Goal: Task Accomplishment & Management: Manage account settings

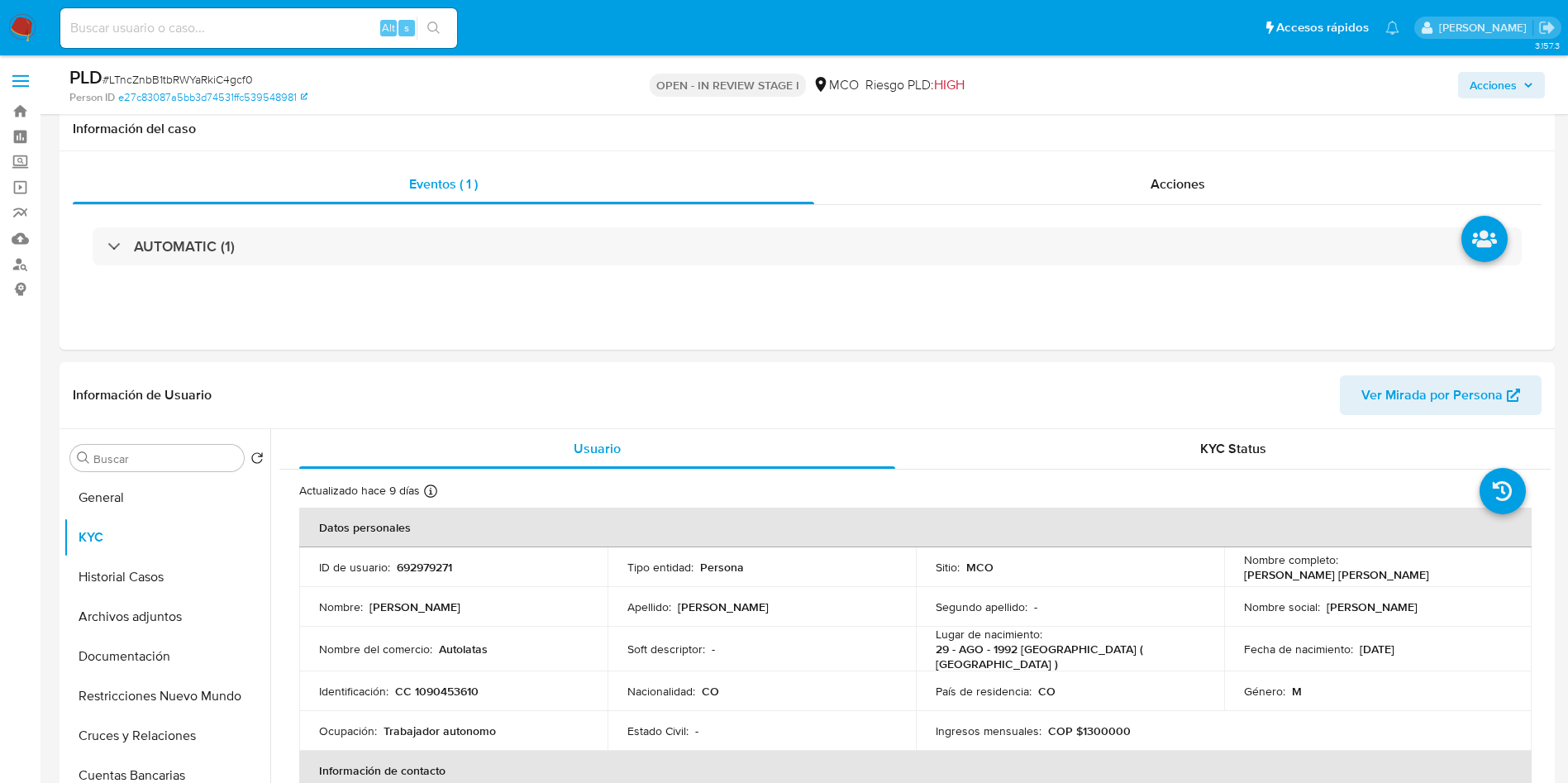
select select "10"
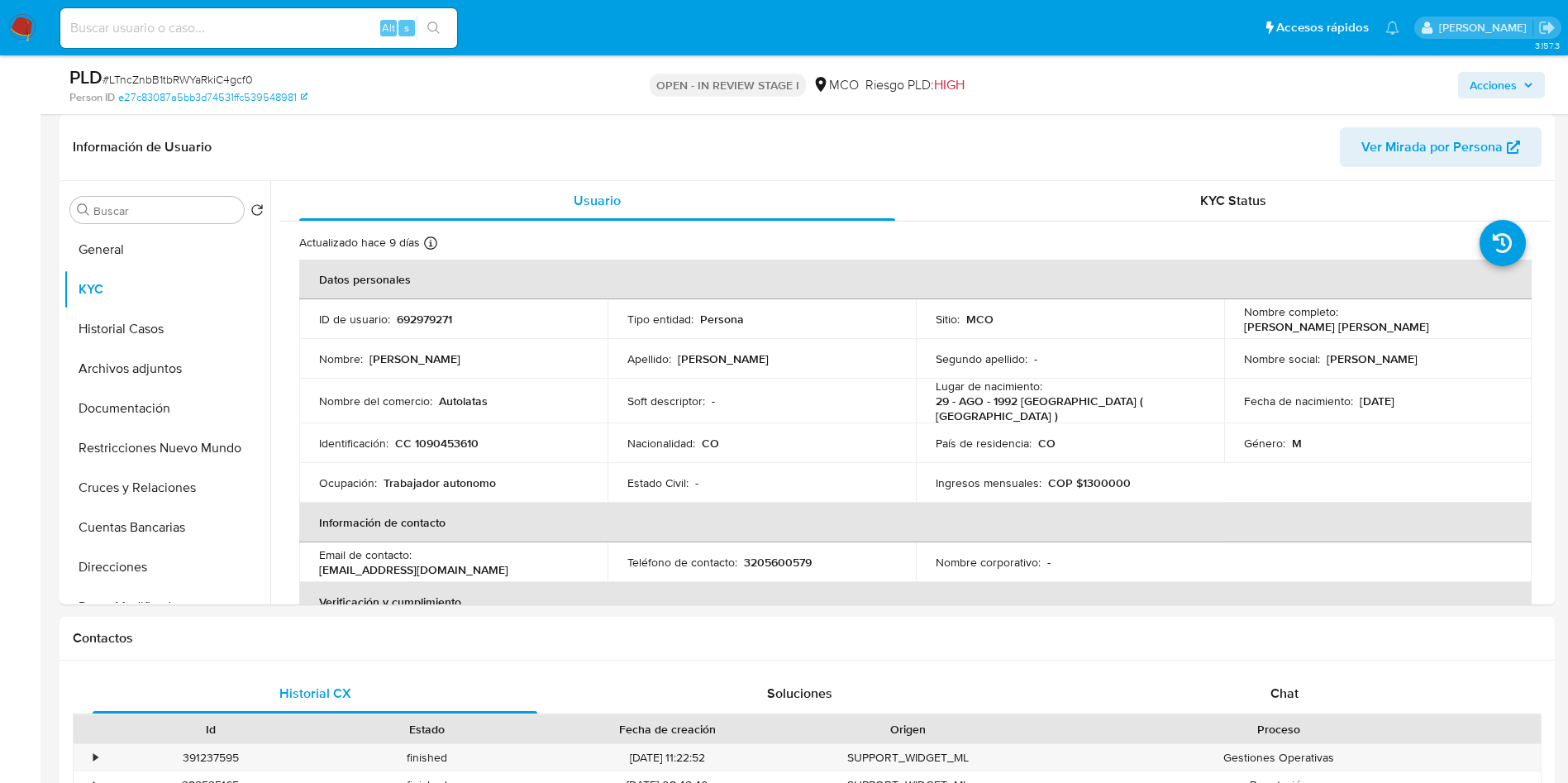
click at [20, 26] on img at bounding box center [22, 28] width 28 height 28
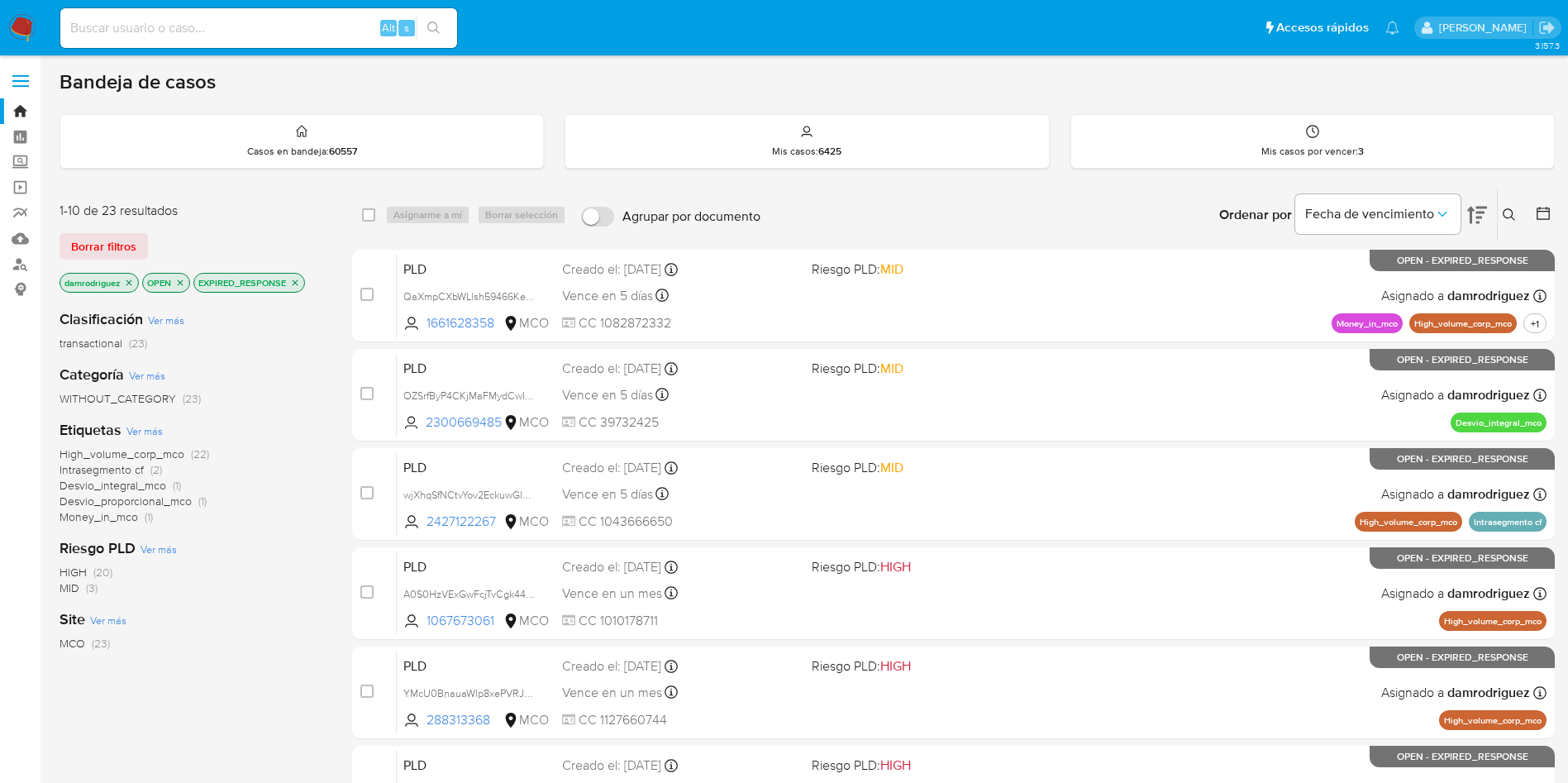
scroll to position [124, 0]
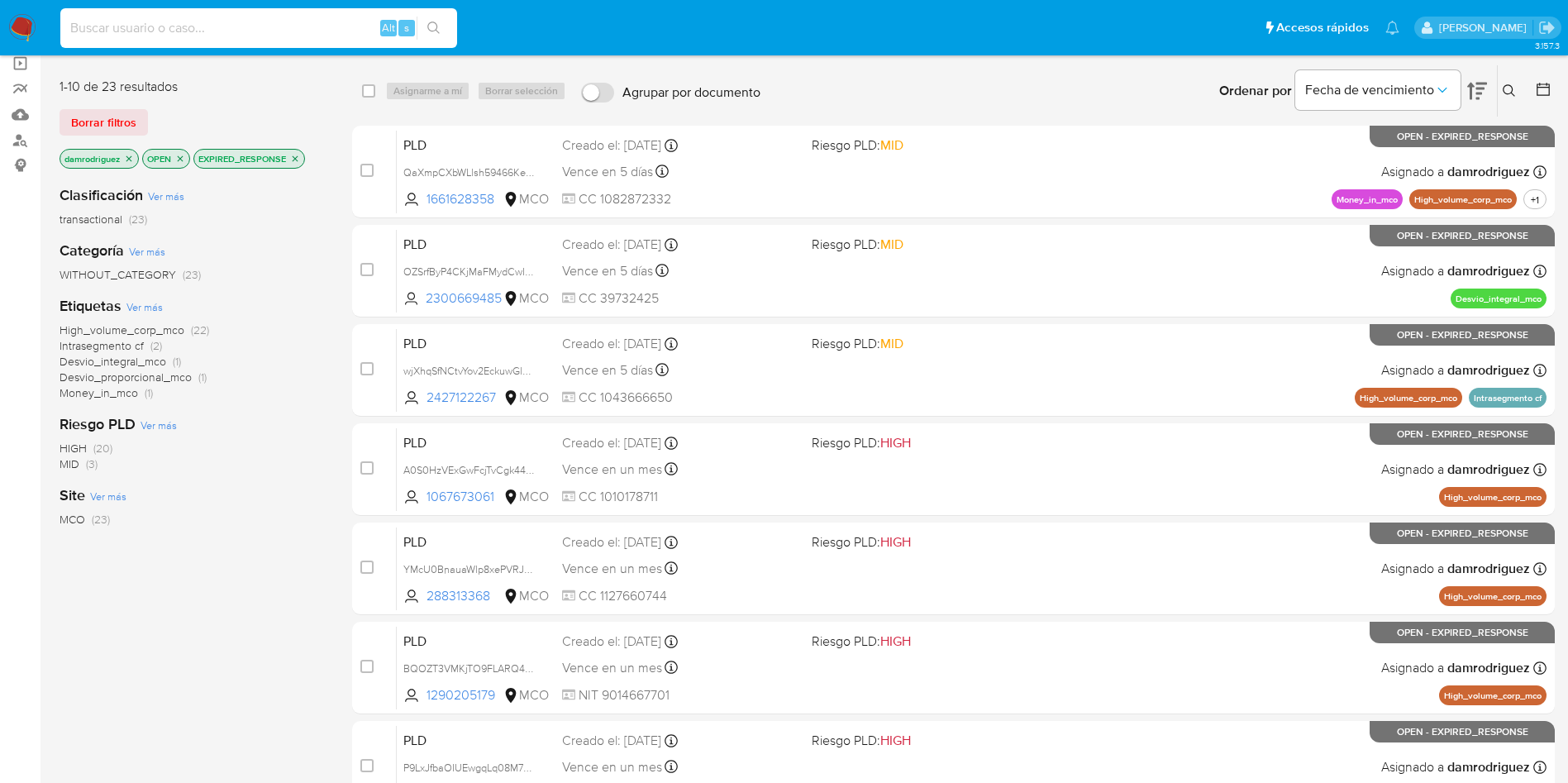
click at [279, 28] on input at bounding box center [259, 28] width 397 height 21
paste input "NEjtv57eplwdvewZz50DLcoh"
type input "NEjtv57eplwdvewZz50DLcoh"
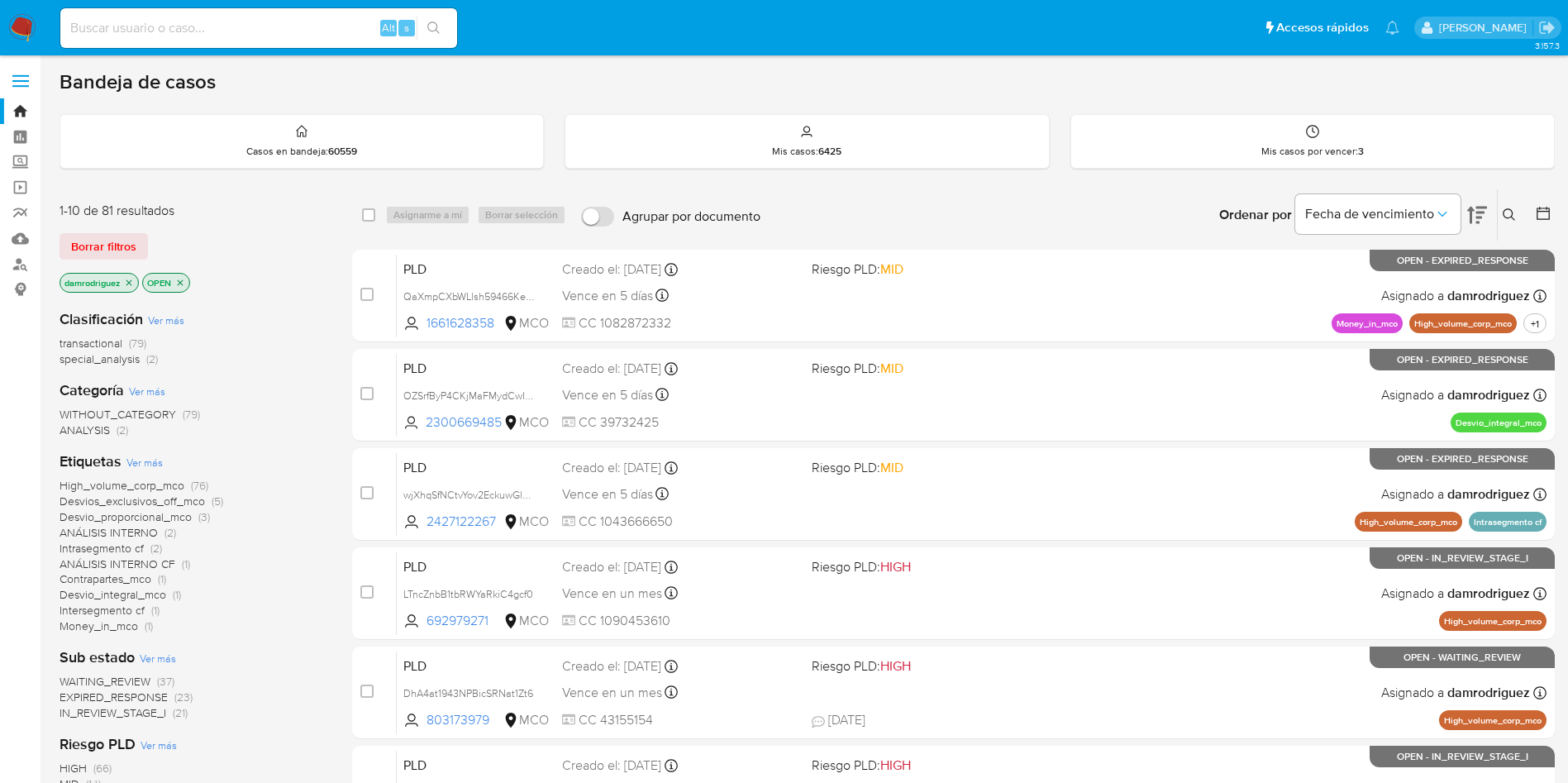
click at [281, 22] on input at bounding box center [259, 28] width 397 height 21
paste input "NEjtv57eplwdvewZz50DLcoh"
type input "NEjtv57eplwdvewZz50DLcoh"
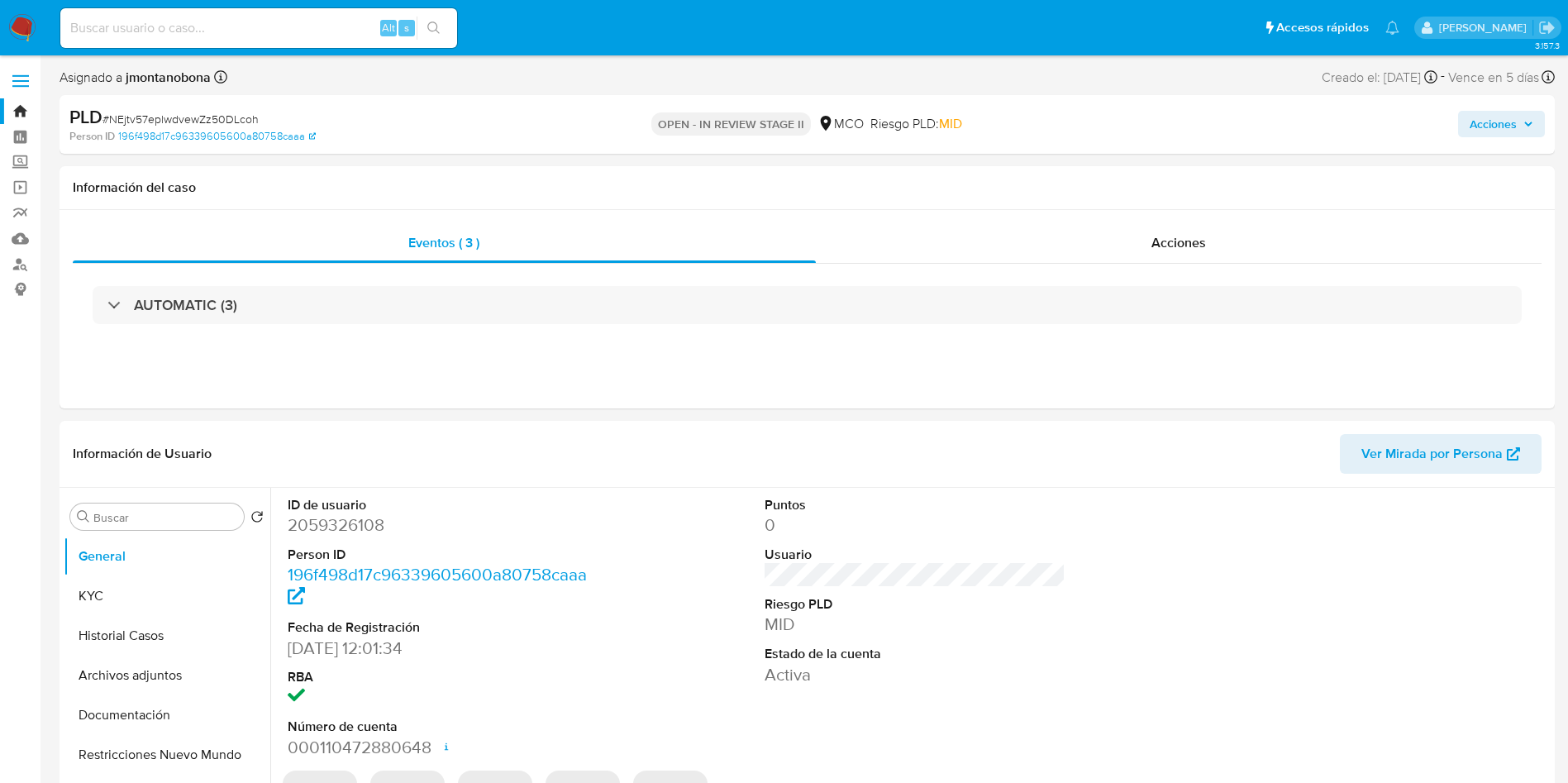
select select "10"
click at [1096, 258] on div "Acciones" at bounding box center [1179, 243] width 726 height 40
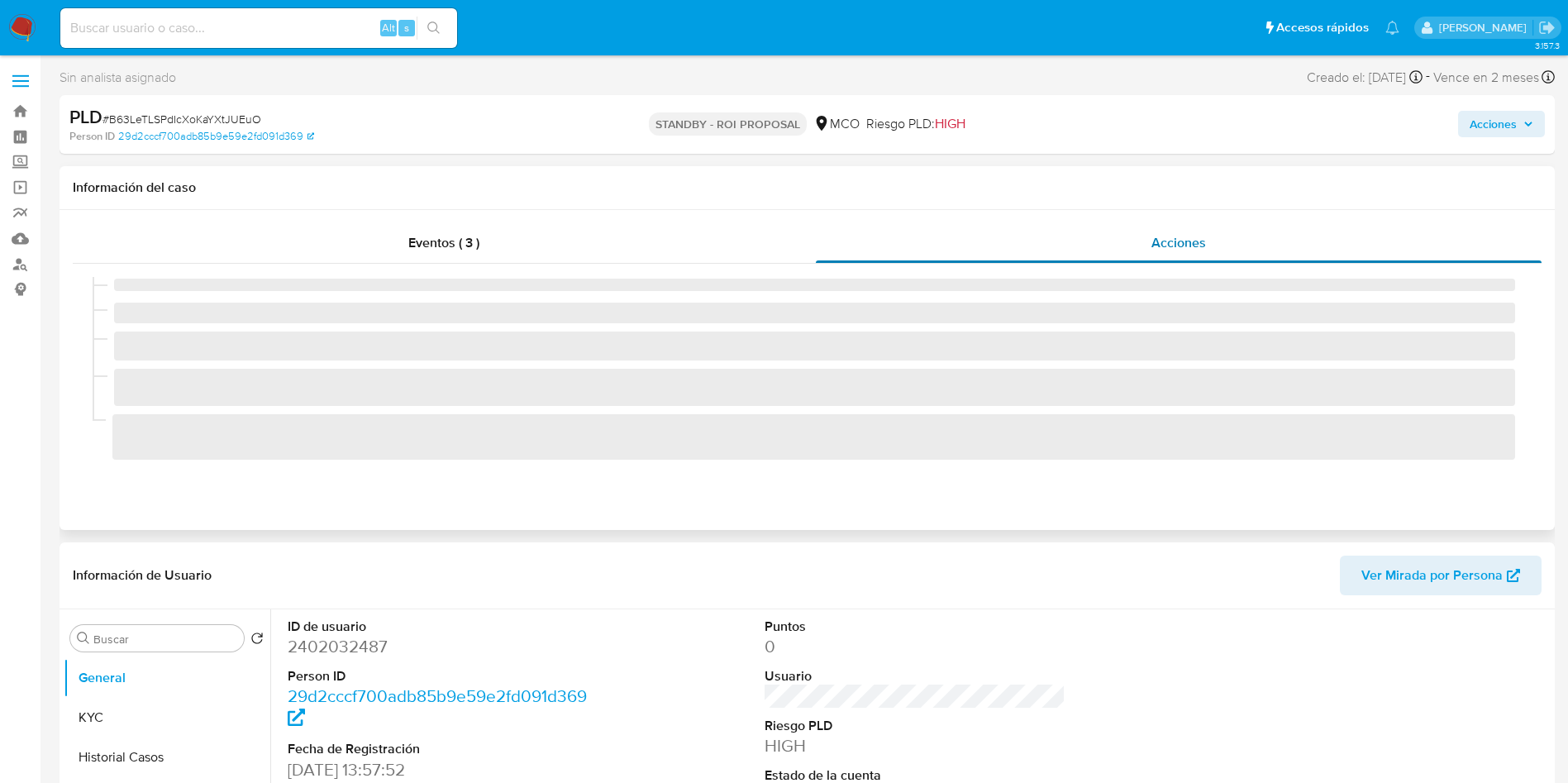
select select "10"
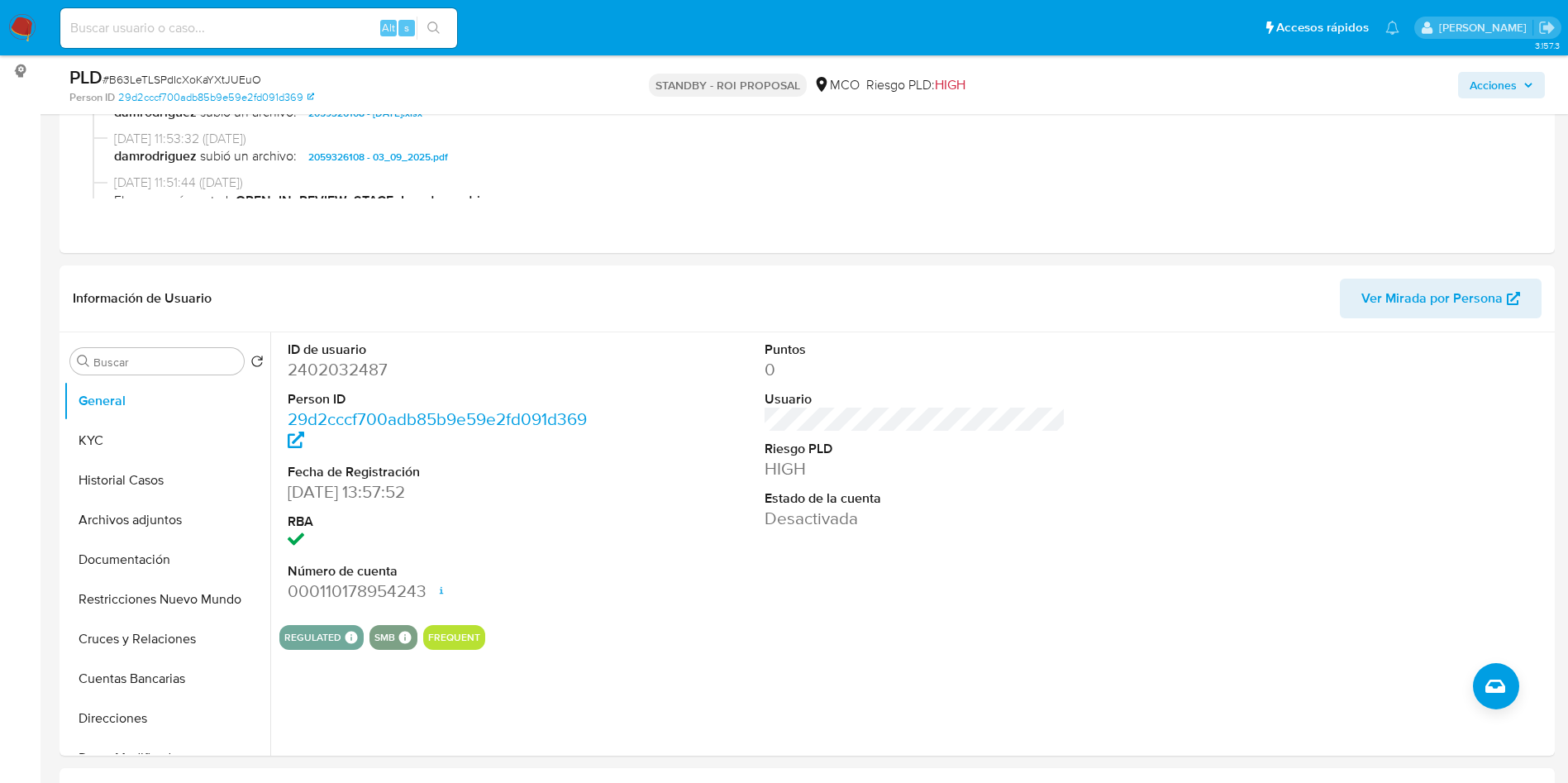
scroll to position [248, 0]
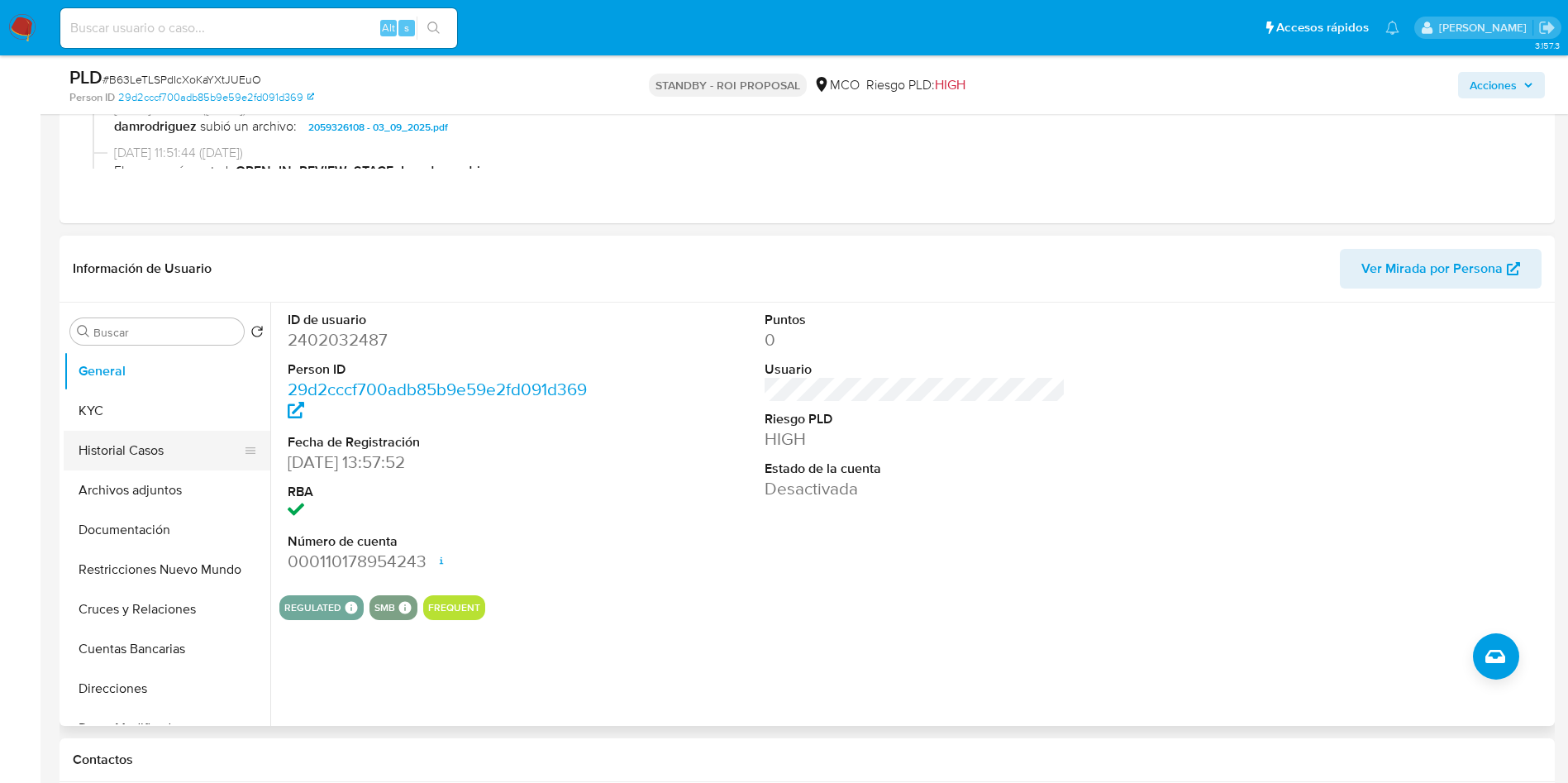
click at [154, 448] on button "Historial Casos" at bounding box center [160, 450] width 193 height 40
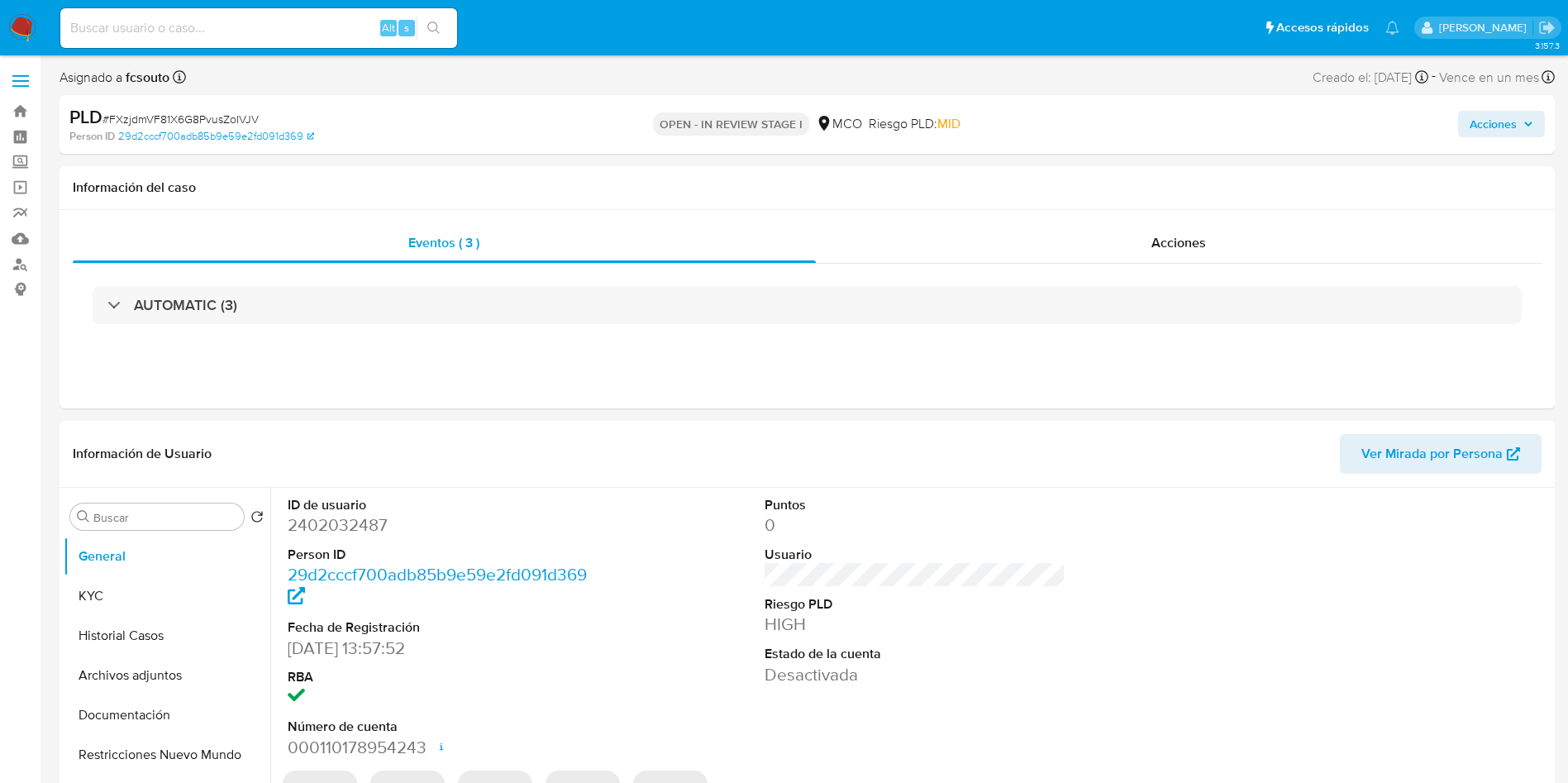
select select "10"
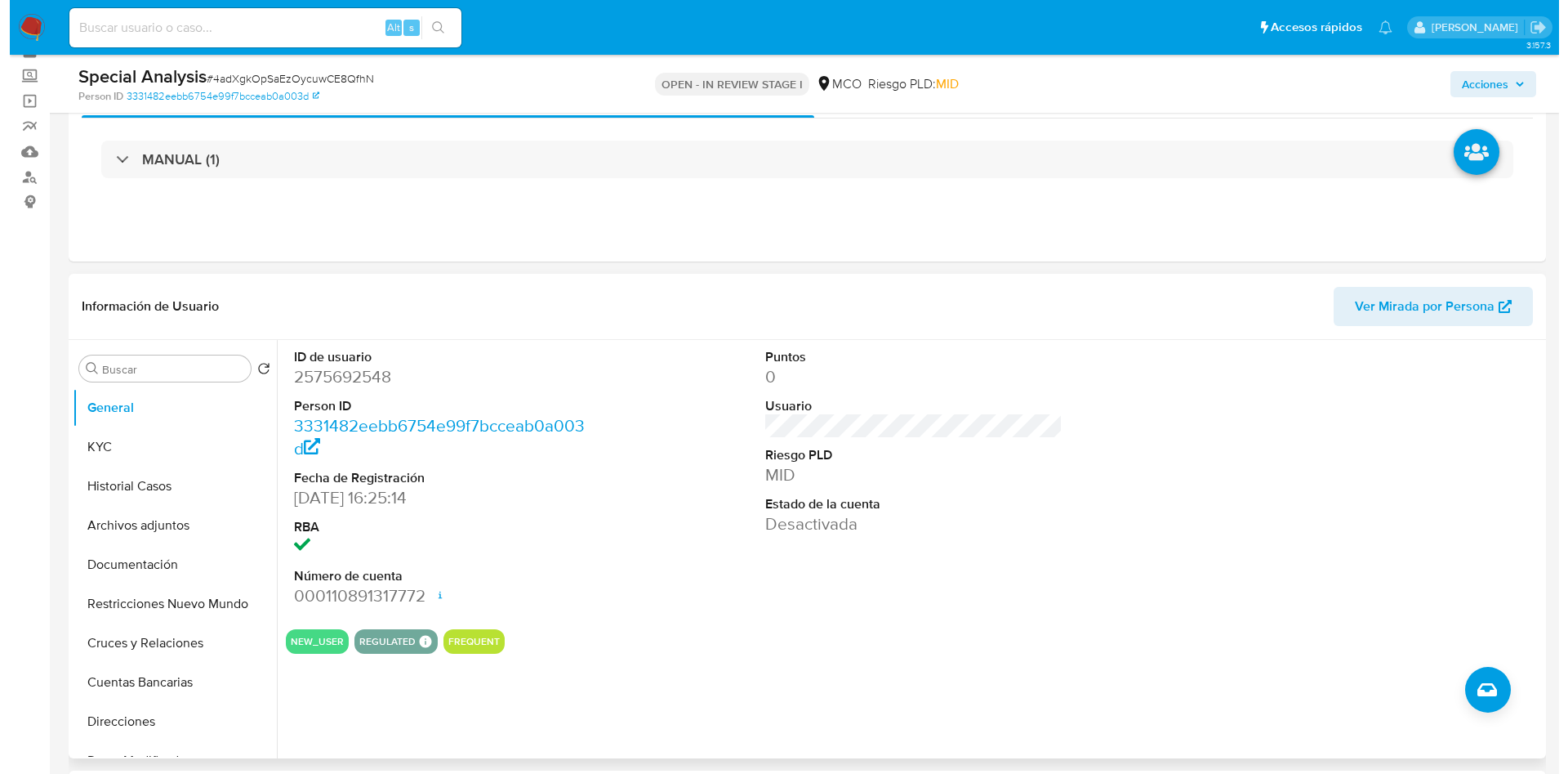
scroll to position [123, 0]
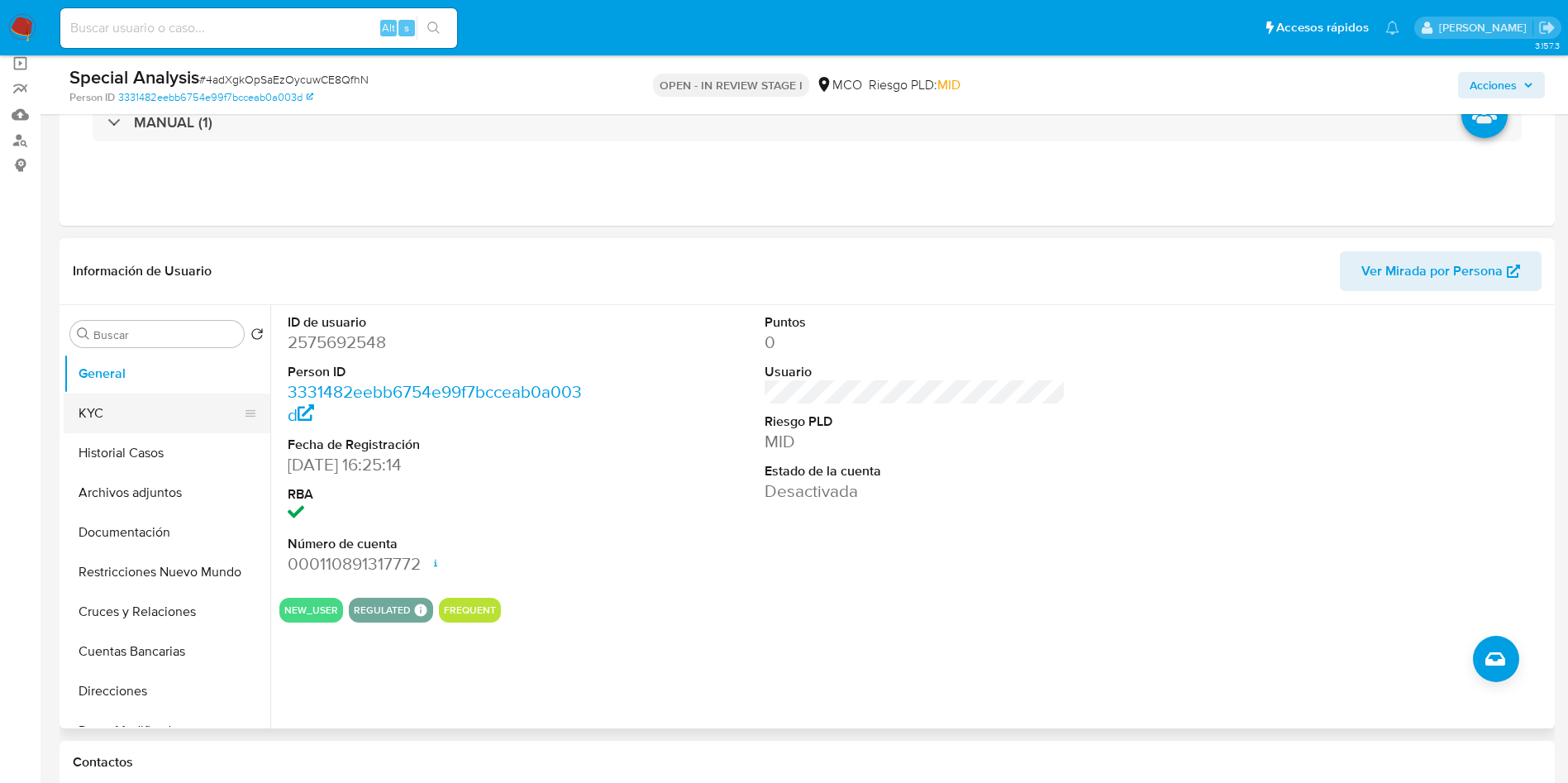
click at [134, 417] on button "KYC" at bounding box center [160, 413] width 193 height 40
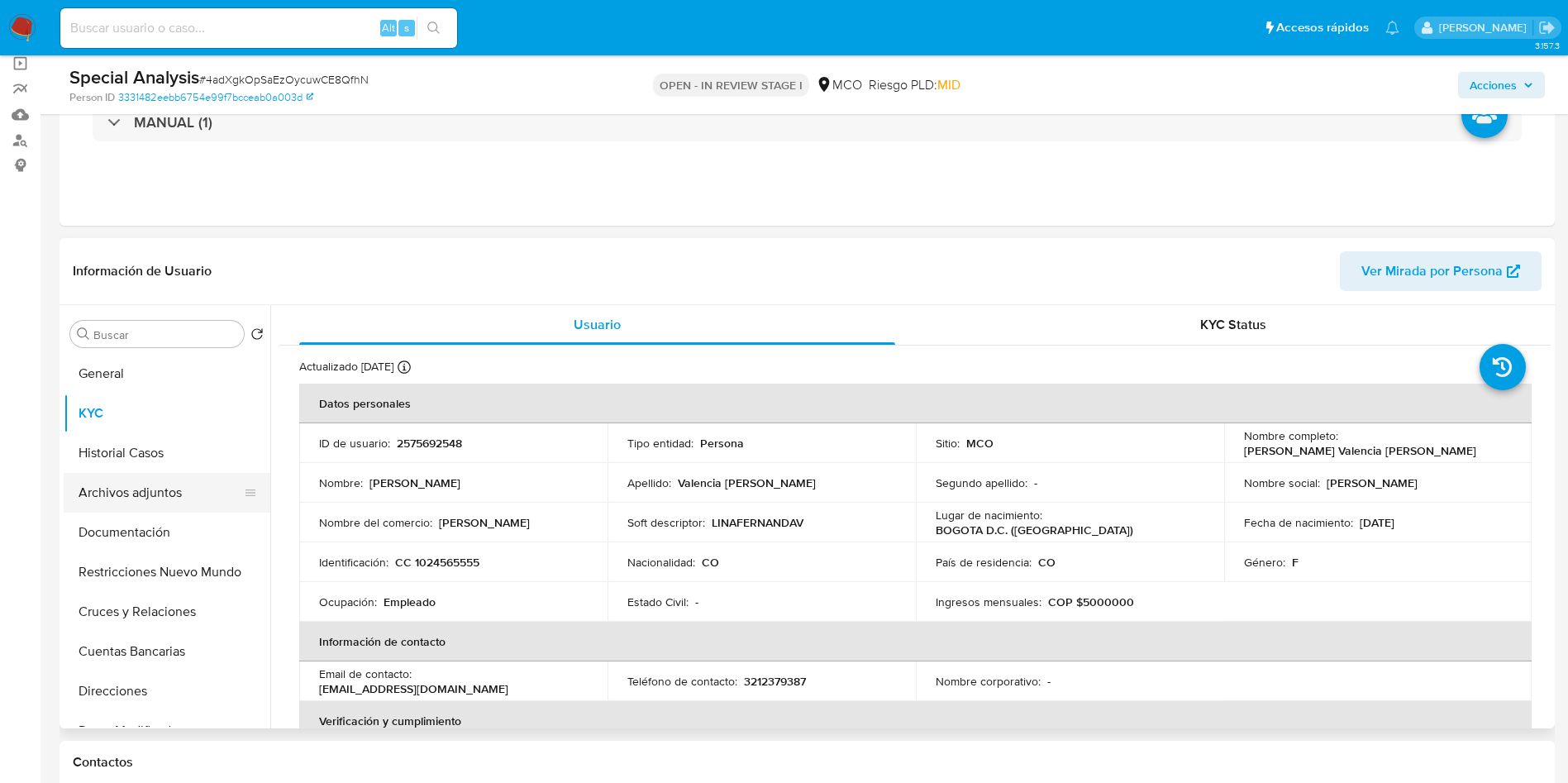
click at [161, 492] on button "Archivos adjuntos" at bounding box center [160, 493] width 193 height 40
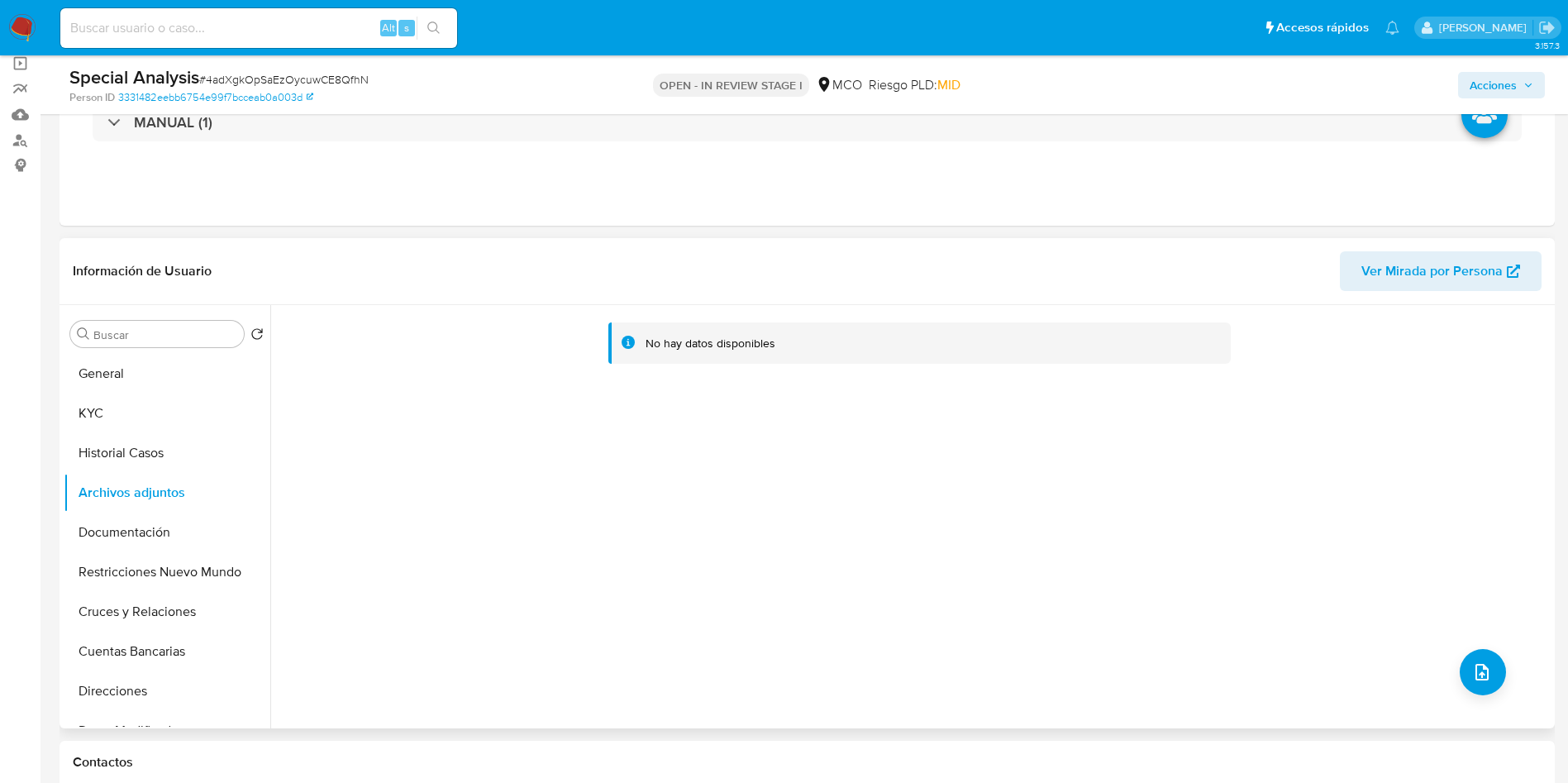
click at [1470, 648] on div "No hay datos disponibles" at bounding box center [910, 517] width 1280 height 424
click at [1474, 651] on button "upload-file" at bounding box center [1482, 672] width 46 height 46
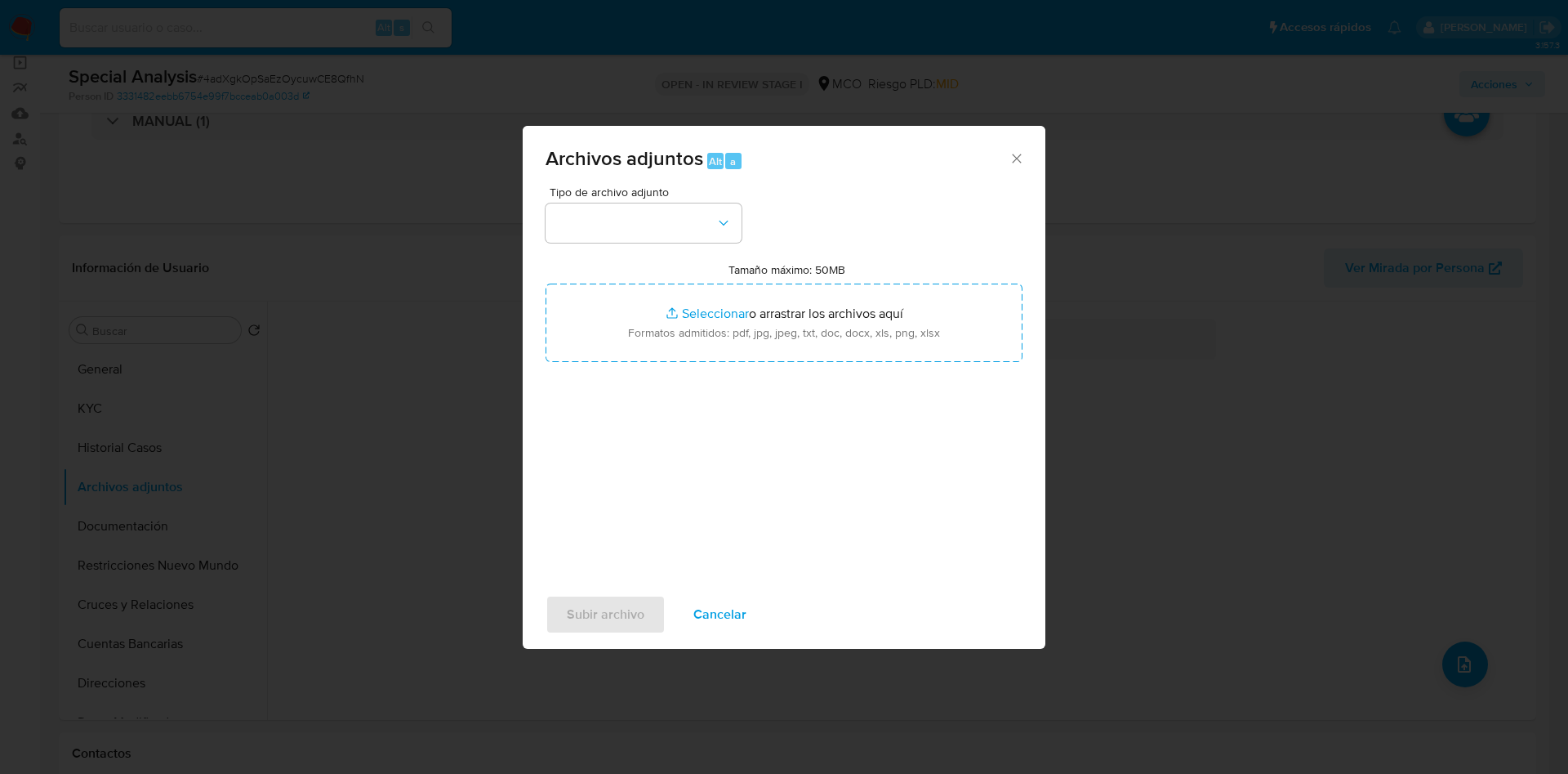
click at [639, 180] on div "Archivos adjuntos Alt a" at bounding box center [783, 156] width 522 height 61
click at [635, 226] on button "button" at bounding box center [644, 223] width 196 height 39
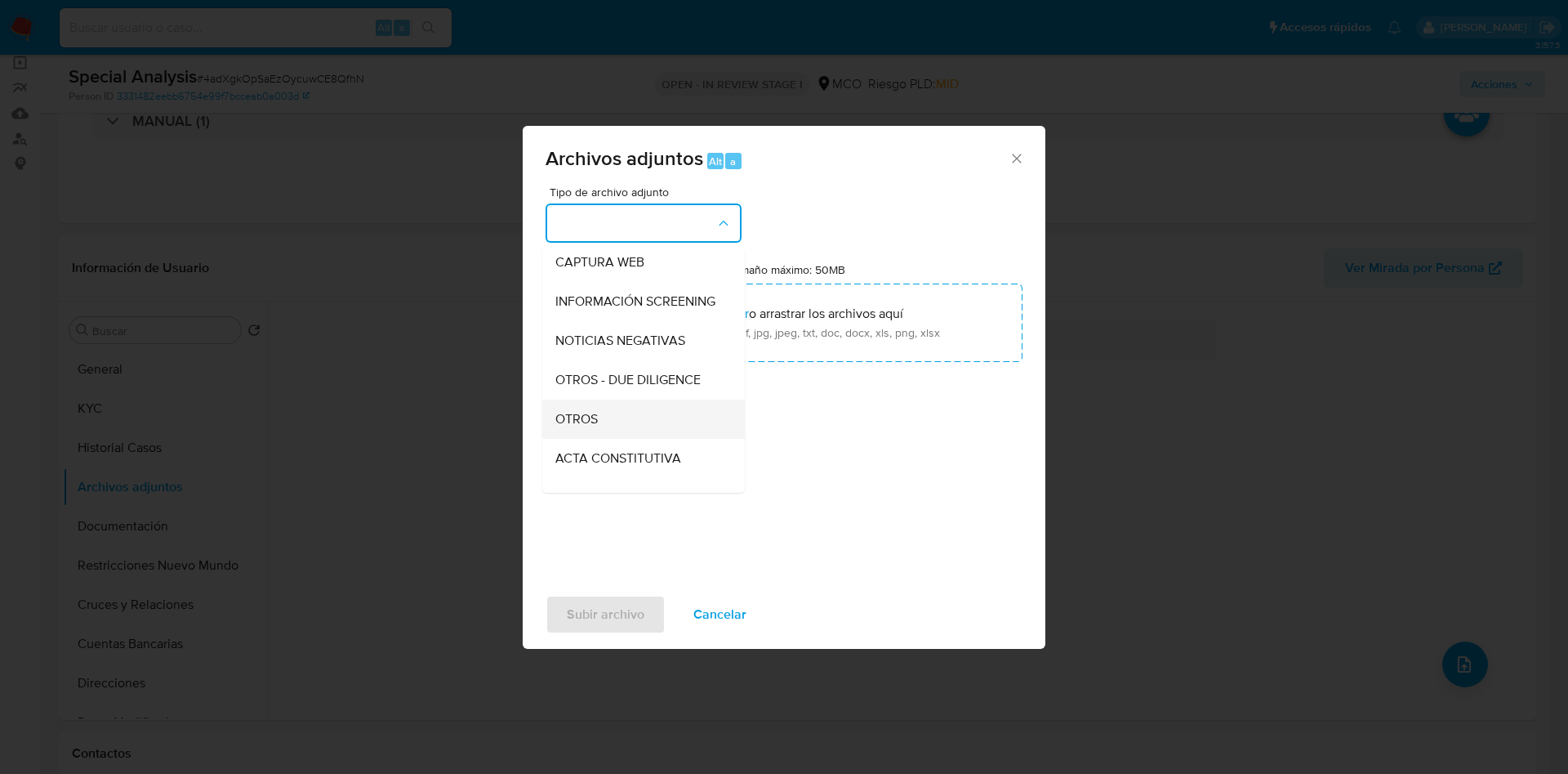
click at [602, 435] on div "OTROS" at bounding box center [638, 419] width 167 height 39
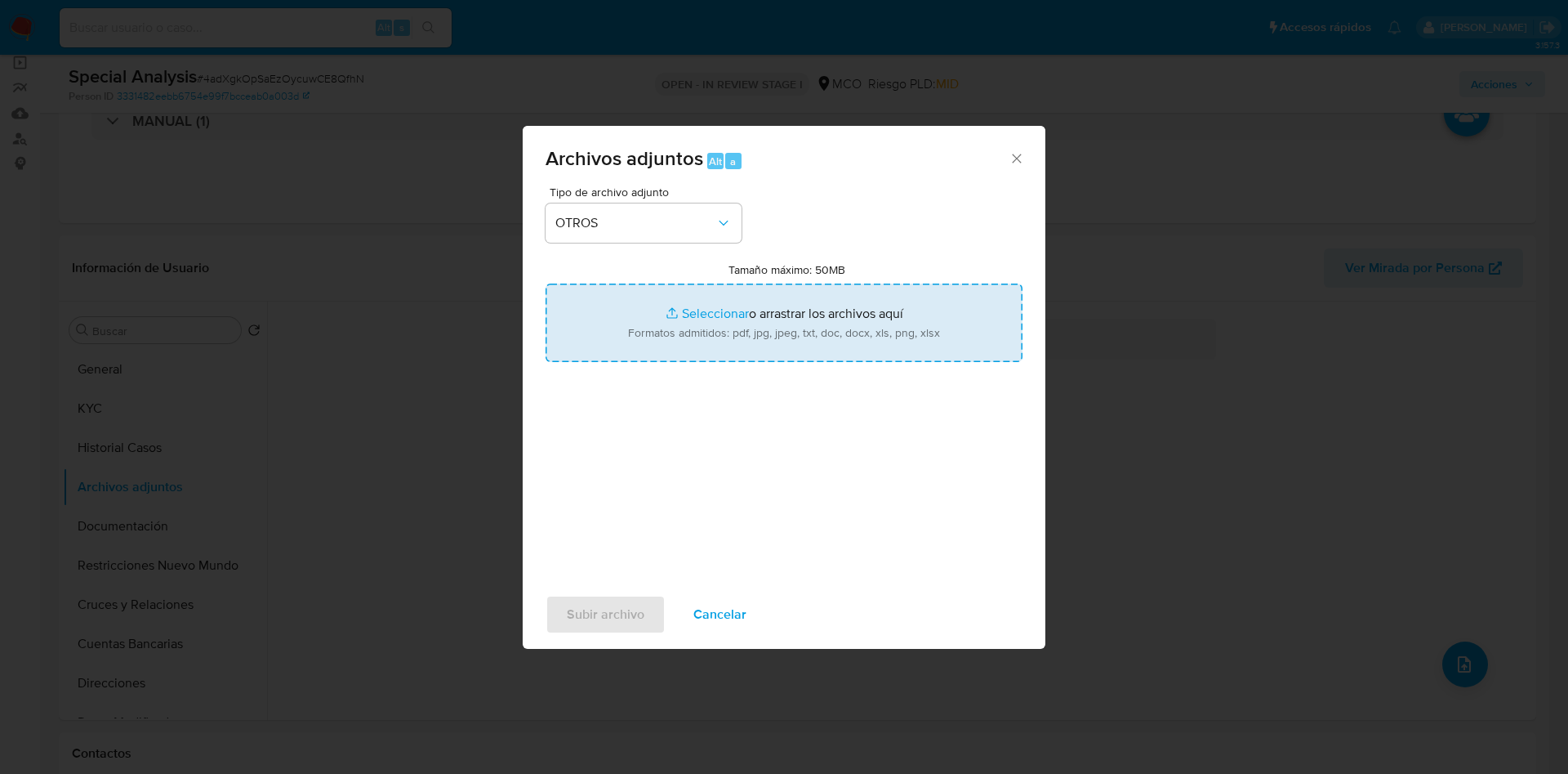
click at [747, 316] on input "Tamaño máximo: 50MB Seleccionar archivos" at bounding box center [784, 323] width 477 height 79
type input "C:\fakepath\2059326108 - 03_09_2025.pdf"
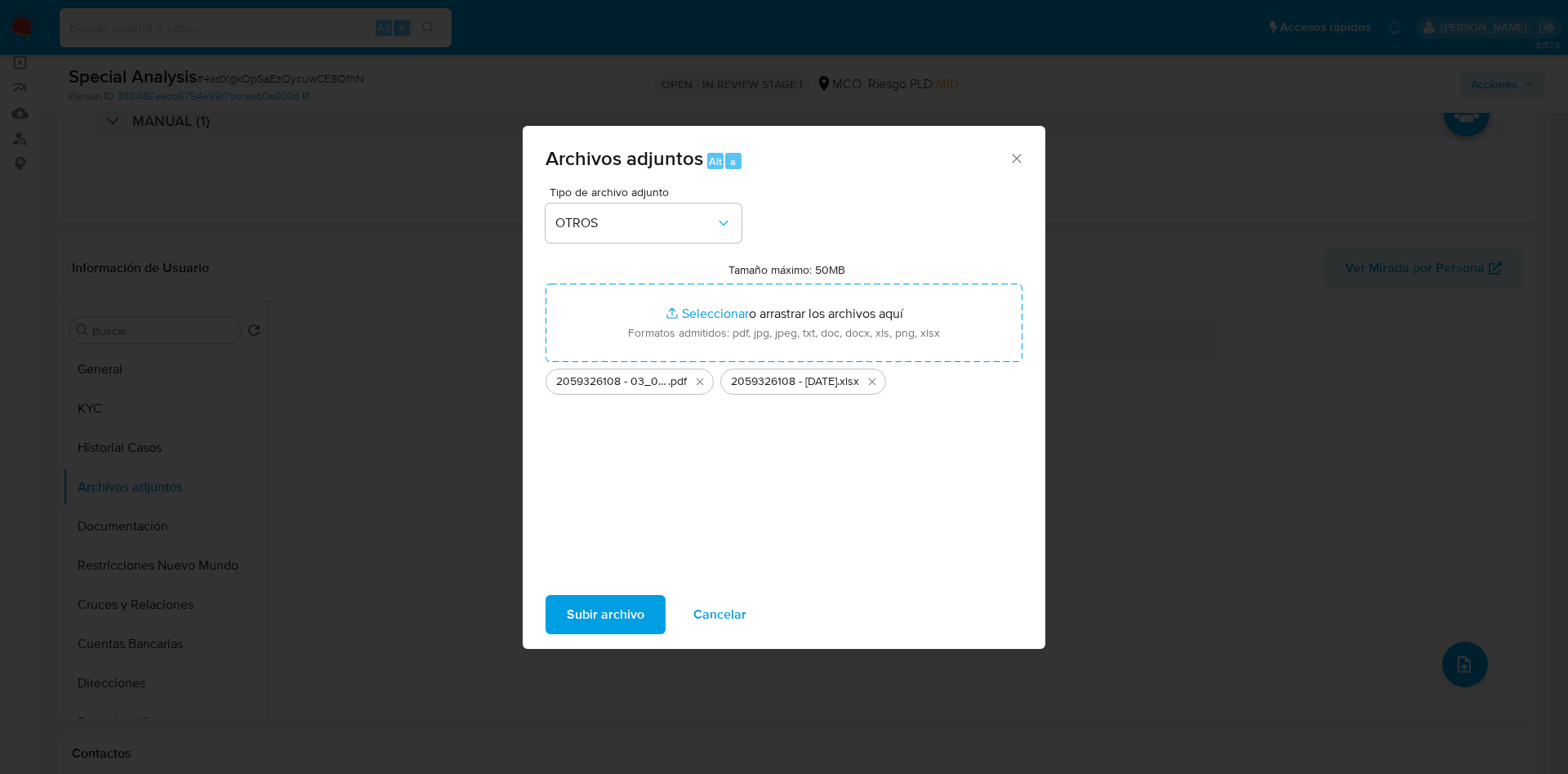
click at [606, 611] on span "Subir archivo" at bounding box center [605, 614] width 78 height 36
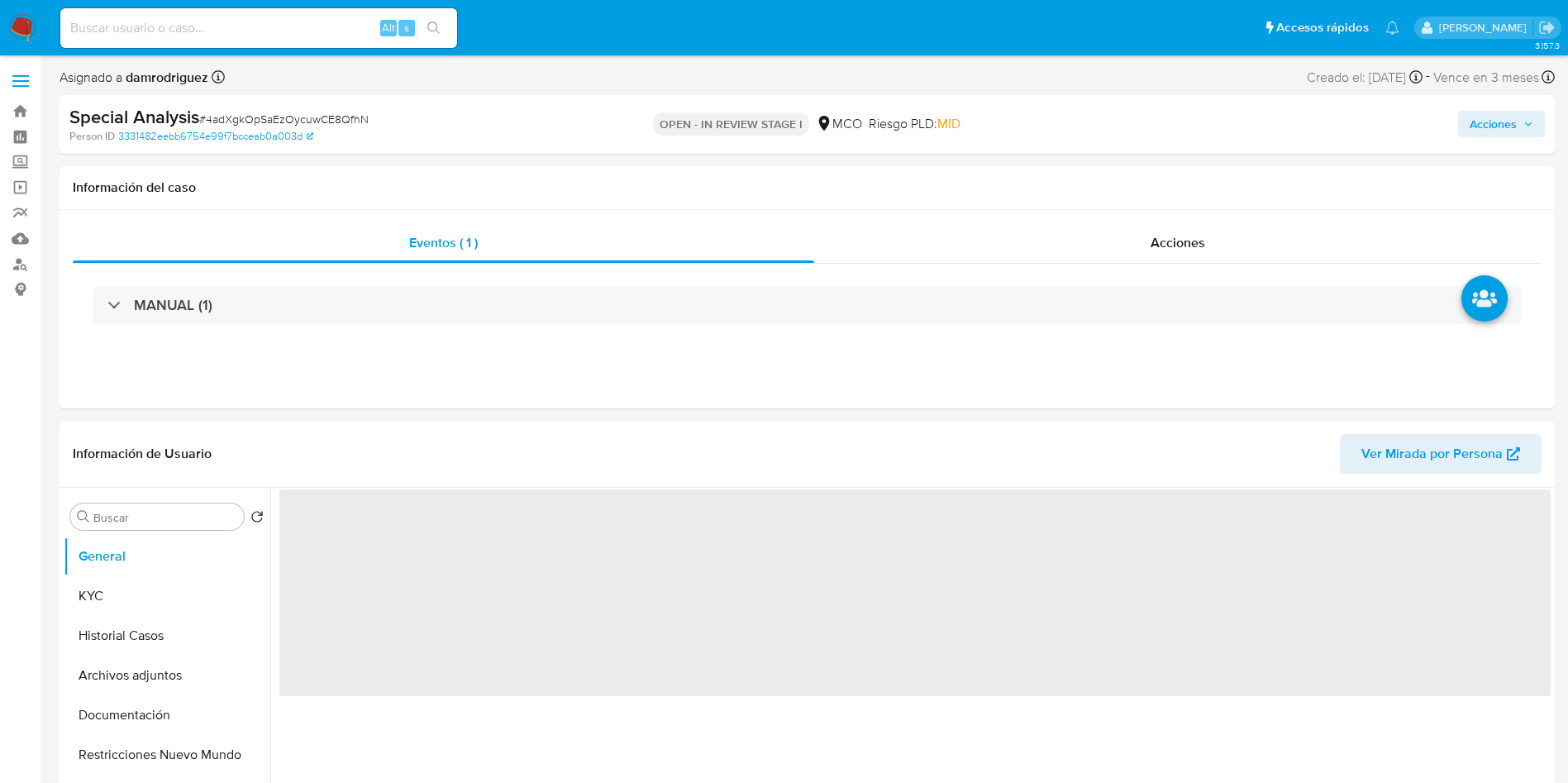
select select "10"
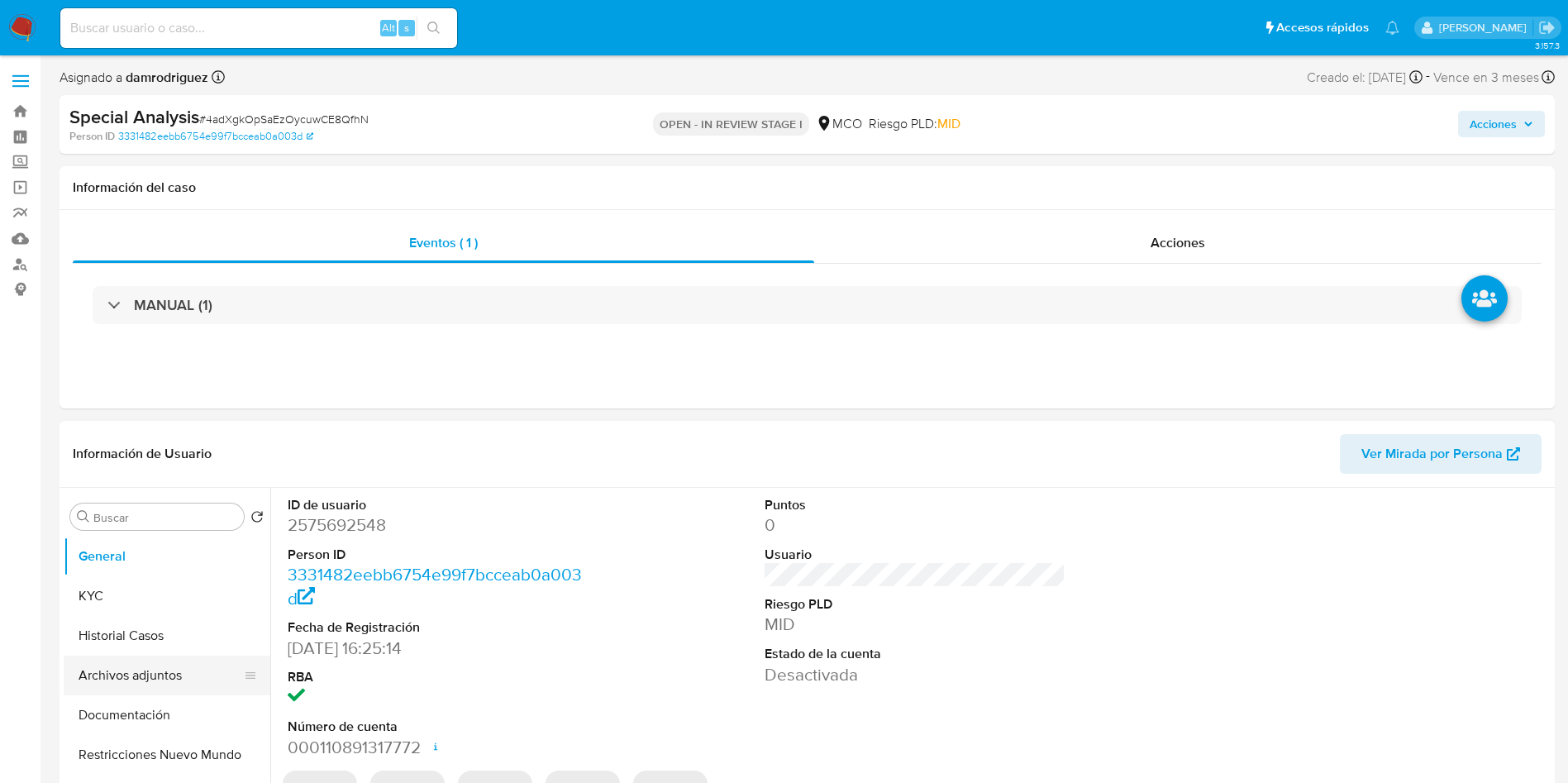
click at [152, 666] on button "Archivos adjuntos" at bounding box center [160, 675] width 193 height 40
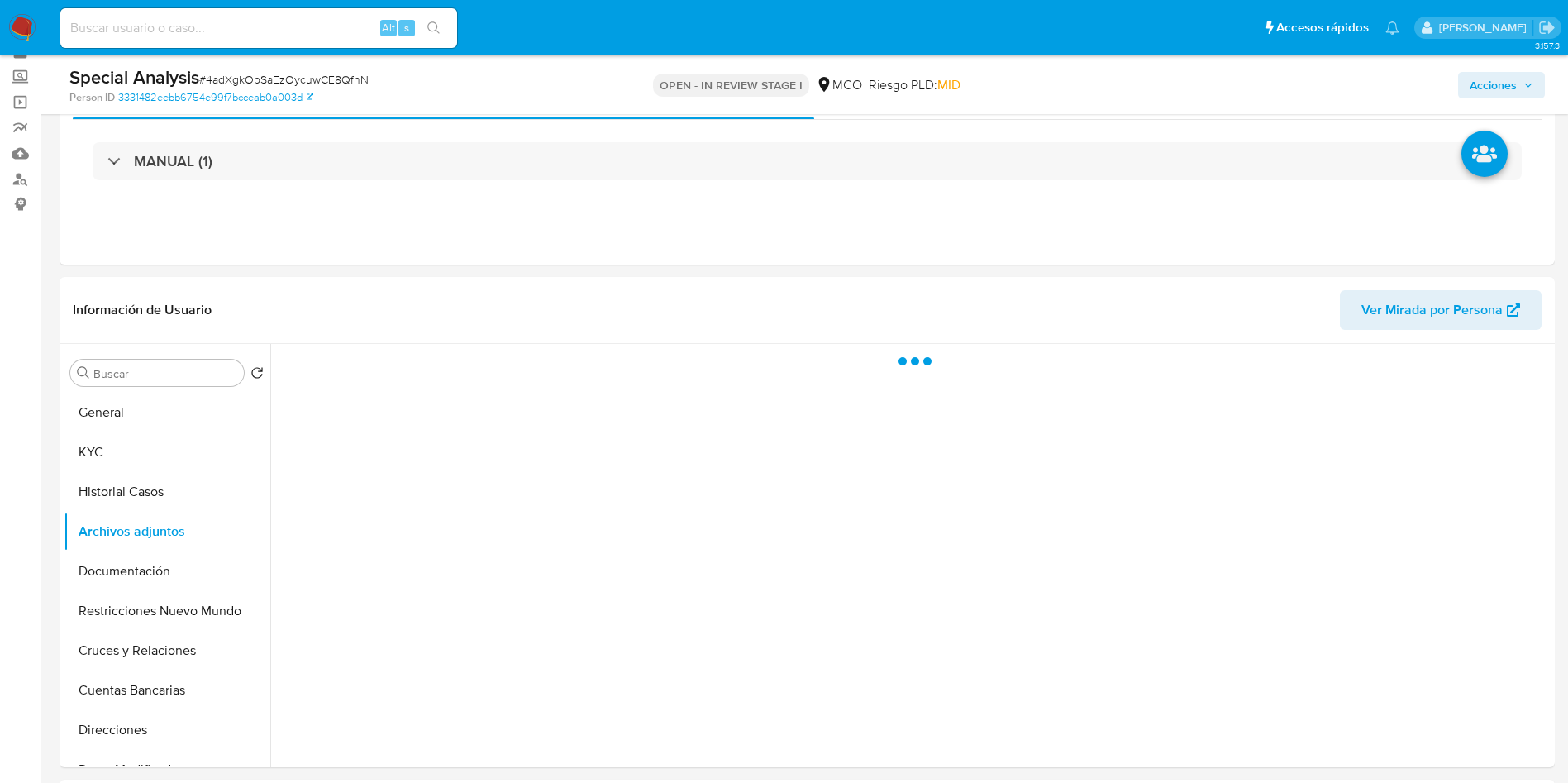
scroll to position [124, 0]
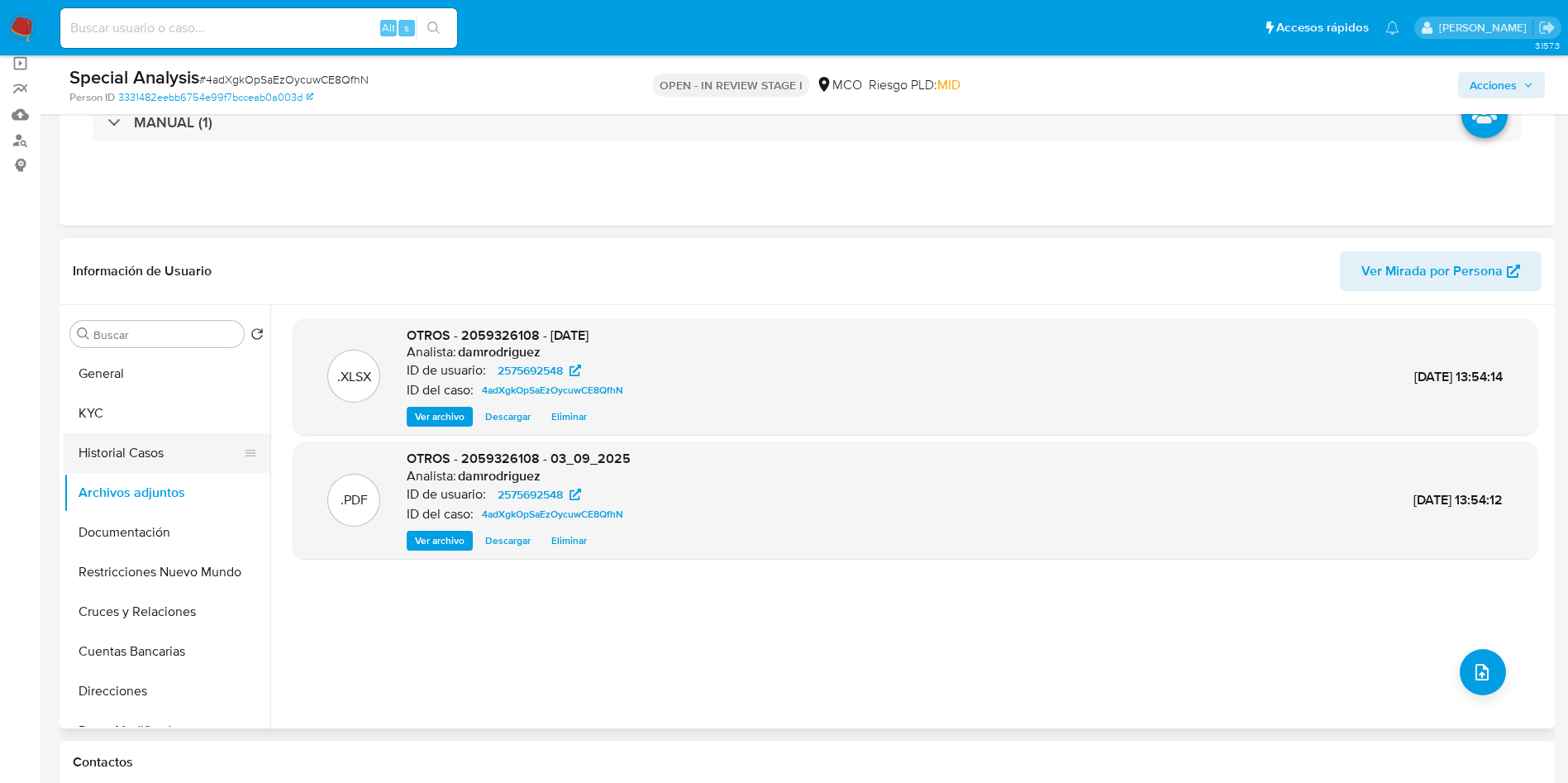
click at [133, 454] on button "Historial Casos" at bounding box center [160, 453] width 193 height 40
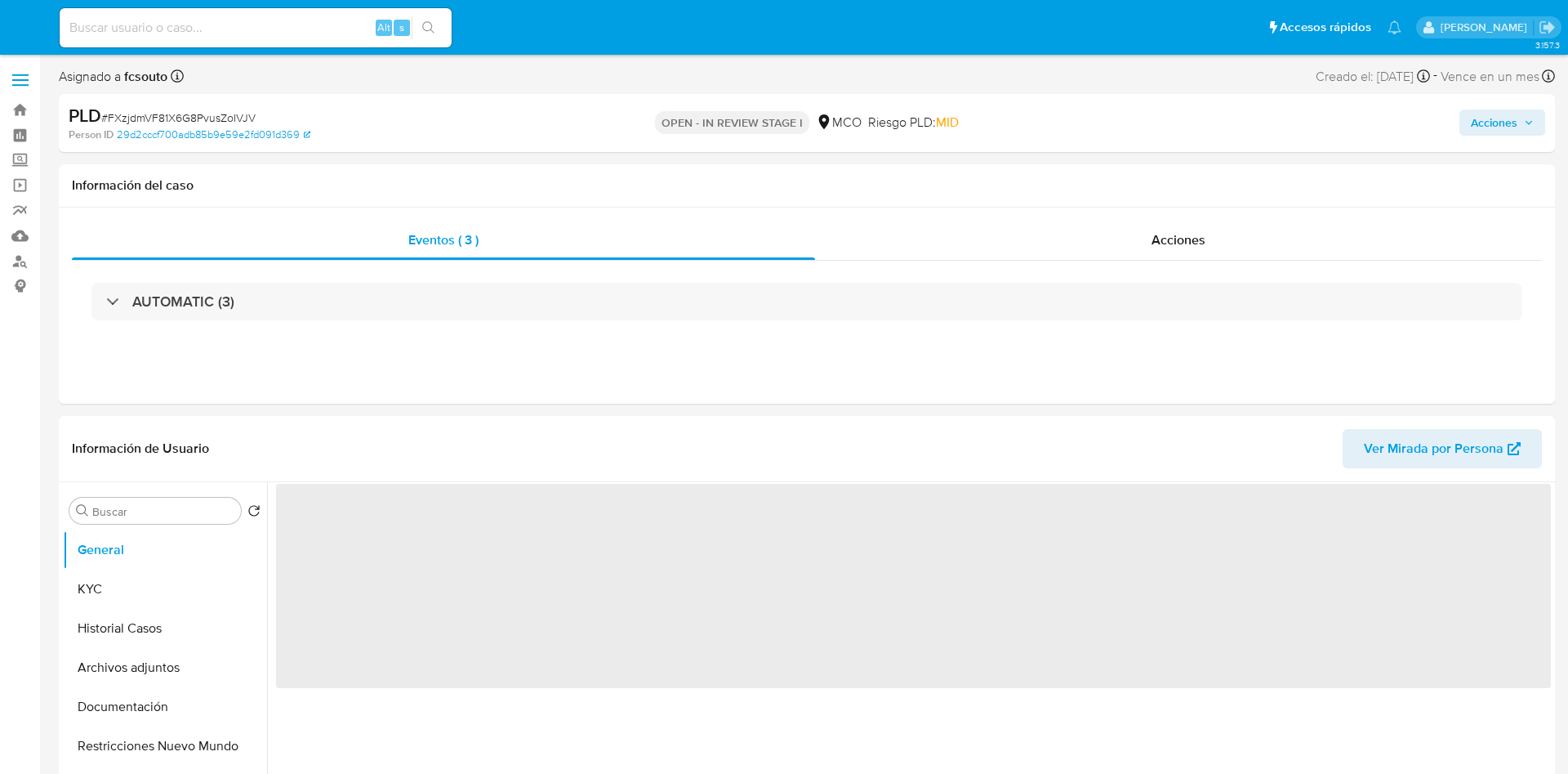
select select "10"
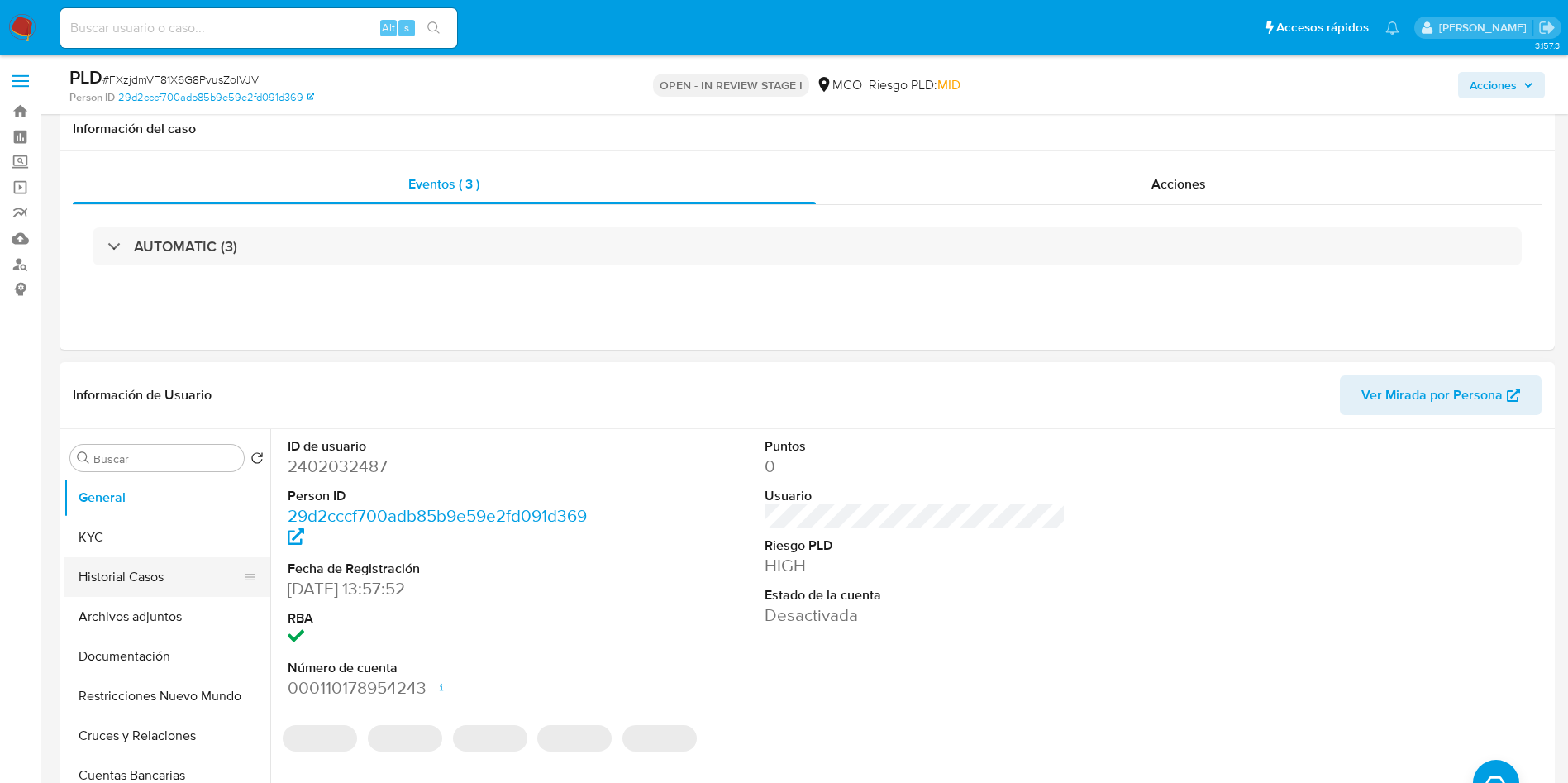
scroll to position [124, 0]
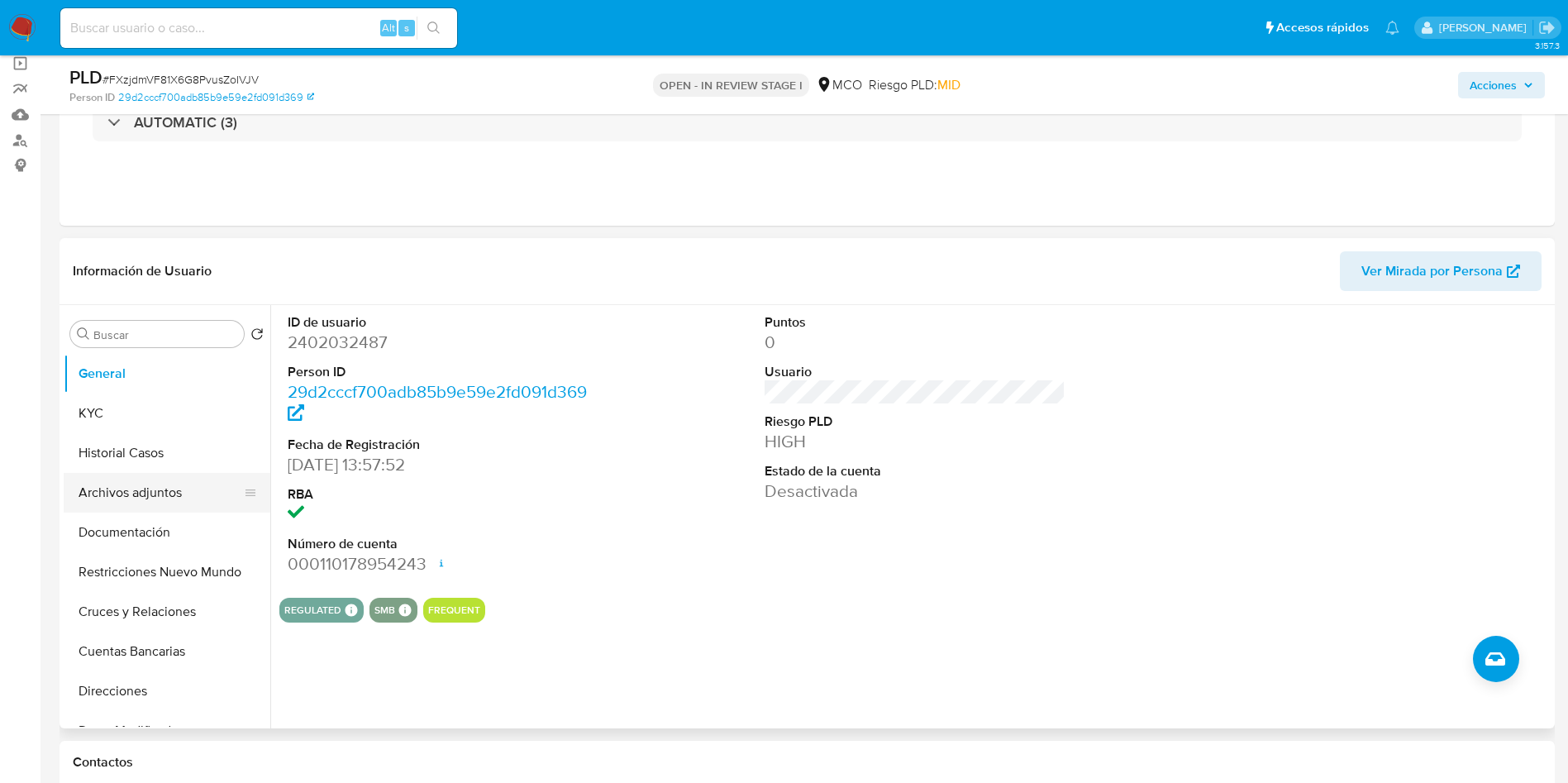
click at [164, 484] on button "Archivos adjuntos" at bounding box center [160, 493] width 193 height 40
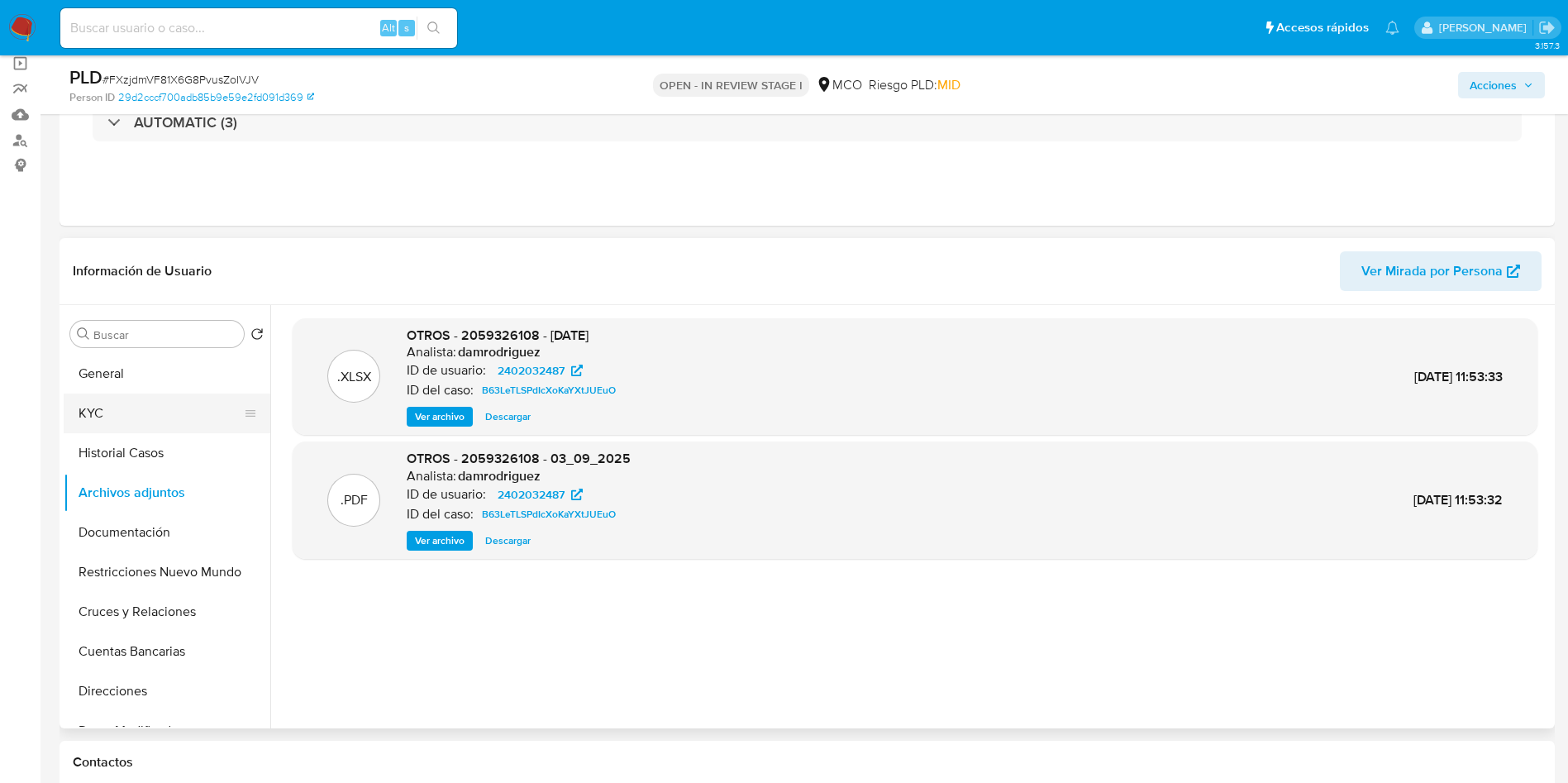
click at [115, 415] on button "KYC" at bounding box center [160, 413] width 193 height 40
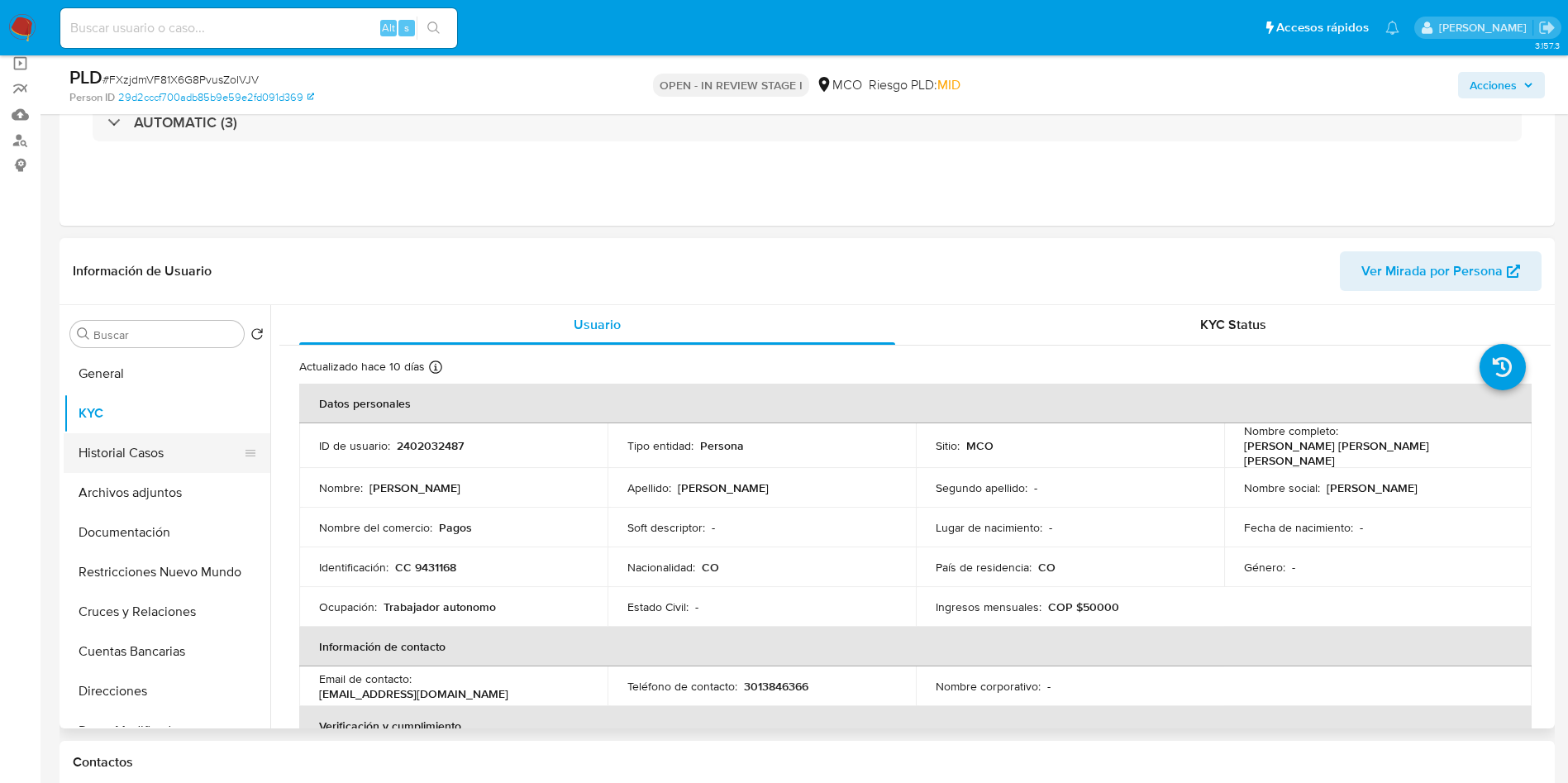
click at [146, 471] on button "Historial Casos" at bounding box center [160, 453] width 193 height 40
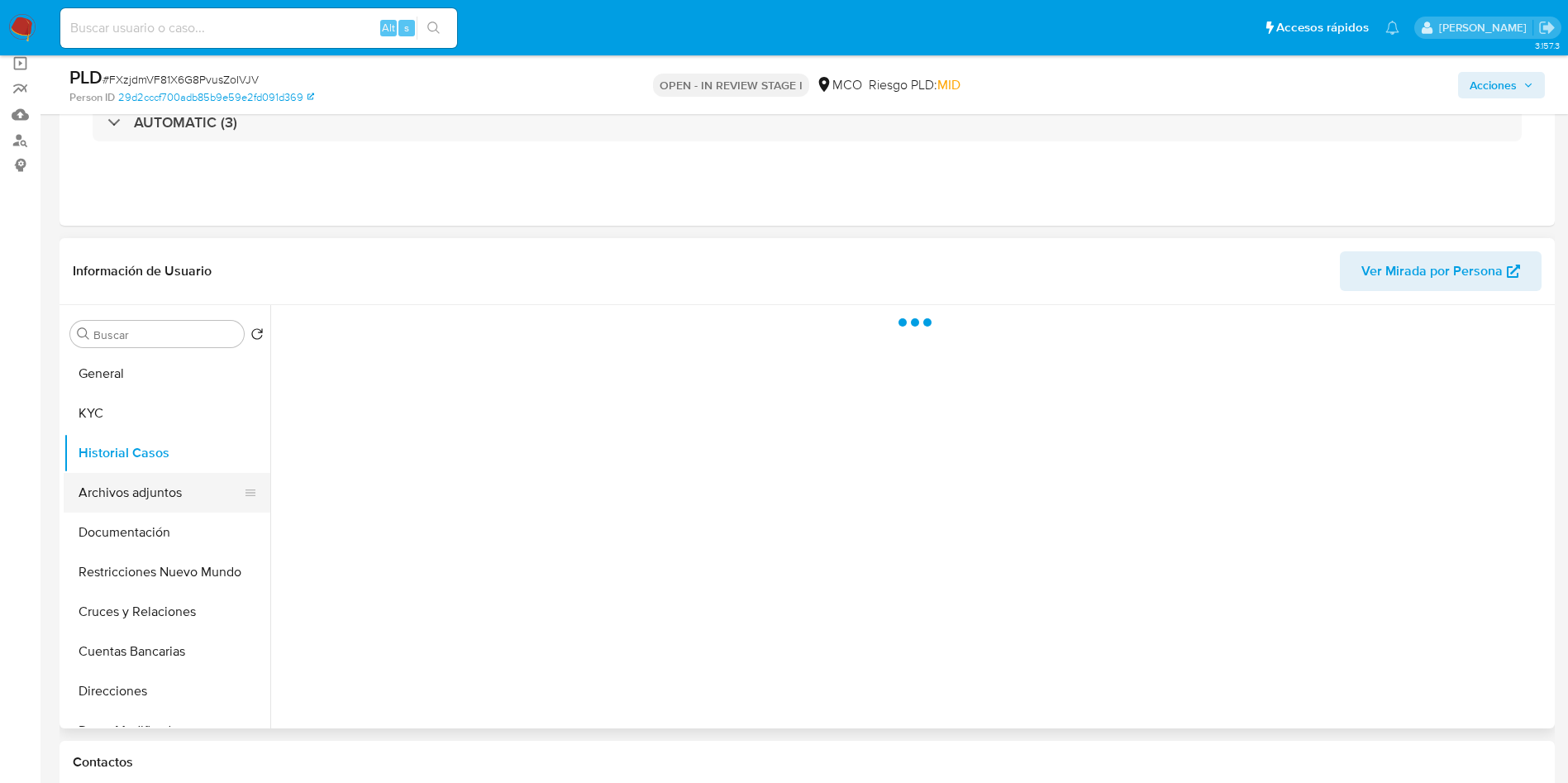
click at [143, 493] on button "Archivos adjuntos" at bounding box center [160, 493] width 193 height 40
click at [146, 459] on button "Historial Casos" at bounding box center [160, 453] width 193 height 40
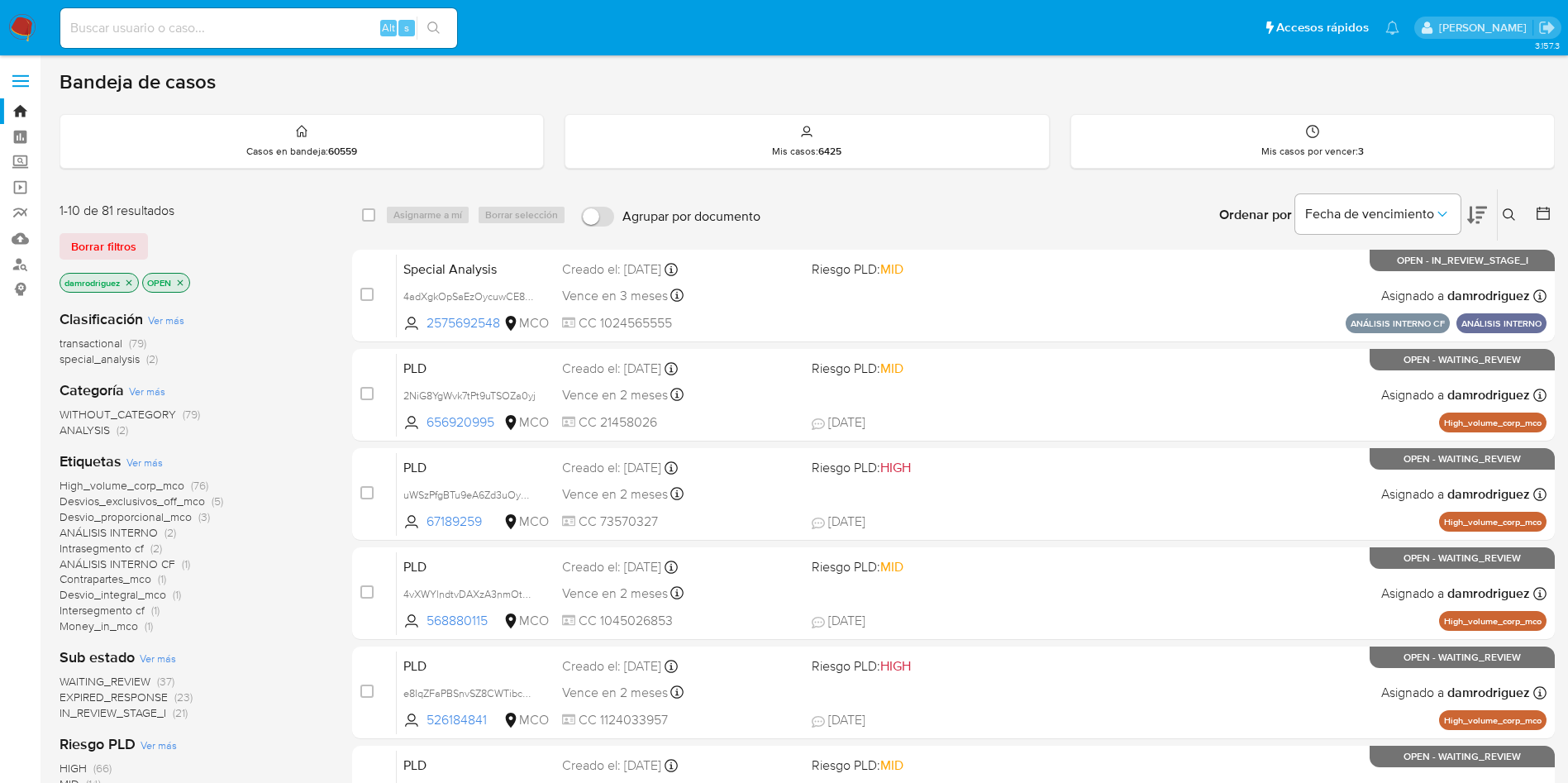
click at [197, 26] on input at bounding box center [259, 28] width 397 height 21
paste input "692979271"
type input "692979271"
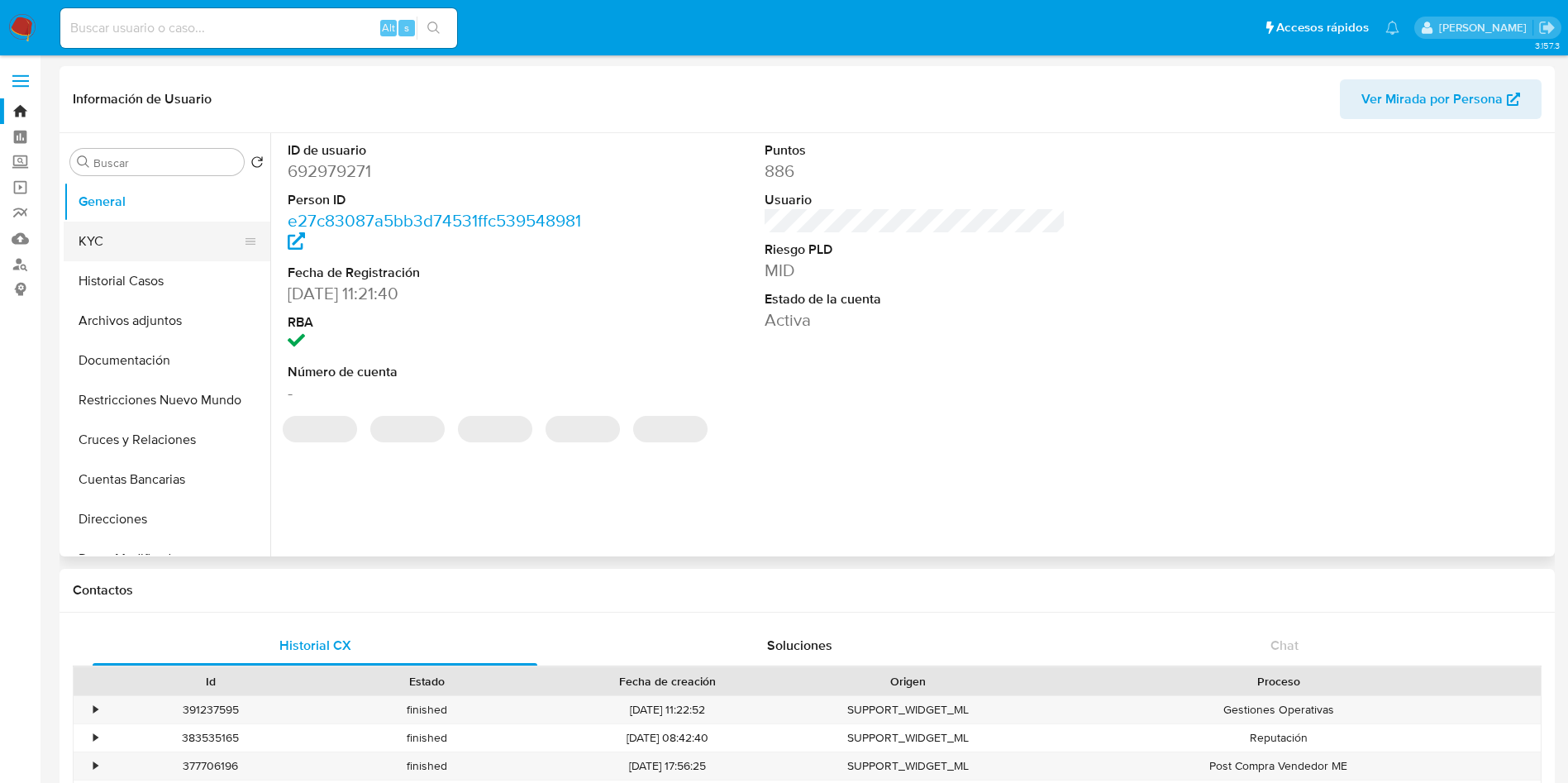
select select "10"
click at [90, 245] on button "KYC" at bounding box center [160, 241] width 193 height 40
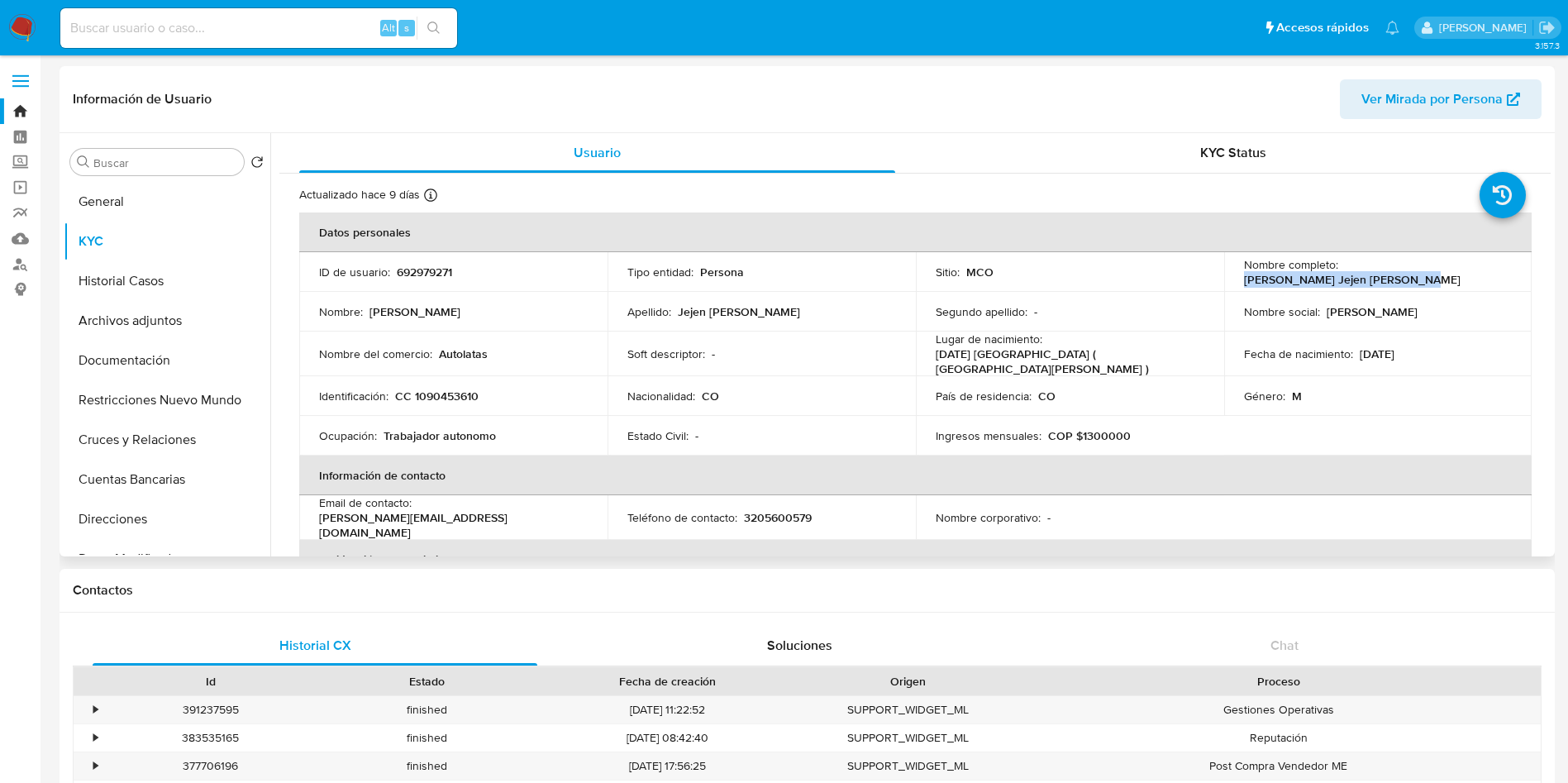
drag, startPoint x: 1419, startPoint y: 282, endPoint x: 1225, endPoint y: 278, distance: 194.0
click at [1225, 278] on td "Nombre completo : Jurgen Stevenson Jejen Suescun" at bounding box center [1377, 272] width 308 height 40
copy p "[PERSON_NAME] [PERSON_NAME]"
click at [449, 406] on td "Identificación : CC 1090453610" at bounding box center [453, 395] width 308 height 40
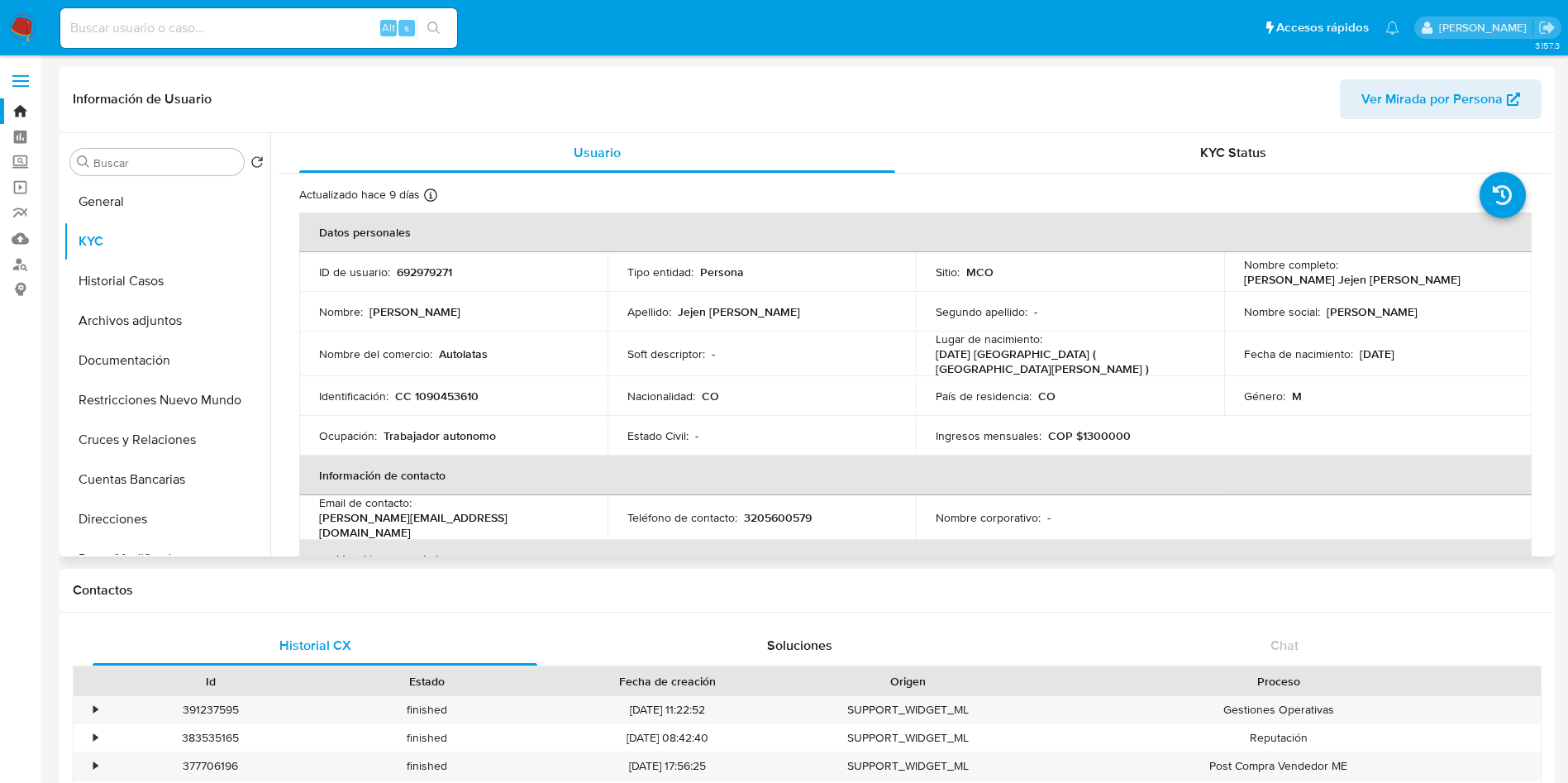
click at [450, 395] on p "CC 1090453610" at bounding box center [437, 395] width 84 height 15
copy p "1090453610"
drag, startPoint x: 1436, startPoint y: 347, endPoint x: 1354, endPoint y: 357, distance: 82.6
click at [1354, 357] on div "Fecha de nacimiento : 28/08/1992" at bounding box center [1378, 353] width 268 height 15
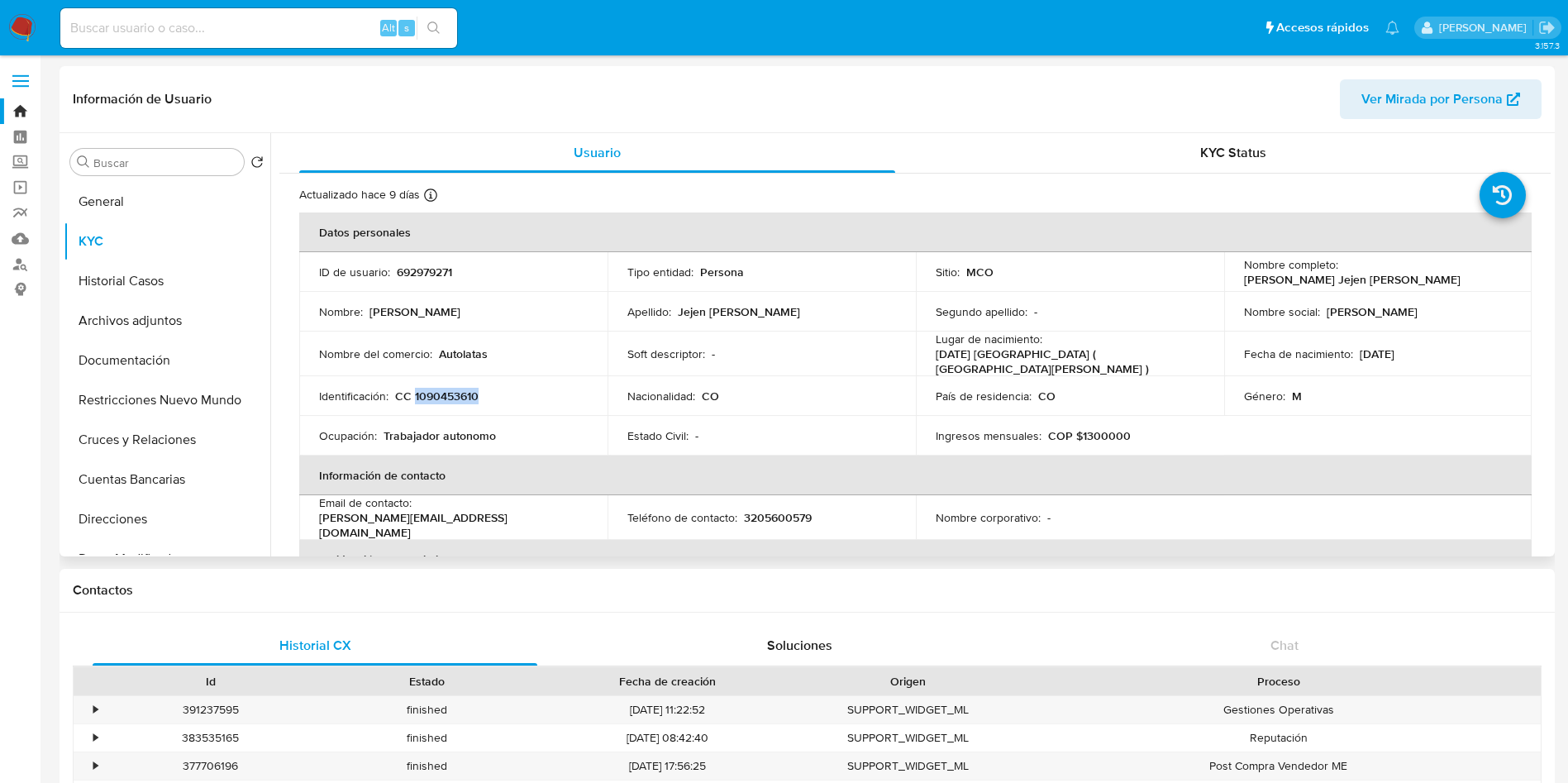
copy p "28/08/1992"
drag, startPoint x: 543, startPoint y: 516, endPoint x: 416, endPoint y: 516, distance: 127.0
click at [416, 516] on div "Email de contacto : jurgen@autolatas.com.co" at bounding box center [454, 517] width 268 height 45
copy p "jurgen@autolatas.com.co"
click at [681, 476] on th "Información de contacto" at bounding box center [915, 475] width 1233 height 40
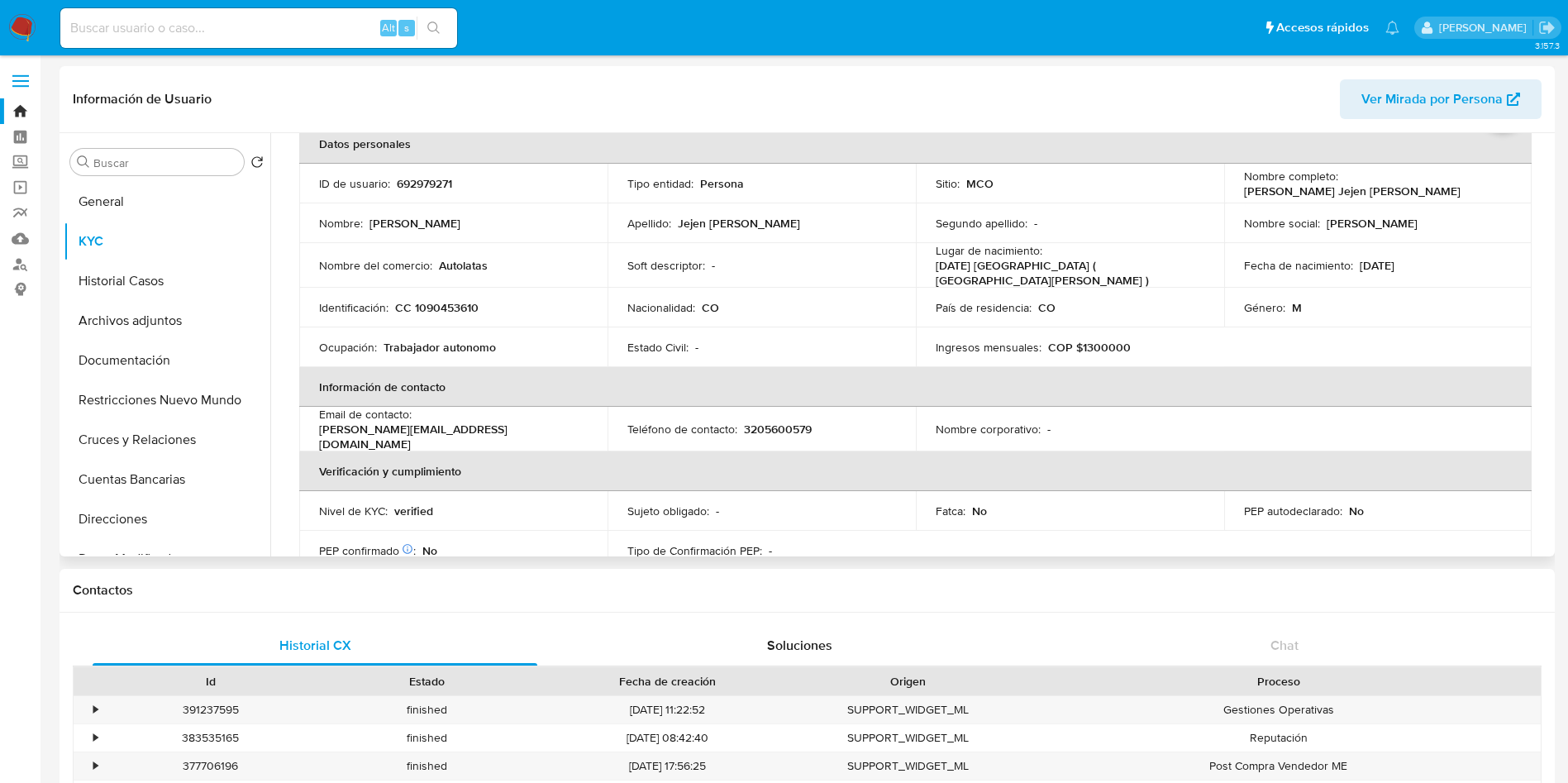
scroll to position [91, 0]
click at [1289, 366] on th "Información de contacto" at bounding box center [915, 384] width 1233 height 40
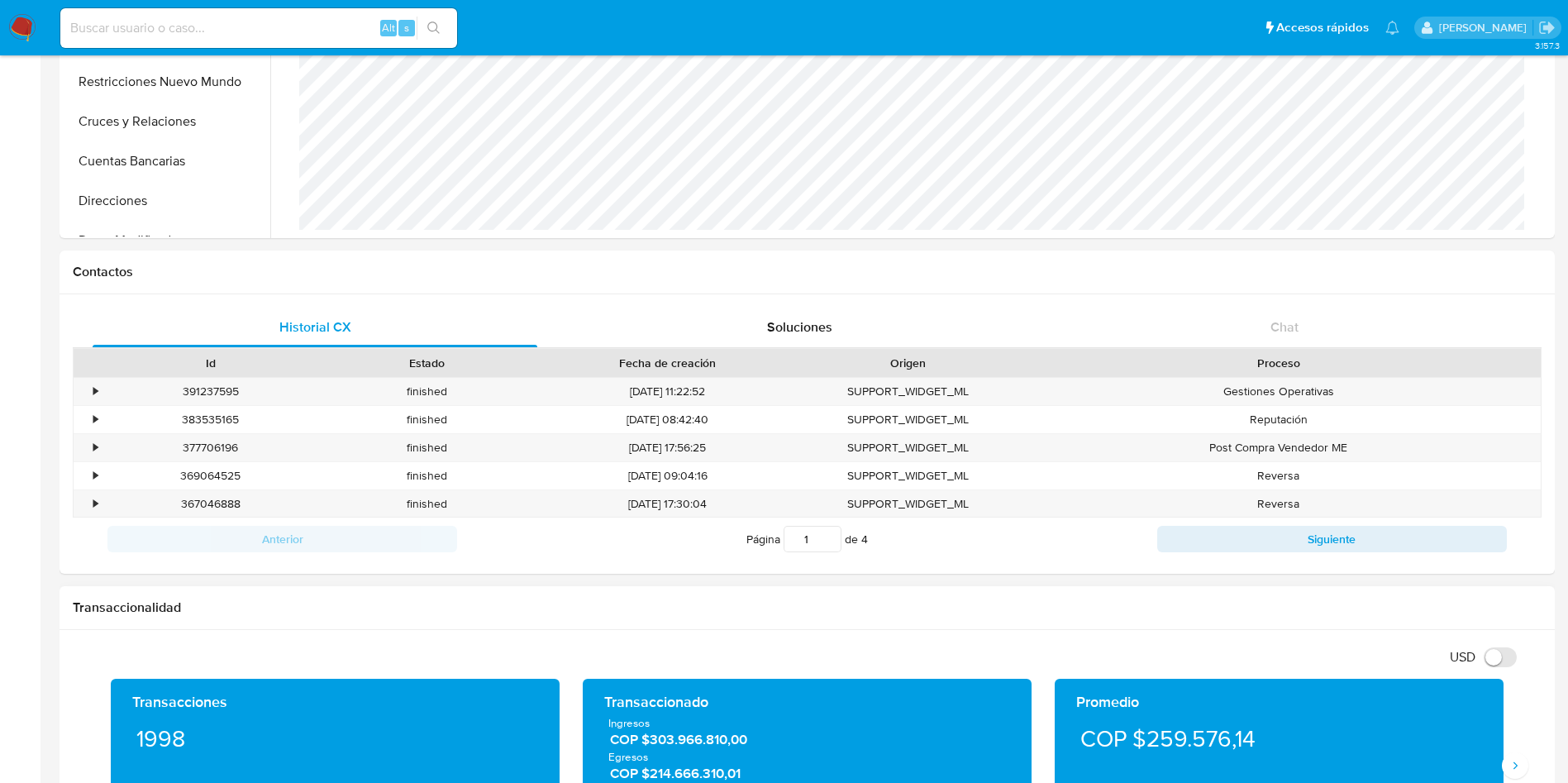
scroll to position [496, 0]
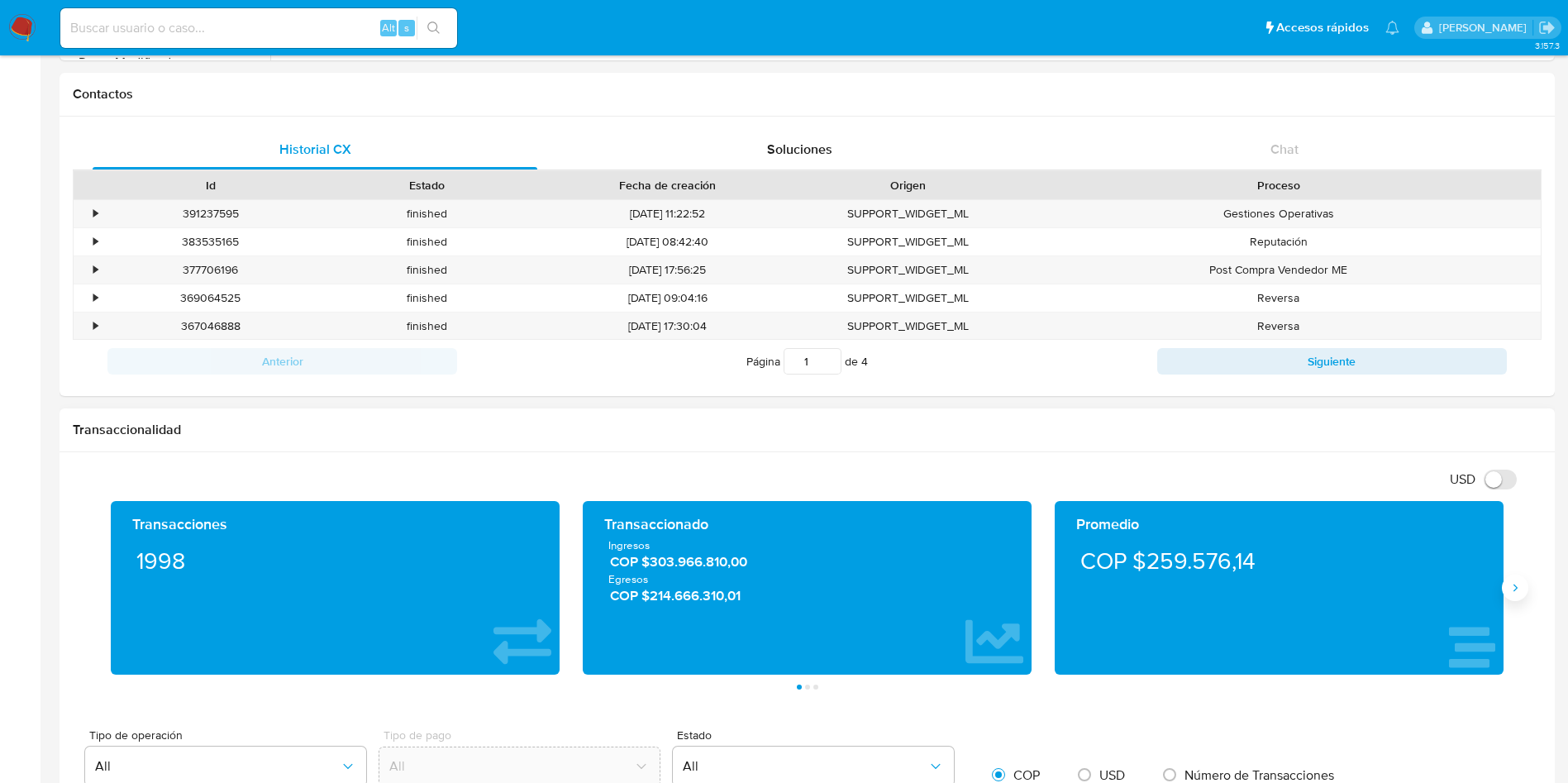
click at [1524, 589] on button "Siguiente" at bounding box center [1515, 588] width 26 height 26
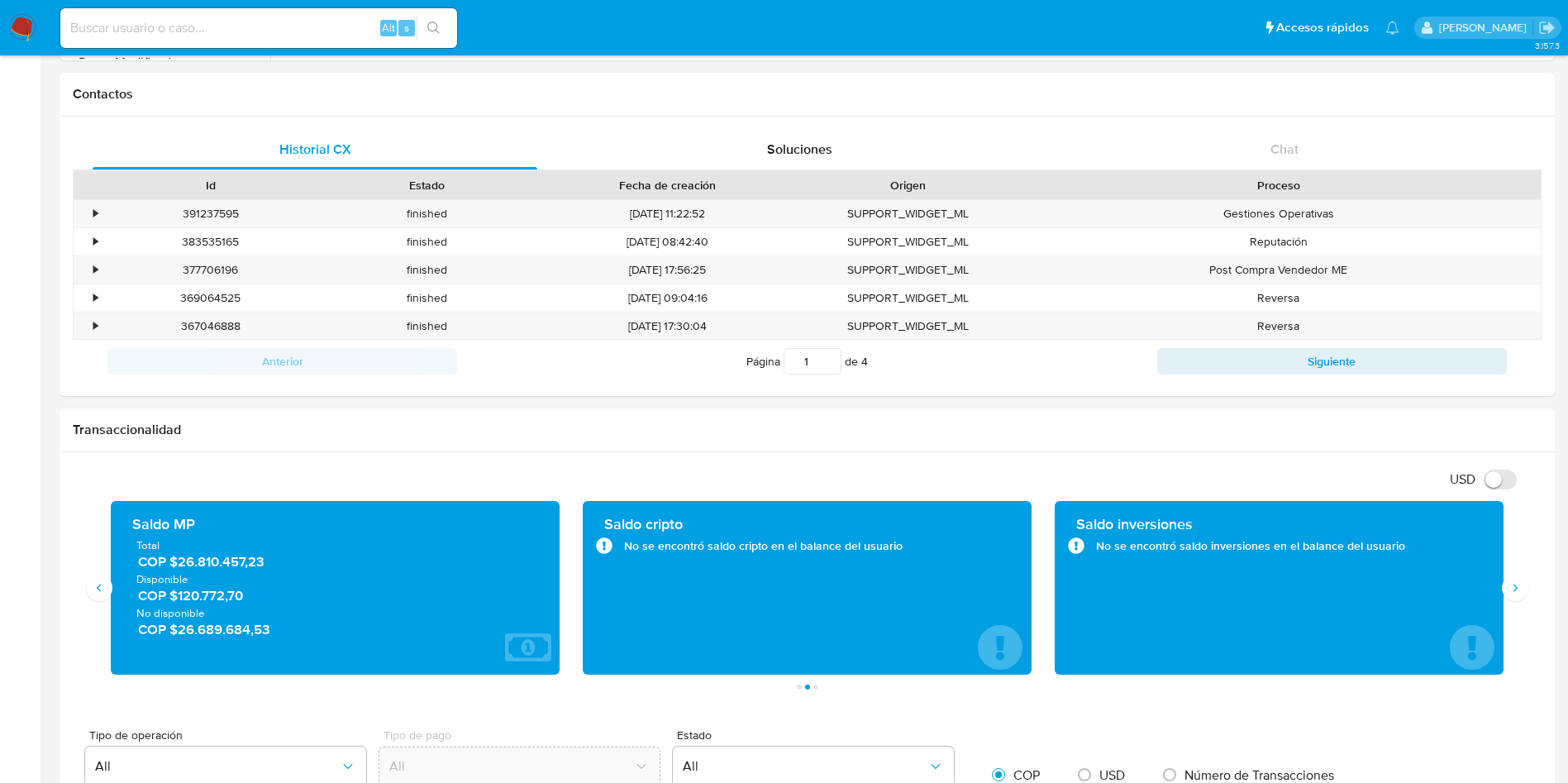
click at [197, 596] on span "COP $120.772,70" at bounding box center [335, 596] width 396 height 19
click at [198, 595] on span "COP $120.772,70" at bounding box center [335, 596] width 396 height 19
click at [193, 640] on div "Saldo MP Total COP $26.810.457,23 Disponible COP $120.772,70 No disponible COP …" at bounding box center [335, 588] width 423 height 147
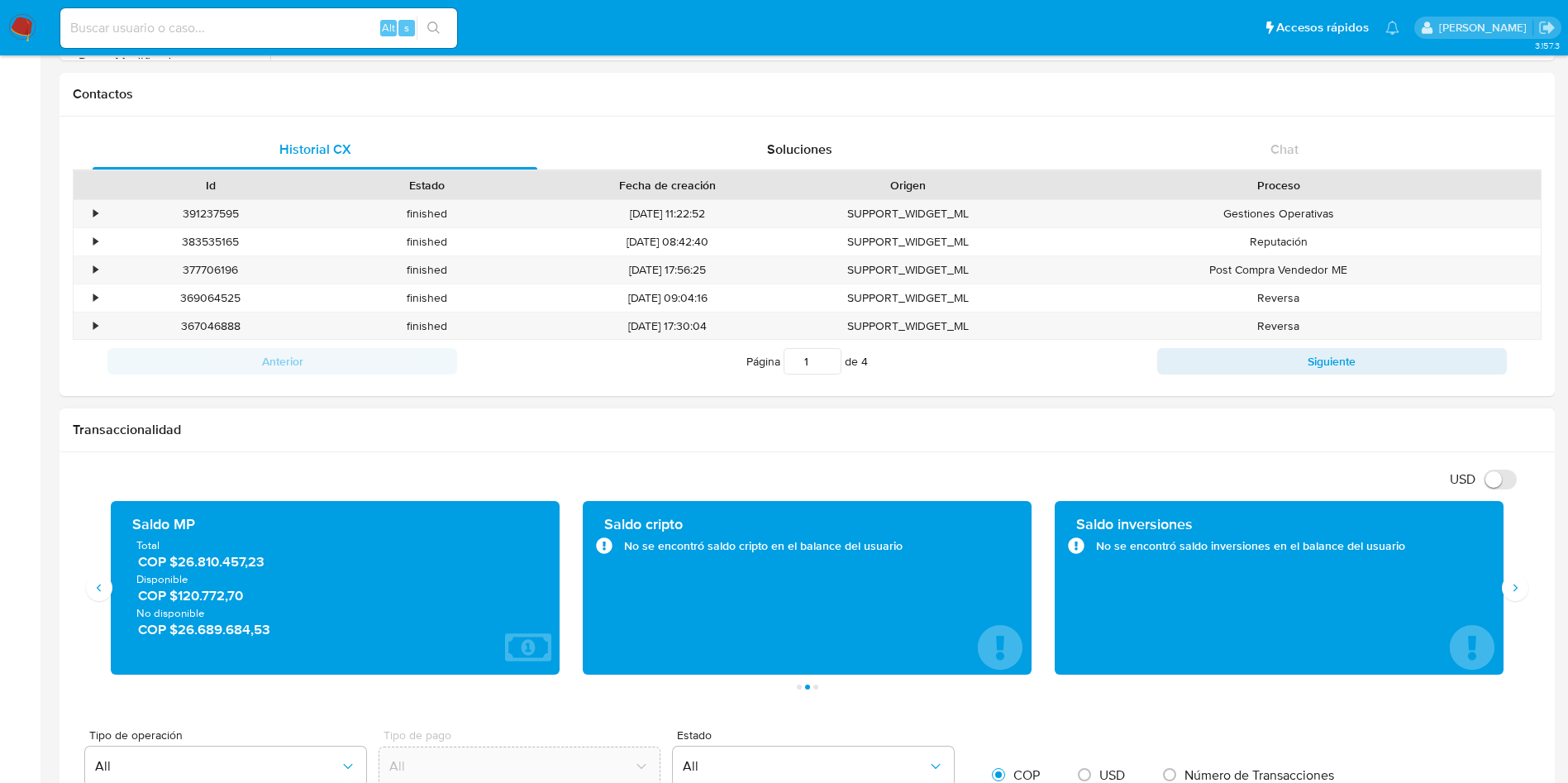
click at [193, 640] on div "Saldo MP Total COP $26.810.457,23 Disponible COP $120.772,70 No disponible COP …" at bounding box center [335, 588] width 423 height 147
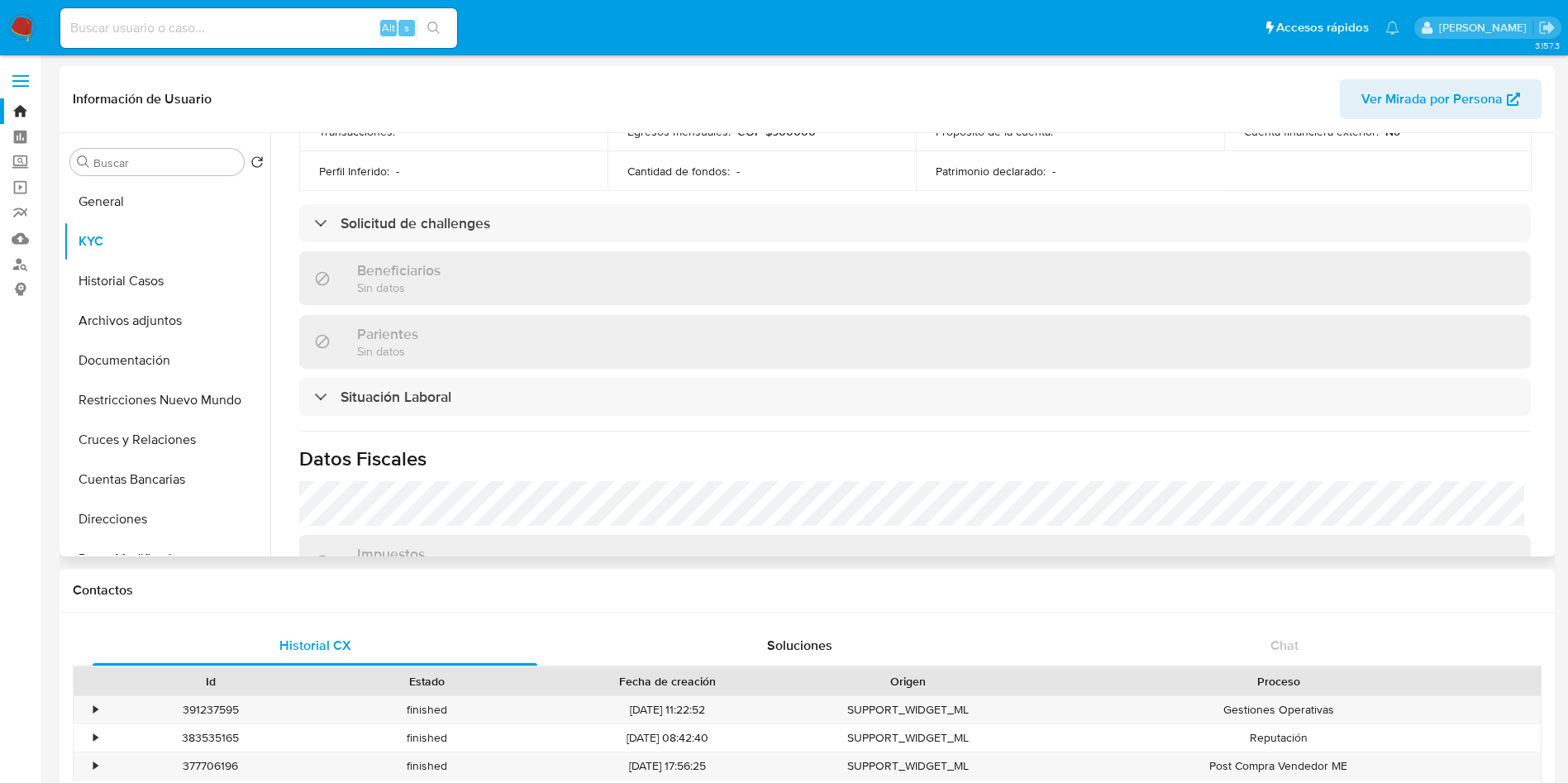
scroll to position [0, 0]
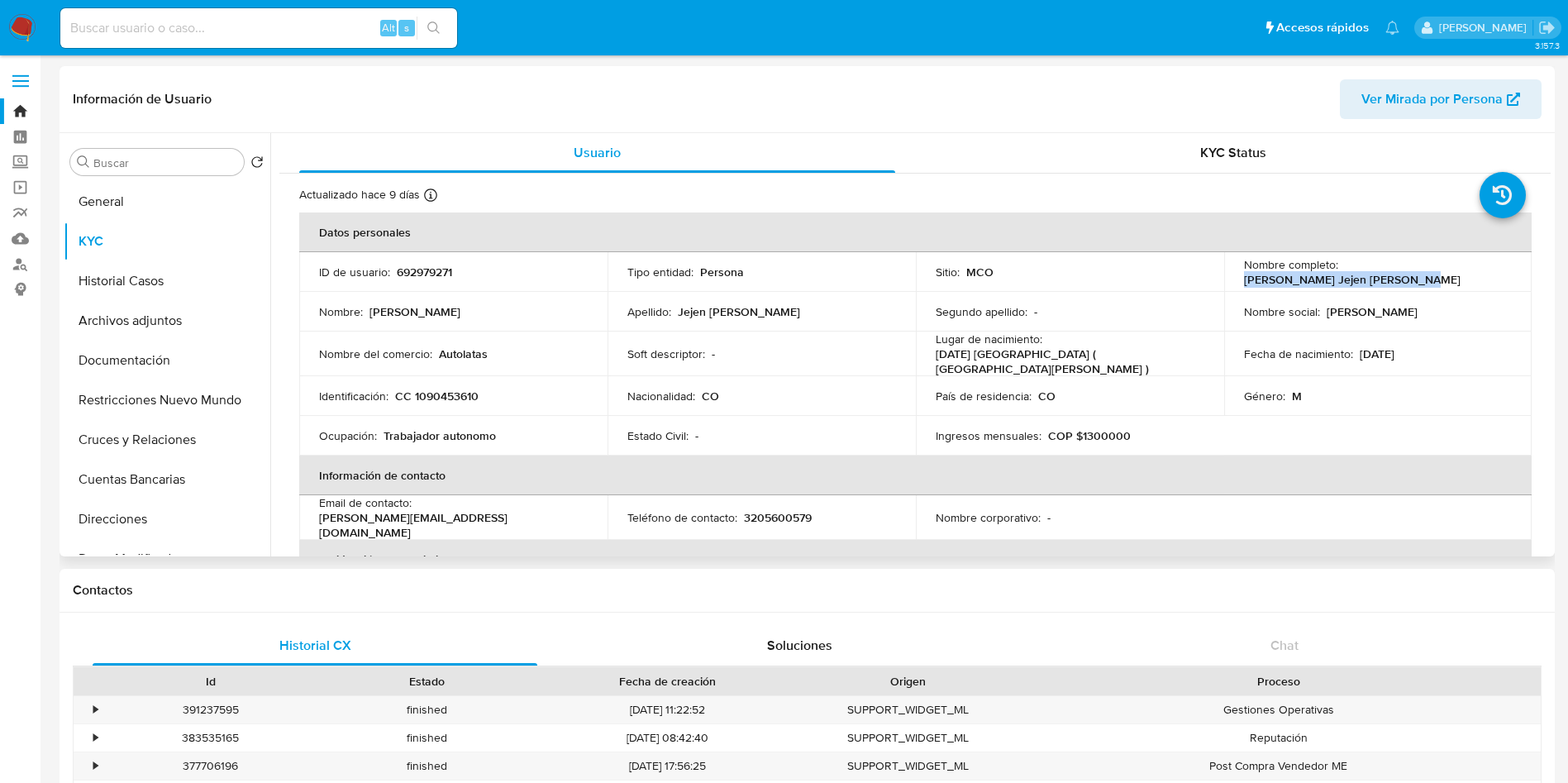
drag, startPoint x: 1454, startPoint y: 282, endPoint x: 1234, endPoint y: 281, distance: 220.0
click at [1234, 281] on td "Nombre completo : Jurgen Stevenson Jejen Suescun" at bounding box center [1377, 272] width 308 height 40
copy p "Jurgen Stevenson Jejen Suescun"
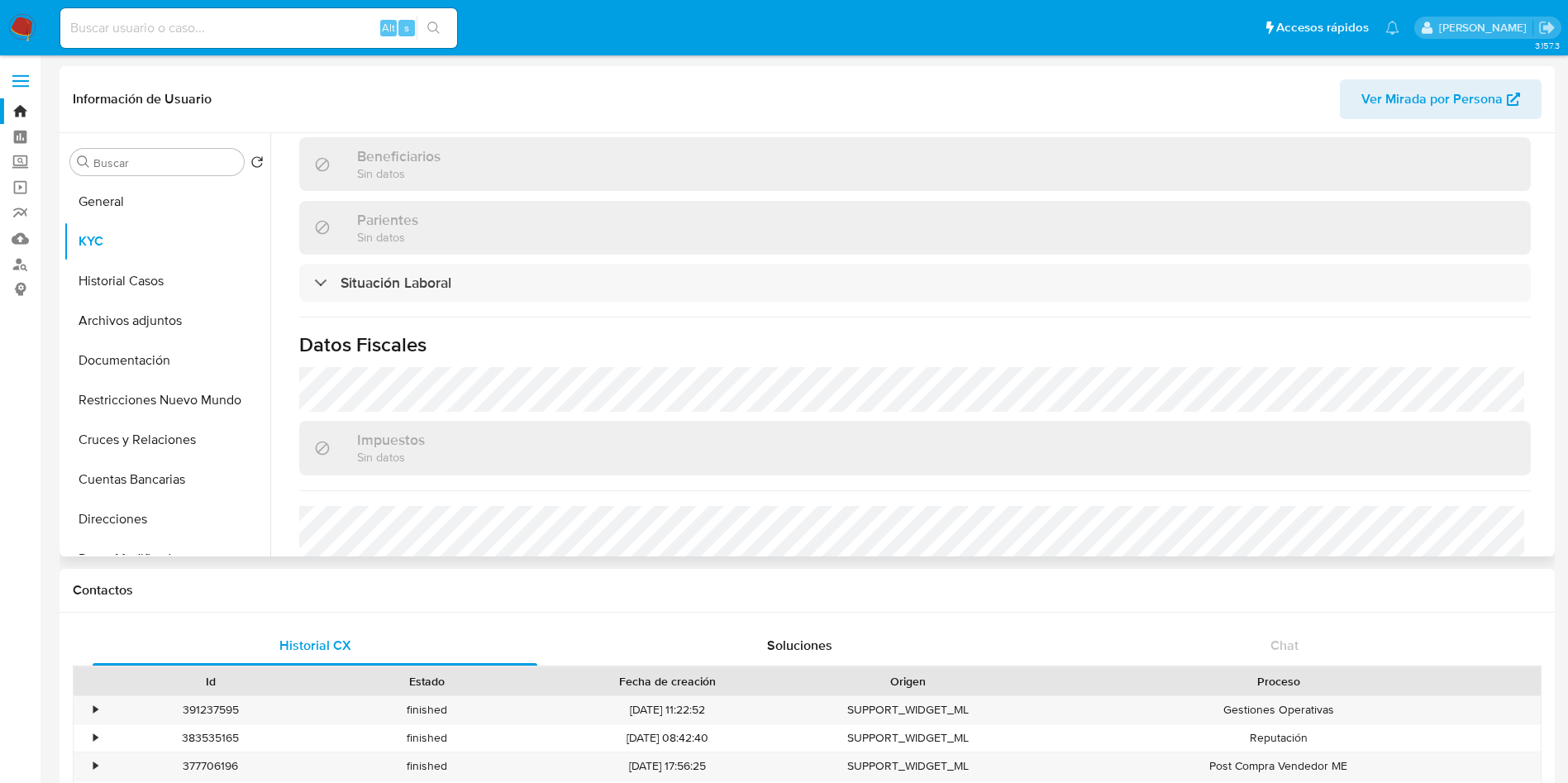
scroll to position [875, 0]
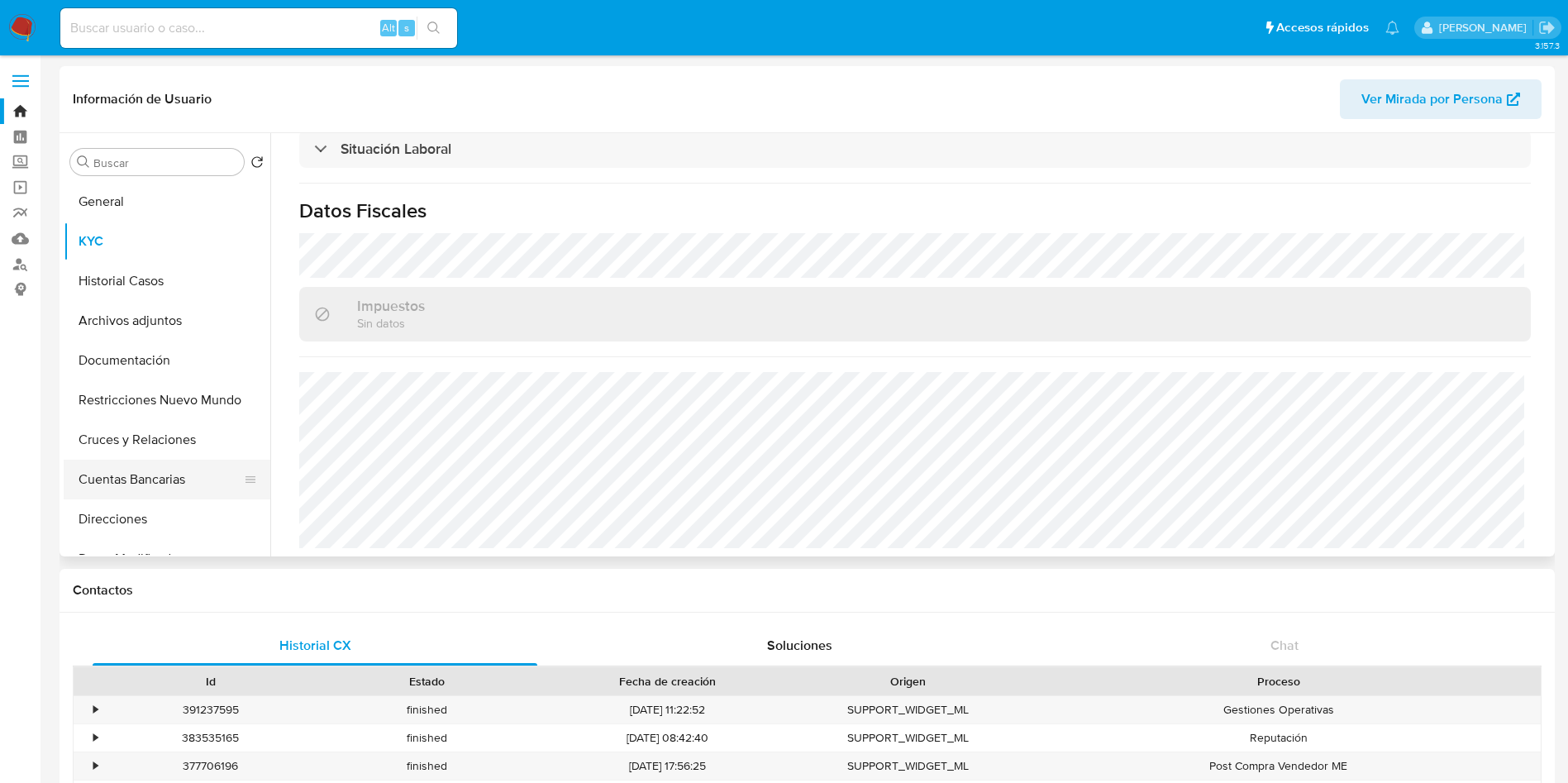
click at [140, 466] on button "Cuentas Bancarias" at bounding box center [160, 479] width 193 height 40
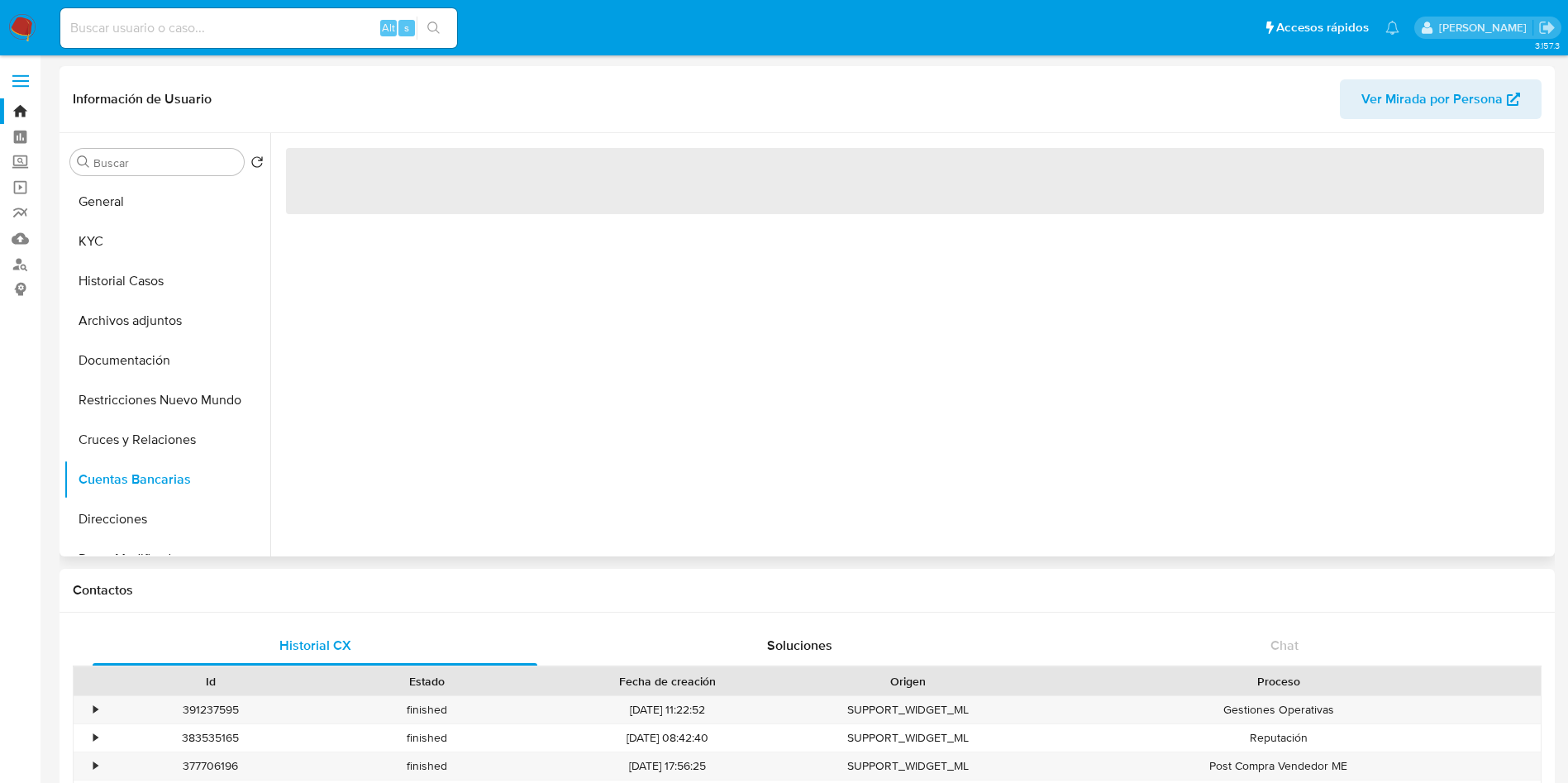
scroll to position [0, 0]
click at [539, 582] on h1 "Contactos" at bounding box center [807, 590] width 1468 height 17
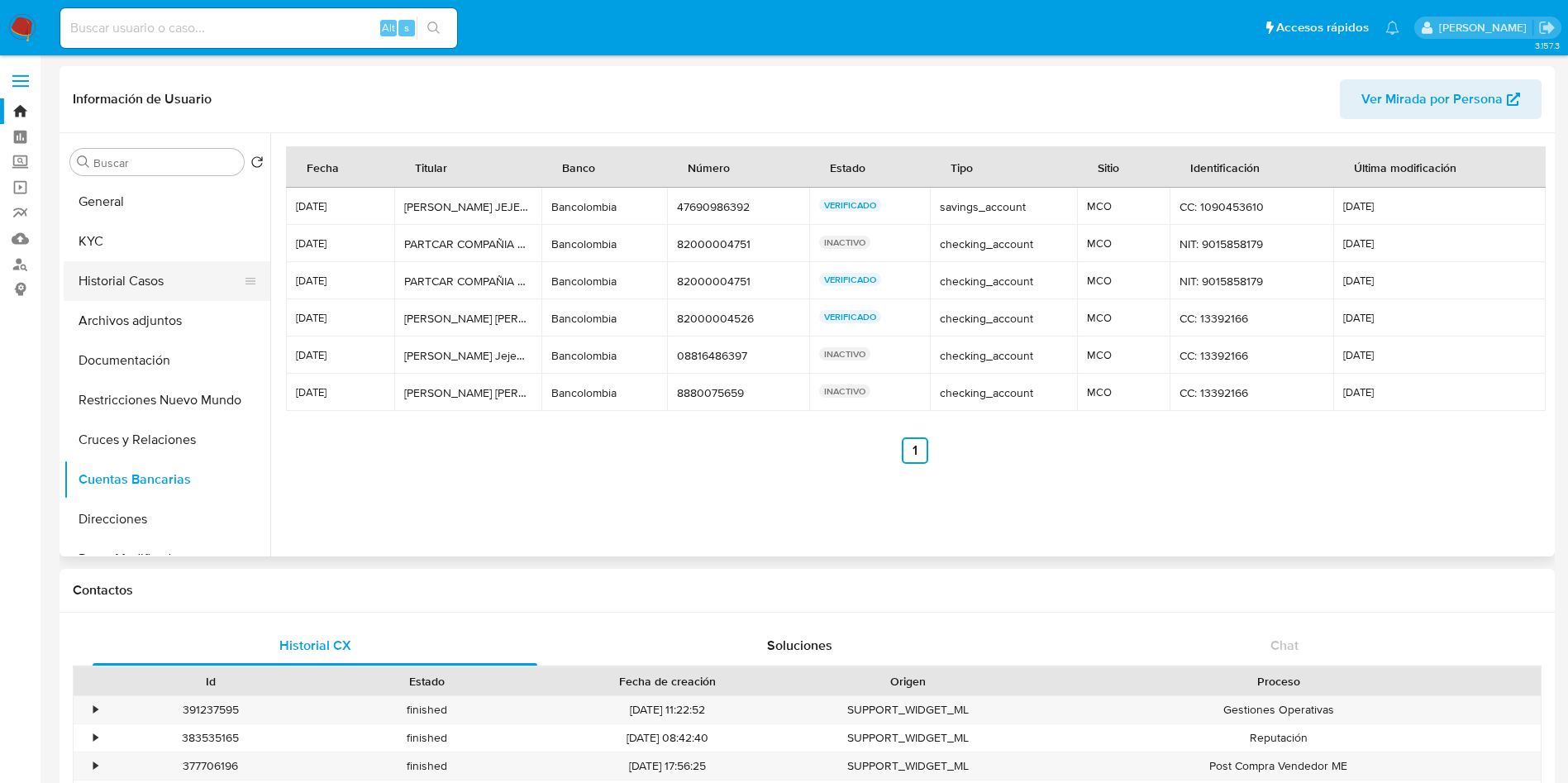
click at [142, 281] on button "Historial Casos" at bounding box center [160, 281] width 193 height 40
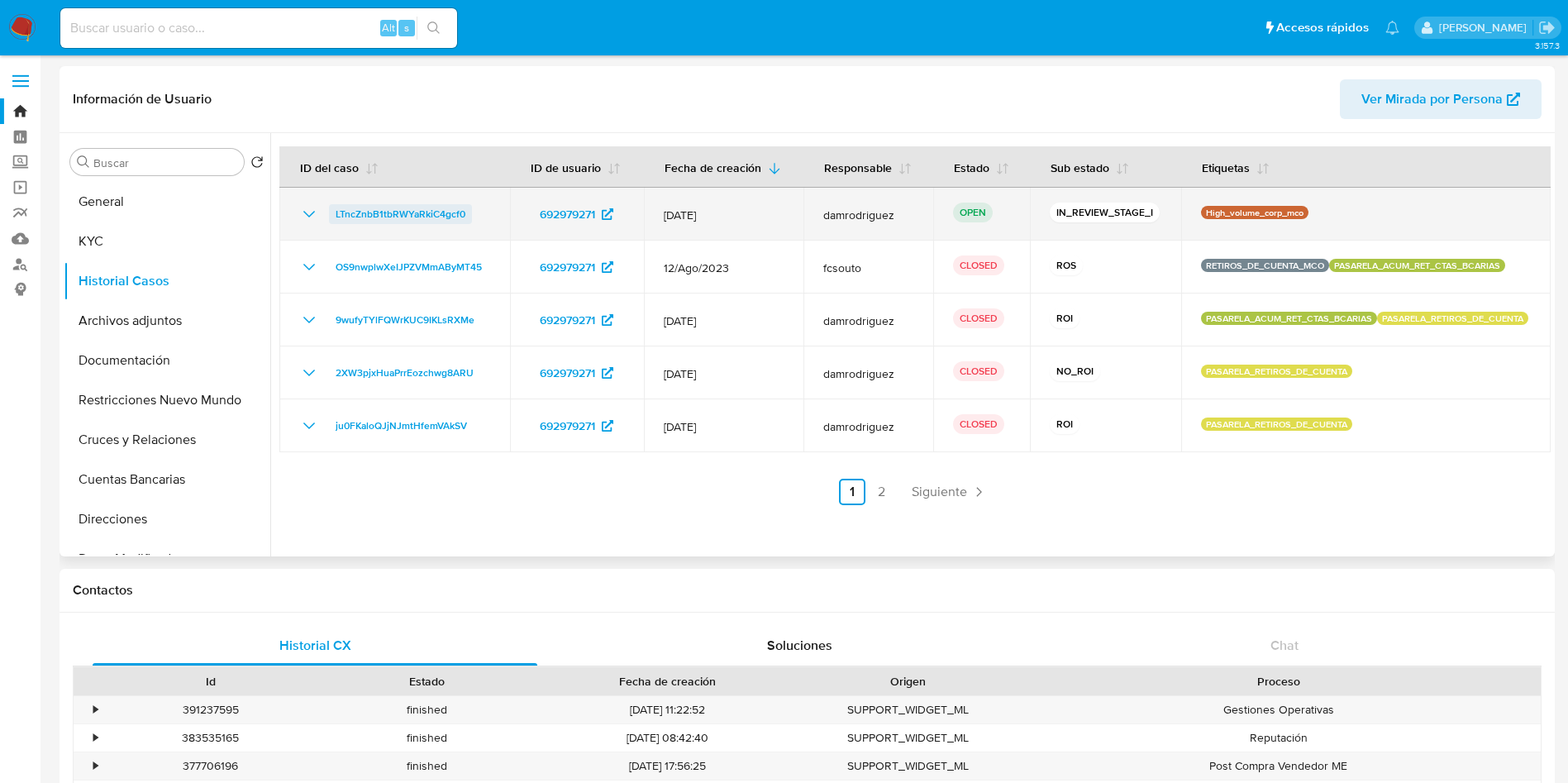
click at [364, 215] on span "LTncZnbB1tbRWYaRkiC4gcf0" at bounding box center [400, 214] width 130 height 19
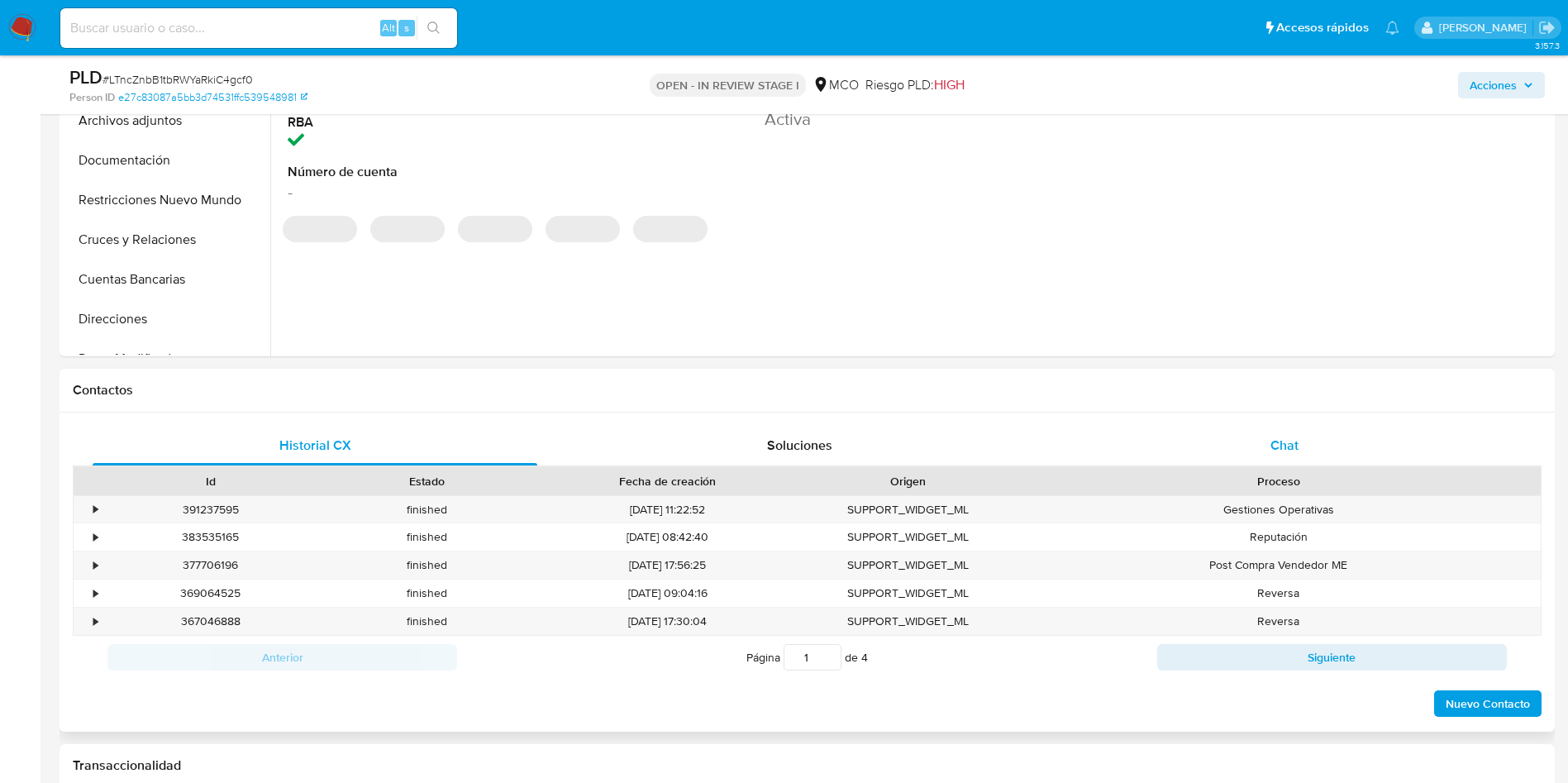
click at [1259, 439] on div "Chat" at bounding box center [1285, 445] width 445 height 40
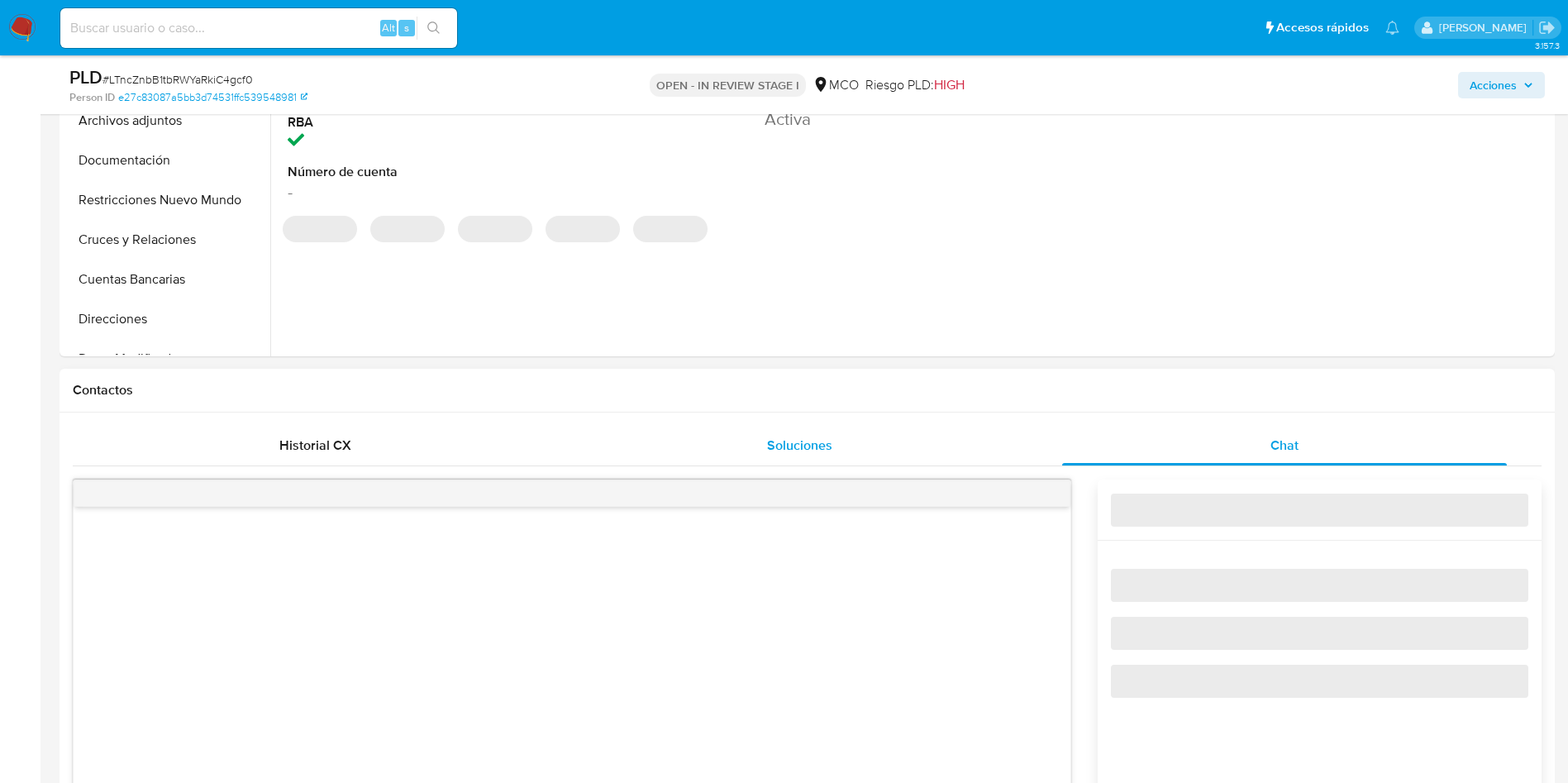
select select "10"
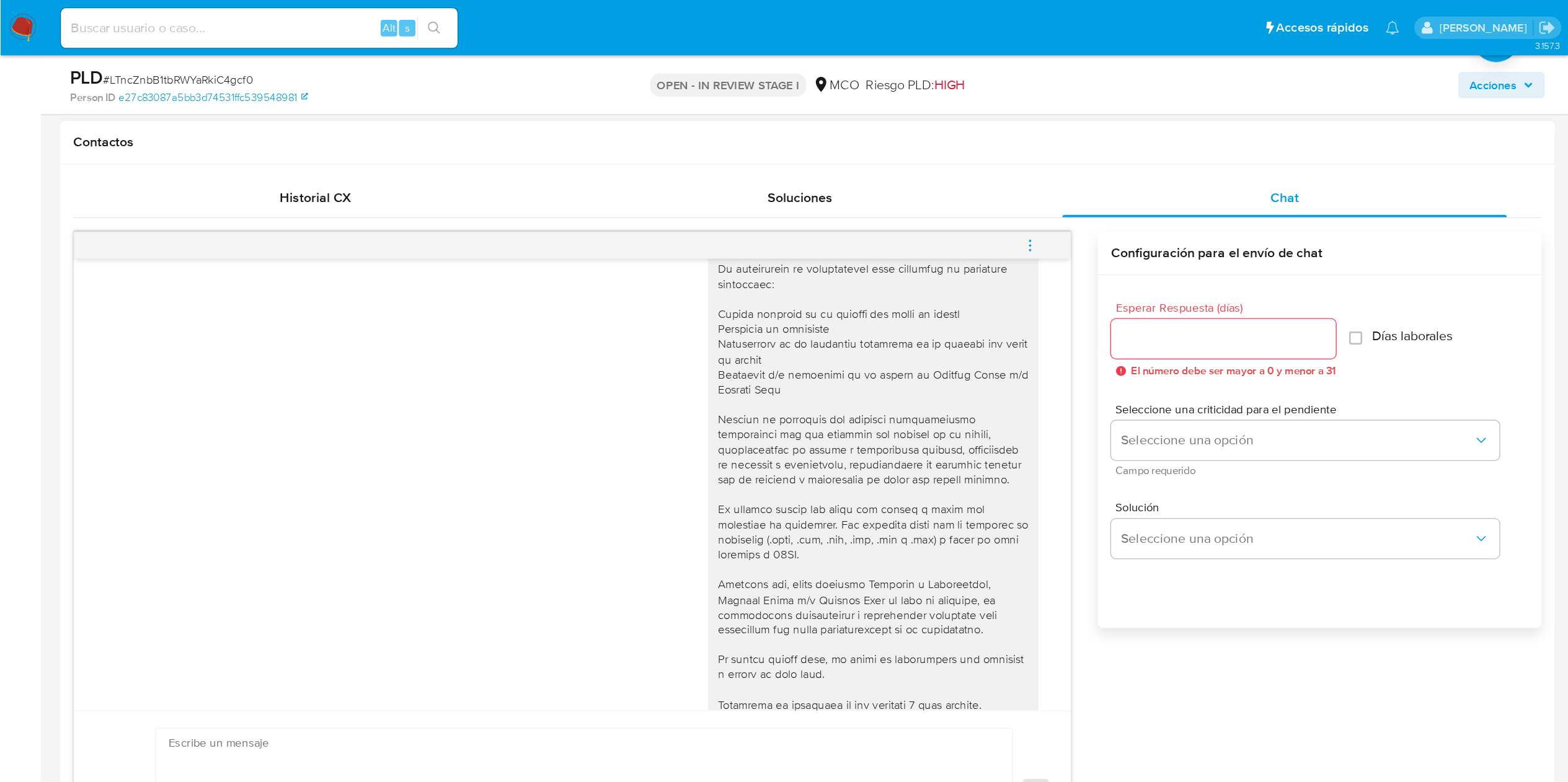
scroll to position [461, 0]
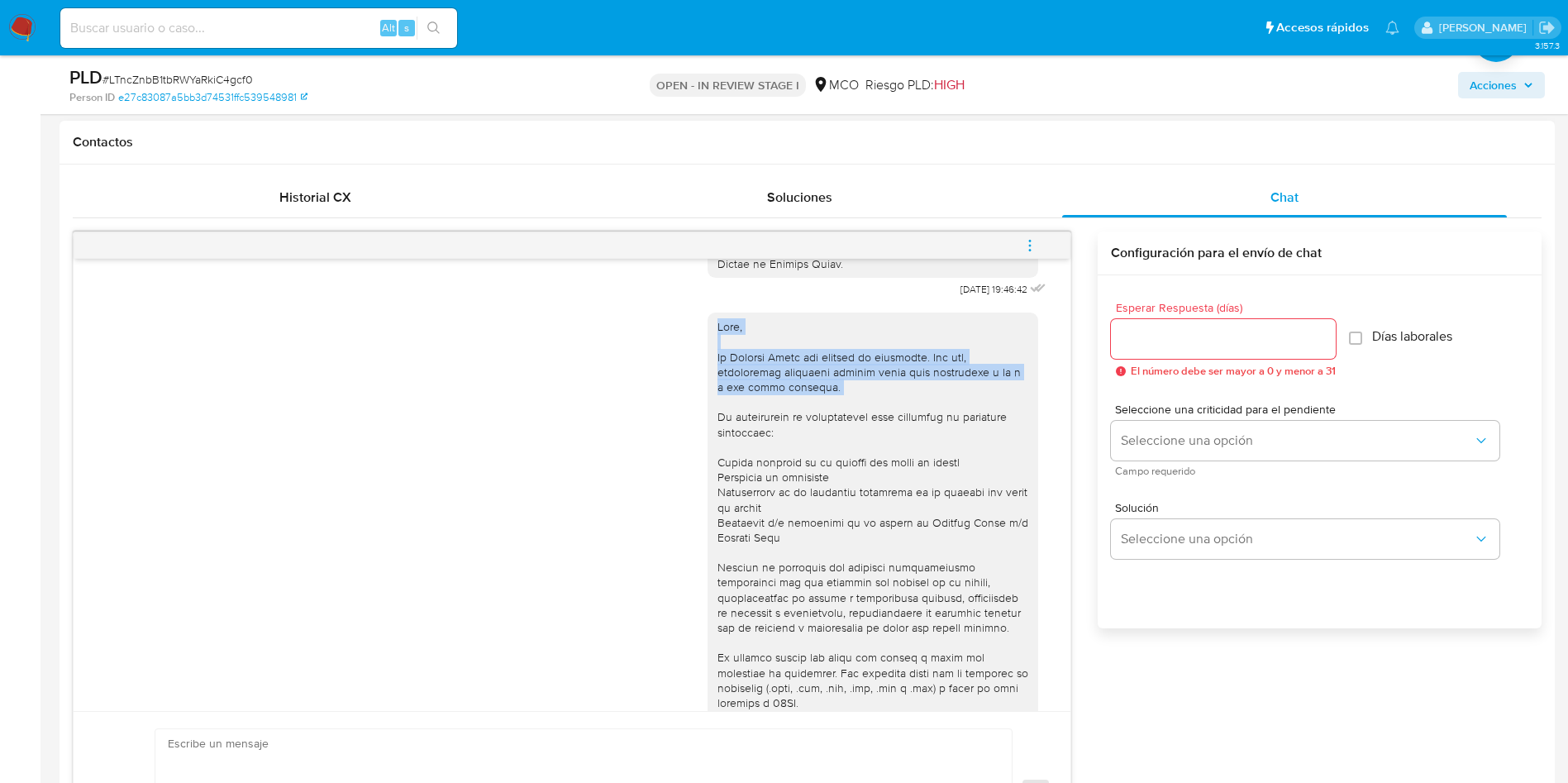
drag, startPoint x: 695, startPoint y: 330, endPoint x: 775, endPoint y: 400, distance: 106.3
click at [775, 400] on div at bounding box center [873, 620] width 331 height 615
click at [647, 403] on div "[DATE] 13:55:41" at bounding box center [572, 626] width 956 height 650
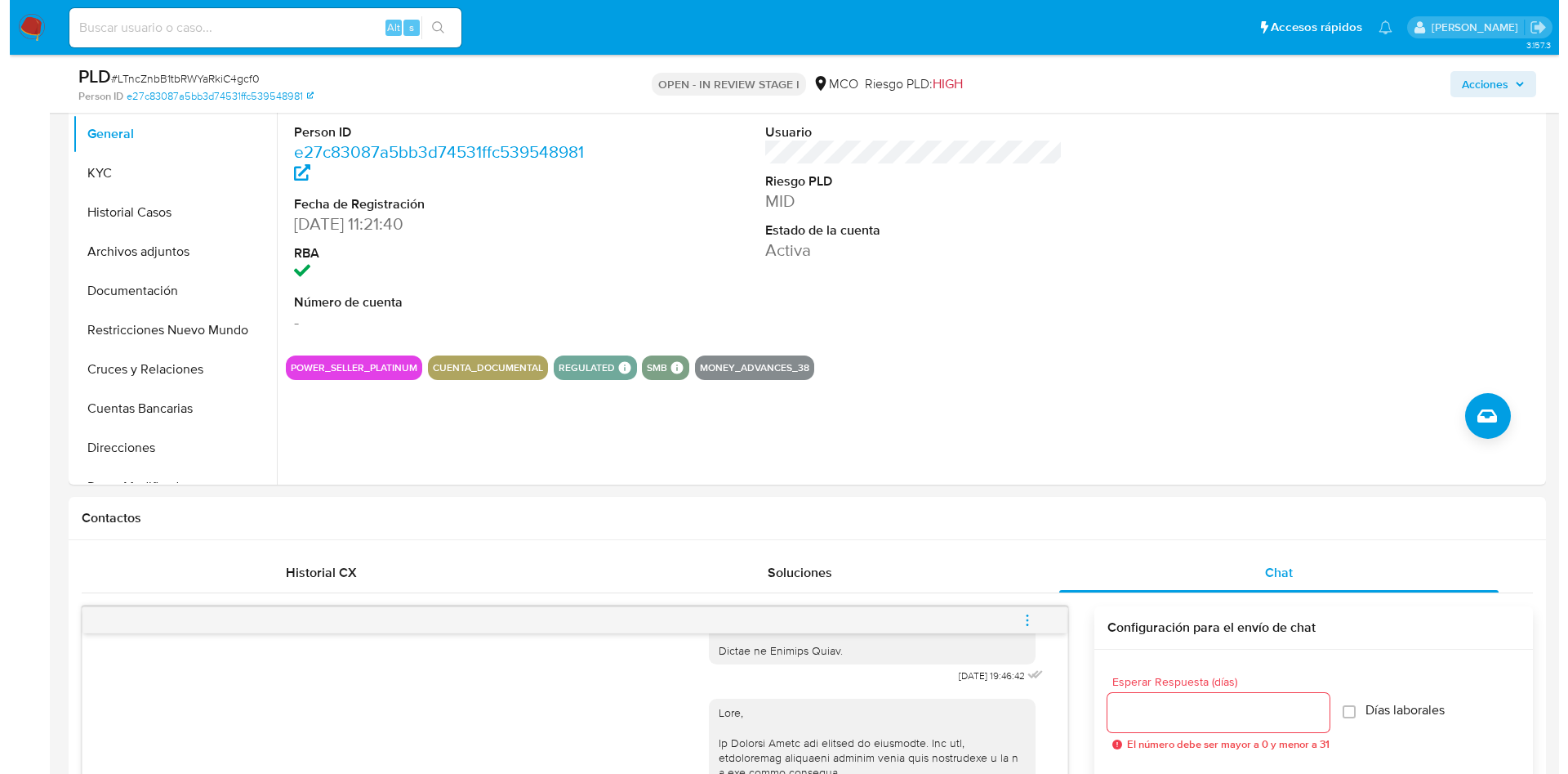
scroll to position [123, 0]
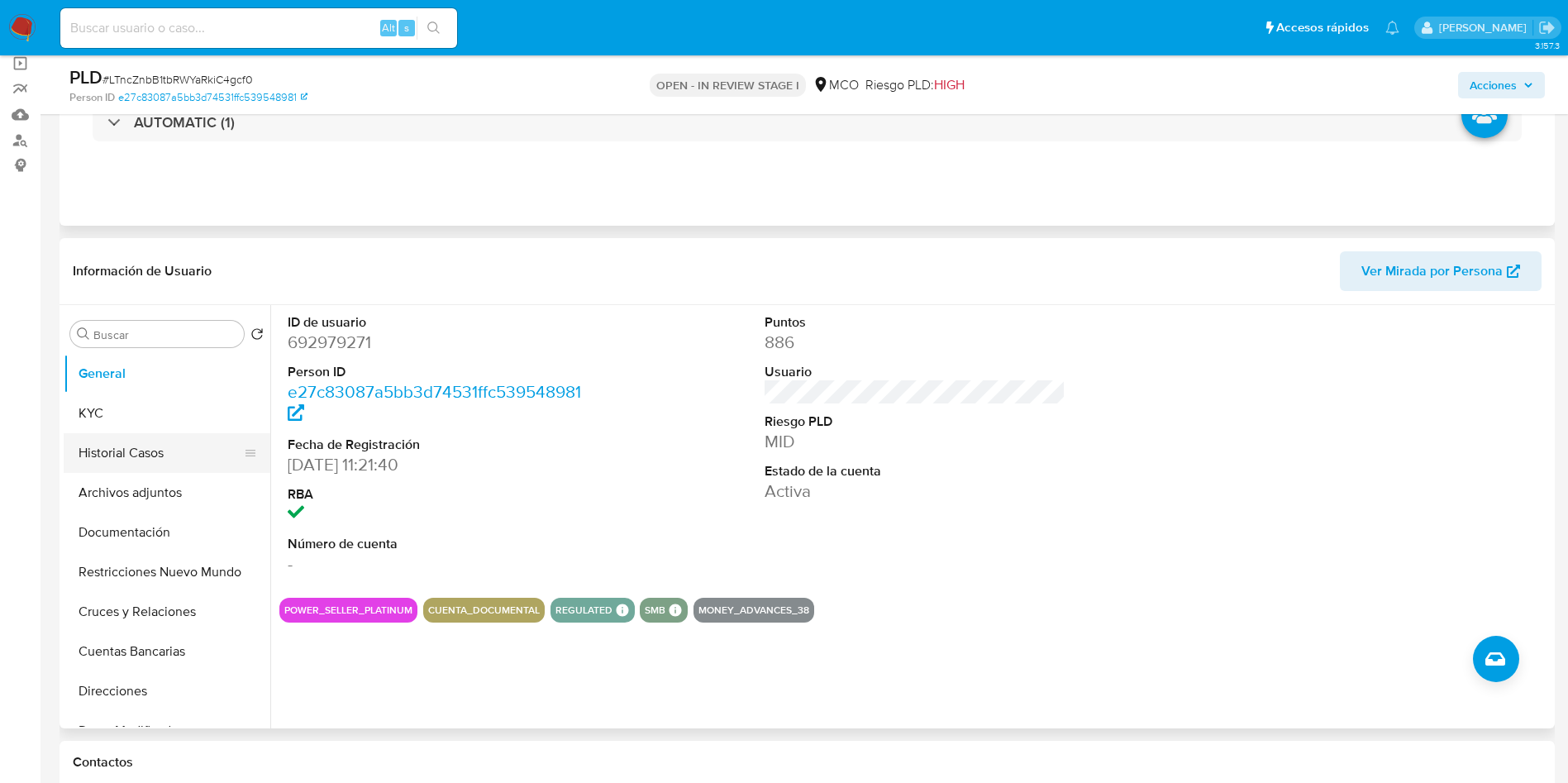
click at [117, 450] on button "Historial Casos" at bounding box center [160, 453] width 193 height 40
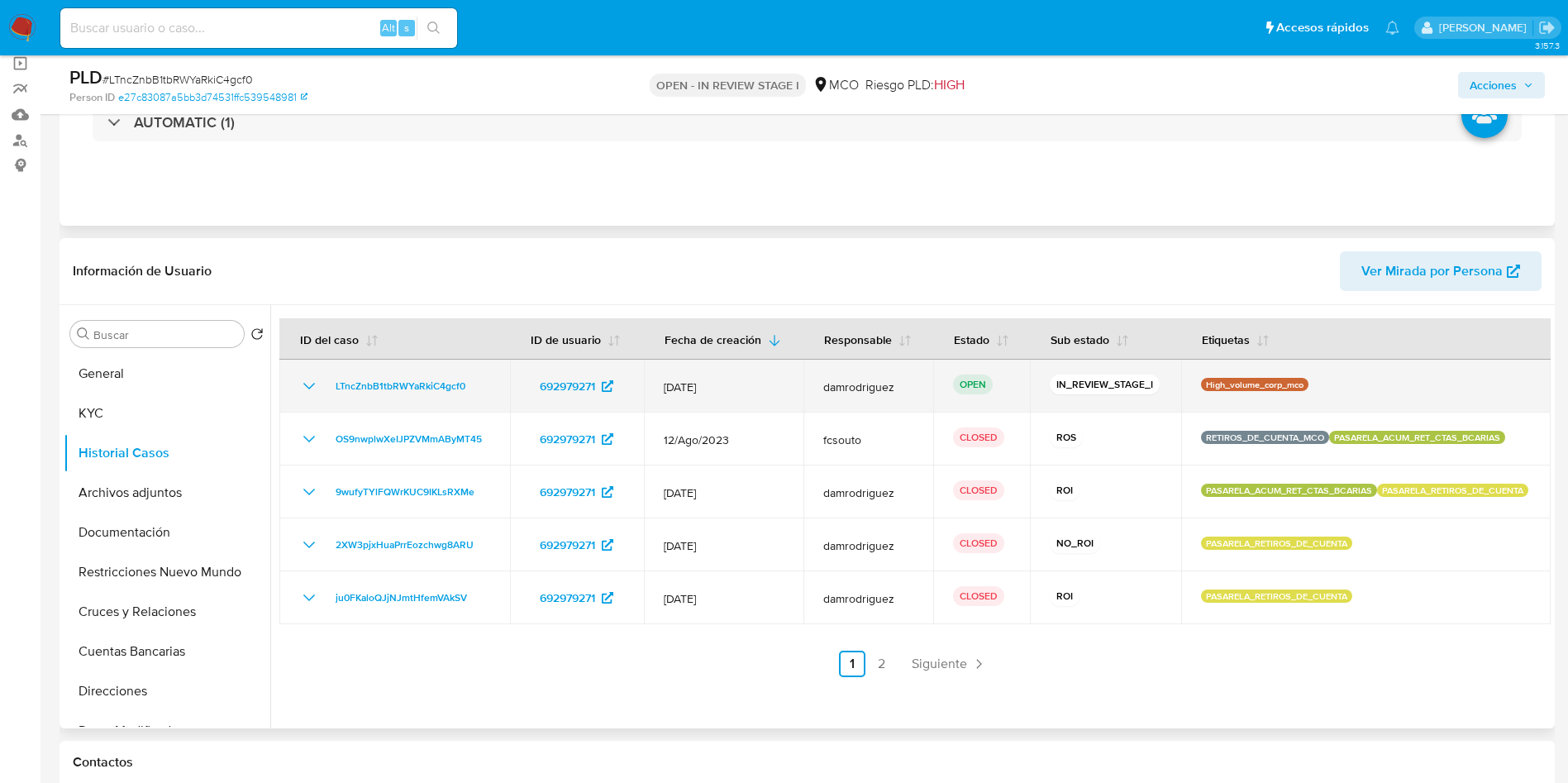
click at [316, 384] on icon "Mostrar/Ocultar" at bounding box center [309, 386] width 19 height 19
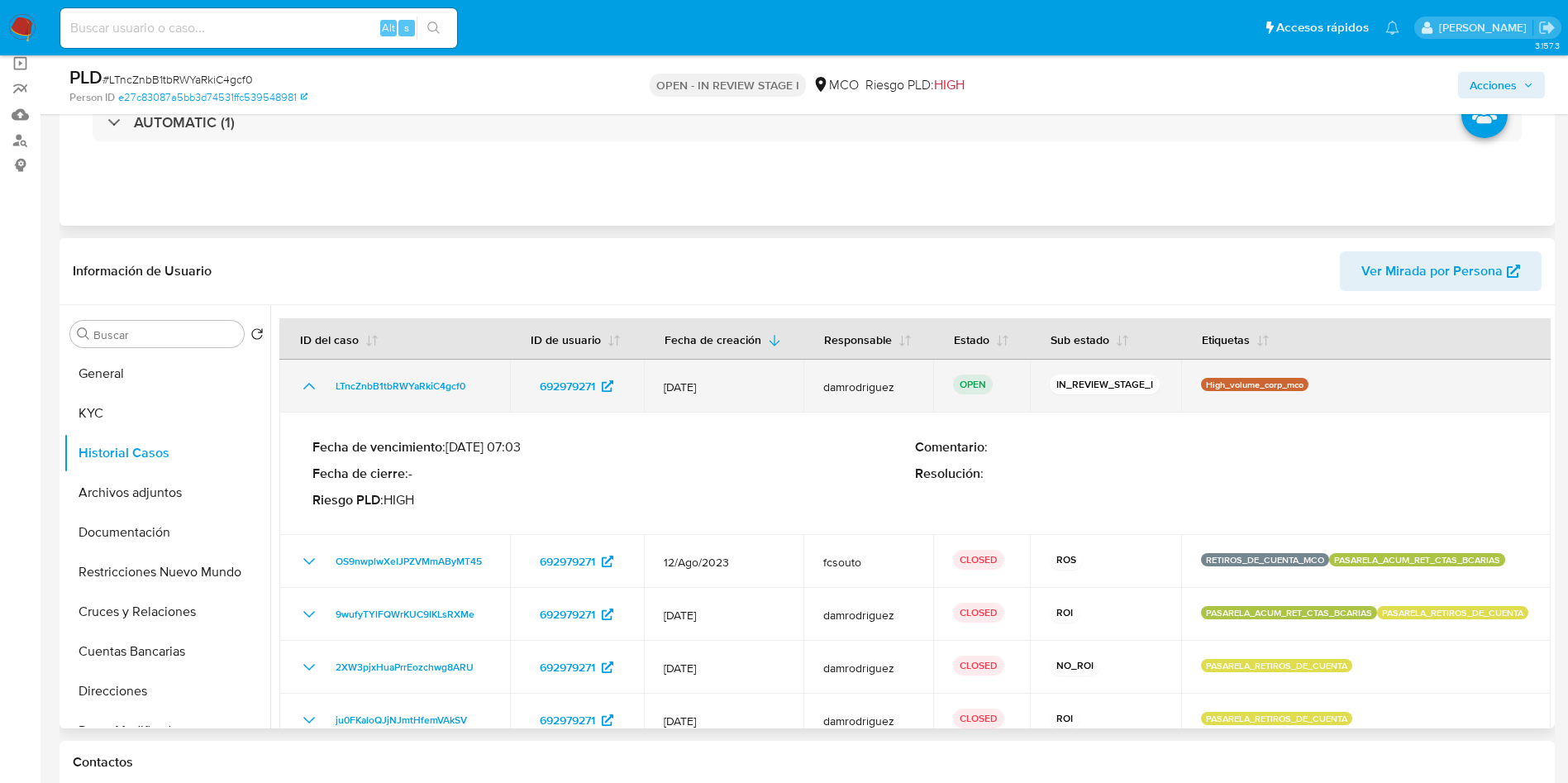
click at [309, 384] on icon "Mostrar/Ocultar" at bounding box center [309, 386] width 11 height 6
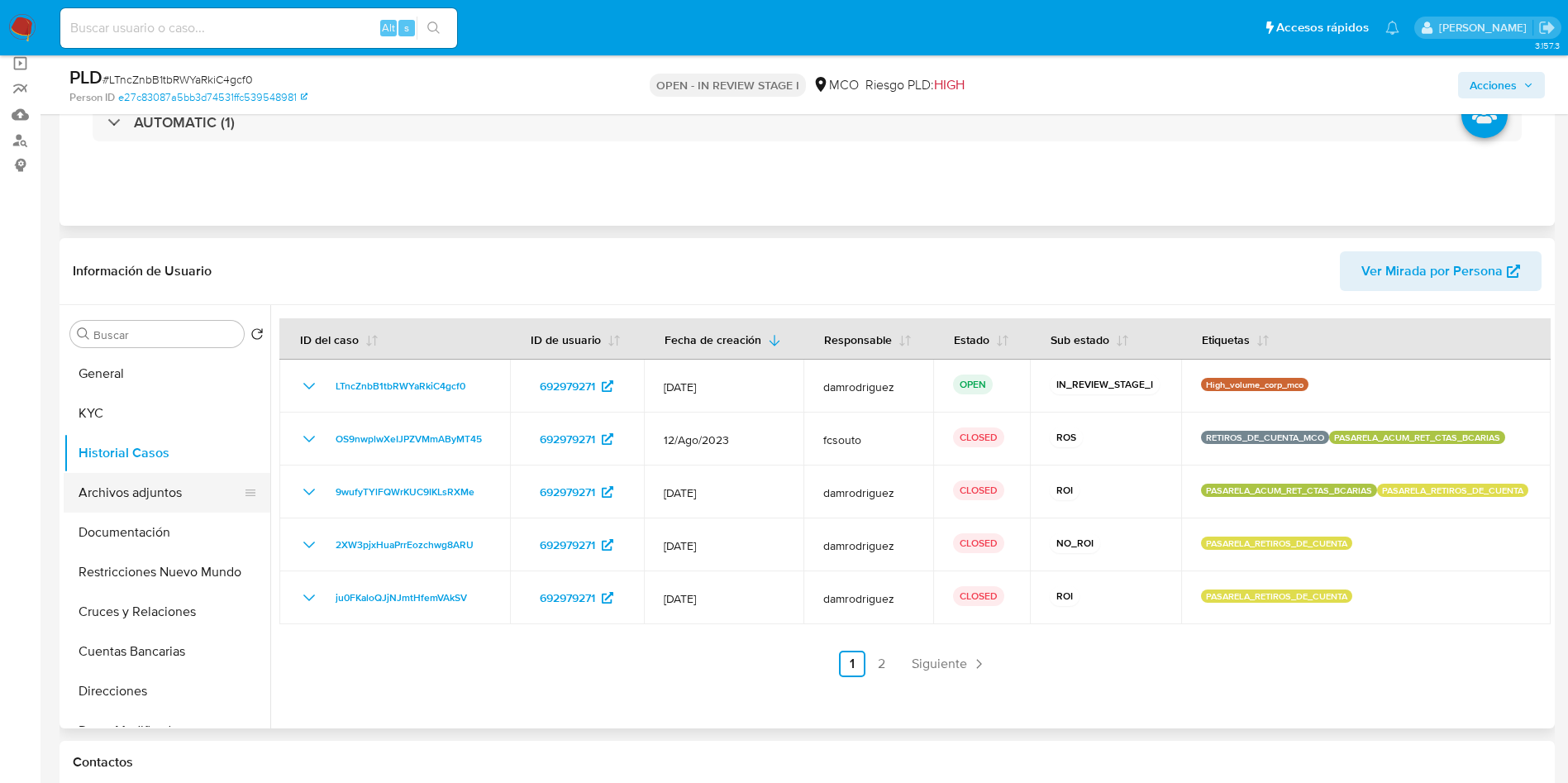
click at [133, 488] on button "Archivos adjuntos" at bounding box center [160, 493] width 193 height 40
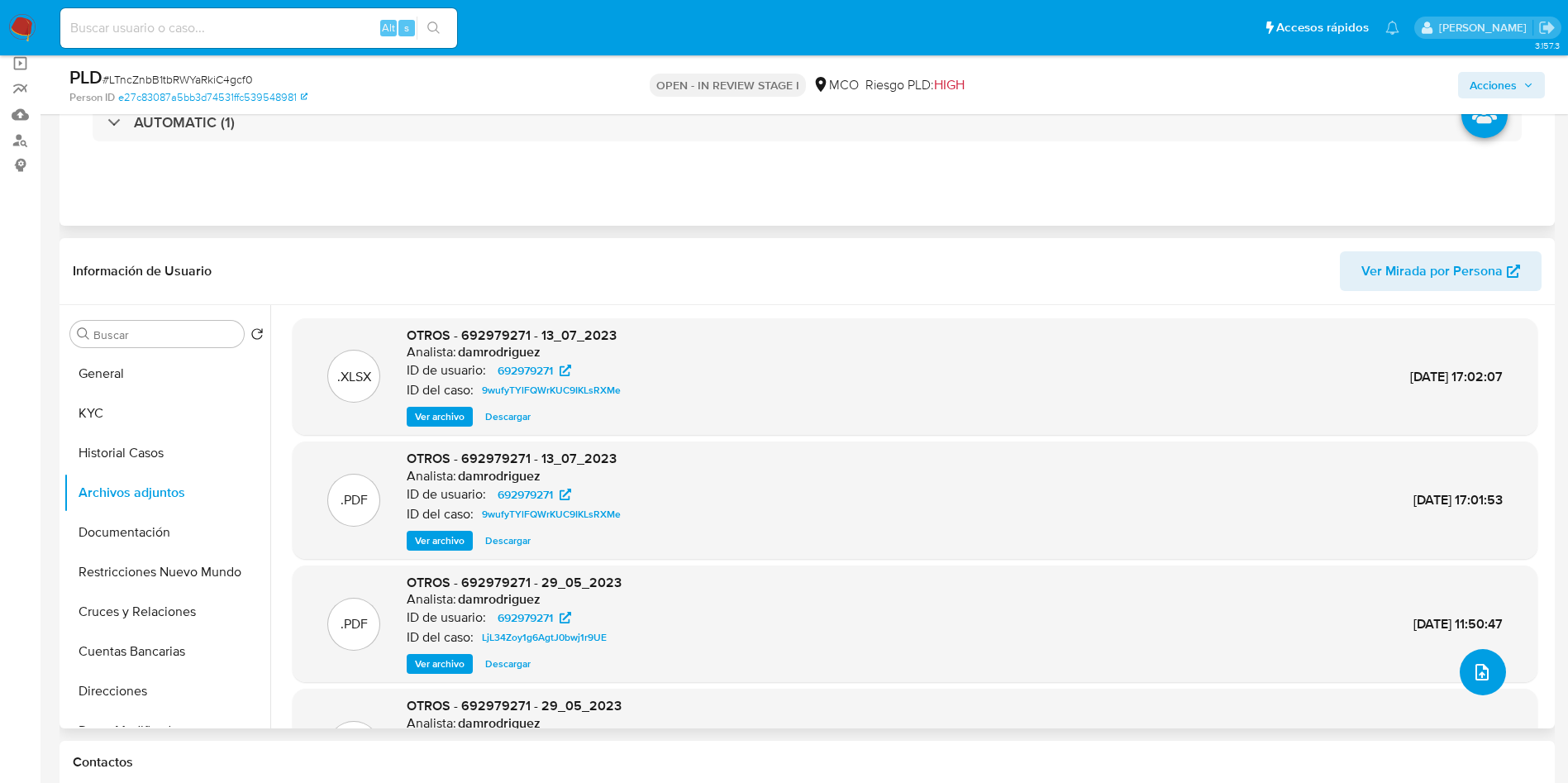
click at [1480, 669] on icon "upload-file" at bounding box center [1482, 672] width 13 height 17
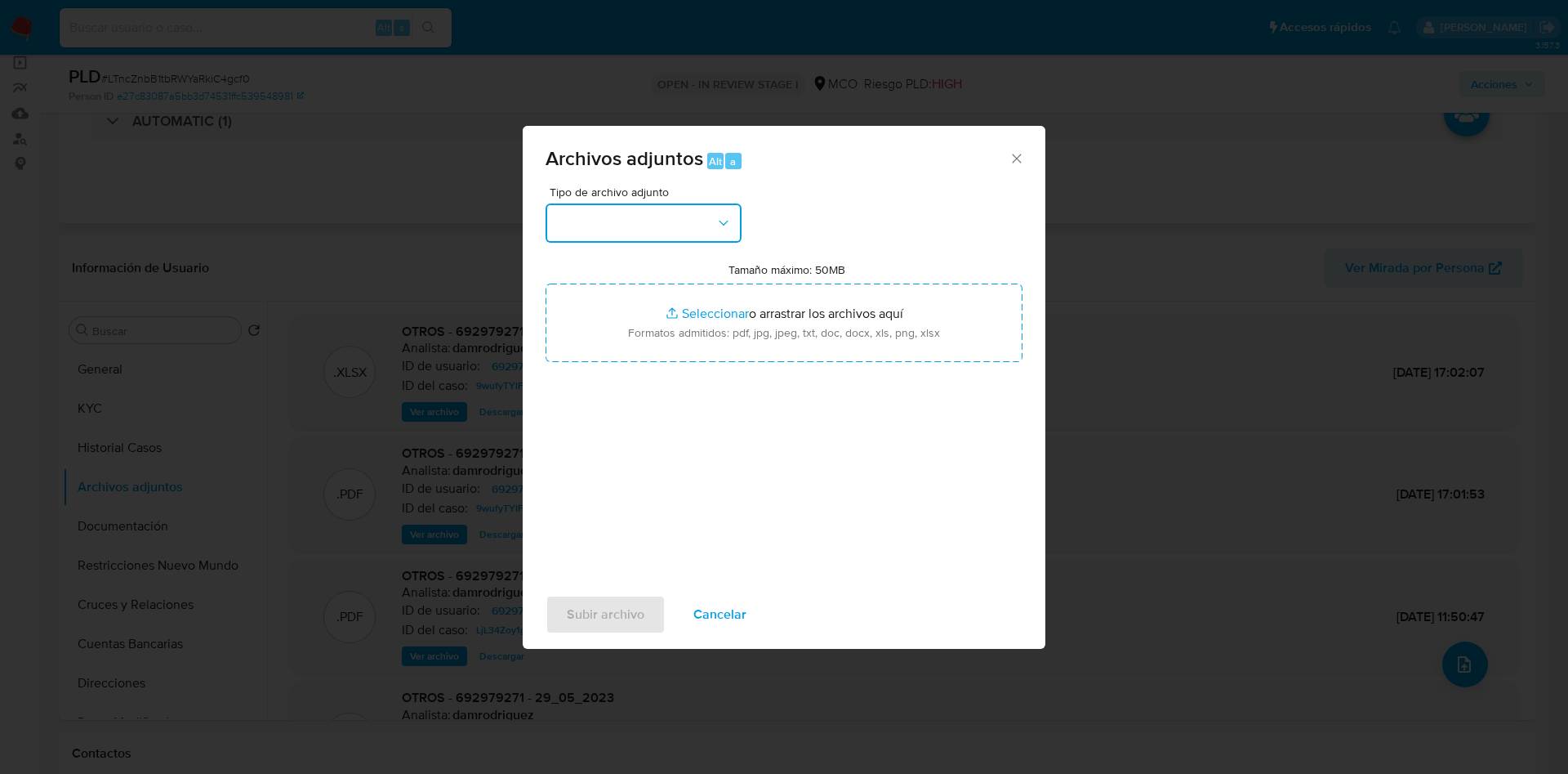
click at [628, 223] on button "button" at bounding box center [644, 223] width 196 height 39
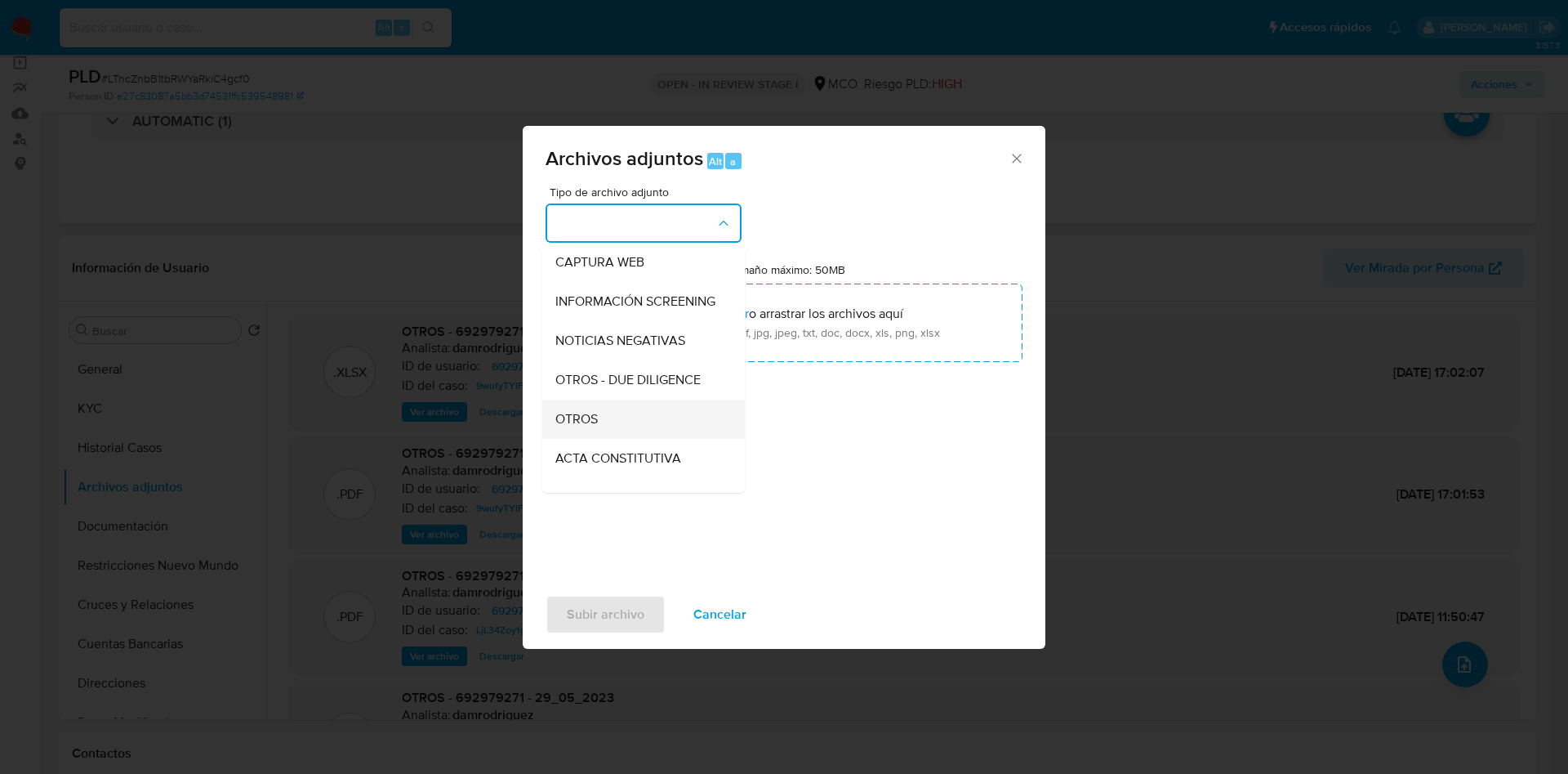
click at [614, 426] on div "OTROS" at bounding box center [638, 419] width 167 height 39
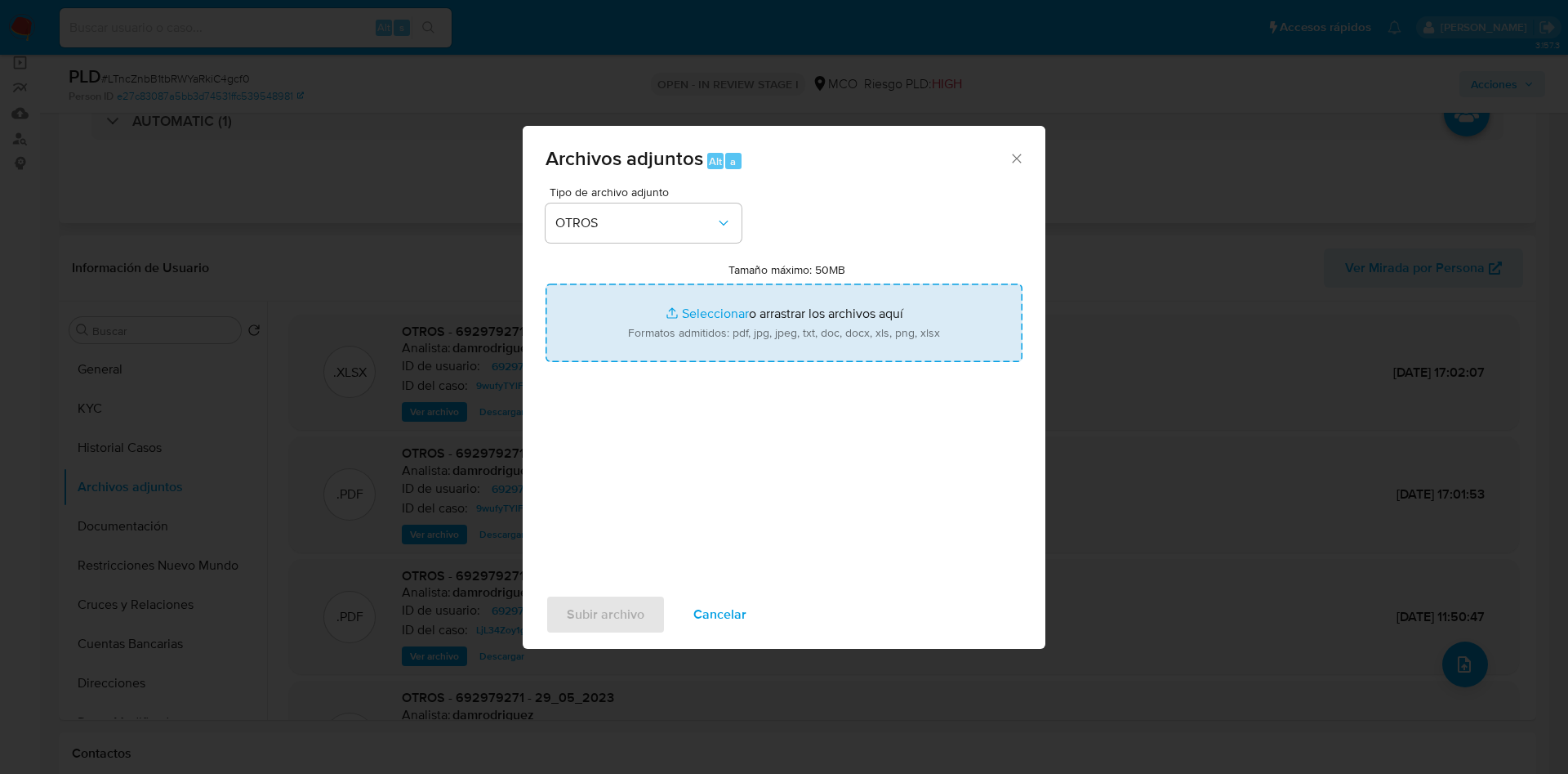
click at [678, 329] on input "Tamaño máximo: 50MB Seleccionar archivos" at bounding box center [784, 323] width 477 height 79
type input "C:\fakepath\692979271 - 05_09_2025.pdf"
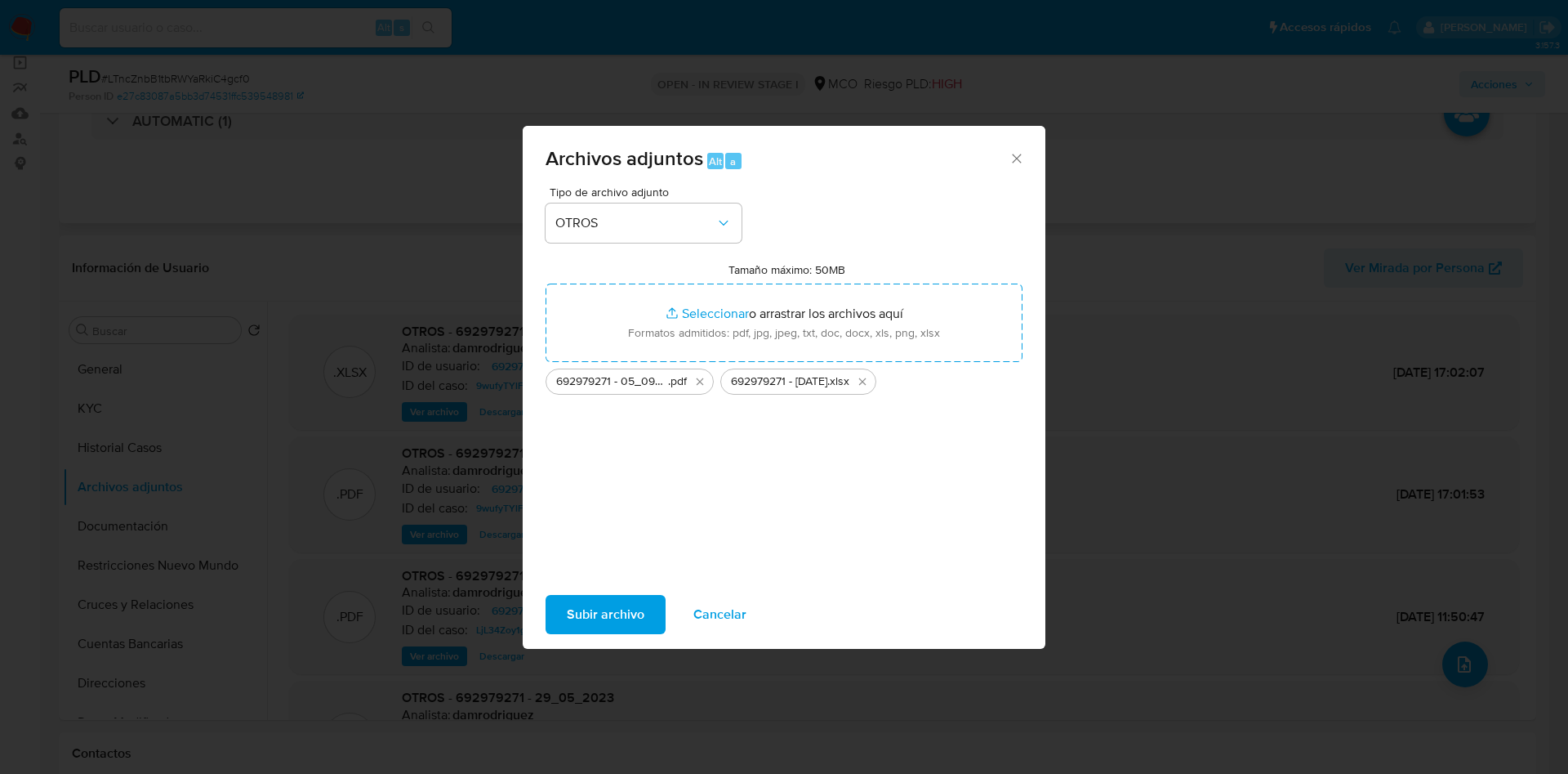
click at [580, 612] on span "Subir archivo" at bounding box center [605, 614] width 78 height 36
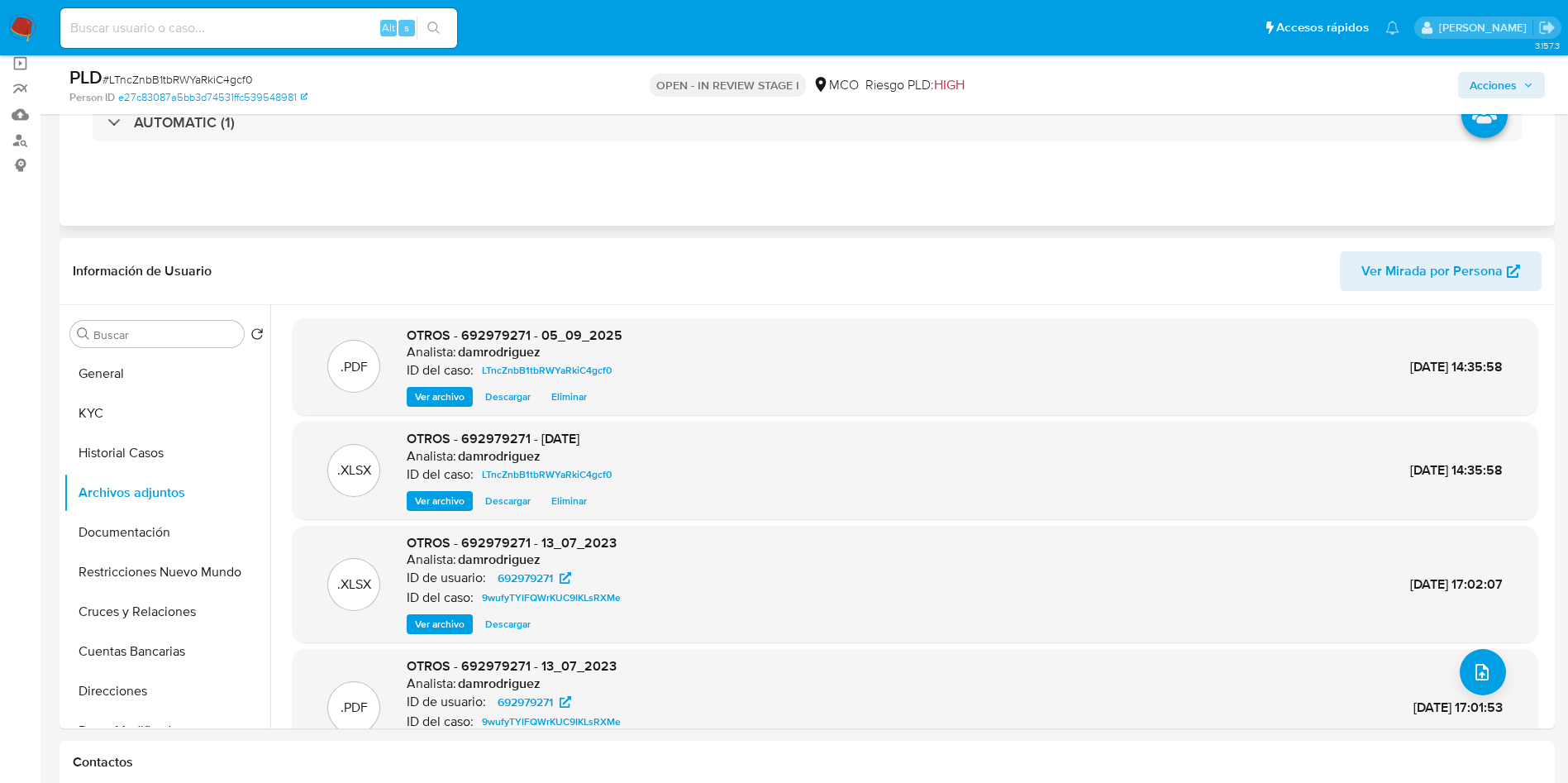
click at [1475, 88] on span "Acciones" at bounding box center [1492, 85] width 47 height 26
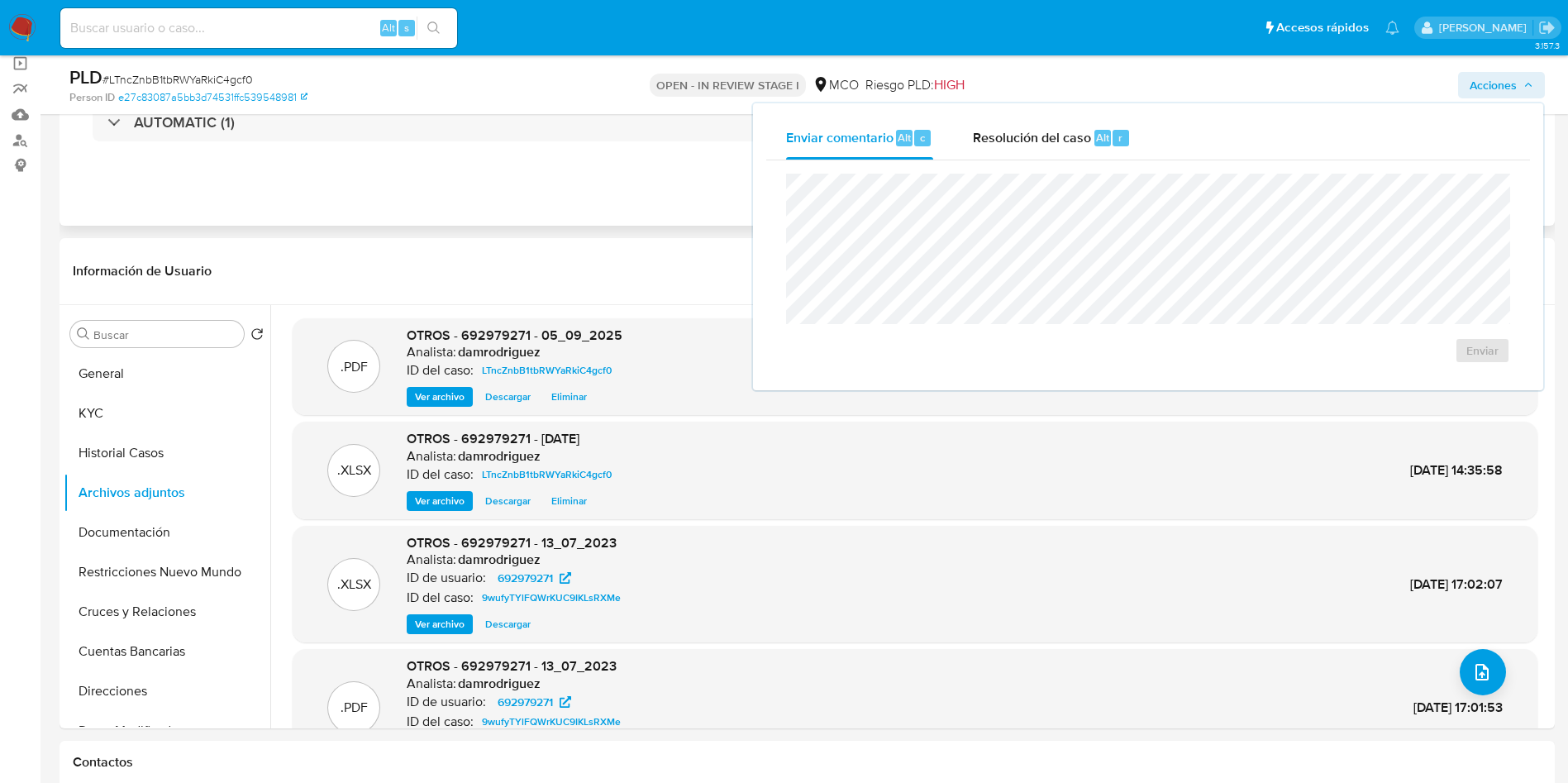
click at [1170, 136] on div "Enviar comentario Alt c Resolución del caso Alt r" at bounding box center [1147, 138] width 763 height 43
click at [1009, 165] on div "Enviar" at bounding box center [1147, 268] width 763 height 216
click at [1023, 137] on span "Resolución del caso" at bounding box center [1032, 137] width 118 height 19
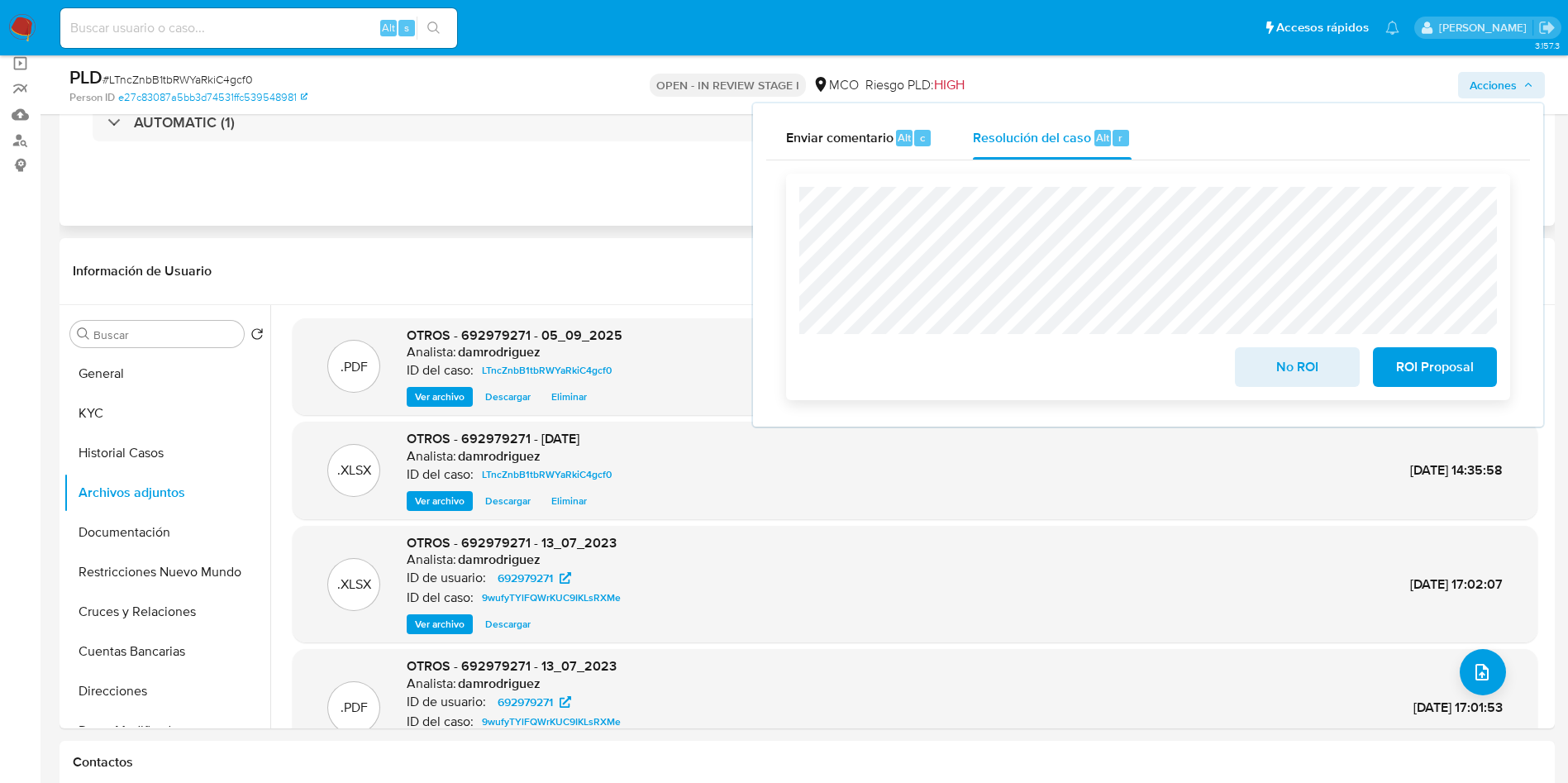
click at [1457, 373] on span "ROI Proposal" at bounding box center [1435, 366] width 81 height 36
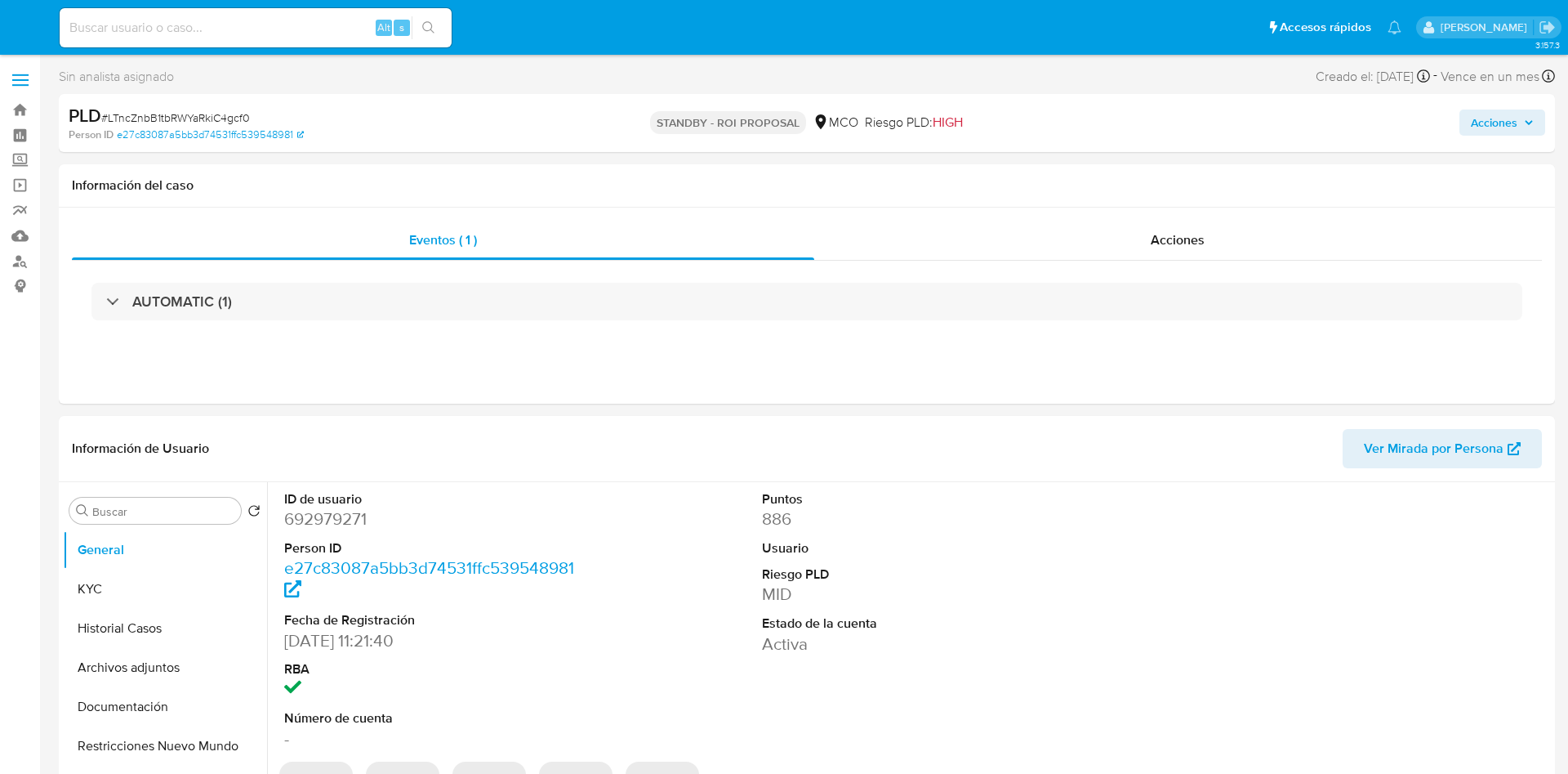
select select "10"
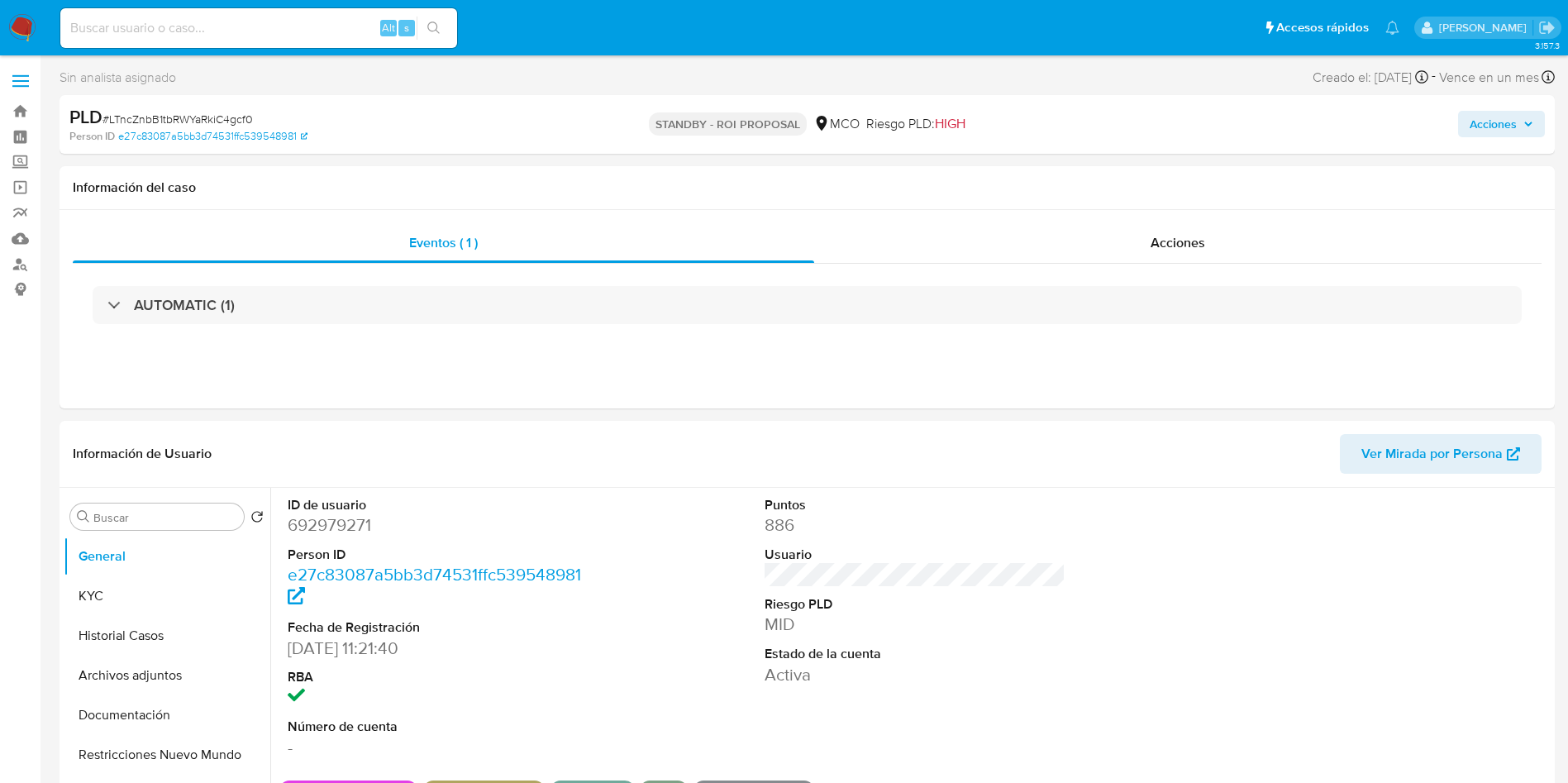
click at [28, 26] on img at bounding box center [22, 28] width 28 height 28
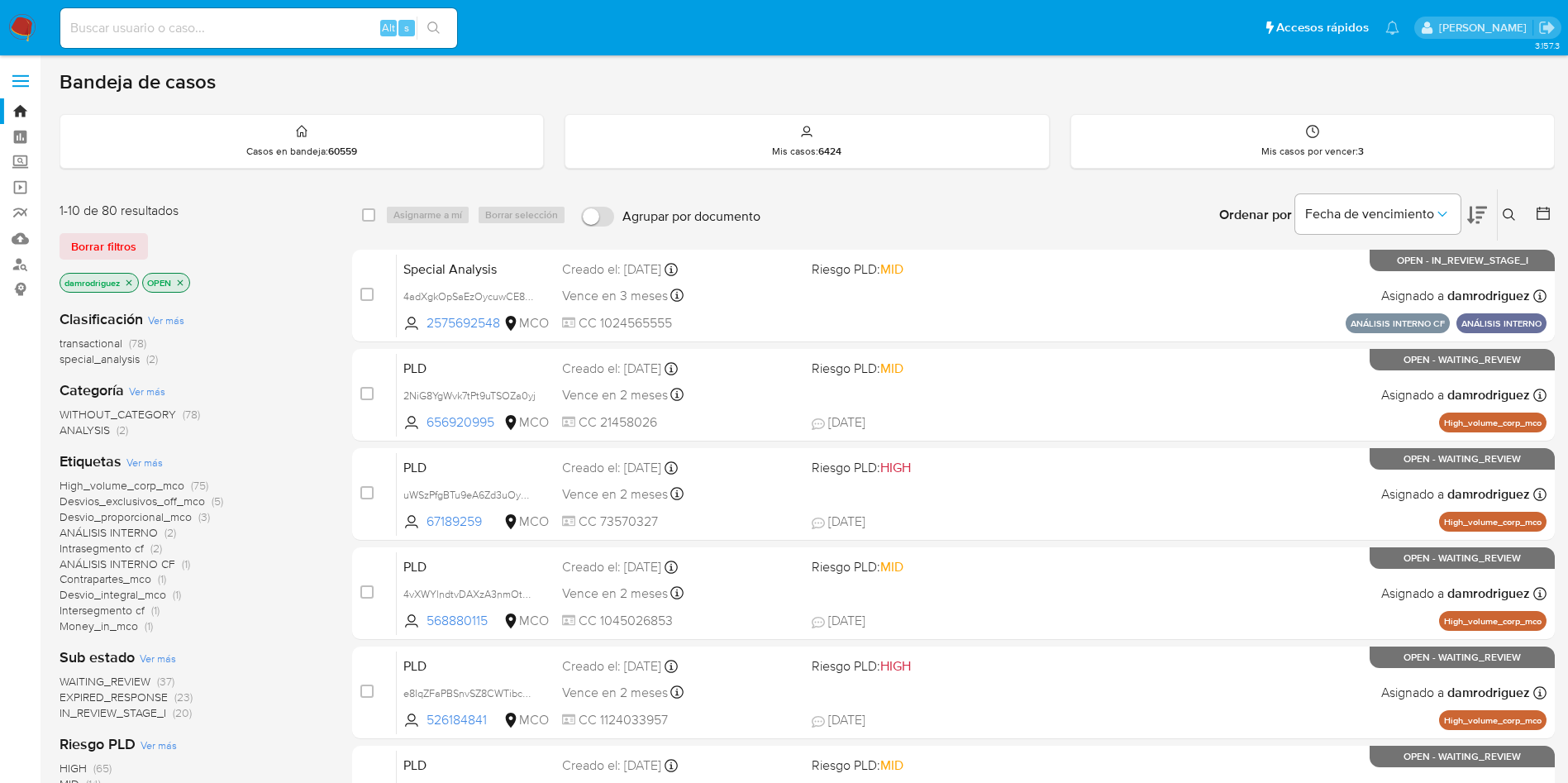
click at [1477, 214] on icon at bounding box center [1477, 215] width 19 height 18
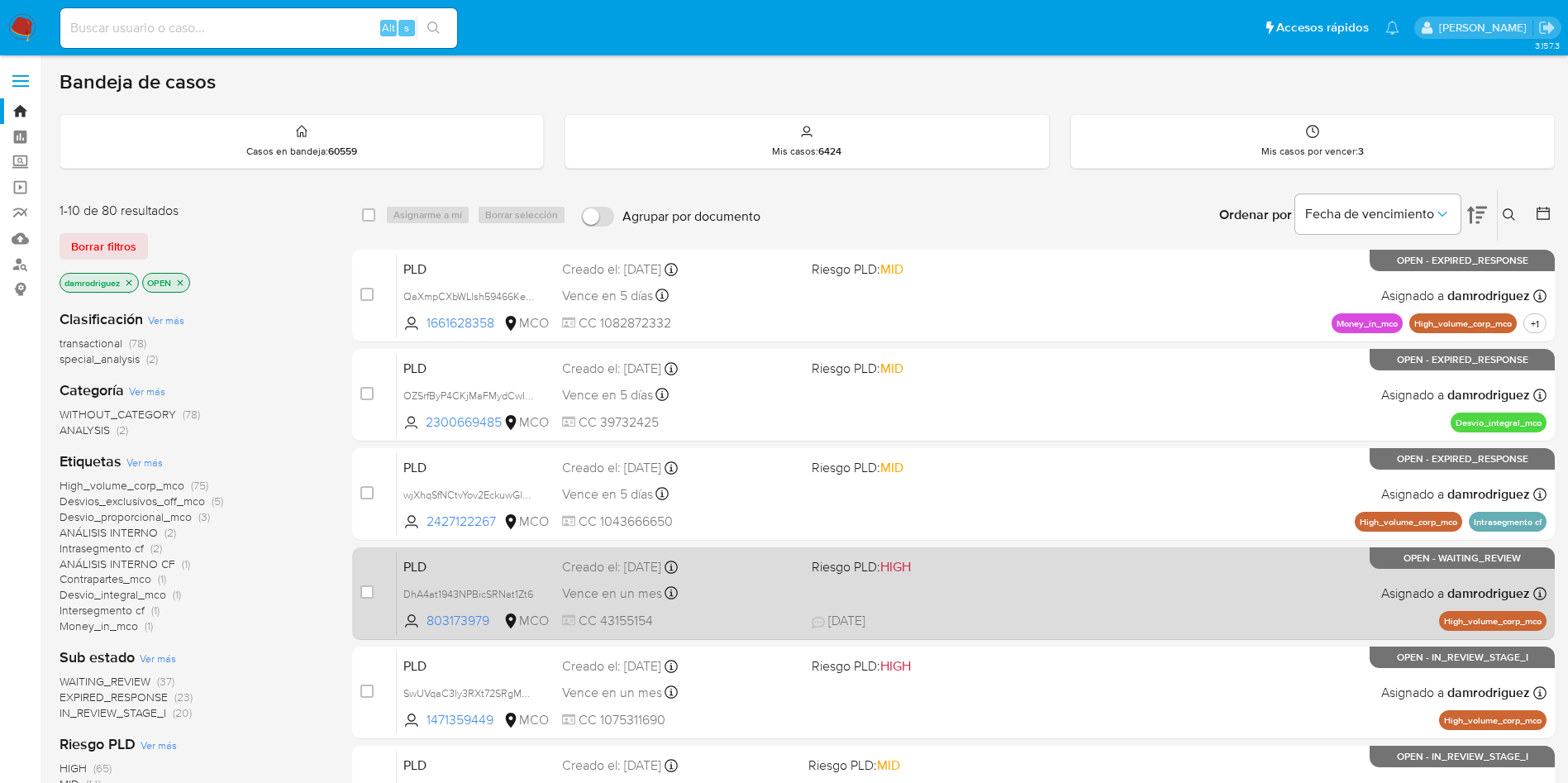
click at [772, 574] on div "Creado el: 12/07/2025 Creado el: 12/07/2025 07:03:07" at bounding box center [680, 567] width 236 height 19
click at [375, 595] on div "case-item-checkbox No es posible asignar el caso" at bounding box center [378, 593] width 36 height 84
click at [364, 591] on input "checkbox" at bounding box center [366, 591] width 13 height 13
checkbox input "true"
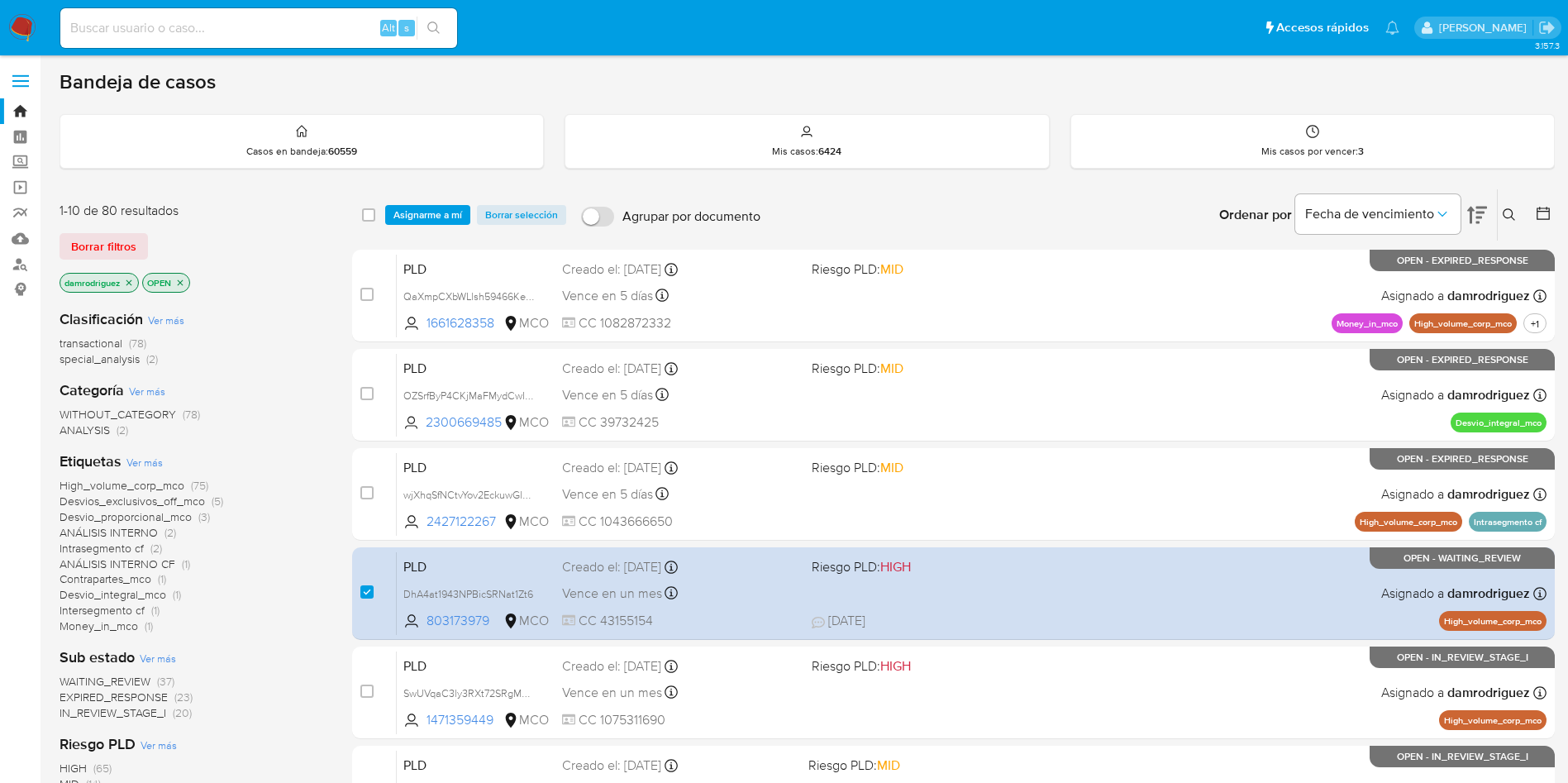
click at [440, 202] on div "select-all-cases-checkbox Asignarme a mí Borrar selección Agrupar por documento…" at bounding box center [953, 215] width 1203 height 51
click at [438, 213] on span "Asignarme a mí" at bounding box center [428, 215] width 69 height 17
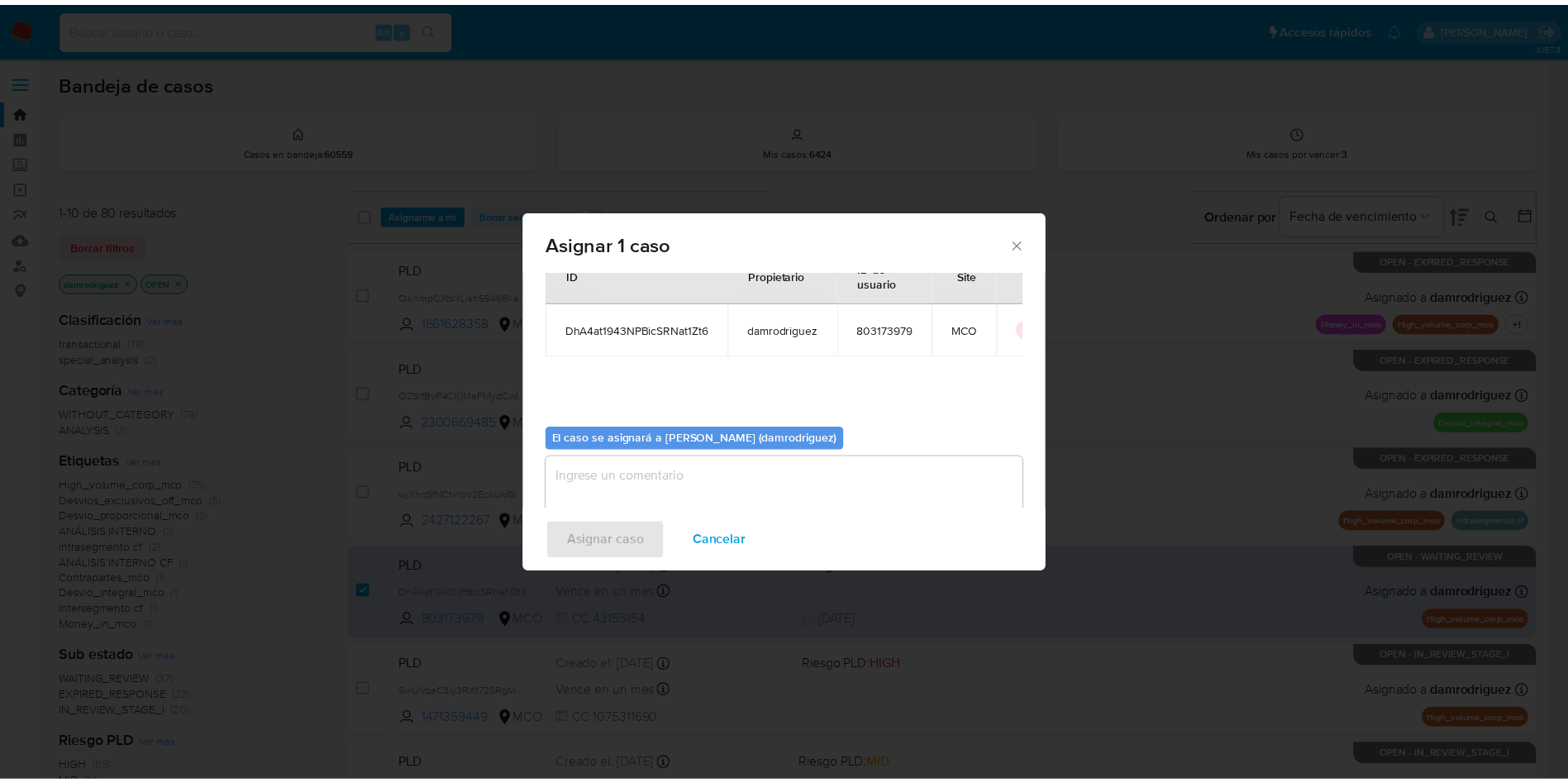
scroll to position [86, 0]
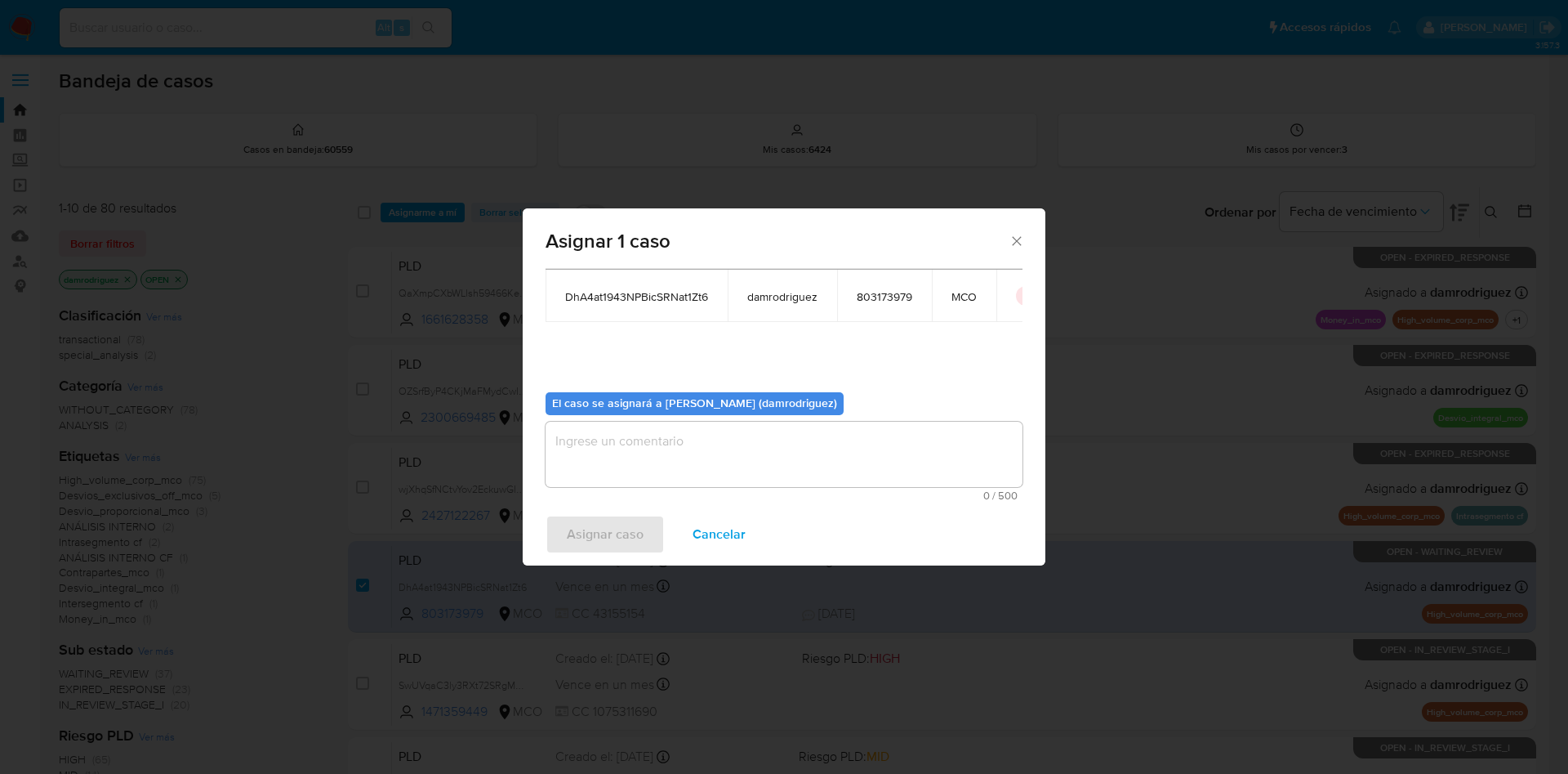
click at [684, 455] on textarea "assign-modal" at bounding box center [784, 454] width 477 height 65
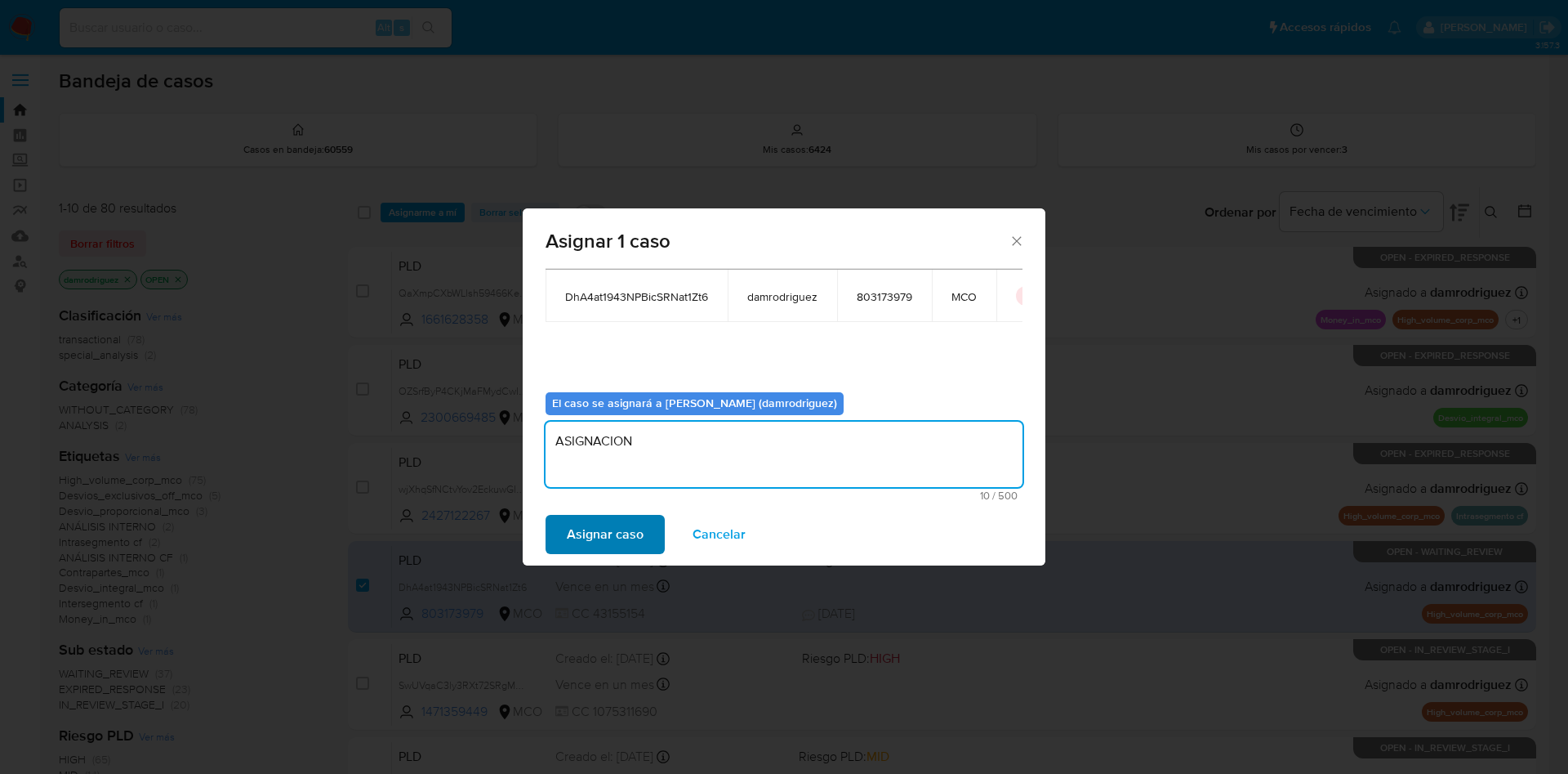
type textarea "ASIGNACION"
click at [612, 532] on span "Asignar caso" at bounding box center [605, 534] width 77 height 36
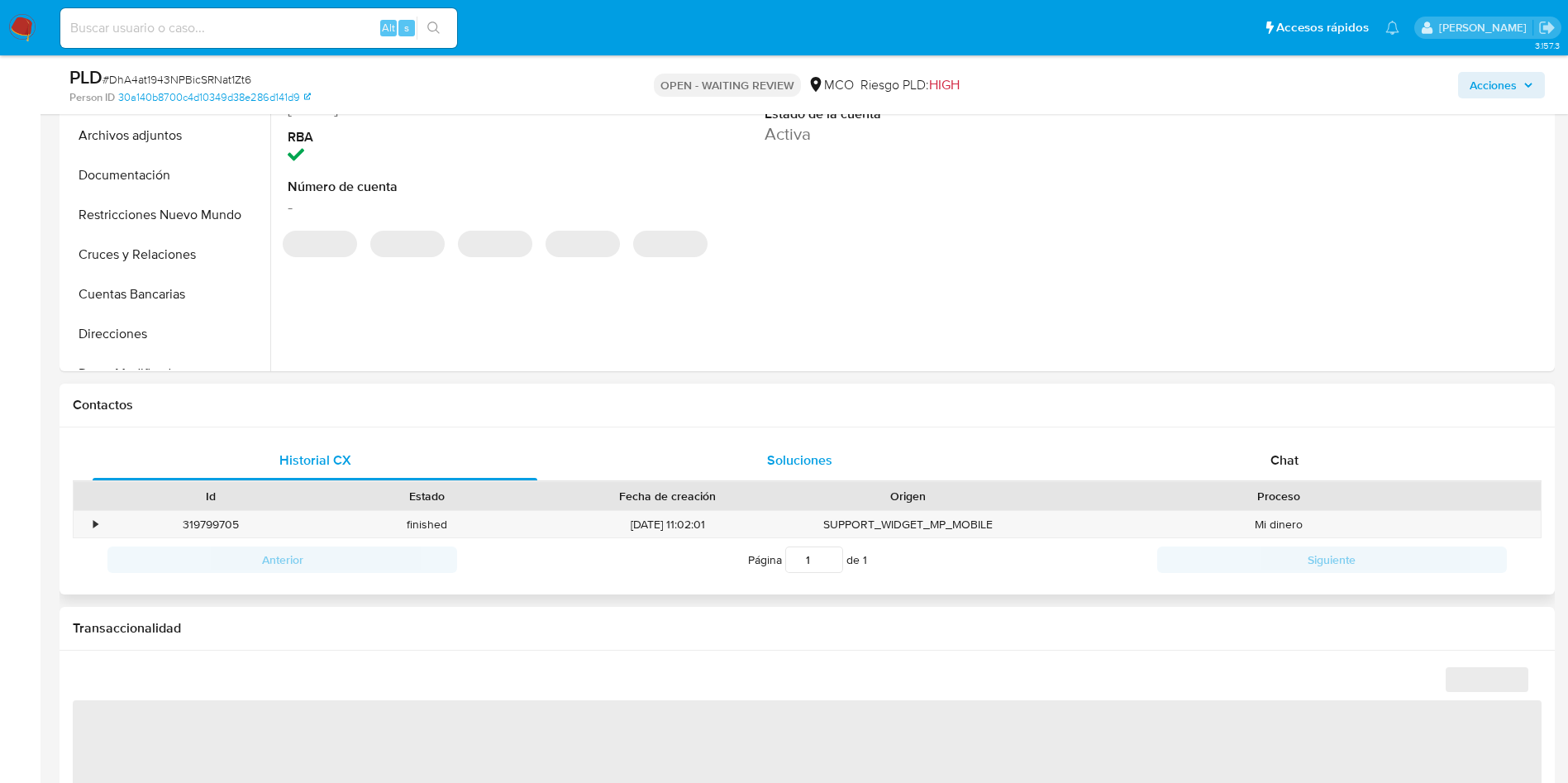
scroll to position [496, 0]
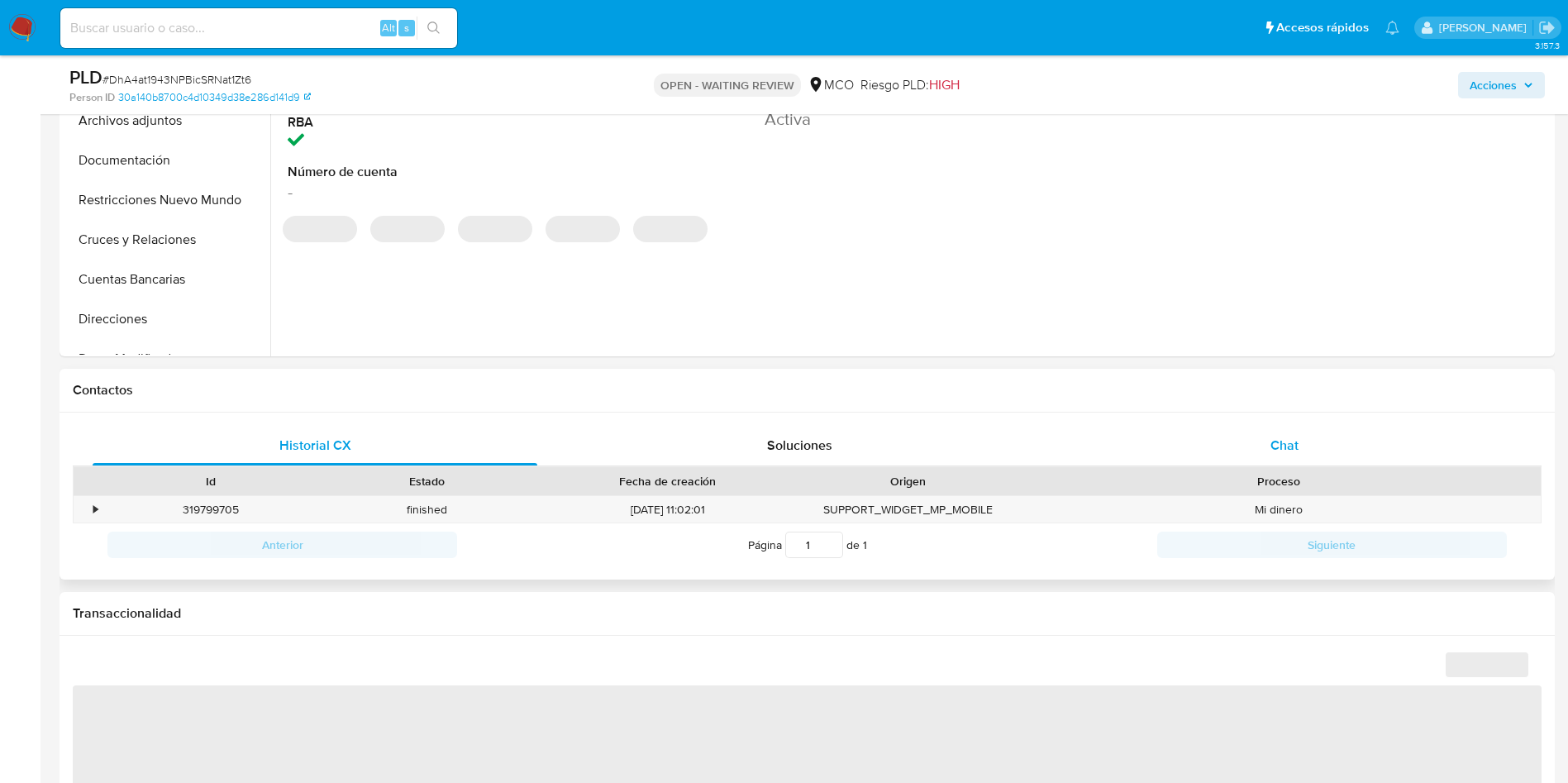
select select "10"
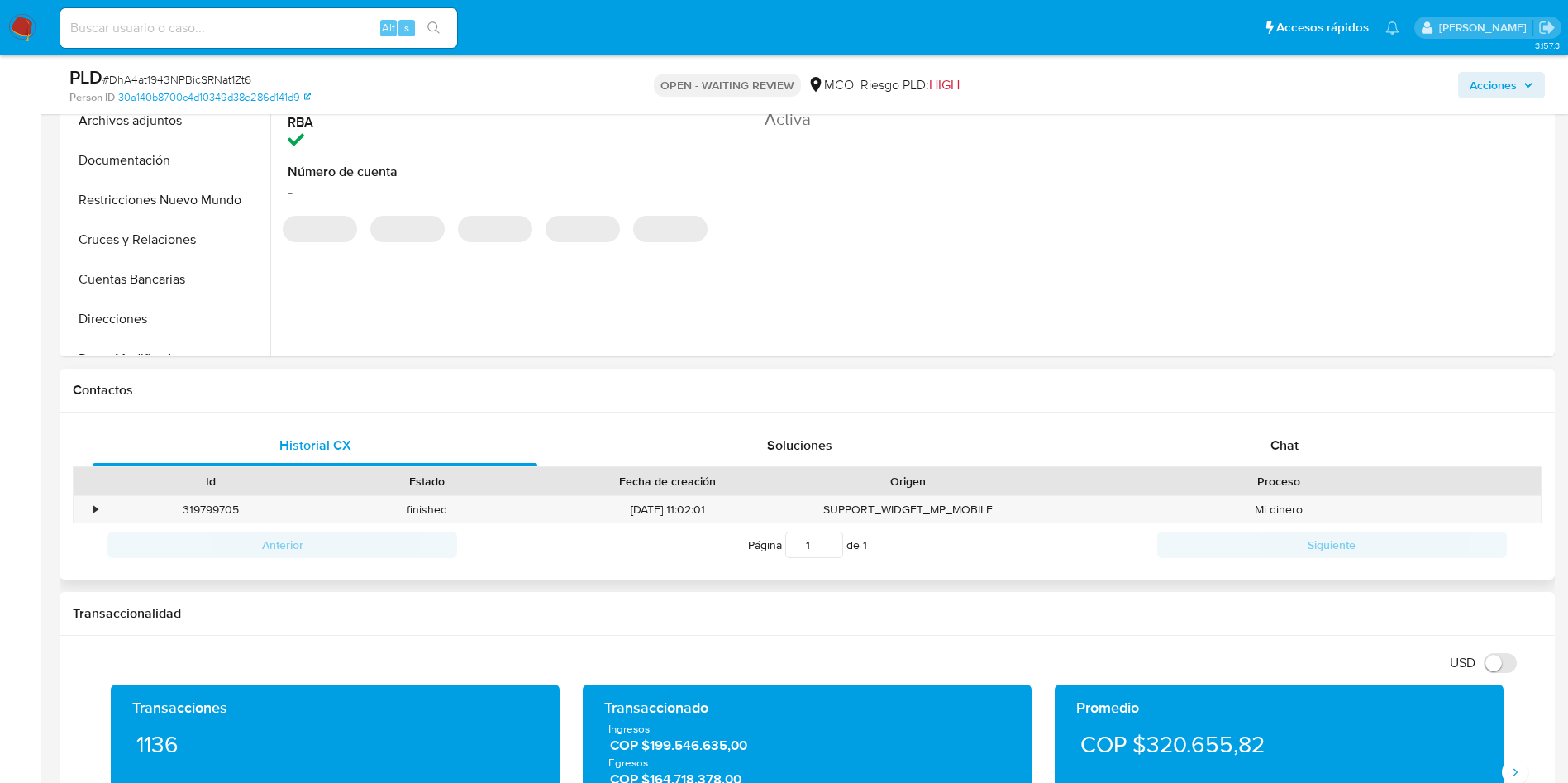
click at [1244, 424] on div "Historial CX Soluciones Chat Id Estado Fecha de creación Origen Proceso • 31979…" at bounding box center [807, 496] width 1495 height 168
click at [1234, 428] on div "Chat" at bounding box center [1285, 445] width 445 height 40
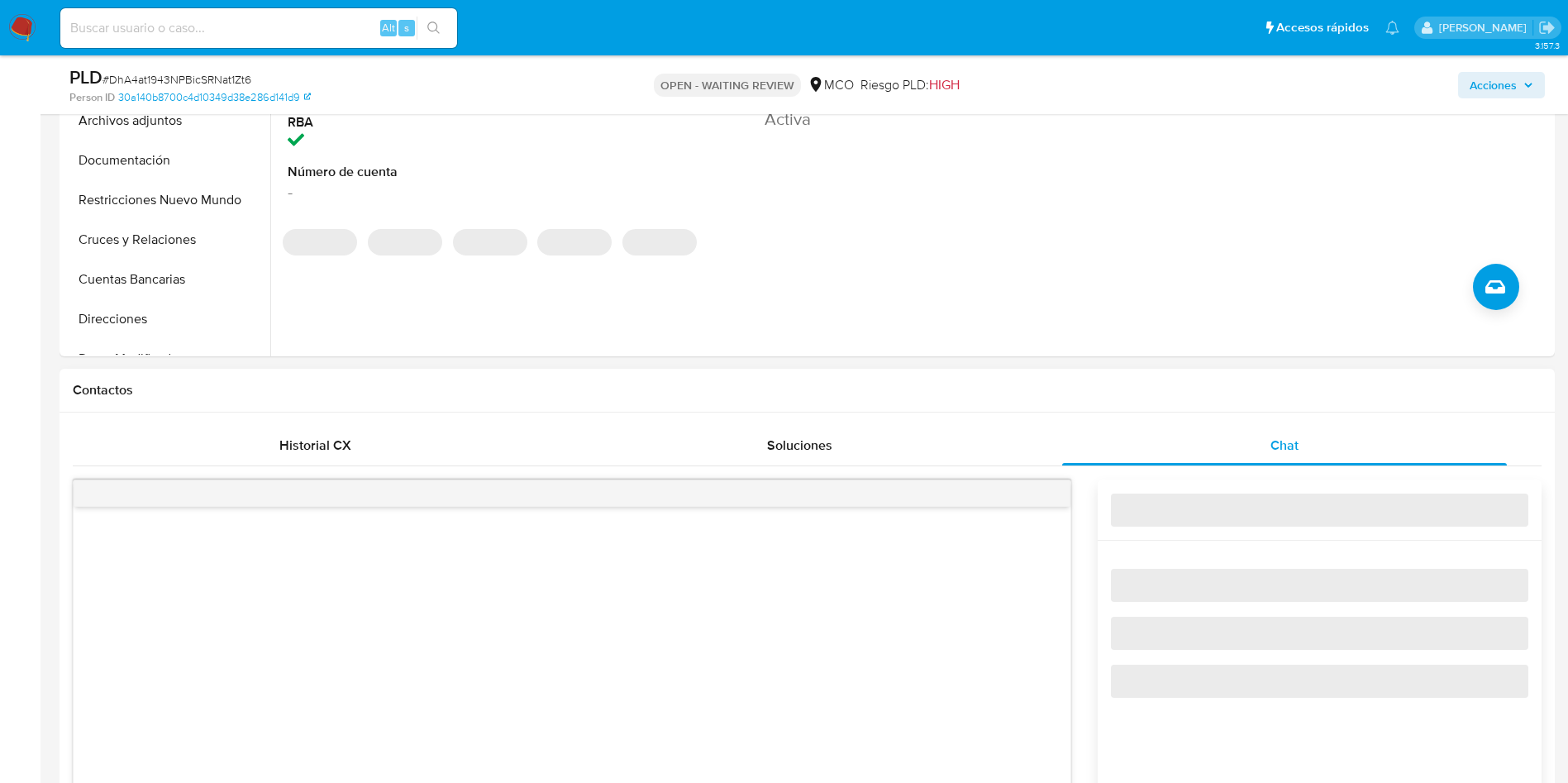
click at [934, 411] on div "Contactos" at bounding box center [807, 391] width 1495 height 44
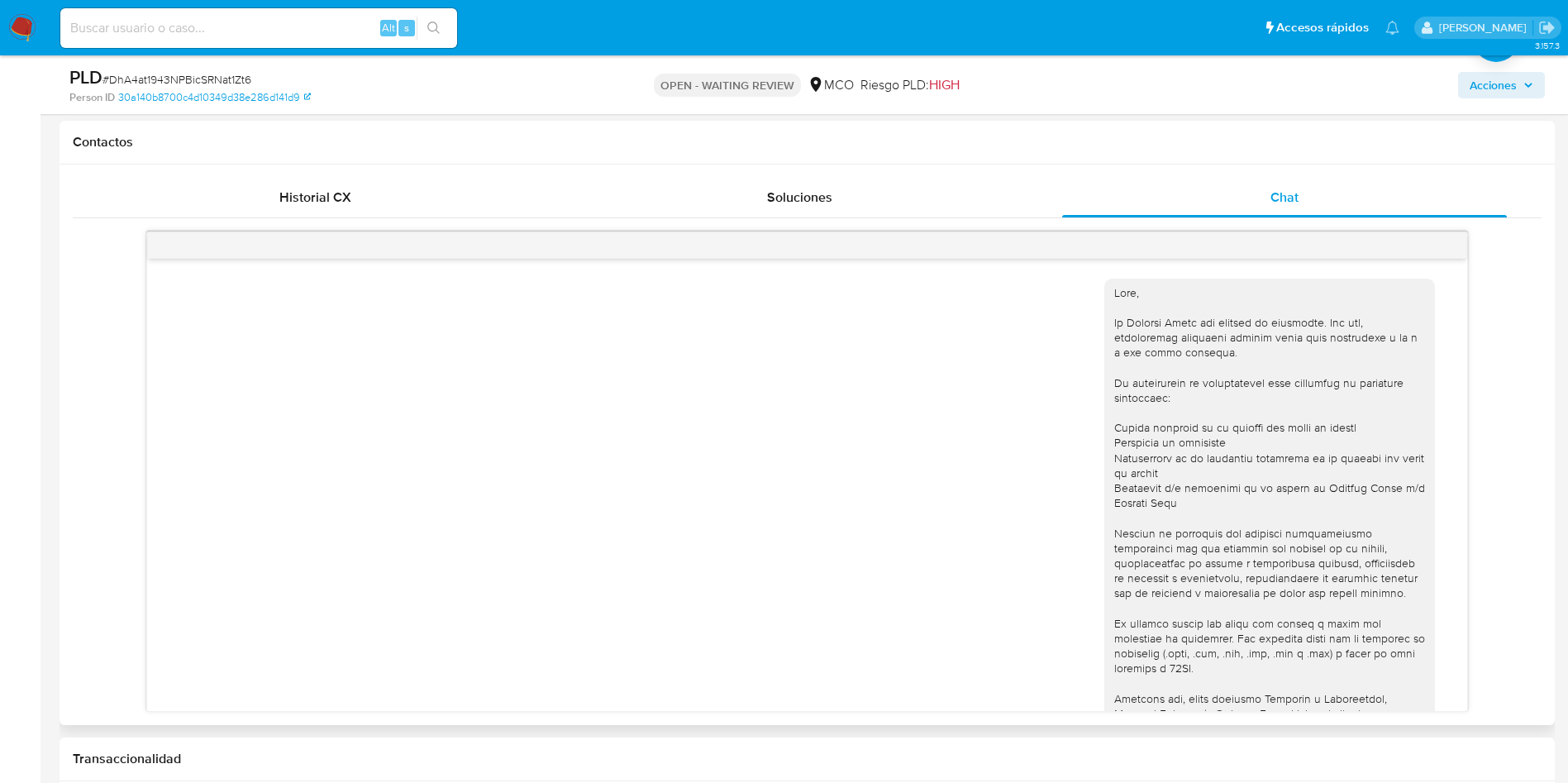
scroll to position [379, 0]
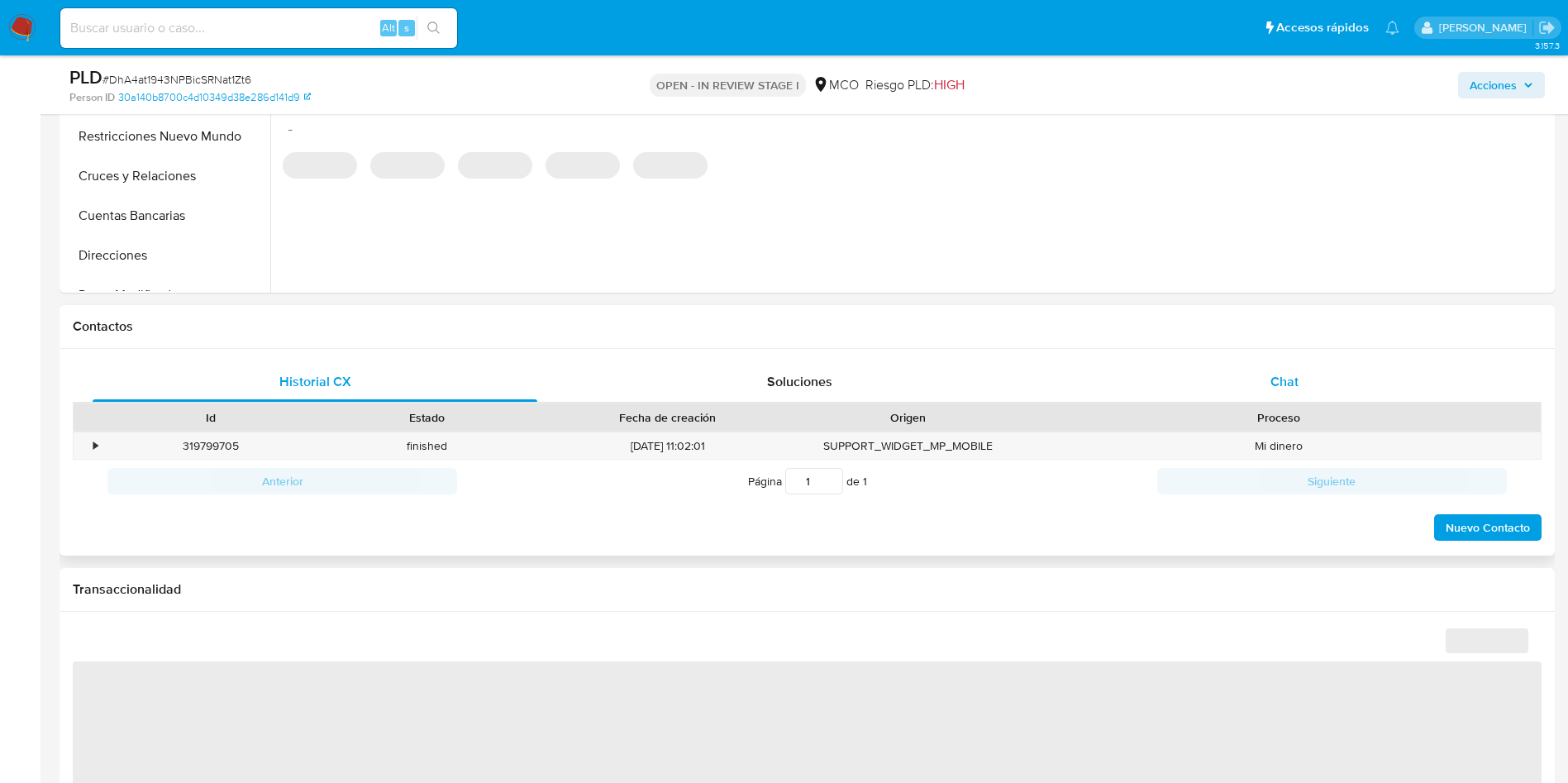
scroll to position [621, 0]
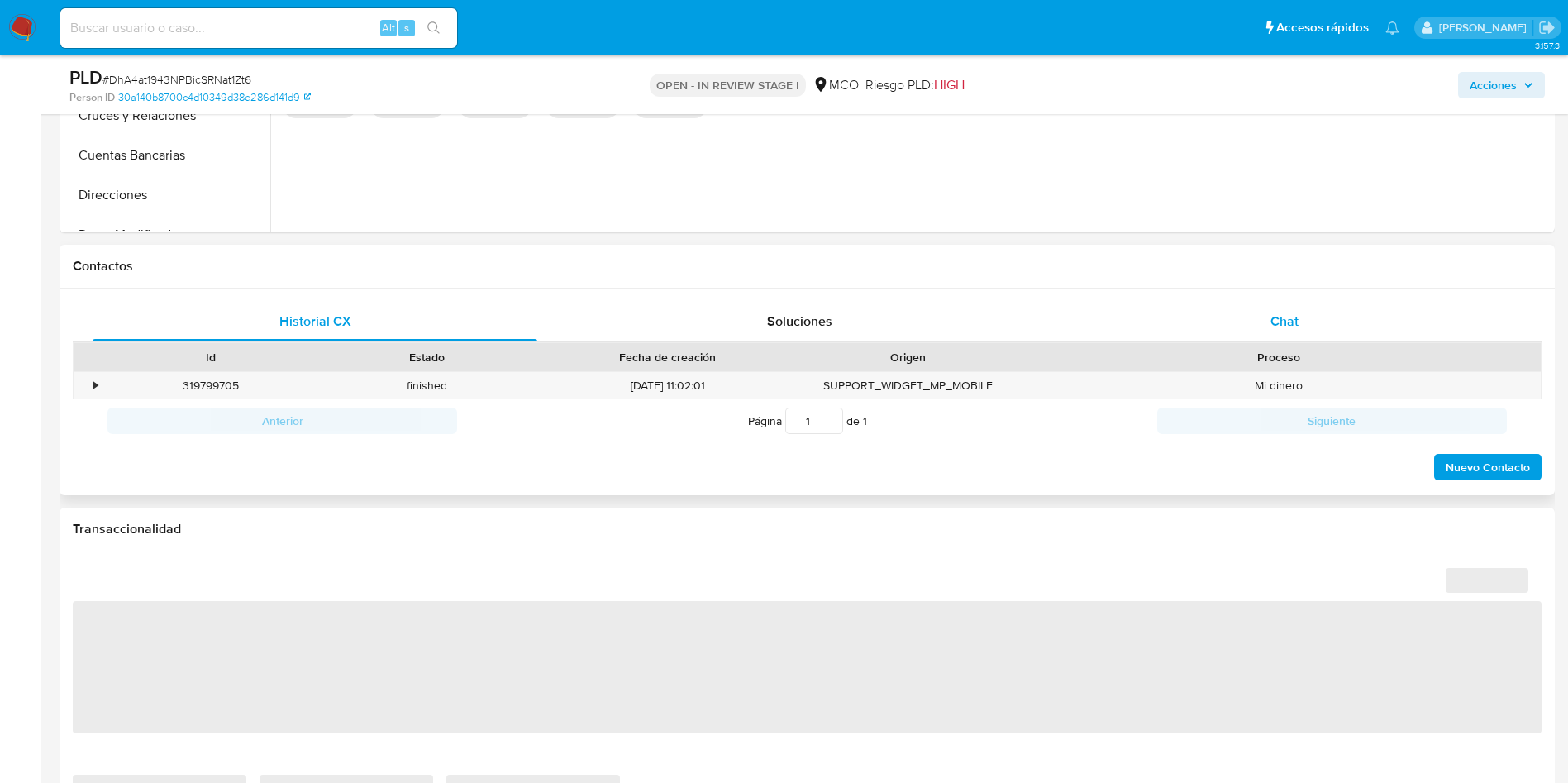
select select "10"
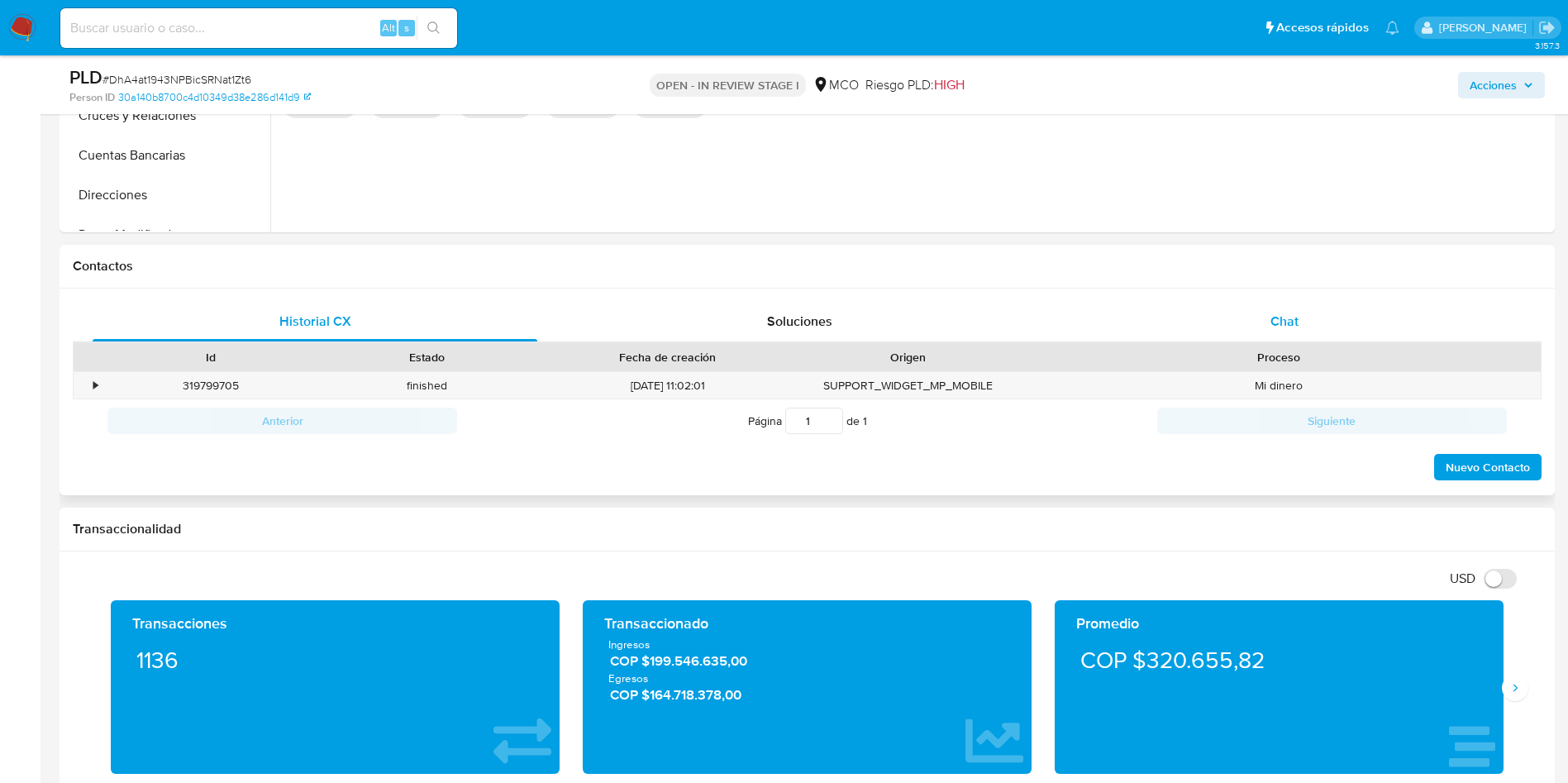
click at [1276, 322] on span "Chat" at bounding box center [1285, 321] width 28 height 19
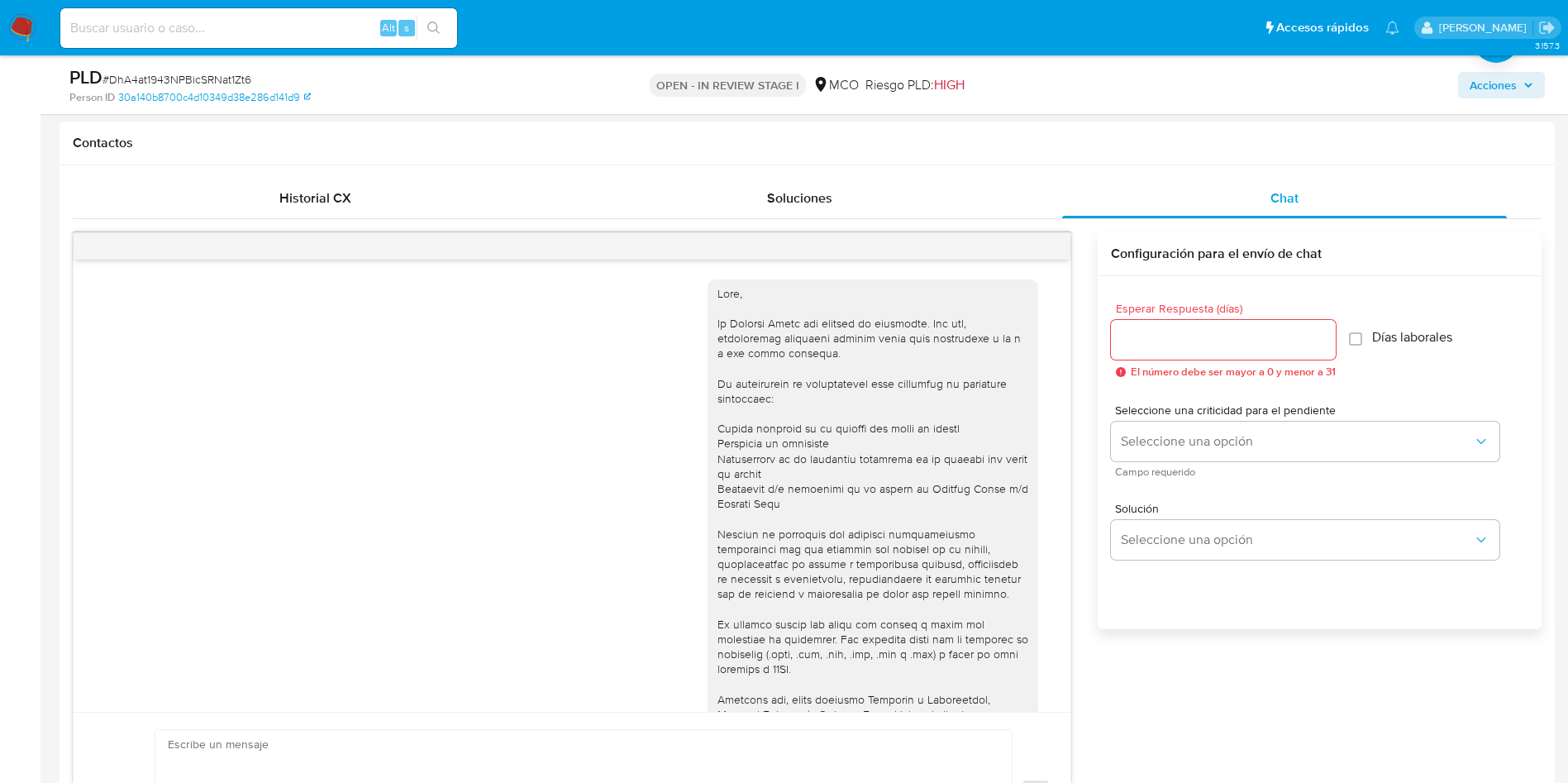
scroll to position [379, 0]
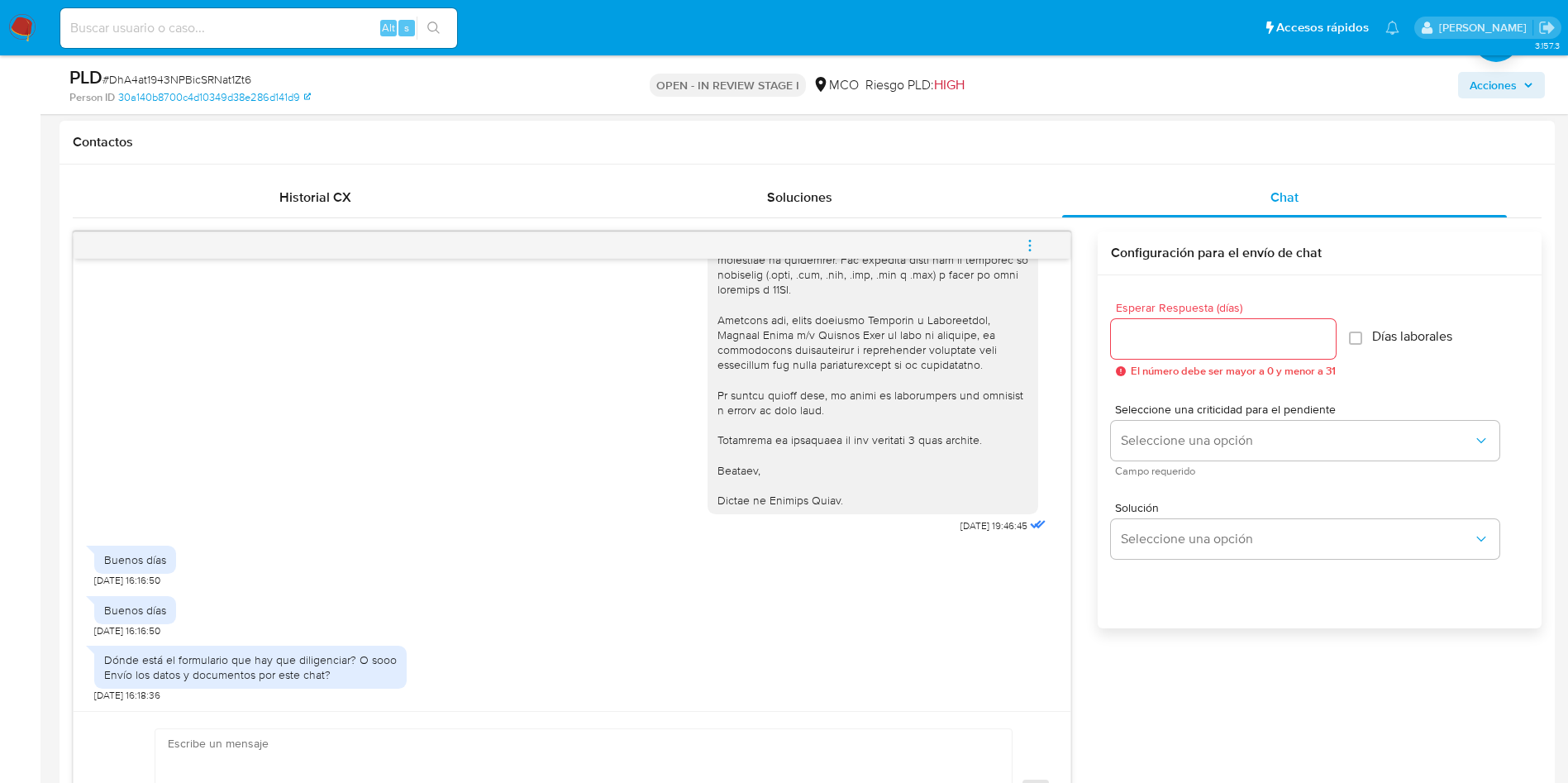
click at [1197, 346] on input "Esperar Respuesta (días)" at bounding box center [1223, 339] width 225 height 21
type input "3"
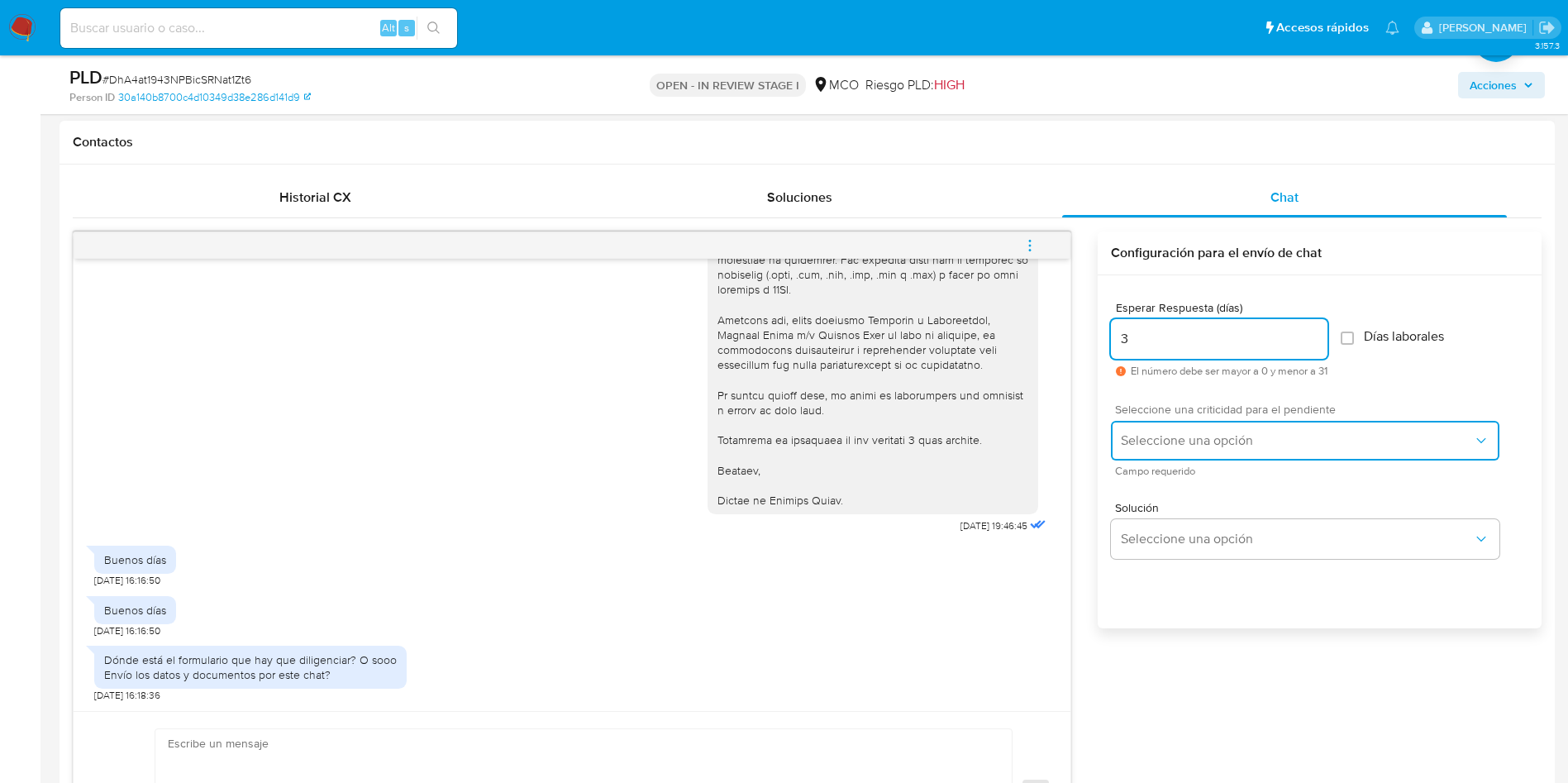
click at [1189, 440] on span "Seleccione una opción" at bounding box center [1296, 440] width 352 height 17
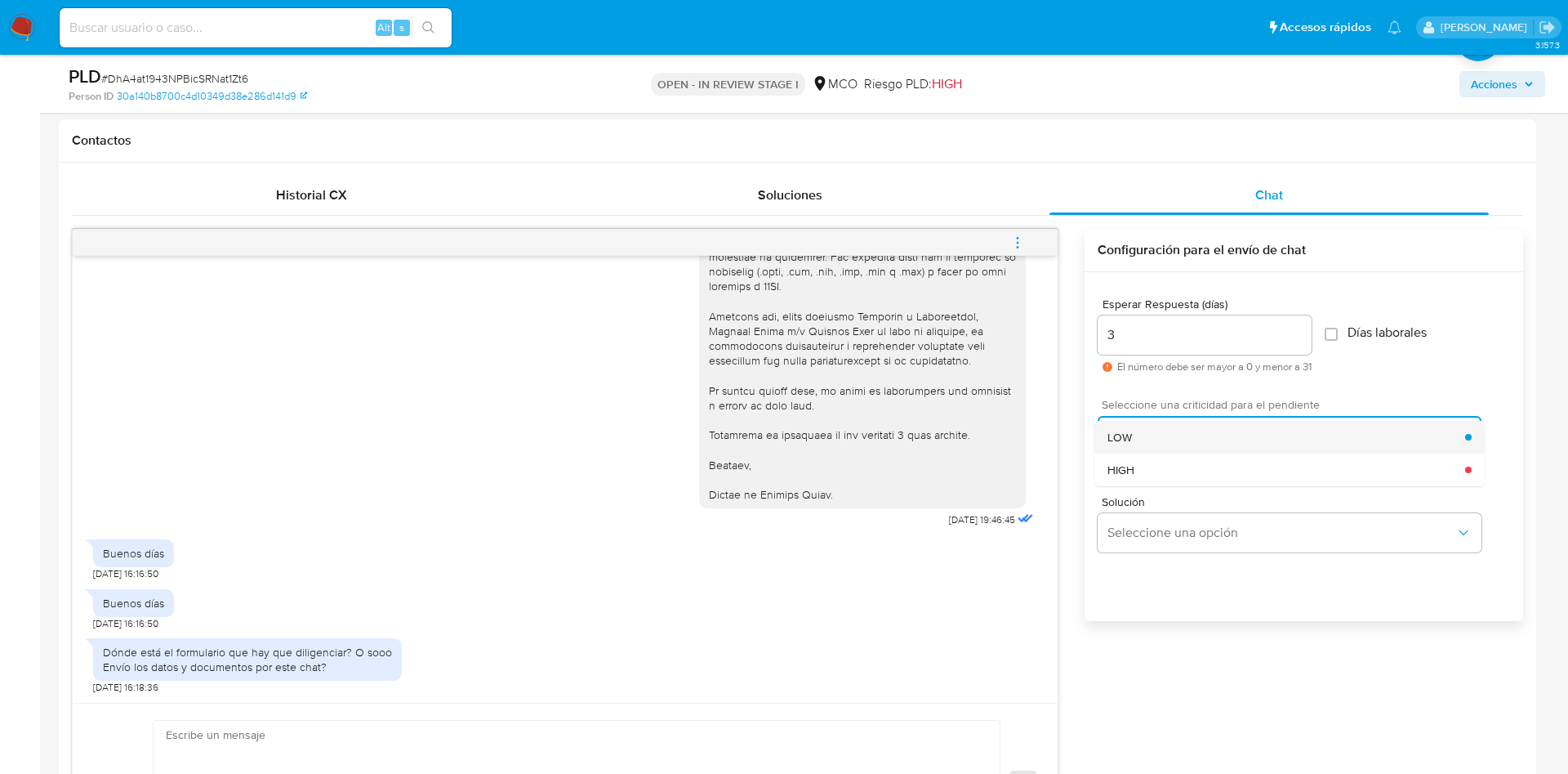
click at [1155, 422] on div "LOW" at bounding box center [1286, 436] width 358 height 32
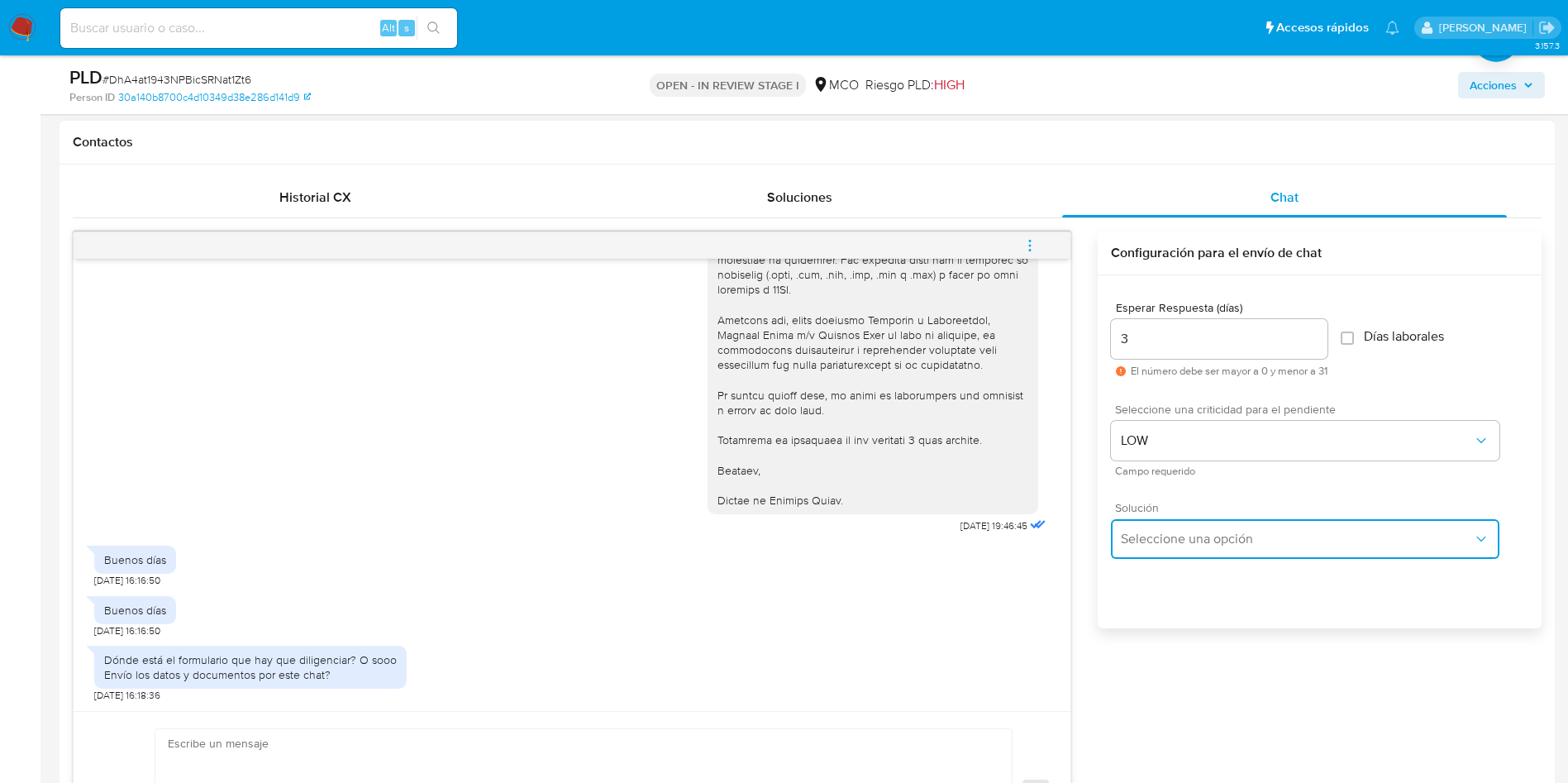
click at [1164, 532] on span "Seleccione una opción" at bounding box center [1296, 538] width 352 height 17
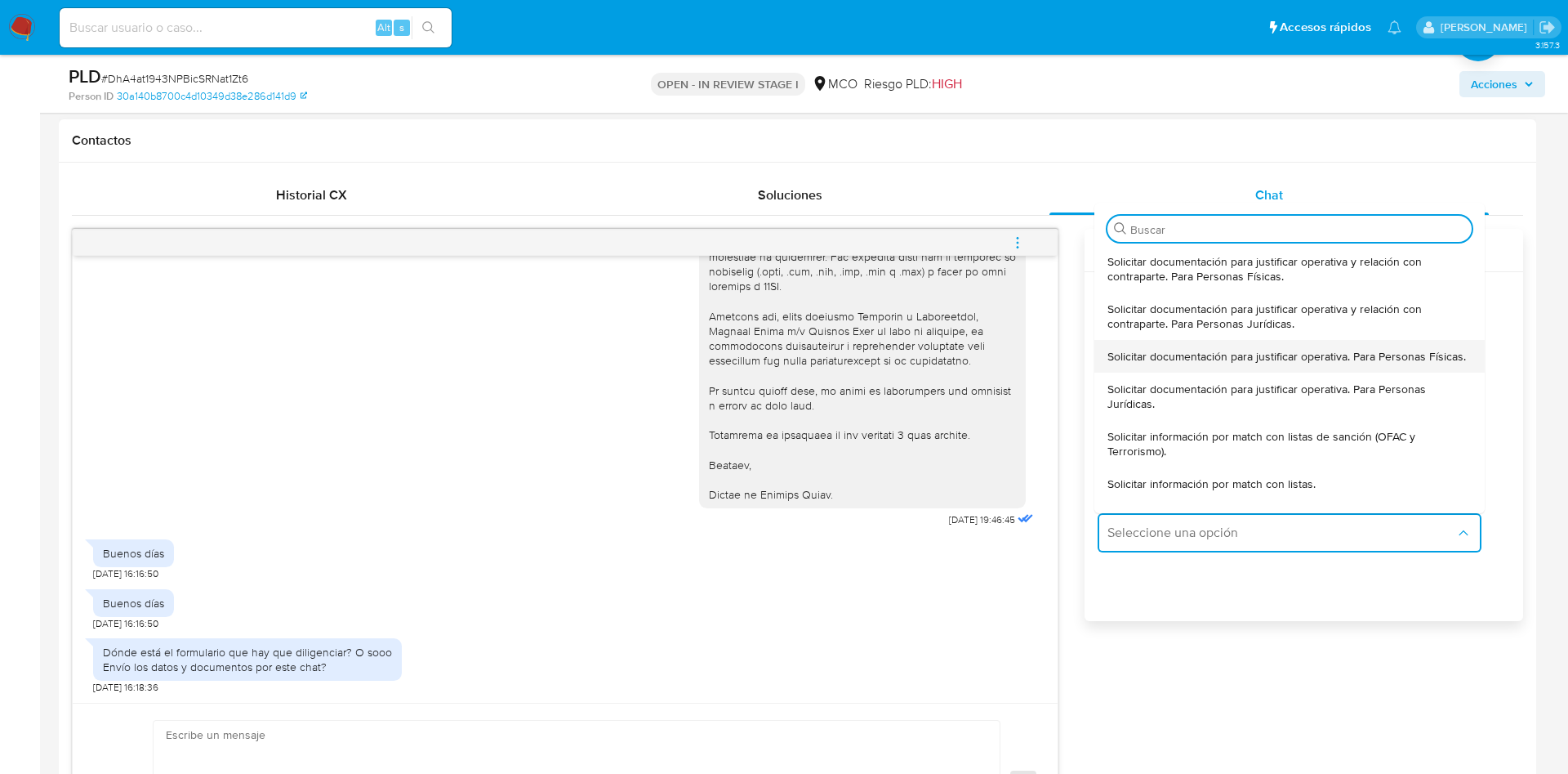
click at [1196, 364] on span "Solicitar documentación para justificar operativa. Para Personas Físicas." at bounding box center [1286, 356] width 358 height 15
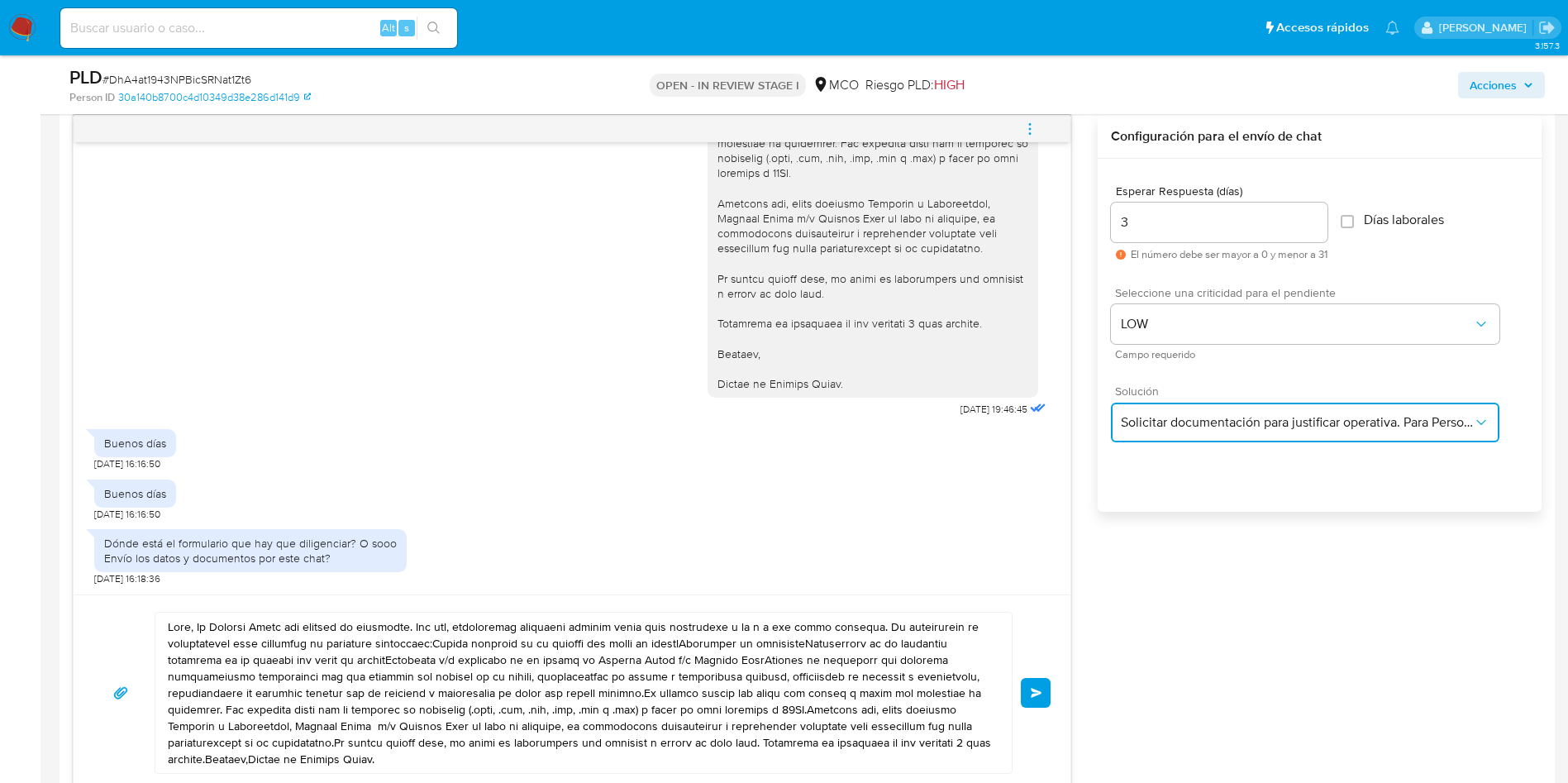
scroll to position [992, 0]
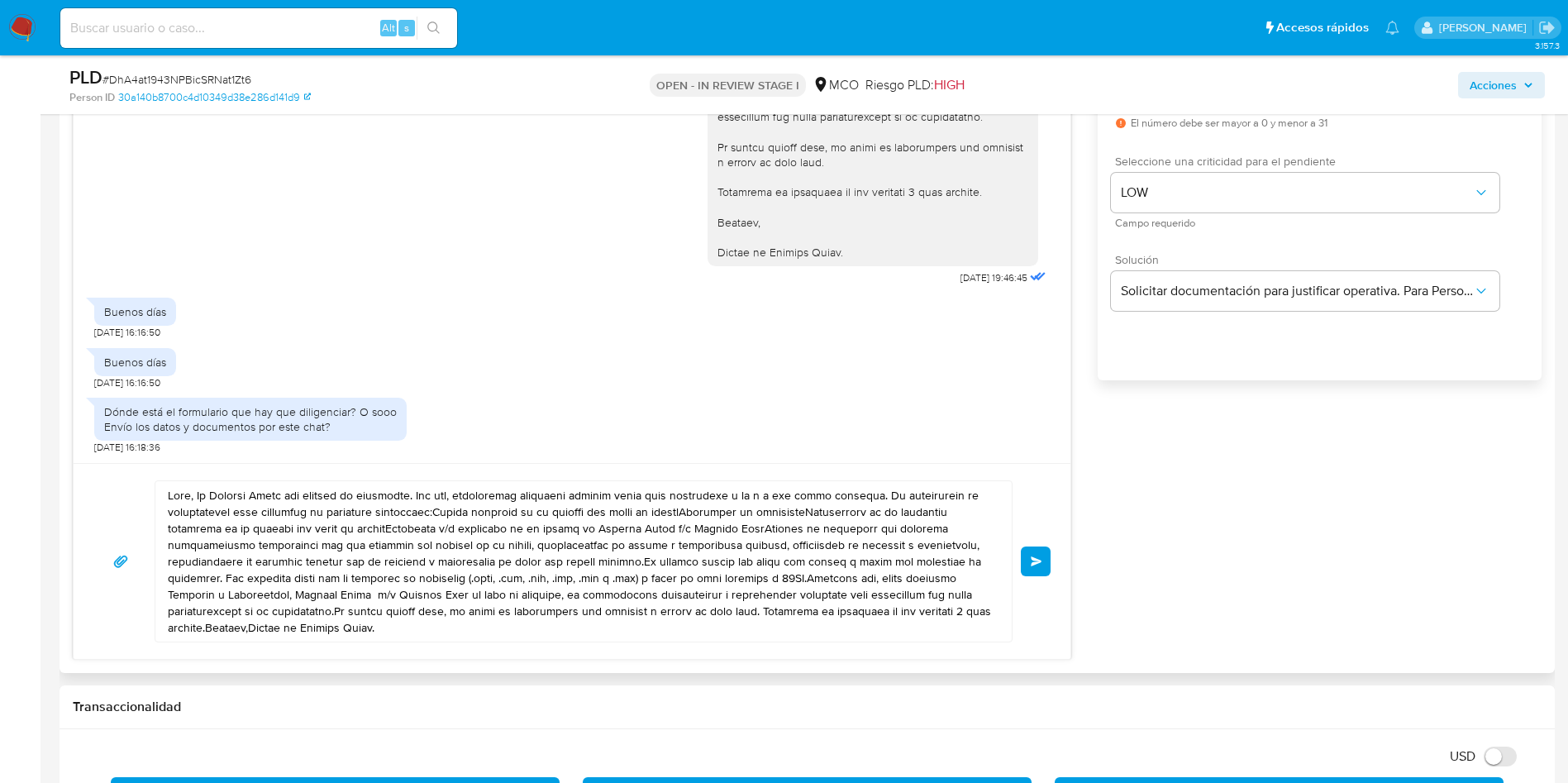
click at [251, 516] on textarea at bounding box center [579, 561] width 823 height 161
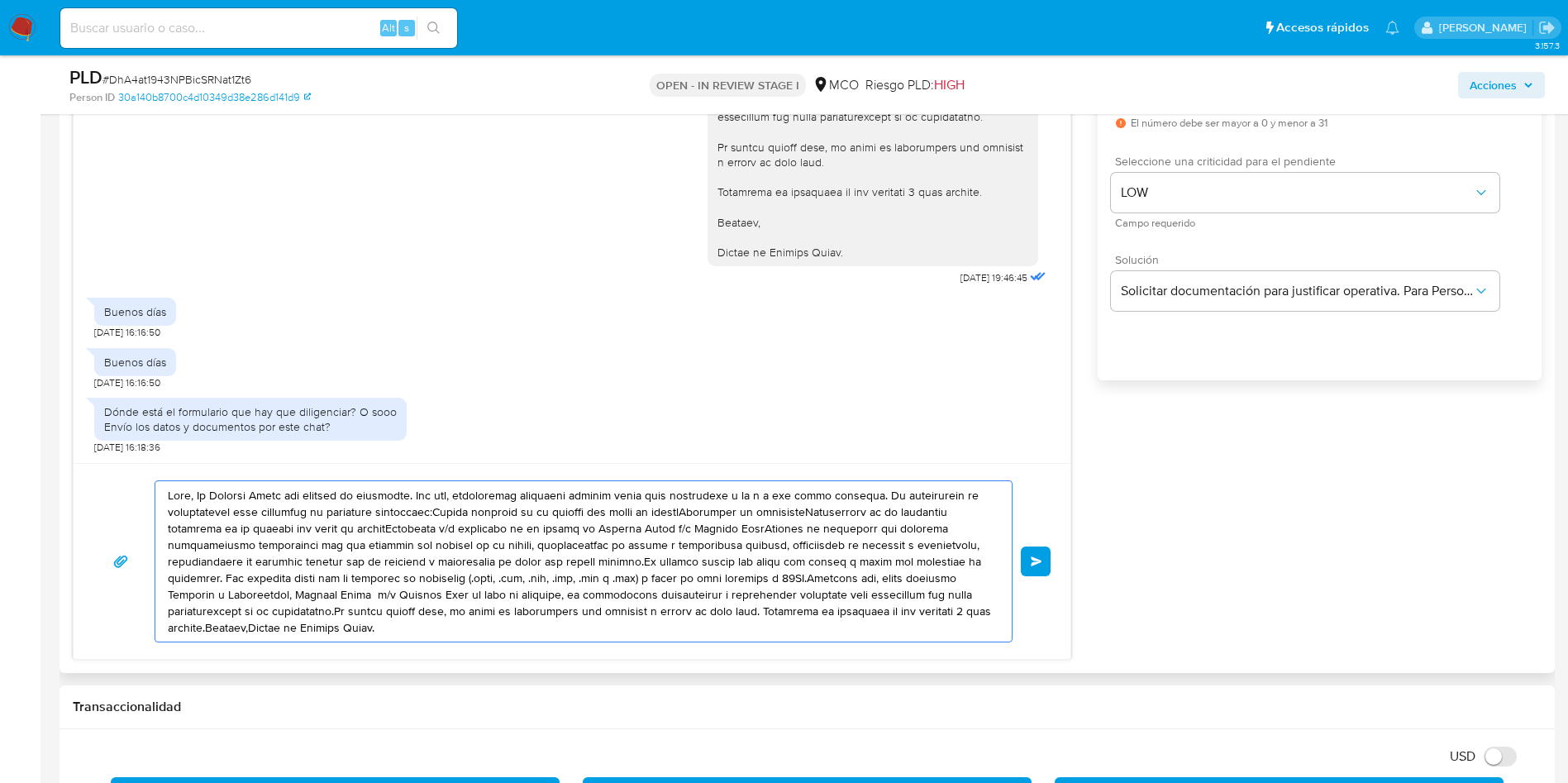
click at [251, 516] on textarea at bounding box center [579, 561] width 823 height 161
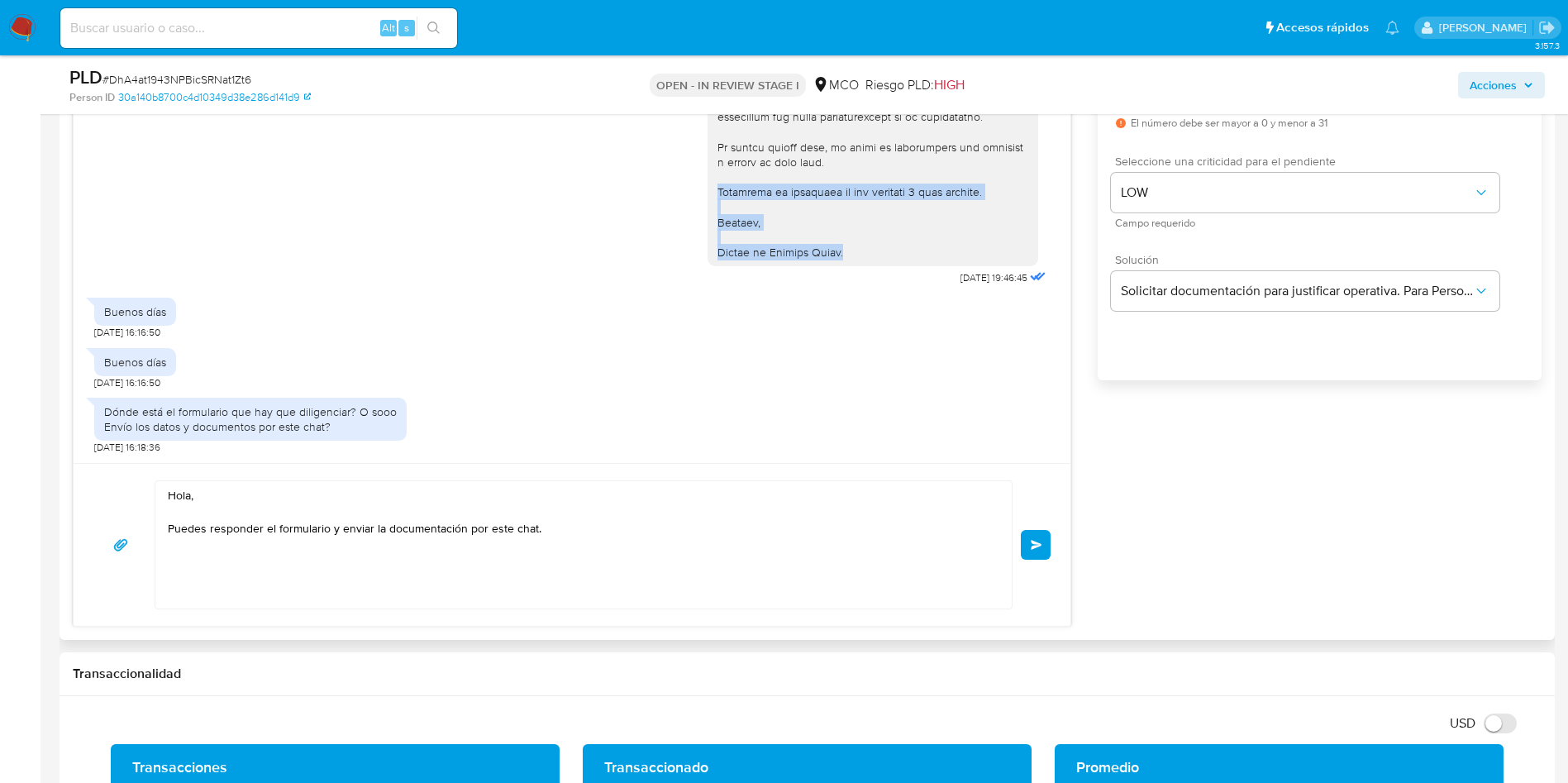
drag, startPoint x: 698, startPoint y: 192, endPoint x: 846, endPoint y: 254, distance: 160.5
copy div "Esperamos tu respuesta en los próximos 3 días hábiles. Saludos, Equipo de Merca…"
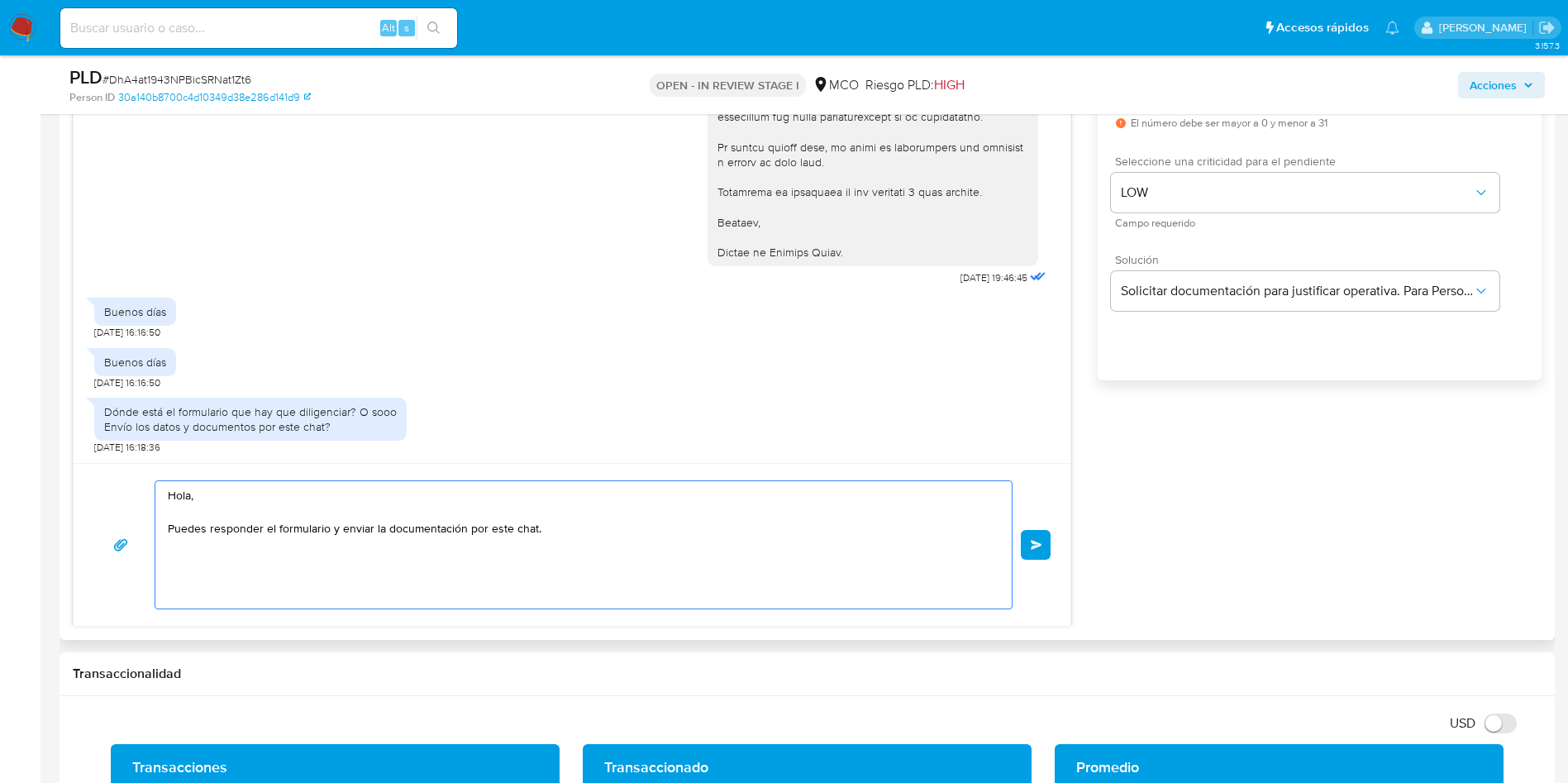
click at [312, 578] on textarea "Hola, Puedes responder el formulario y enviar la documentación por este chat." at bounding box center [579, 545] width 823 height 127
click at [268, 556] on textarea "Hola, Puedes responder el formulario y enviar la documentación por este chat." at bounding box center [579, 545] width 823 height 127
click at [613, 540] on textarea "Hola, Puedes responder el formulario y enviar la documentación por este chat." at bounding box center [579, 545] width 823 height 127
paste textarea "Esperamos tu respuesta en los próximos 3 días hábiles. Saludos, Equipo de Merca…"
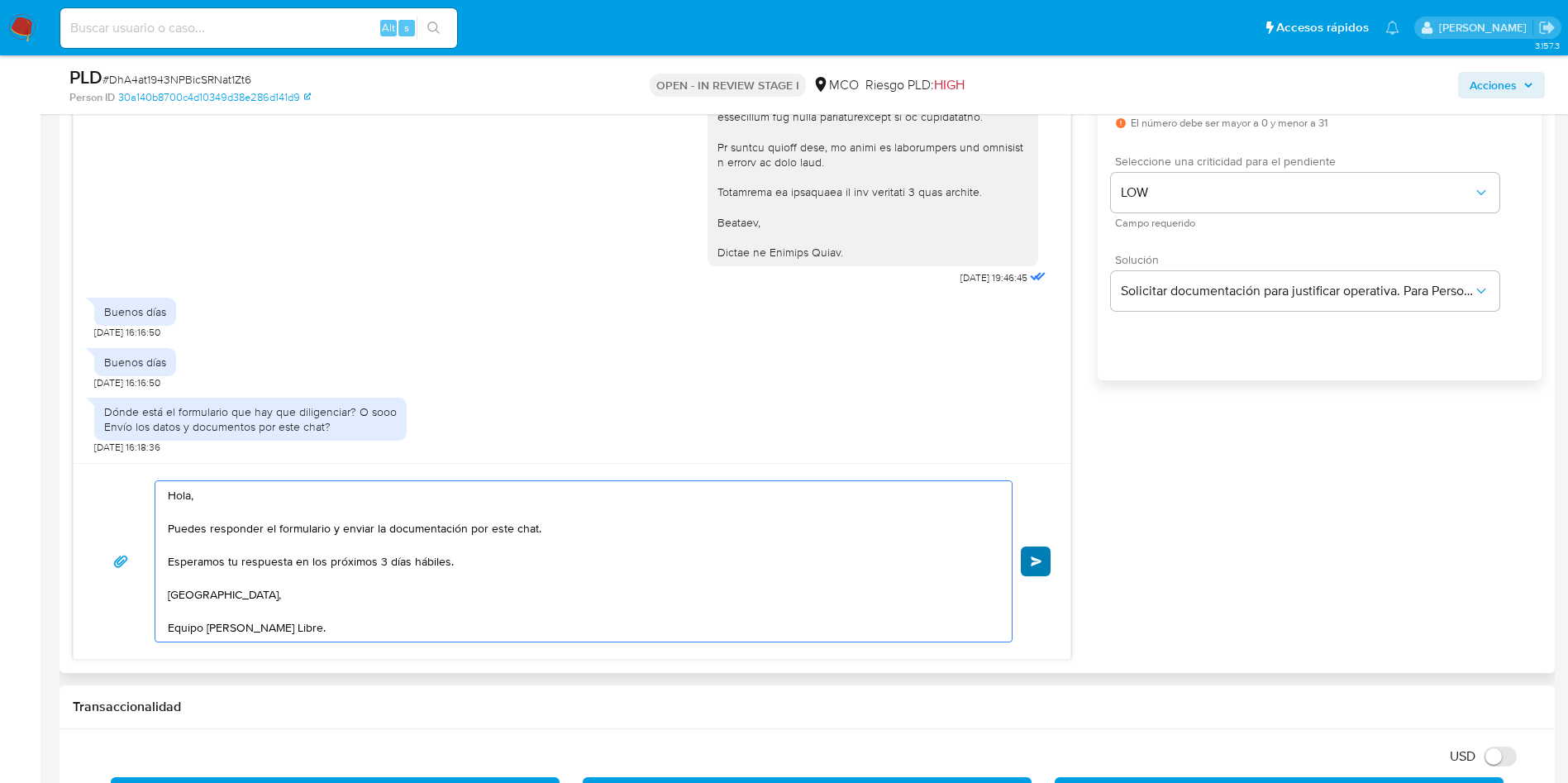
type textarea "Hola, Puedes responder el formulario y enviar la documentación por este chat. E…"
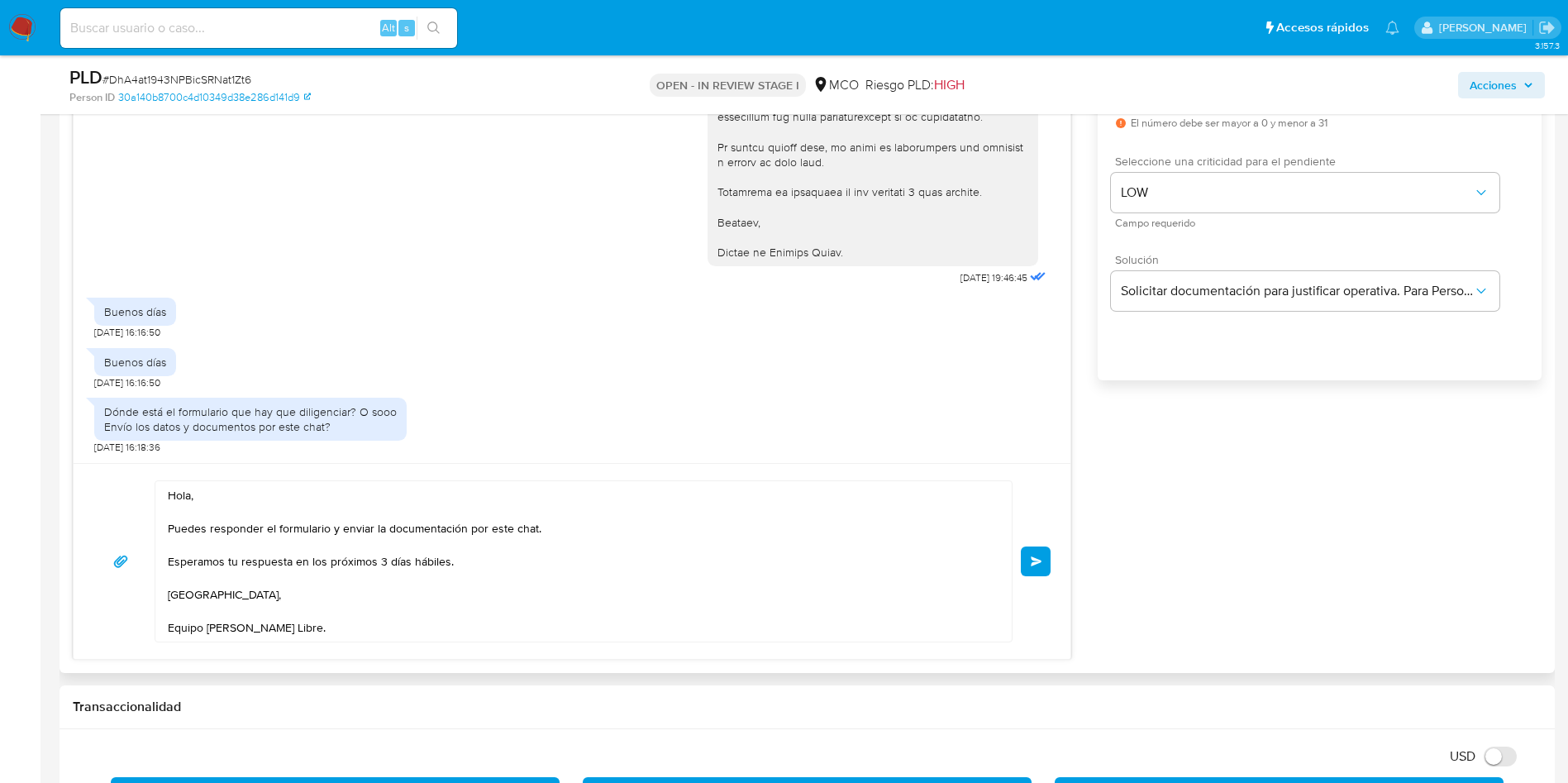
click at [1032, 560] on span "Enviar" at bounding box center [1036, 561] width 11 height 10
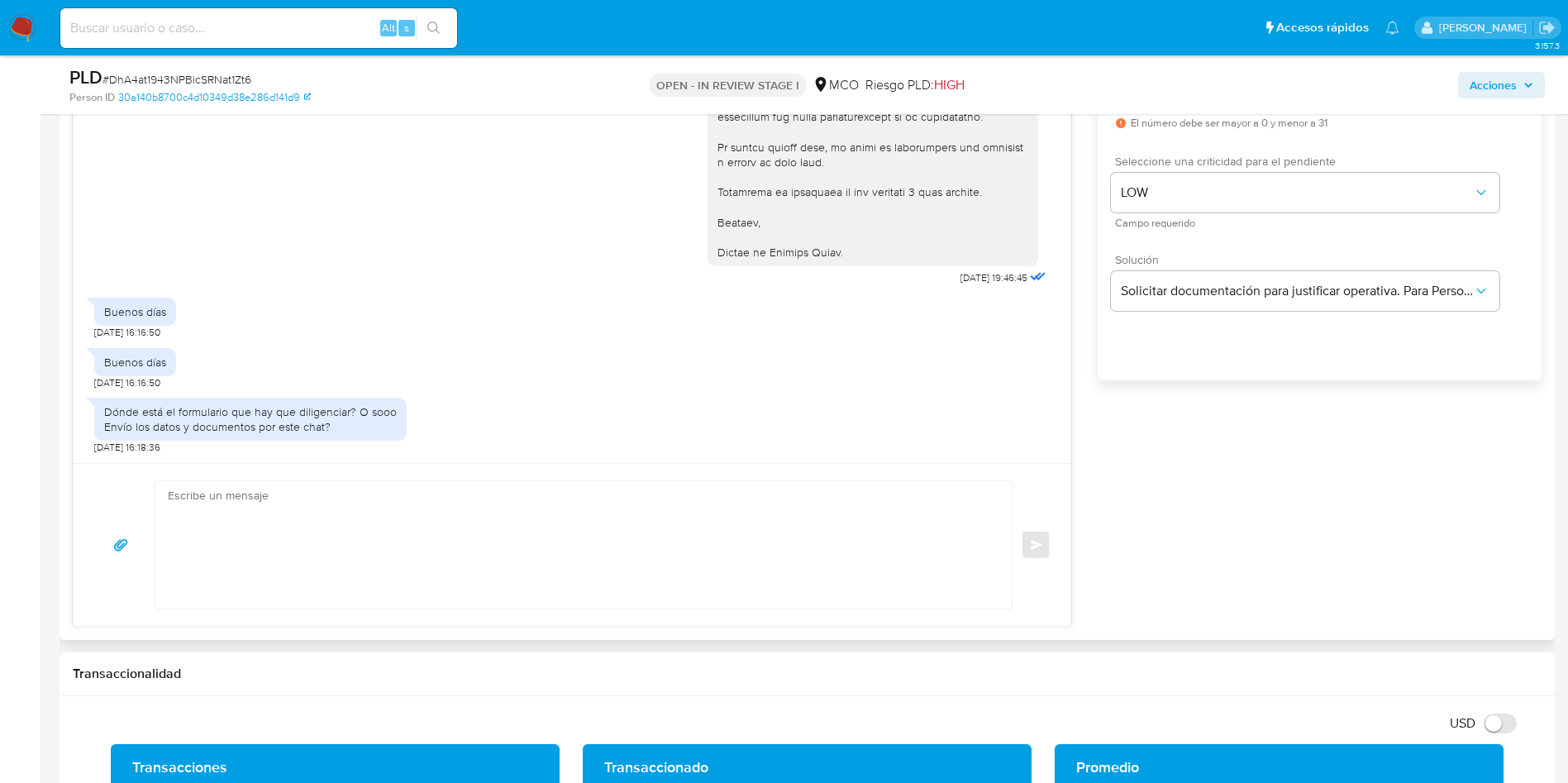
scroll to position [577, 0]
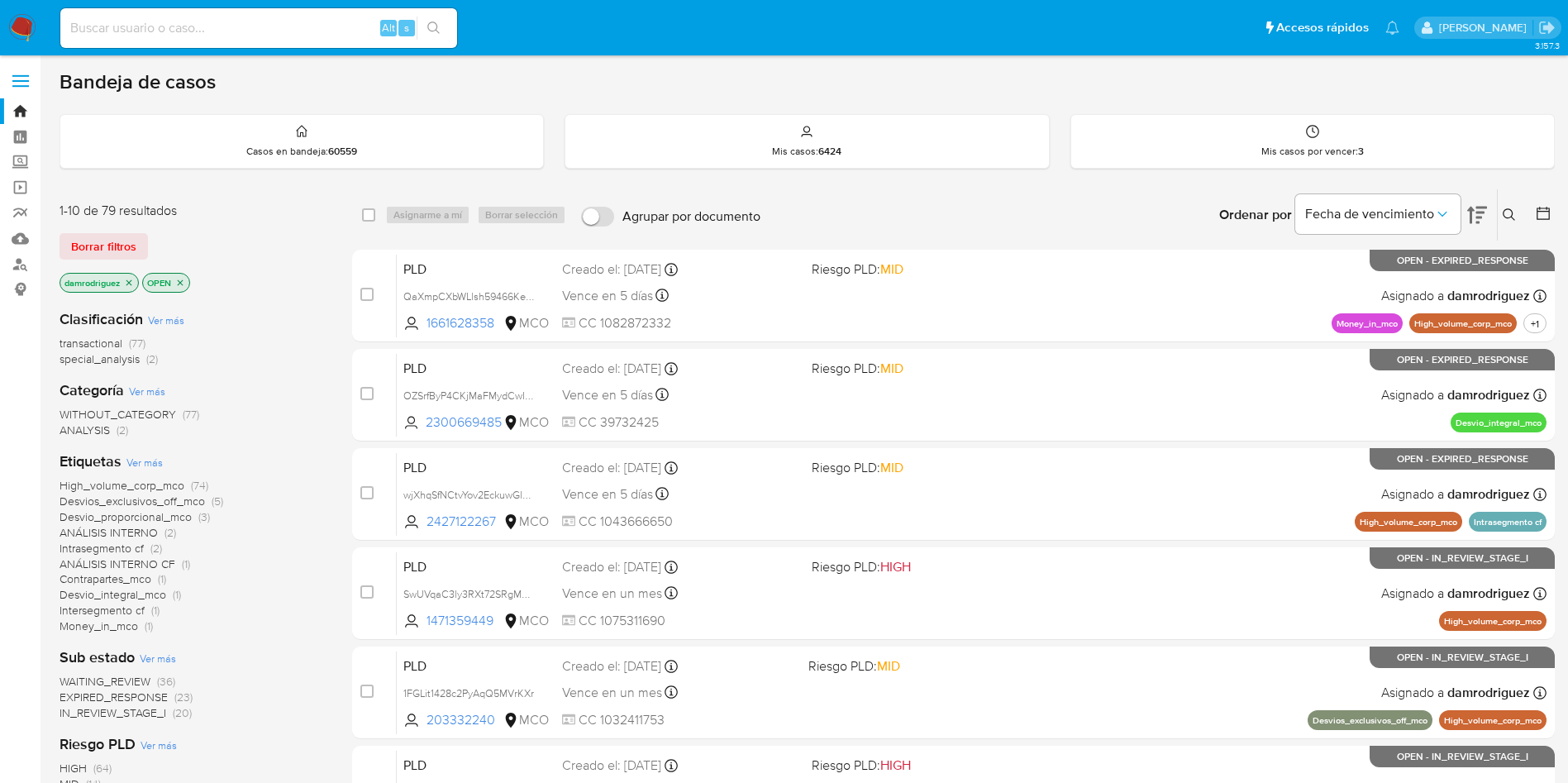
click at [1475, 217] on icon at bounding box center [1477, 215] width 19 height 19
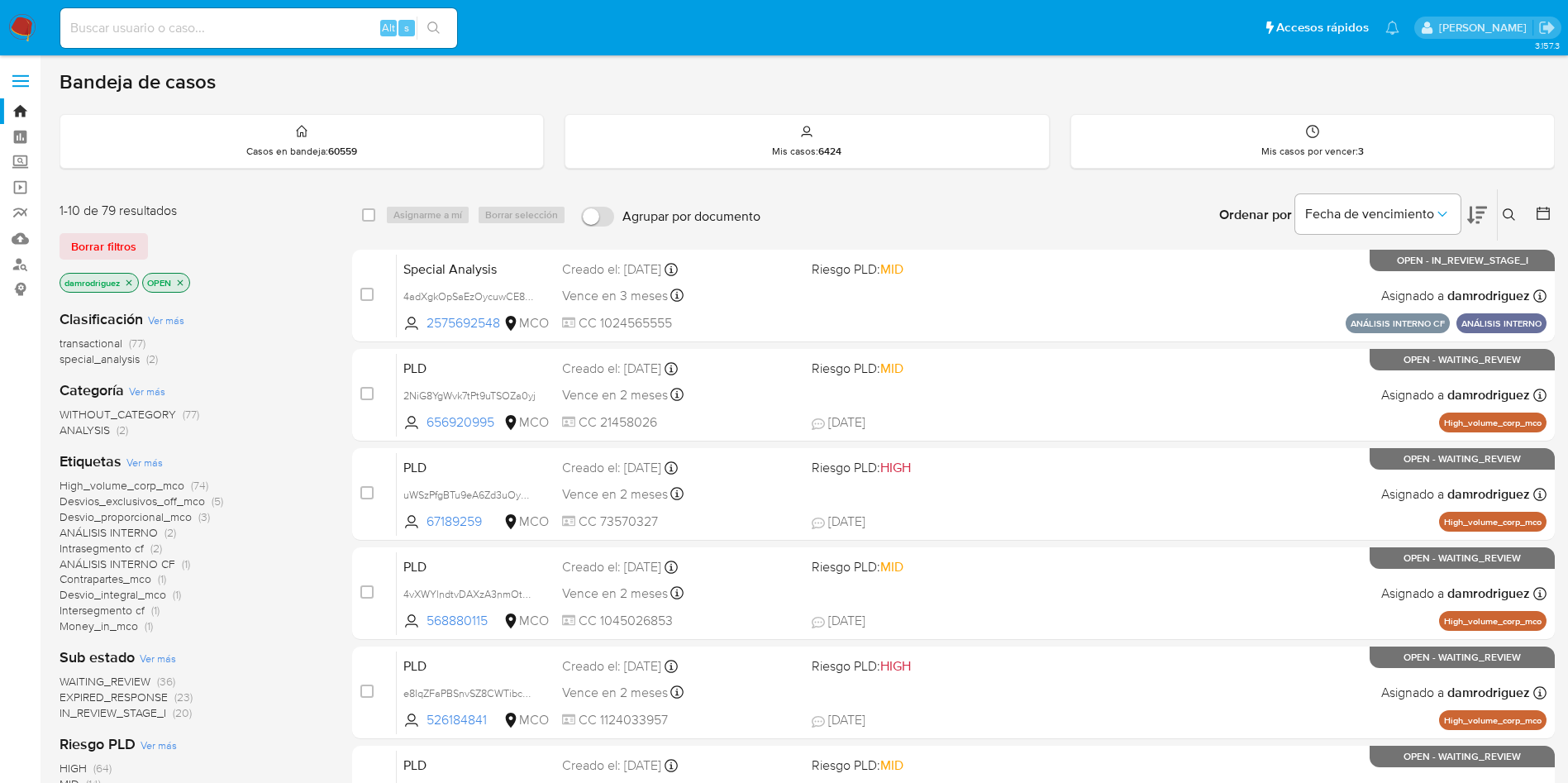
click at [1483, 214] on icon at bounding box center [1477, 215] width 19 height 18
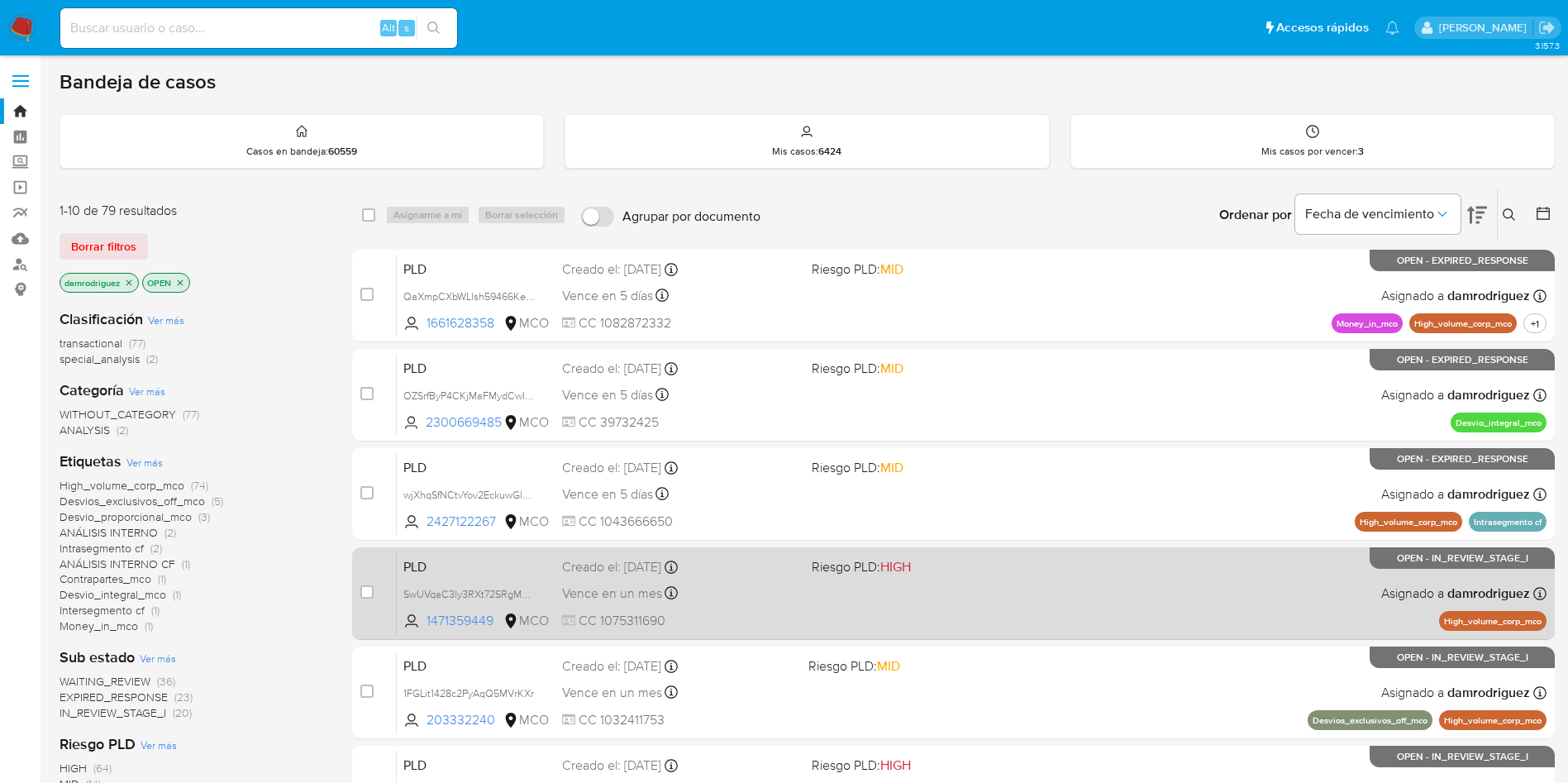
click at [531, 561] on span "PLD" at bounding box center [476, 566] width 146 height 21
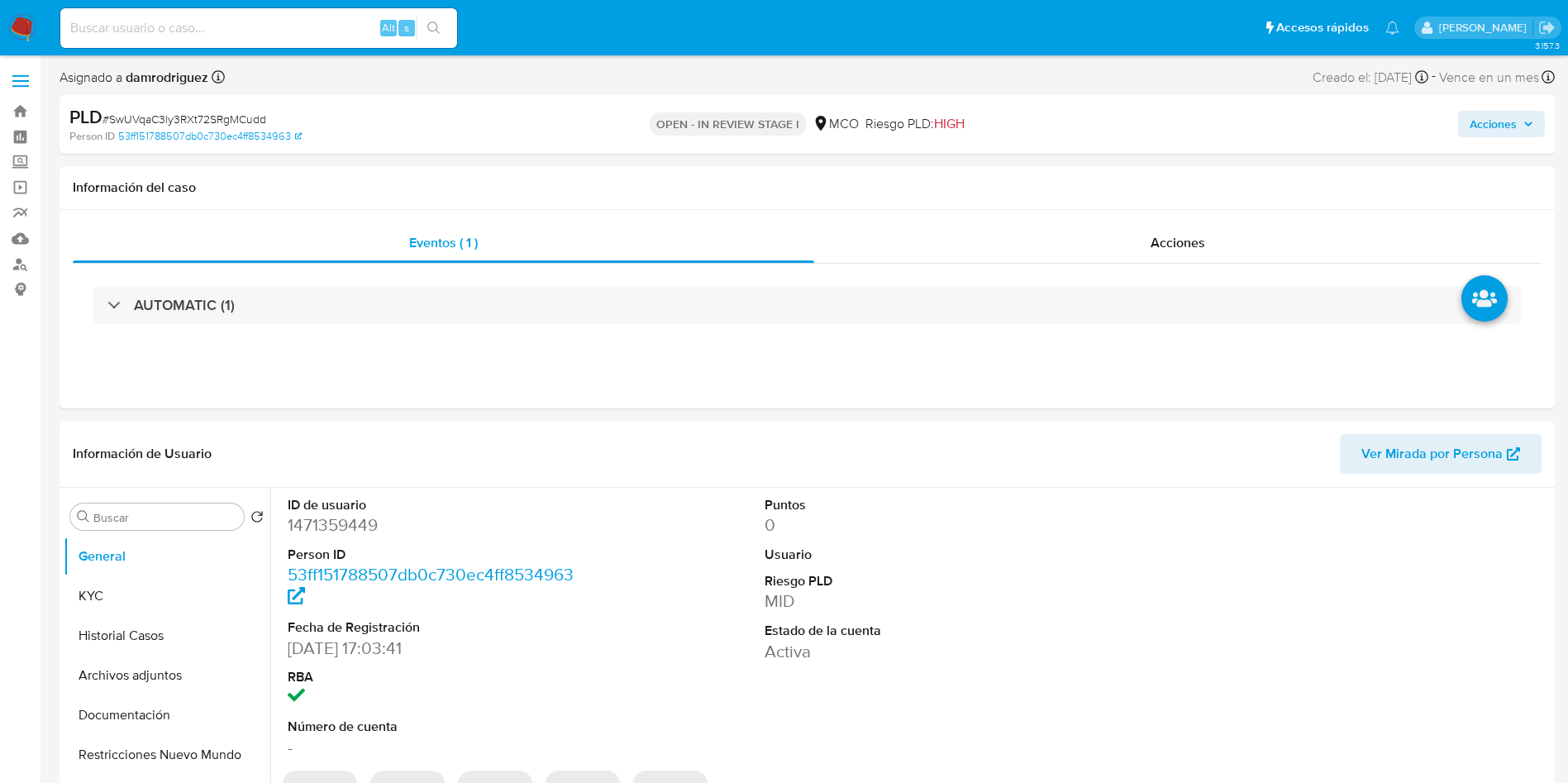
select select "10"
click at [329, 527] on dd "1471359449" at bounding box center [439, 525] width 302 height 23
copy dd "1471359449"
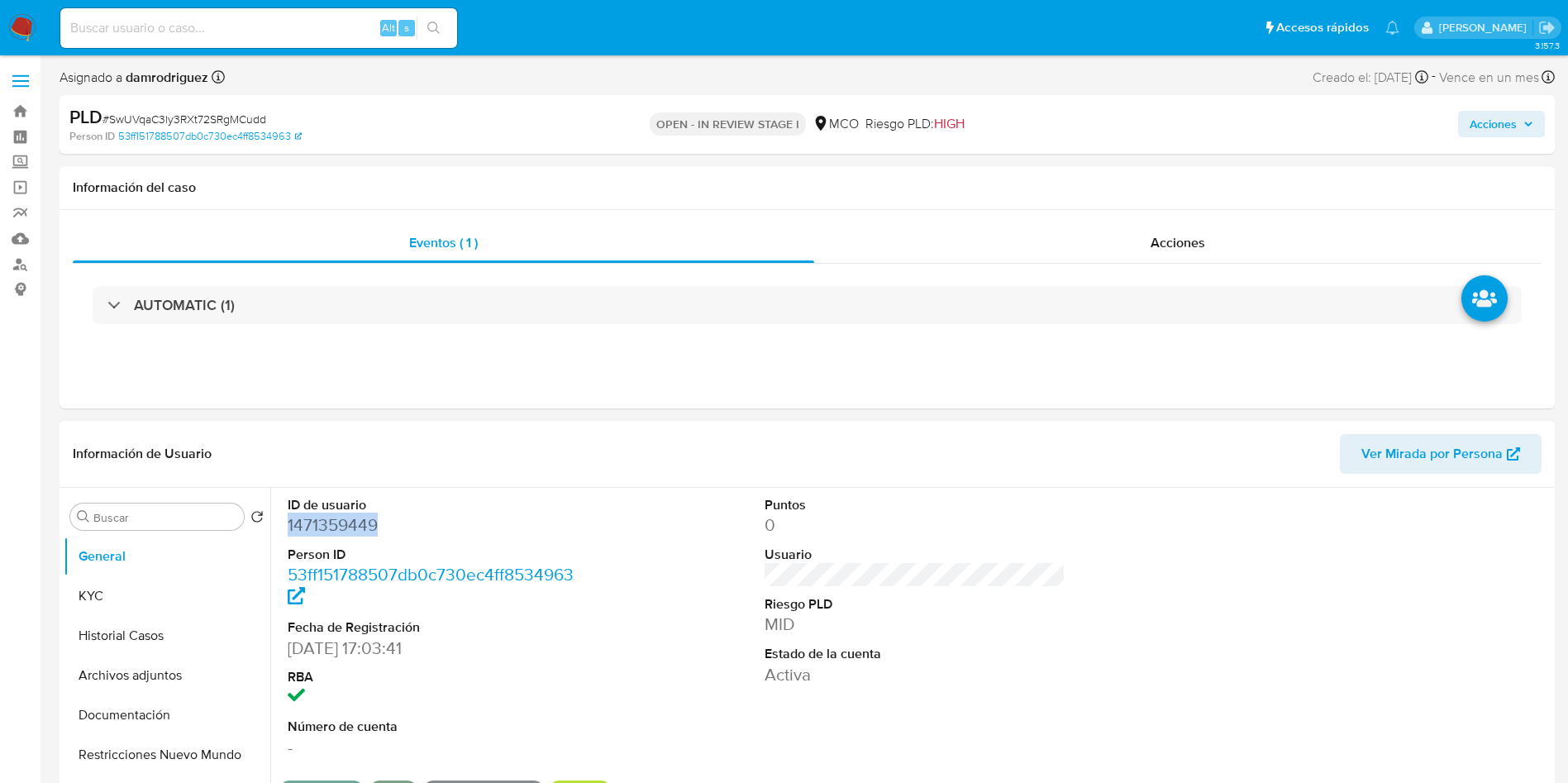
click at [333, 534] on dd "1471359449" at bounding box center [439, 525] width 302 height 23
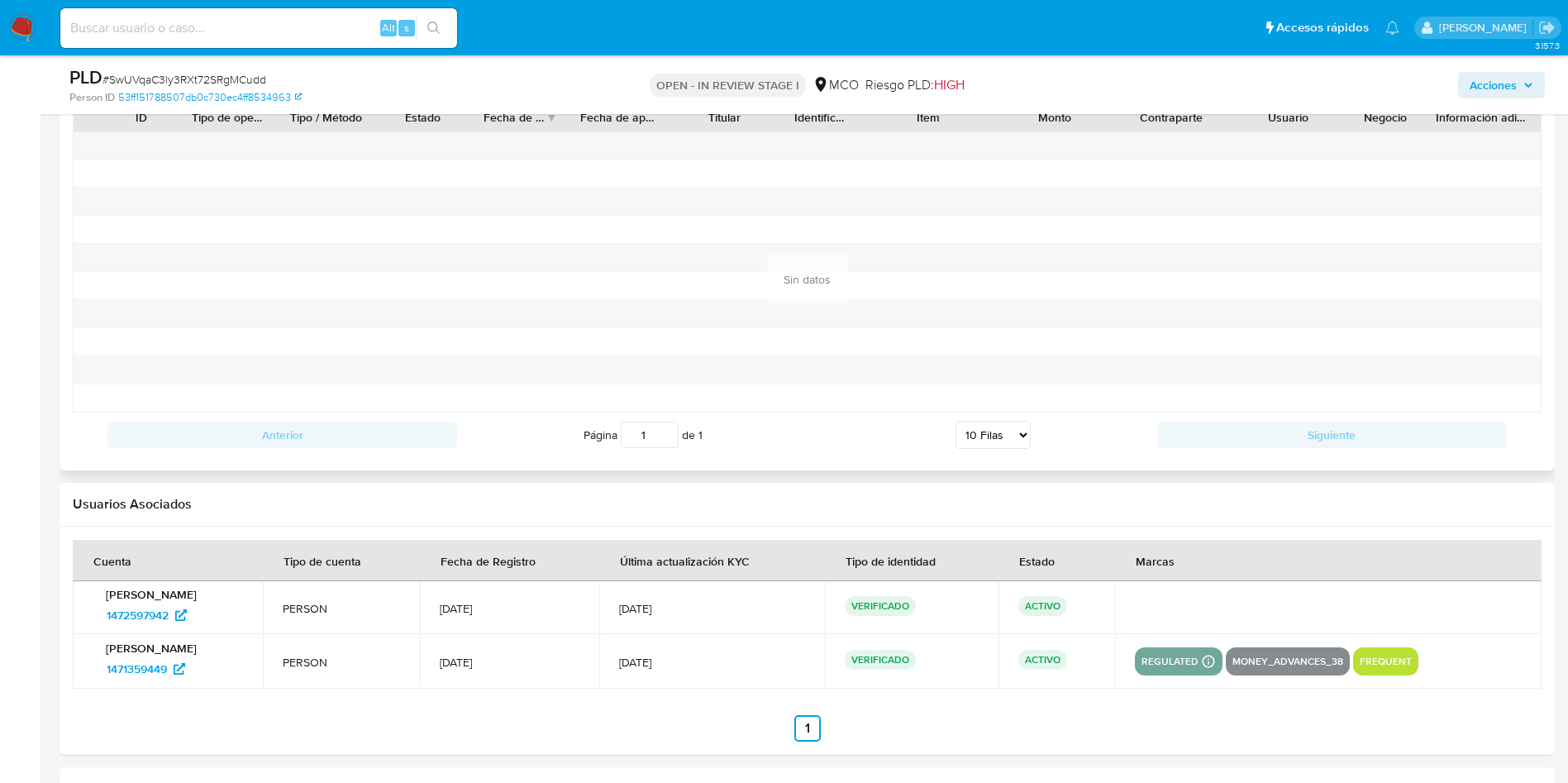
scroll to position [1613, 0]
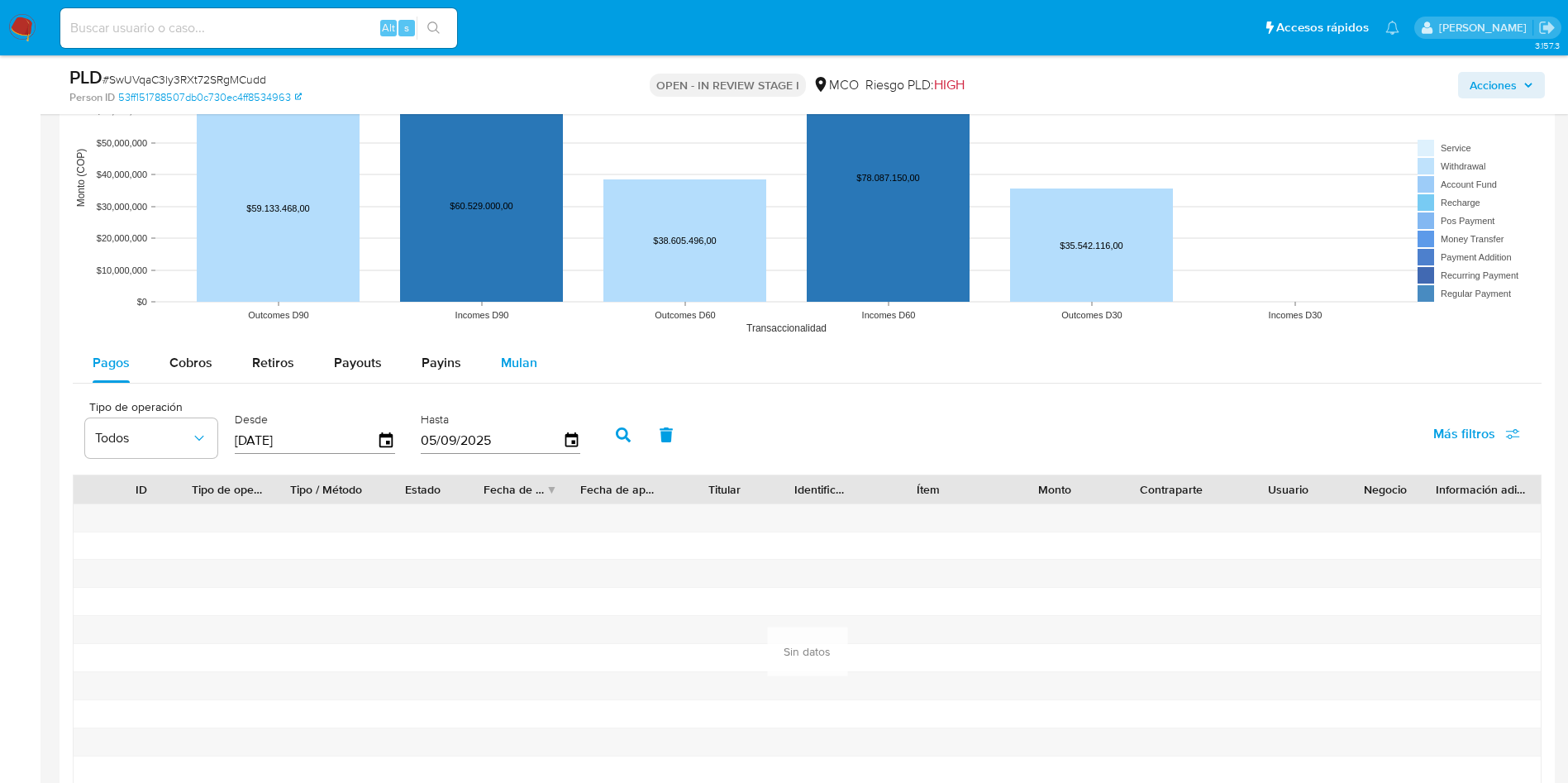
click at [520, 369] on span "Mulan" at bounding box center [519, 363] width 36 height 19
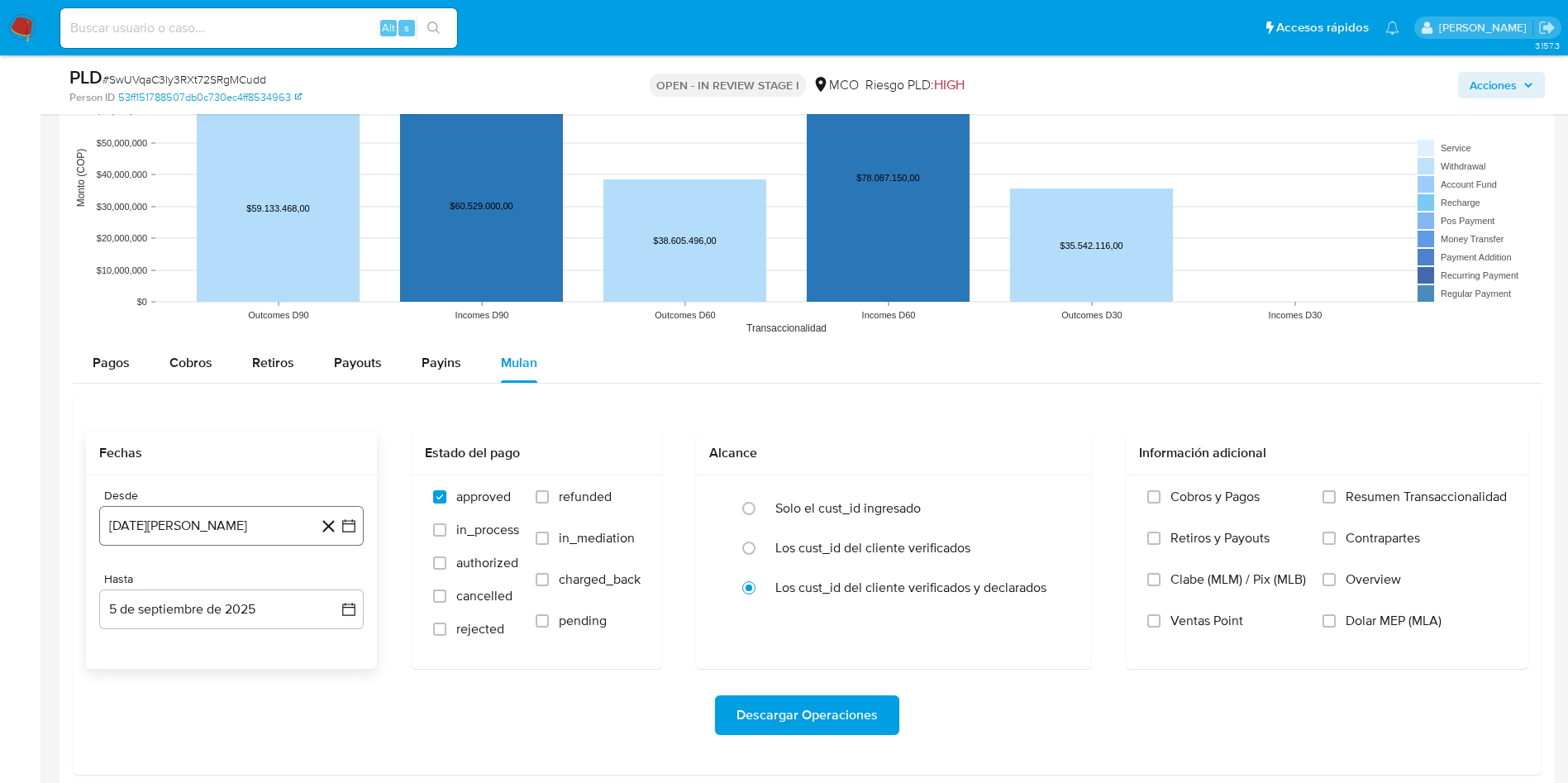
click at [212, 536] on button "5 de agosto de 2024" at bounding box center [231, 525] width 265 height 40
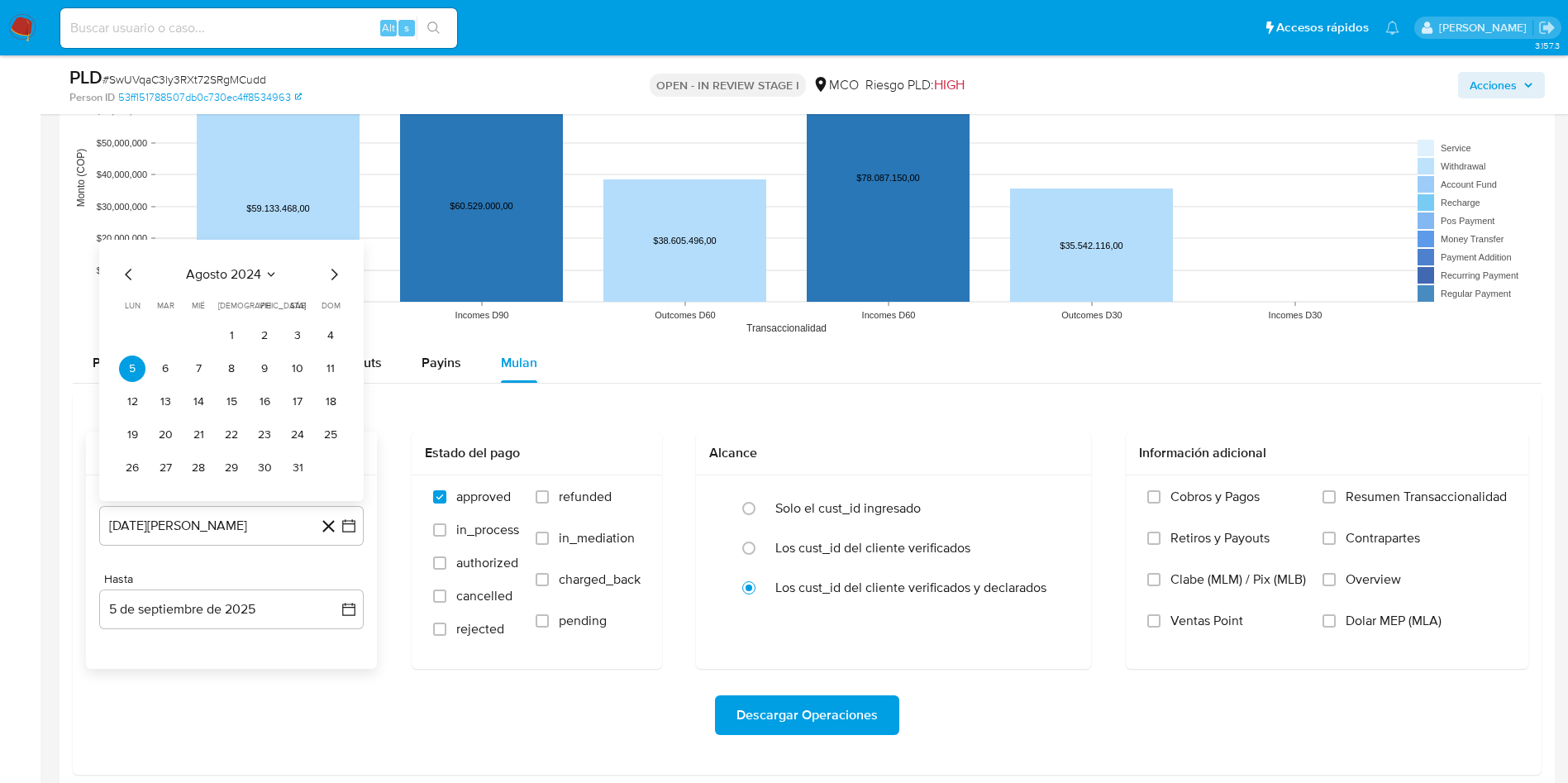
click at [337, 274] on icon "Mes siguiente" at bounding box center [334, 274] width 6 height 11
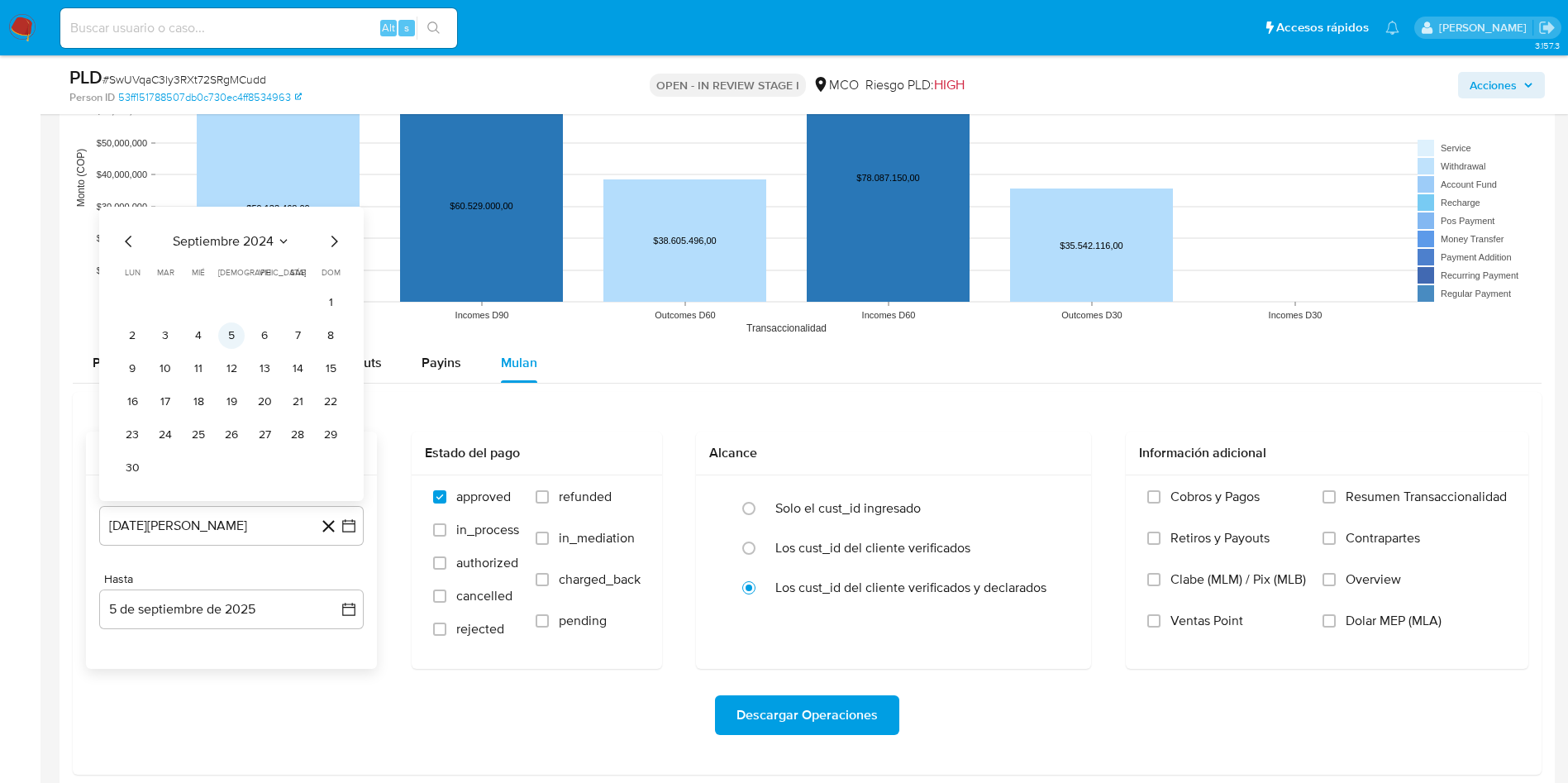
click at [235, 334] on button "5" at bounding box center [231, 335] width 26 height 26
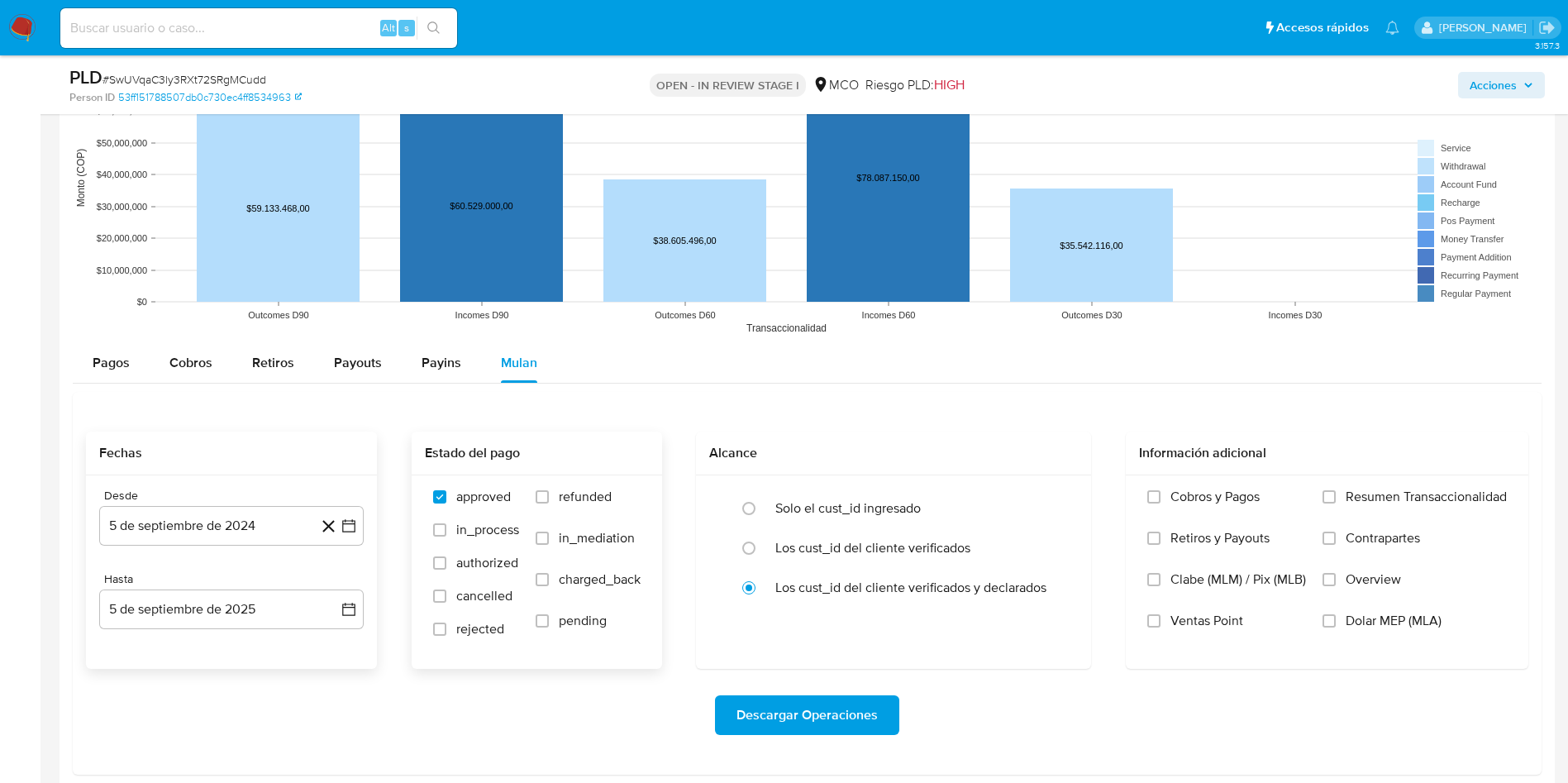
click at [608, 501] on span "refunded" at bounding box center [585, 497] width 53 height 17
click at [549, 501] on input "refunded" at bounding box center [542, 496] width 13 height 13
checkbox input "true"
click at [589, 580] on span "charged_back" at bounding box center [599, 579] width 82 height 17
click at [549, 580] on input "charged_back" at bounding box center [542, 579] width 13 height 13
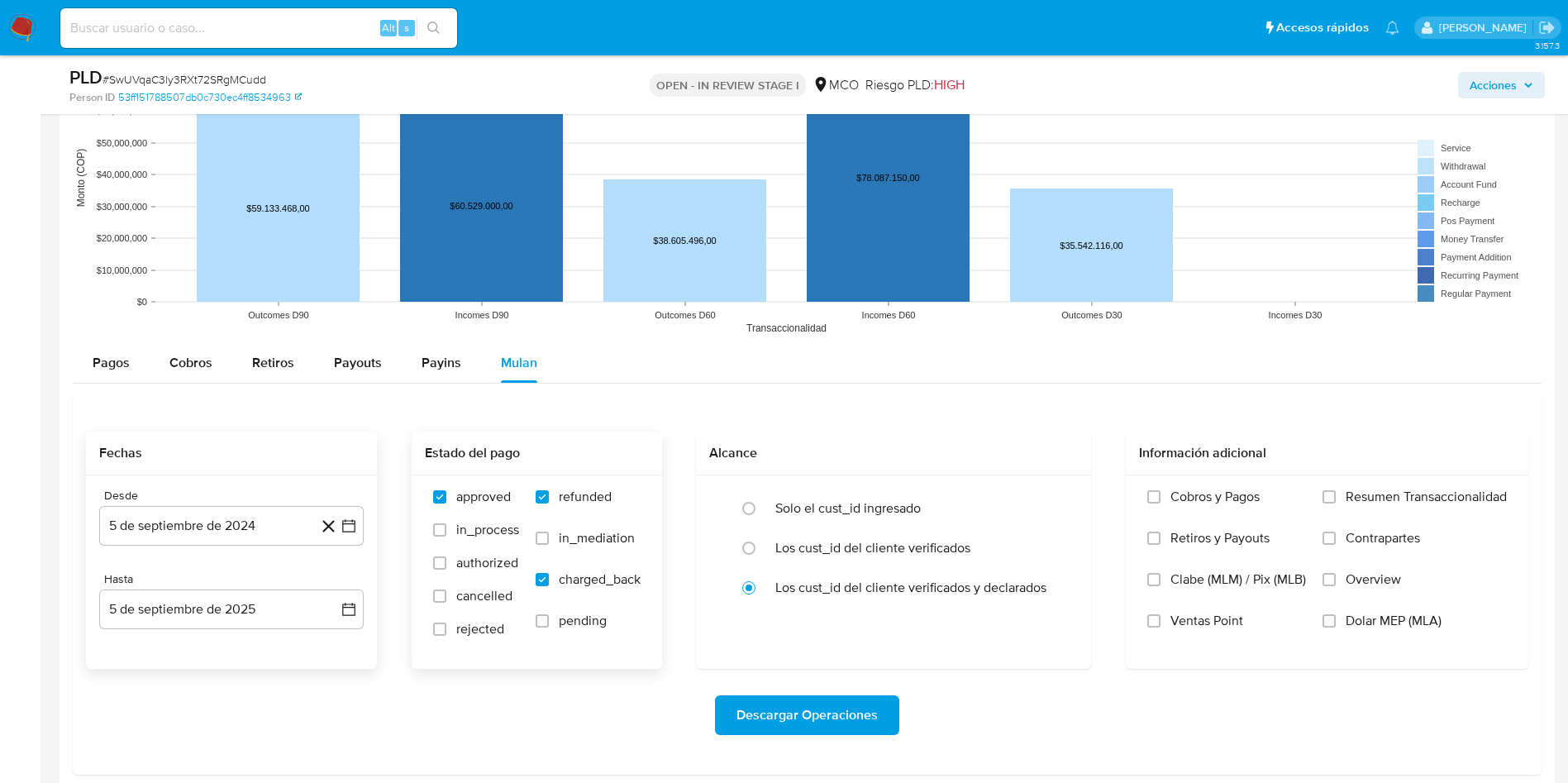
checkbox input "true"
click at [468, 635] on span "rejected" at bounding box center [480, 629] width 48 height 17
click at [446, 635] on input "rejected" at bounding box center [439, 629] width 13 height 13
checkbox input "true"
click at [826, 705] on span "Descargar Operaciones" at bounding box center [807, 715] width 141 height 36
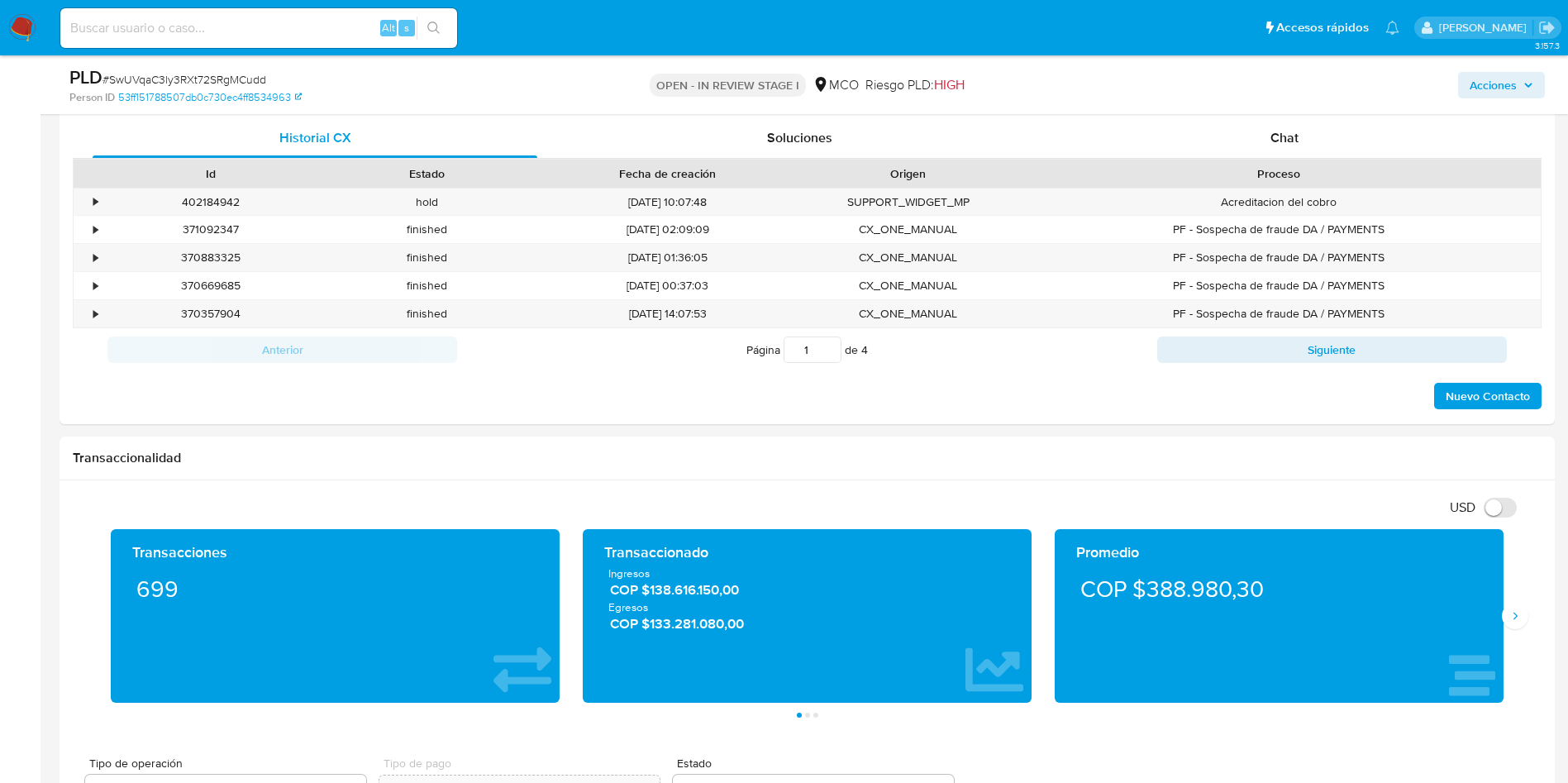
scroll to position [0, 0]
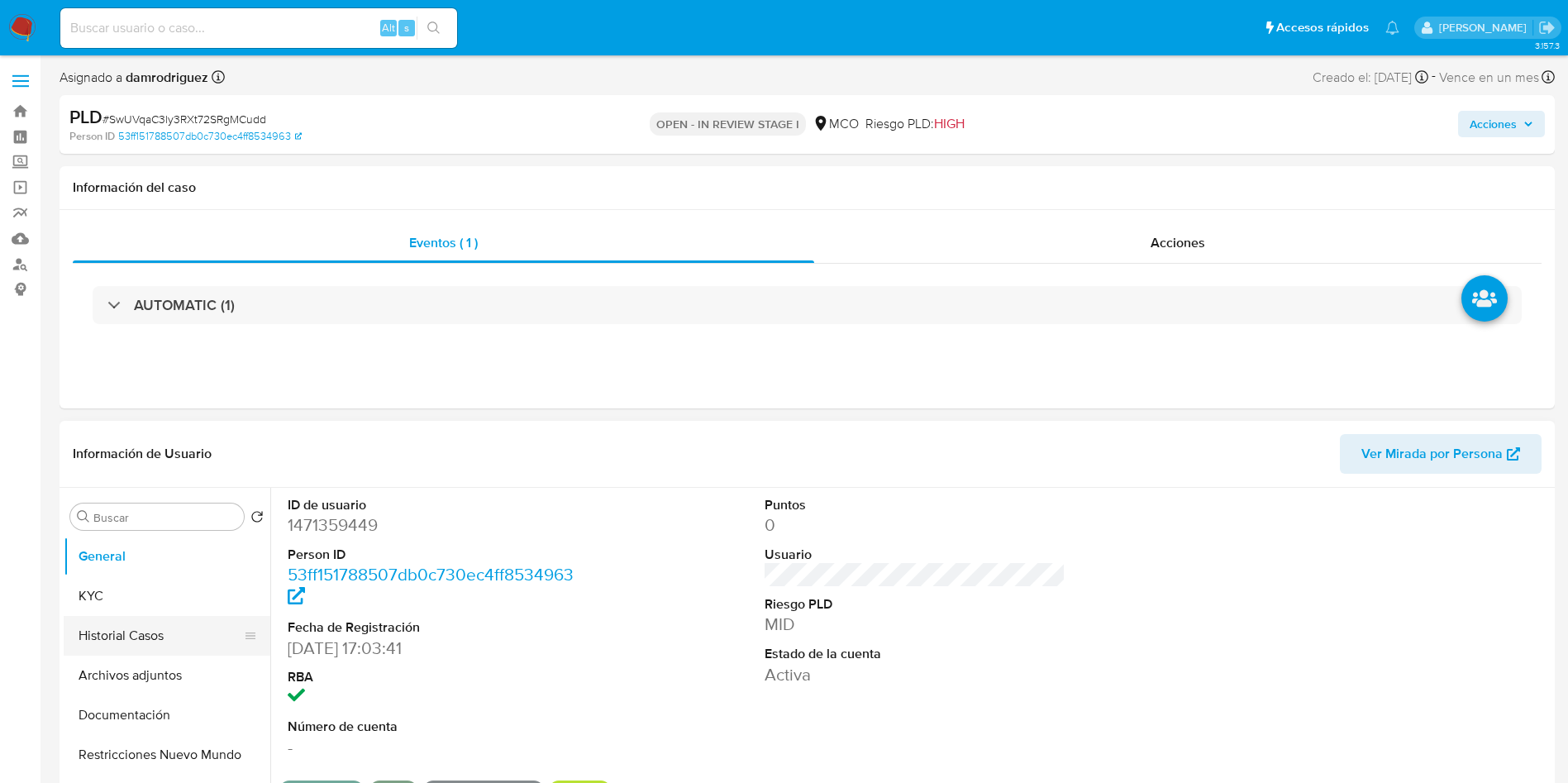
click at [160, 636] on button "Historial Casos" at bounding box center [160, 636] width 193 height 40
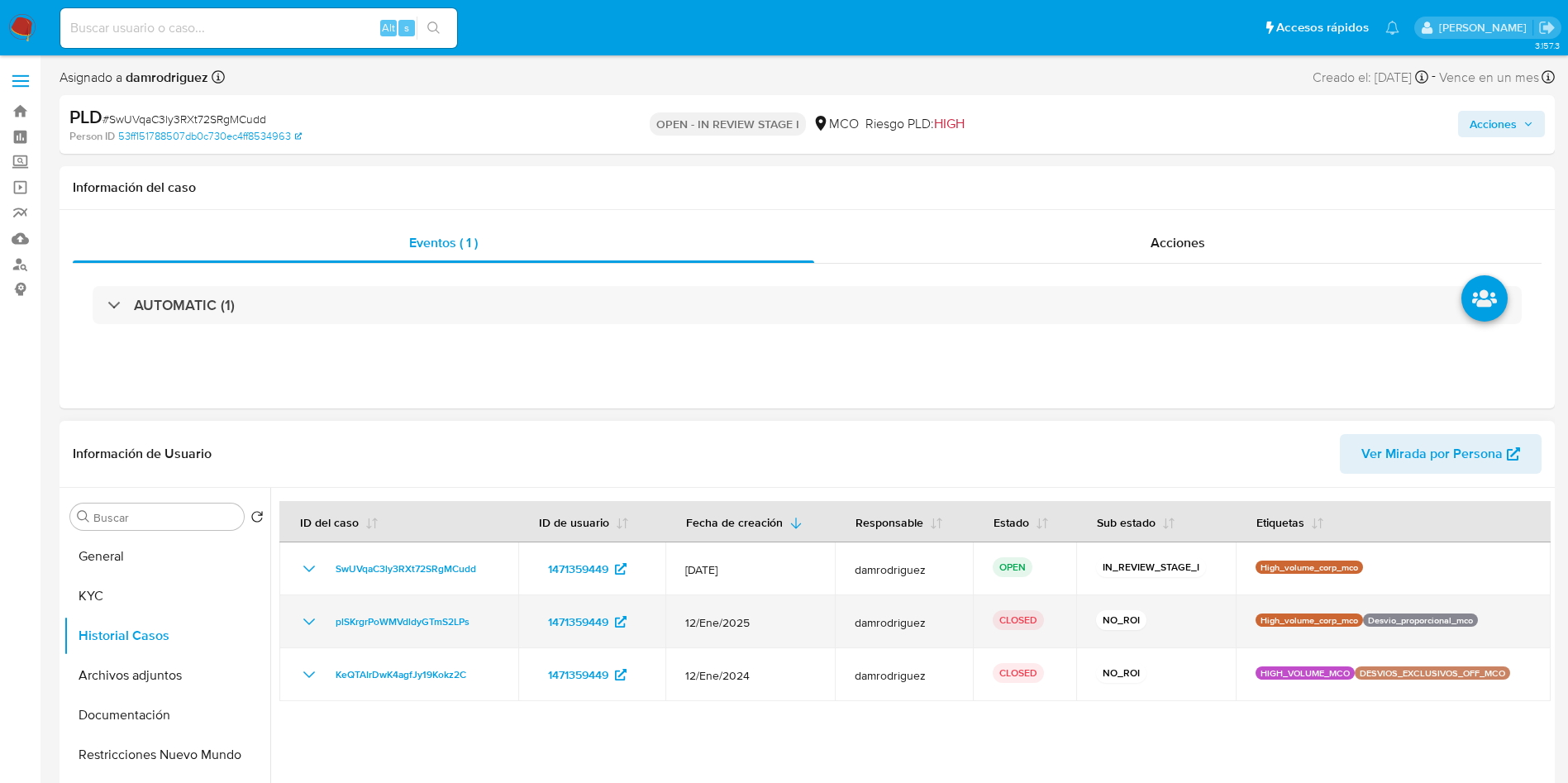
click at [311, 614] on icon "Mostrar/Ocultar" at bounding box center [309, 621] width 19 height 19
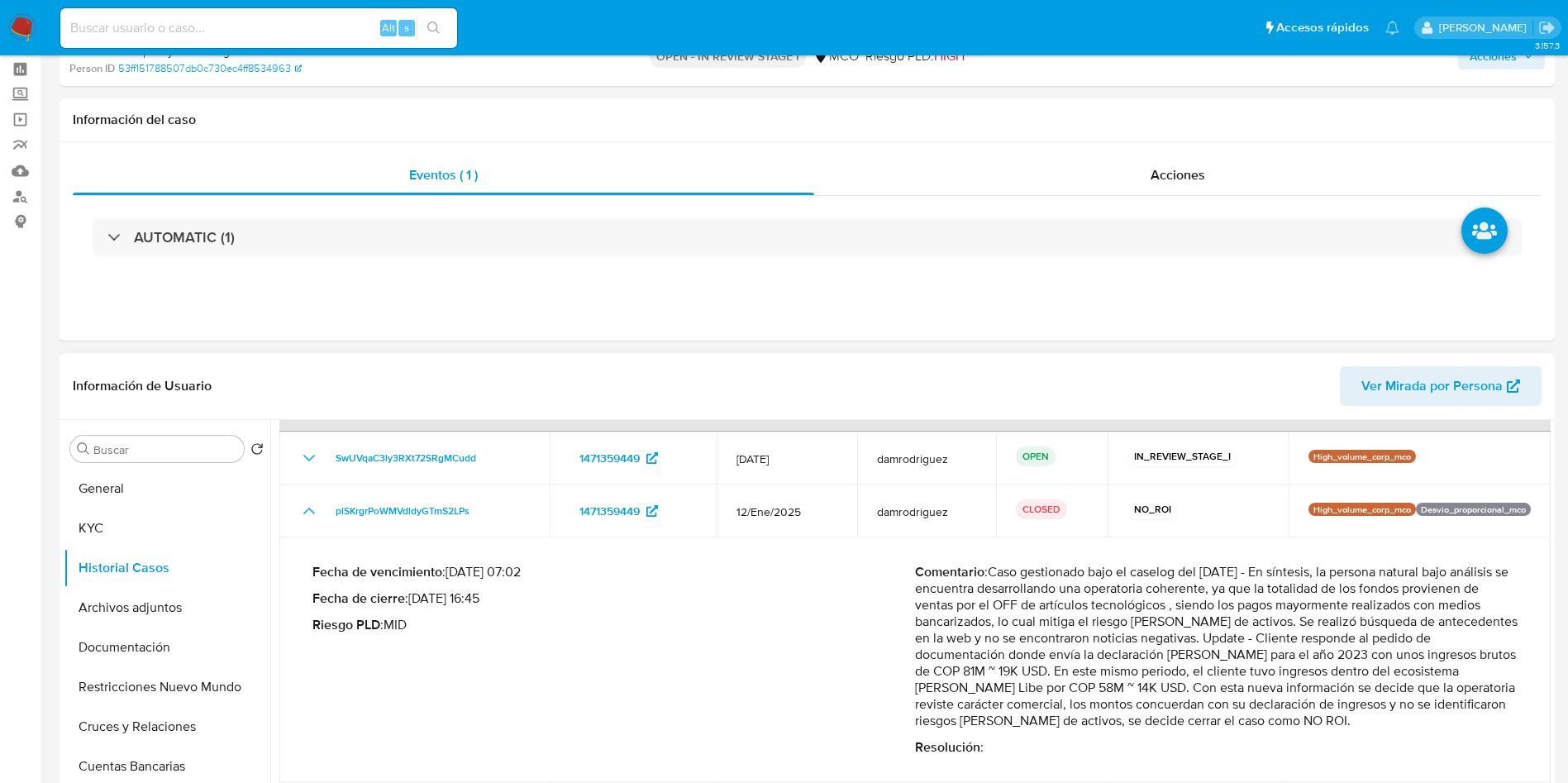
scroll to position [124, 0]
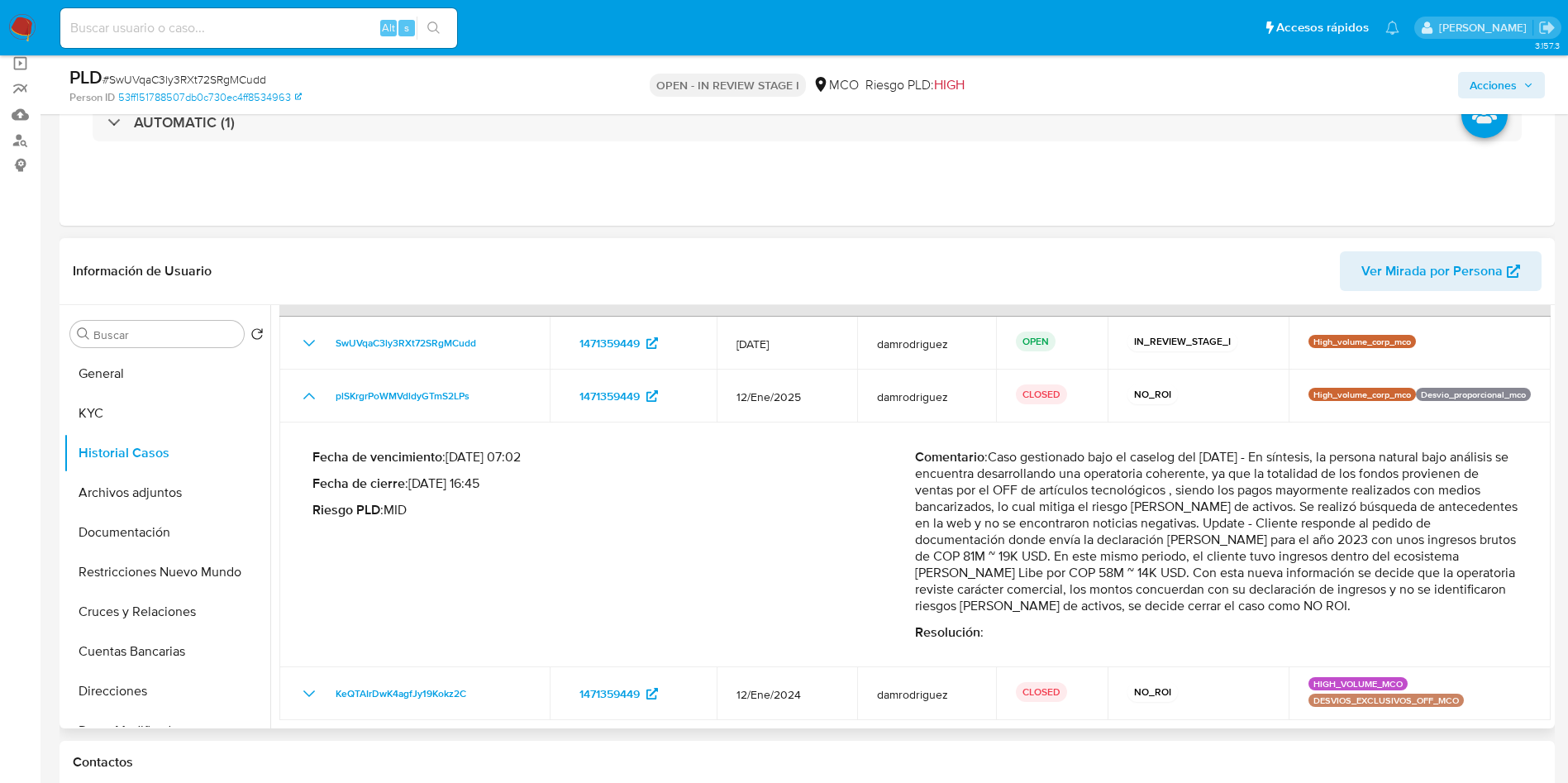
drag, startPoint x: 1068, startPoint y: 490, endPoint x: 1344, endPoint y: 583, distance: 291.2
click at [1339, 583] on p "Comentario : Caso gestionado bajo el caselog del 24/01/2025 - En síntesis, la p…" at bounding box center [1216, 531] width 603 height 165
click at [1099, 547] on p "Comentario : Caso gestionado bajo el caselog del 24/01/2025 - En síntesis, la p…" at bounding box center [1216, 531] width 603 height 165
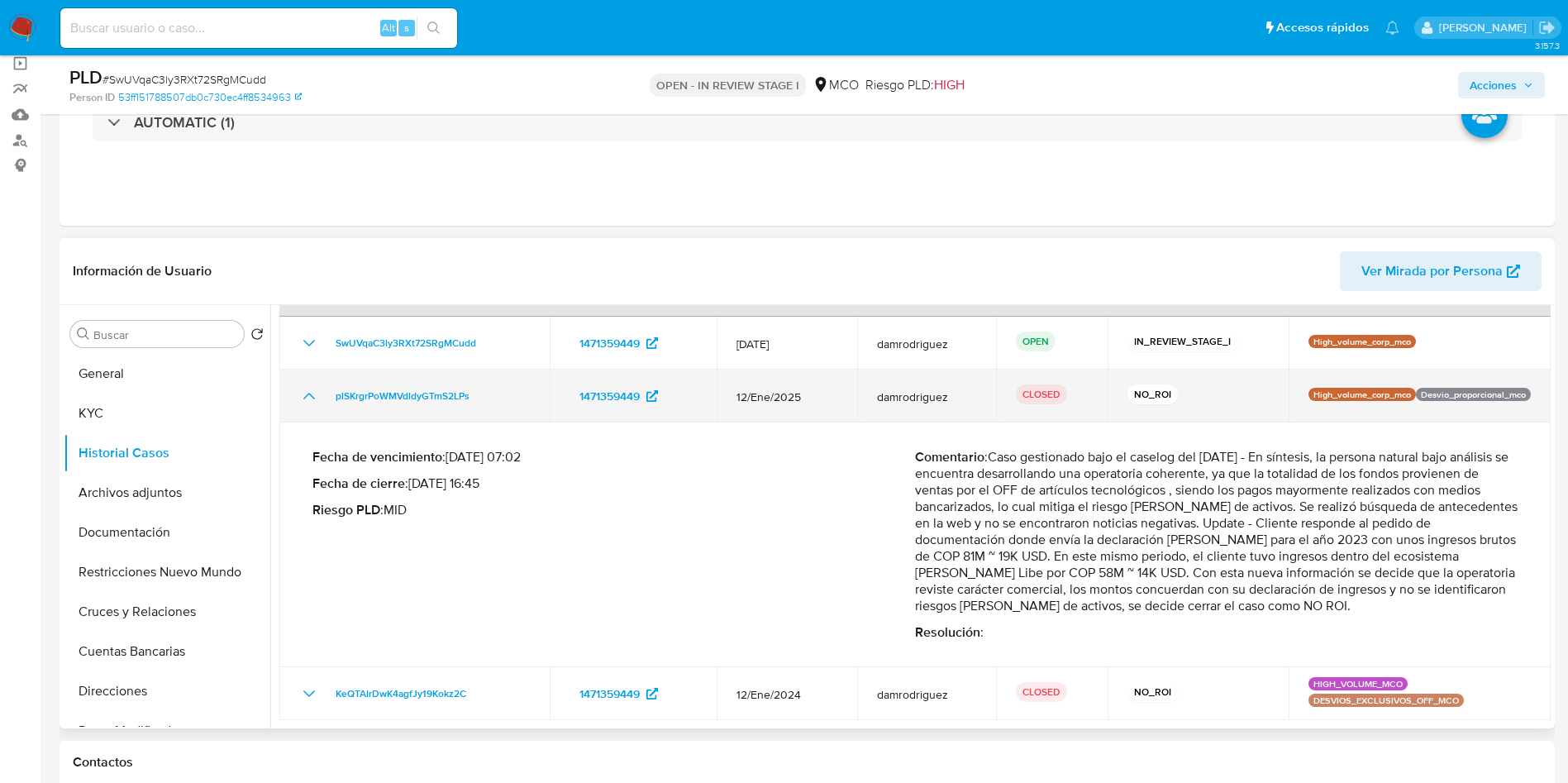
click at [298, 395] on td "plSKrgrPoWMVdldyGTmS2LPs" at bounding box center [415, 396] width 270 height 53
click at [307, 395] on icon "Mostrar/Ocultar" at bounding box center [309, 395] width 11 height 6
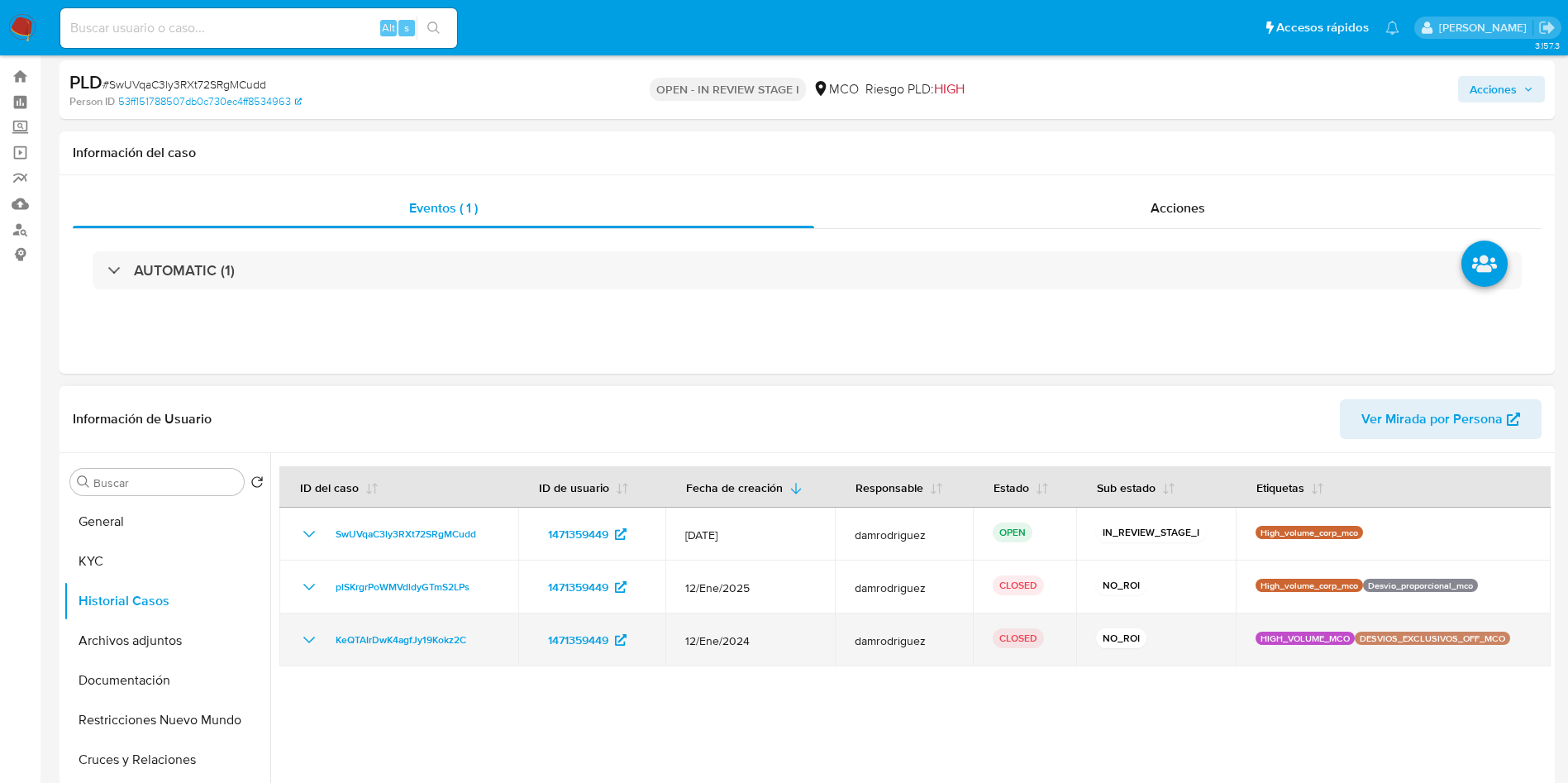
scroll to position [0, 0]
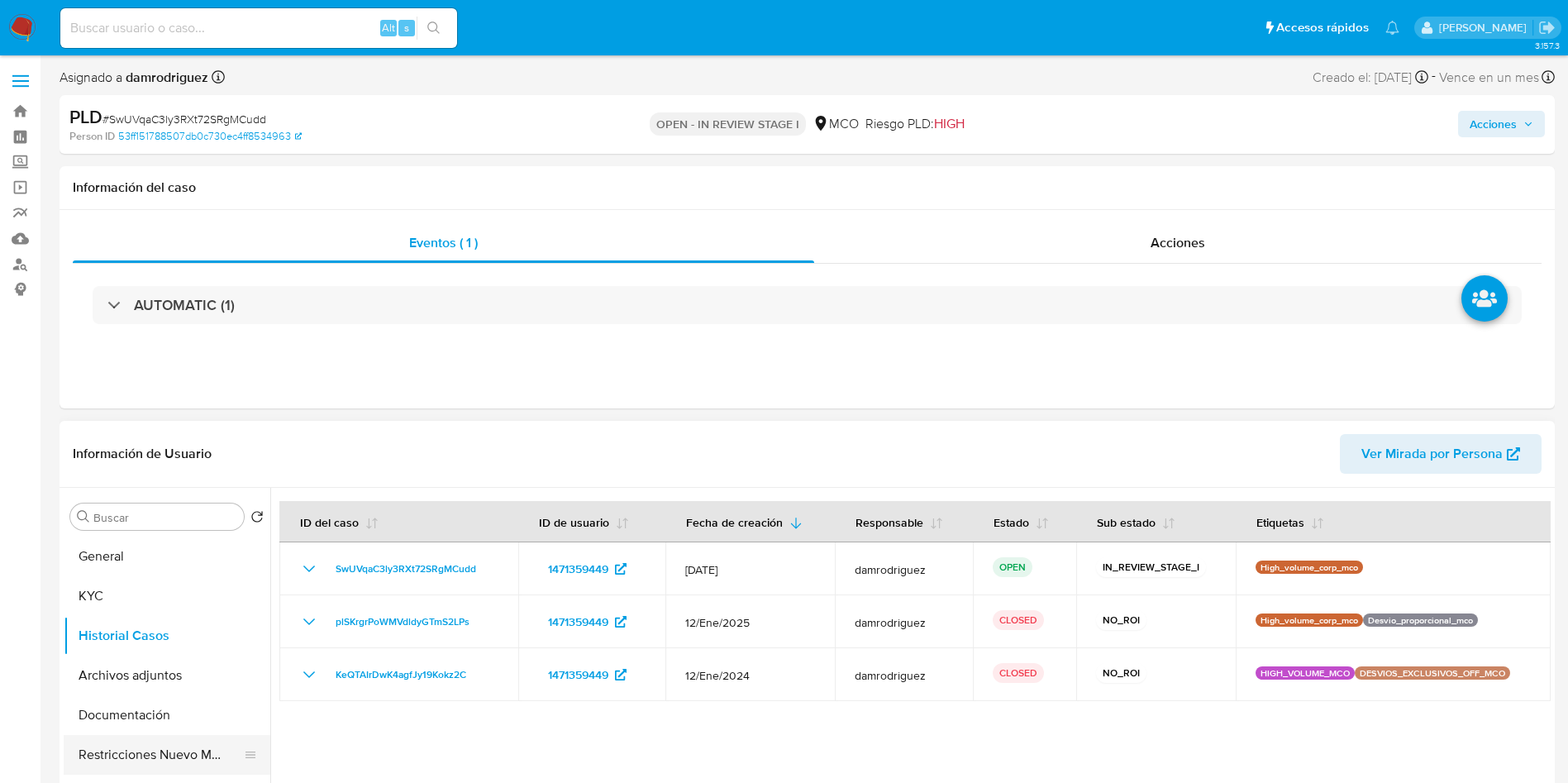
click at [124, 754] on button "Restricciones Nuevo Mundo" at bounding box center [160, 755] width 193 height 40
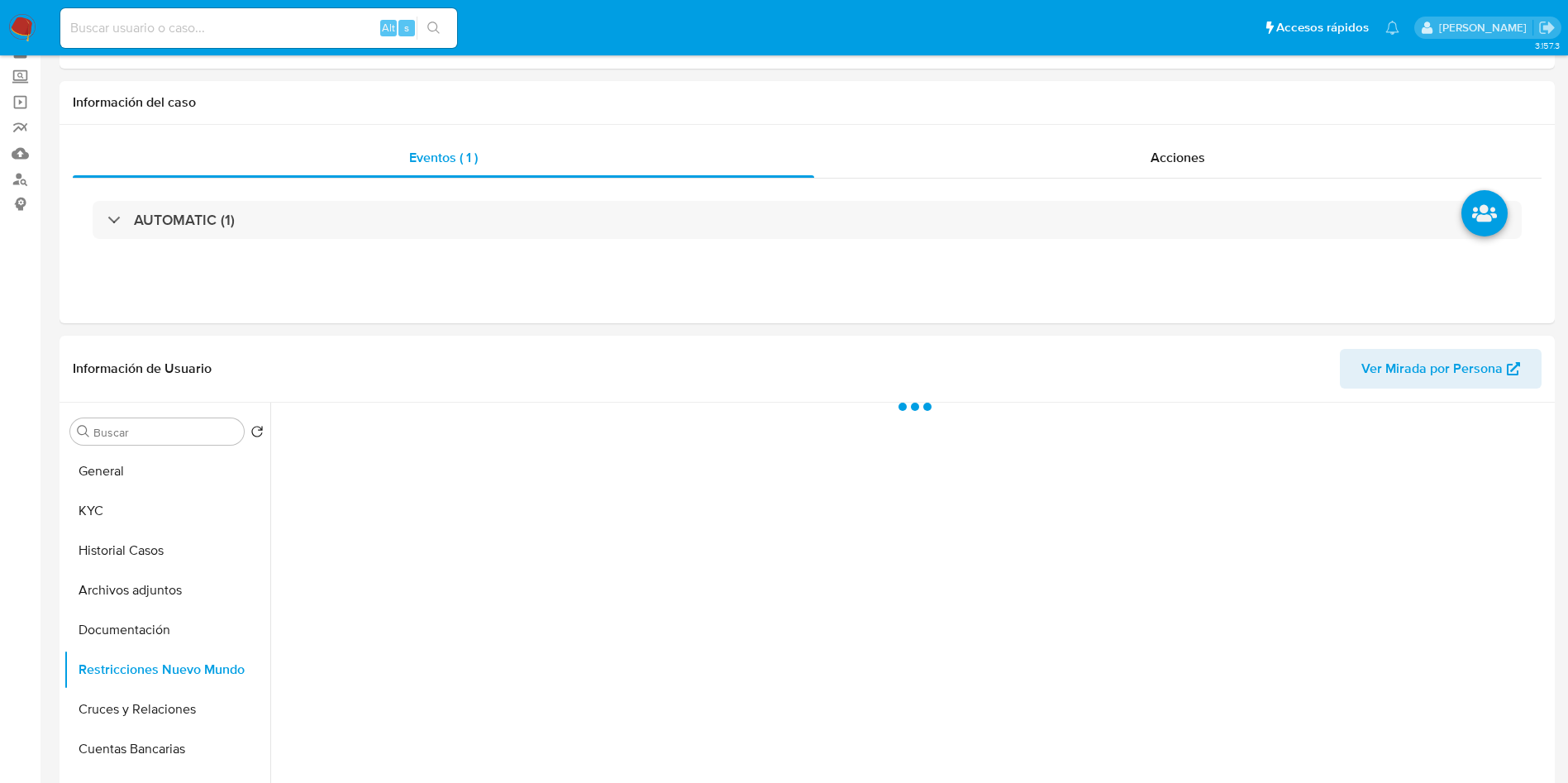
scroll to position [124, 0]
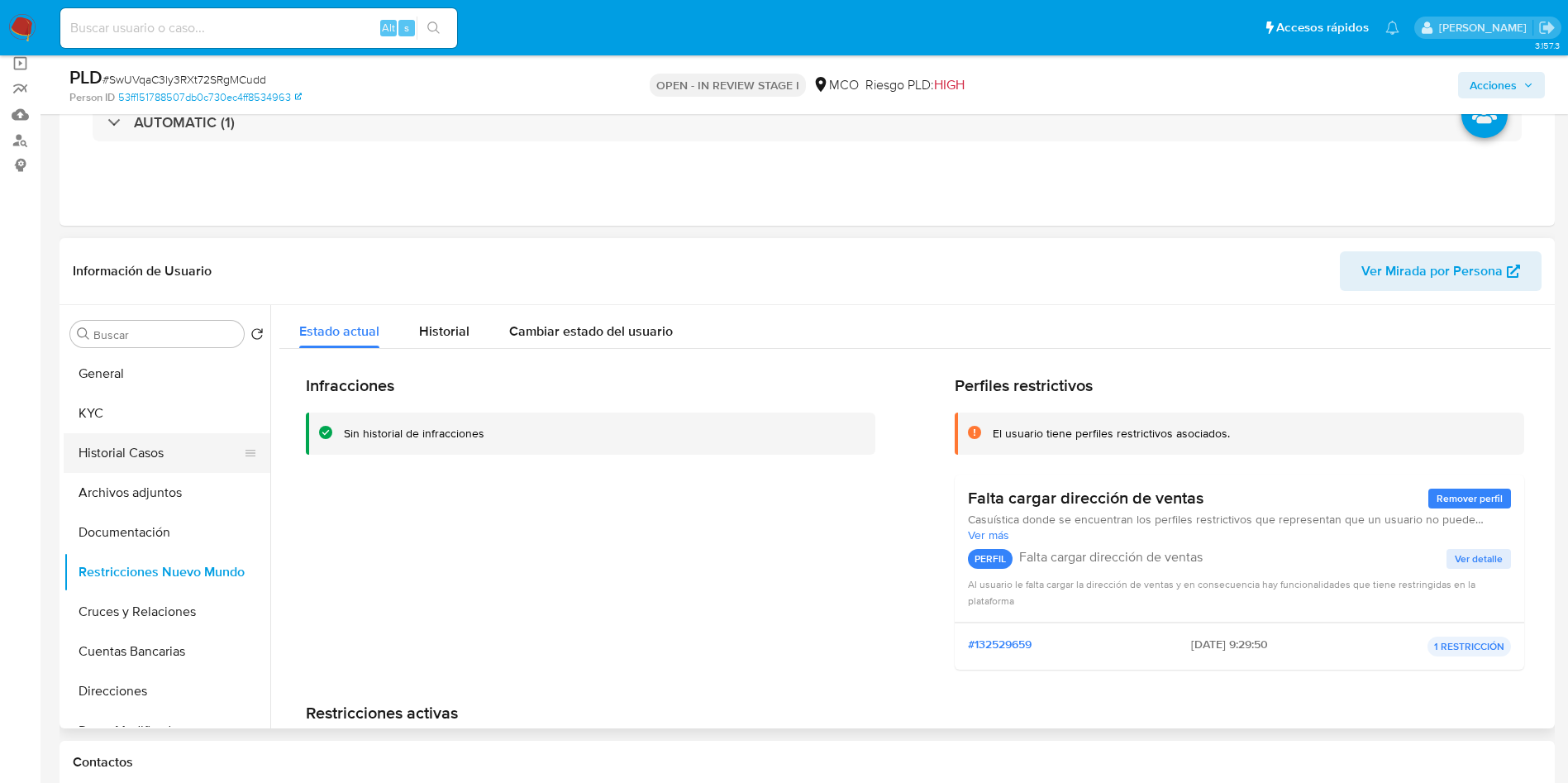
click at [139, 446] on button "Historial Casos" at bounding box center [160, 453] width 193 height 40
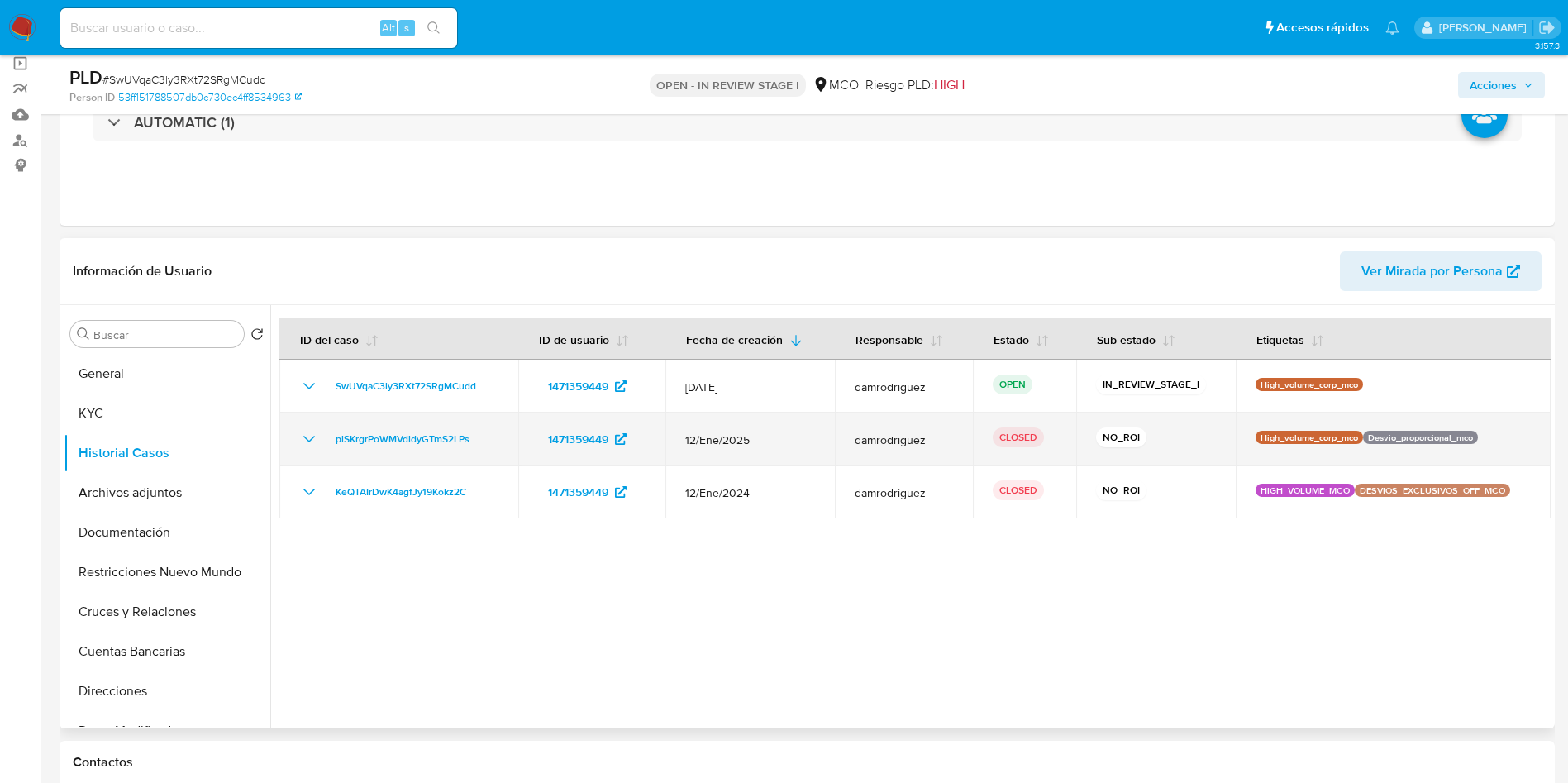
click at [307, 436] on icon "Mostrar/Ocultar" at bounding box center [309, 439] width 19 height 19
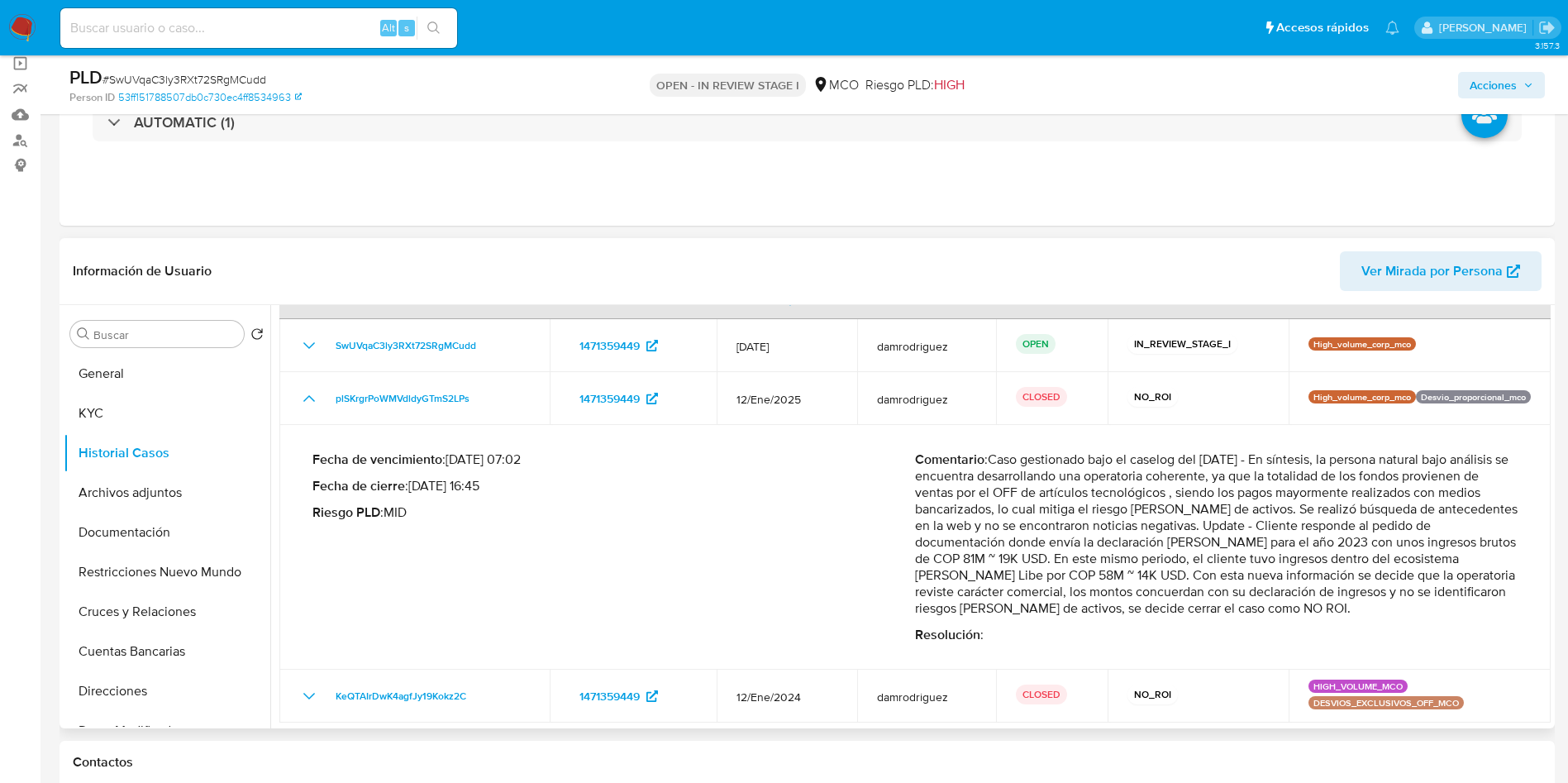
scroll to position [58, 0]
drag, startPoint x: 1220, startPoint y: 511, endPoint x: 1389, endPoint y: 516, distance: 169.1
click at [1339, 511] on p "Comentario : Caso gestionado bajo el caselog del 24/01/2025 - En síntesis, la p…" at bounding box center [1216, 531] width 603 height 165
click at [1401, 520] on p "Comentario : Caso gestionado bajo el caselog del 24/01/2025 - En síntesis, la p…" at bounding box center [1216, 531] width 603 height 165
drag, startPoint x: 1337, startPoint y: 537, endPoint x: 1138, endPoint y: 567, distance: 201.2
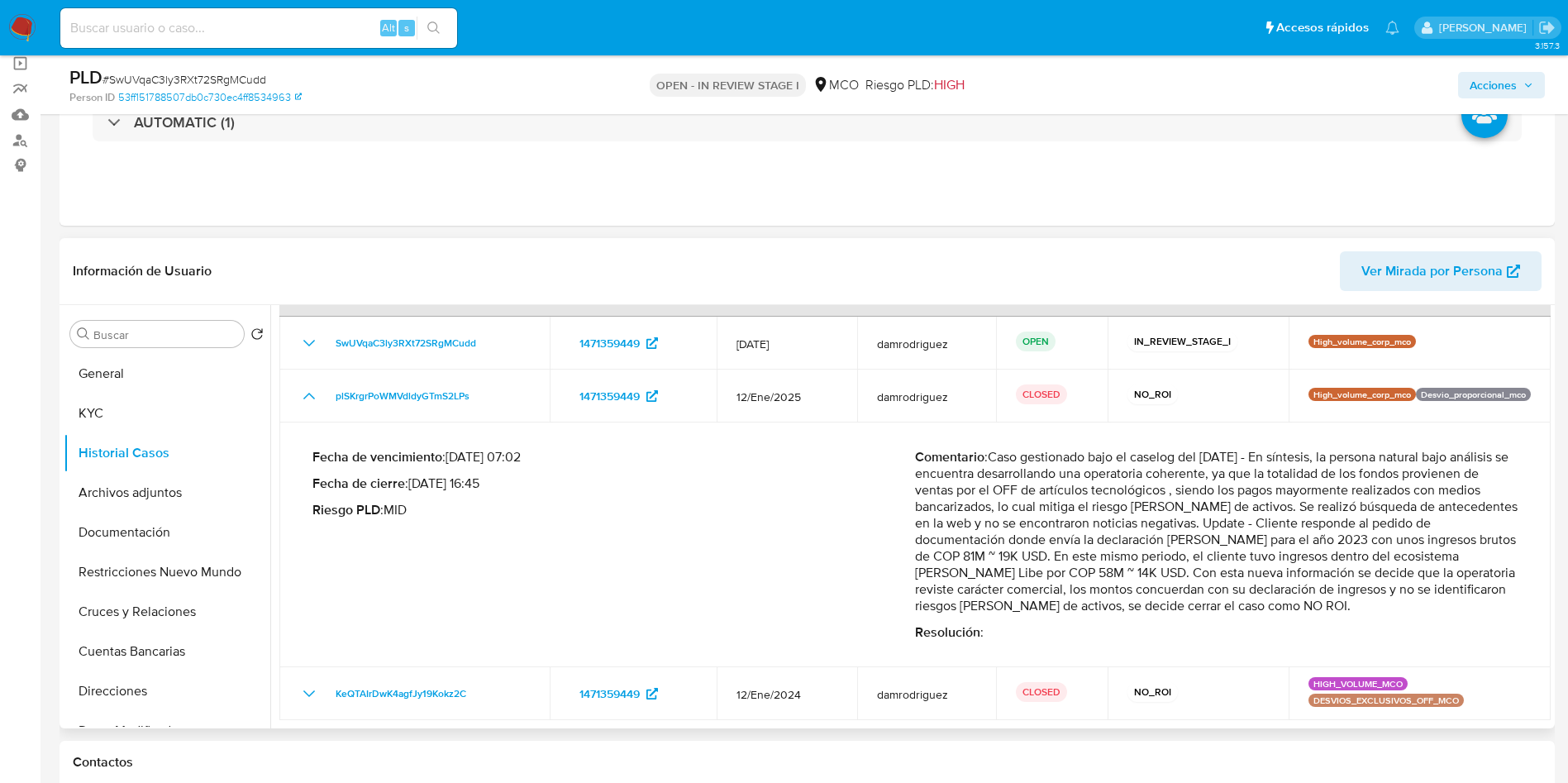
click at [1138, 567] on p "Comentario : Caso gestionado bajo el caselog del 24/01/2025 - En síntesis, la p…" at bounding box center [1216, 531] width 603 height 165
drag, startPoint x: 124, startPoint y: 485, endPoint x: 165, endPoint y: 475, distance: 42.2
click at [124, 485] on button "Archivos adjuntos" at bounding box center [160, 493] width 193 height 40
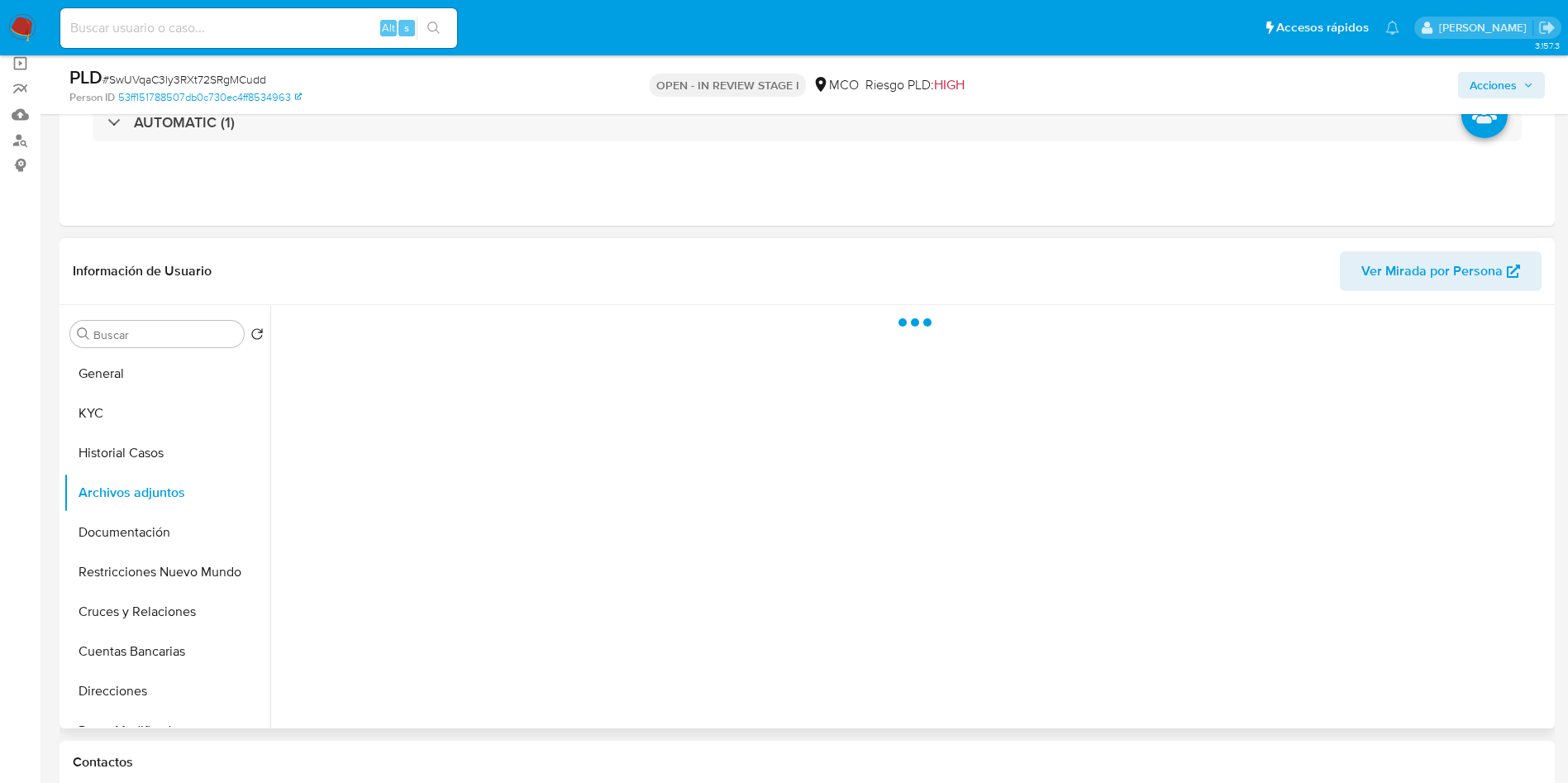
scroll to position [0, 0]
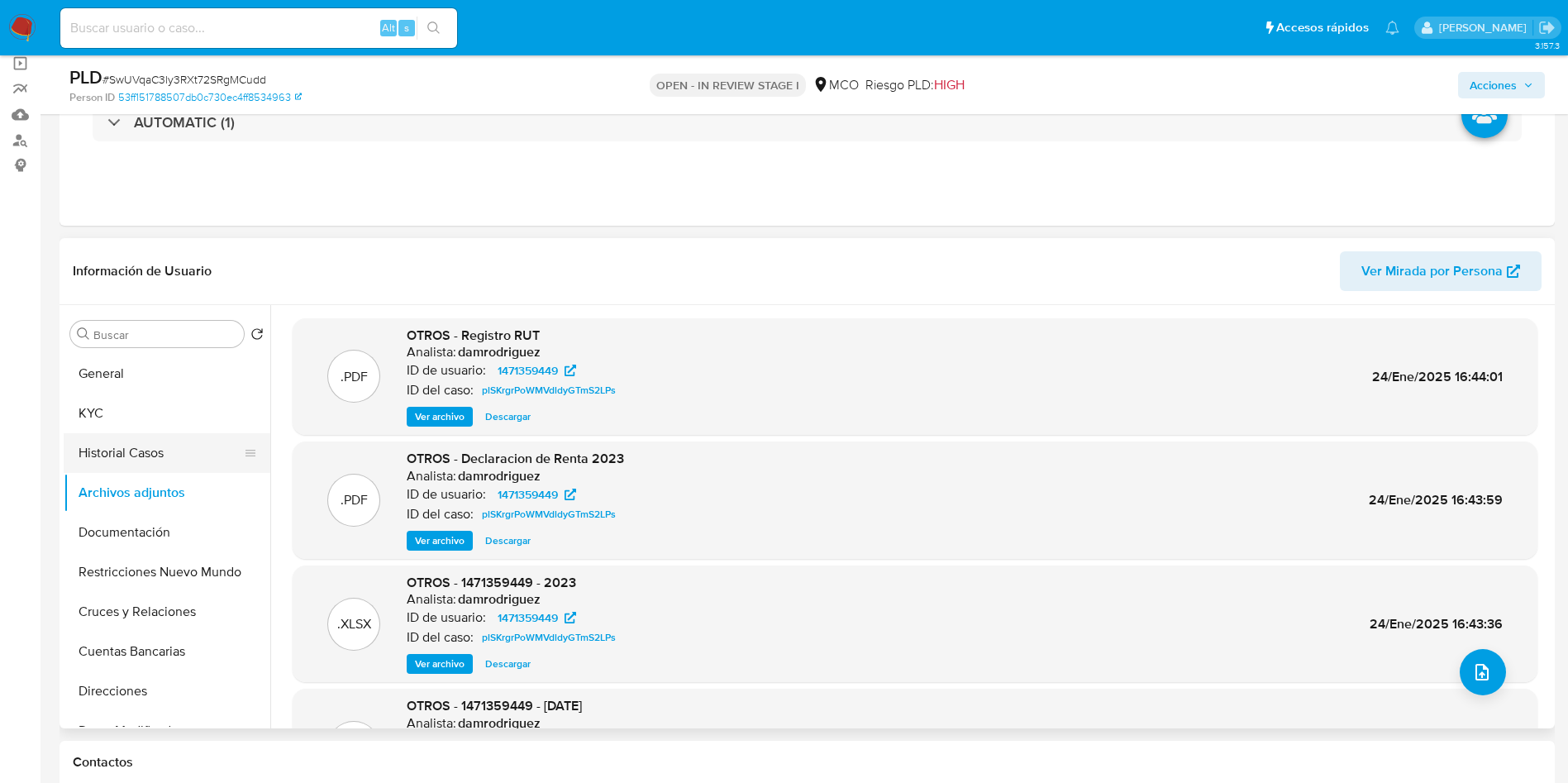
click at [168, 456] on button "Historial Casos" at bounding box center [160, 453] width 193 height 40
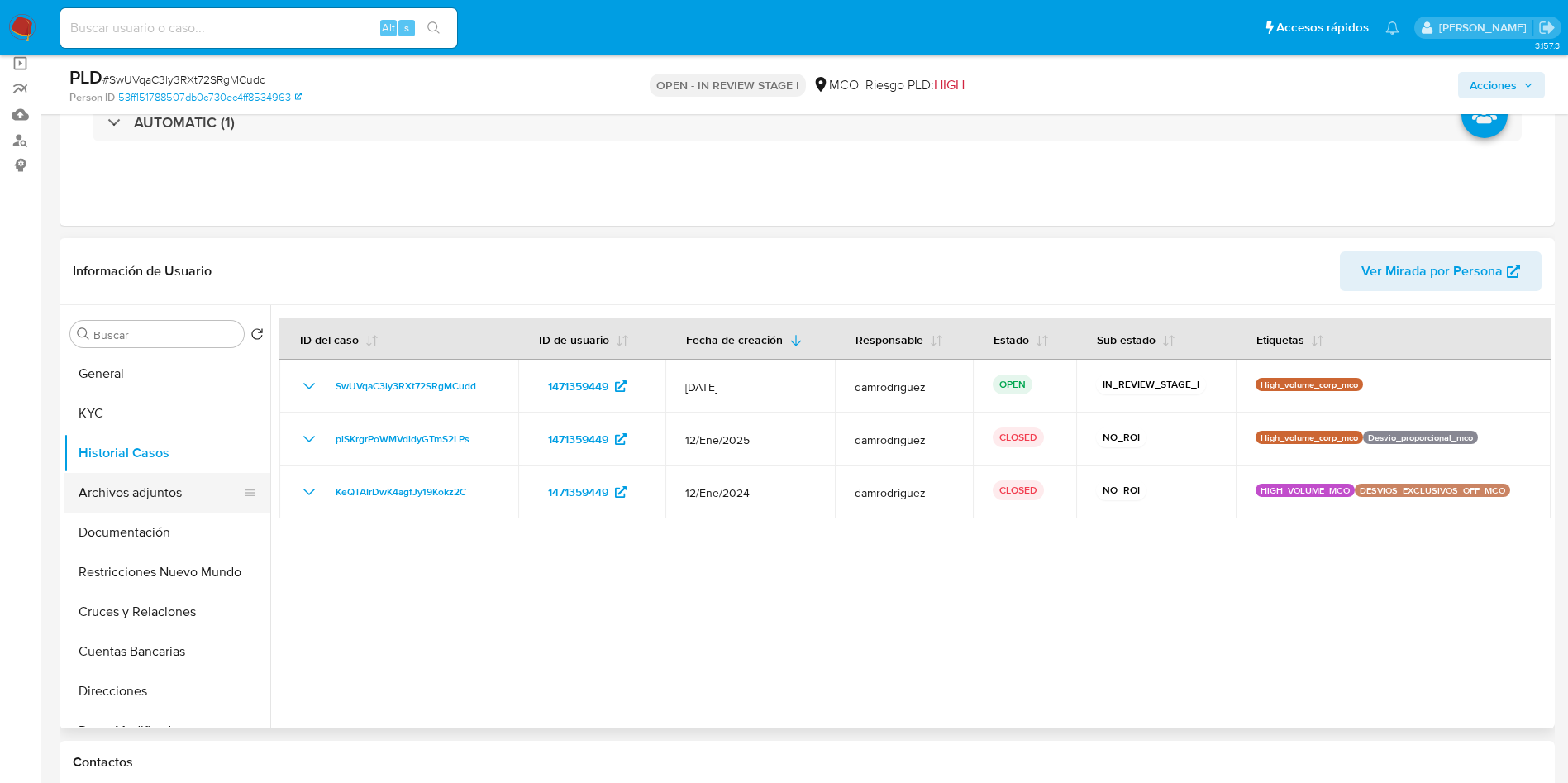
click at [176, 493] on button "Archivos adjuntos" at bounding box center [160, 493] width 193 height 40
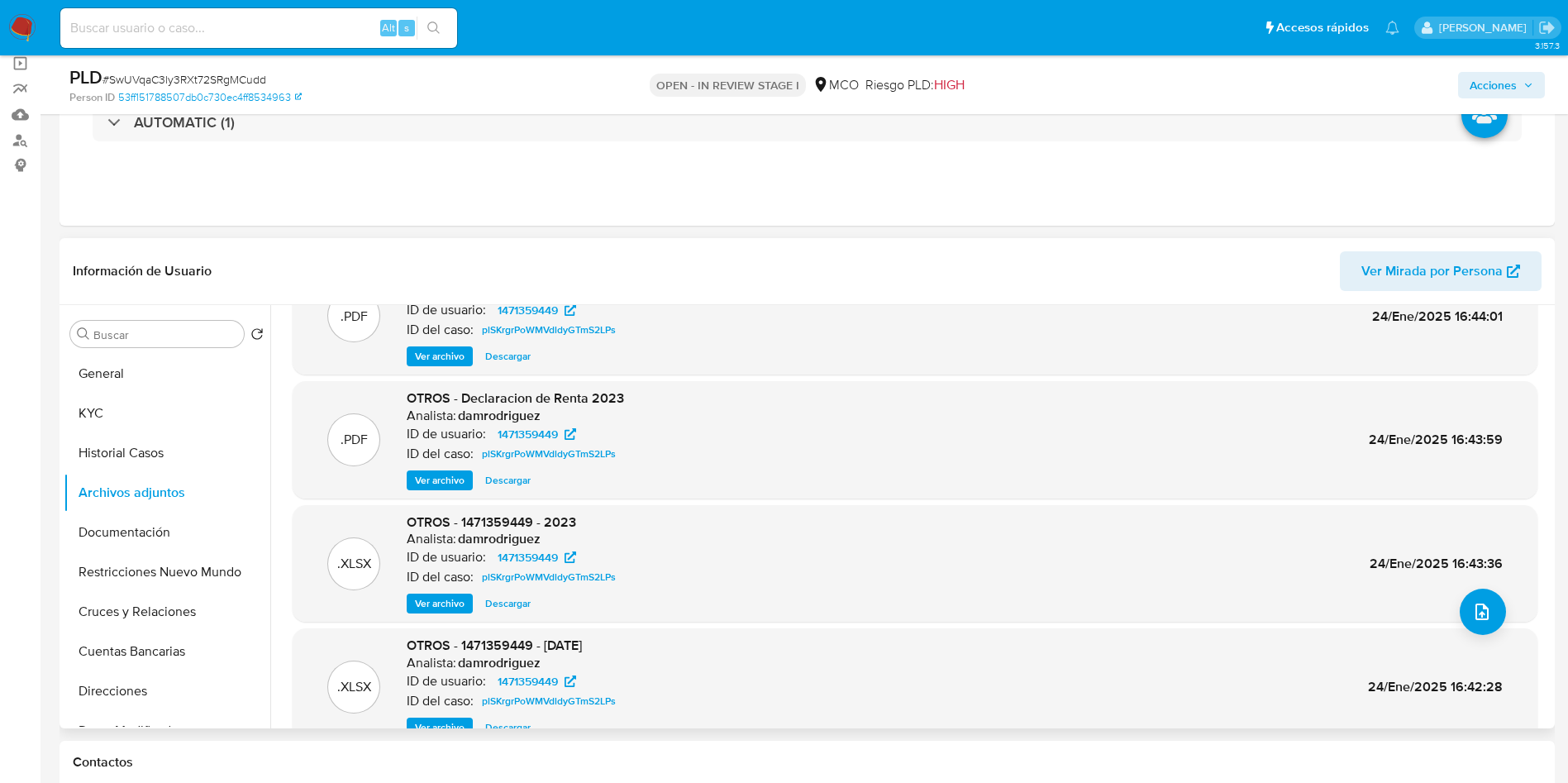
scroll to position [139, 0]
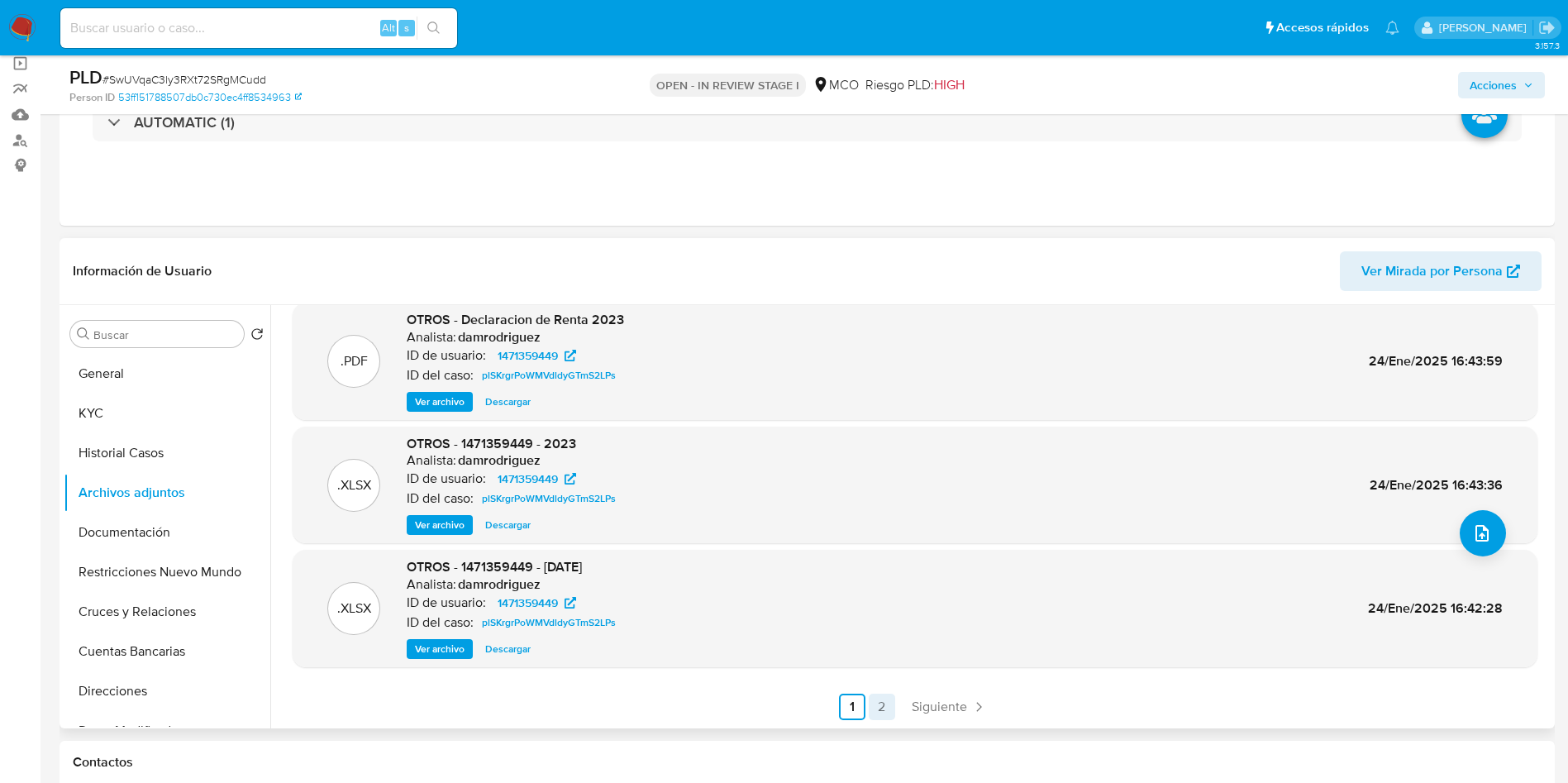
click at [868, 703] on link "2" at bounding box center [882, 707] width 26 height 26
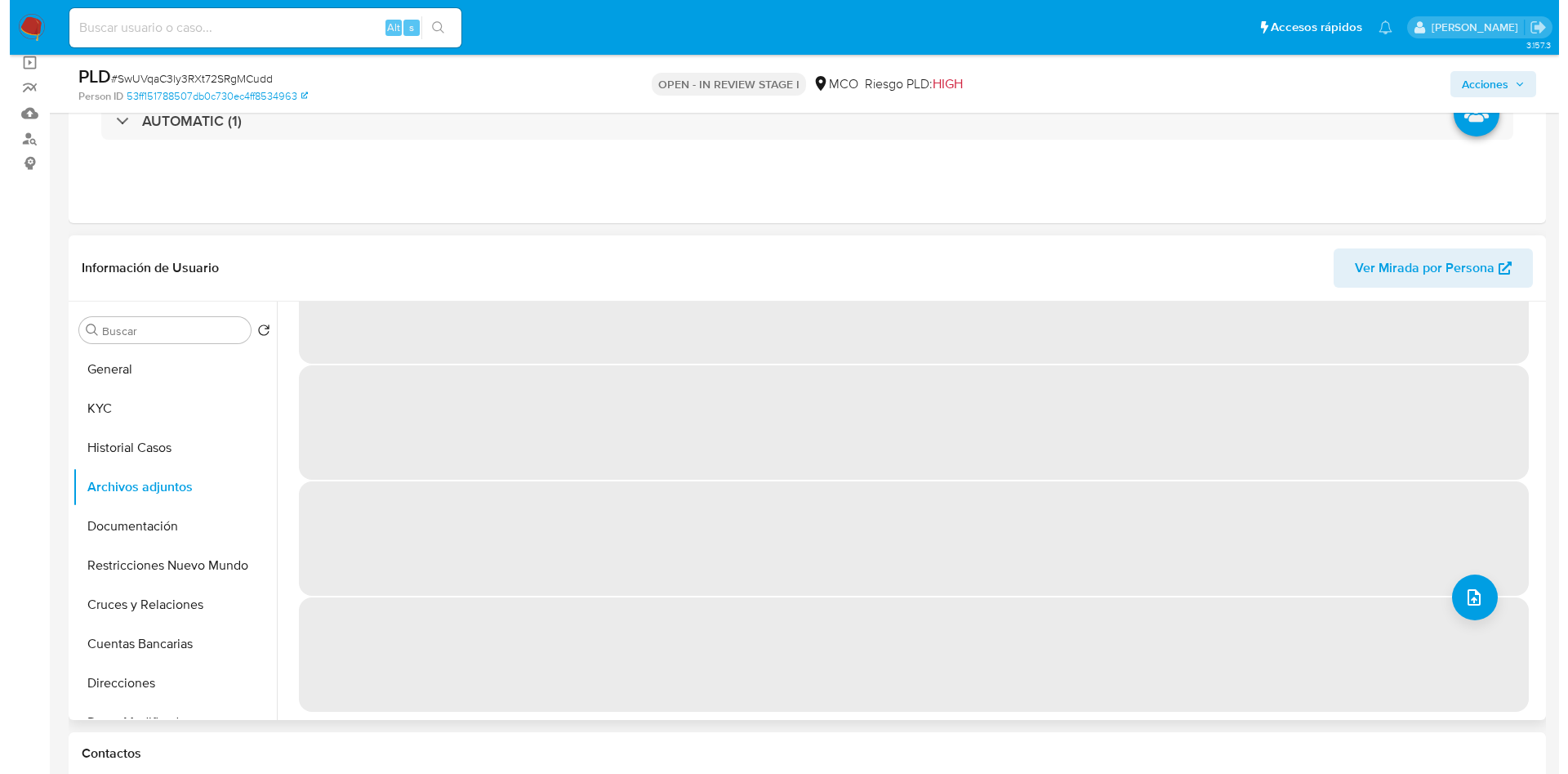
scroll to position [0, 0]
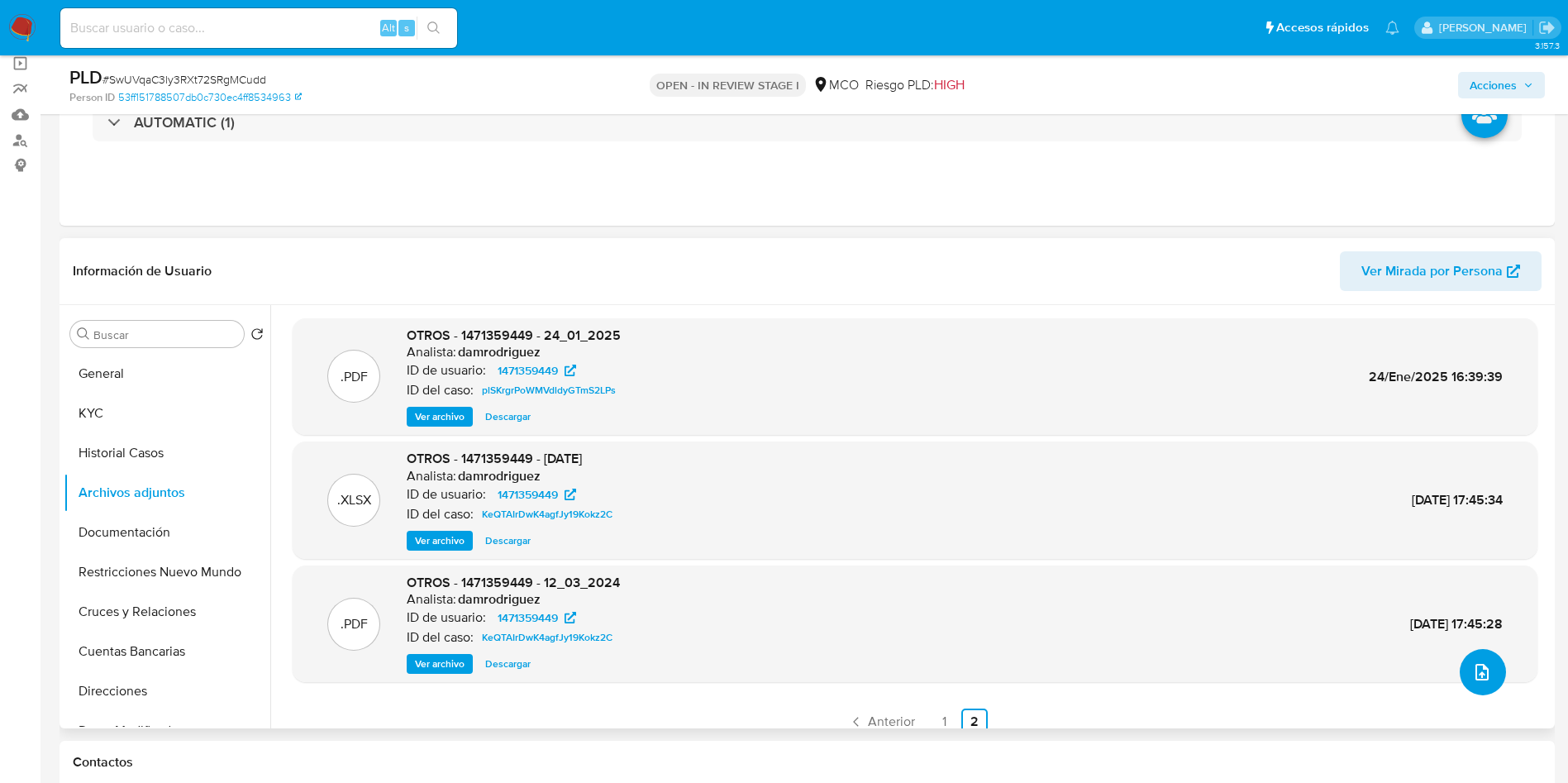
click at [1484, 677] on span "upload-file" at bounding box center [1482, 672] width 19 height 19
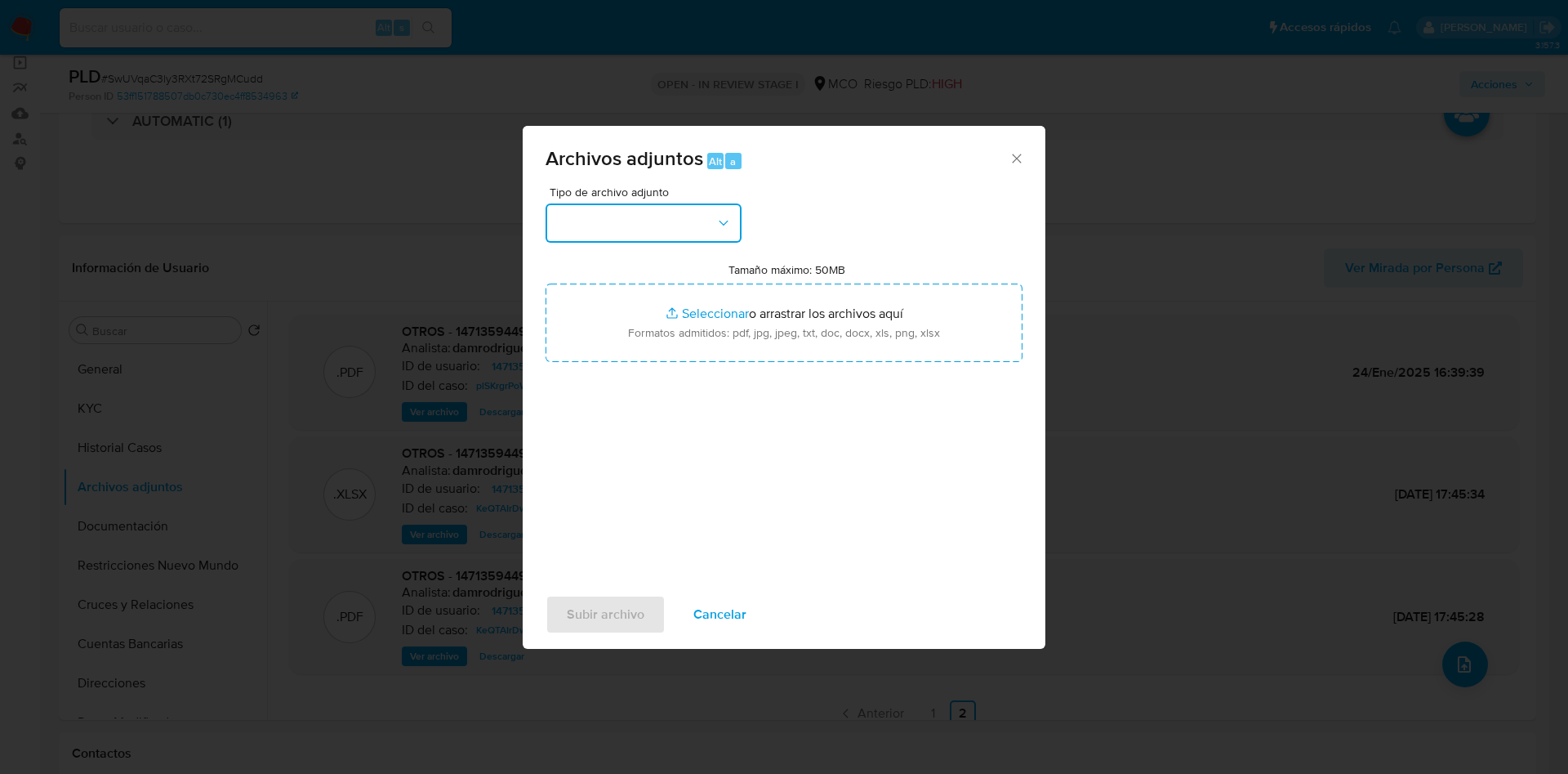
click at [624, 225] on button "button" at bounding box center [644, 223] width 196 height 39
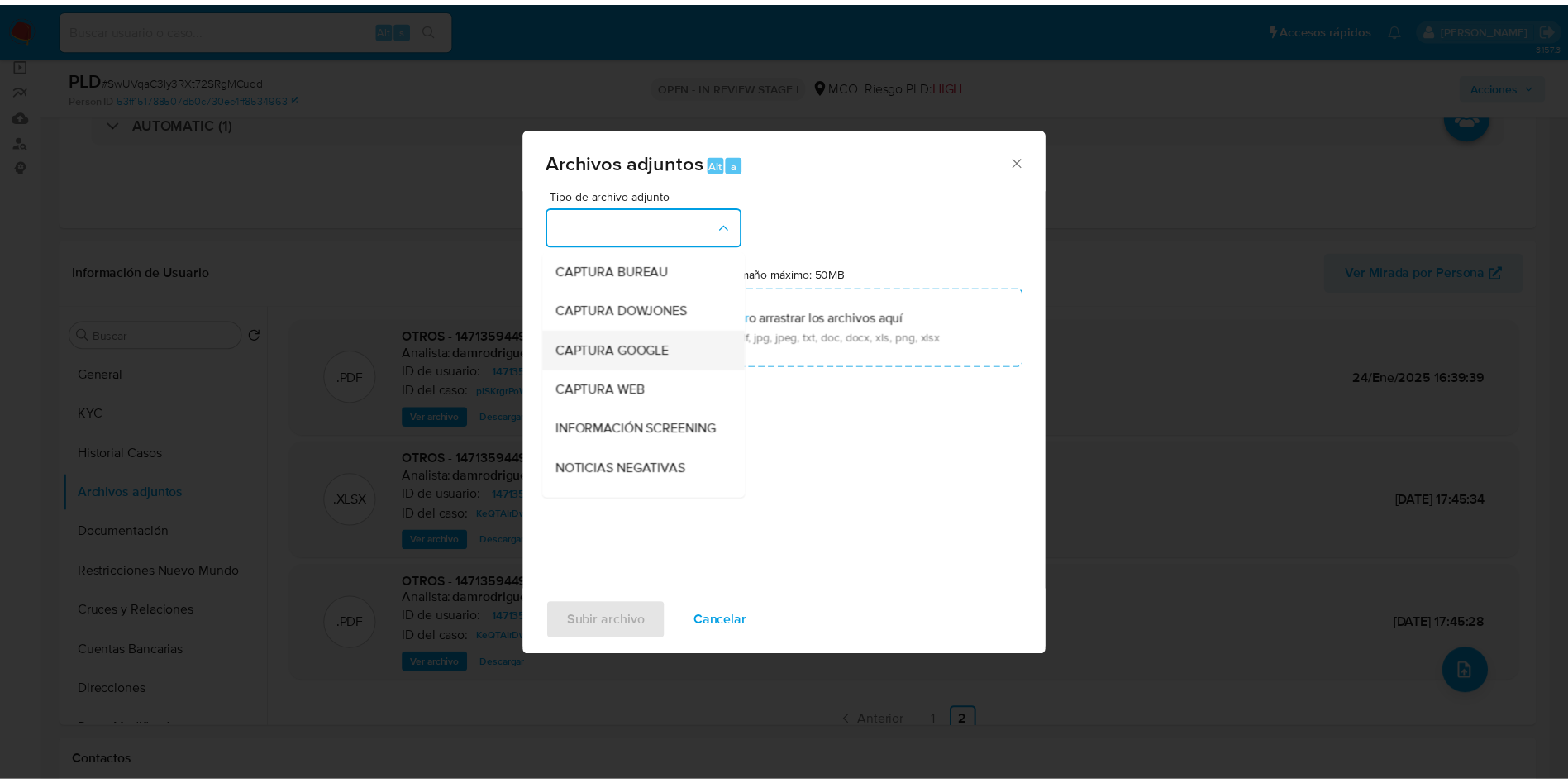
scroll to position [124, 0]
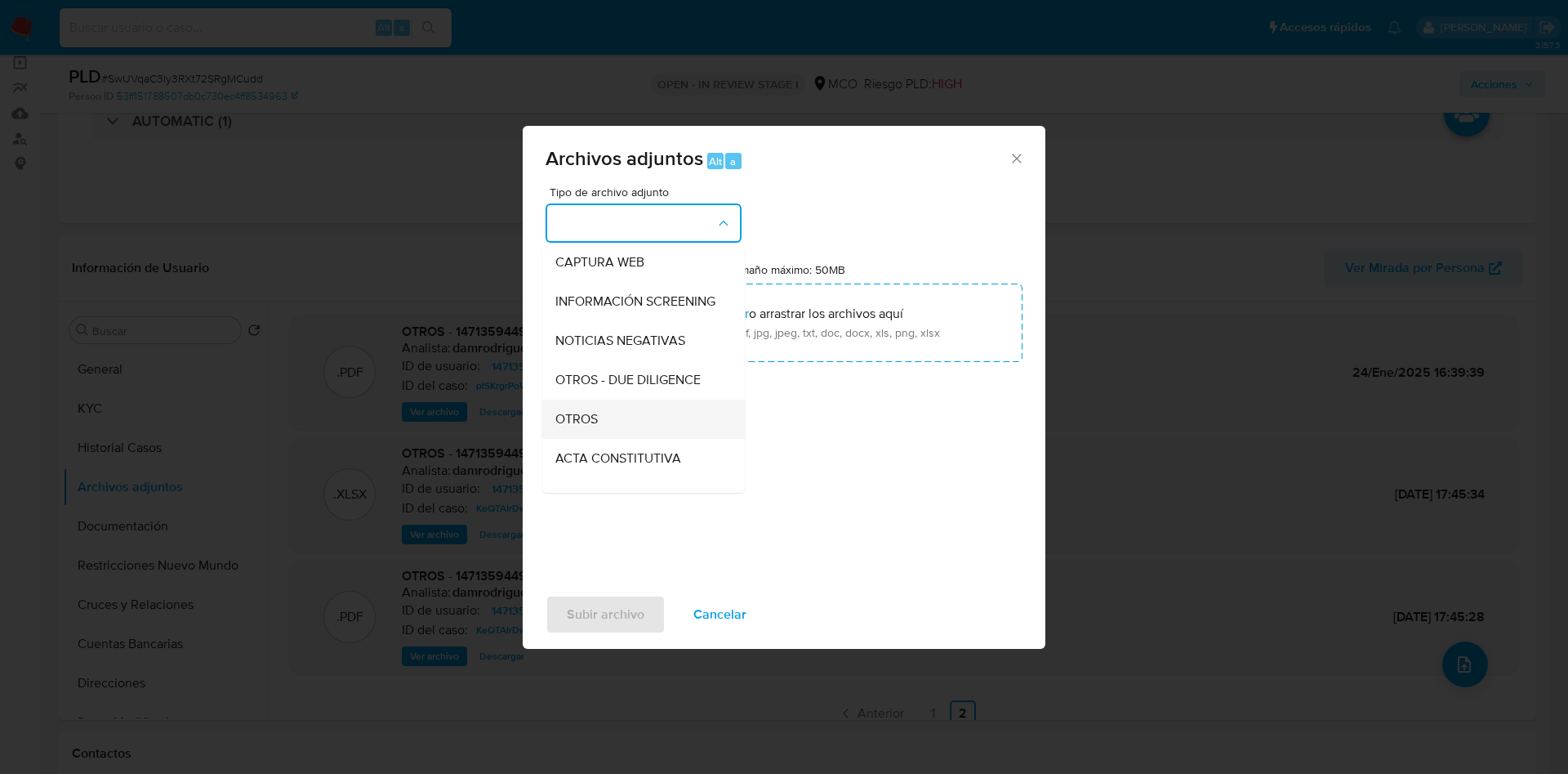
click at [608, 438] on div "OTROS" at bounding box center [638, 419] width 167 height 39
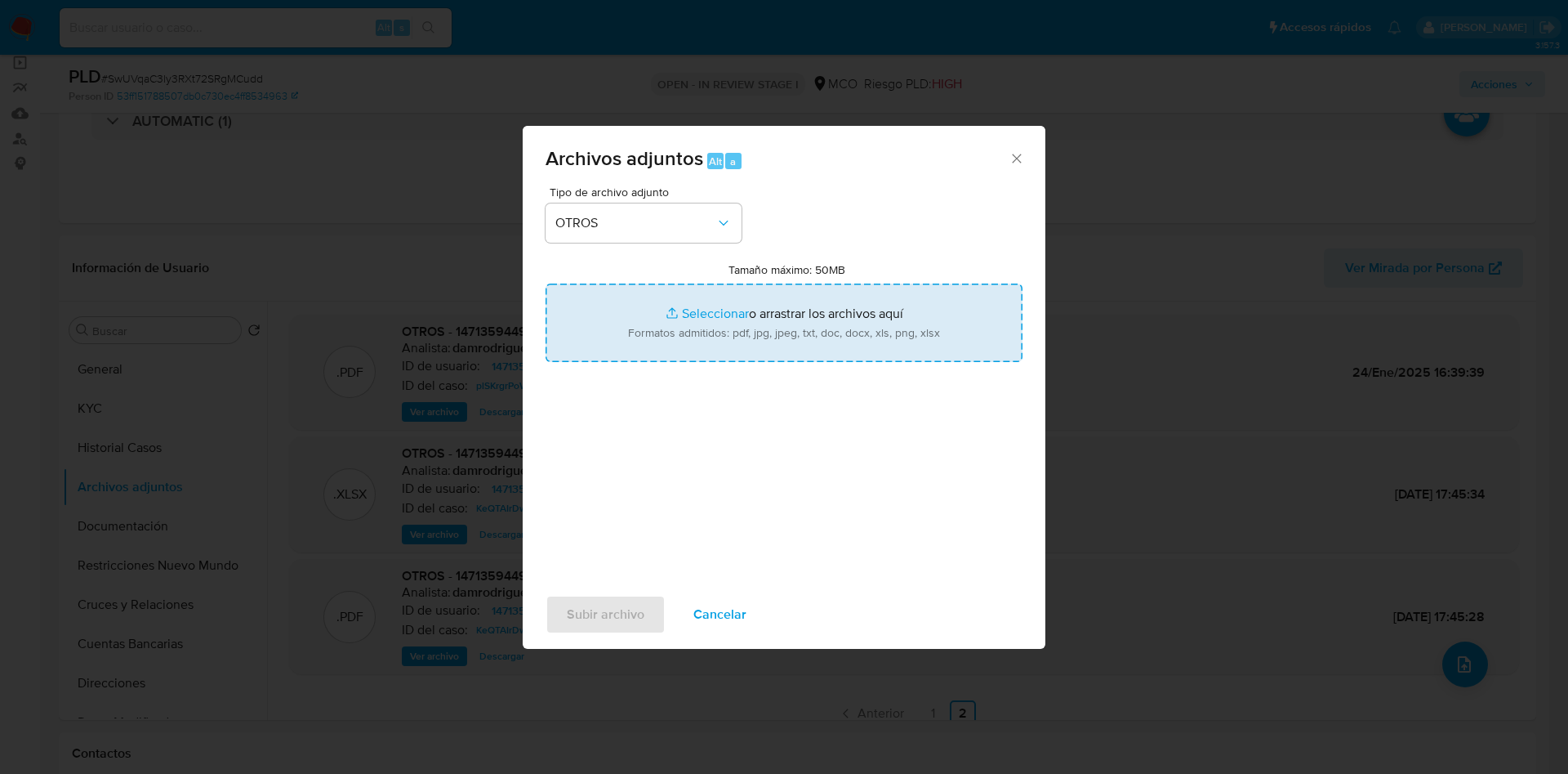
click at [670, 313] on input "Tamaño máximo: 50MB Seleccionar archivos" at bounding box center [784, 323] width 477 height 79
type input "C:\fakepath\1471359449 - 05_09_2025.pdf"
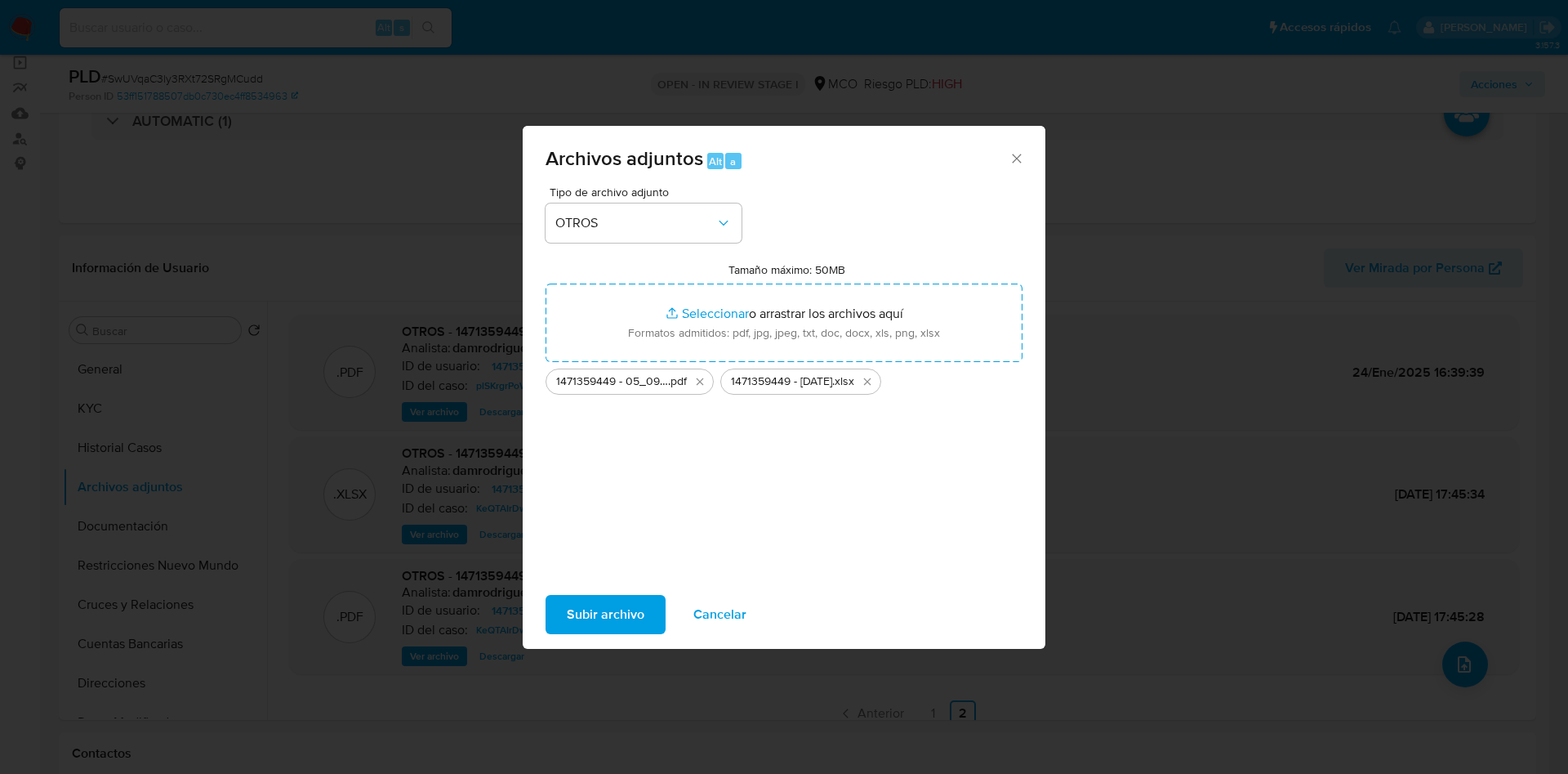
click at [599, 610] on span "Subir archivo" at bounding box center [605, 614] width 78 height 36
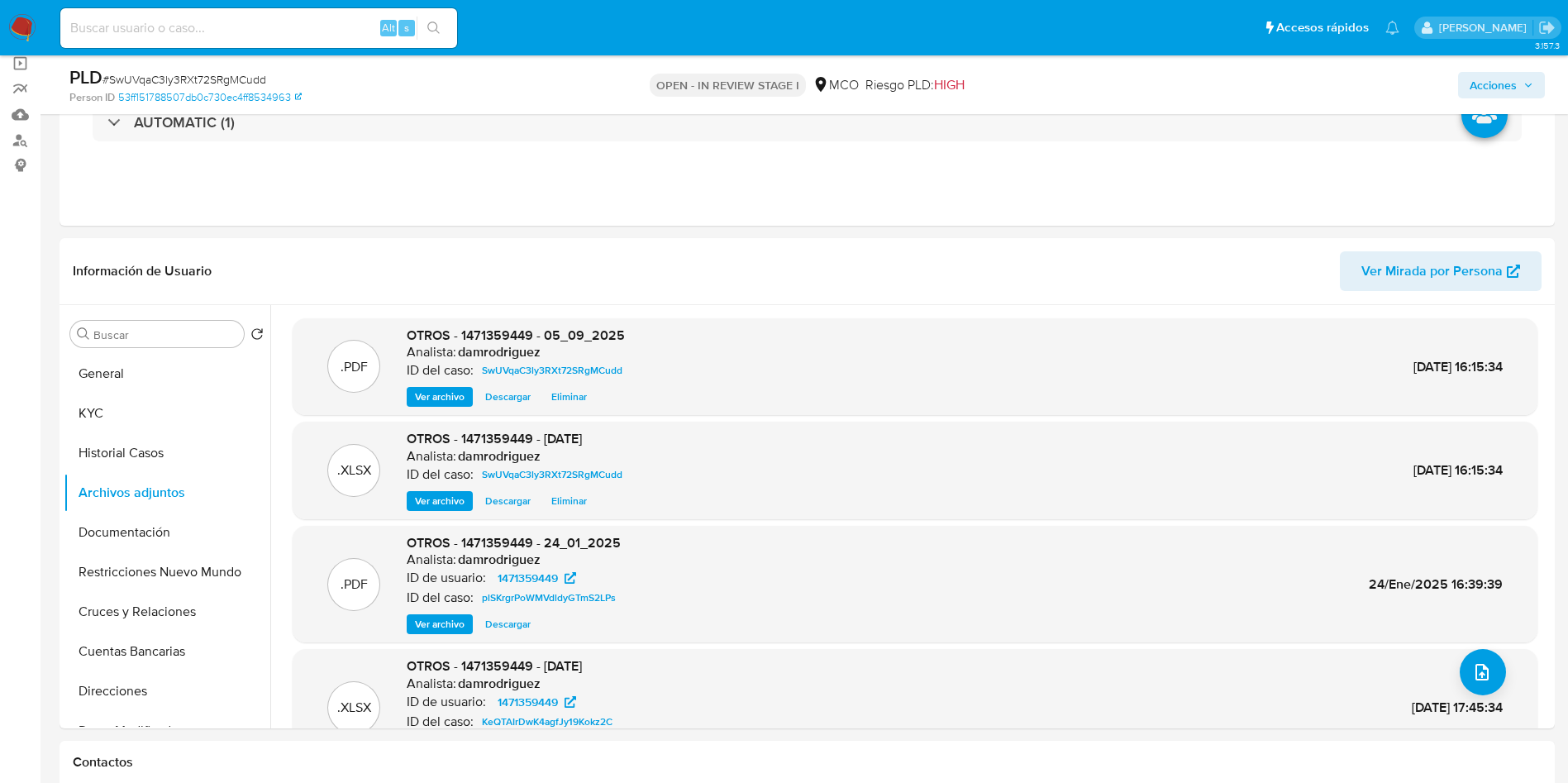
click at [1501, 69] on div "Acciones" at bounding box center [1301, 85] width 488 height 39
click at [1504, 82] on span "Acciones" at bounding box center [1492, 85] width 47 height 26
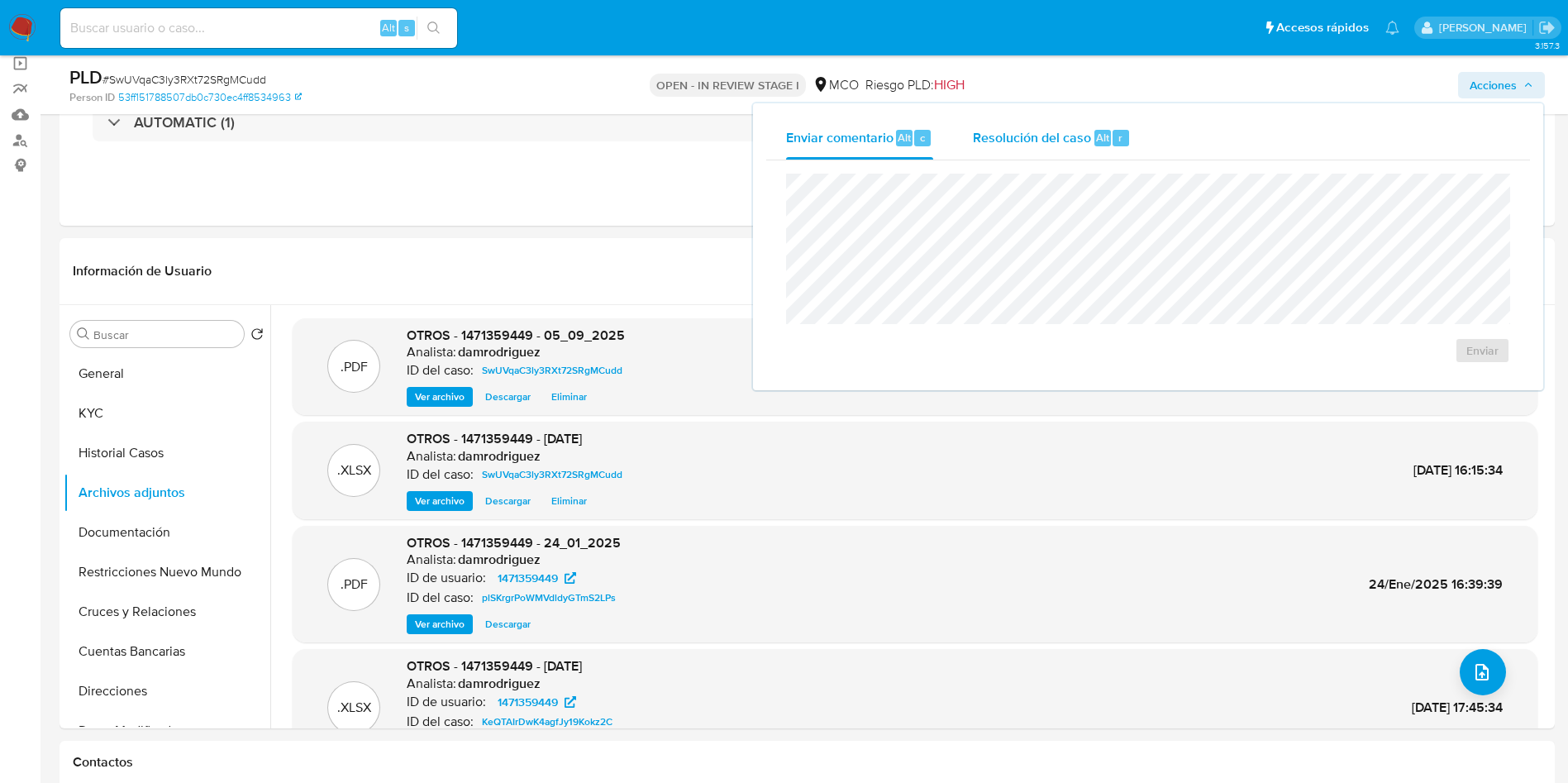
click at [1054, 142] on span "Resolución del caso" at bounding box center [1032, 137] width 118 height 19
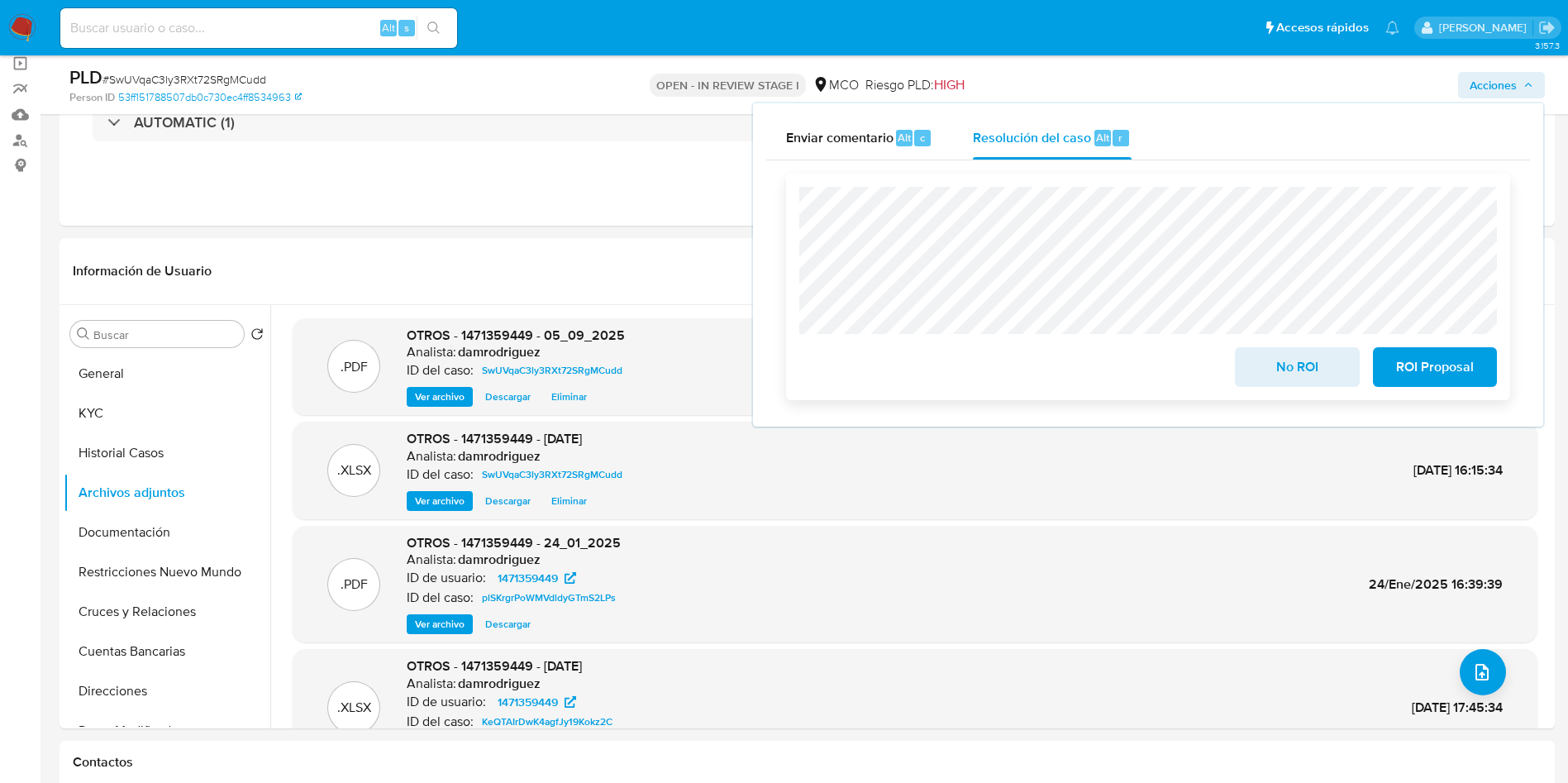
click at [1292, 371] on span "No ROI" at bounding box center [1297, 366] width 81 height 36
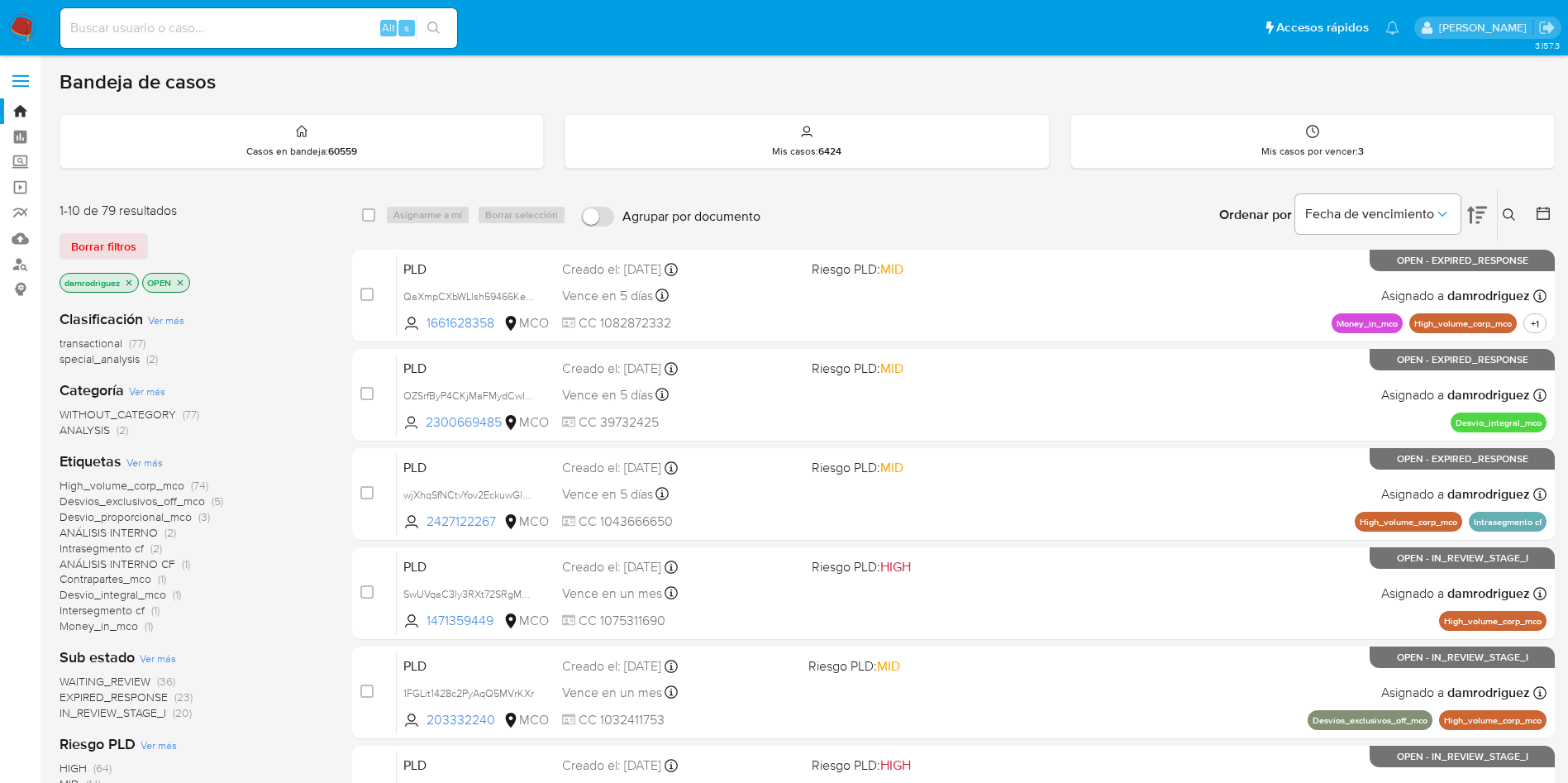
click at [267, 44] on div "Alt s" at bounding box center [259, 27] width 397 height 40
click at [272, 23] on input at bounding box center [259, 28] width 397 height 21
paste input "FXzjdmVF81X6G8PvusZoIVJV"
type input "FXzjdmVF81X6G8PvusZoIVJV"
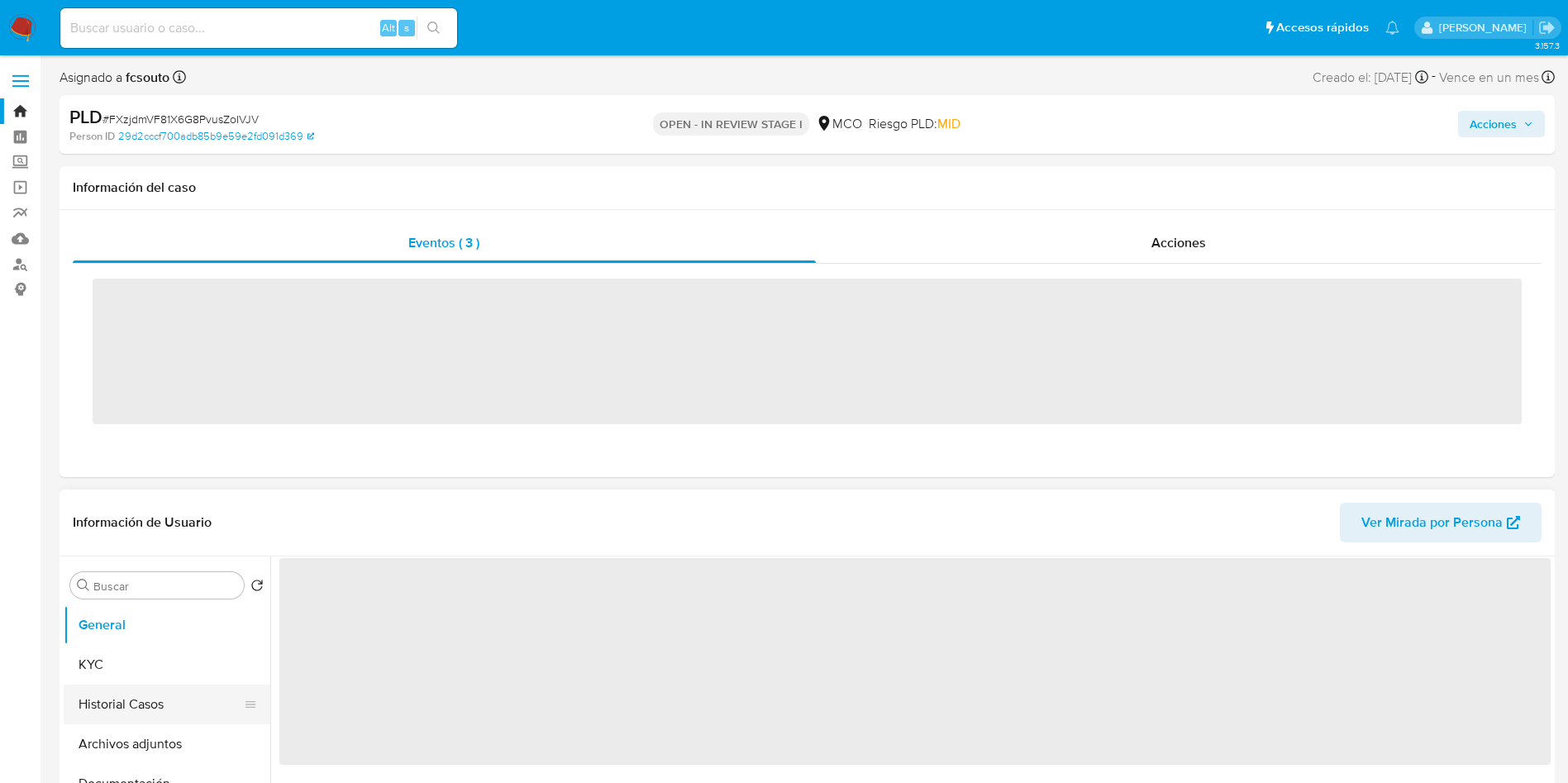
click at [148, 698] on button "Historial Casos" at bounding box center [160, 704] width 193 height 40
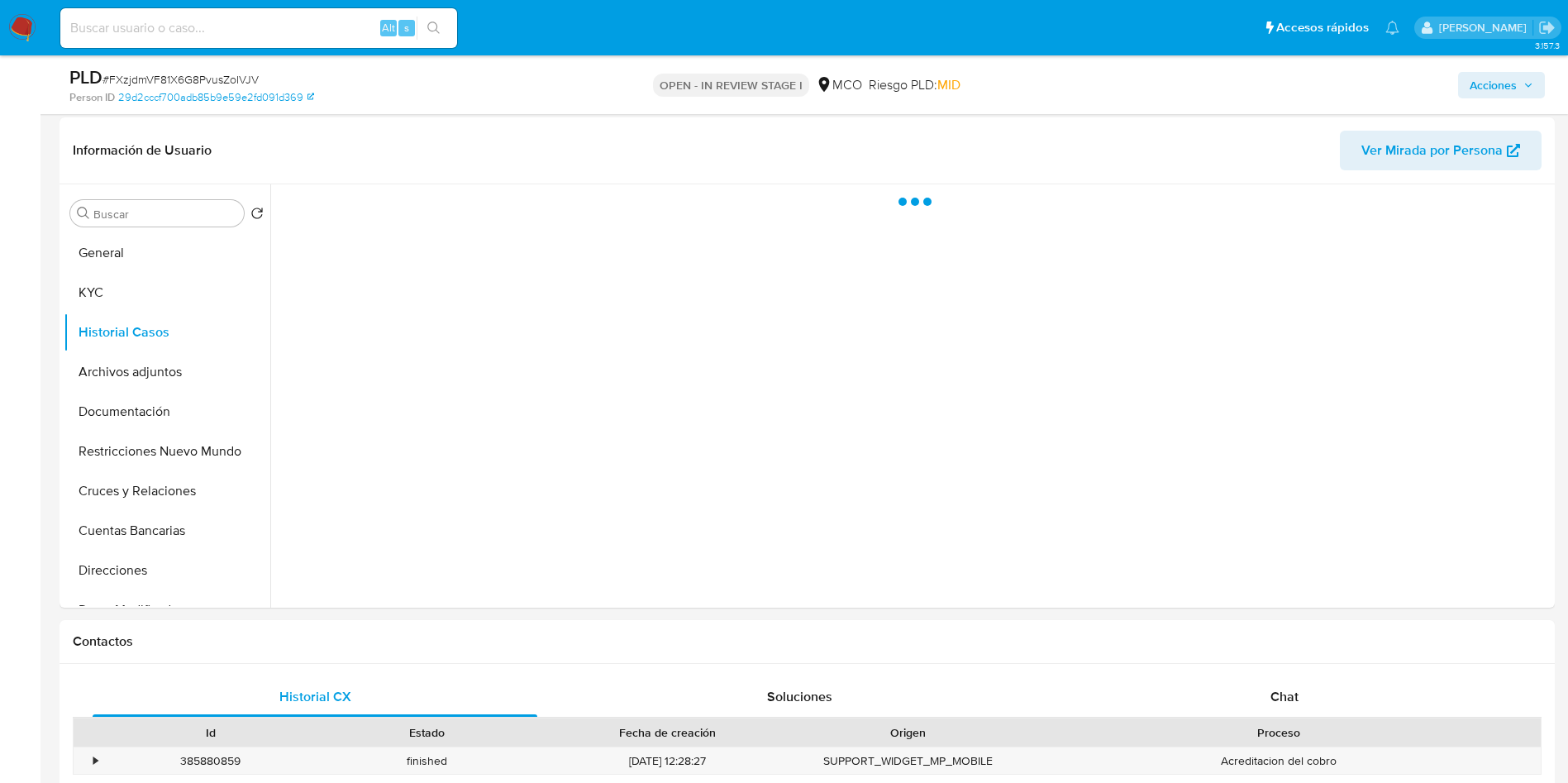
scroll to position [248, 0]
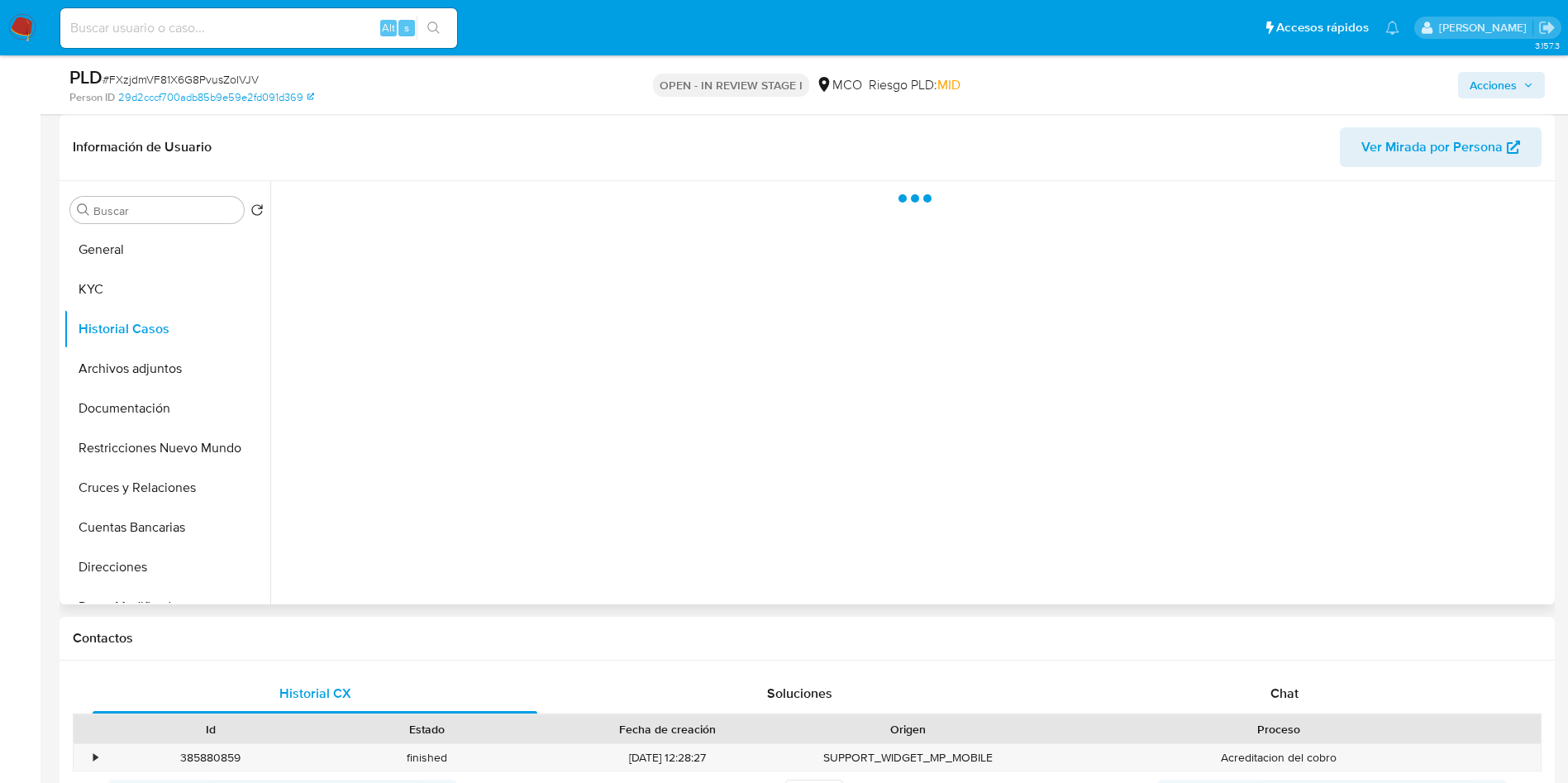
select select "10"
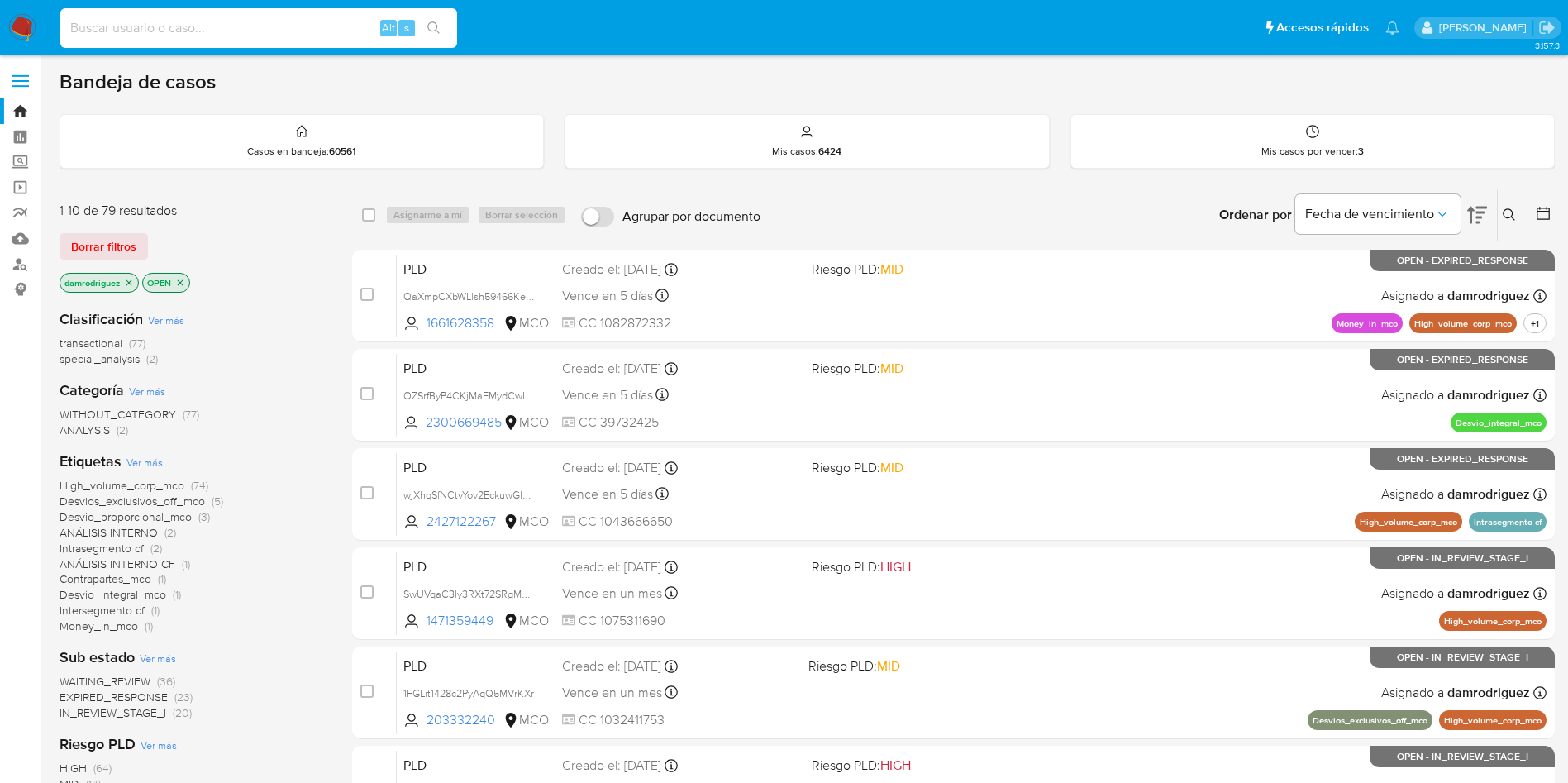
click at [283, 33] on input at bounding box center [259, 28] width 397 height 21
paste input "FXzjdmVF81X6G8PvusZoIVJV"
type input "FXzjdmVF81X6G8PvusZoIVJV"
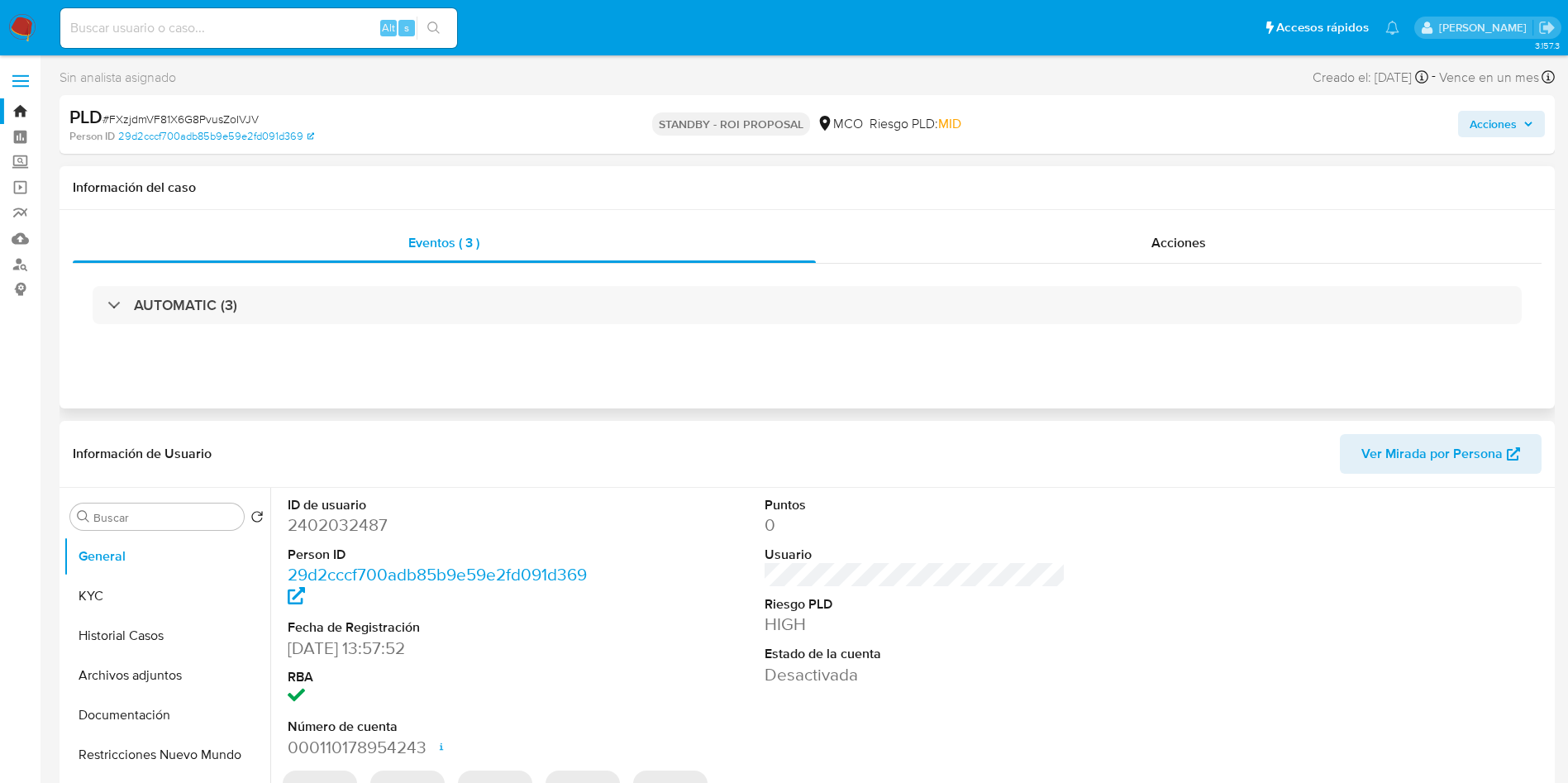
select select "10"
click at [1236, 265] on div "AUTOMATIC (3)" at bounding box center [807, 305] width 1468 height 83
click at [1207, 260] on div "Acciones" at bounding box center [1179, 243] width 726 height 40
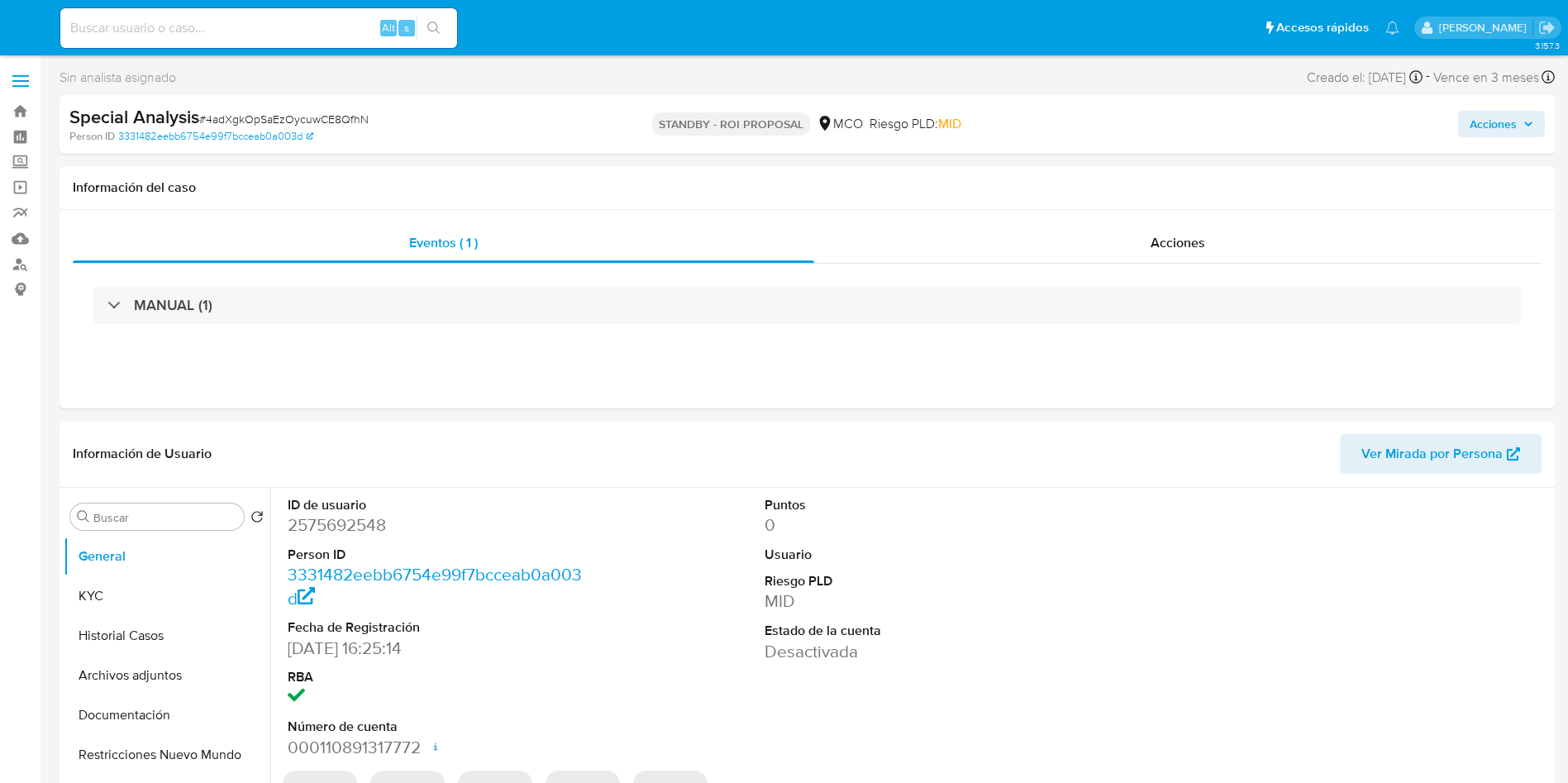
select select "10"
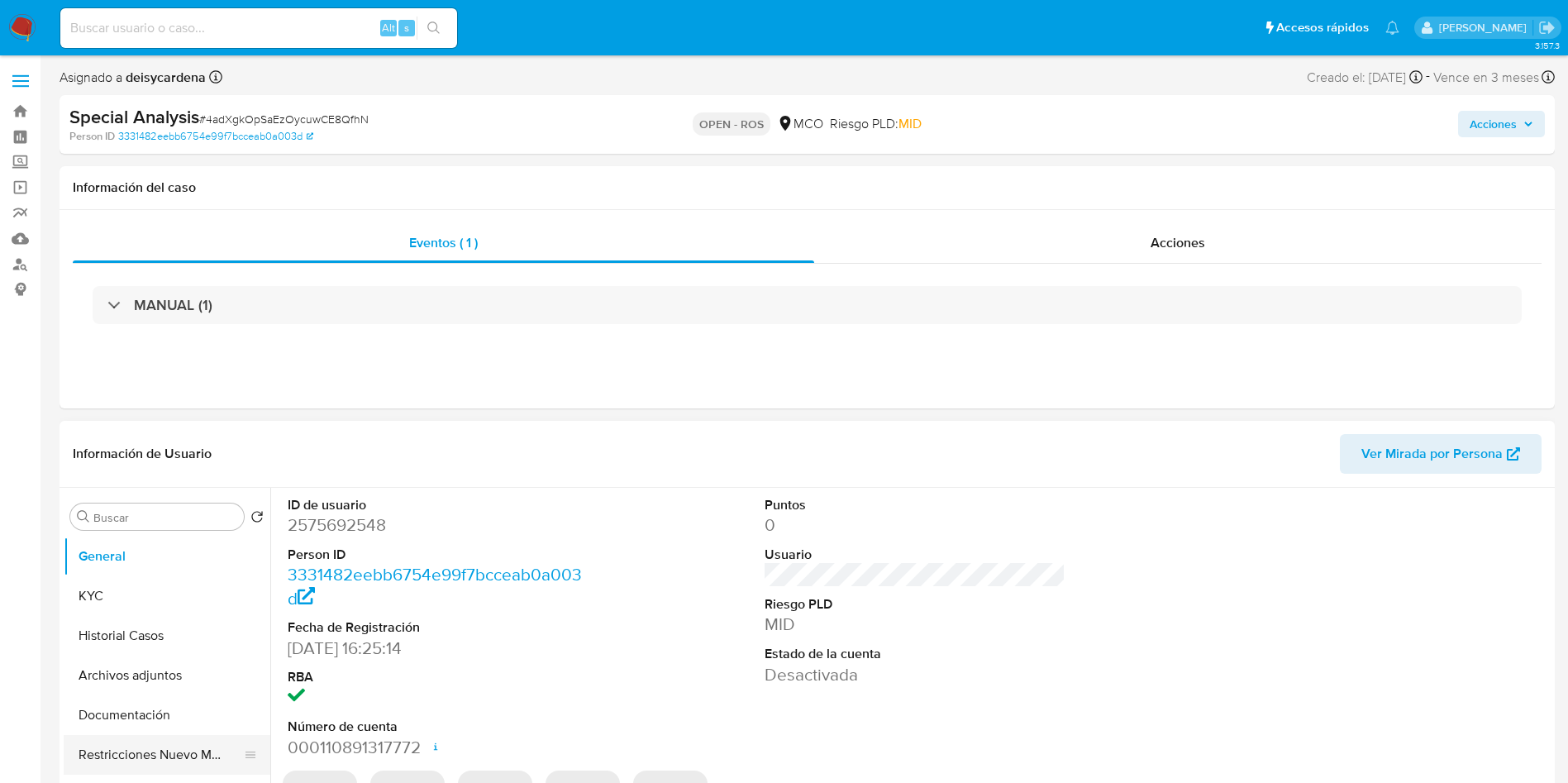
click at [192, 753] on button "Restricciones Nuevo Mundo" at bounding box center [160, 755] width 193 height 40
select select "10"
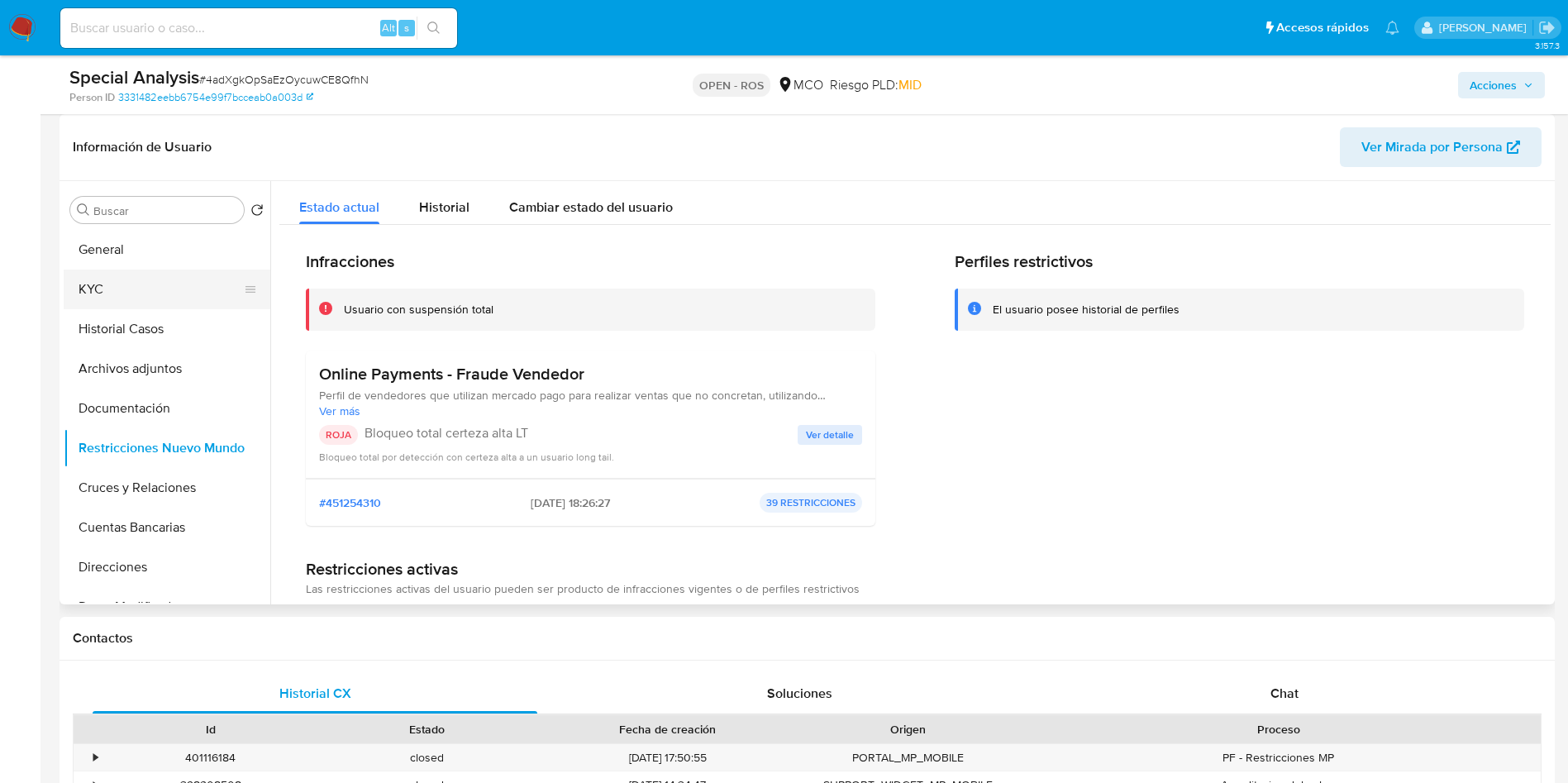
click at [161, 291] on button "KYC" at bounding box center [160, 289] width 193 height 40
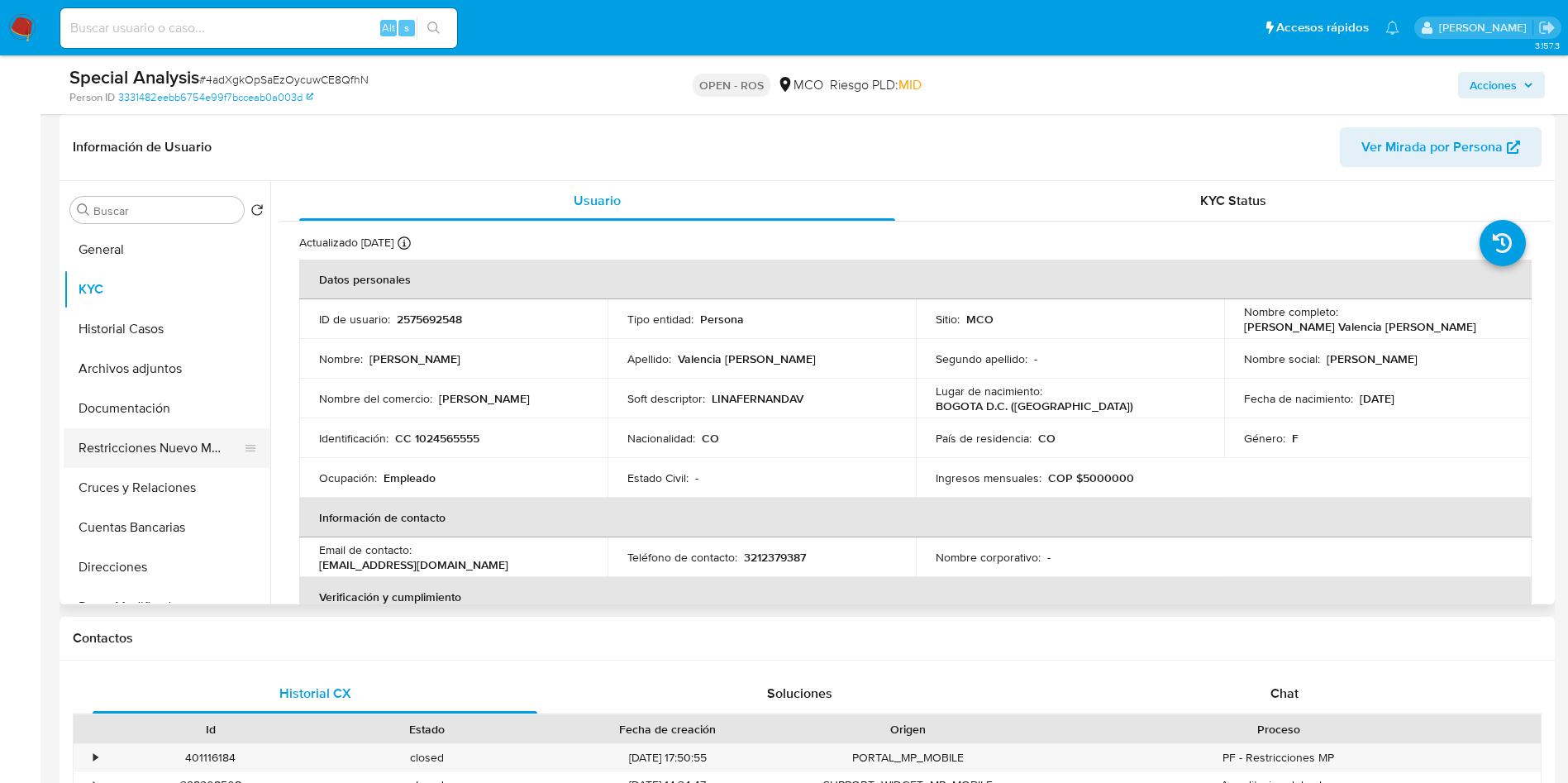
click at [174, 458] on button "Restricciones Nuevo Mundo" at bounding box center [160, 448] width 193 height 40
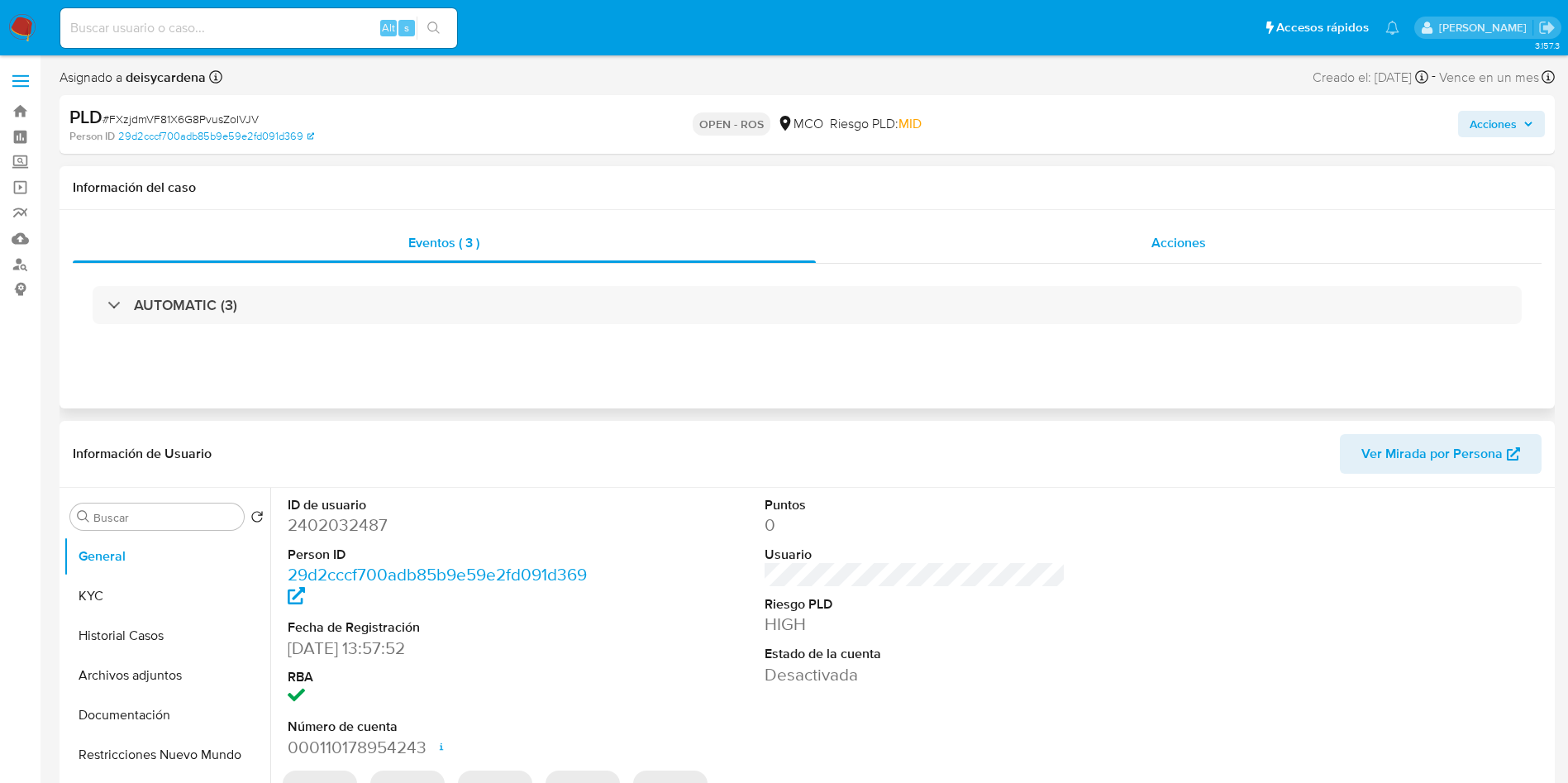
click at [1134, 244] on div "Acciones" at bounding box center [1179, 243] width 726 height 40
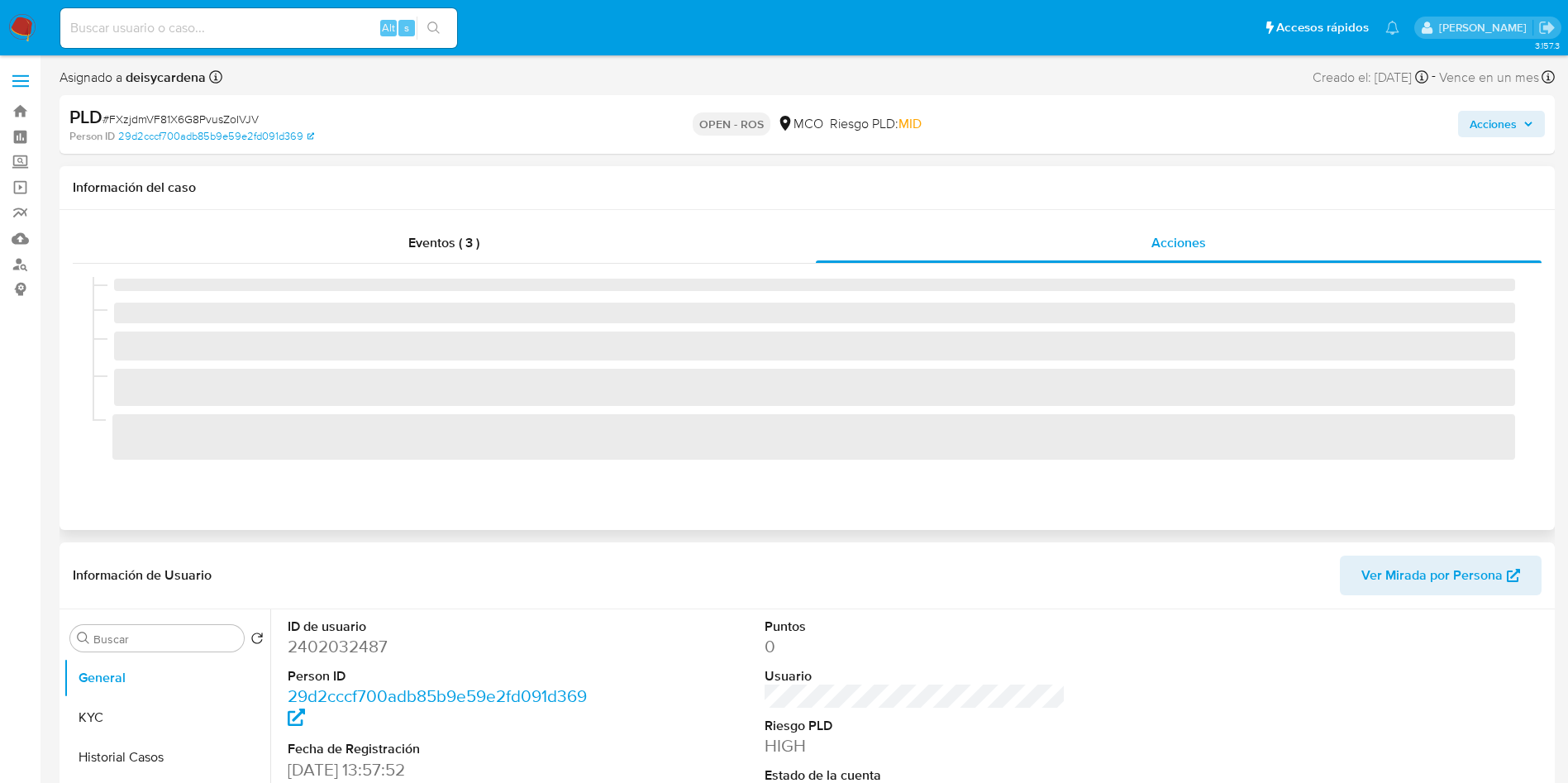
select select "10"
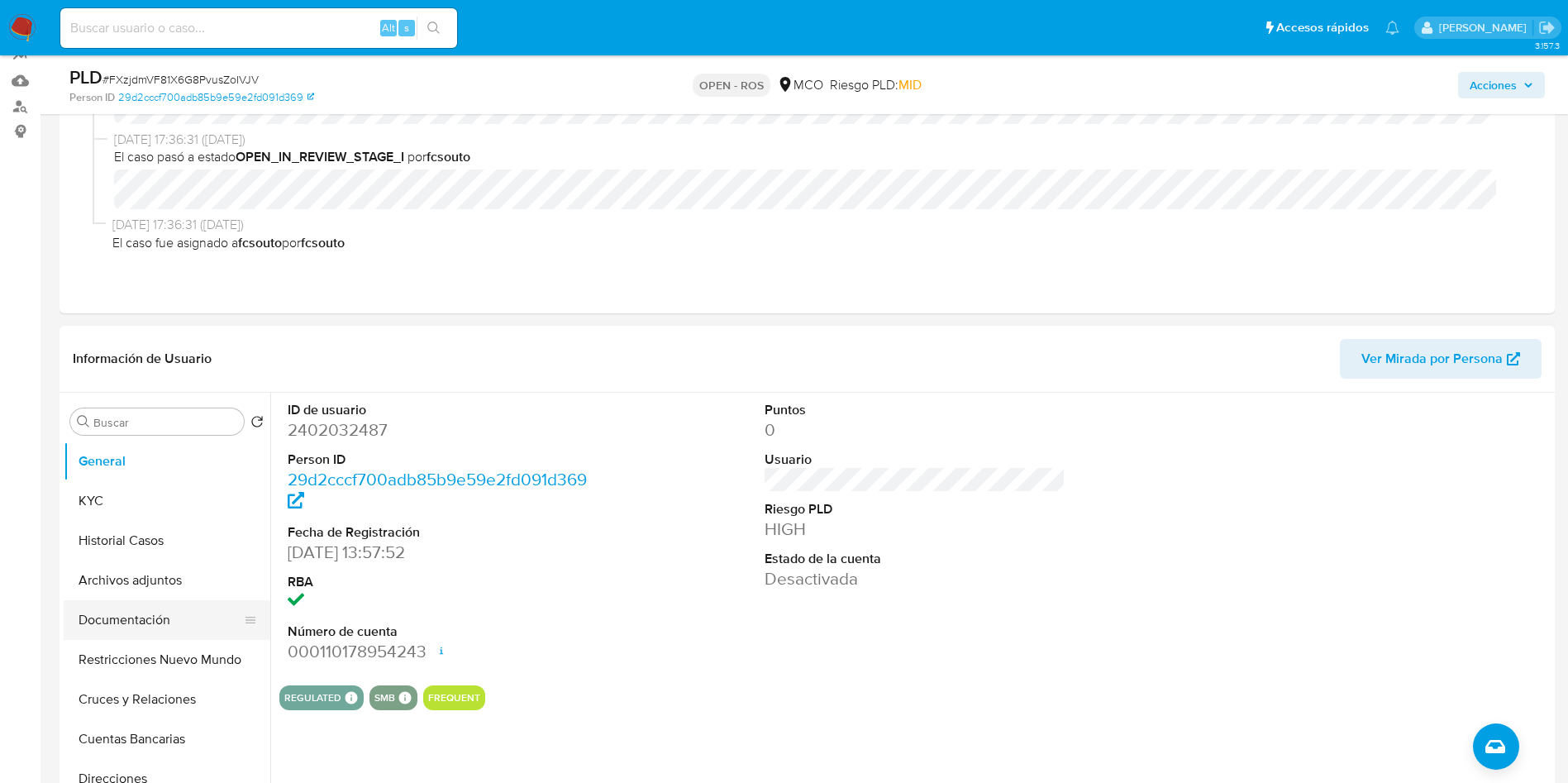
scroll to position [248, 0]
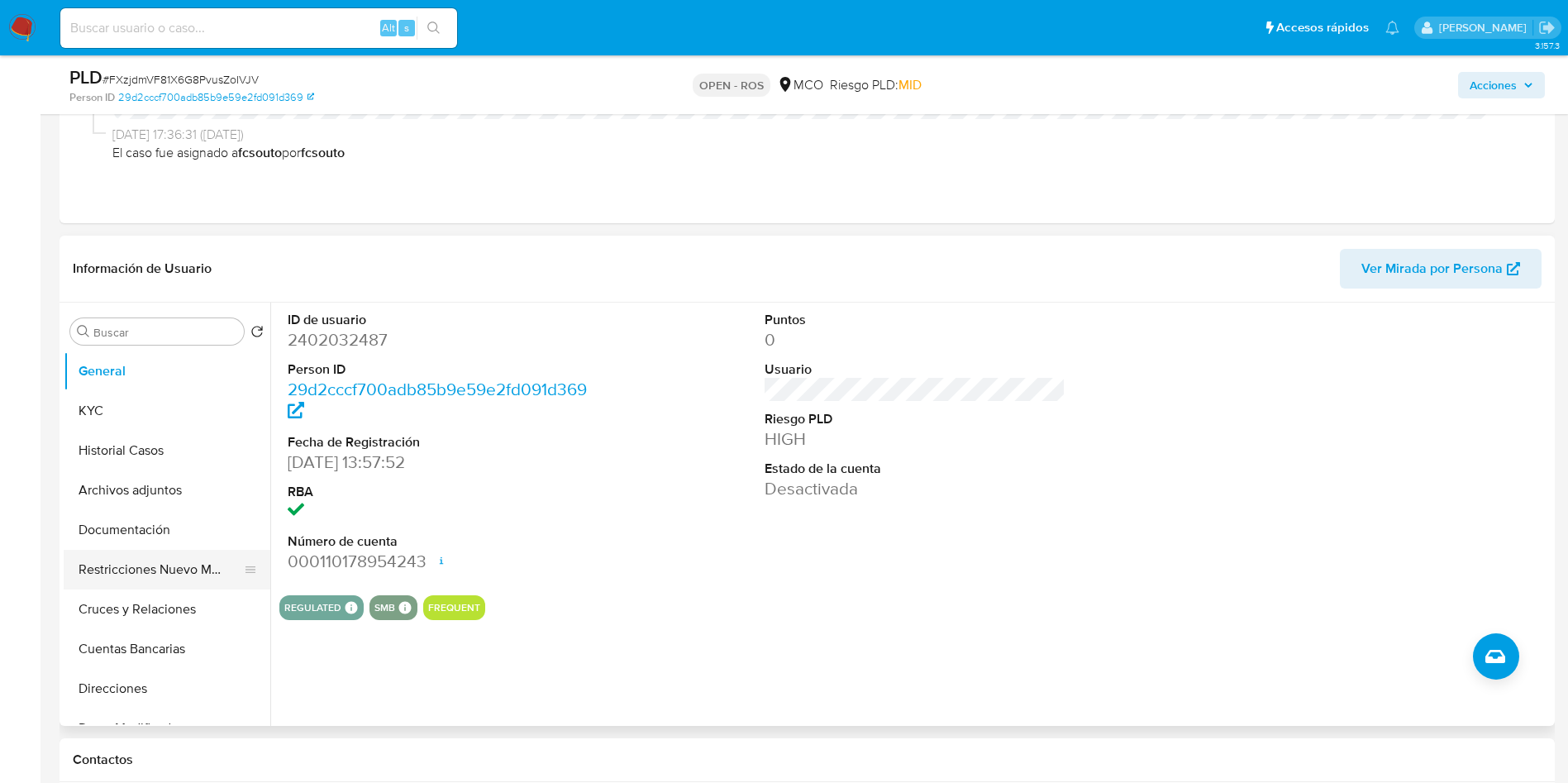
click at [161, 574] on button "Restricciones Nuevo Mundo" at bounding box center [160, 569] width 193 height 40
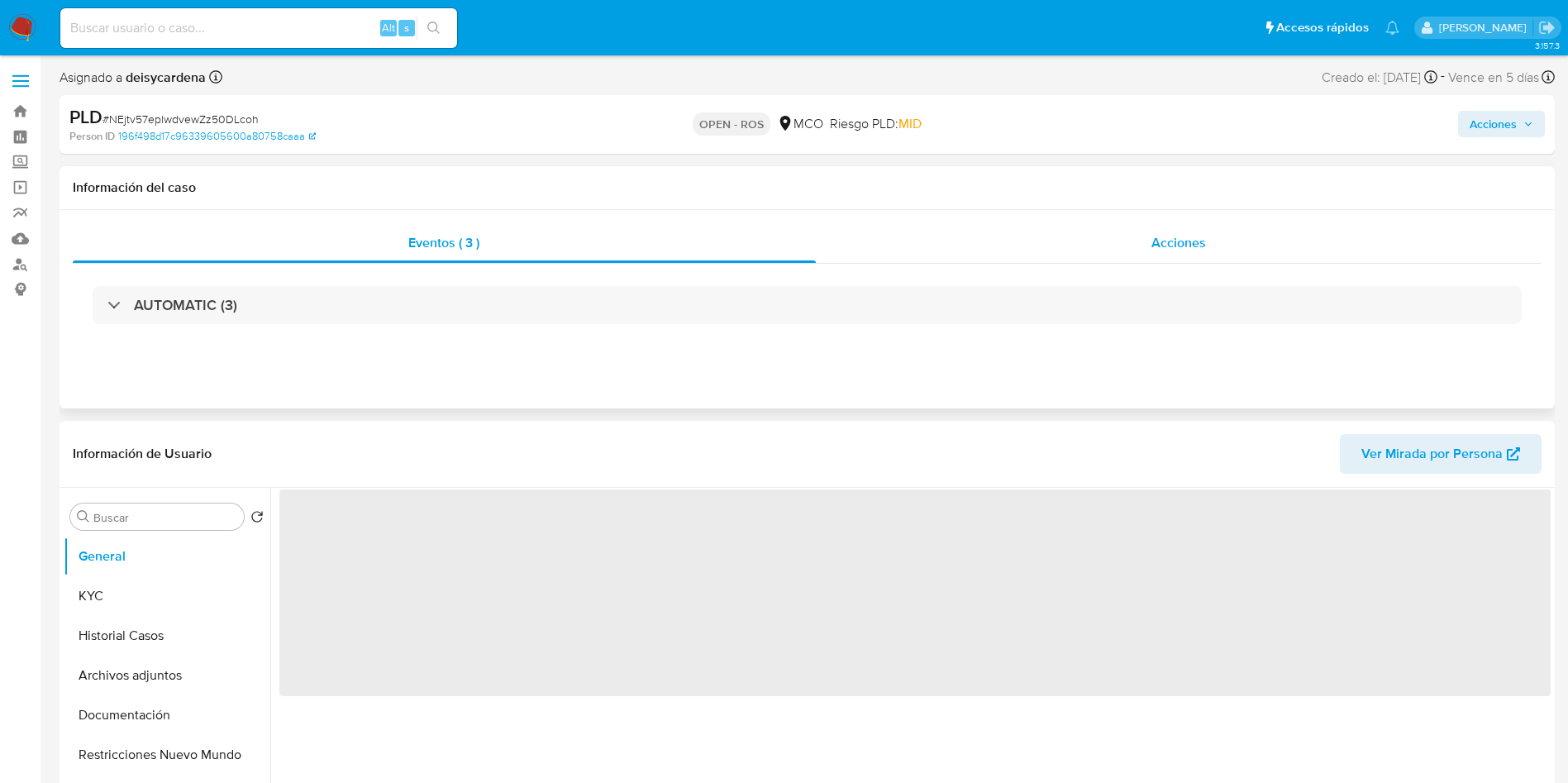
click at [1039, 248] on div "Acciones" at bounding box center [1179, 243] width 726 height 40
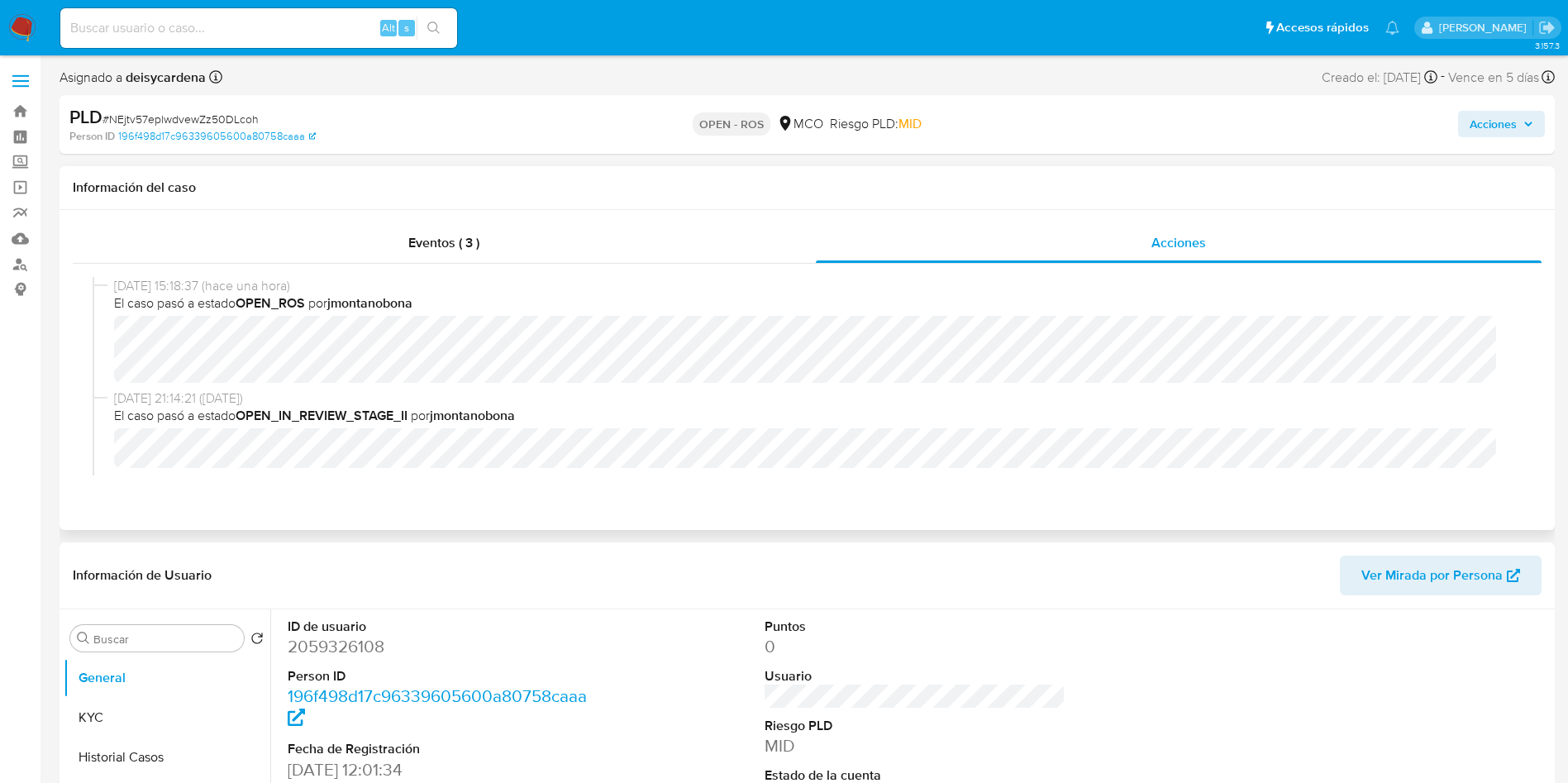
select select "10"
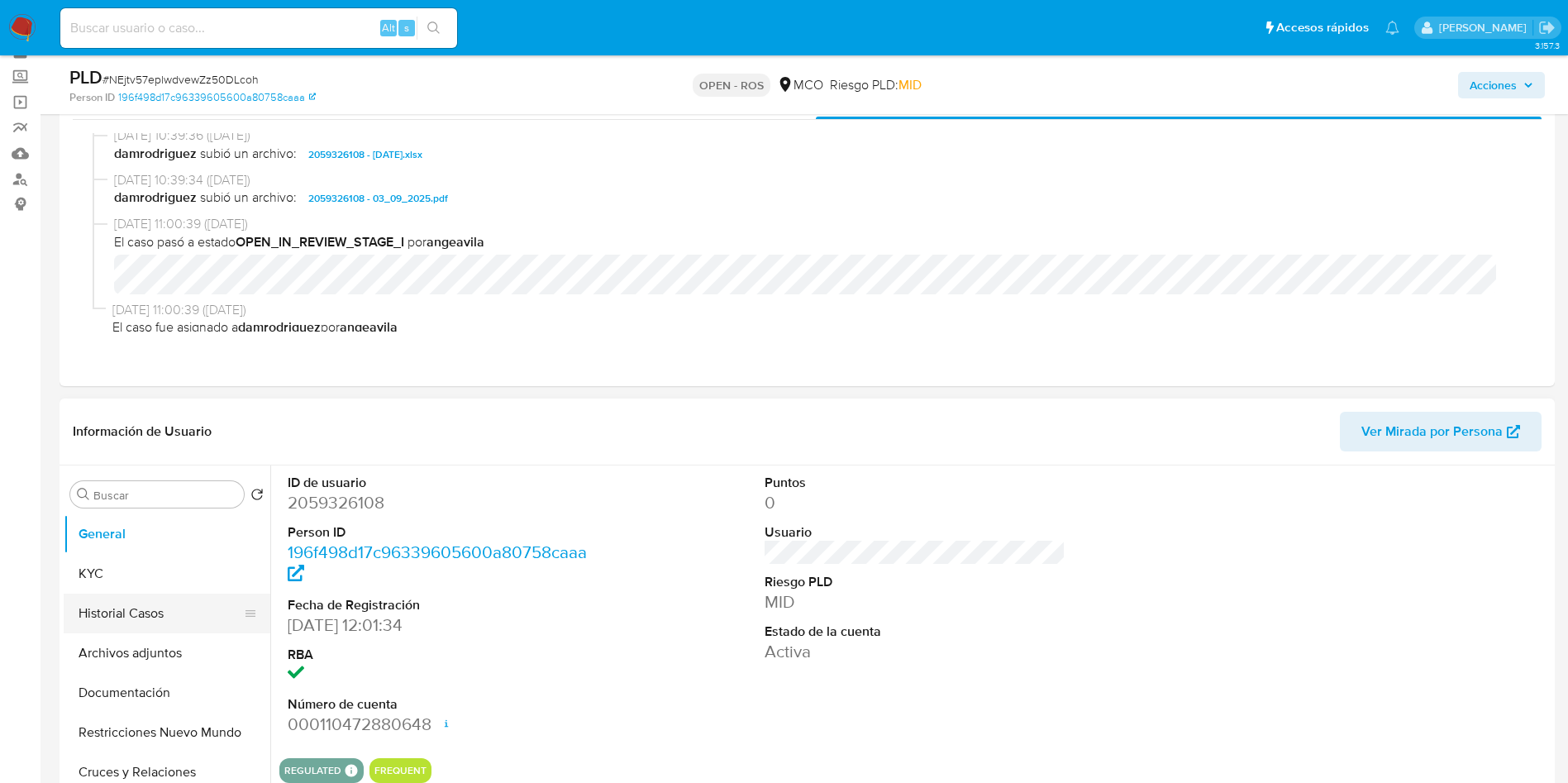
scroll to position [124, 0]
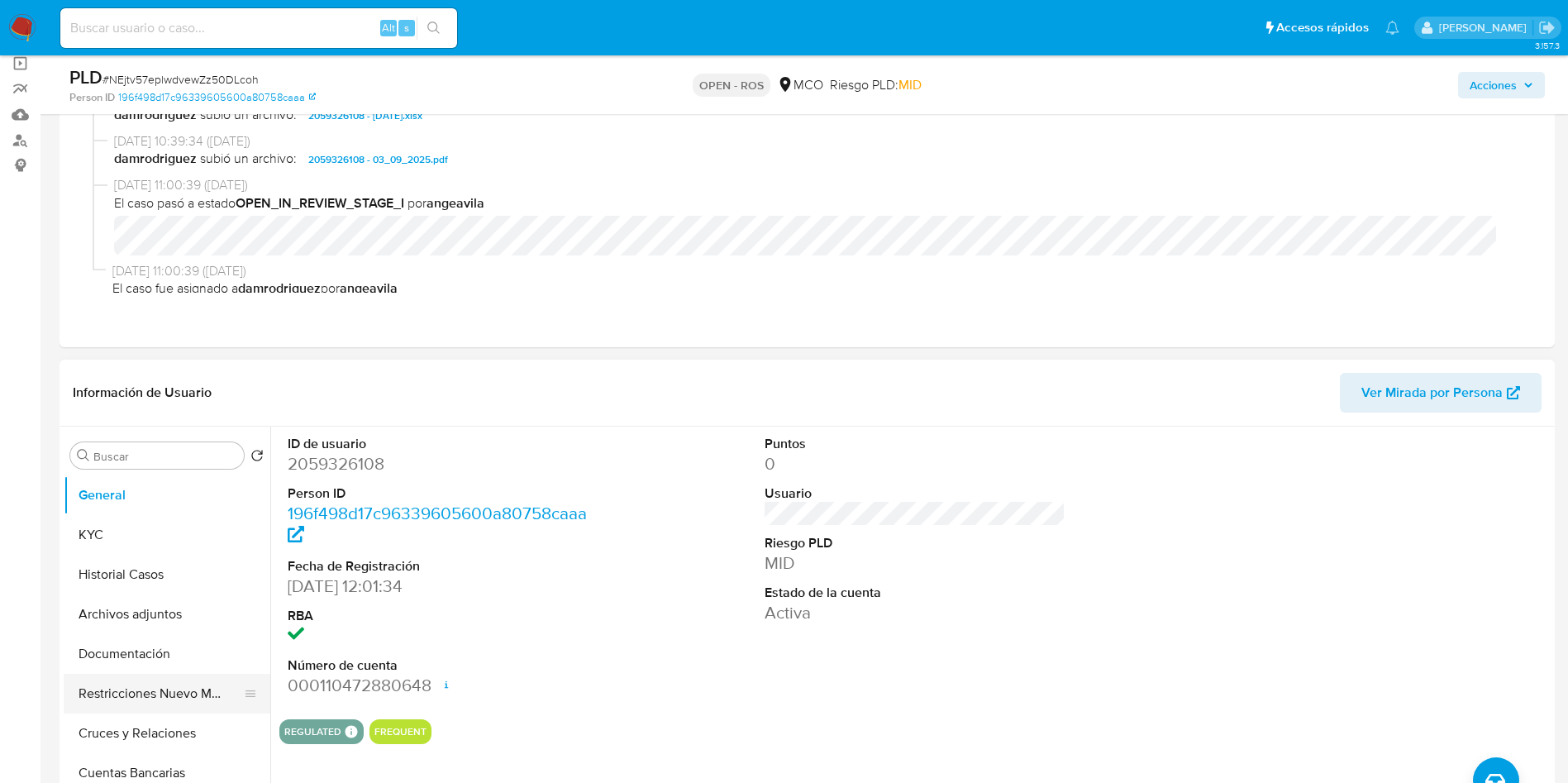
click at [178, 691] on button "Restricciones Nuevo Mundo" at bounding box center [160, 693] width 193 height 40
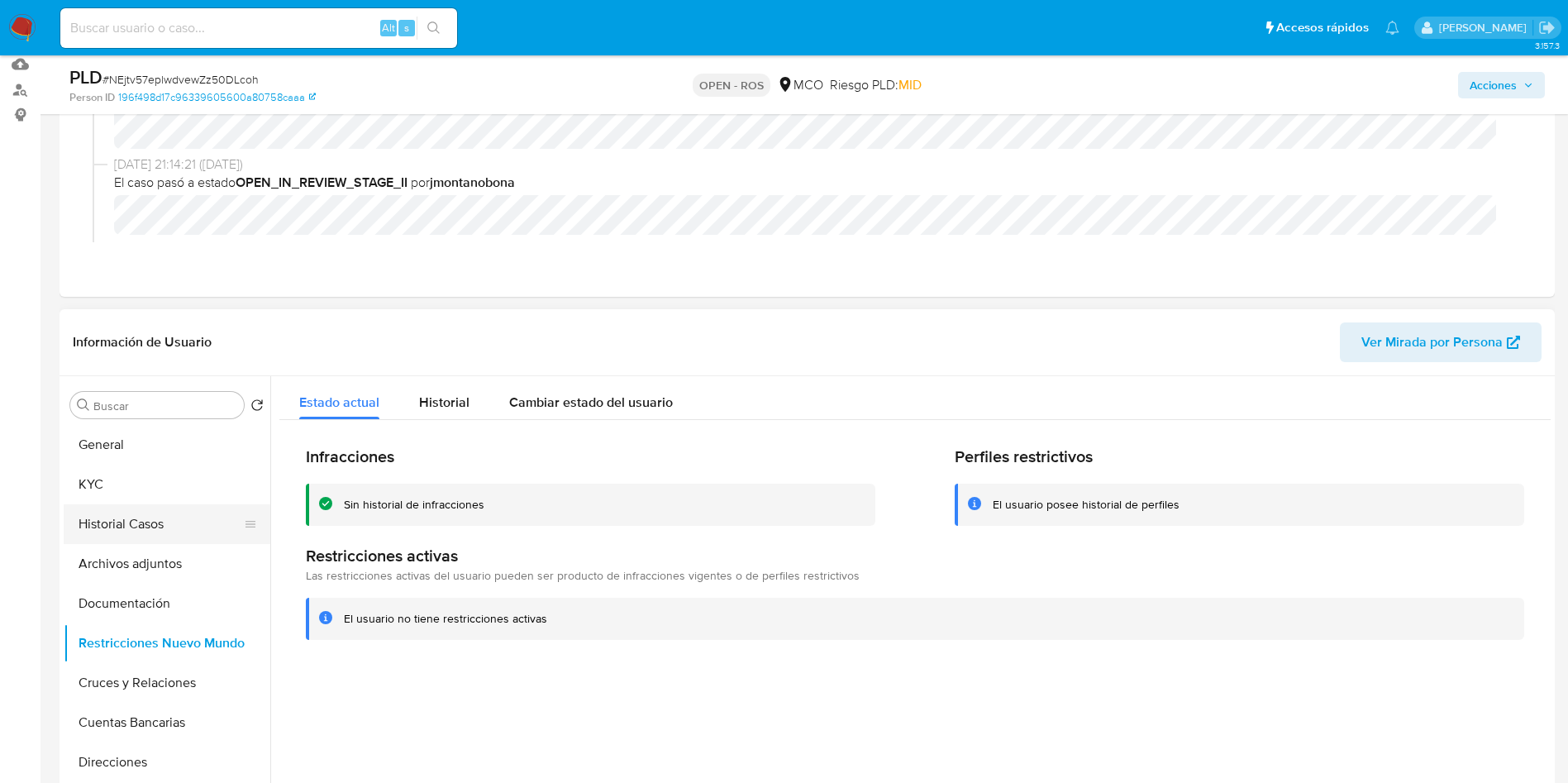
scroll to position [248, 0]
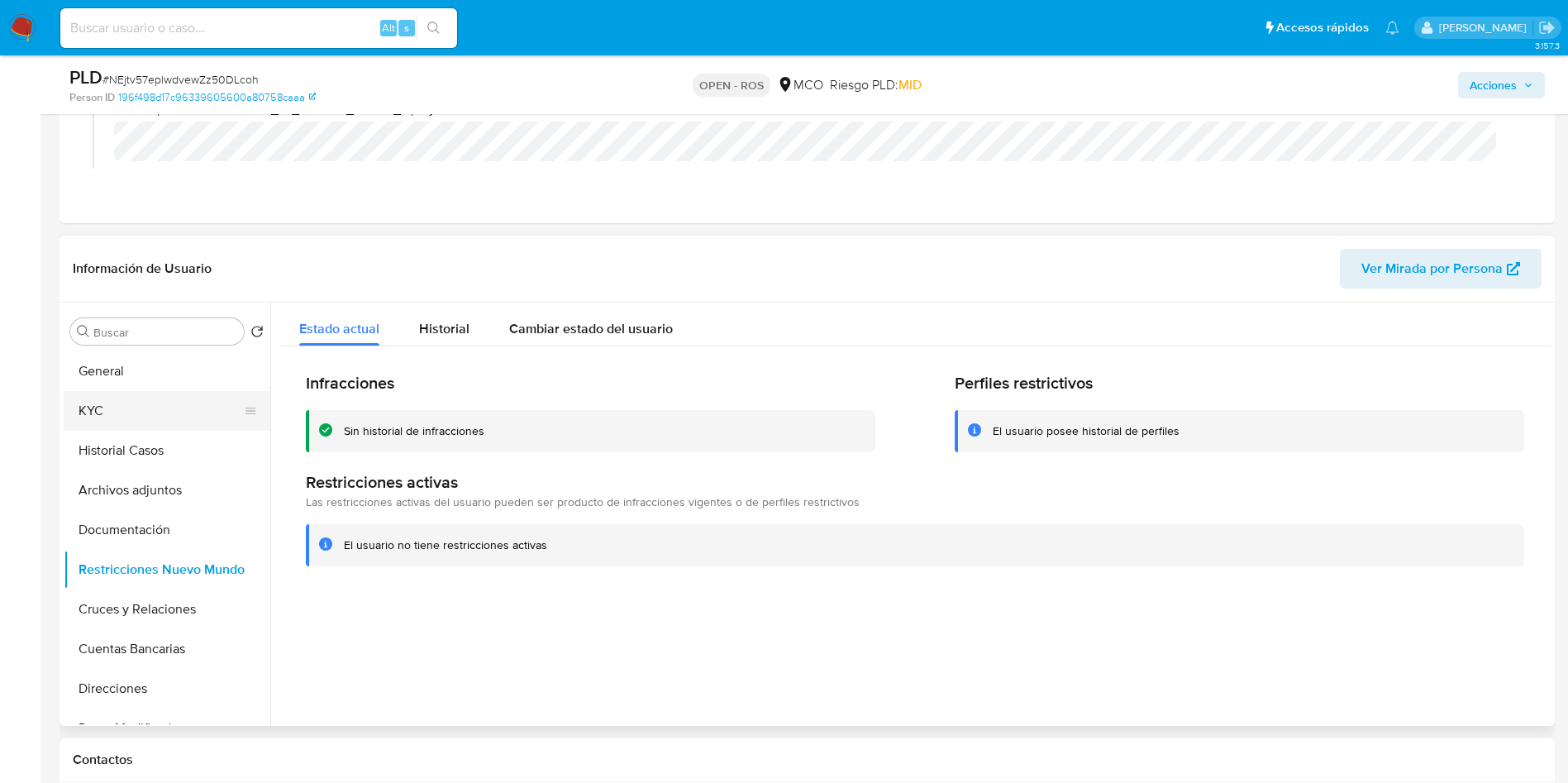
click at [117, 415] on button "KYC" at bounding box center [160, 410] width 193 height 40
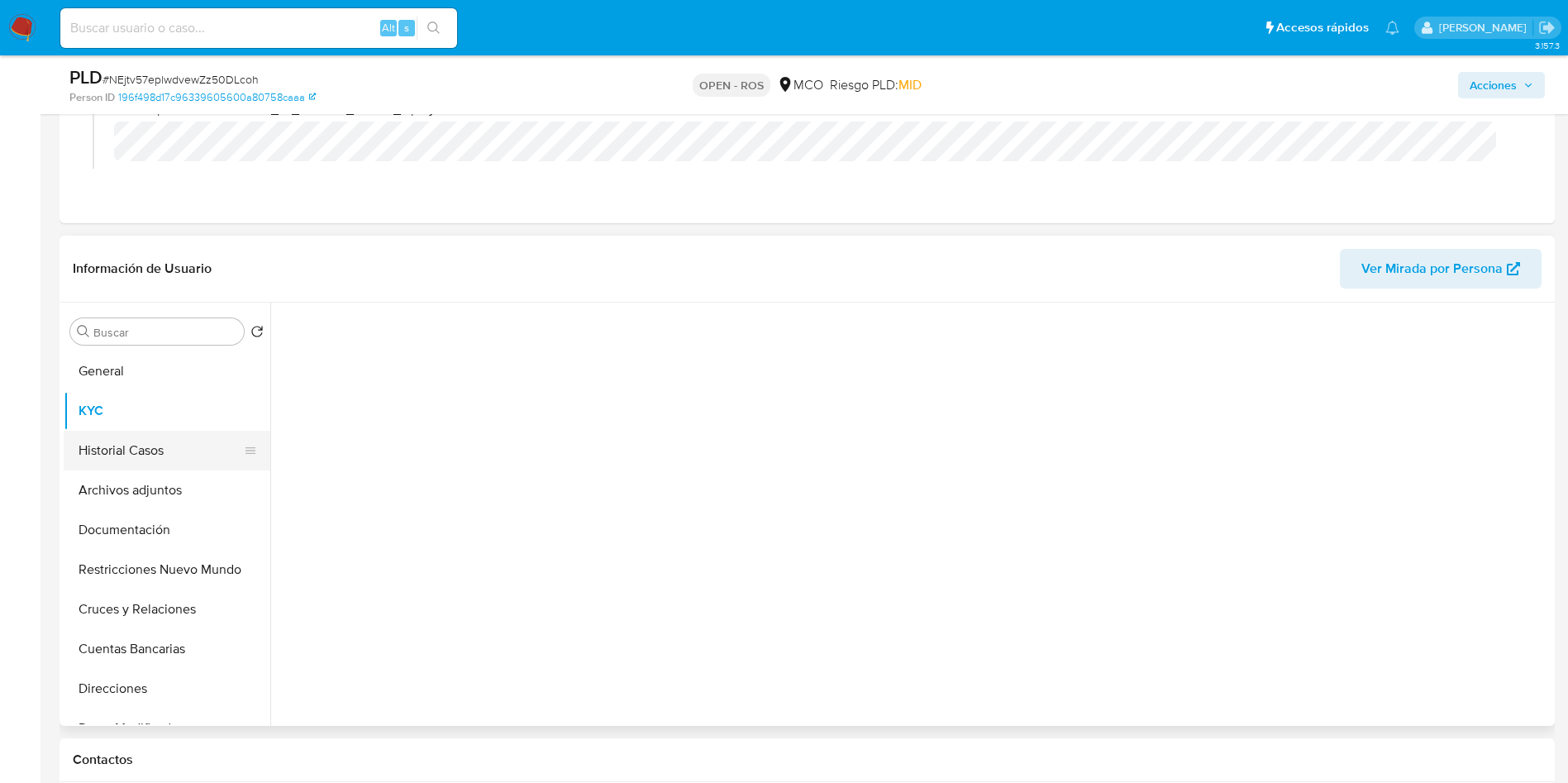
click at [117, 446] on button "Historial Casos" at bounding box center [160, 450] width 193 height 40
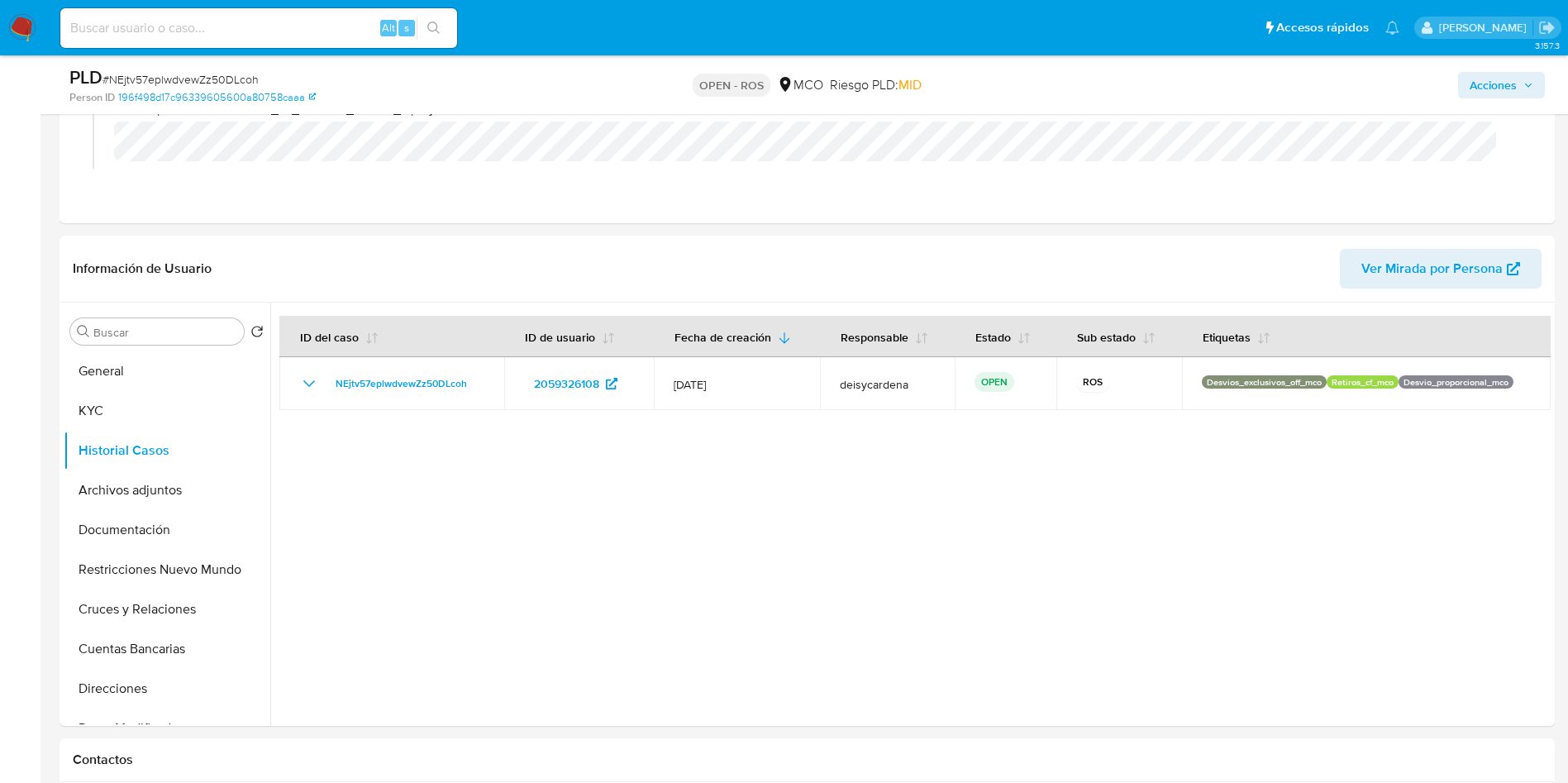
click at [18, 22] on img at bounding box center [22, 28] width 28 height 28
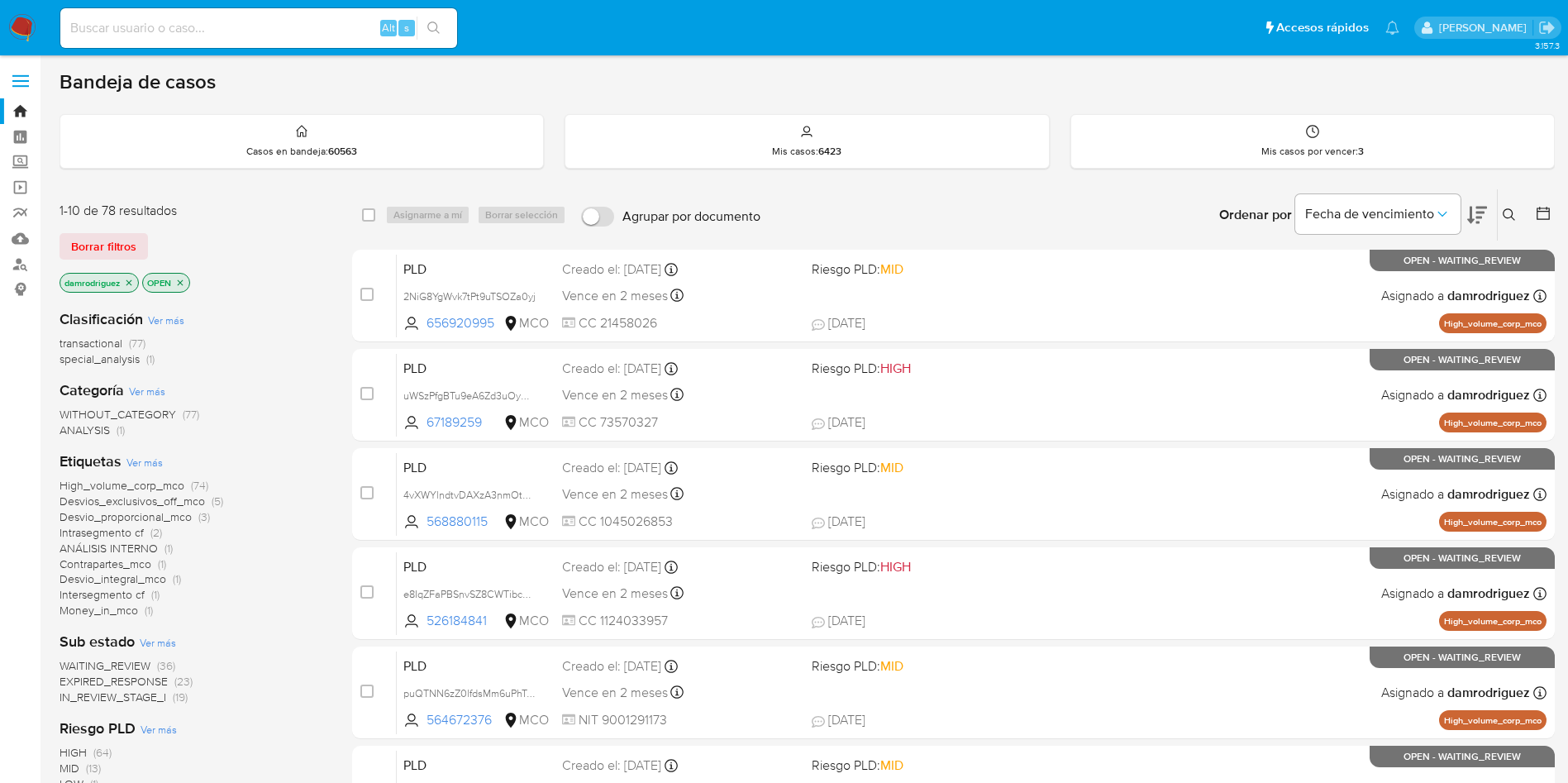
click at [20, 15] on img at bounding box center [22, 28] width 28 height 28
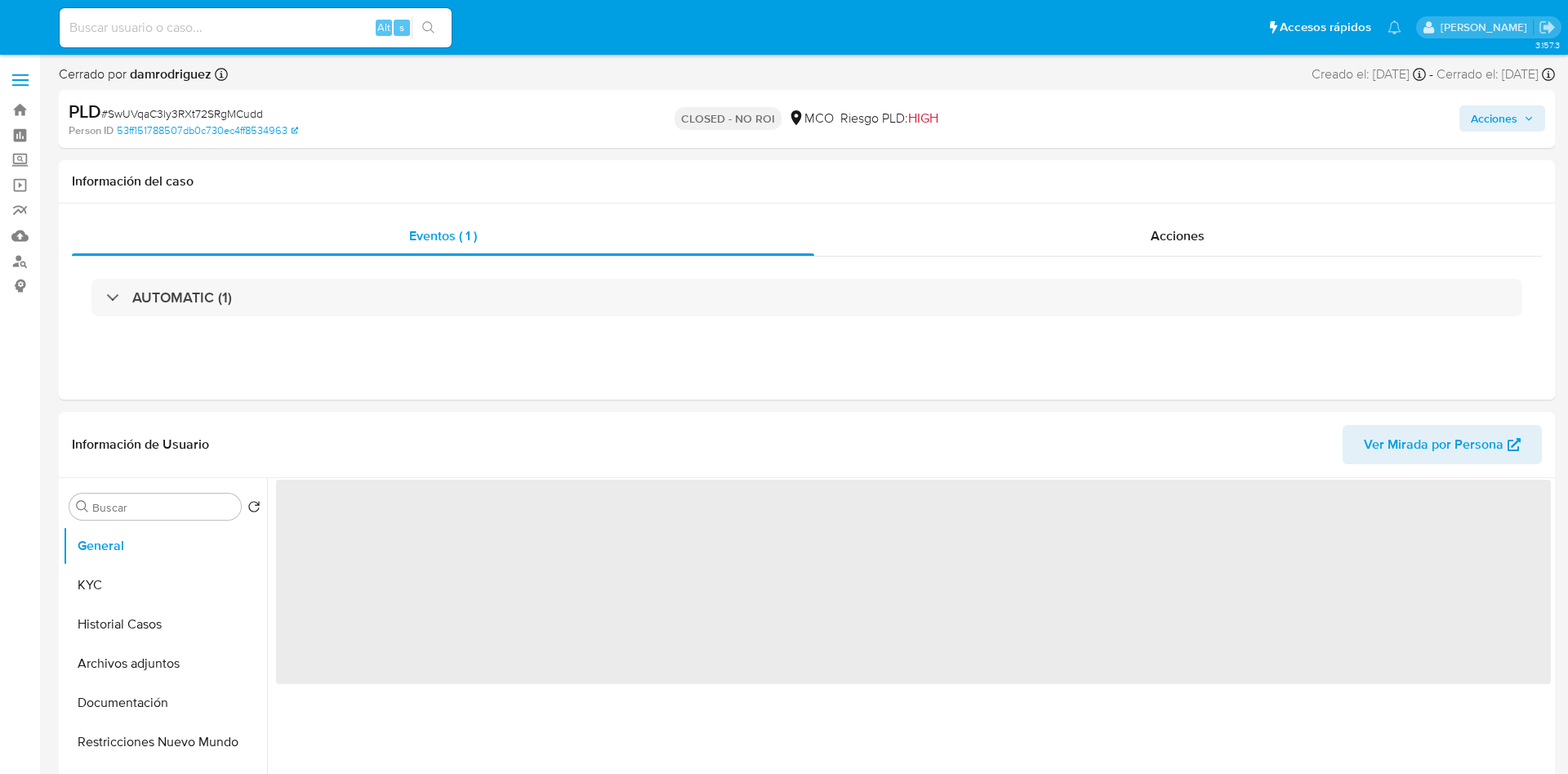
select select "10"
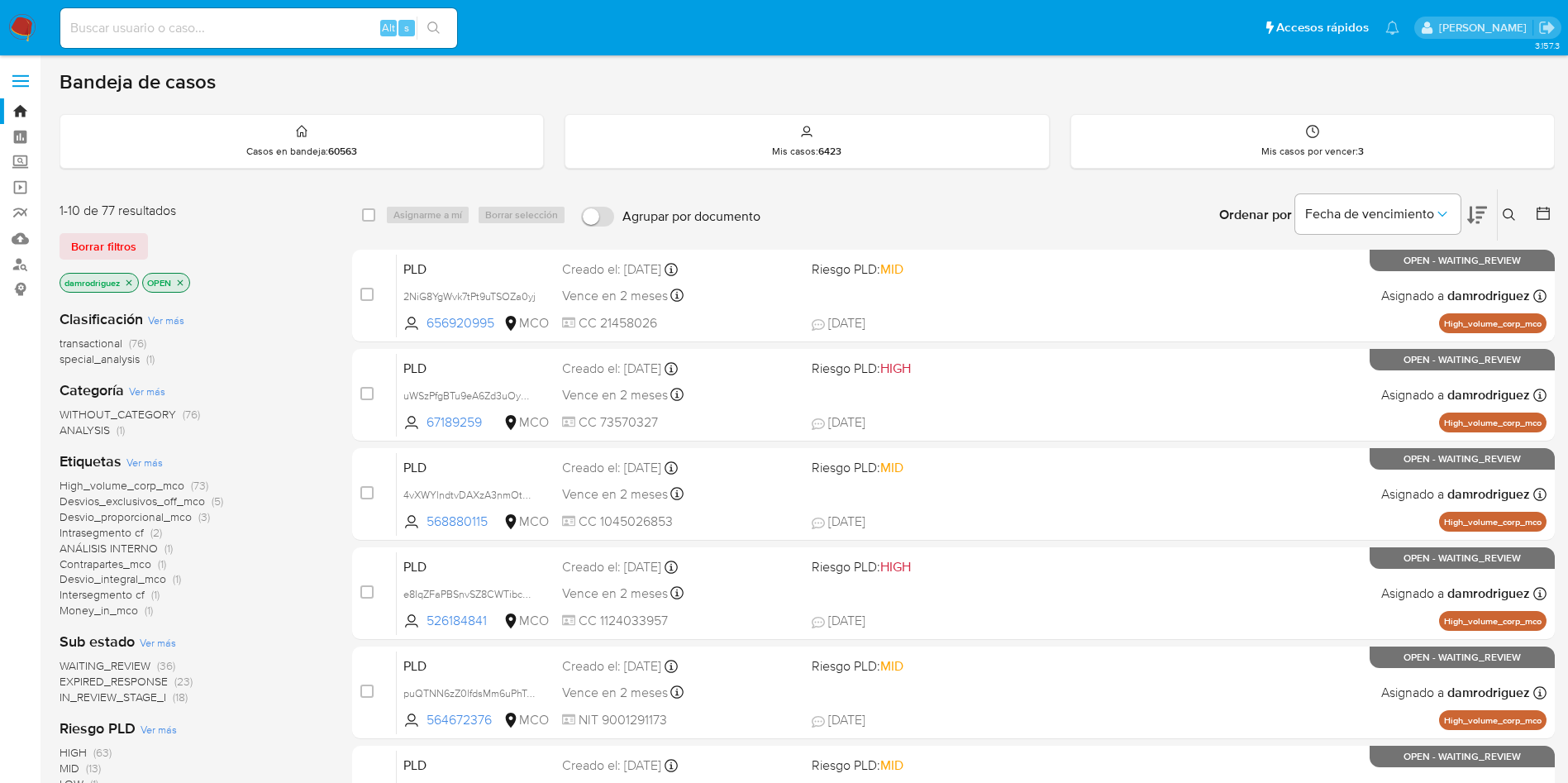
click at [256, 25] on input at bounding box center [259, 28] width 397 height 21
paste input "NEjtv57eplwdvewZz50DLcoh"
type input "NEjtv57eplwdvewZz50DLcoh"
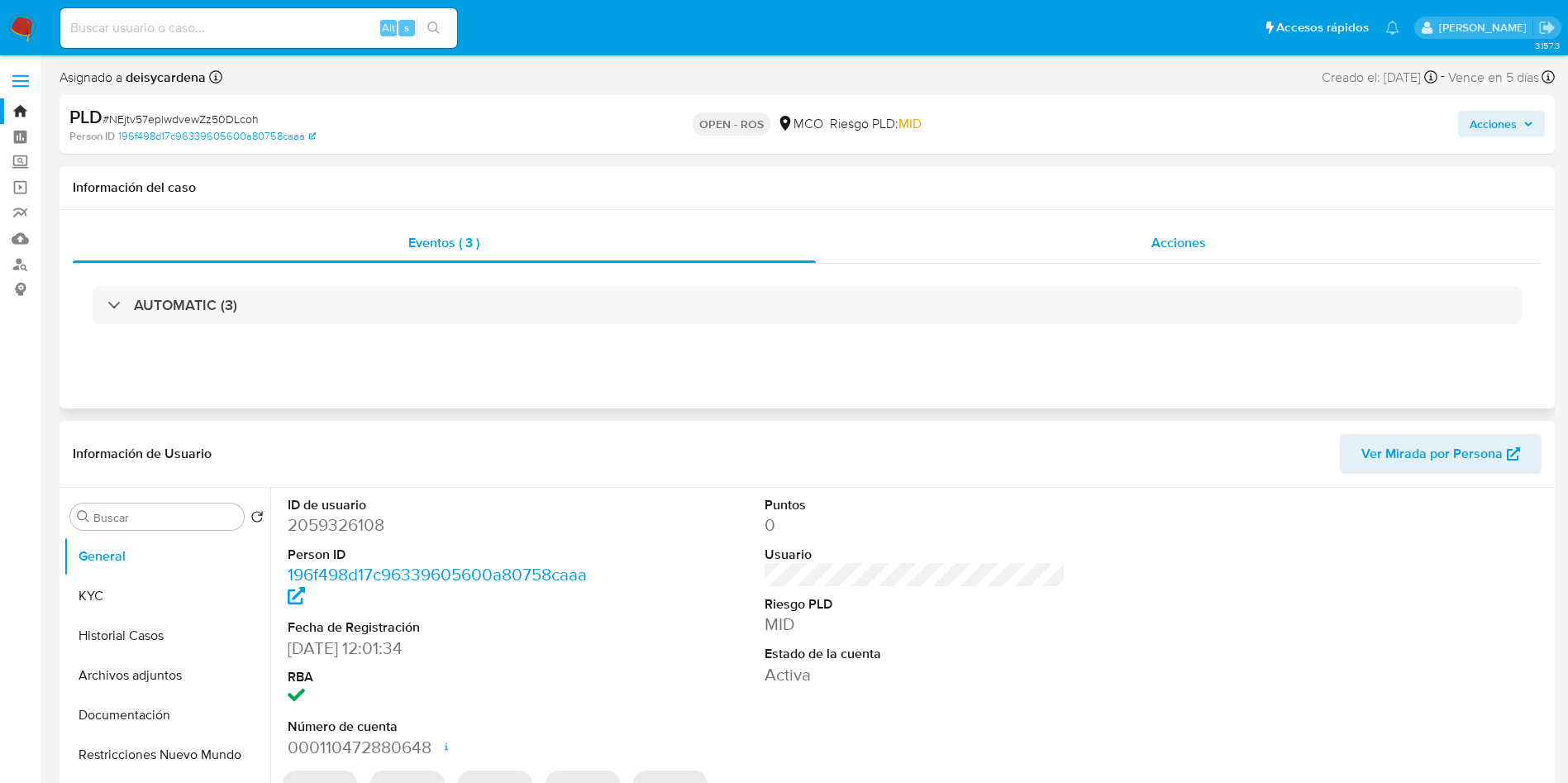
click at [1136, 255] on div "Acciones" at bounding box center [1179, 243] width 726 height 40
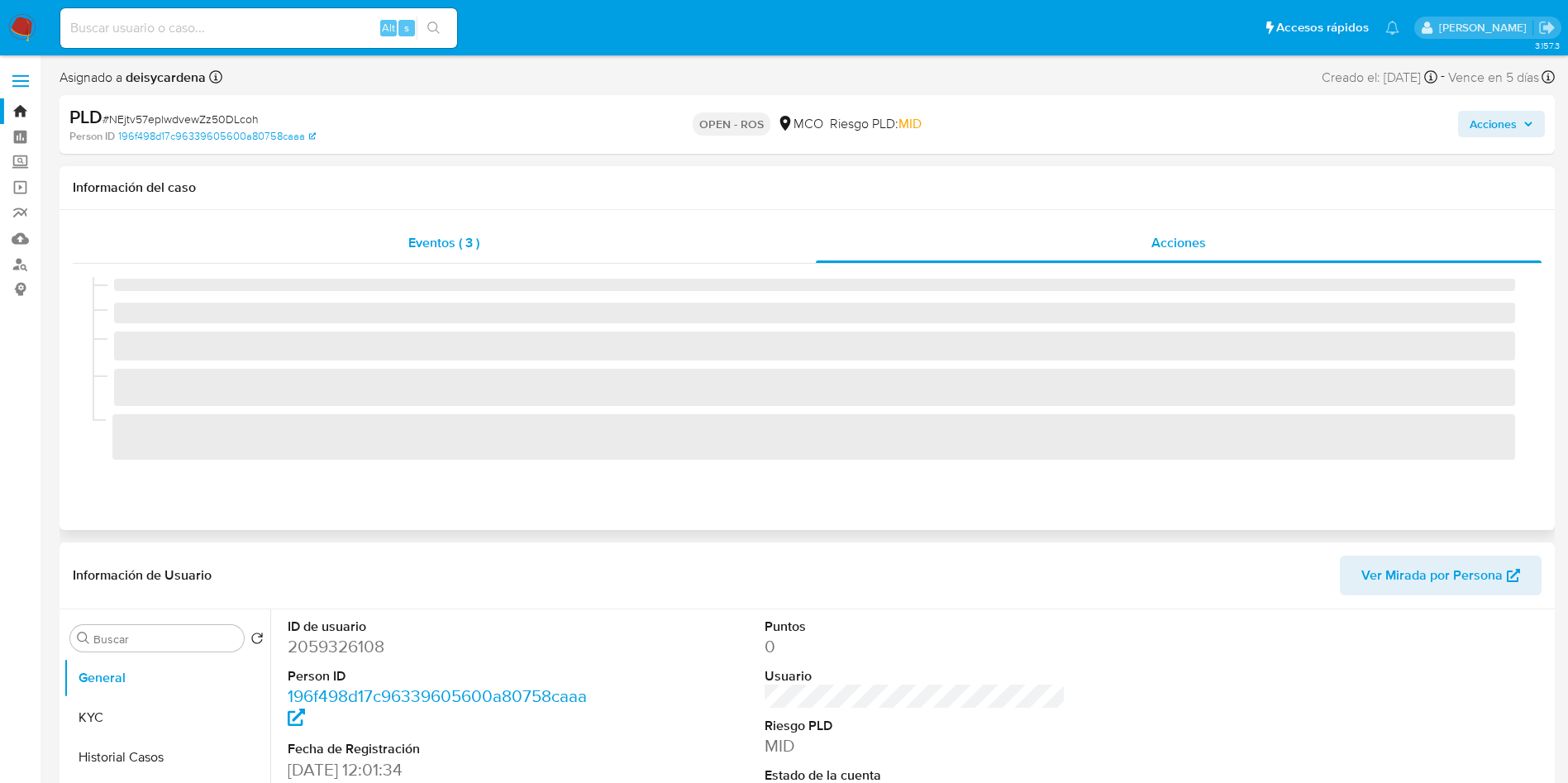
select select "10"
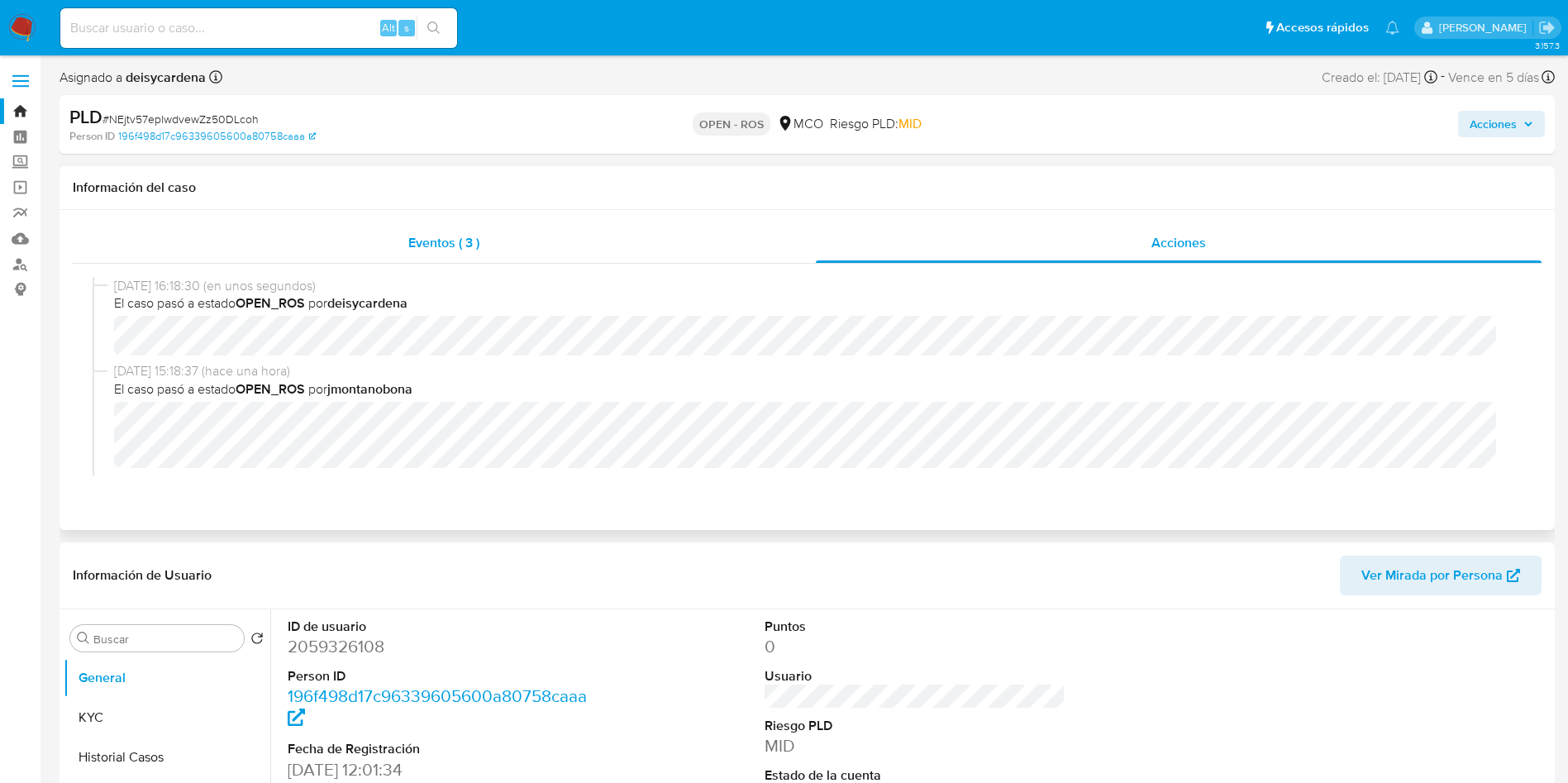
click at [508, 234] on div "Eventos ( 3 )" at bounding box center [444, 243] width 743 height 40
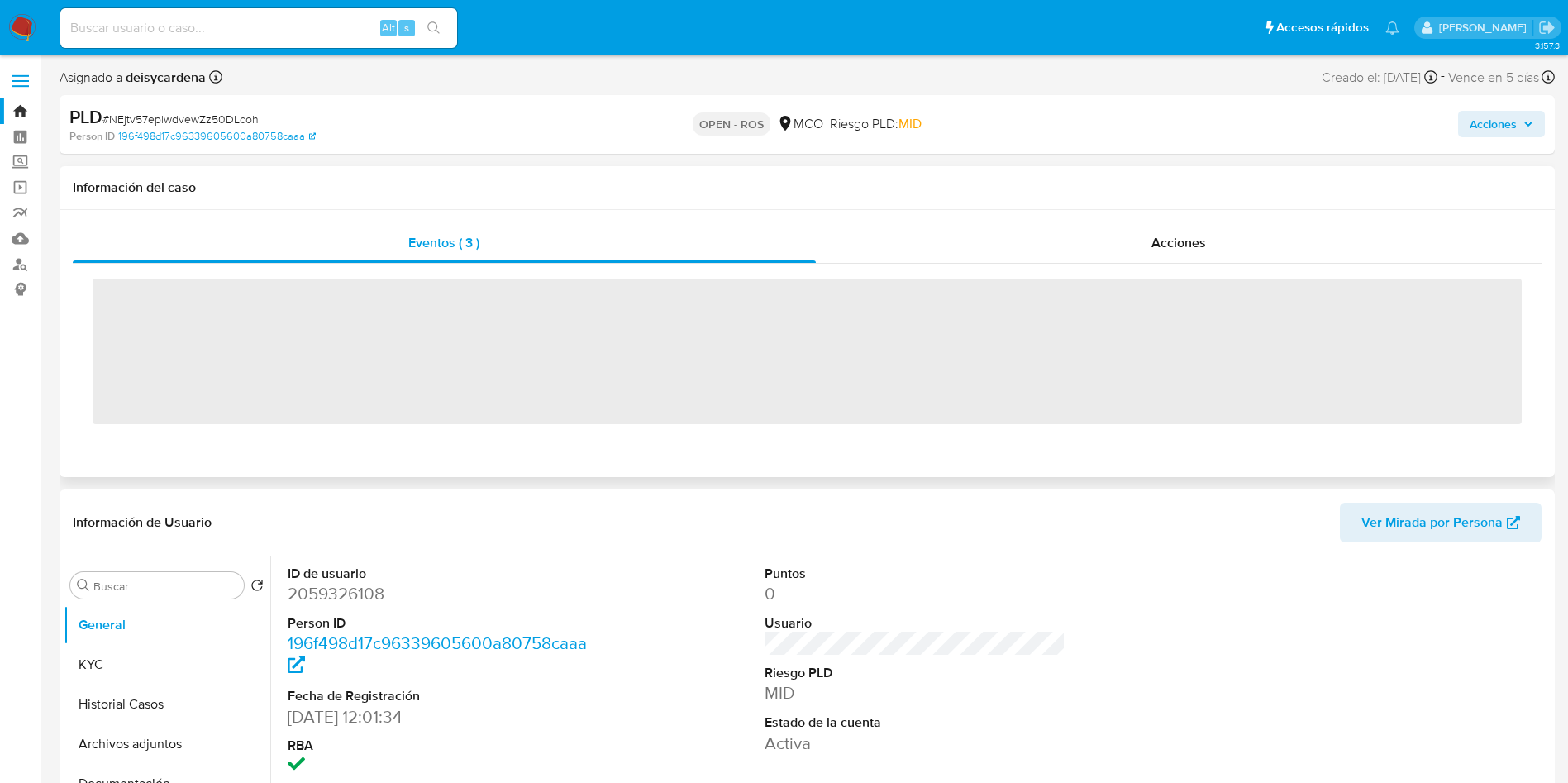
click at [1106, 264] on div "‌" at bounding box center [807, 350] width 1468 height 172
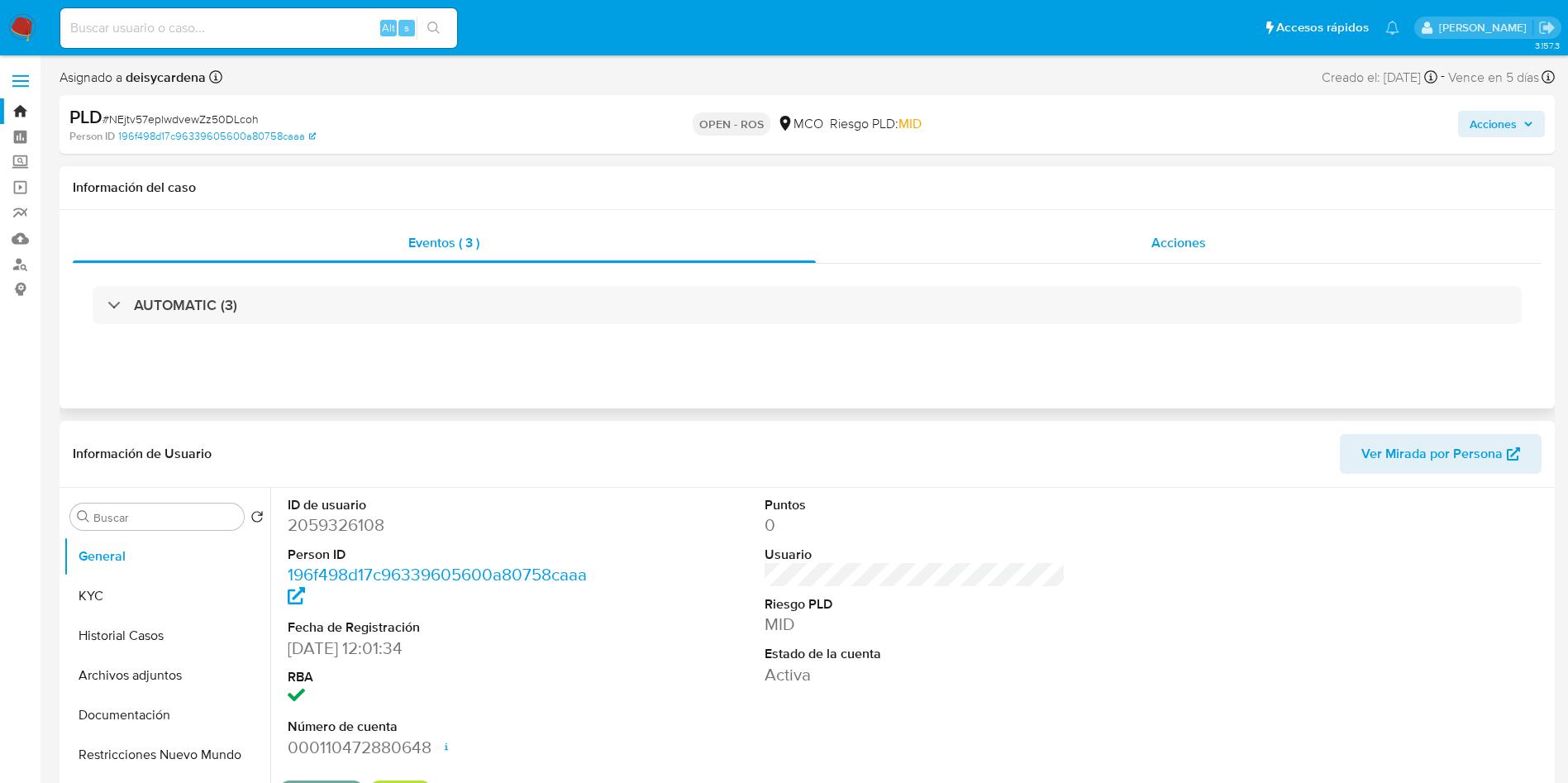
click at [1113, 252] on div "Acciones" at bounding box center [1179, 243] width 726 height 40
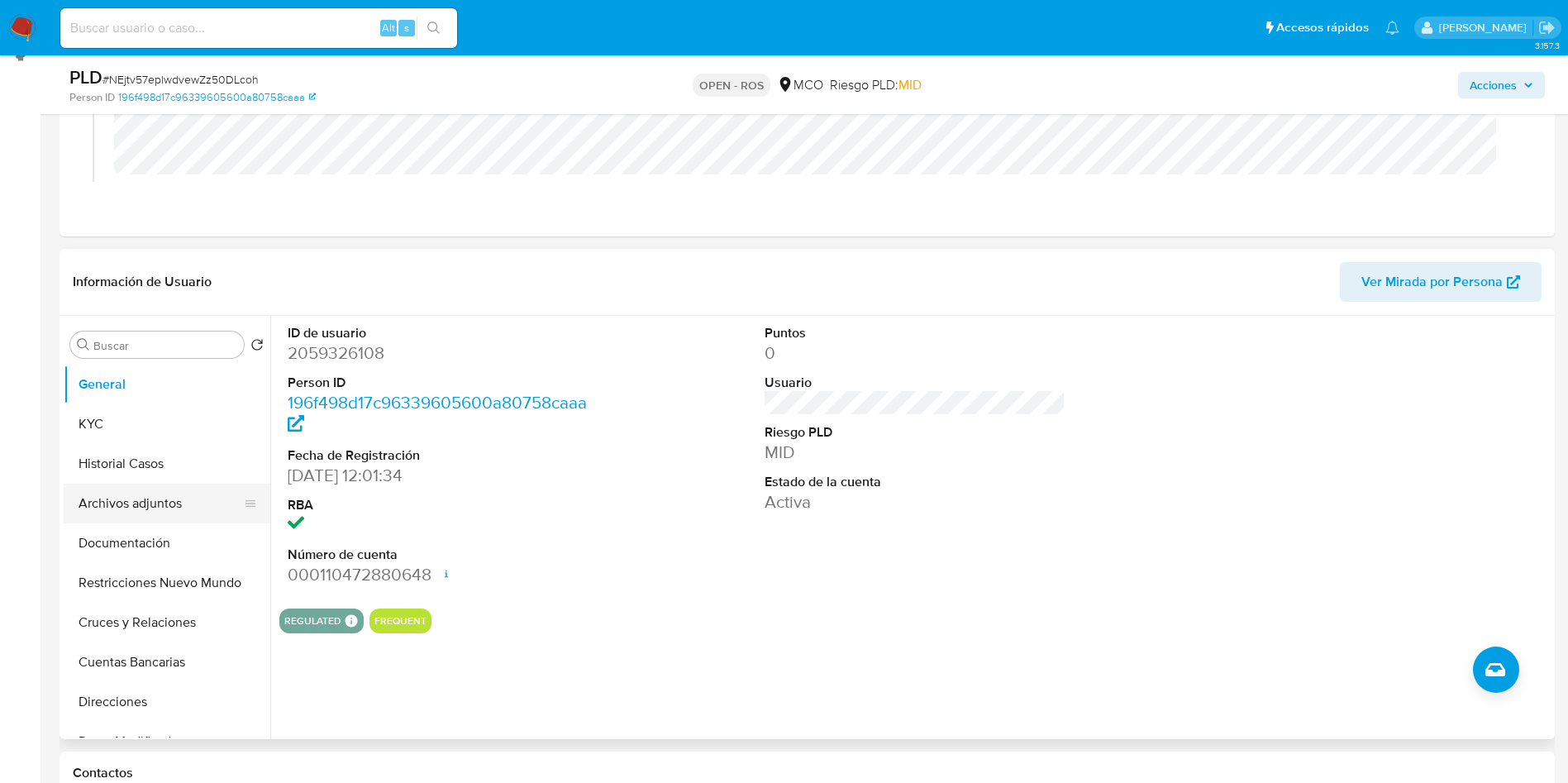
scroll to position [248, 0]
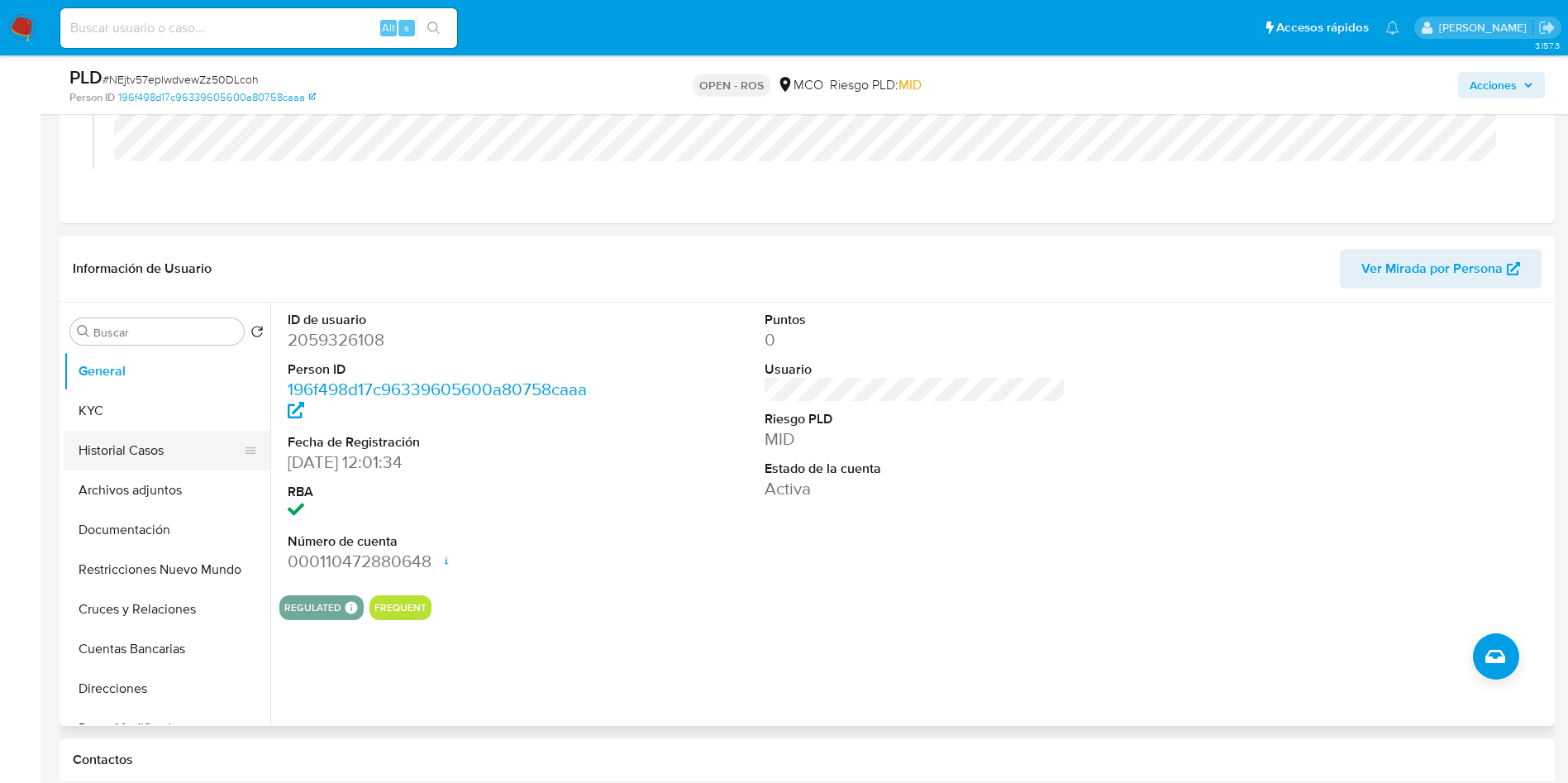
click at [136, 448] on button "Historial Casos" at bounding box center [160, 450] width 193 height 40
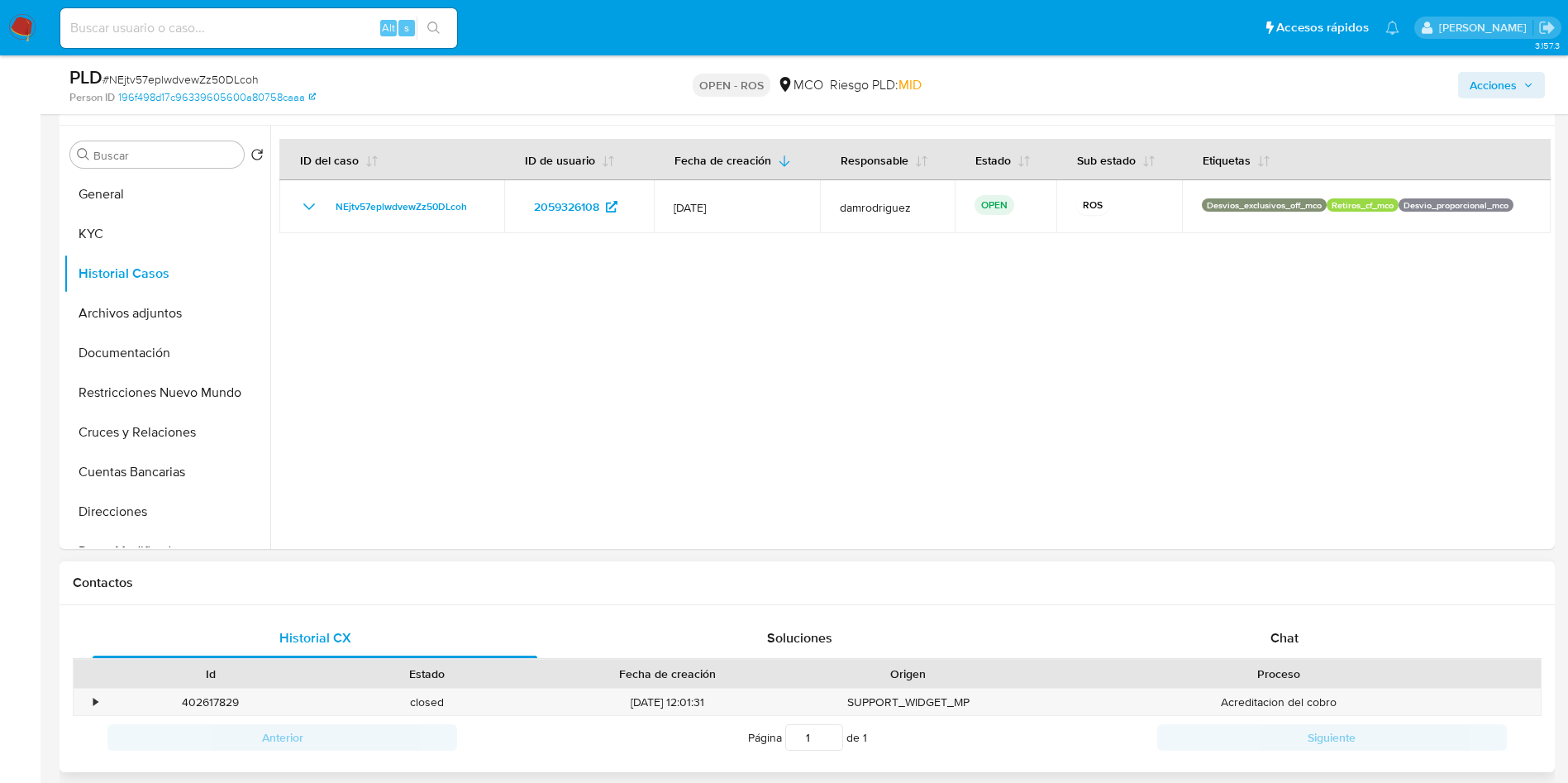
scroll to position [0, 0]
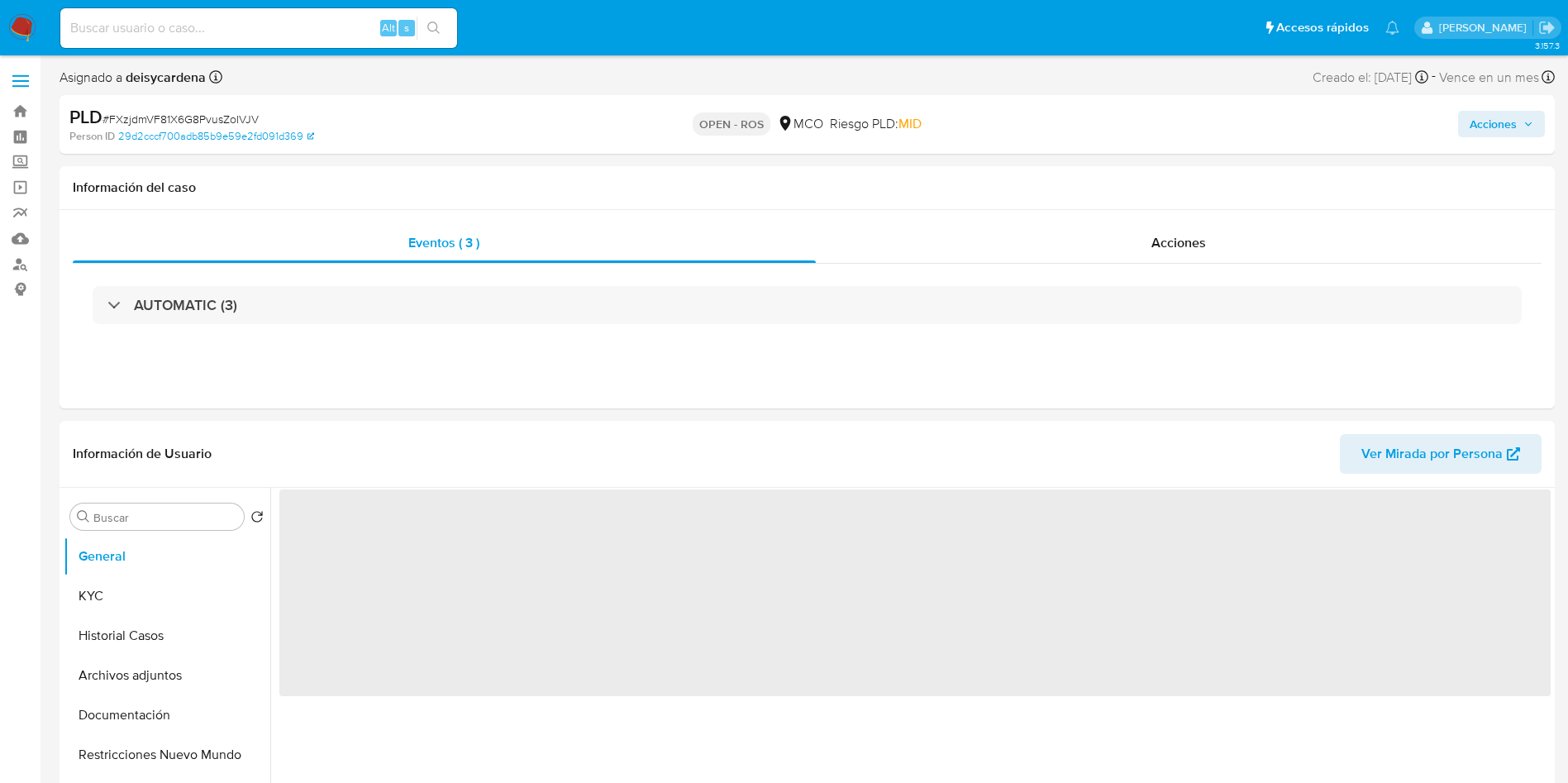
select select "10"
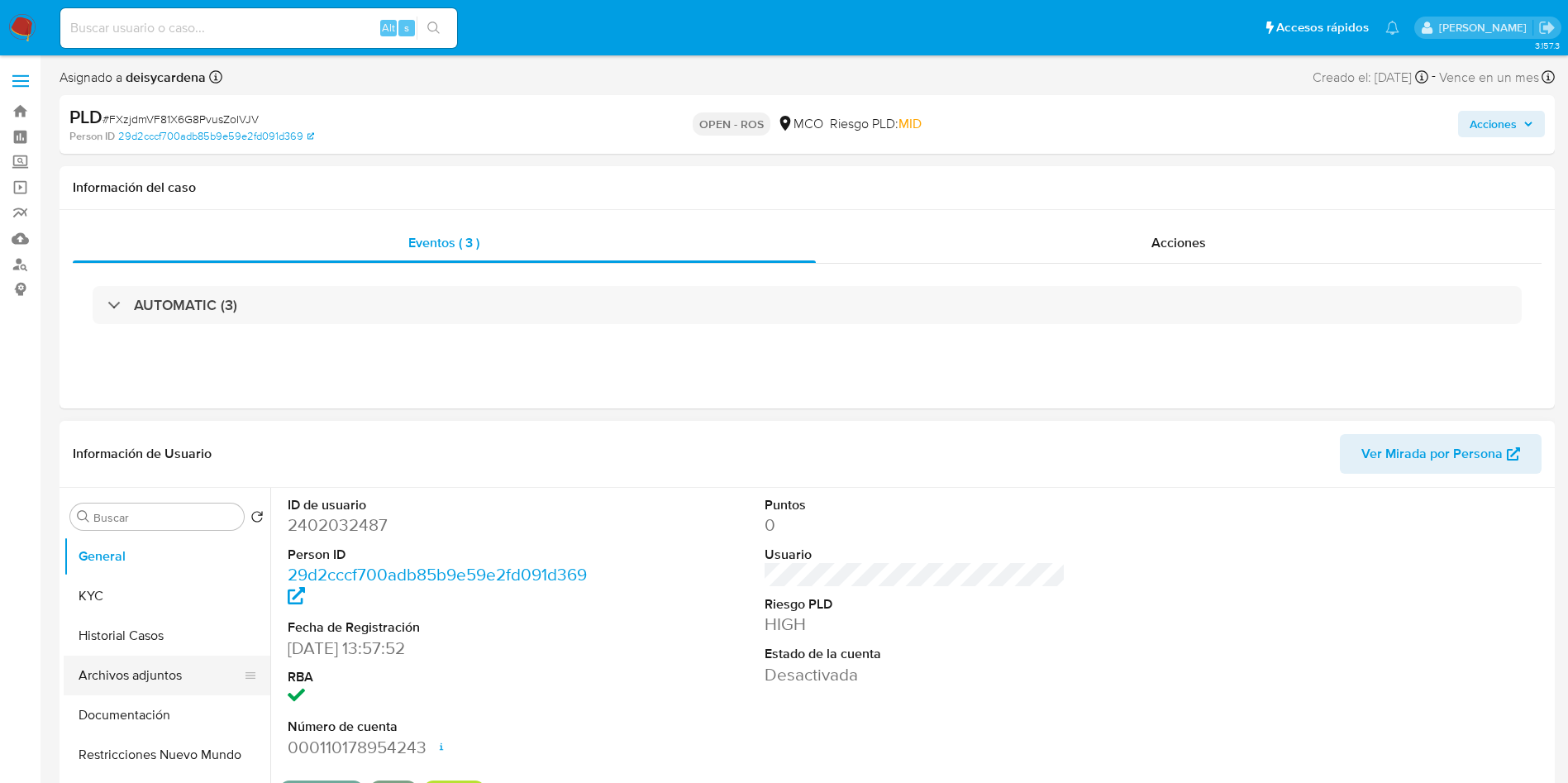
click at [137, 656] on button "Archivos adjuntos" at bounding box center [160, 675] width 193 height 40
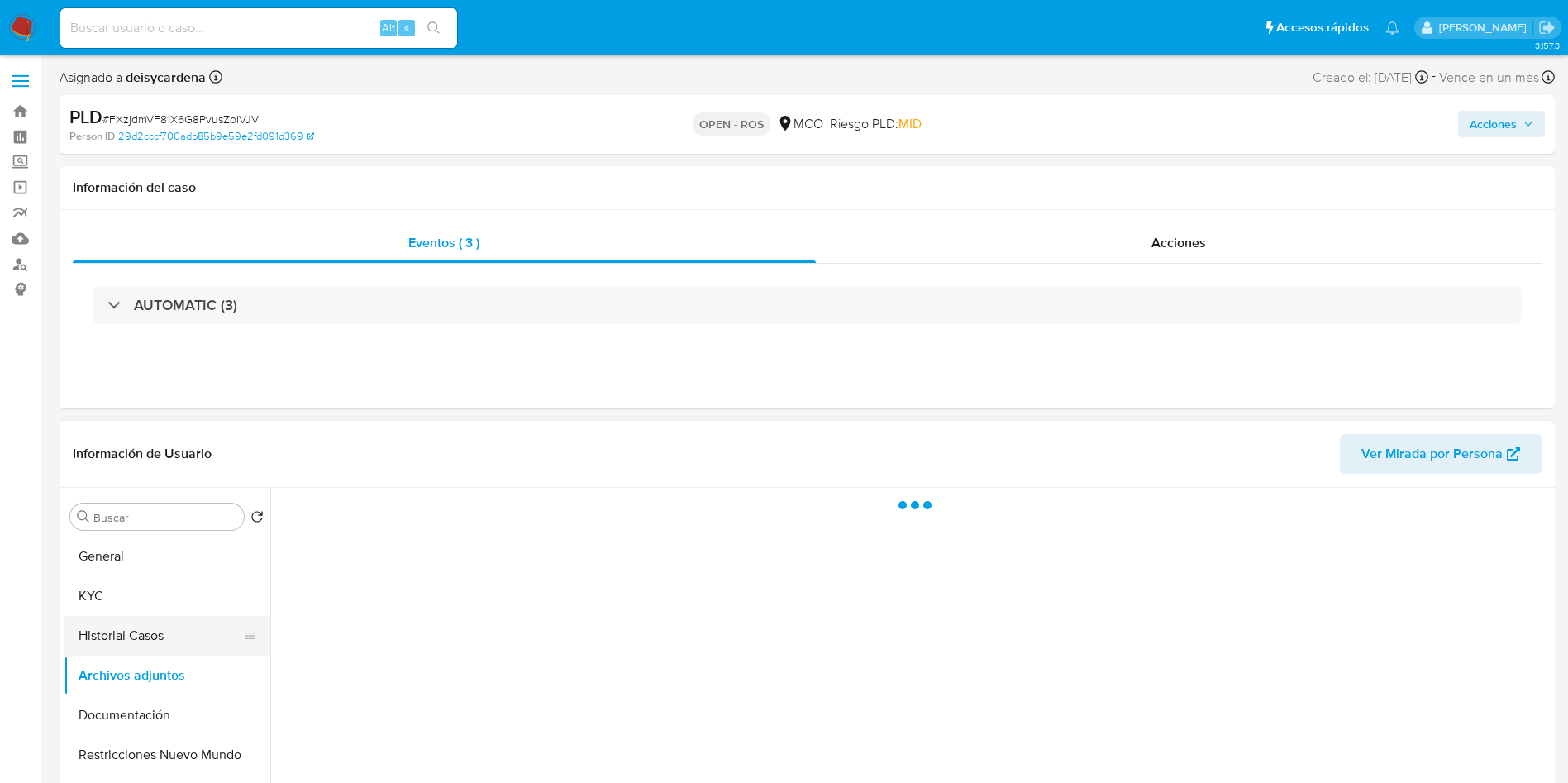
click at [132, 653] on button "Historial Casos" at bounding box center [160, 636] width 193 height 40
click at [132, 649] on button "Historial Casos" at bounding box center [160, 636] width 193 height 40
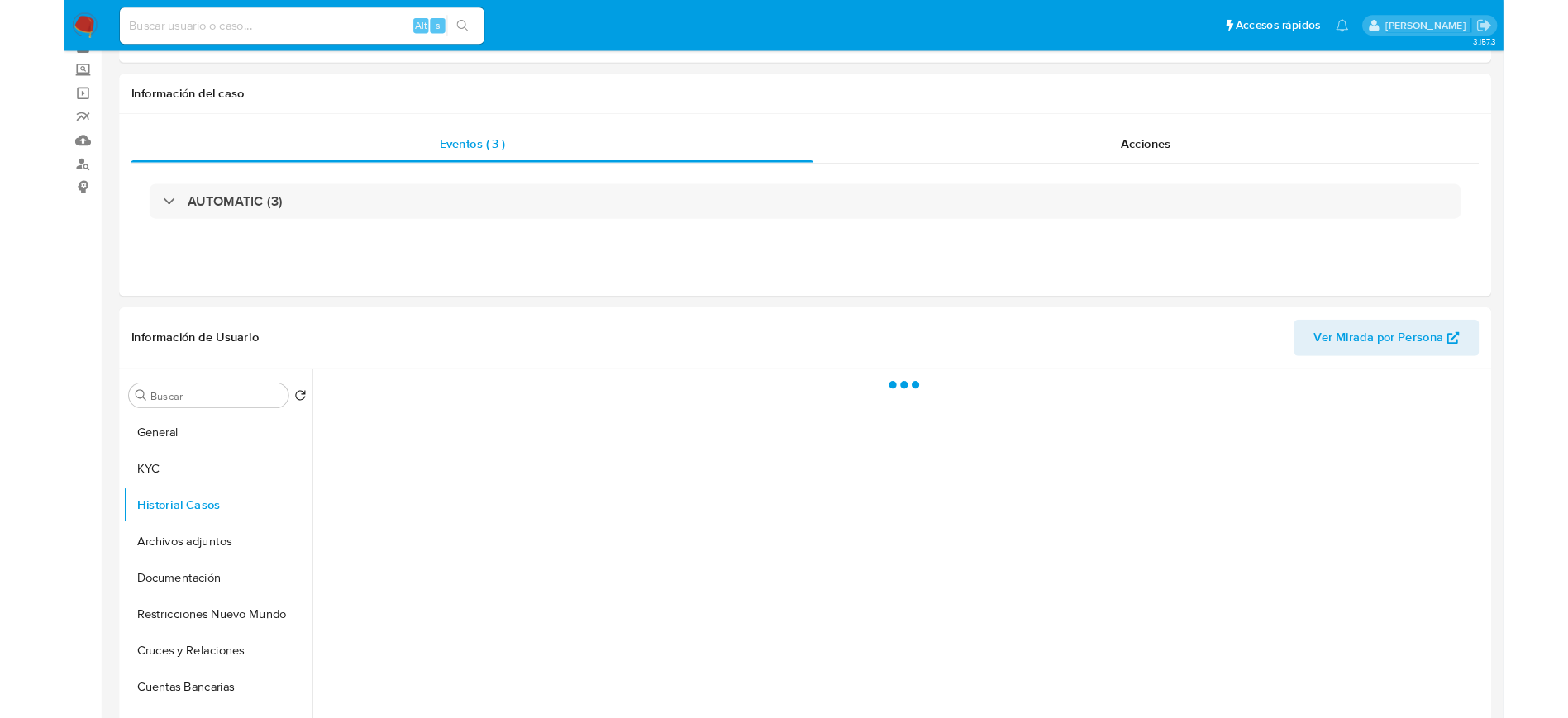
scroll to position [124, 0]
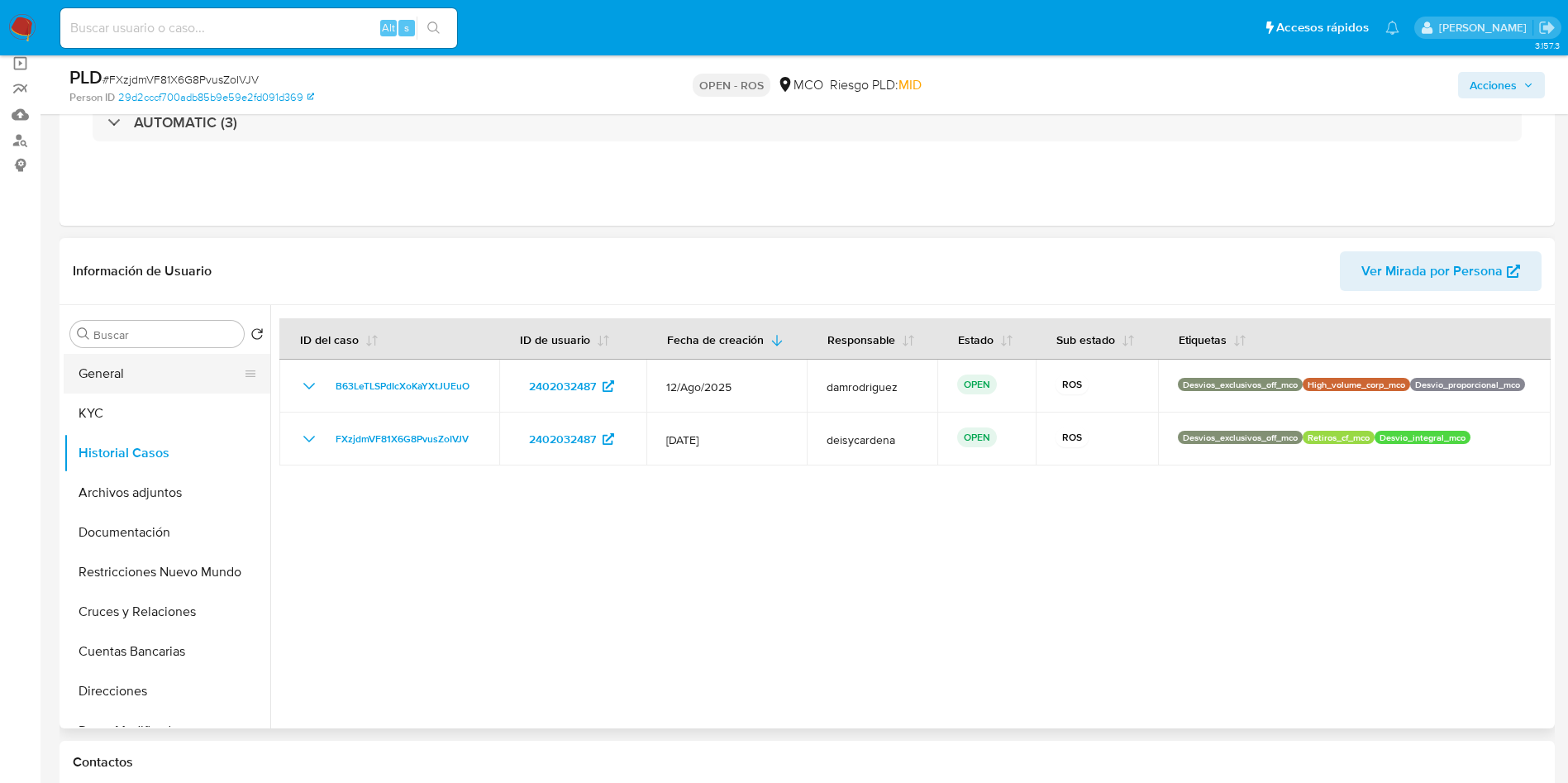
click at [125, 385] on button "General" at bounding box center [160, 373] width 193 height 40
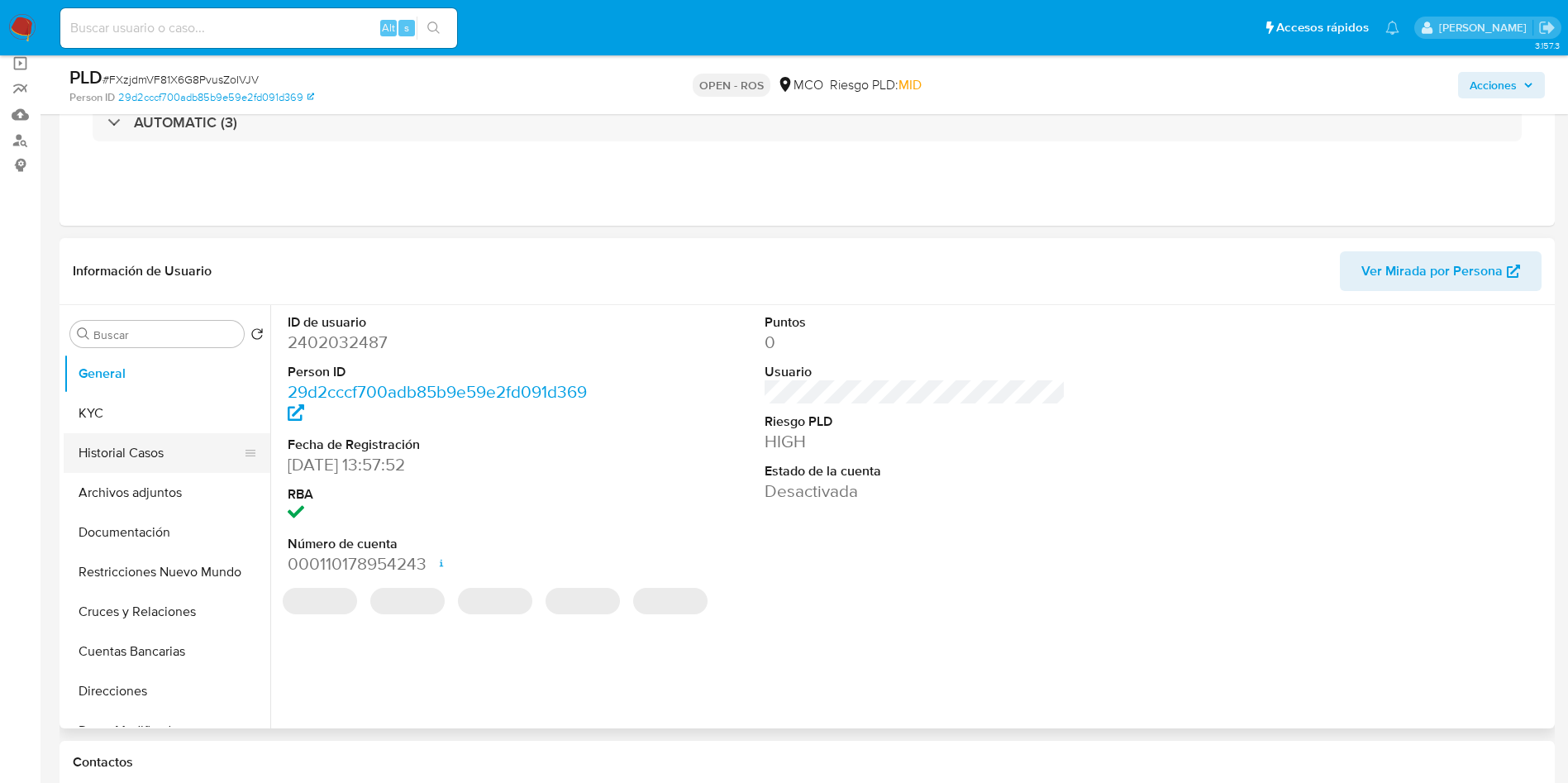
click at [126, 441] on button "Historial Casos" at bounding box center [160, 453] width 193 height 40
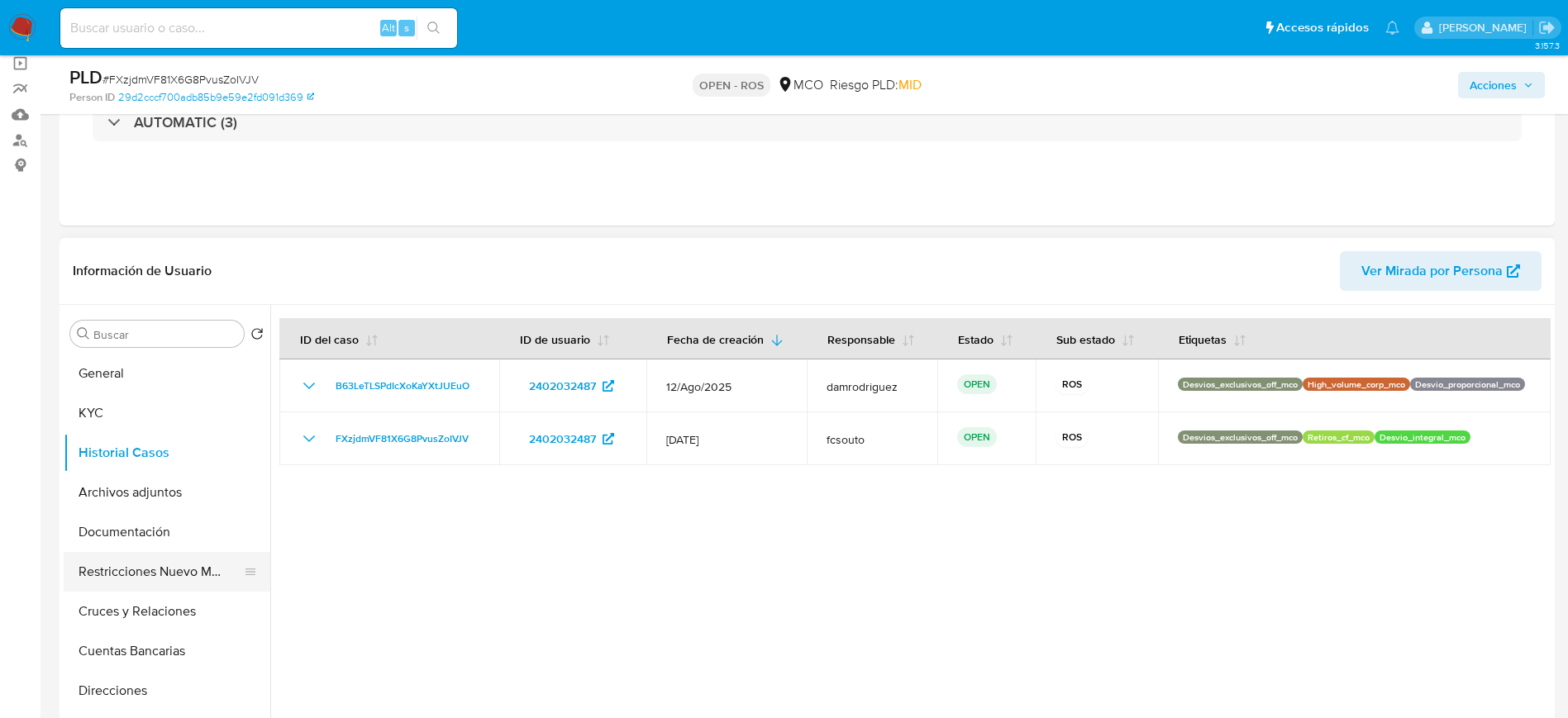
click at [142, 575] on button "Restricciones Nuevo Mundo" at bounding box center [160, 572] width 193 height 40
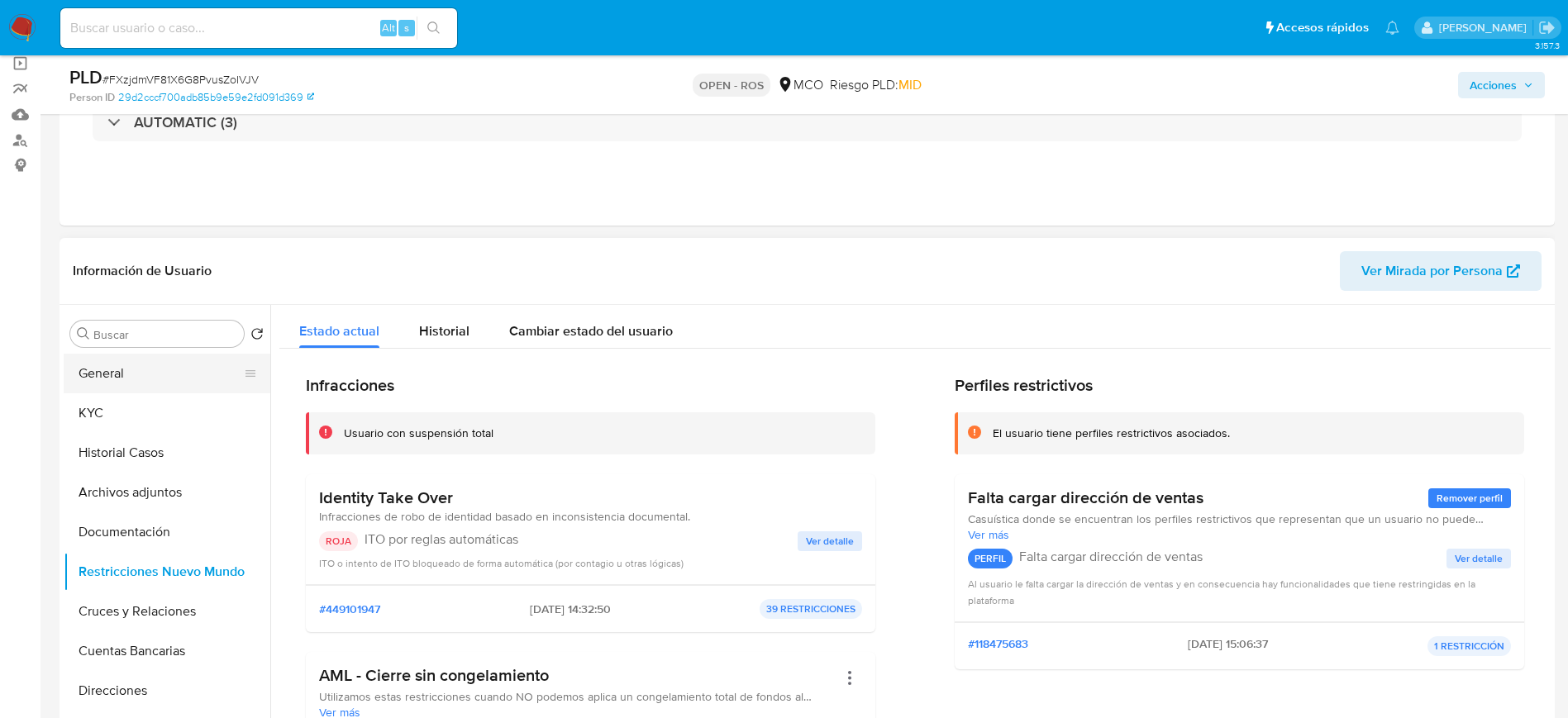
click at [129, 368] on button "General" at bounding box center [160, 373] width 193 height 40
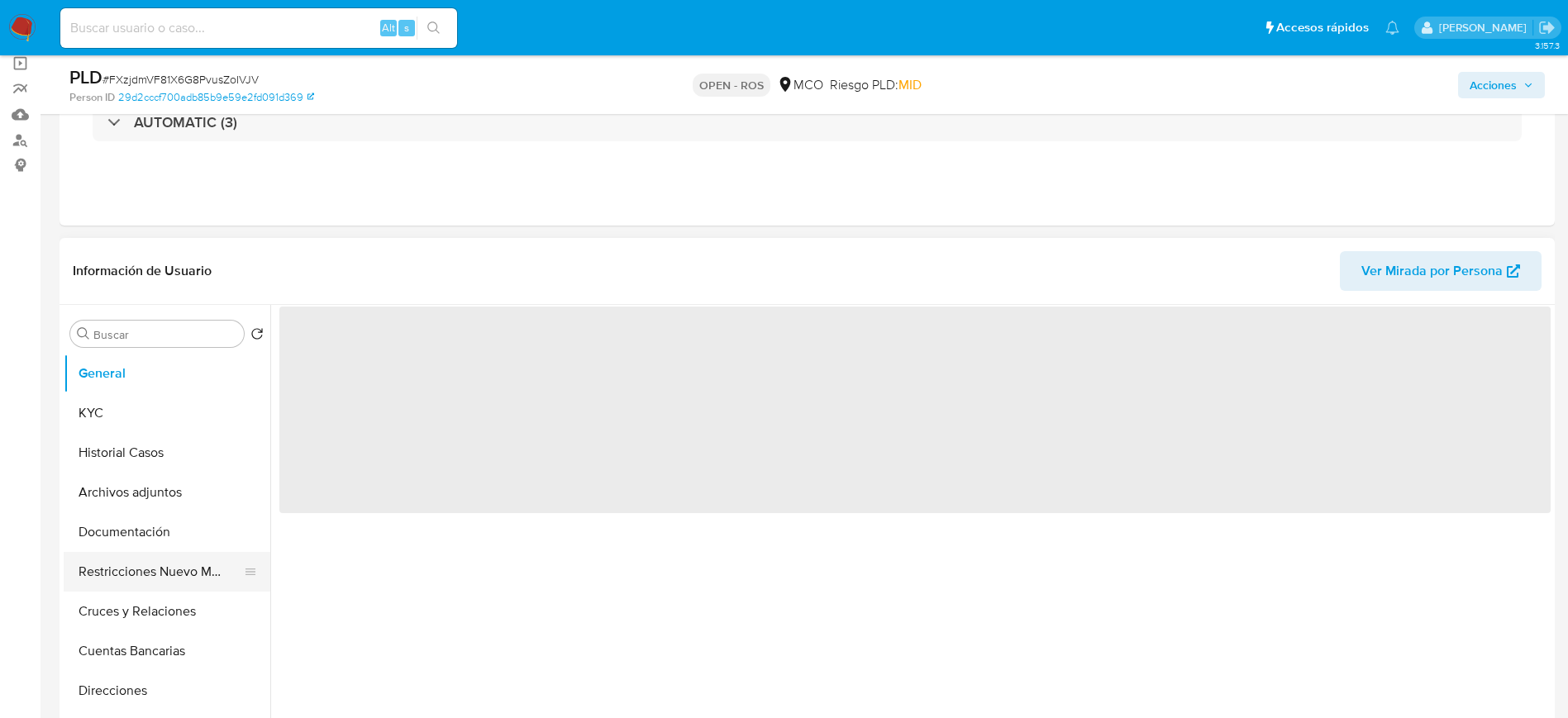
click at [115, 557] on button "Restricciones Nuevo Mundo" at bounding box center [160, 572] width 193 height 40
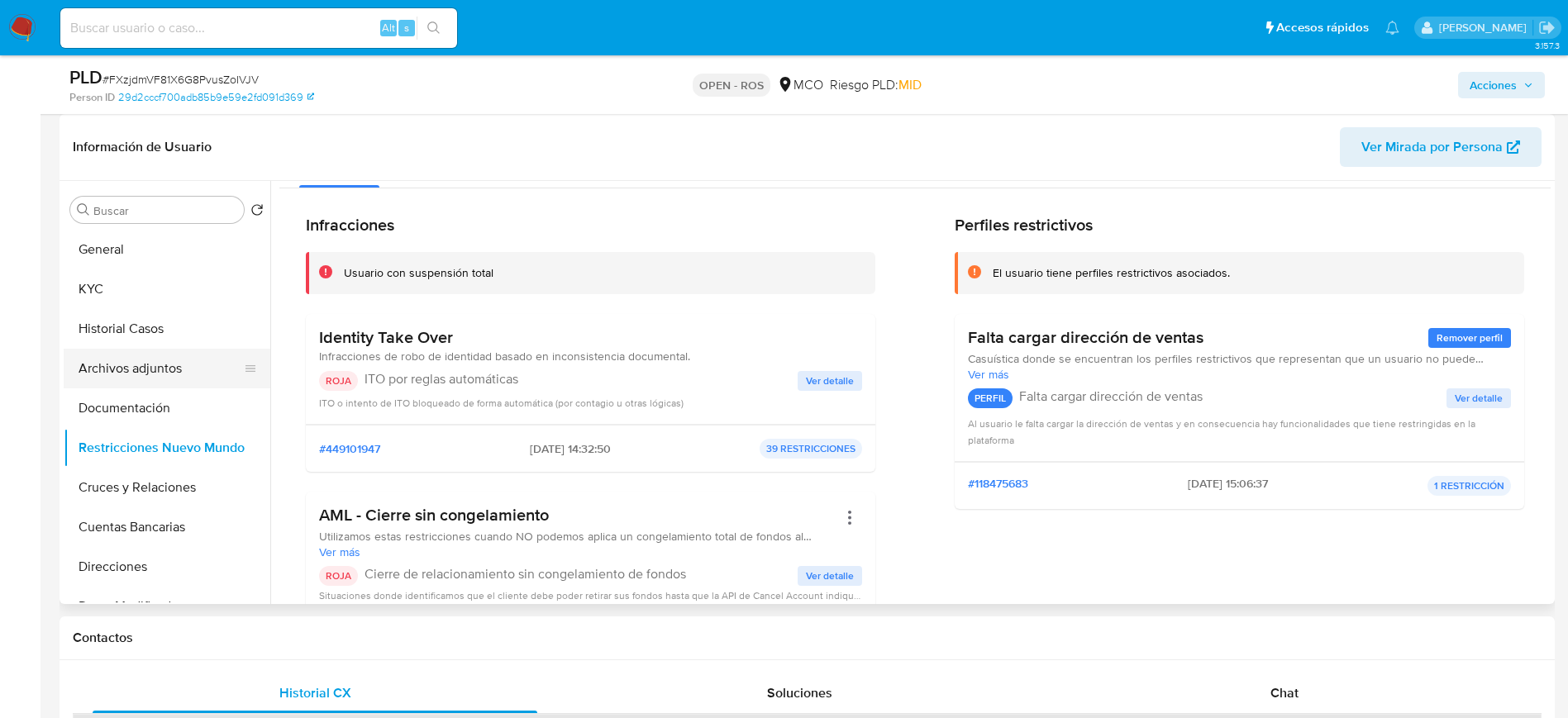
scroll to position [0, 0]
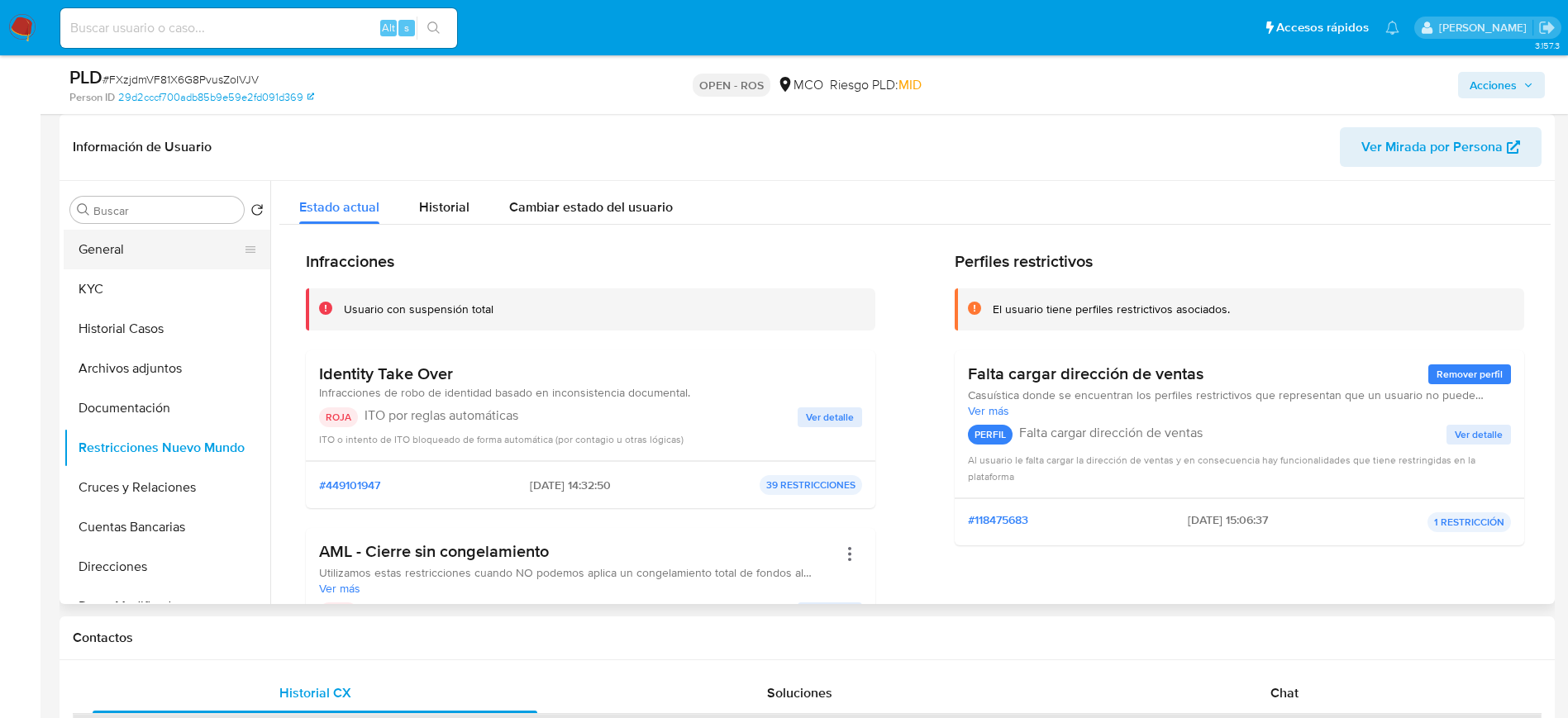
click at [130, 254] on button "General" at bounding box center [160, 249] width 193 height 40
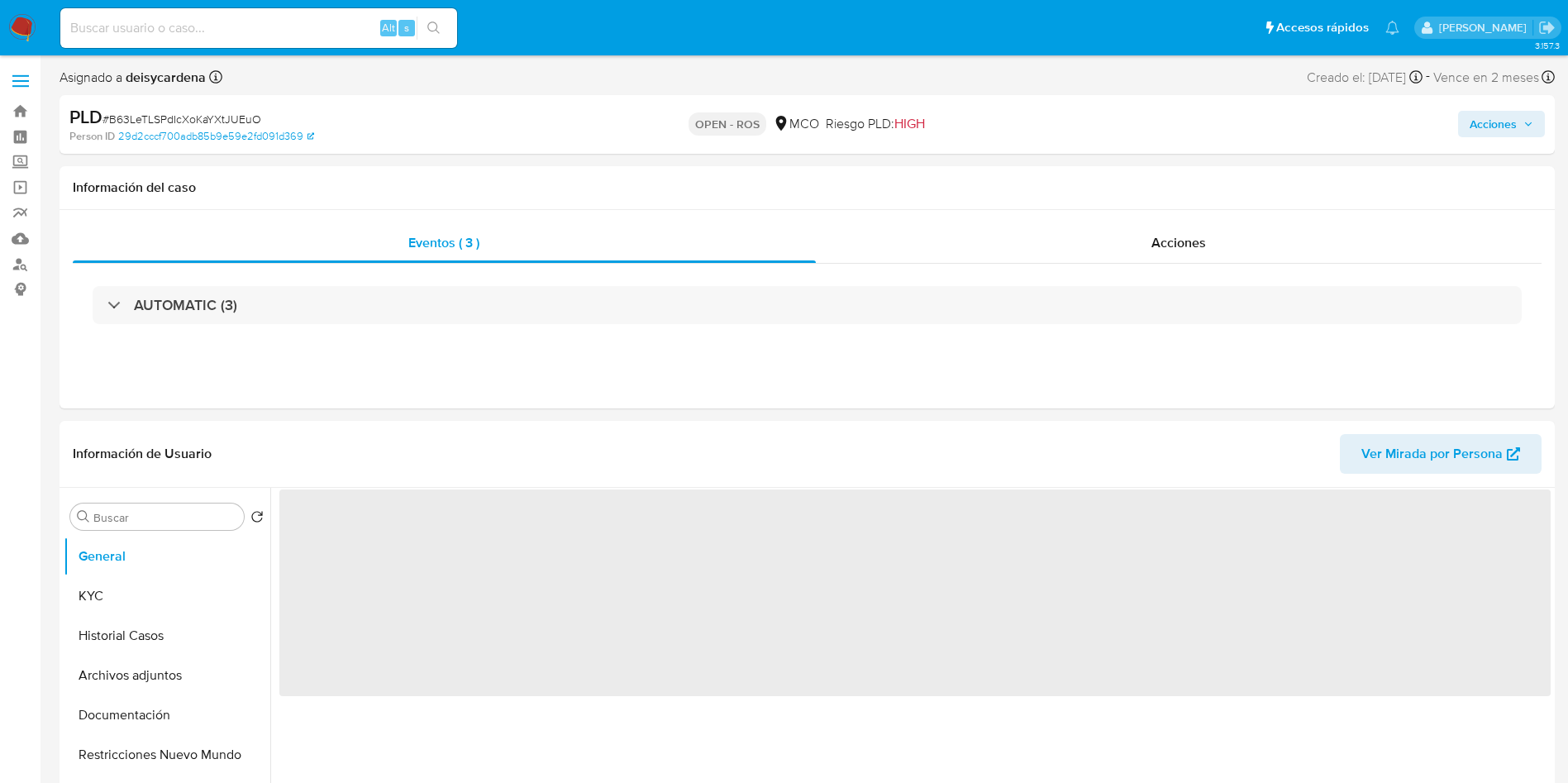
select select "10"
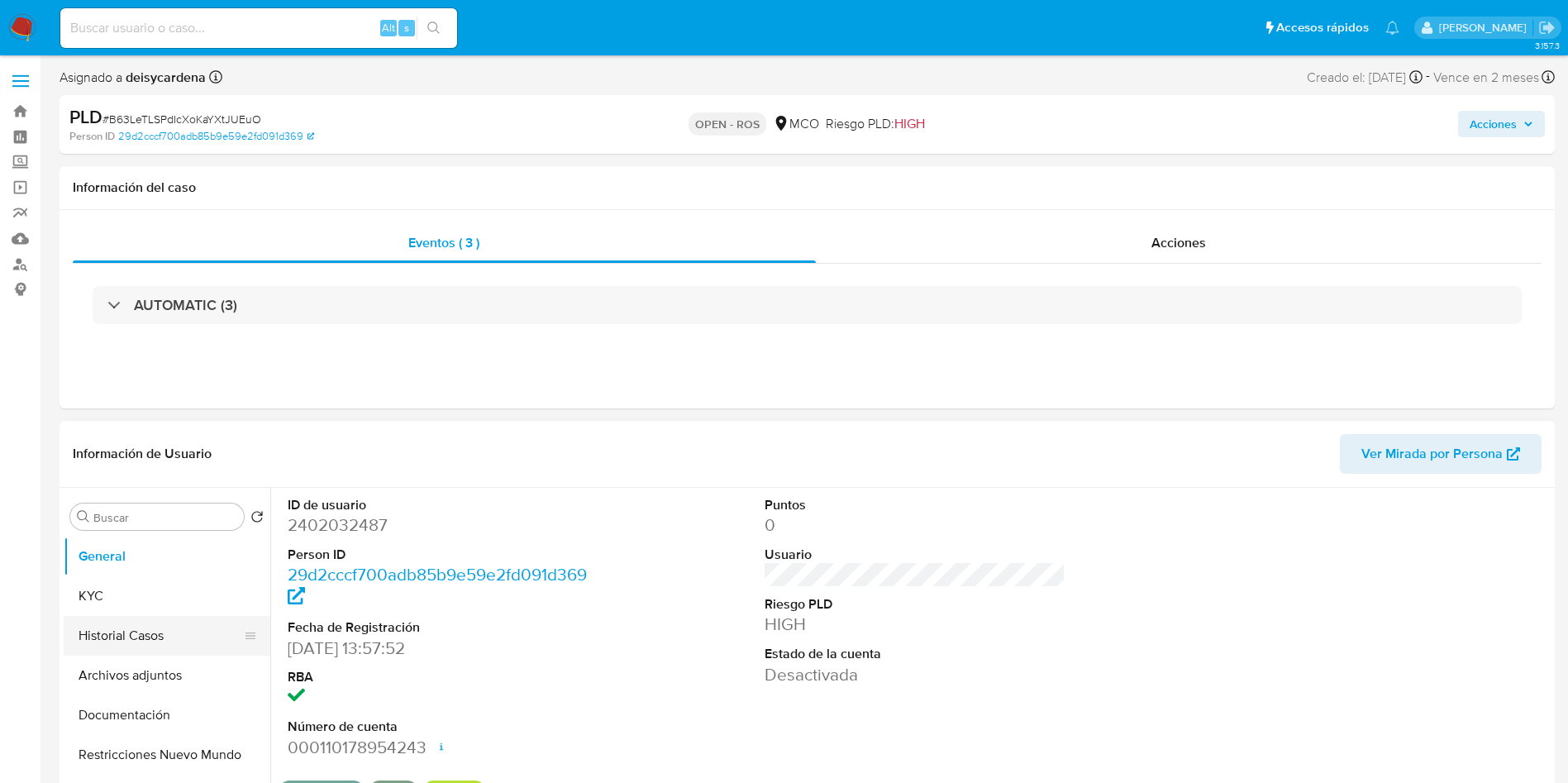
click at [149, 624] on button "Historial Casos" at bounding box center [160, 636] width 193 height 40
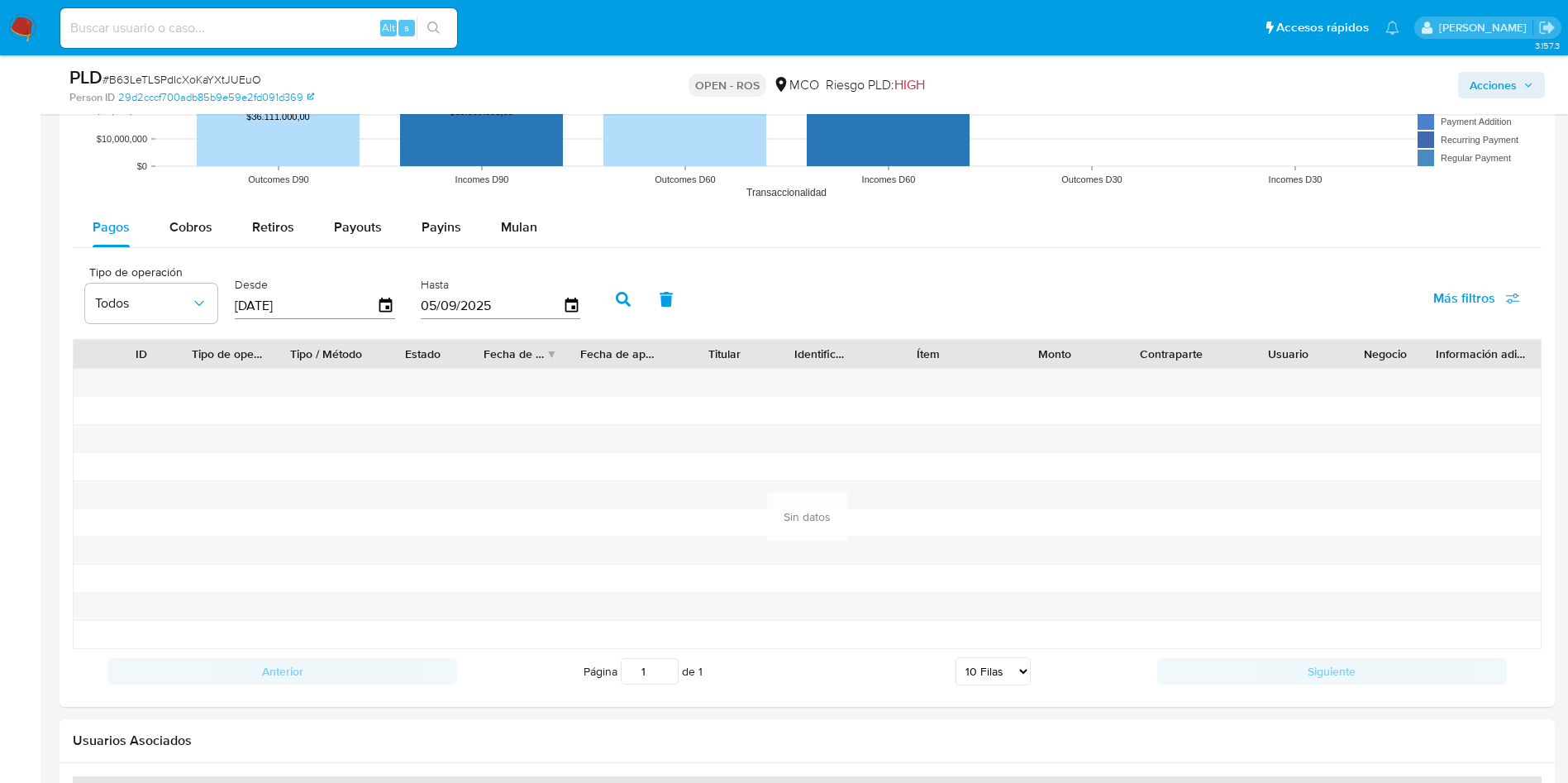
scroll to position [1774, 0]
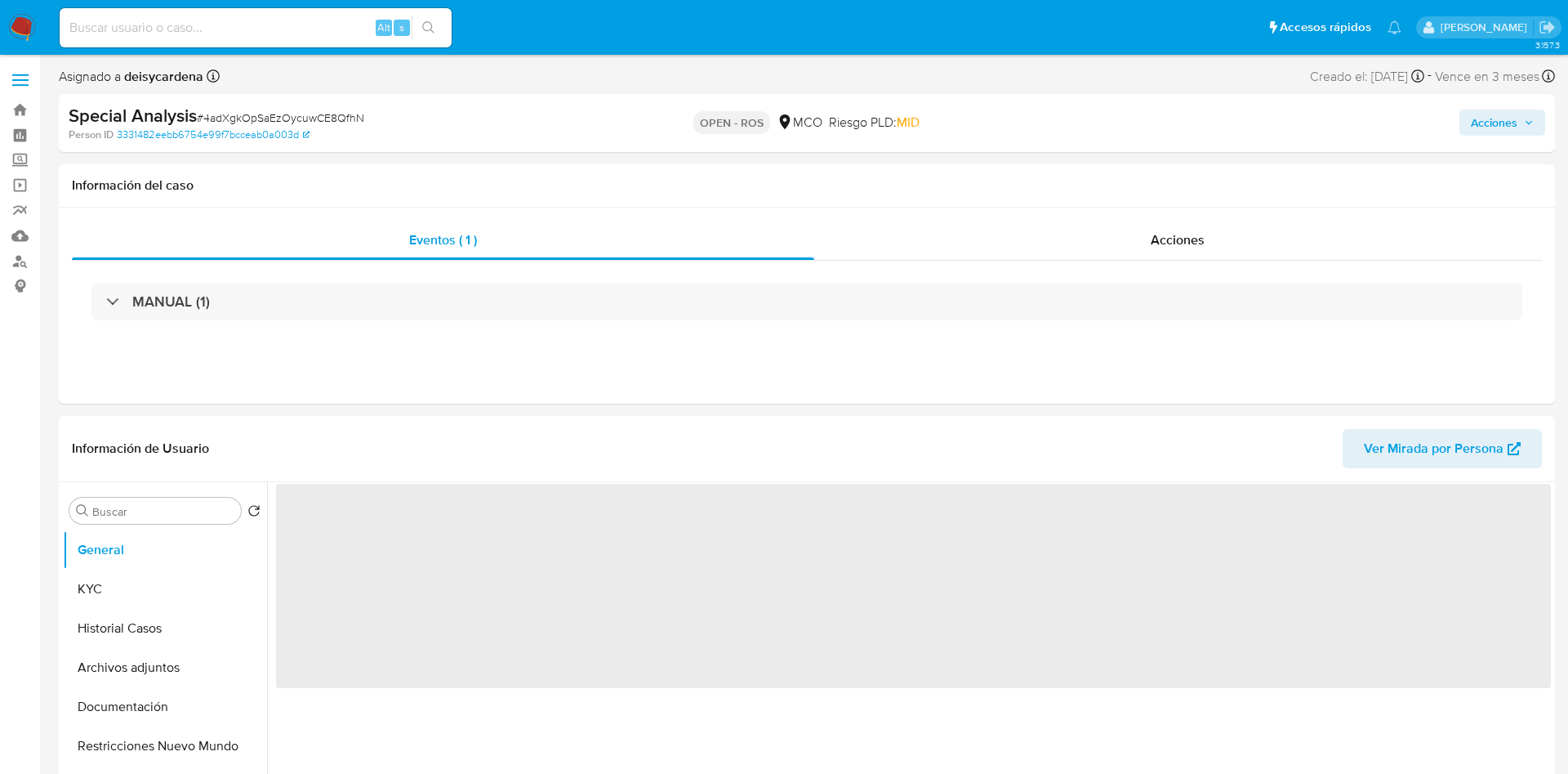
select select "10"
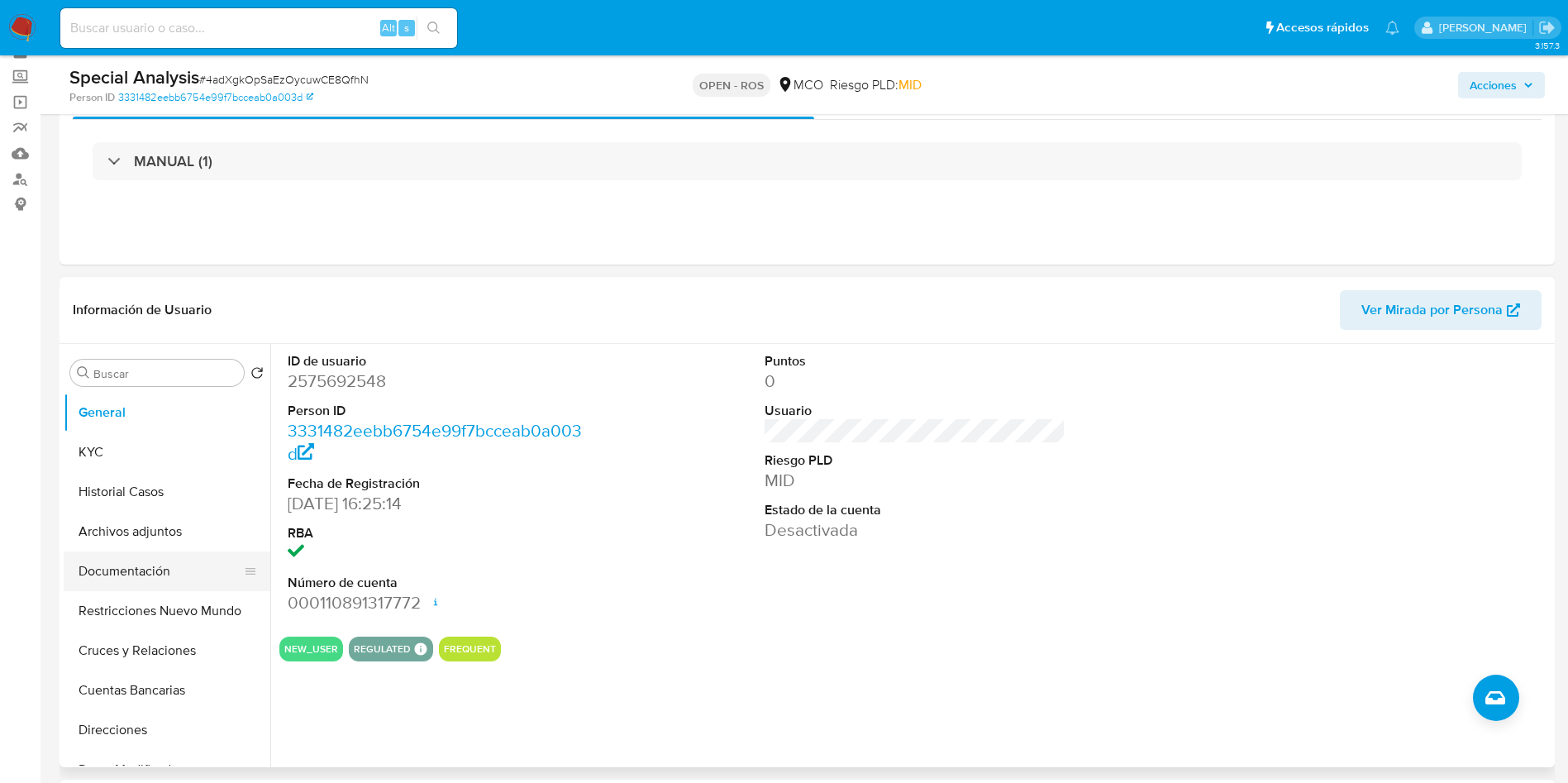
scroll to position [124, 0]
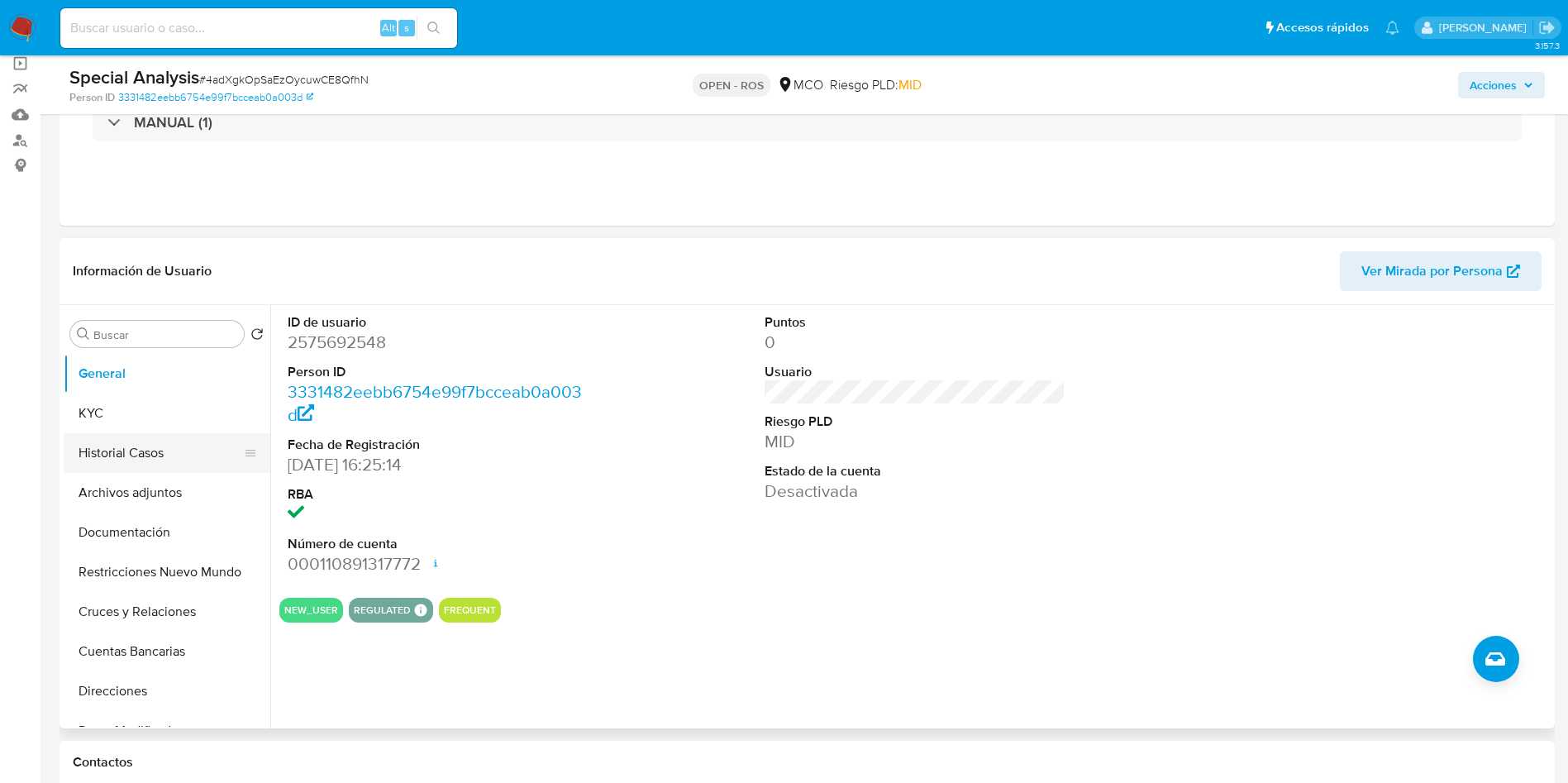
click at [159, 449] on button "Historial Casos" at bounding box center [160, 453] width 193 height 40
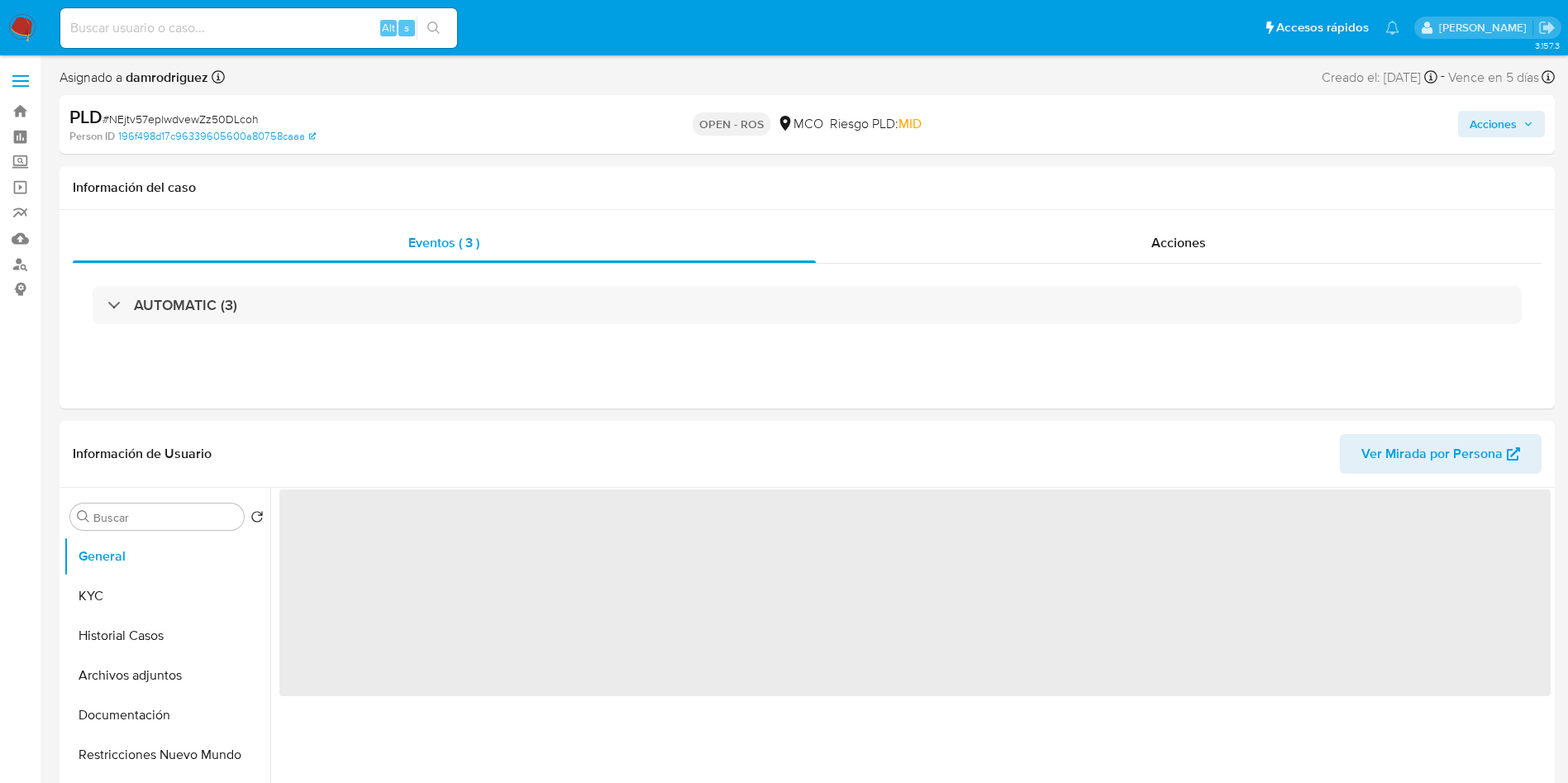
click at [1496, 139] on div "Acciones" at bounding box center [1301, 124] width 488 height 39
click at [1501, 129] on span "Acciones" at bounding box center [1492, 124] width 47 height 26
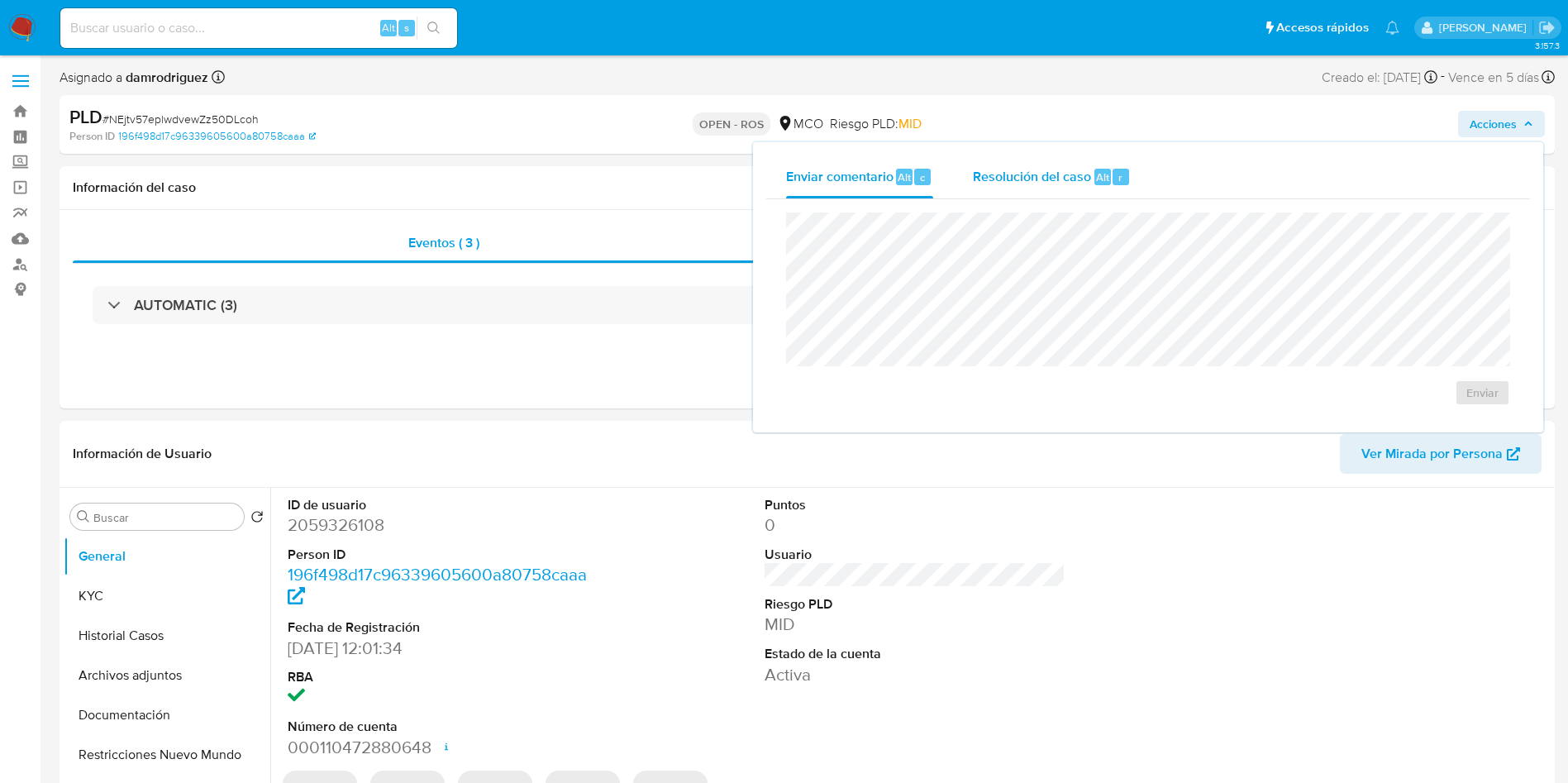
click at [1069, 176] on span "Resolución del caso" at bounding box center [1032, 177] width 118 height 19
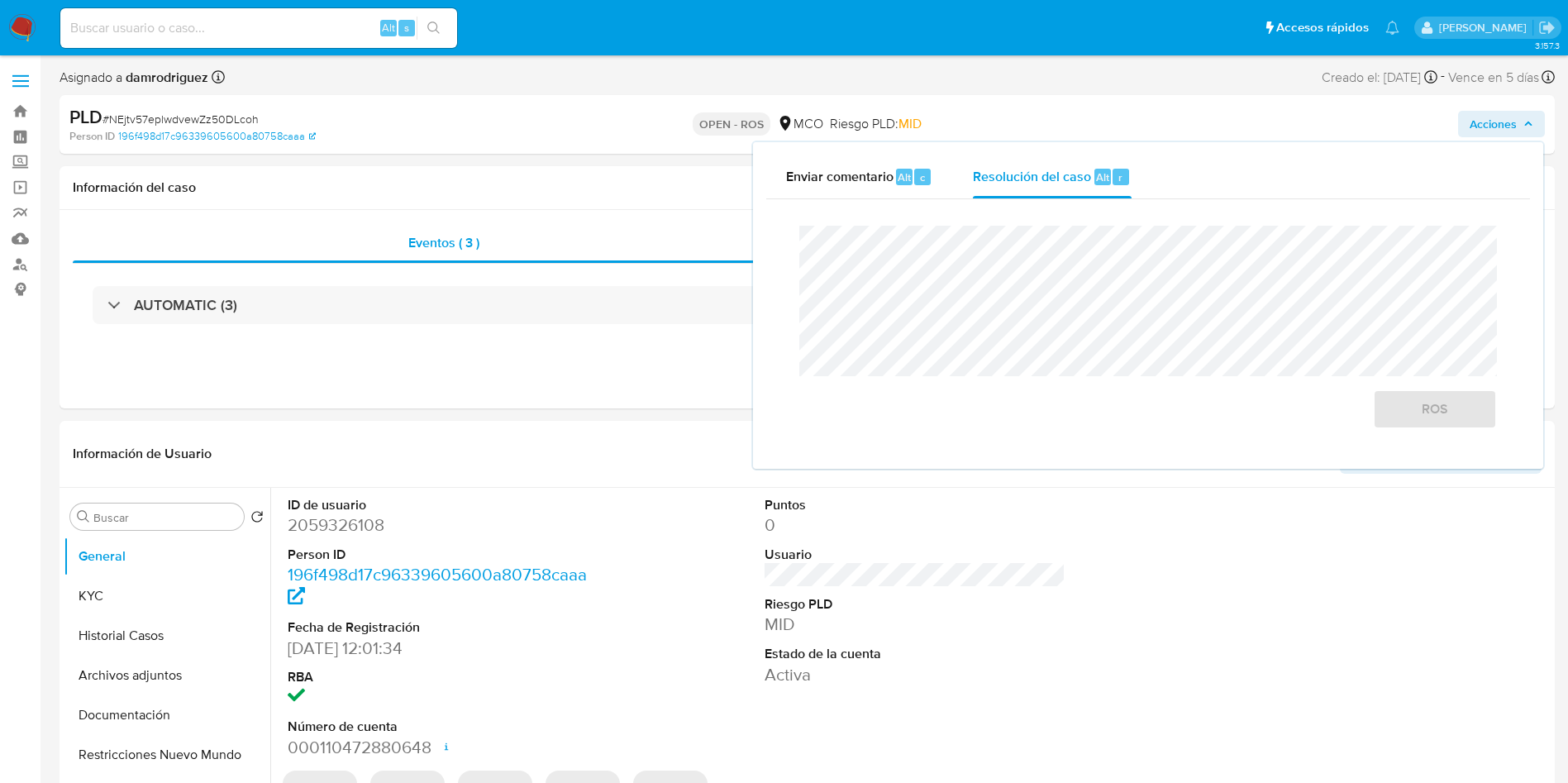
select select "10"
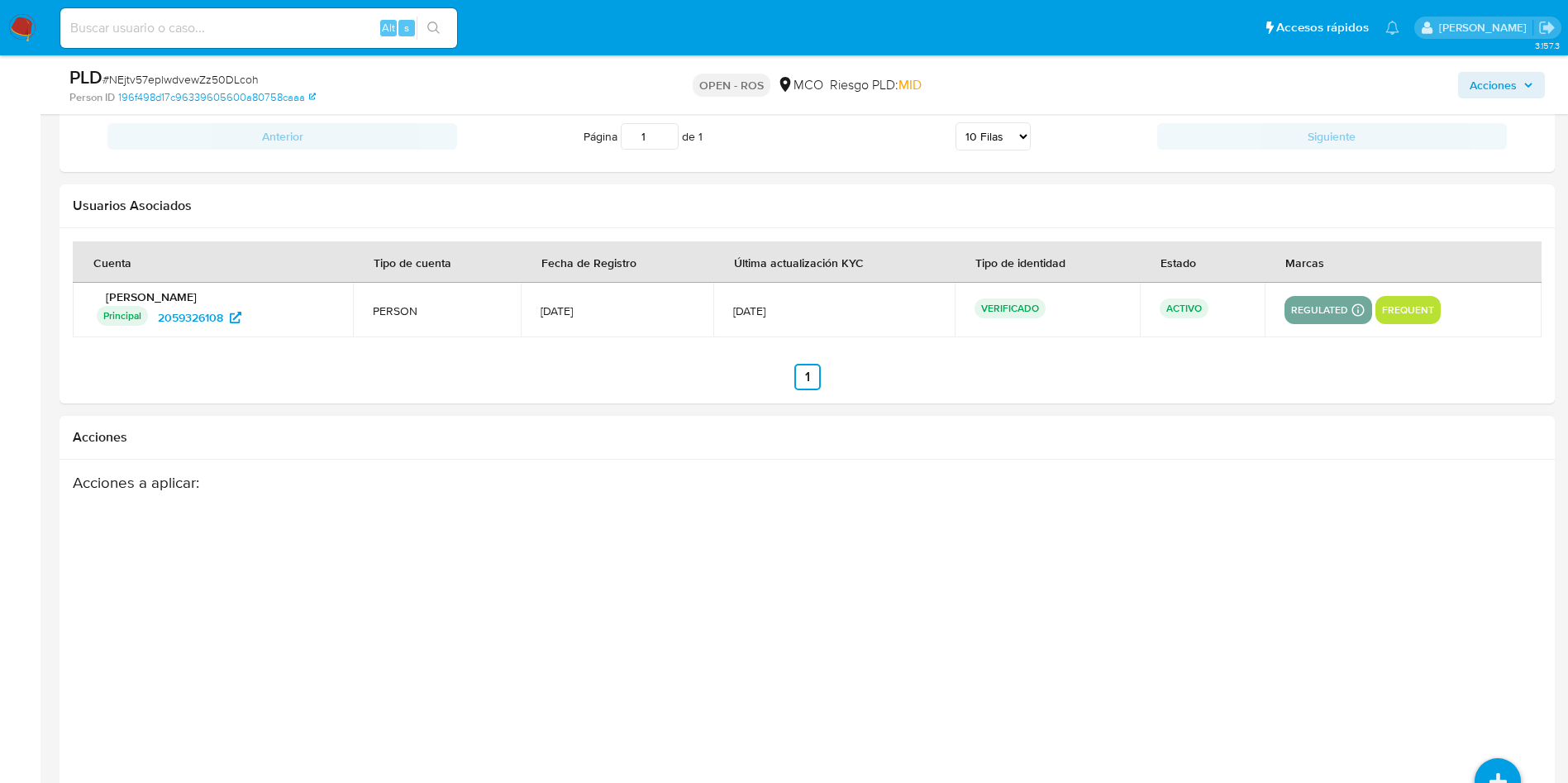
scroll to position [2196, 0]
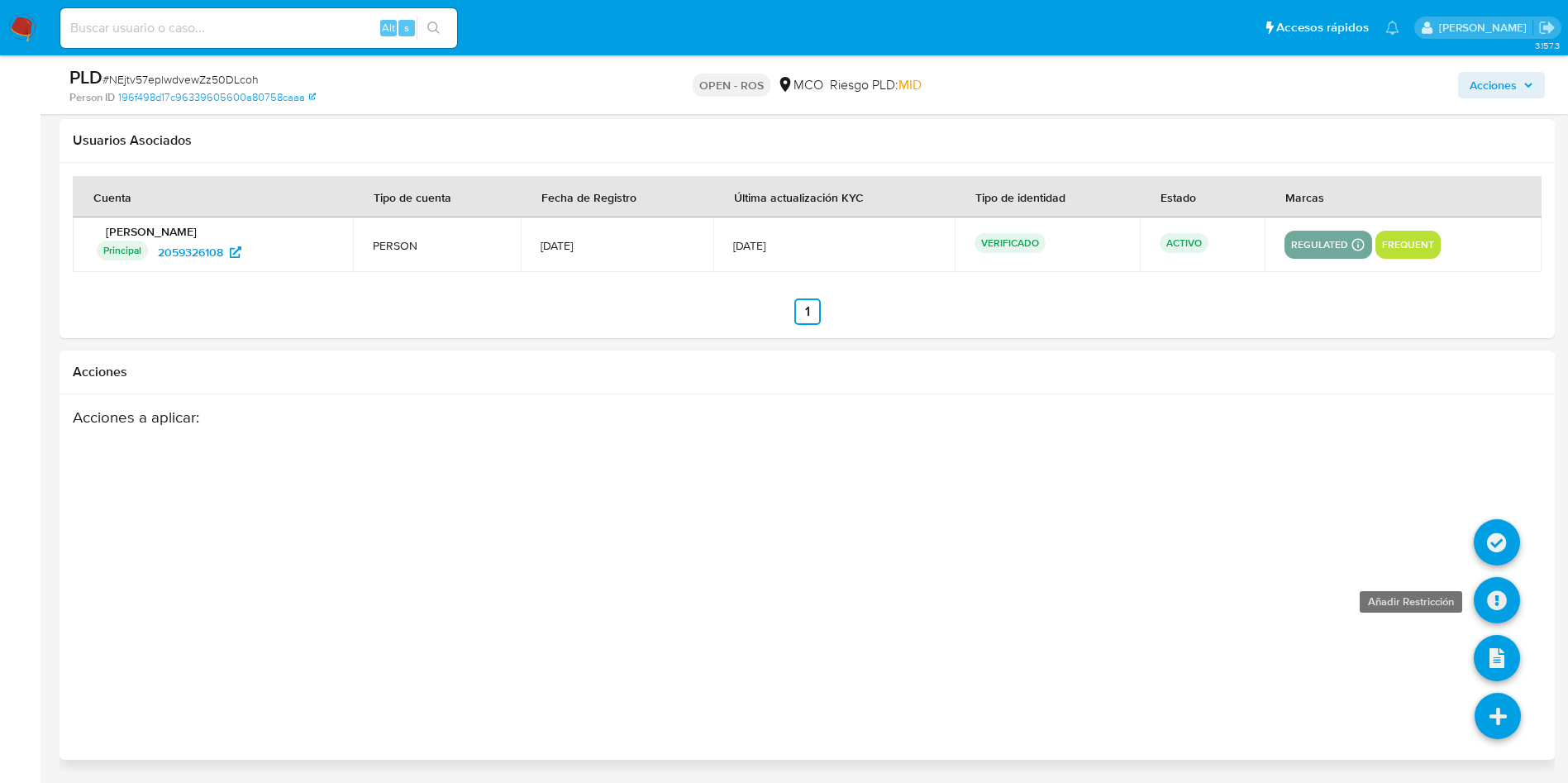
click at [1508, 591] on icon at bounding box center [1497, 600] width 46 height 46
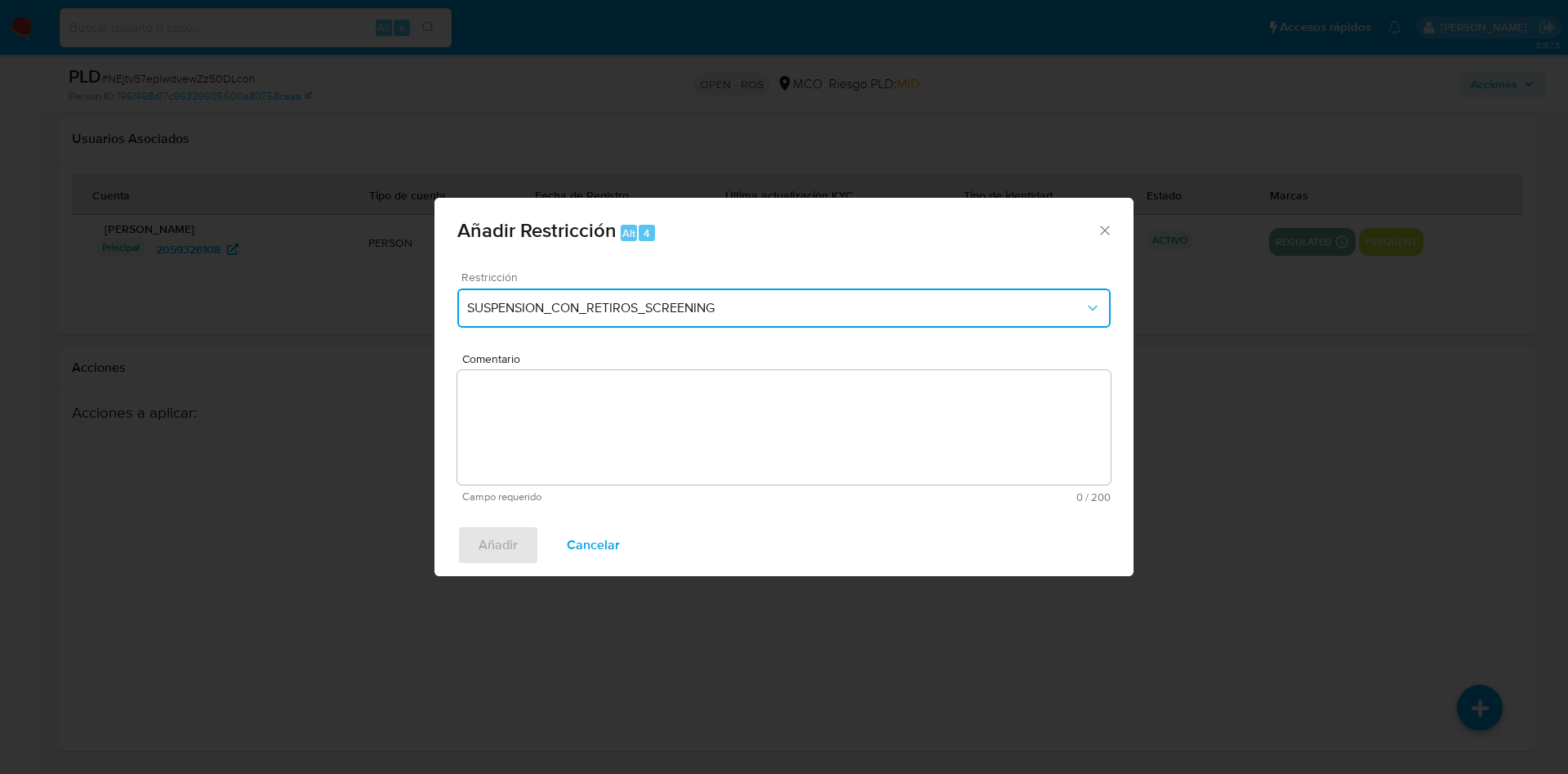
click at [610, 308] on span "SUSPENSION_CON_RETIROS_SCREENING" at bounding box center [776, 308] width 617 height 17
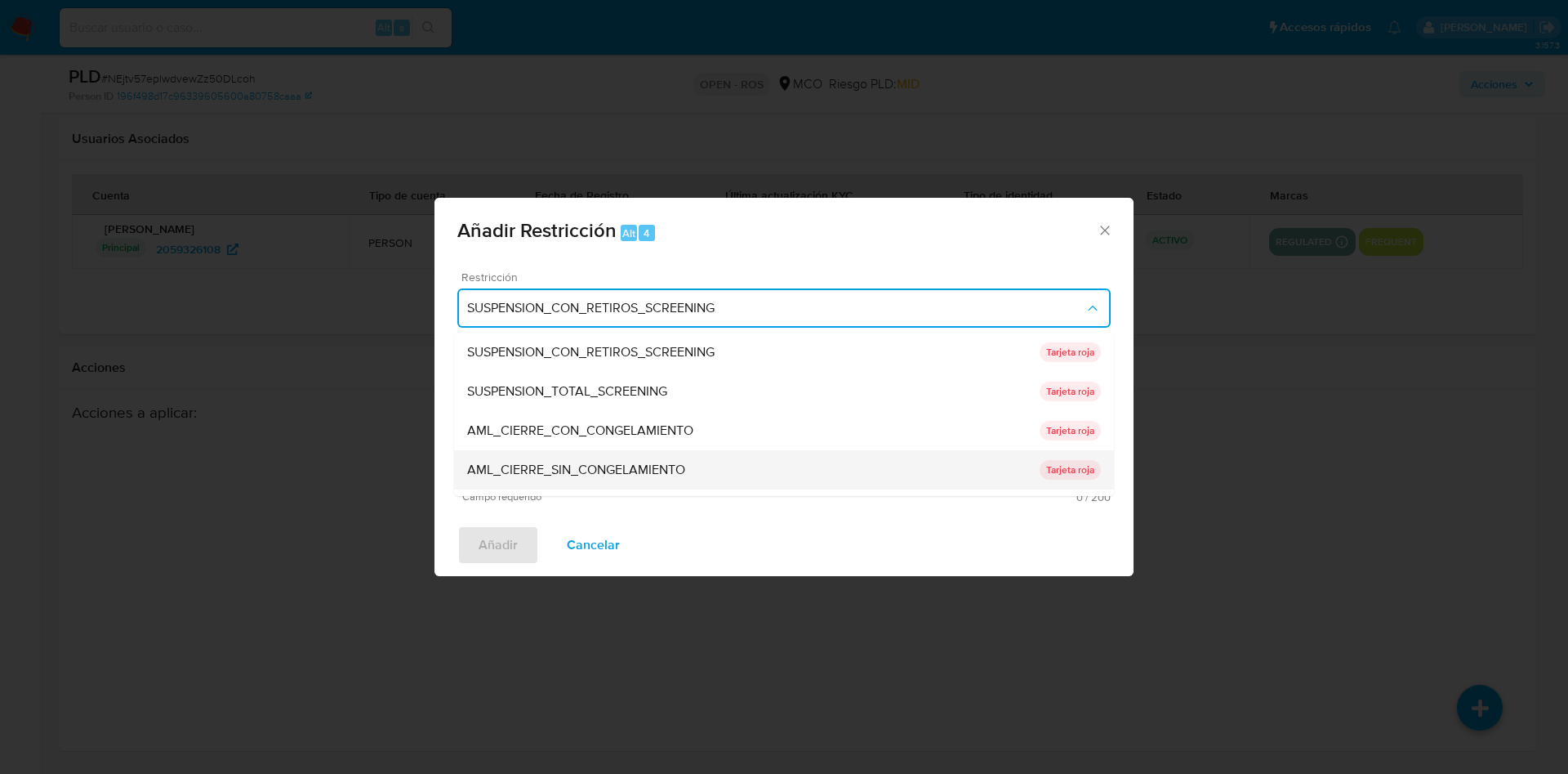
click at [660, 467] on span "AML_CIERRE_SIN_CONGELAMIENTO" at bounding box center [576, 469] width 218 height 17
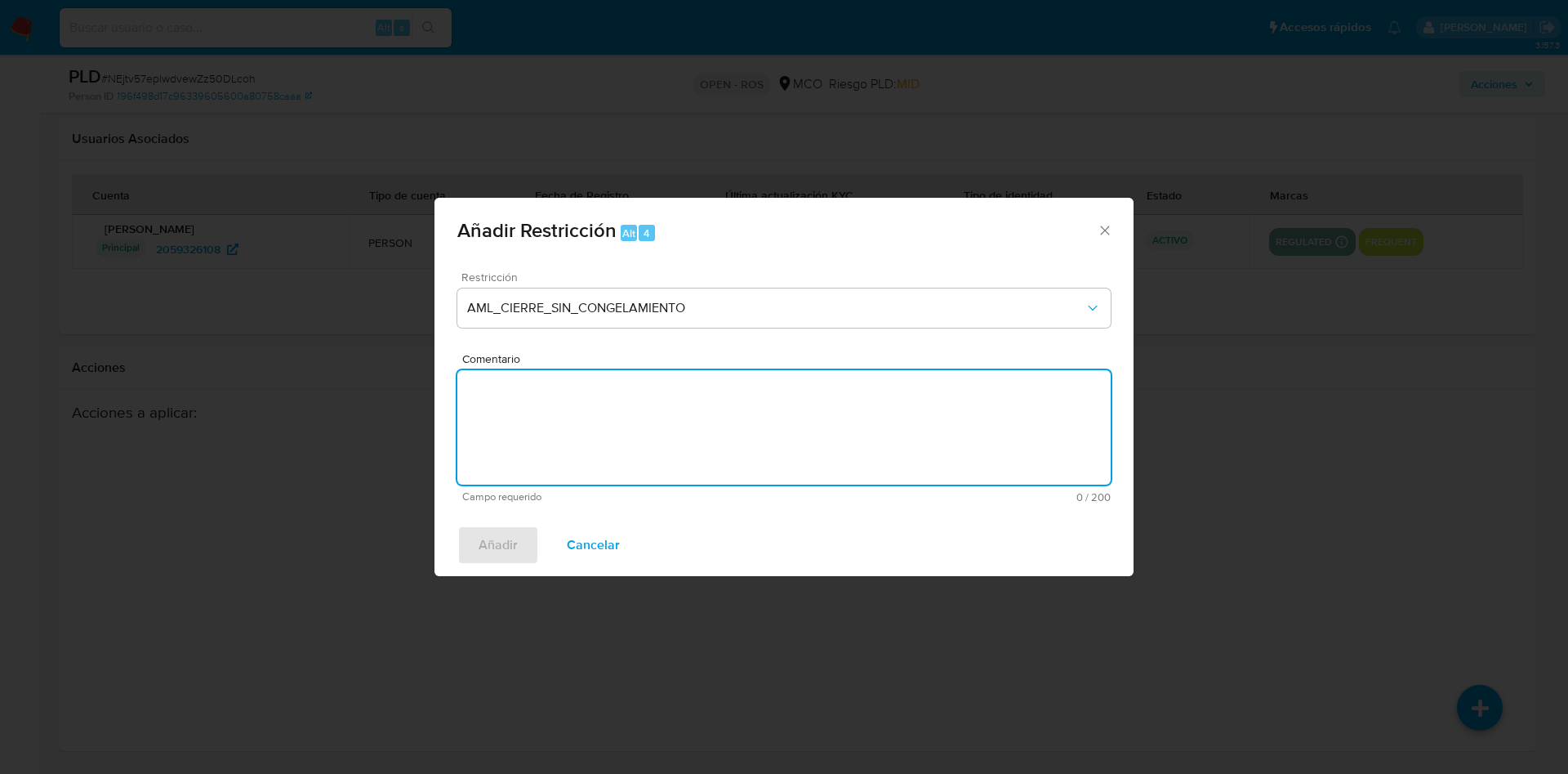
click at [579, 434] on textarea "Comentario" at bounding box center [784, 427] width 653 height 114
type textarea "AML - Se aplica restriccion"
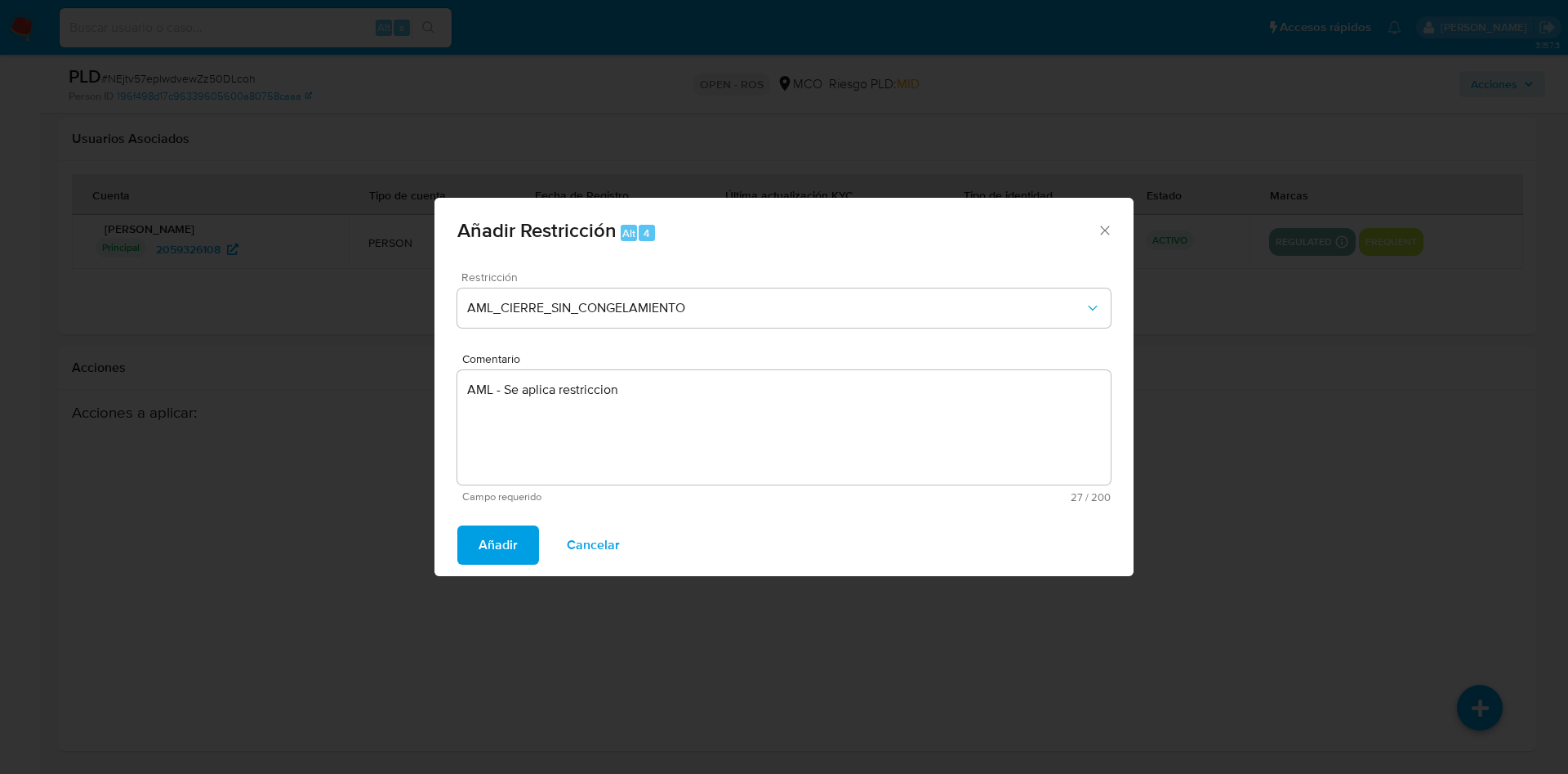
click at [494, 538] on span "Añadir" at bounding box center [498, 545] width 39 height 36
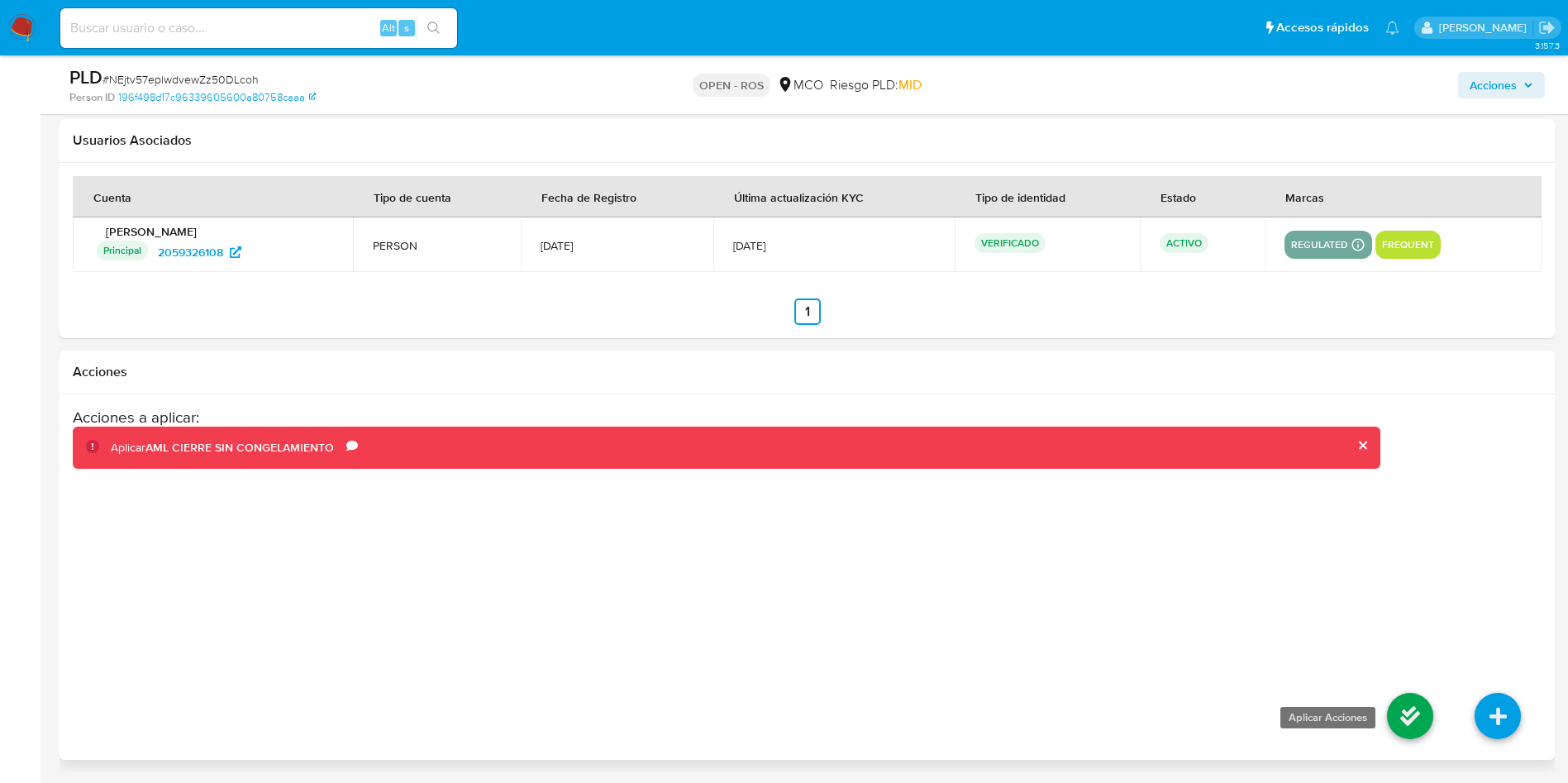
click at [1414, 704] on icon at bounding box center [1410, 716] width 46 height 46
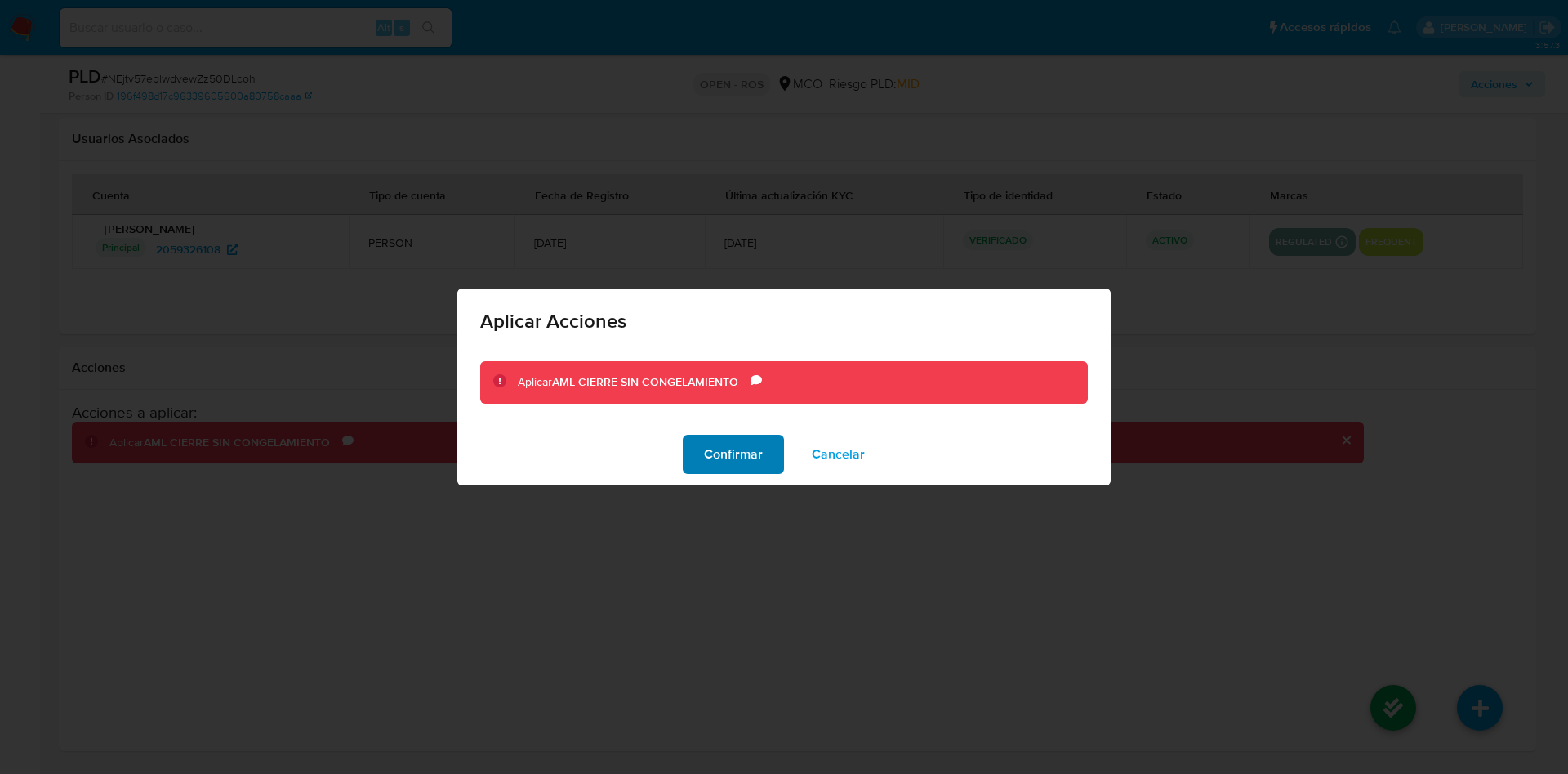
click at [747, 448] on span "Confirmar" at bounding box center [733, 454] width 58 height 36
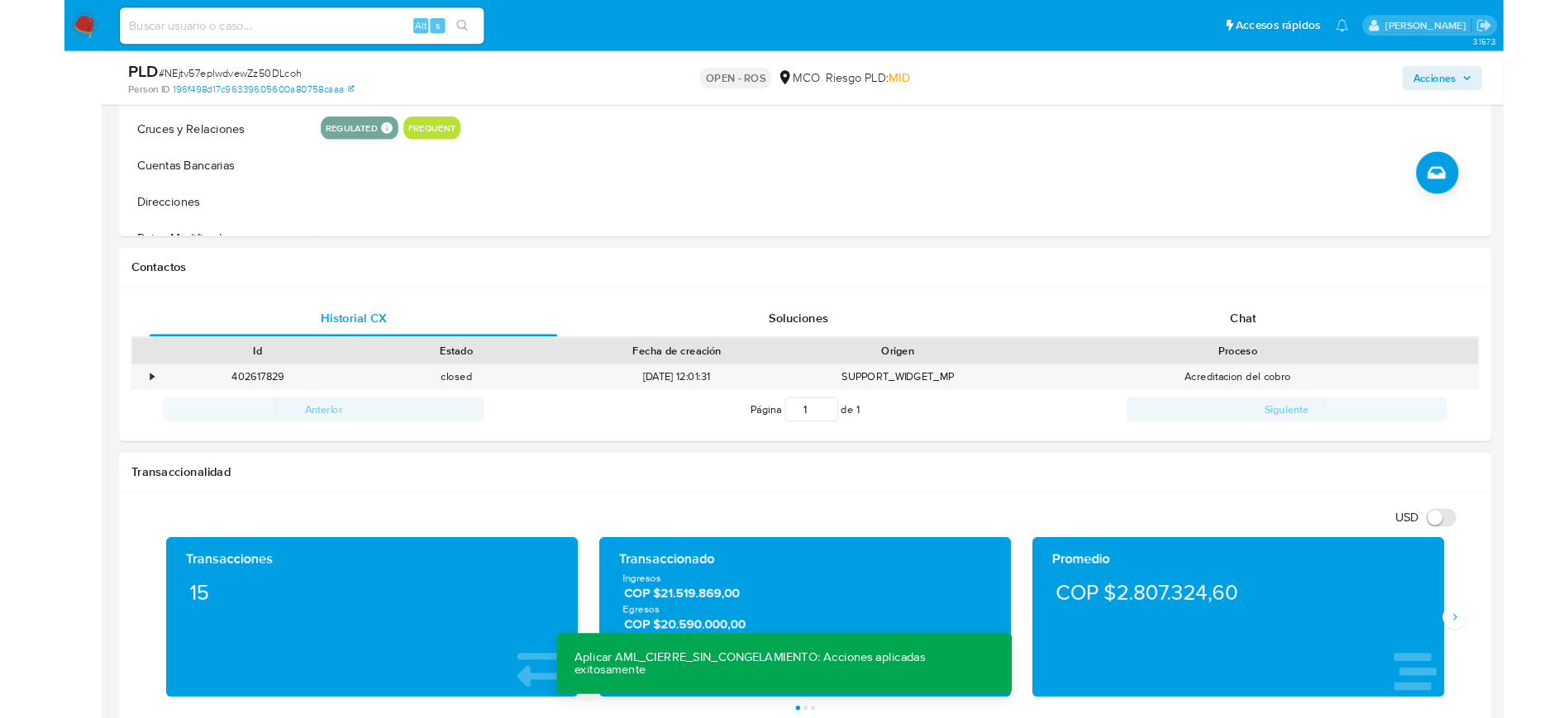
scroll to position [212, 0]
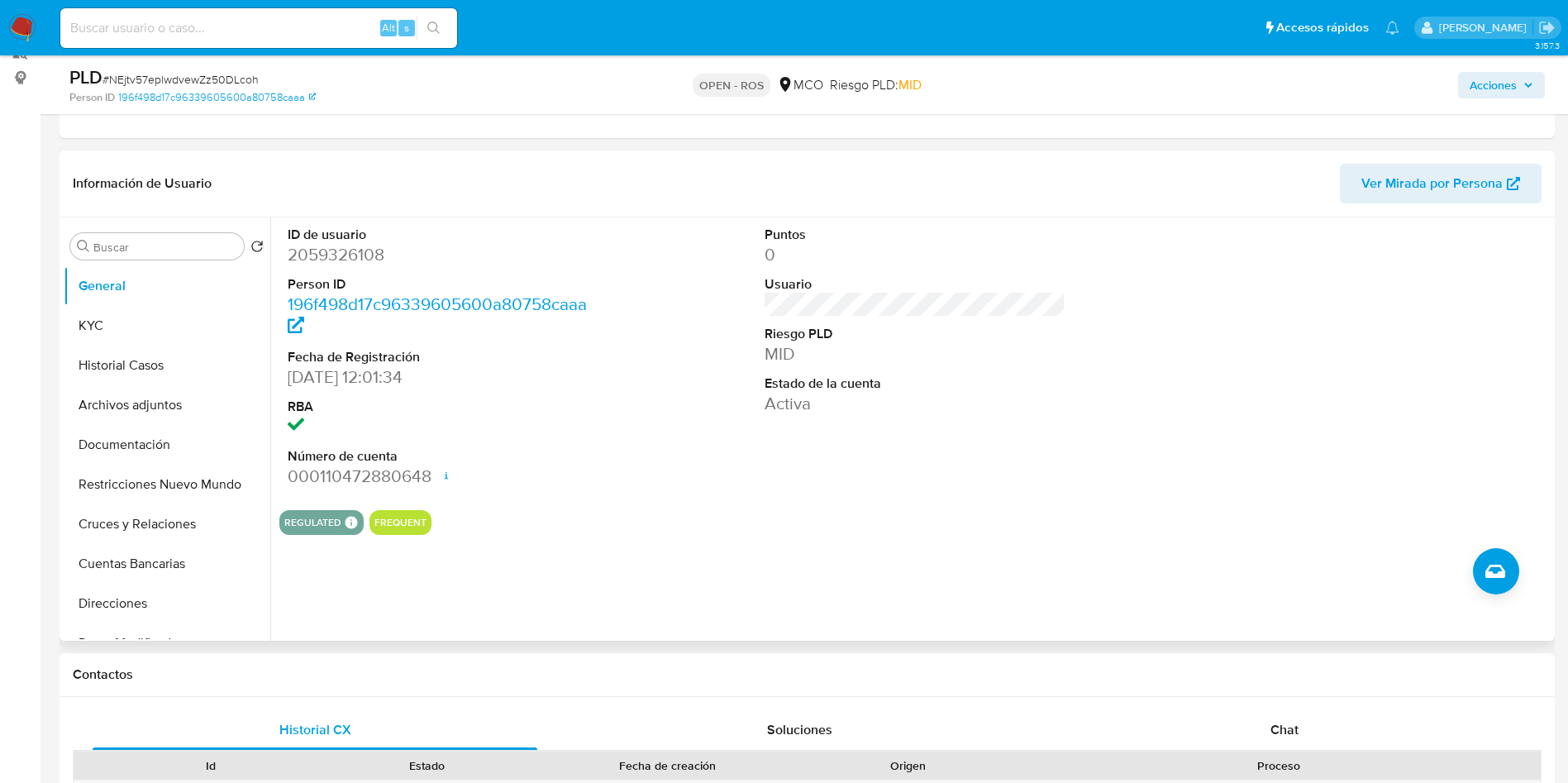
click at [594, 406] on div "ID de usuario 2059326108 Person ID 196f498d17c96339605600a80758caaa Fecha de Re…" at bounding box center [439, 357] width 319 height 280
click at [158, 492] on button "Restricciones Nuevo Mundo" at bounding box center [160, 484] width 193 height 40
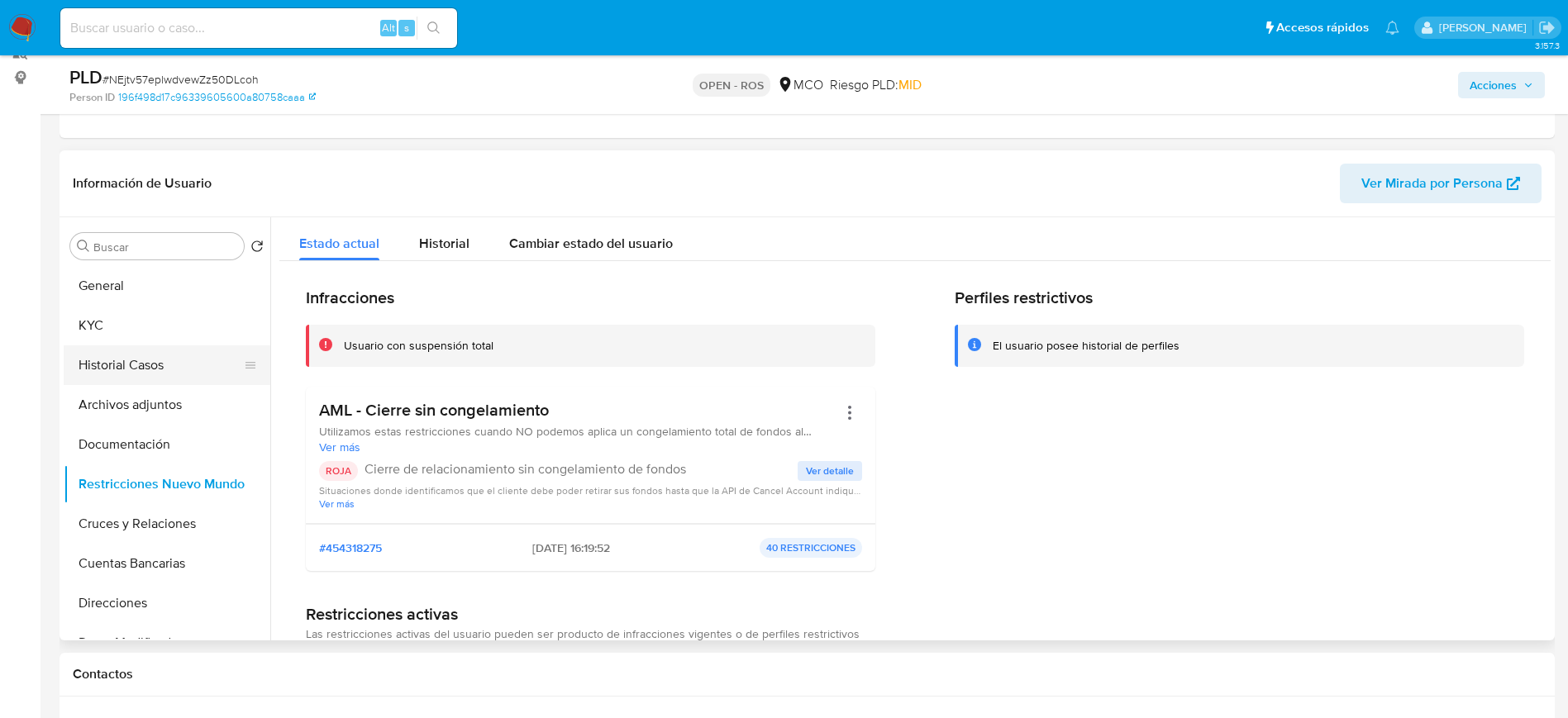
click at [129, 371] on button "Historial Casos" at bounding box center [160, 365] width 193 height 40
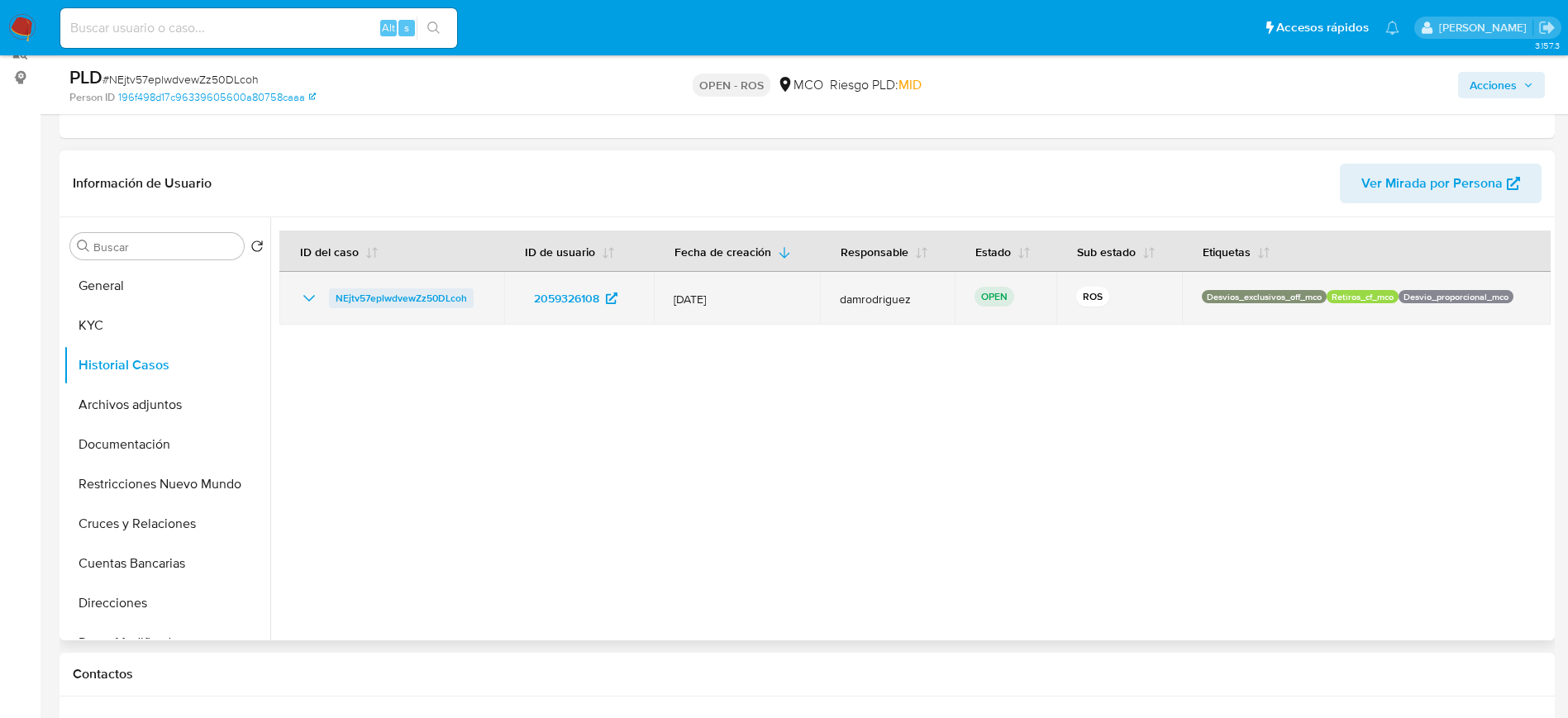
drag, startPoint x: 457, startPoint y: 302, endPoint x: 334, endPoint y: 307, distance: 123.1
click at [334, 307] on div "NEjtv57eplwdvewZz50DLcoh" at bounding box center [392, 298] width 185 height 19
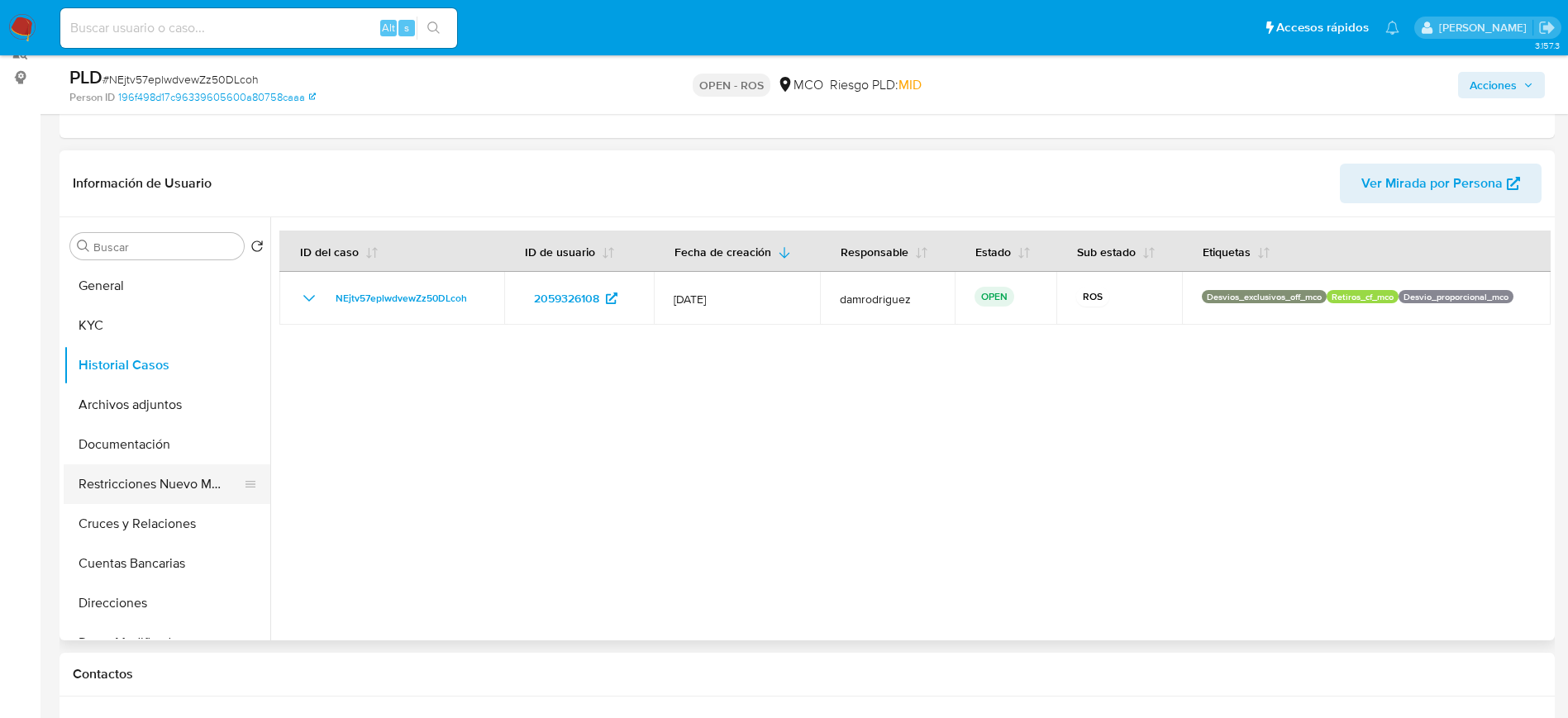
click at [136, 482] on button "Restricciones Nuevo Mundo" at bounding box center [160, 483] width 193 height 40
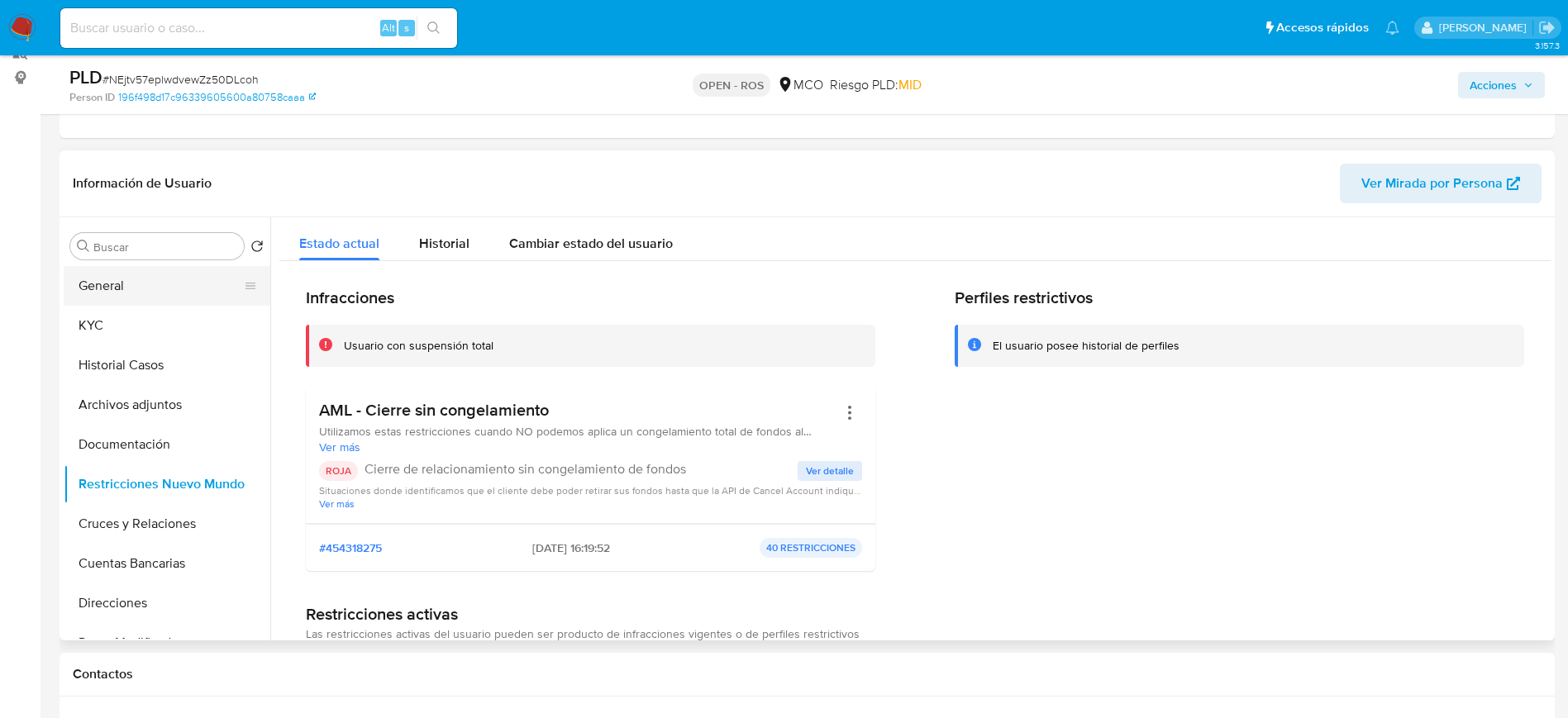
click at [124, 293] on button "General" at bounding box center [160, 286] width 193 height 40
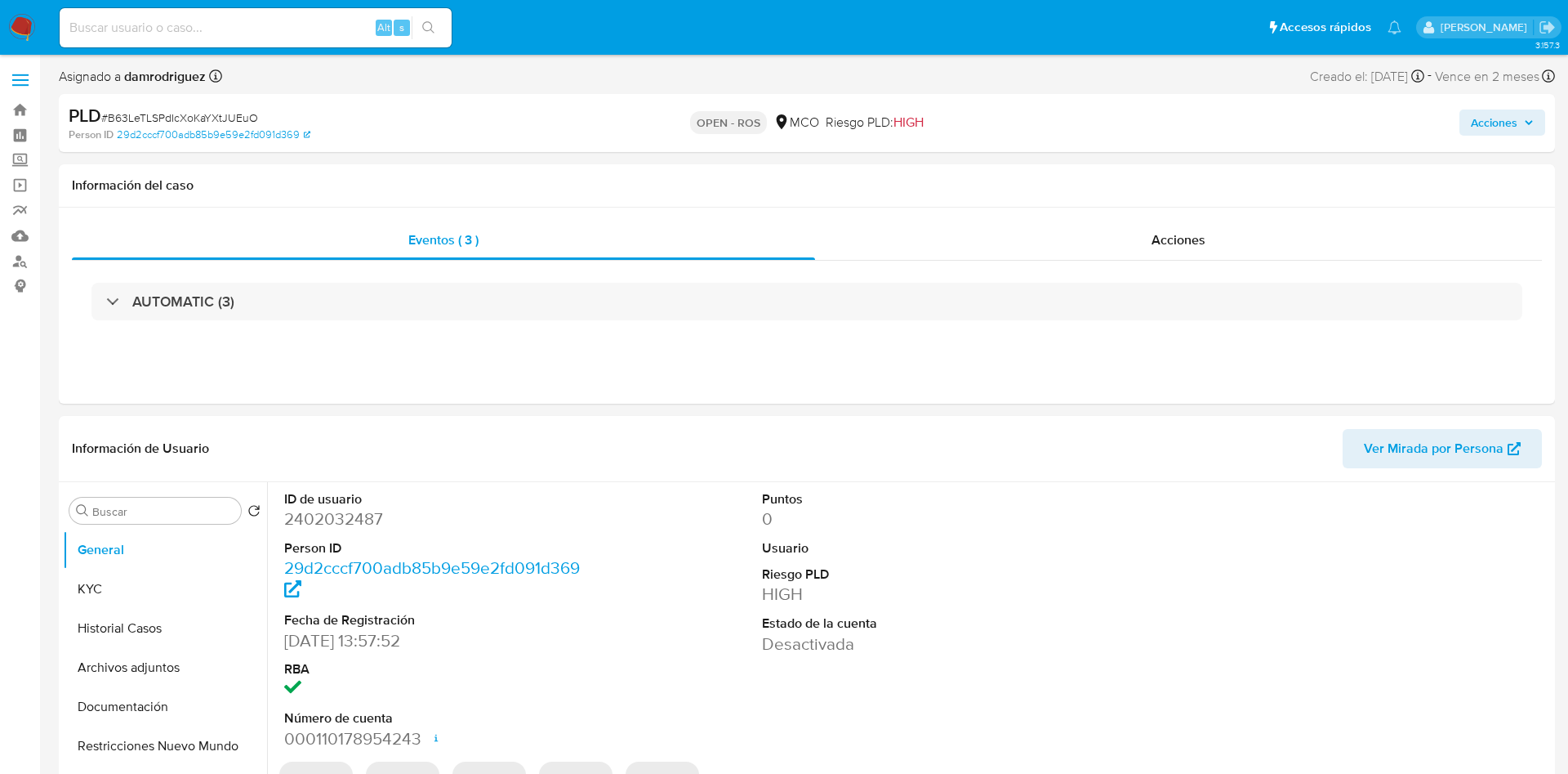
select select "10"
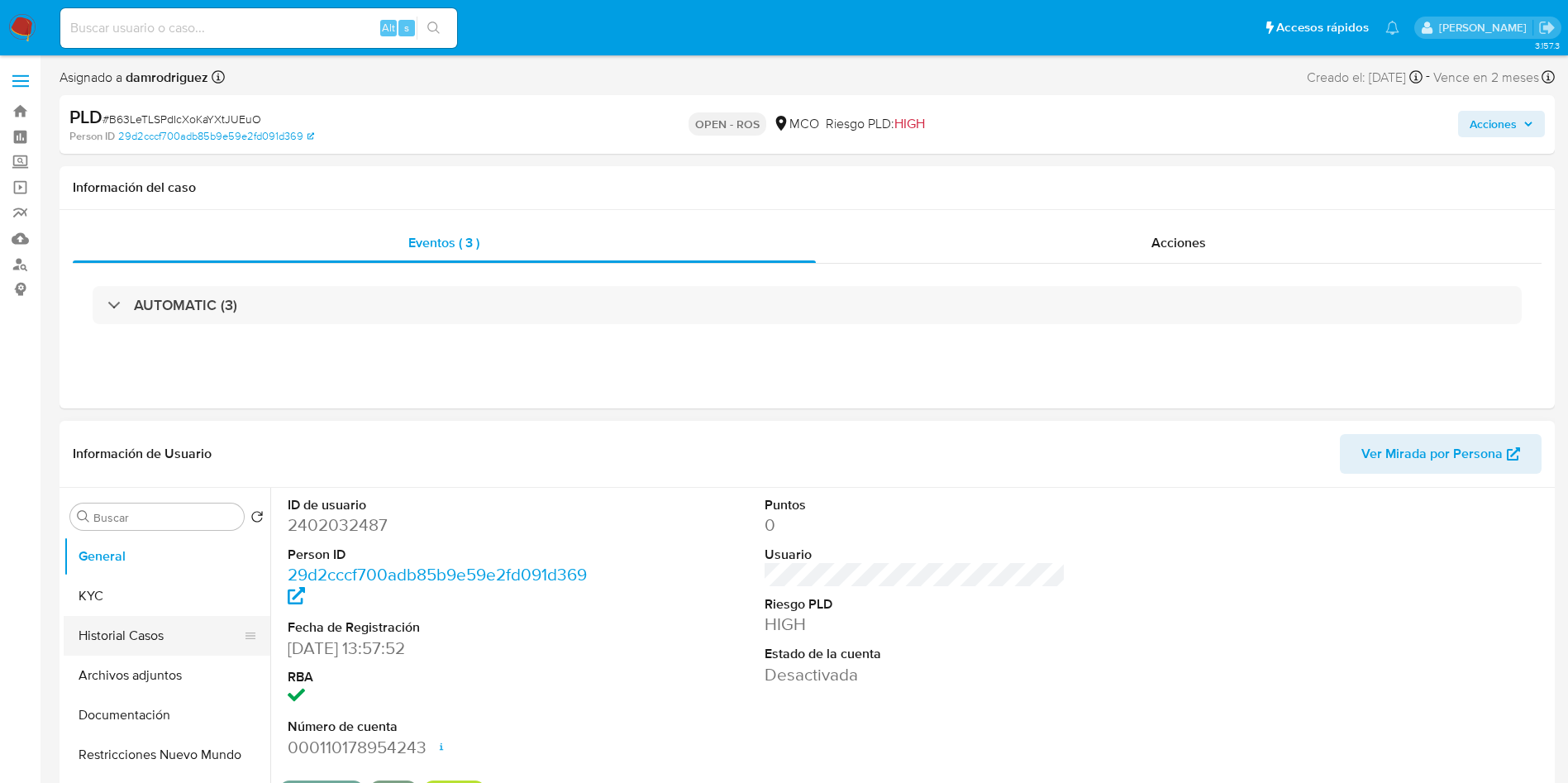
click at [126, 619] on button "Historial Casos" at bounding box center [160, 636] width 193 height 40
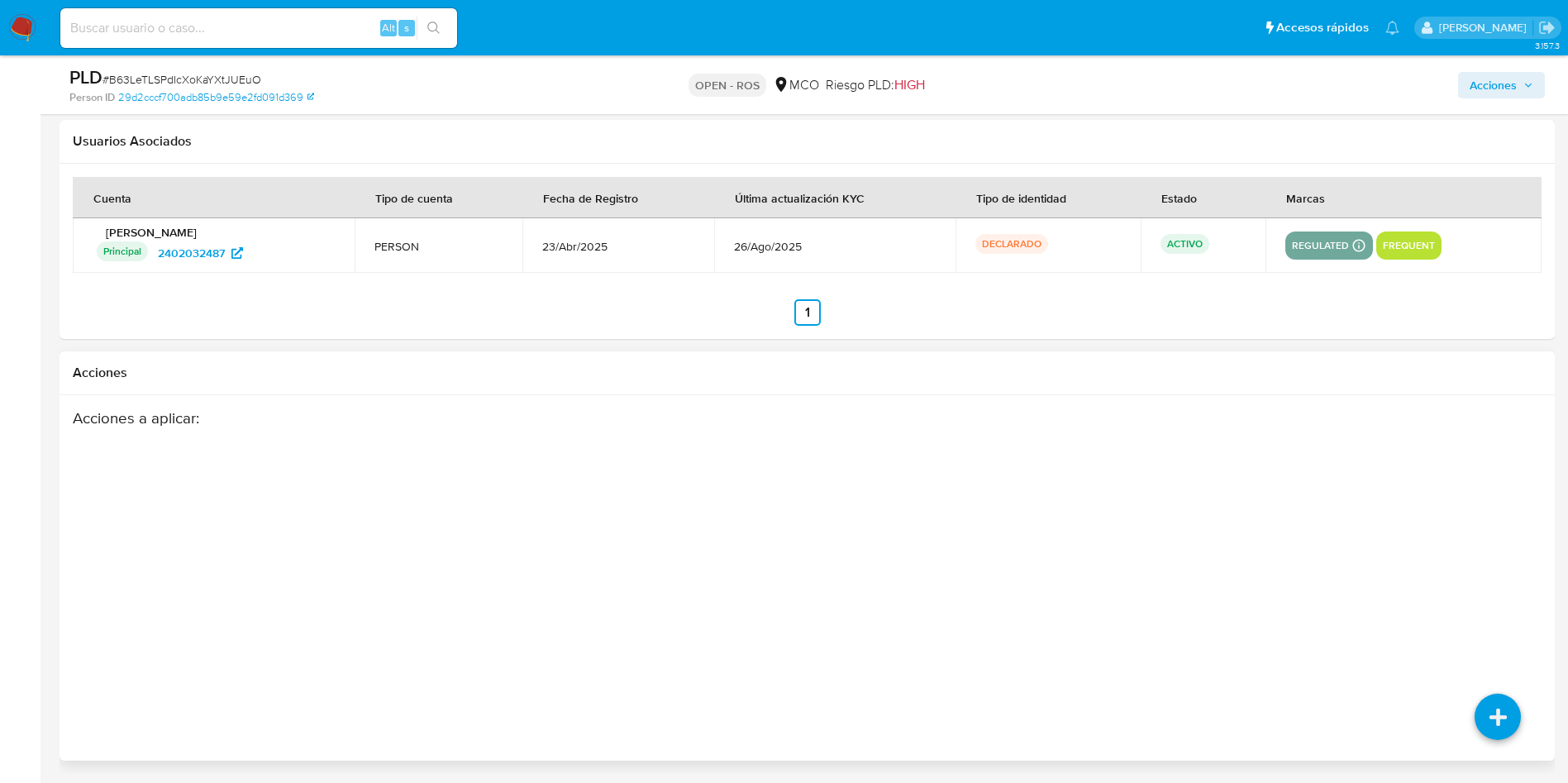
scroll to position [2196, 0]
click at [1499, 593] on icon at bounding box center [1497, 600] width 46 height 46
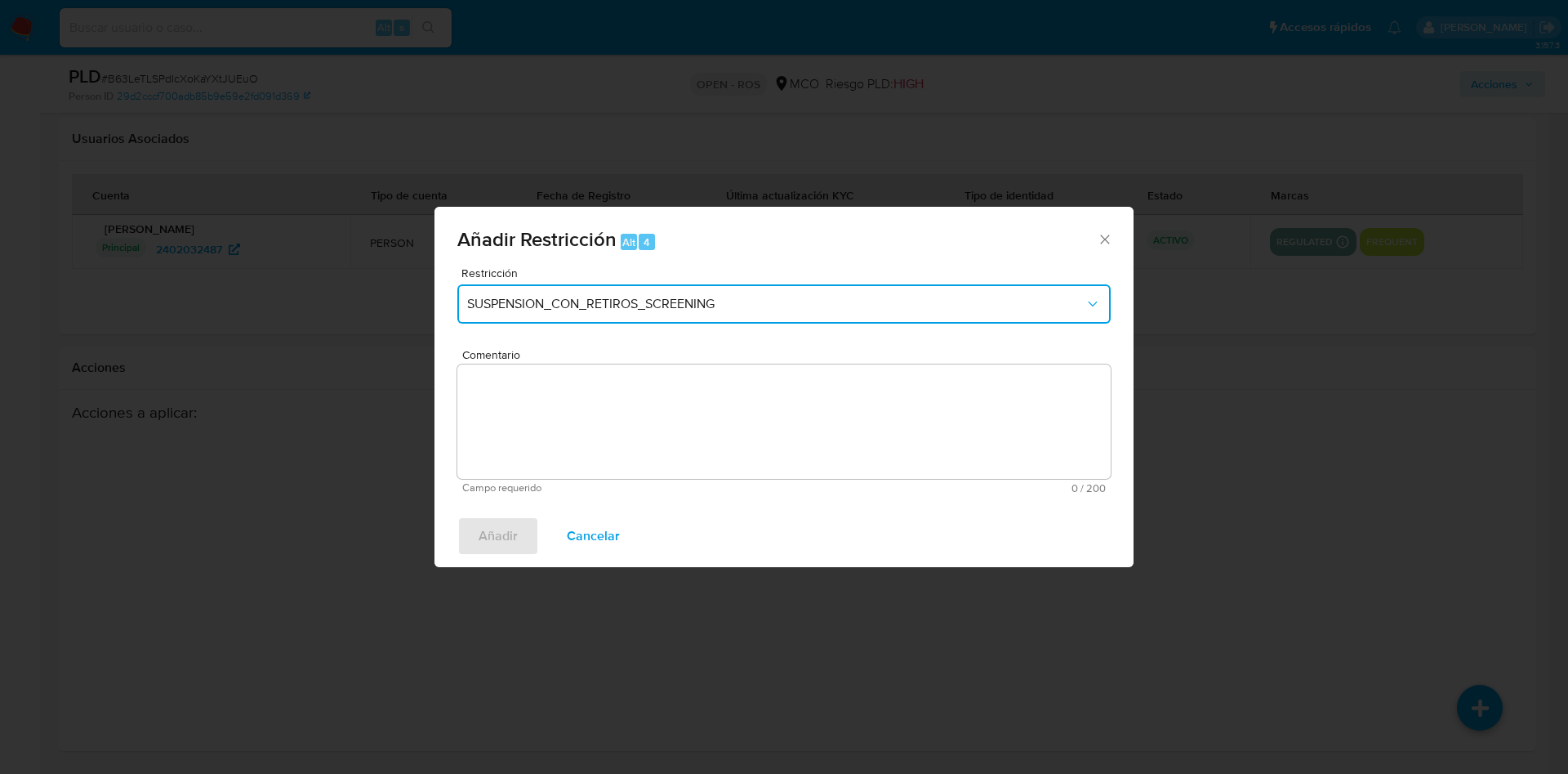
click at [603, 294] on button "SUSPENSION_CON_RETIROS_SCREENING" at bounding box center [784, 304] width 653 height 39
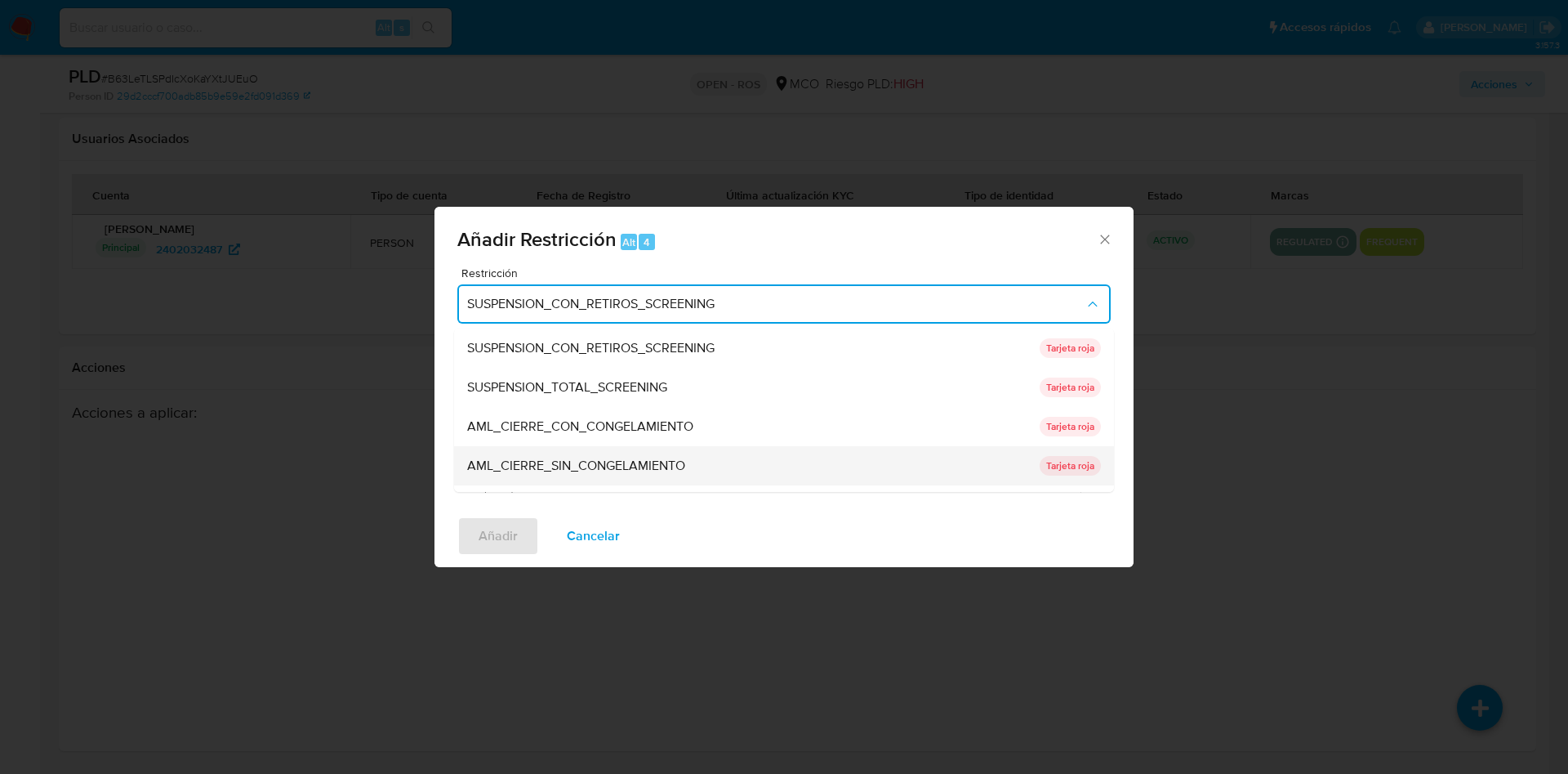
click at [665, 462] on span "AML_CIERRE_SIN_CONGELAMIENTO" at bounding box center [576, 466] width 218 height 17
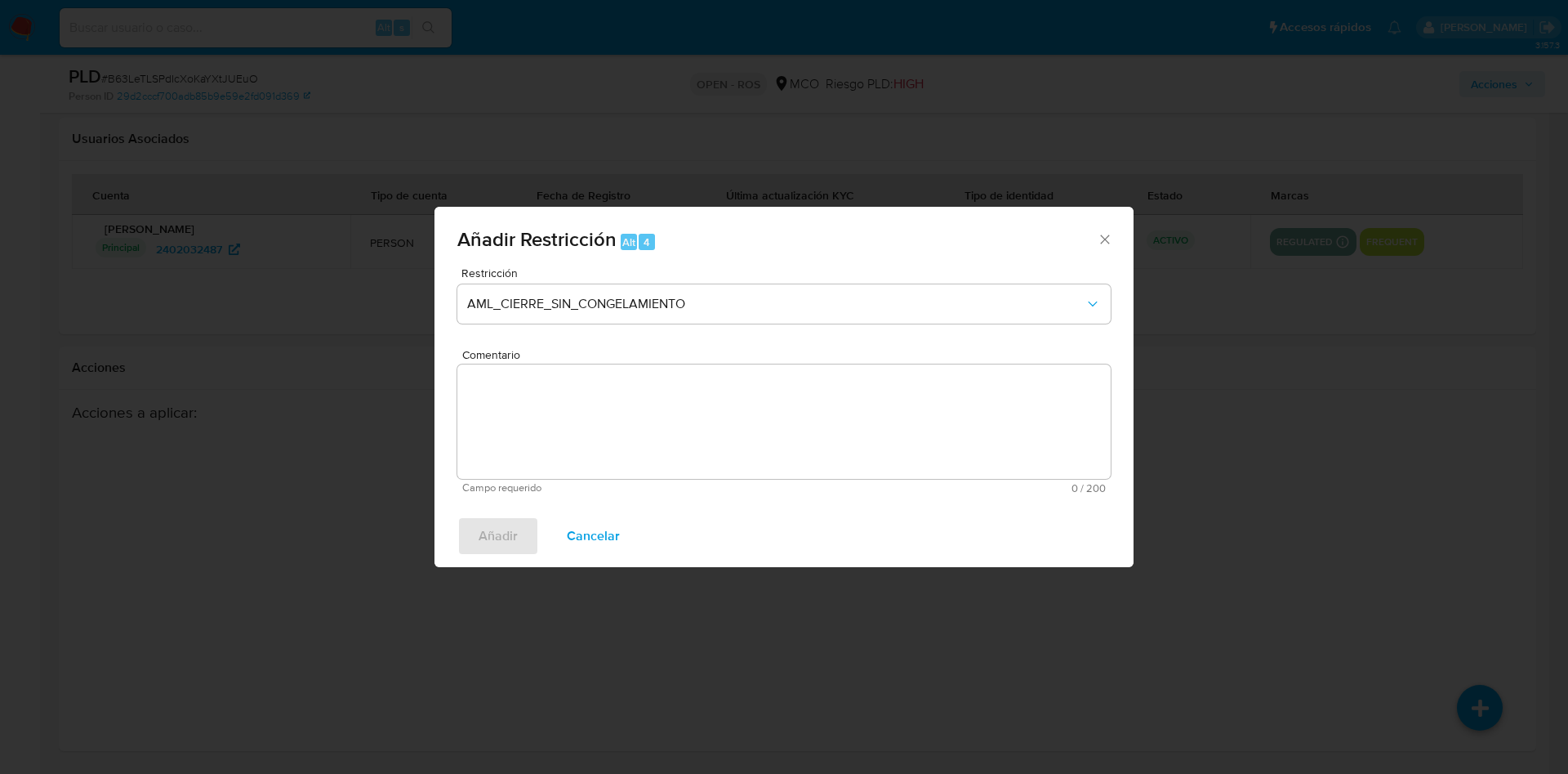
click at [620, 414] on textarea "Comentario" at bounding box center [784, 421] width 653 height 114
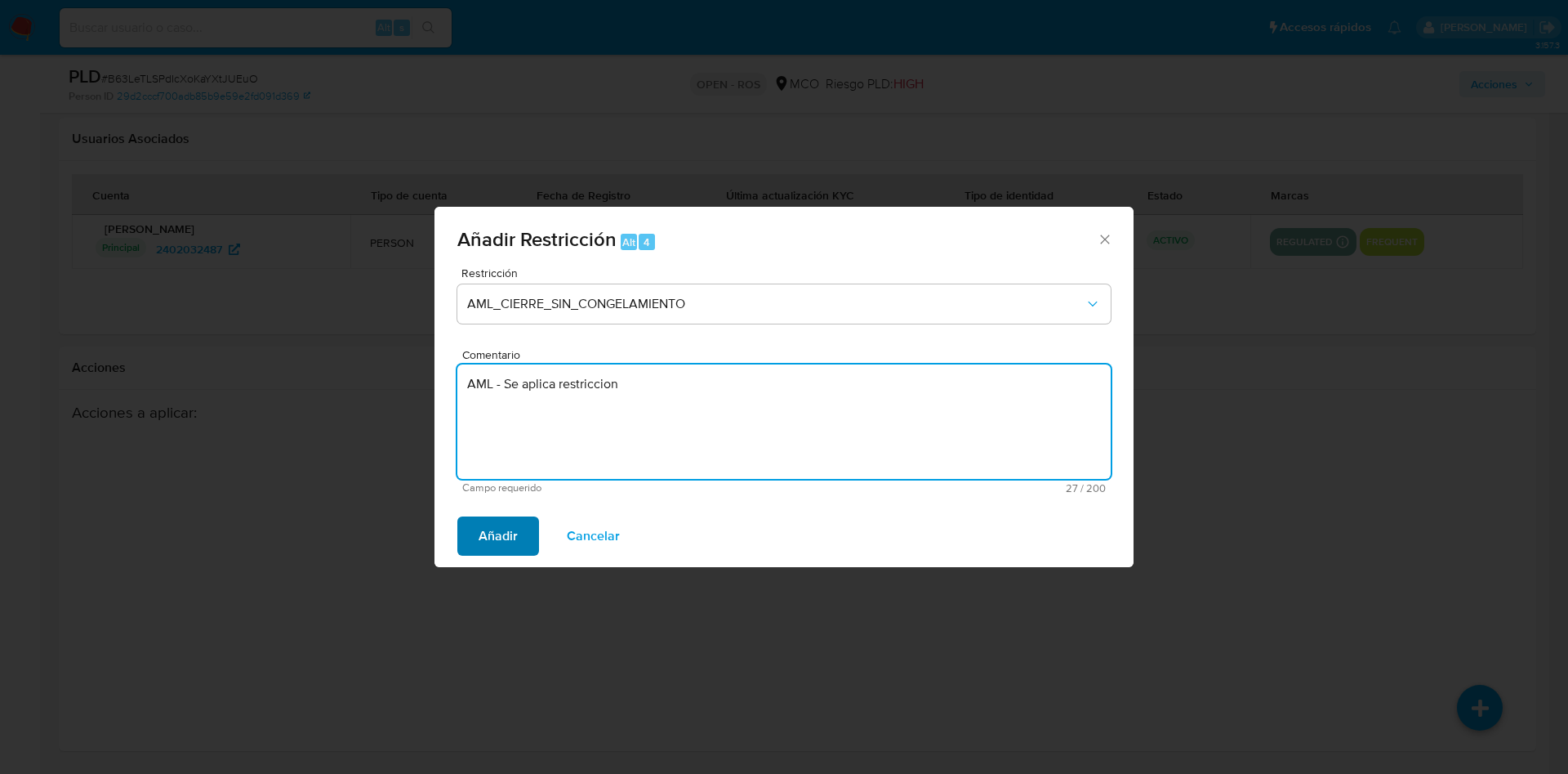
type textarea "AML - Se aplica restriccion"
click at [498, 535] on span "Añadir" at bounding box center [498, 536] width 39 height 36
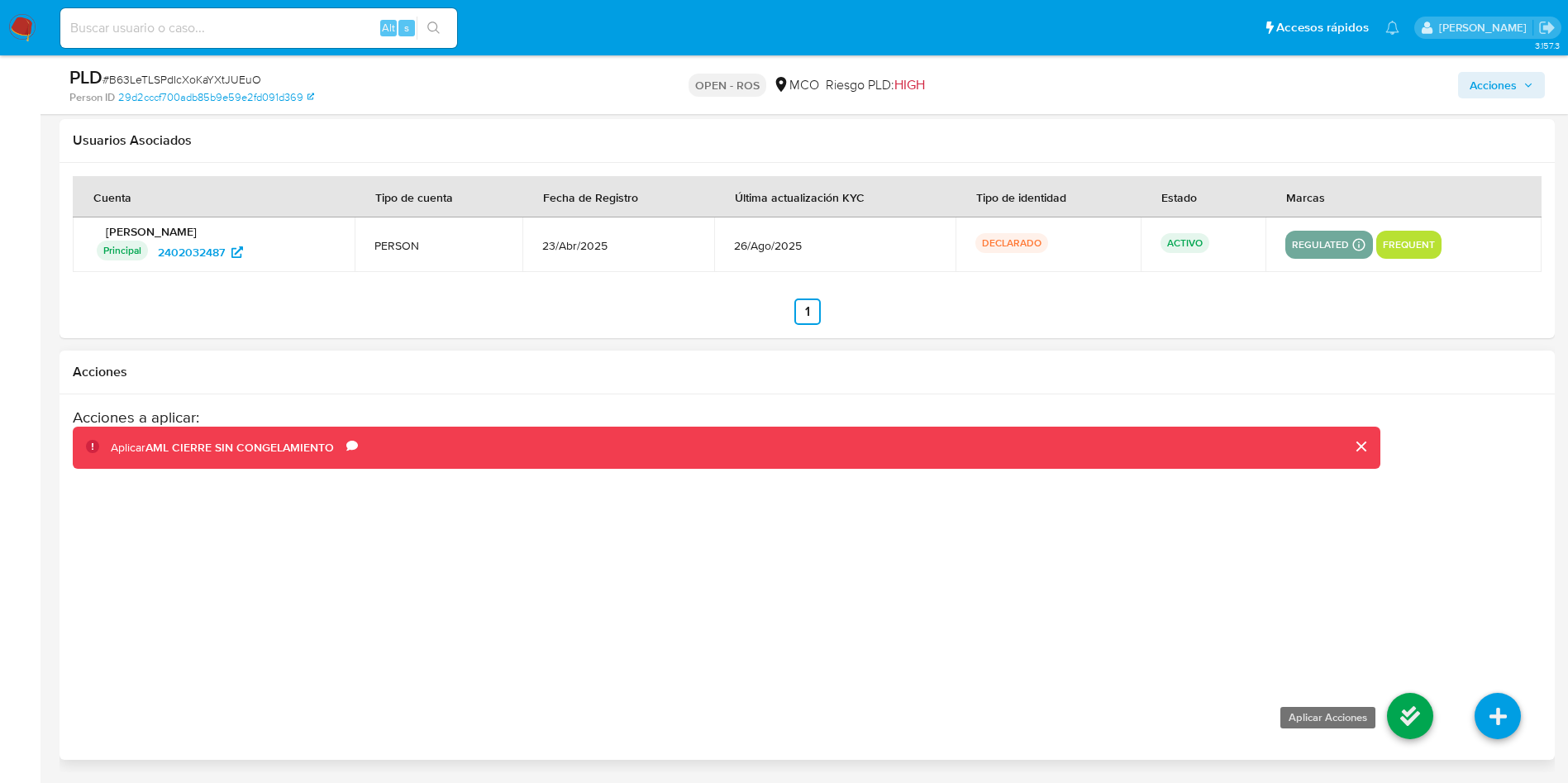
click at [1426, 712] on icon at bounding box center [1410, 716] width 46 height 46
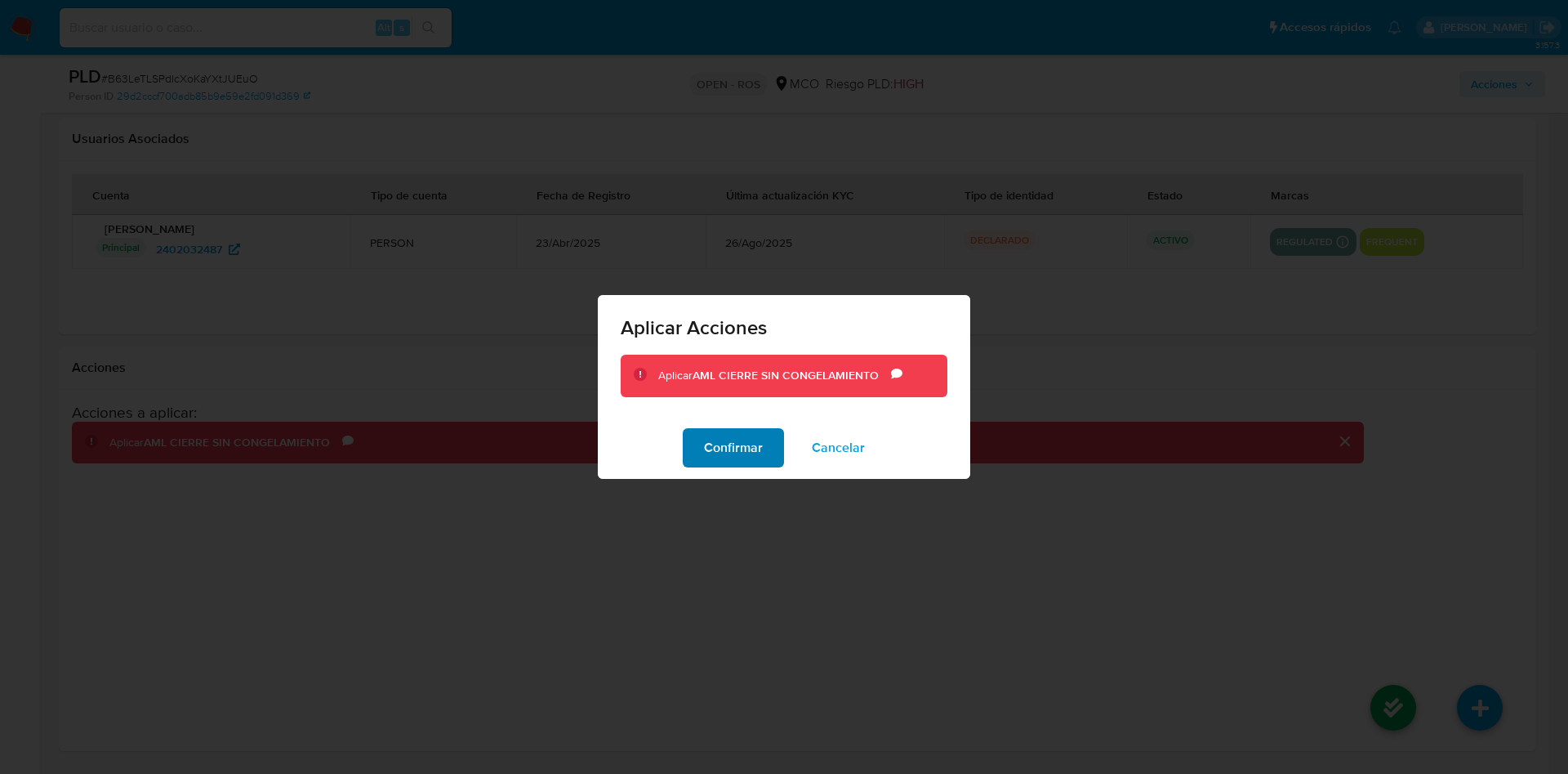
click at [740, 460] on span "Confirmar" at bounding box center [733, 448] width 58 height 36
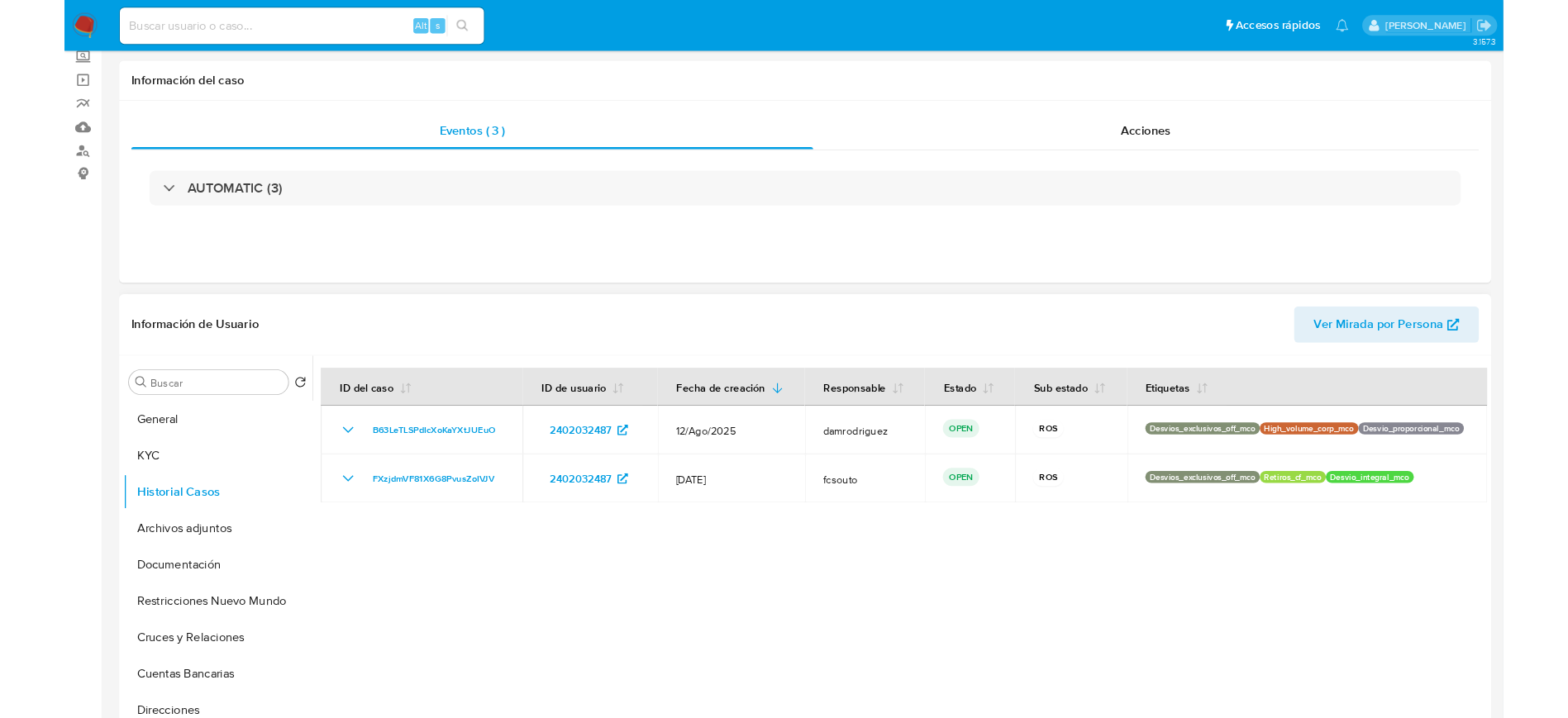
scroll to position [0, 0]
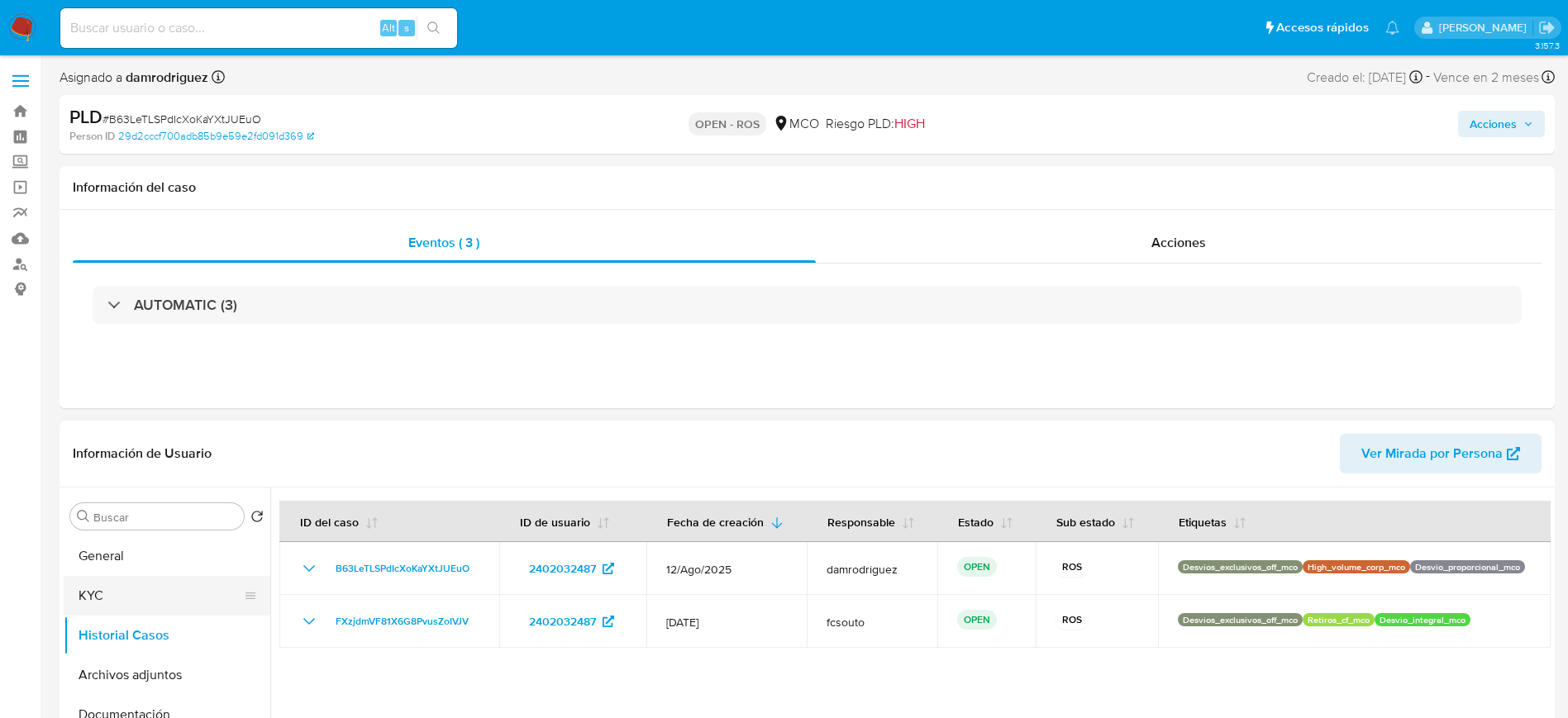
click at [111, 603] on button "KYC" at bounding box center [160, 595] width 193 height 40
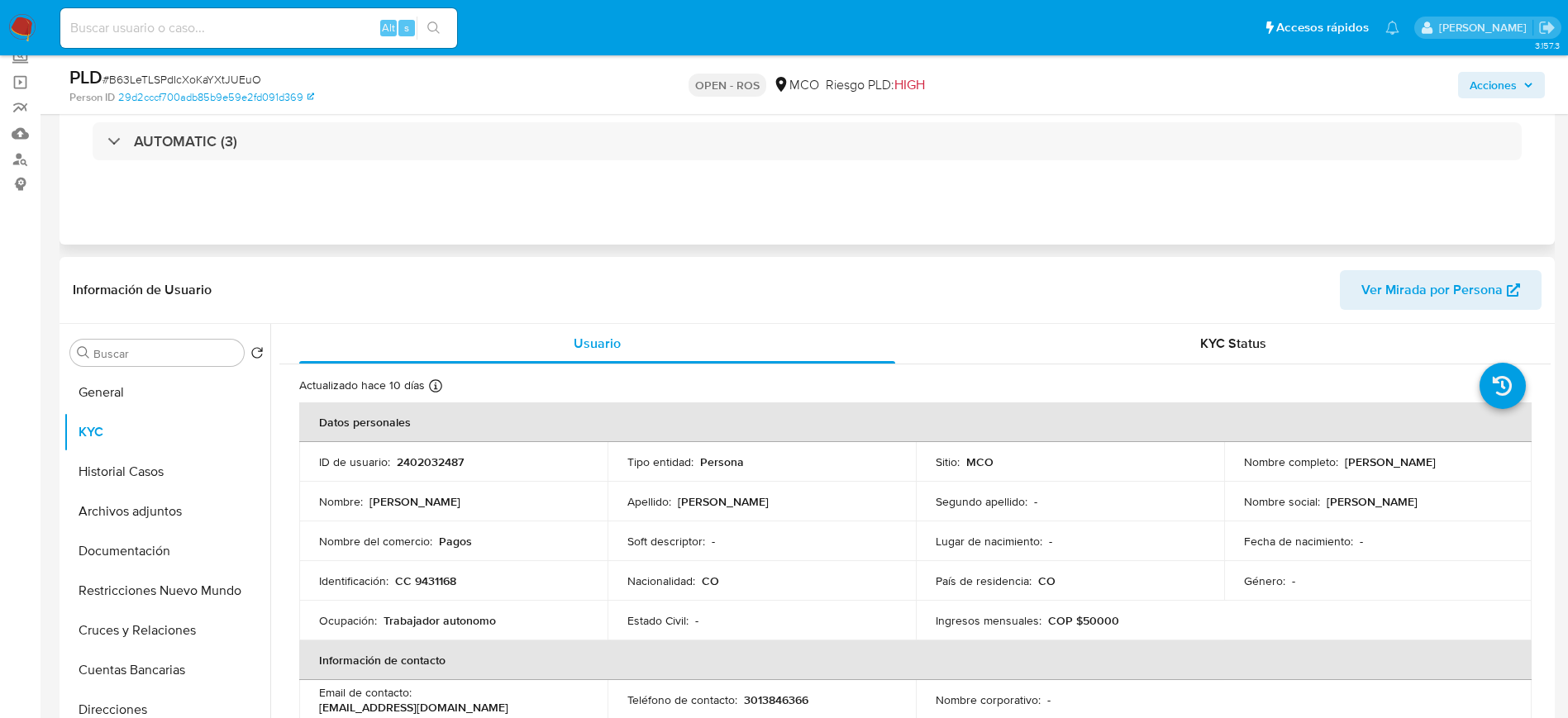
scroll to position [124, 0]
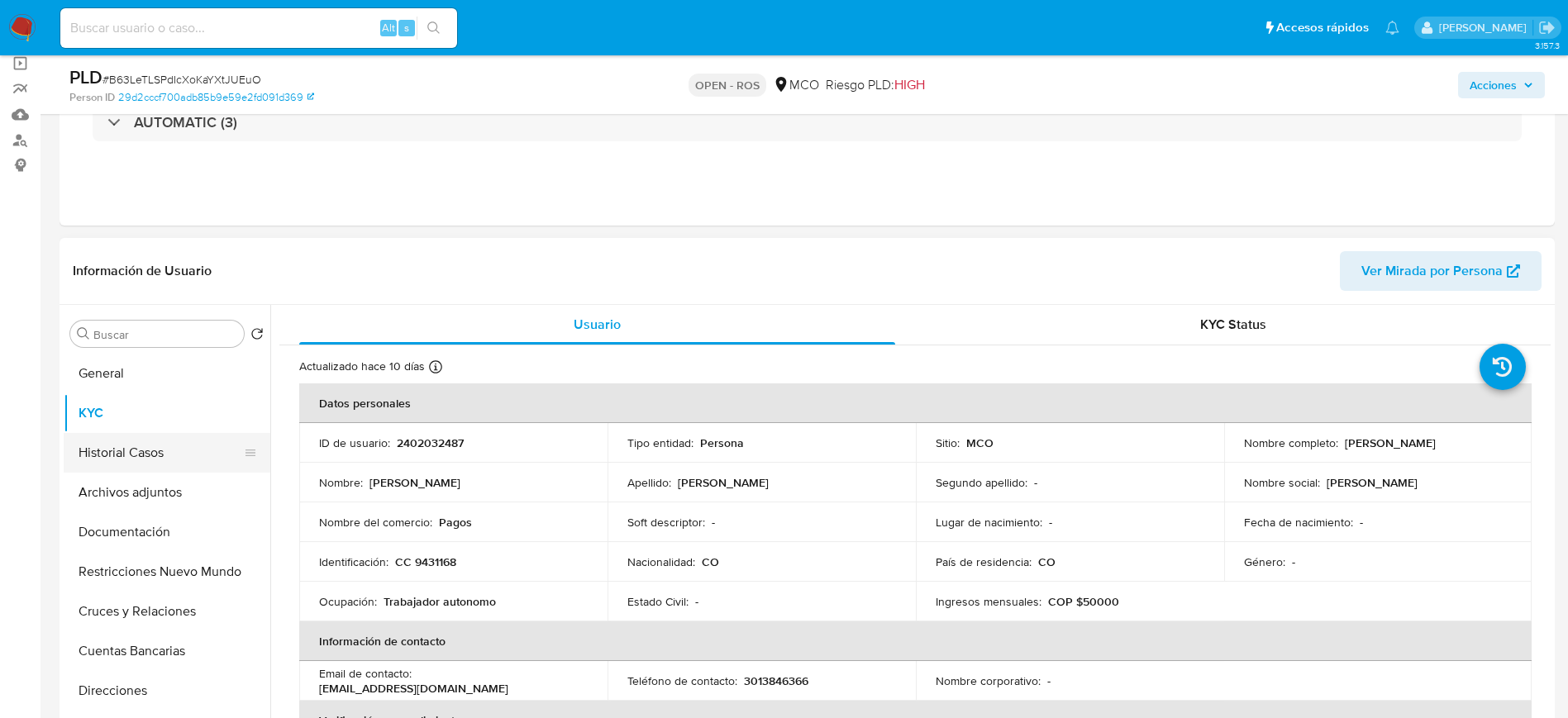
click at [157, 451] on button "Historial Casos" at bounding box center [160, 452] width 193 height 40
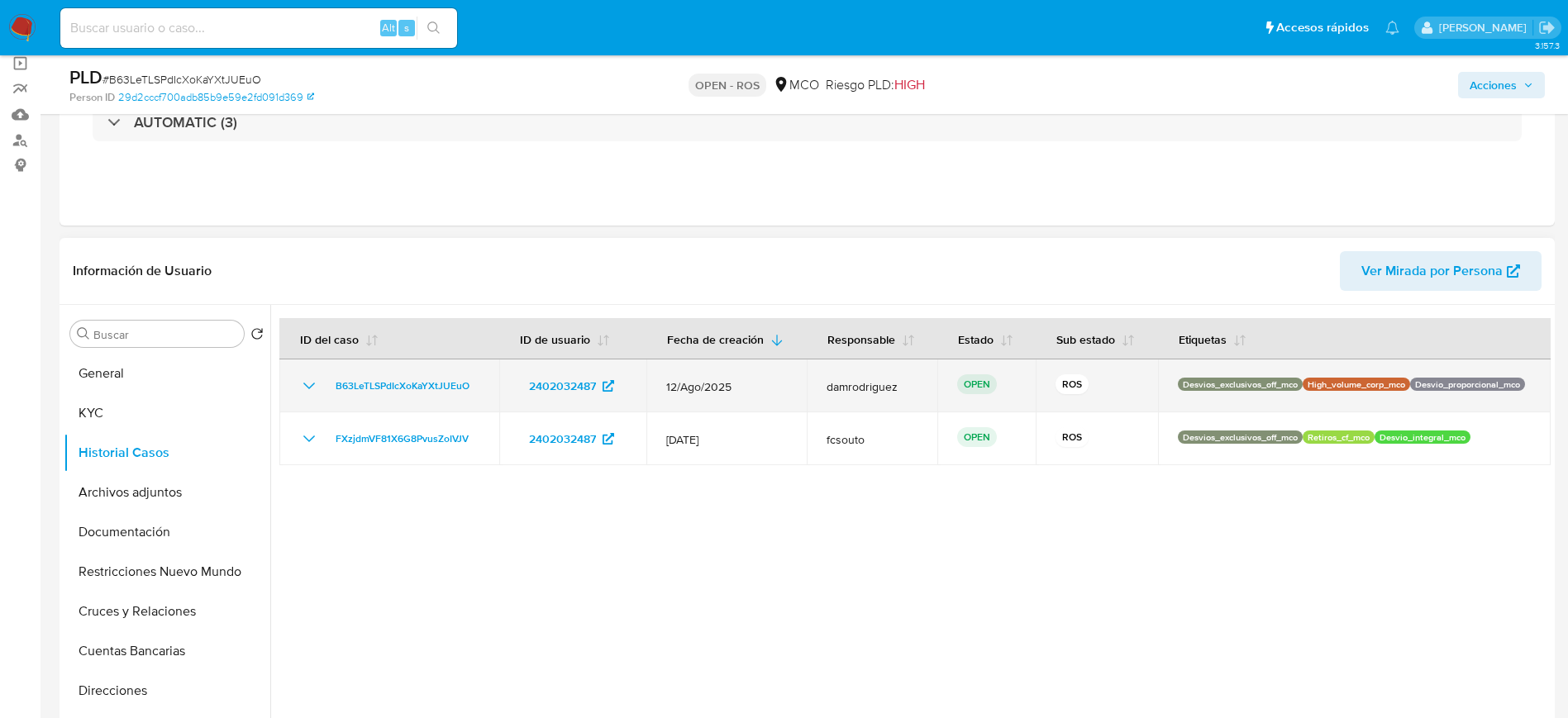
drag, startPoint x: 1126, startPoint y: 390, endPoint x: 1505, endPoint y: 386, distance: 379.0
click at [1505, 386] on tr "B63LeTLSPdIcXoKaYXtJUEuO 2402032487 12/Ago/2025 damrodriguez OPEN ROS Desvios_e…" at bounding box center [915, 385] width 1272 height 53
click at [1540, 386] on td "Desvios_exclusivos_off_mco High_volume_corp_mco Desvio_proporcional_mco" at bounding box center [1354, 385] width 393 height 53
click at [1527, 385] on td "Desvios_exclusivos_off_mco High_volume_corp_mco Desvio_proporcional_mco" at bounding box center [1354, 385] width 393 height 53
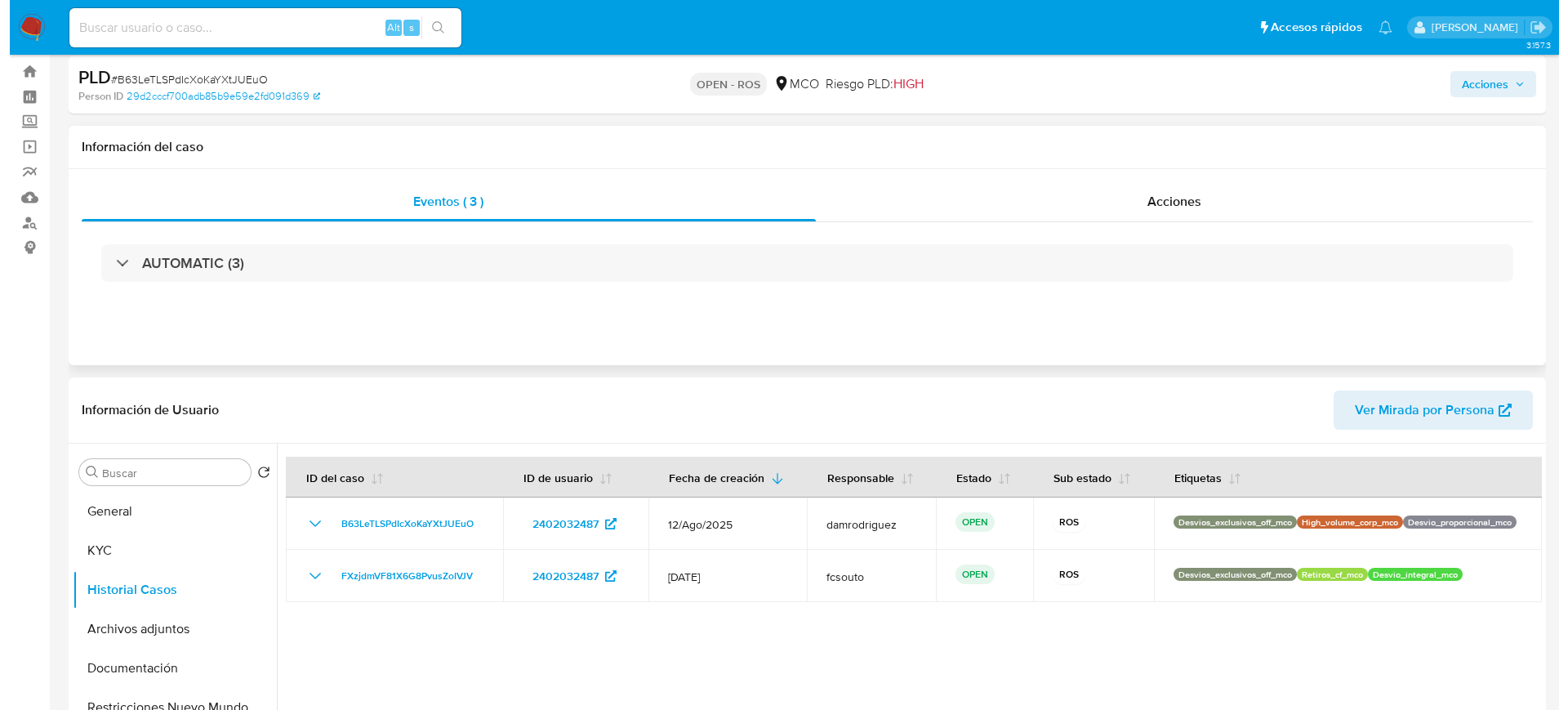
scroll to position [0, 0]
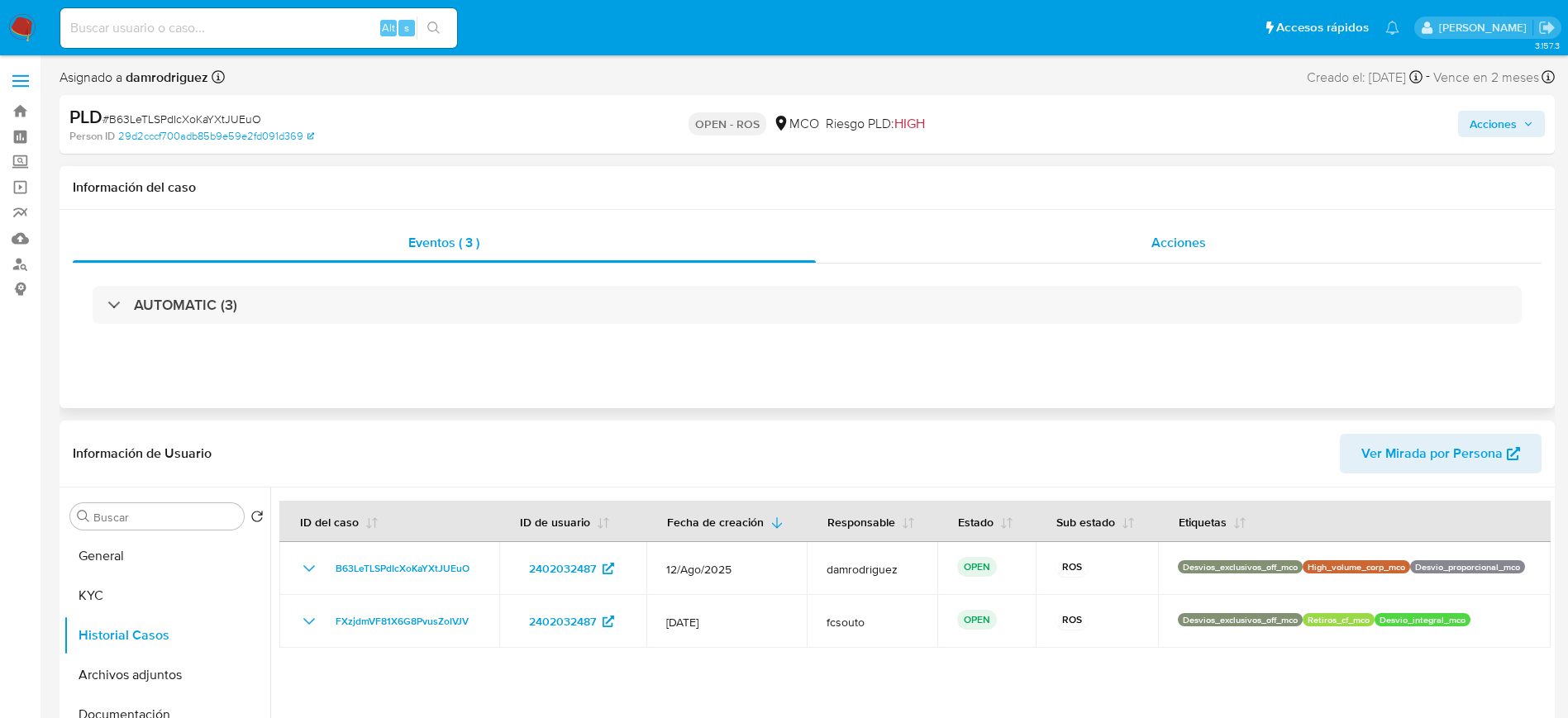
click at [1162, 242] on span "Acciones" at bounding box center [1179, 243] width 55 height 19
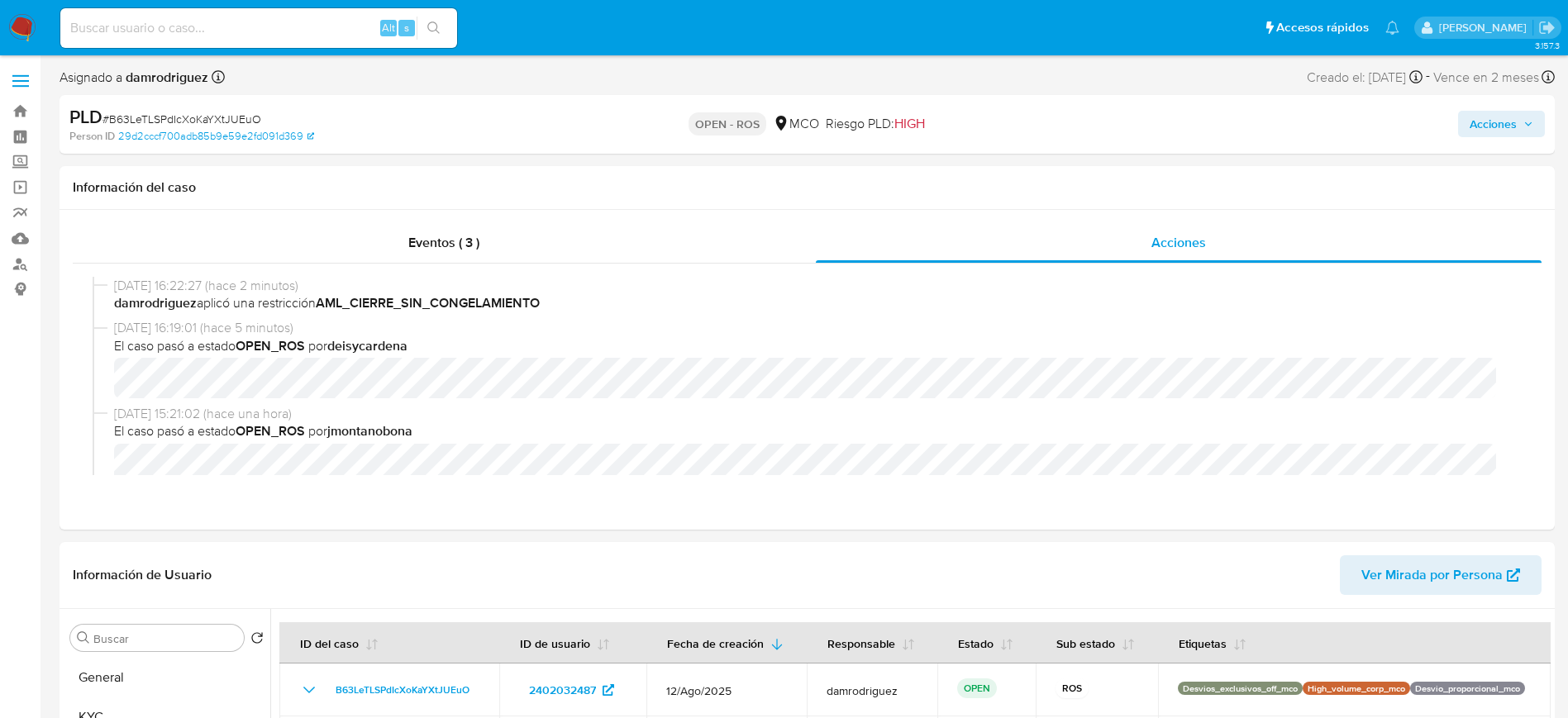
click at [1501, 123] on span "Acciones" at bounding box center [1492, 124] width 47 height 26
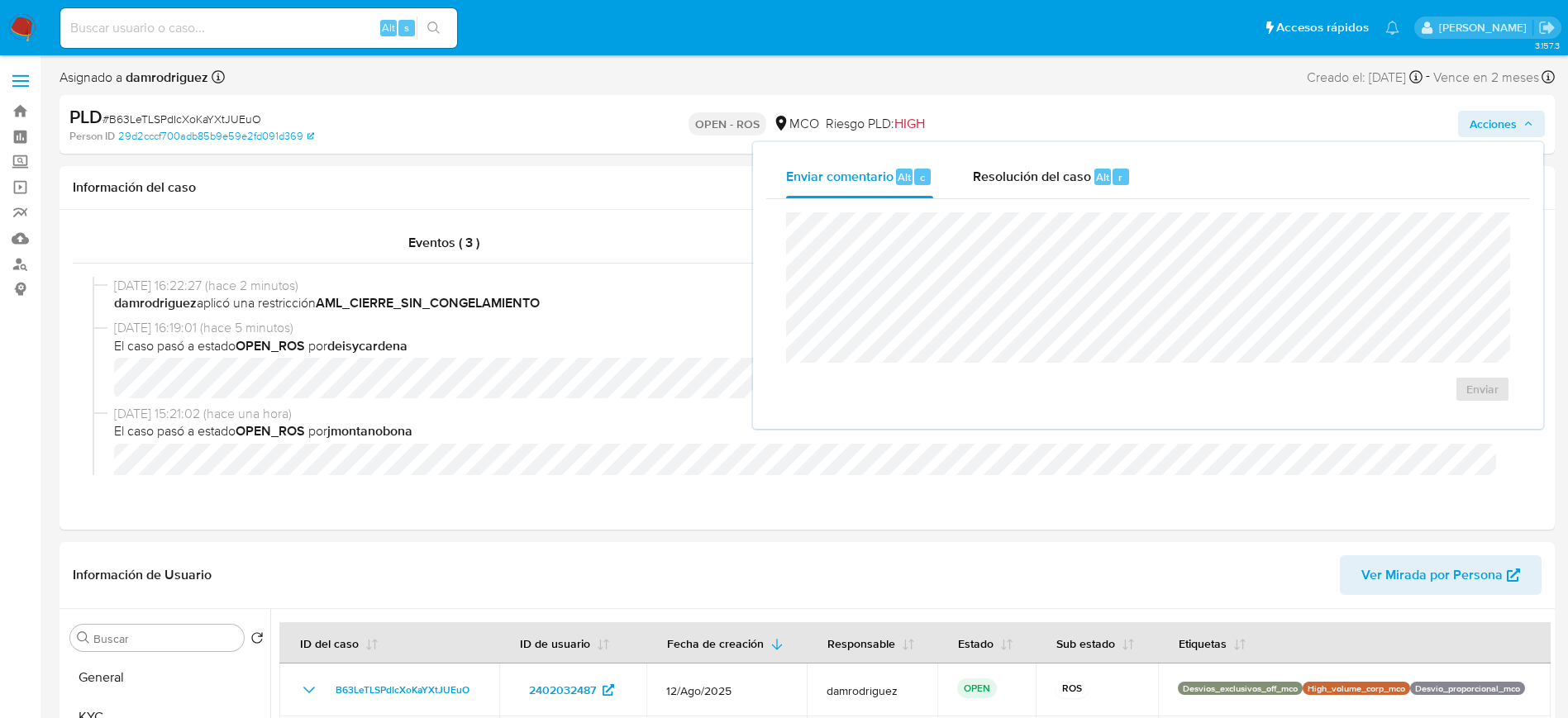
drag, startPoint x: 1014, startPoint y: 176, endPoint x: 1015, endPoint y: 200, distance: 24.0
click at [1015, 176] on span "Resolución del caso" at bounding box center [1032, 176] width 118 height 19
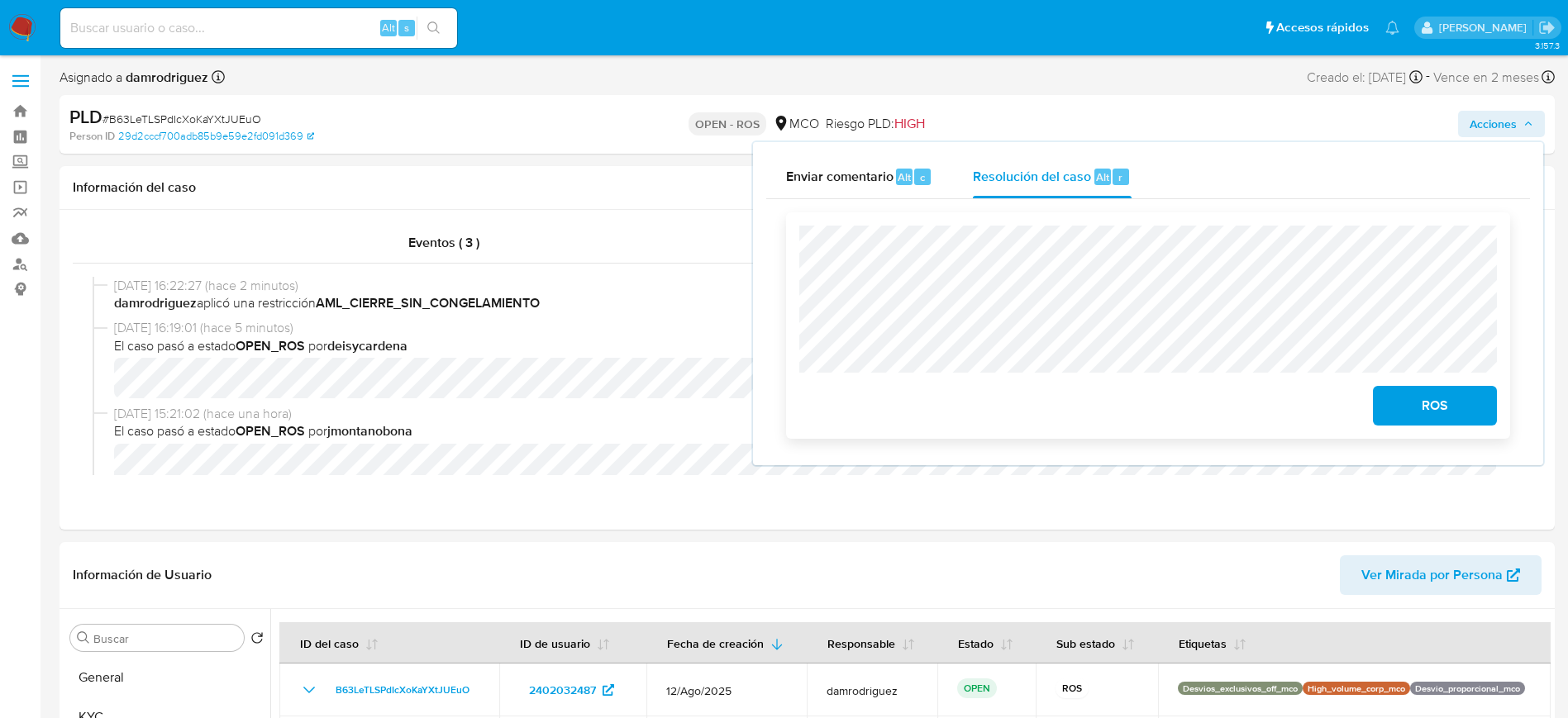
click at [1447, 415] on span "ROS" at bounding box center [1435, 405] width 81 height 36
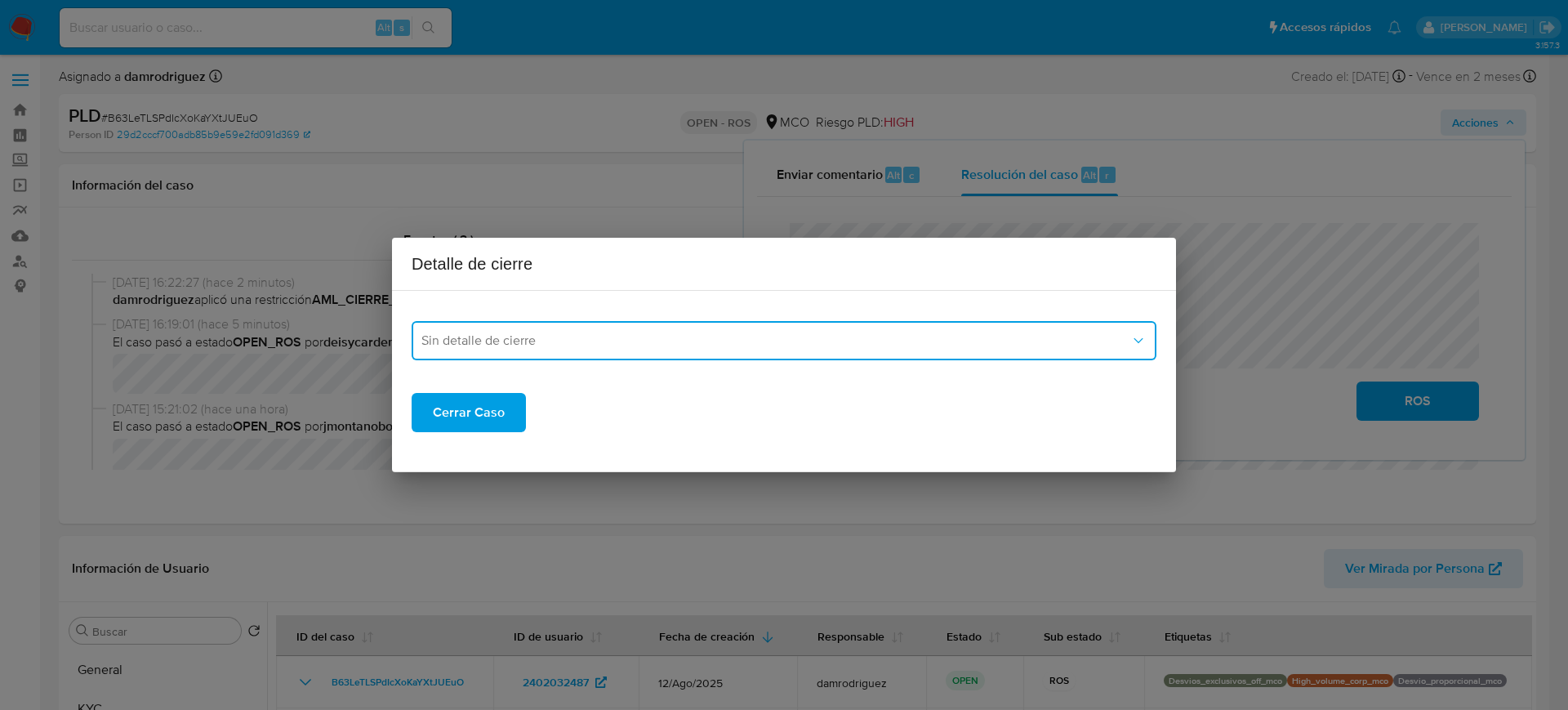
click at [873, 345] on span "Sin detalle de cierre" at bounding box center [775, 340] width 709 height 17
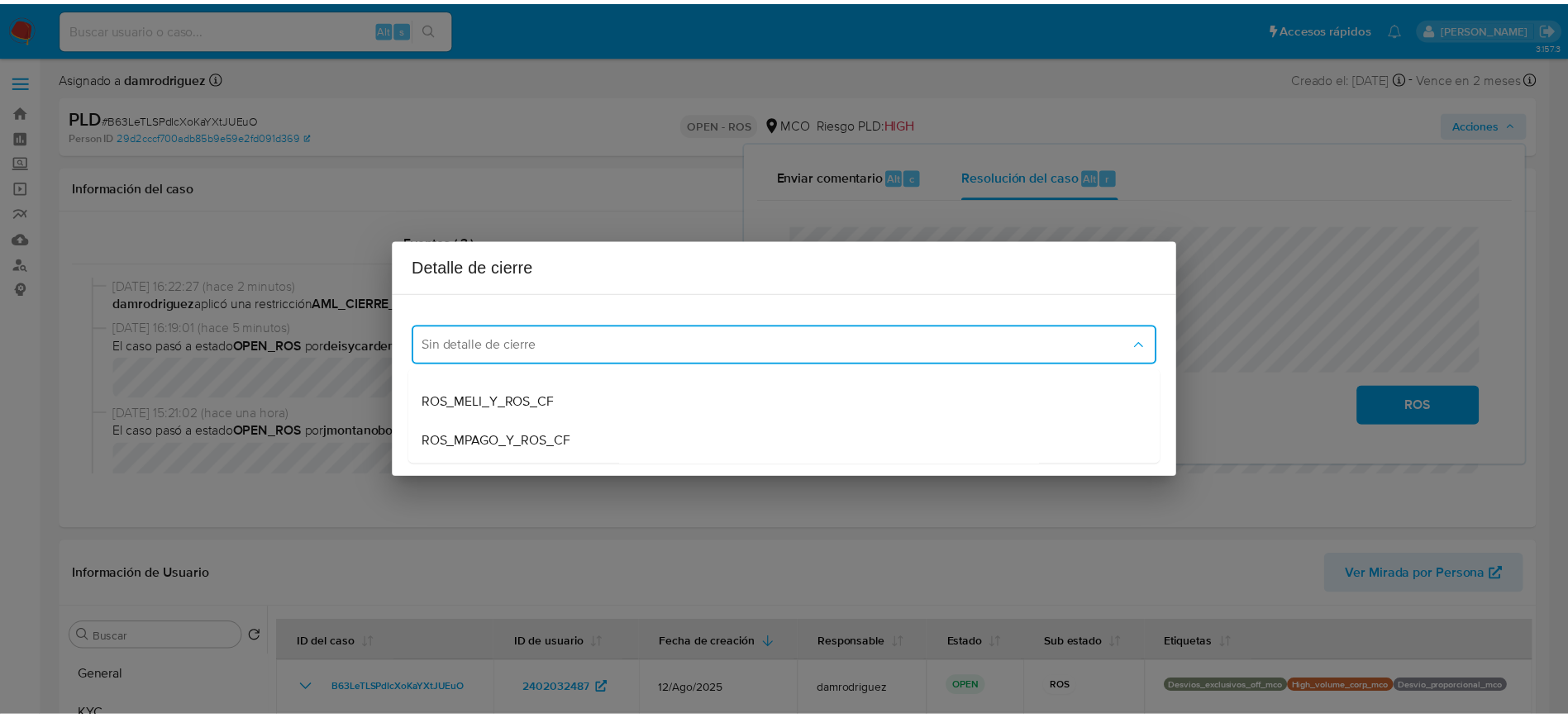
scroll to position [198, 0]
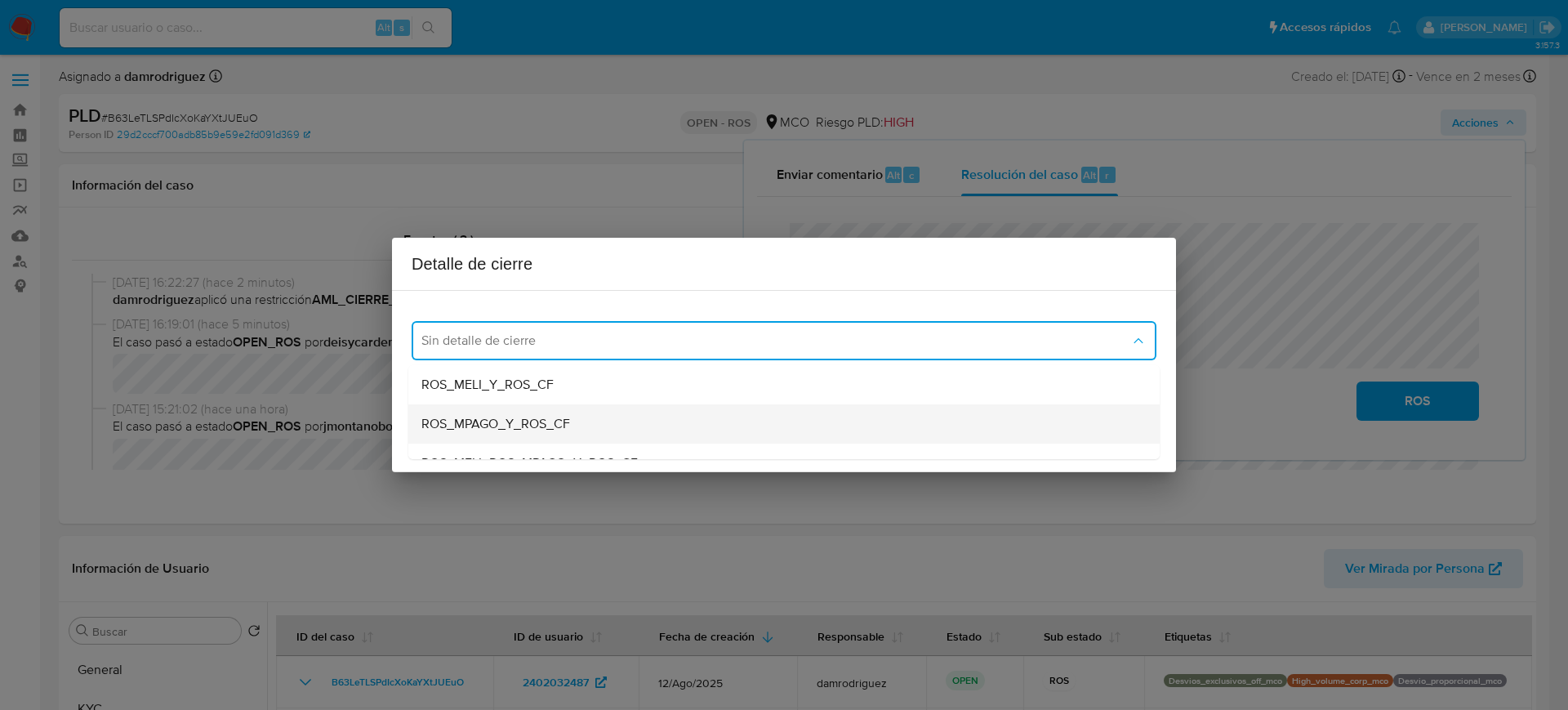
click at [584, 427] on div "ROS_MPAGO_Y_ROS_CF" at bounding box center [779, 424] width 716 height 39
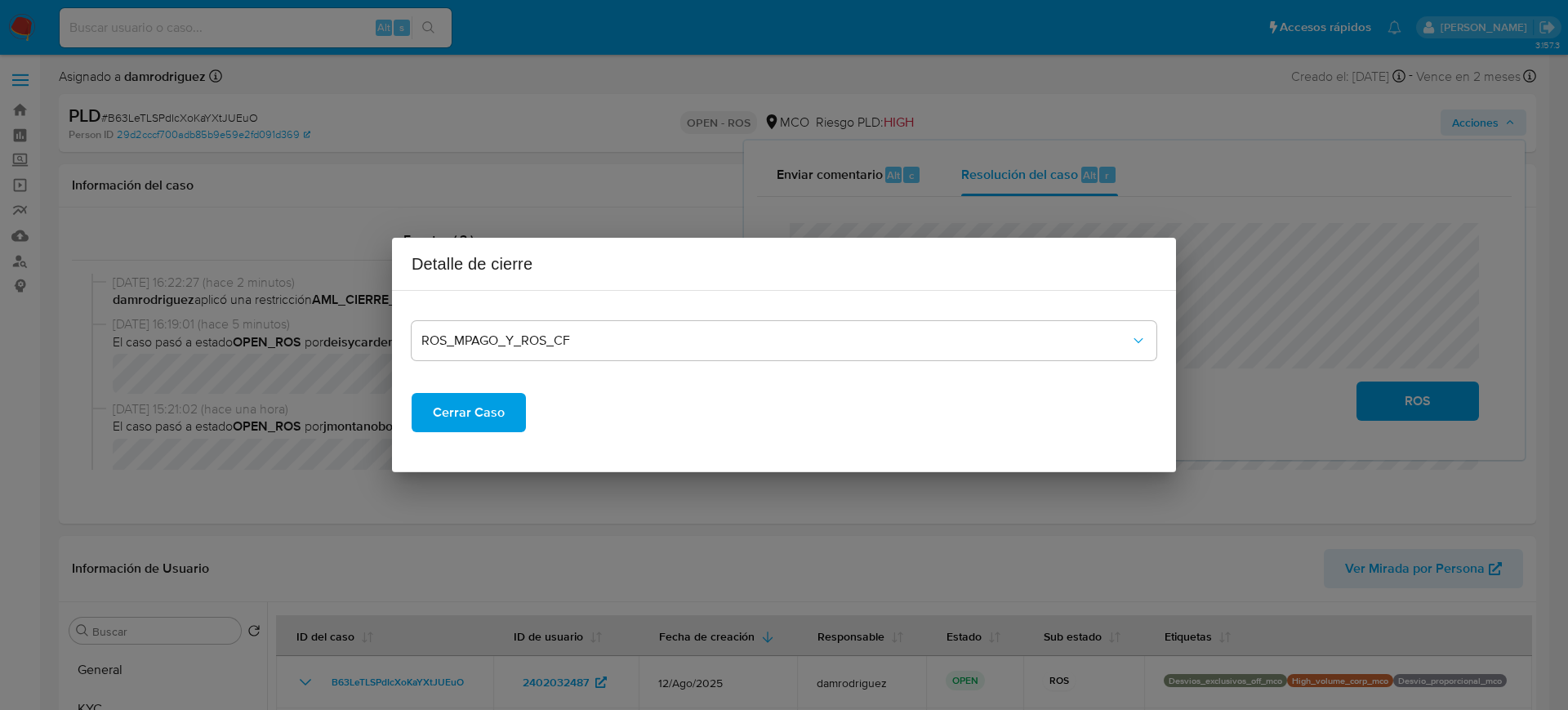
click at [488, 419] on span "Cerrar Caso" at bounding box center [468, 412] width 72 height 36
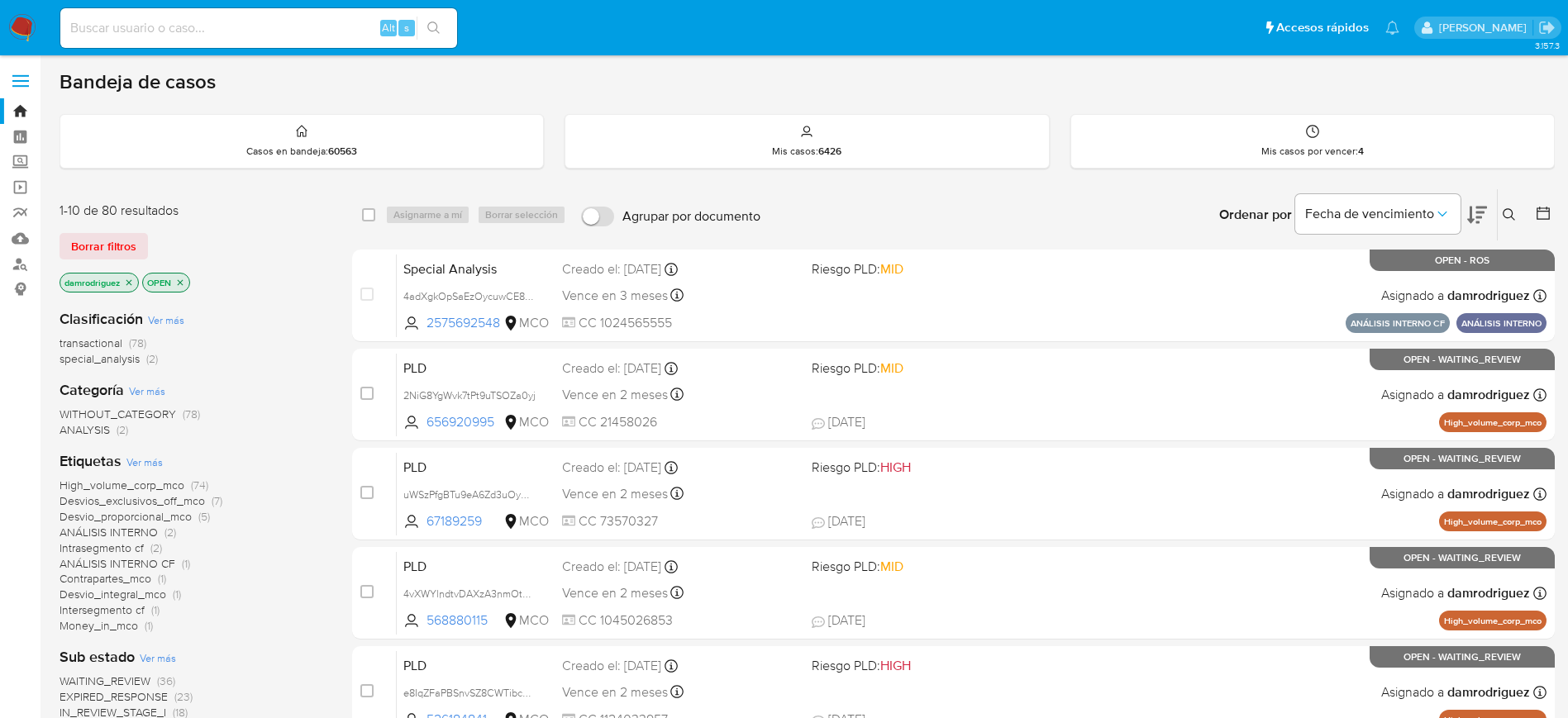
click at [129, 281] on icon "close-filter" at bounding box center [129, 282] width 10 height 10
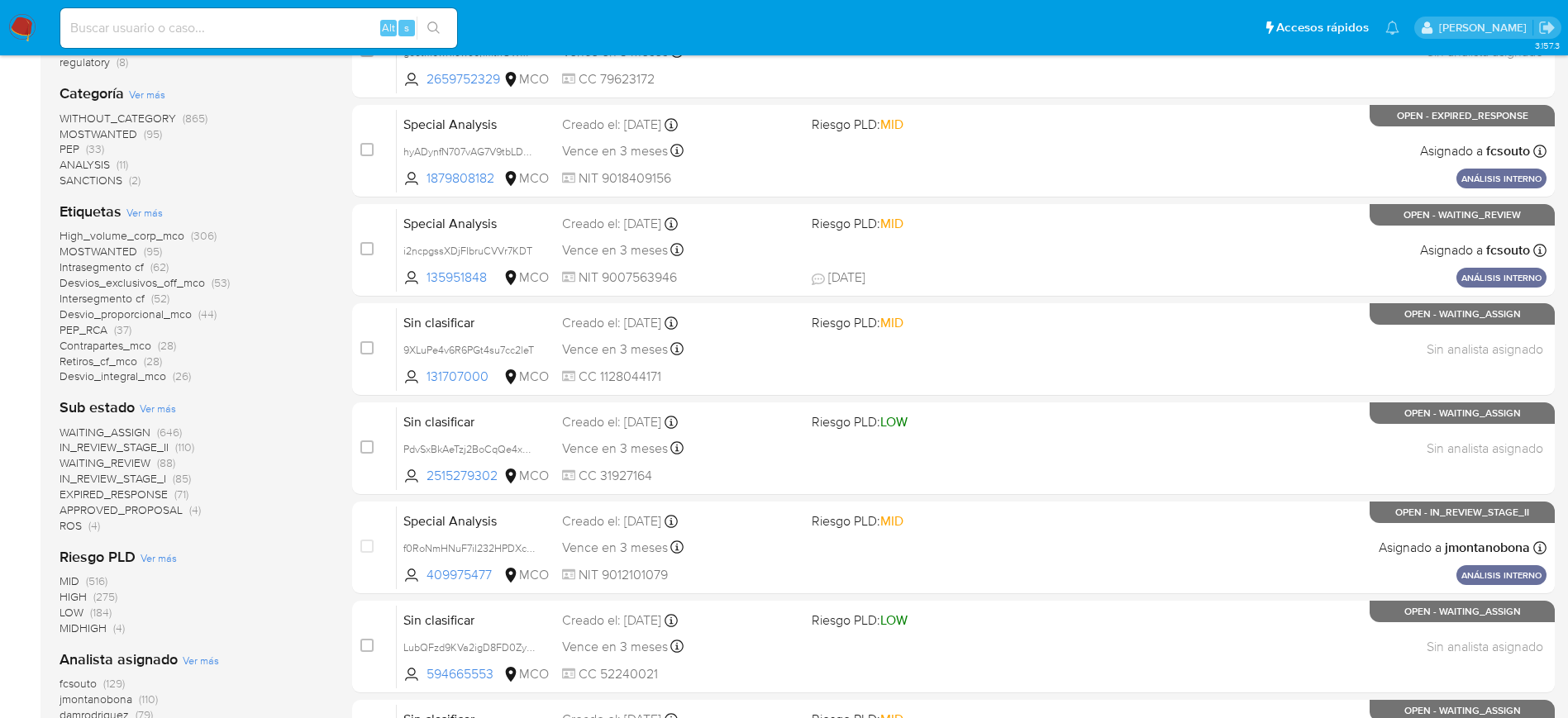
scroll to position [372, 0]
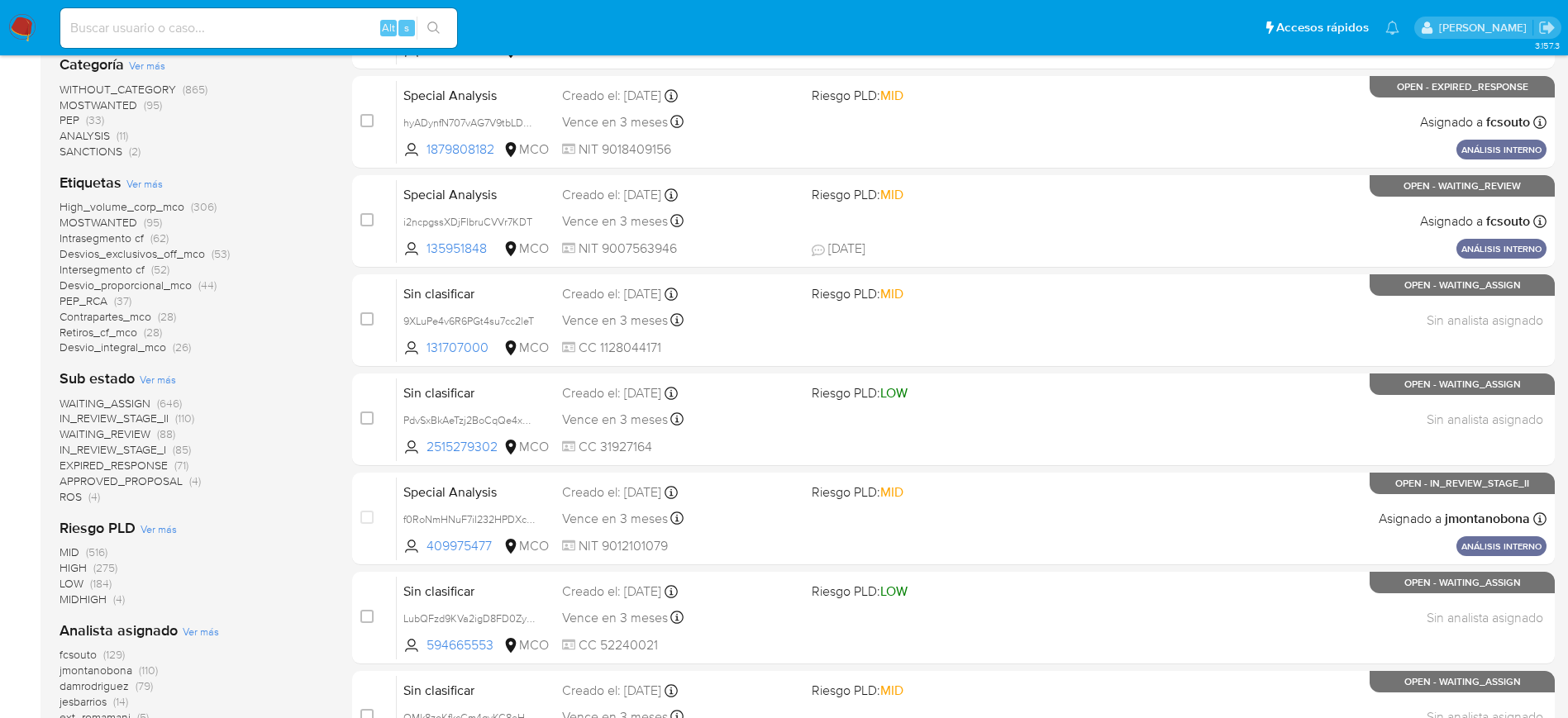
click at [70, 502] on span "ROS" at bounding box center [70, 497] width 22 height 17
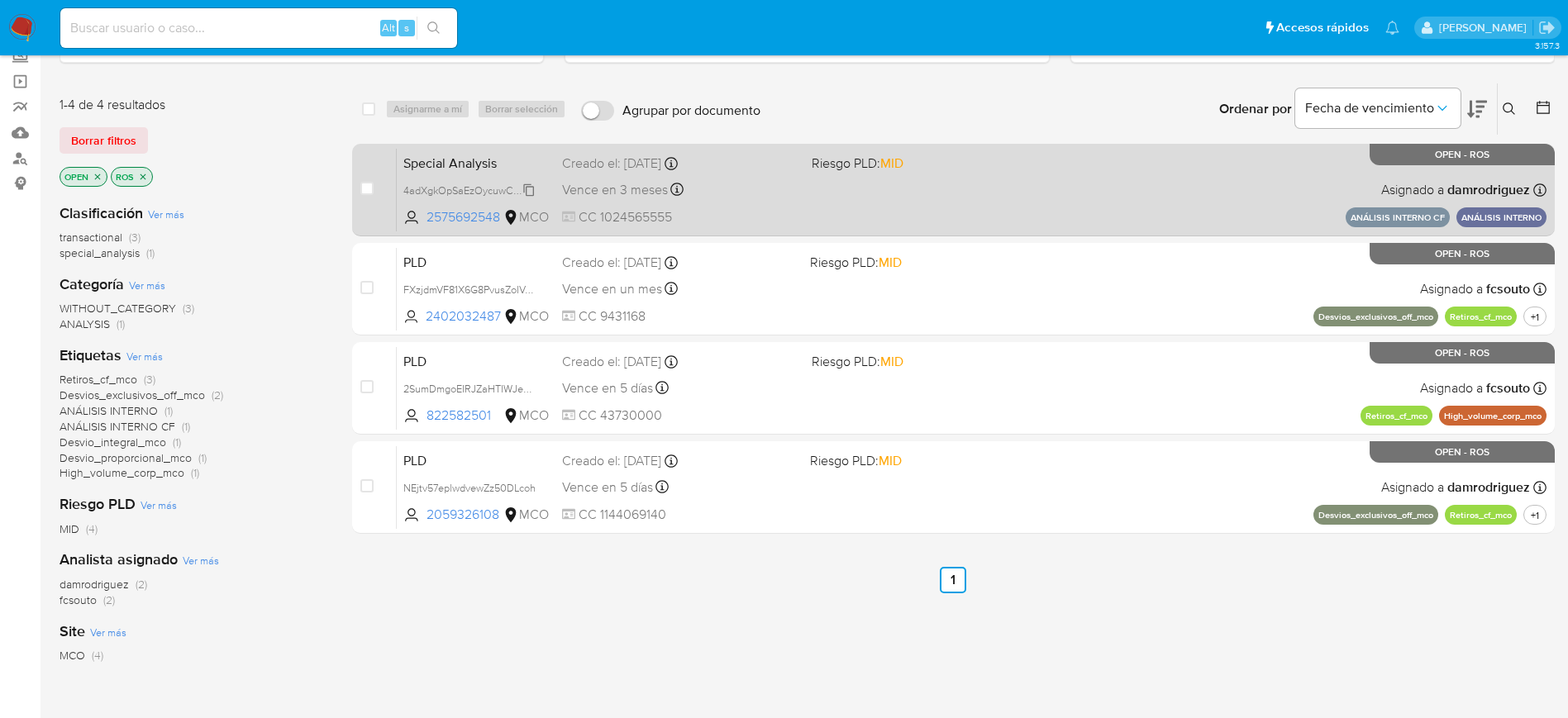
scroll to position [124, 0]
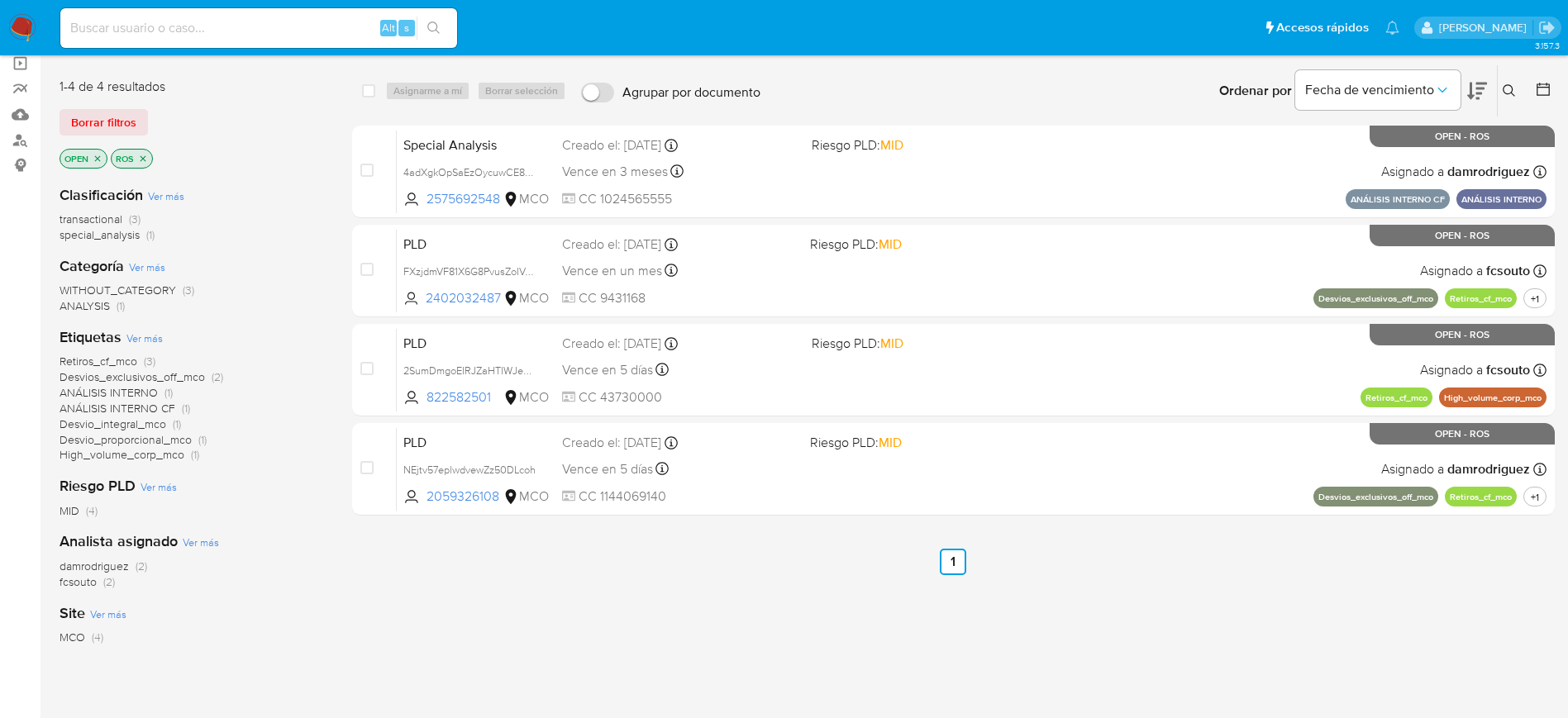
click at [544, 586] on div "select-all-cases-checkbox Asignarme a mí Borrar selección Agrupar por documento…" at bounding box center [953, 438] width 1203 height 749
click at [20, 22] on img at bounding box center [22, 28] width 28 height 28
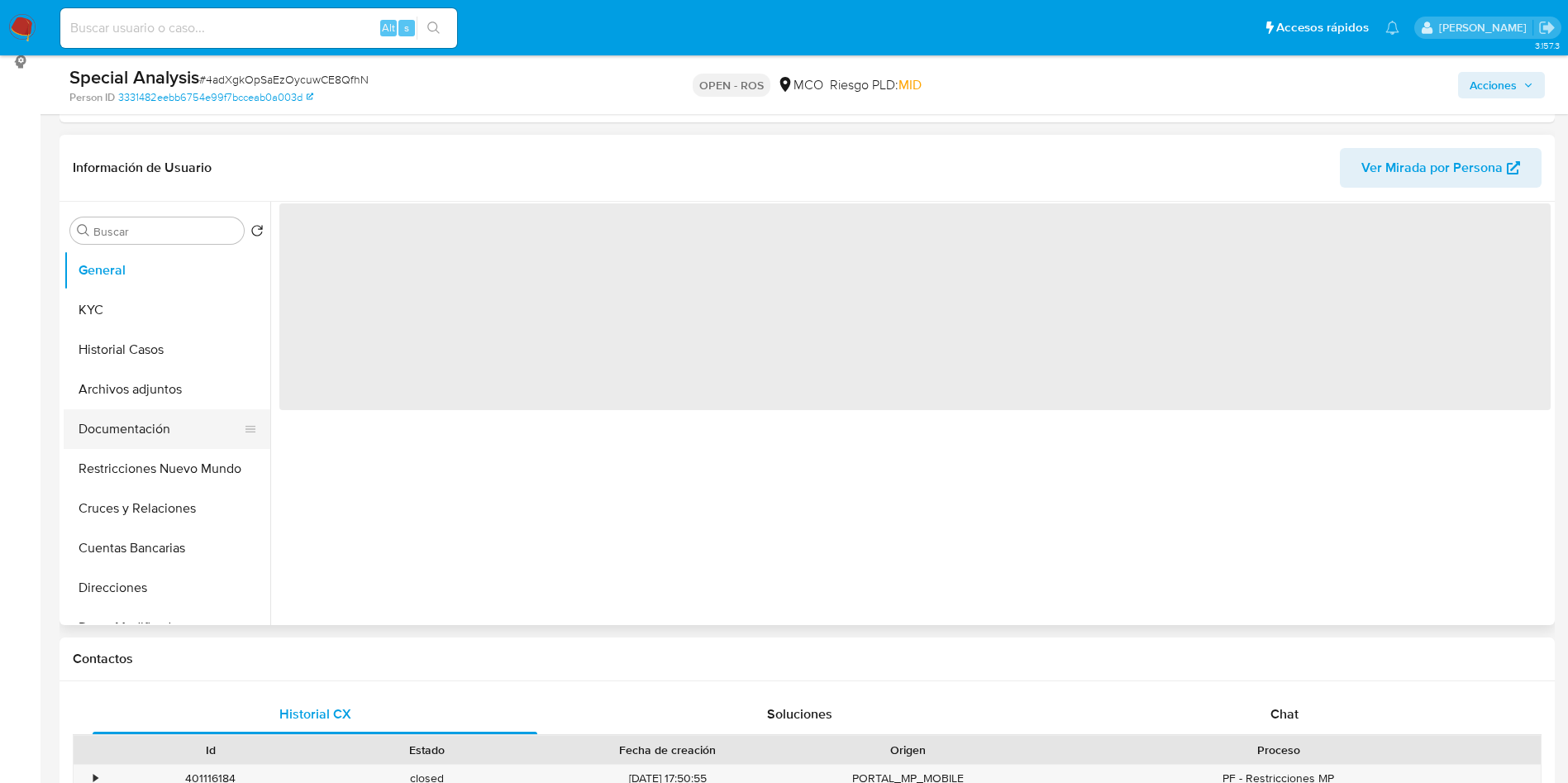
scroll to position [248, 0]
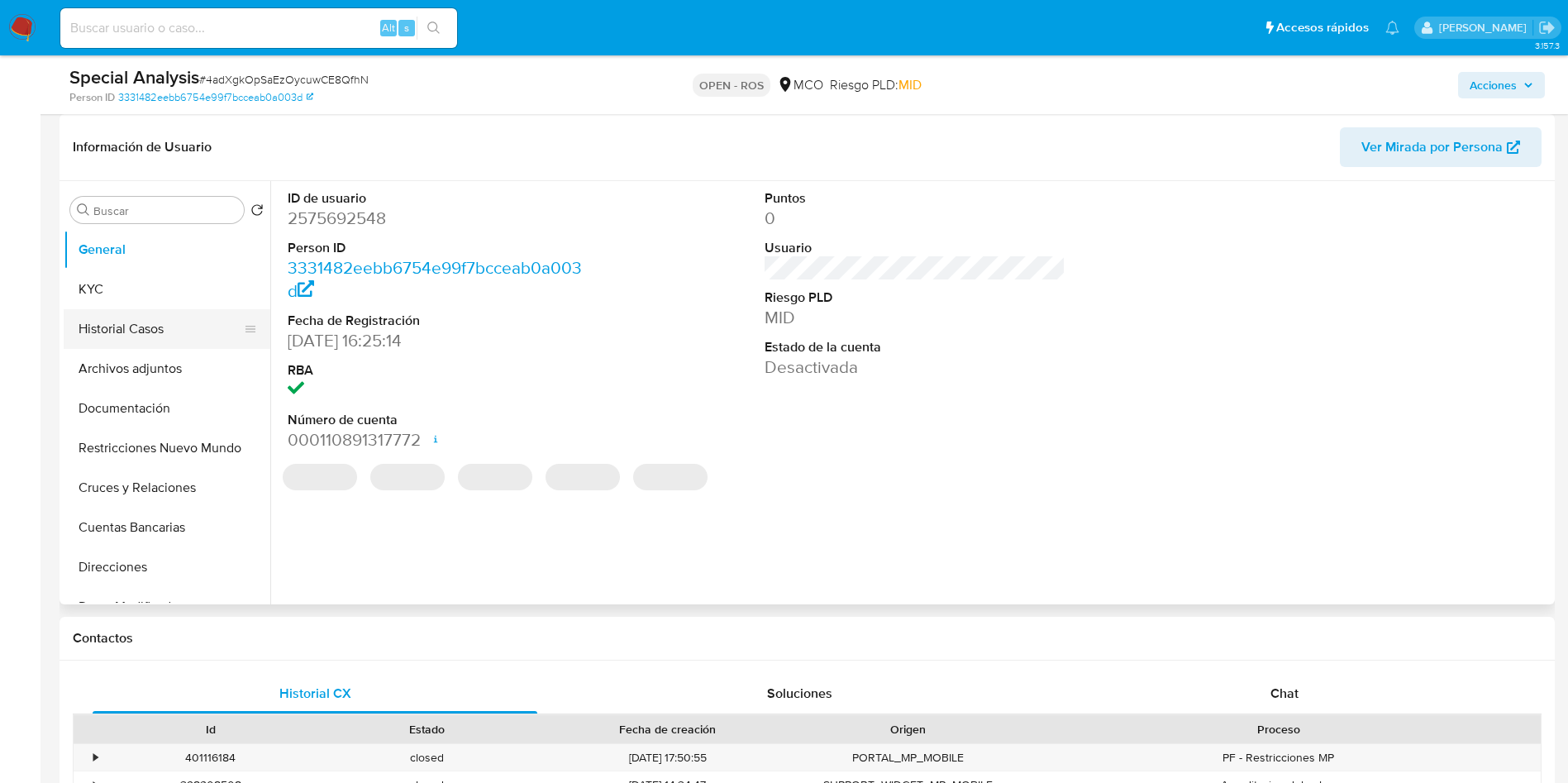
click at [150, 320] on button "Historial Casos" at bounding box center [160, 328] width 193 height 40
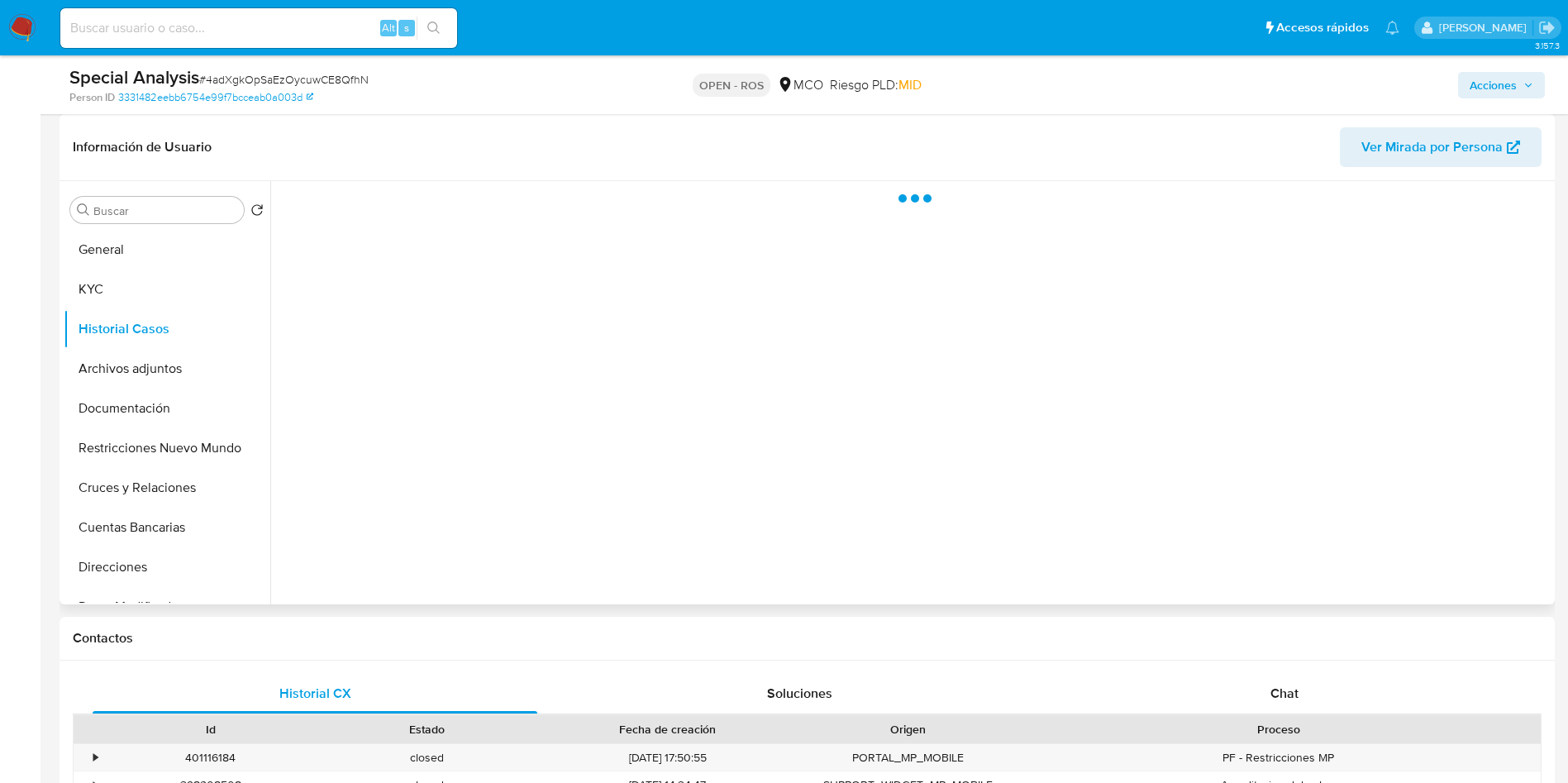
select select "10"
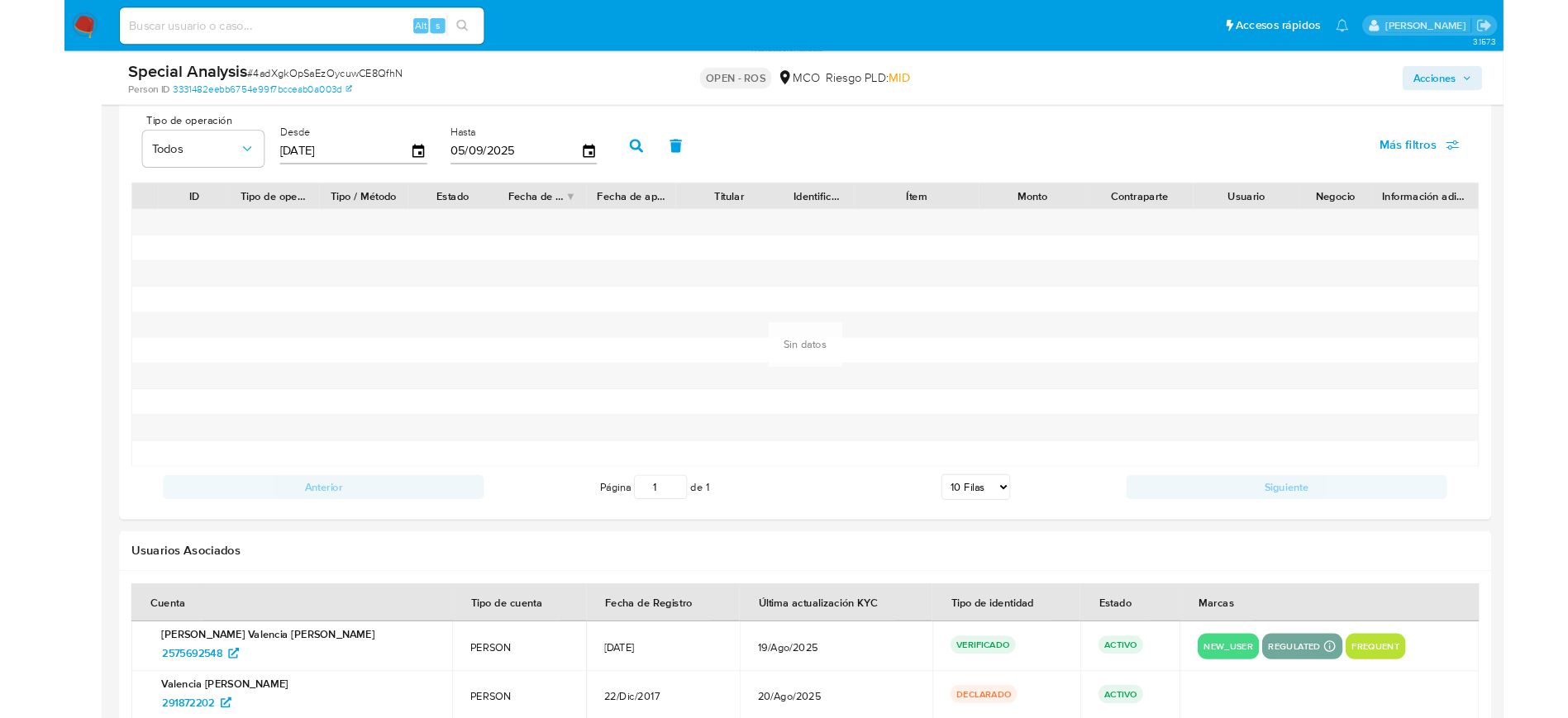
scroll to position [2276, 0]
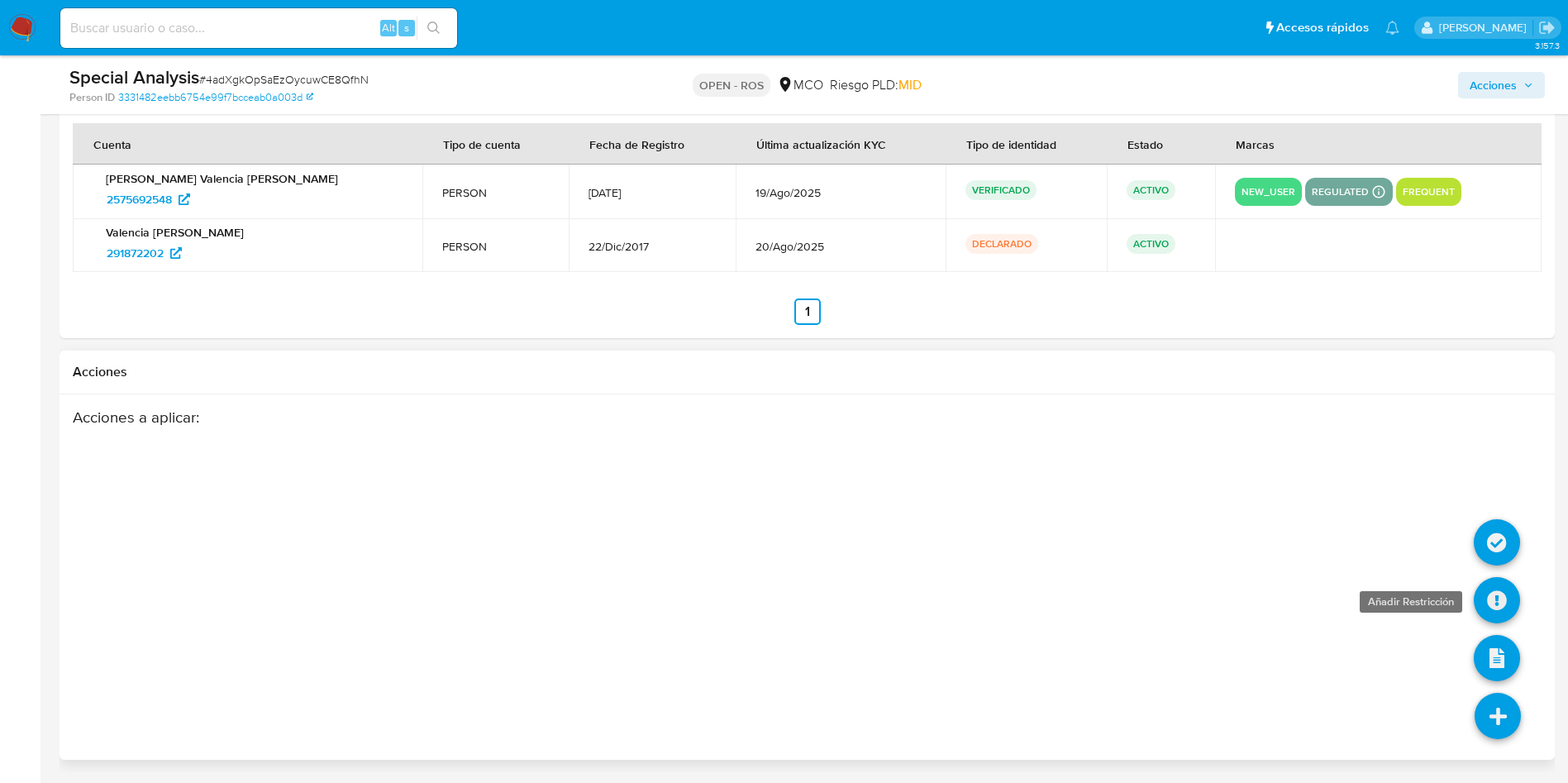
click at [1495, 585] on icon at bounding box center [1497, 600] width 46 height 46
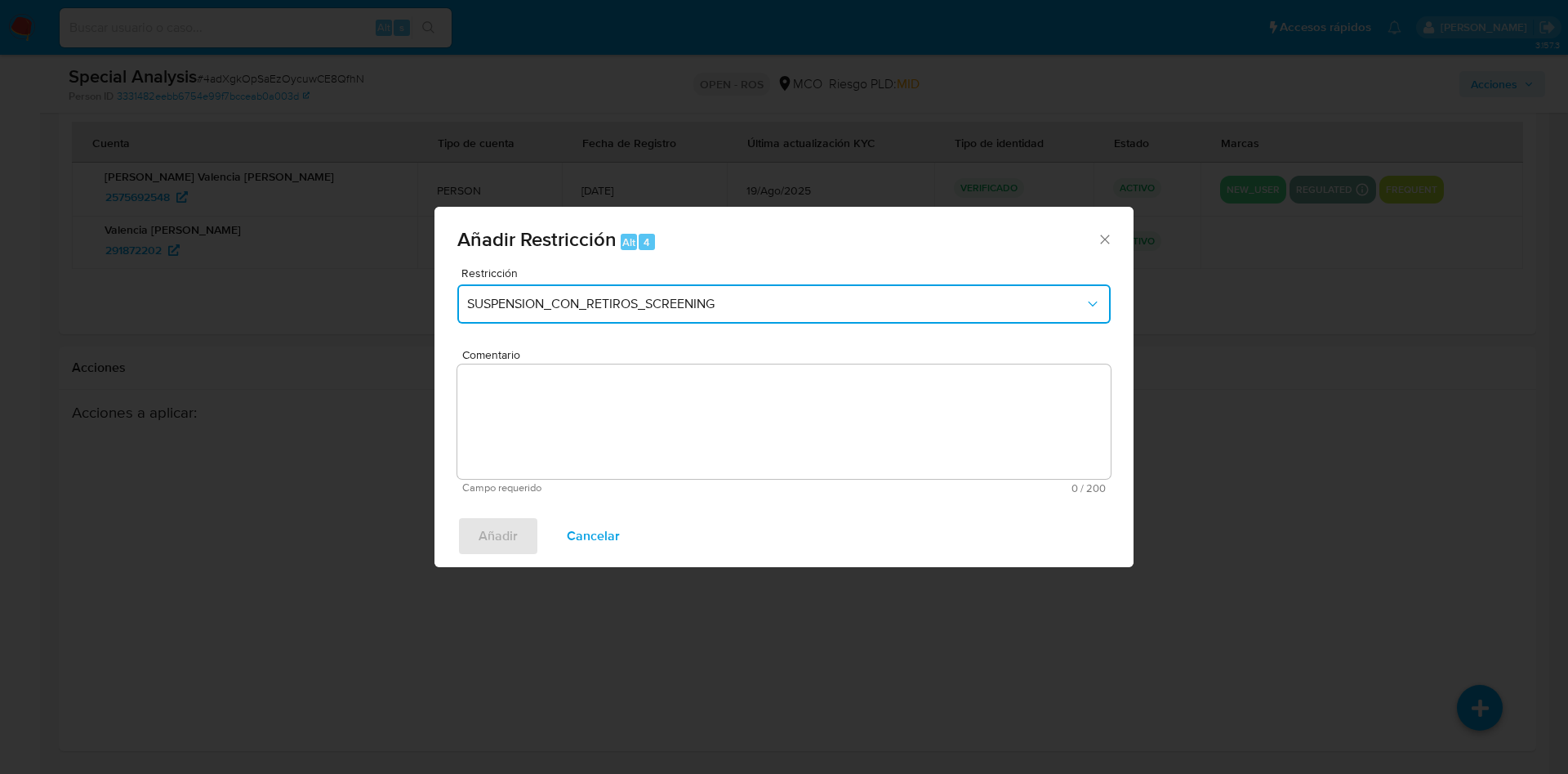
click at [573, 309] on span "SUSPENSION_CON_RETIROS_SCREENING" at bounding box center [776, 304] width 617 height 17
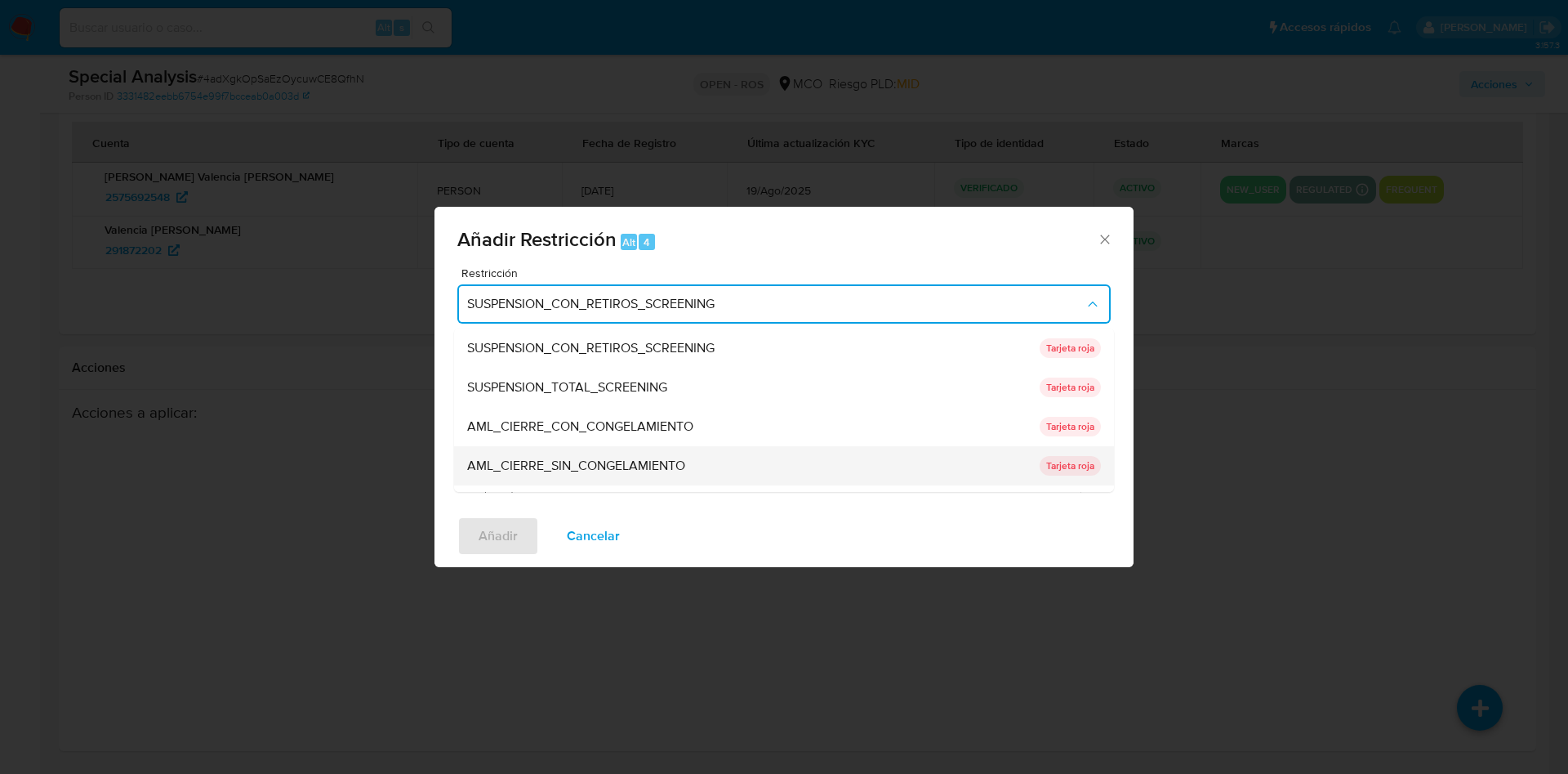
click at [633, 469] on span "AML_CIERRE_SIN_CONGELAMIENTO" at bounding box center [576, 466] width 218 height 17
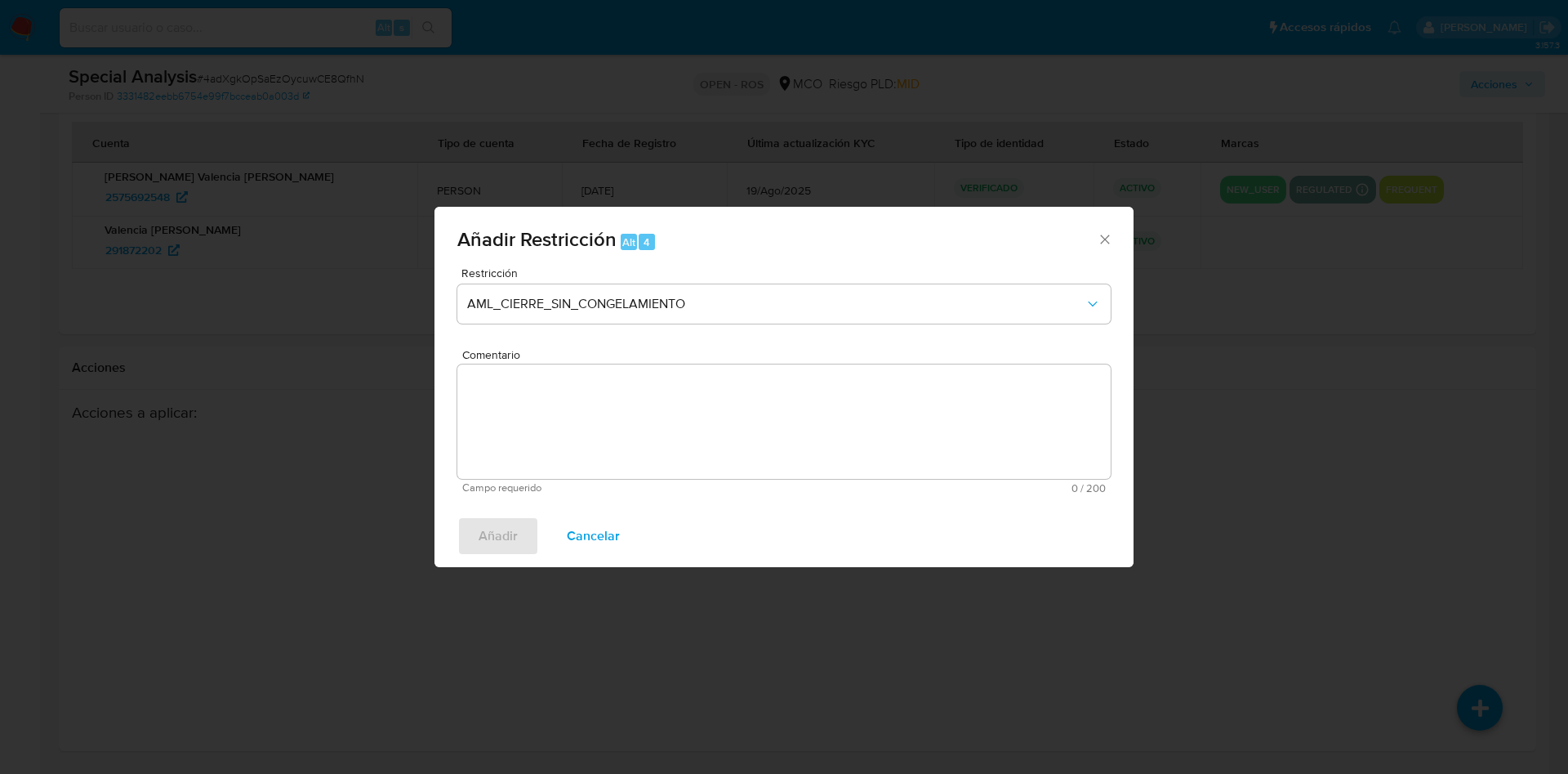
click at [588, 428] on textarea "Comentario" at bounding box center [784, 421] width 653 height 114
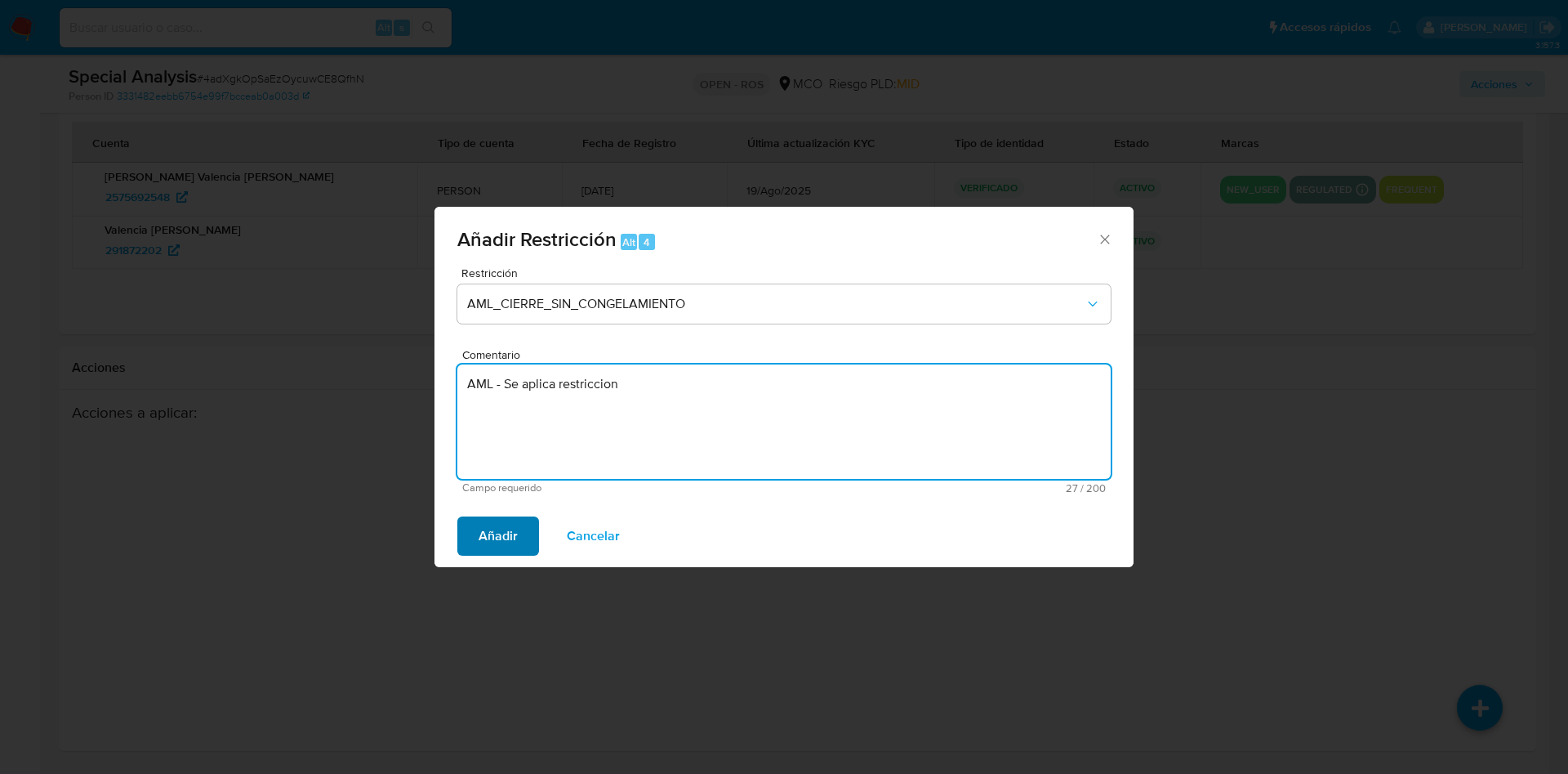
type textarea "AML - Se aplica restriccion"
click at [502, 531] on span "Añadir" at bounding box center [498, 536] width 39 height 36
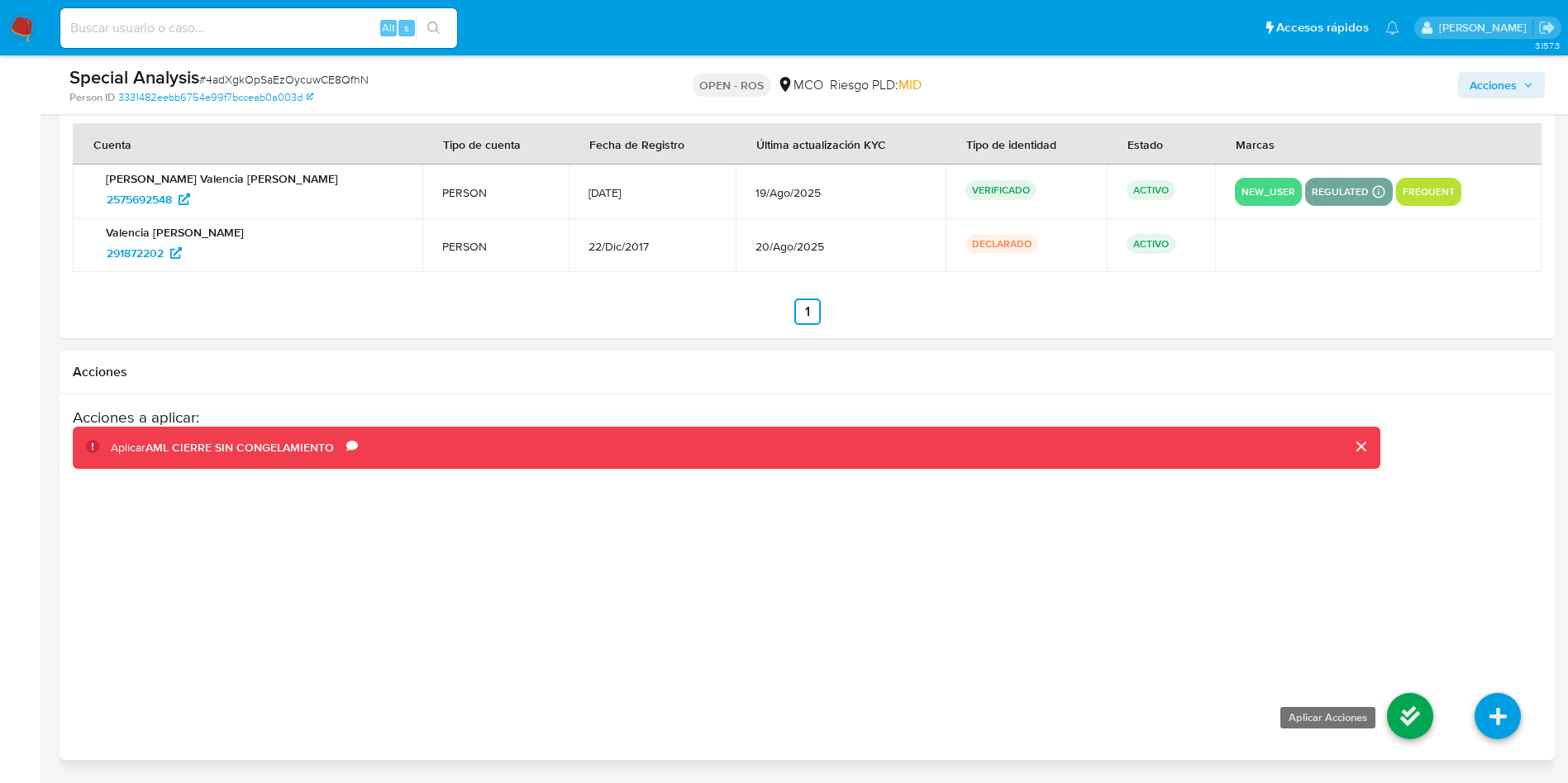
click at [1399, 710] on icon at bounding box center [1410, 716] width 46 height 46
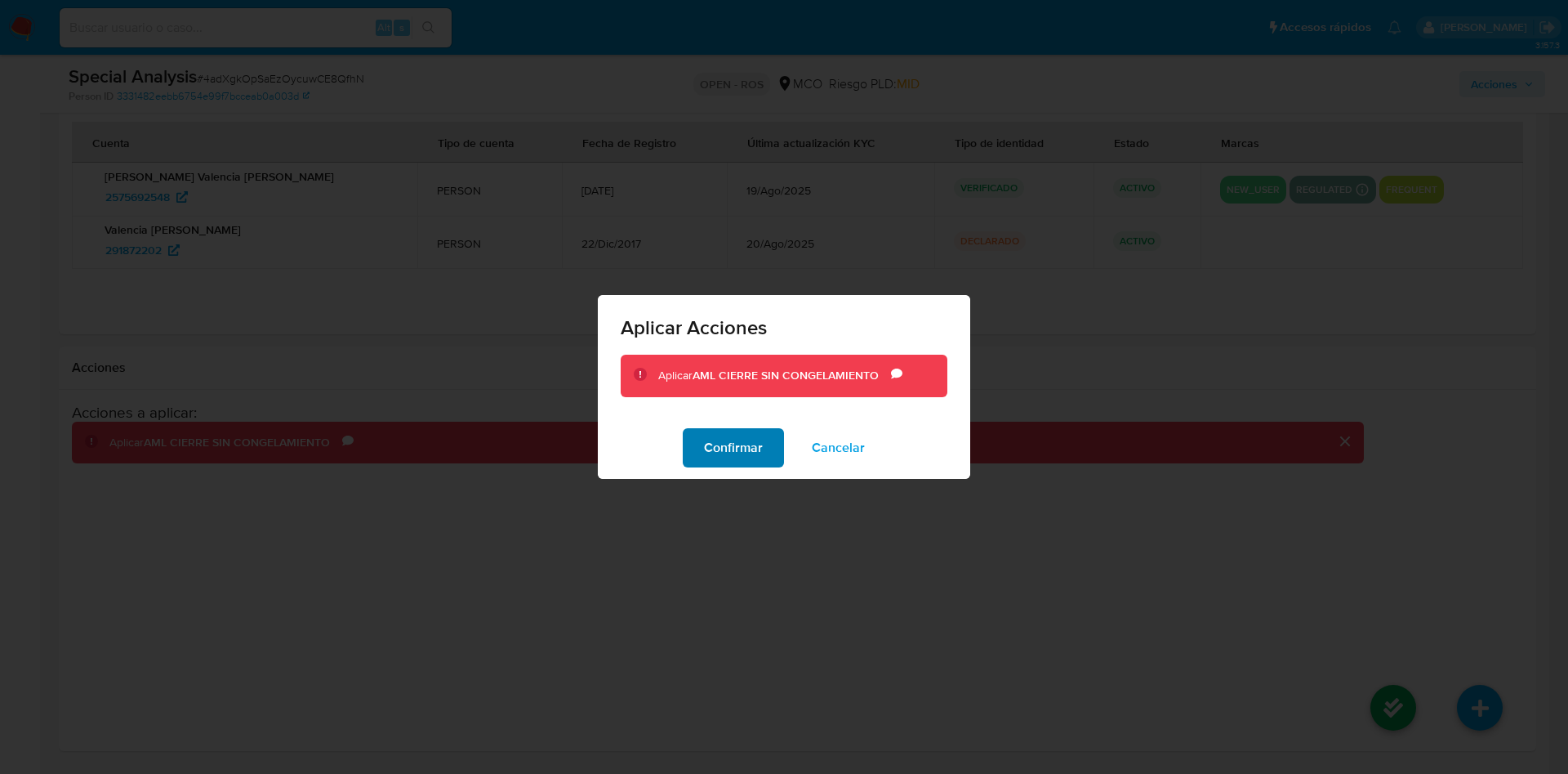
click at [731, 458] on span "Confirmar" at bounding box center [733, 448] width 58 height 36
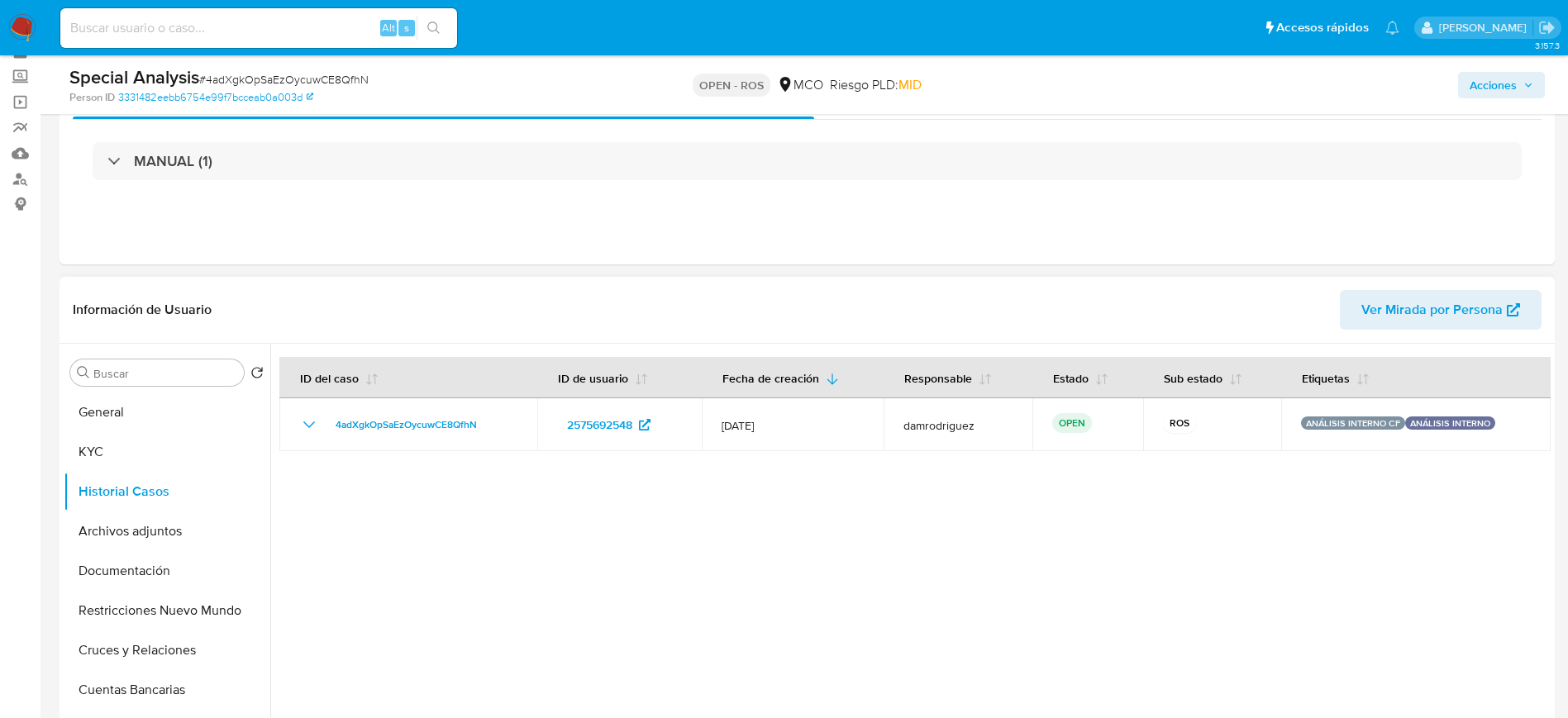
scroll to position [124, 0]
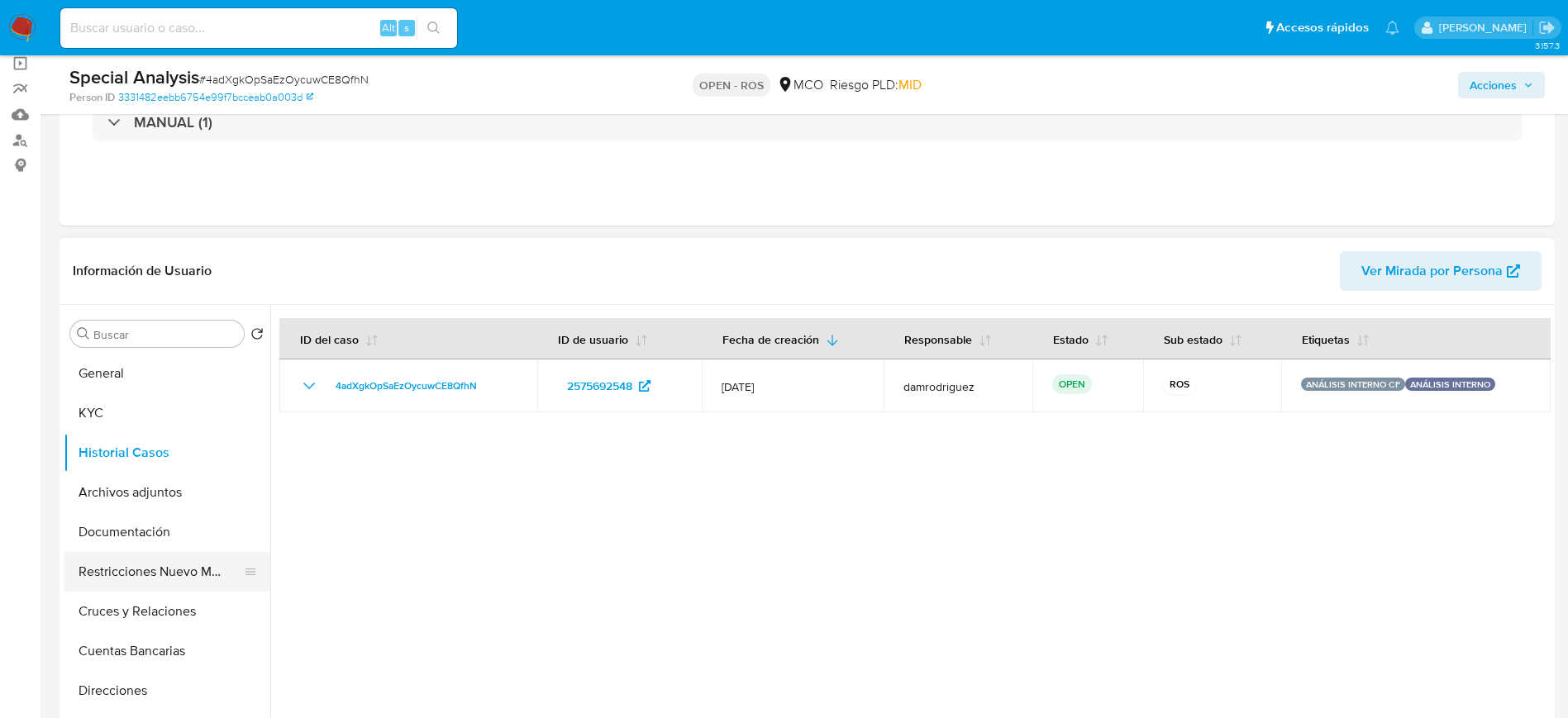
click at [162, 580] on button "Restricciones Nuevo Mundo" at bounding box center [160, 572] width 193 height 40
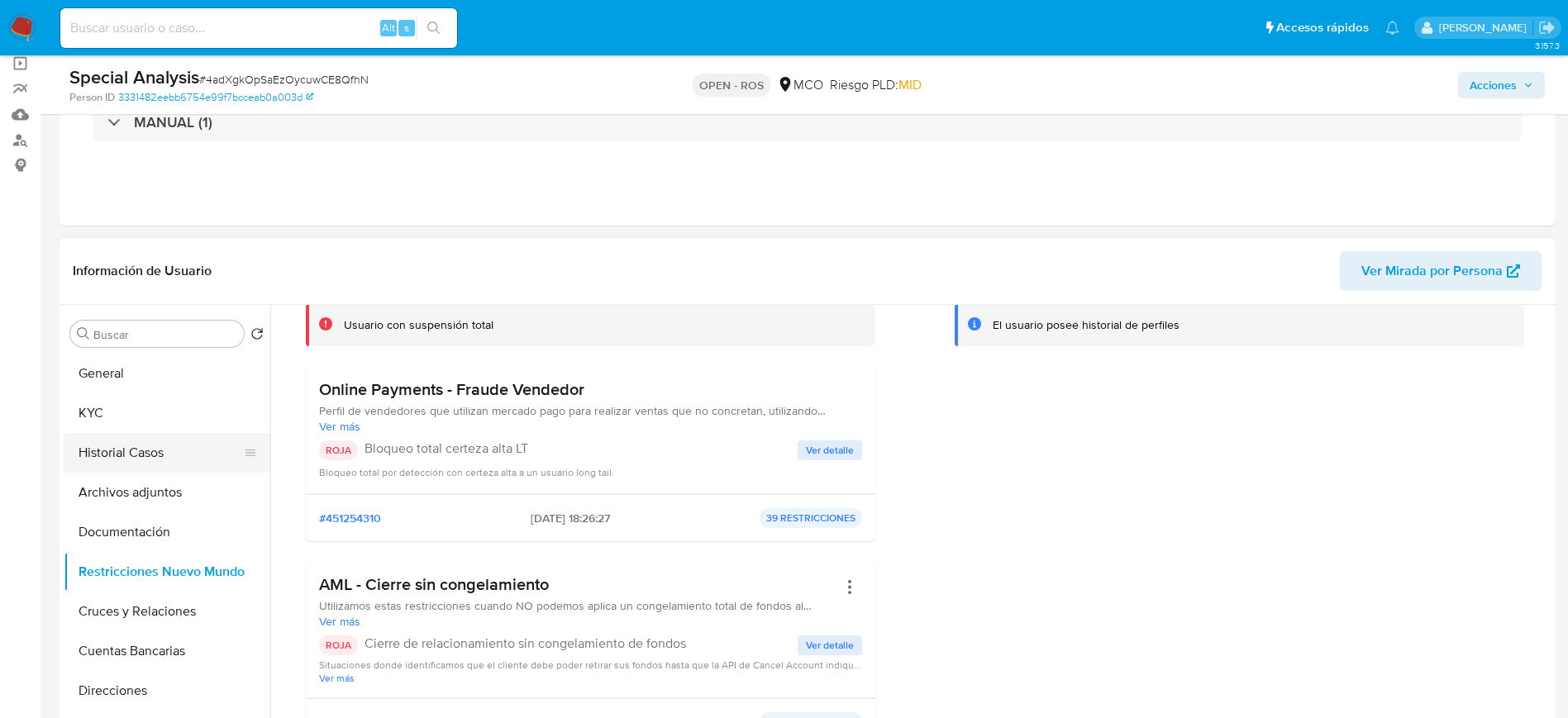
scroll to position [0, 0]
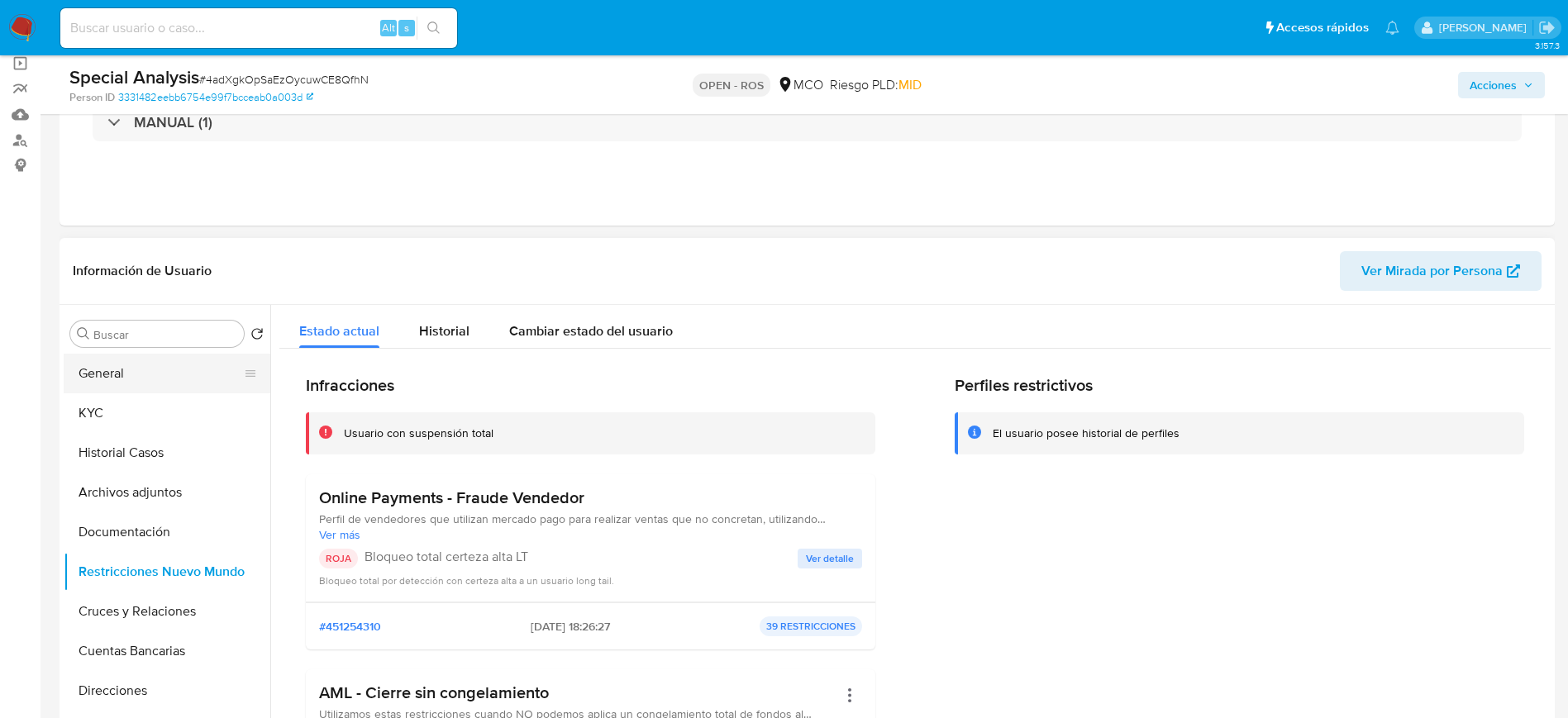
click at [155, 364] on button "General" at bounding box center [160, 373] width 193 height 40
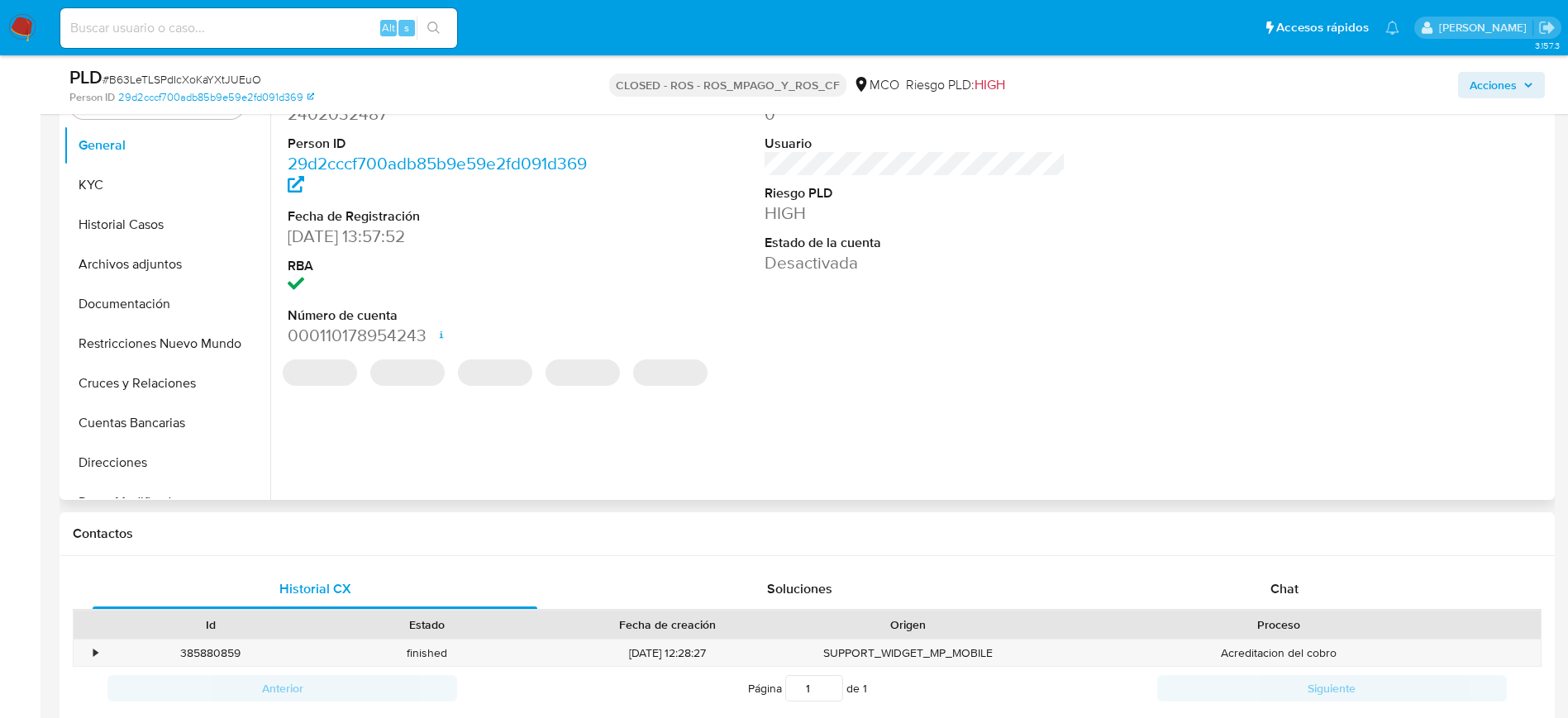
scroll to position [372, 0]
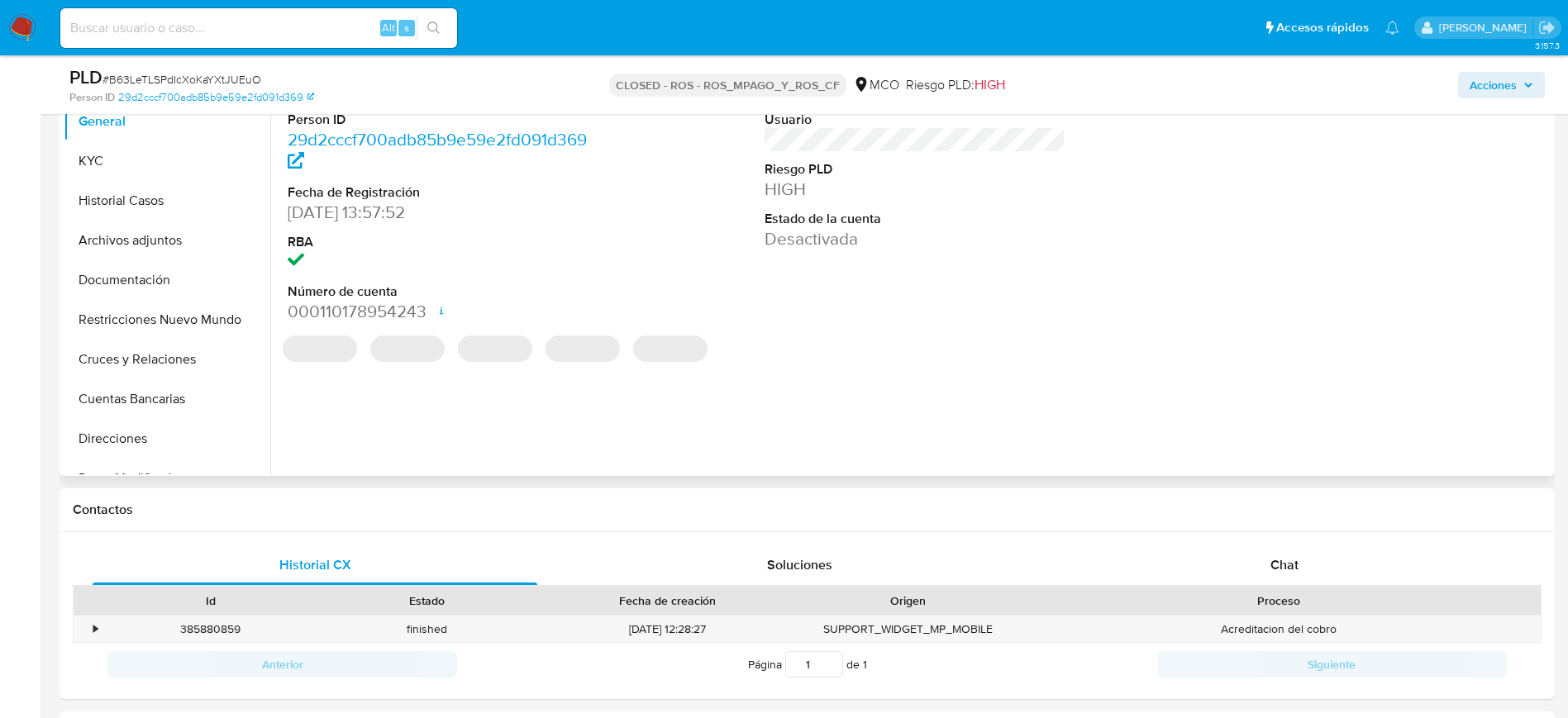
select select "10"
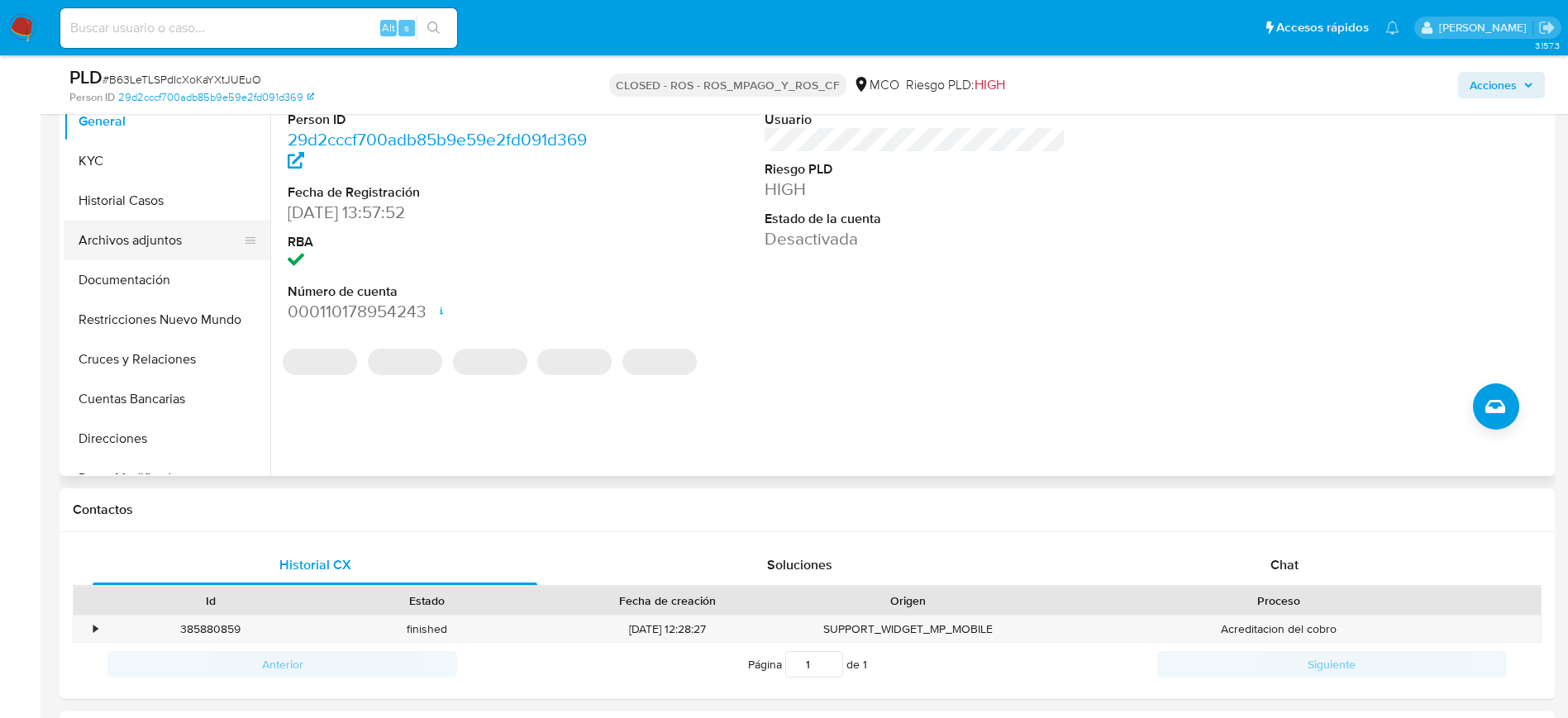
click at [175, 212] on button "Historial Casos" at bounding box center [167, 200] width 206 height 40
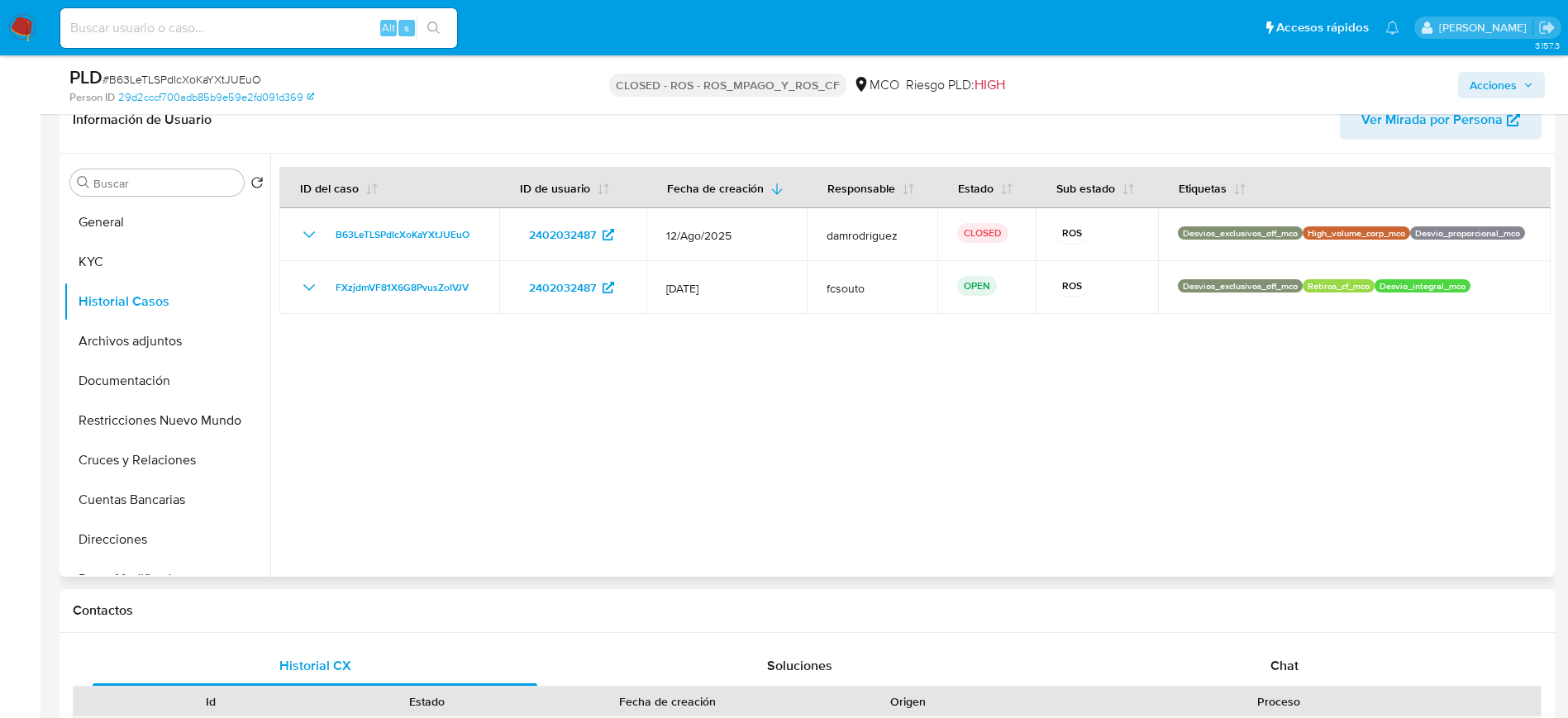
scroll to position [248, 0]
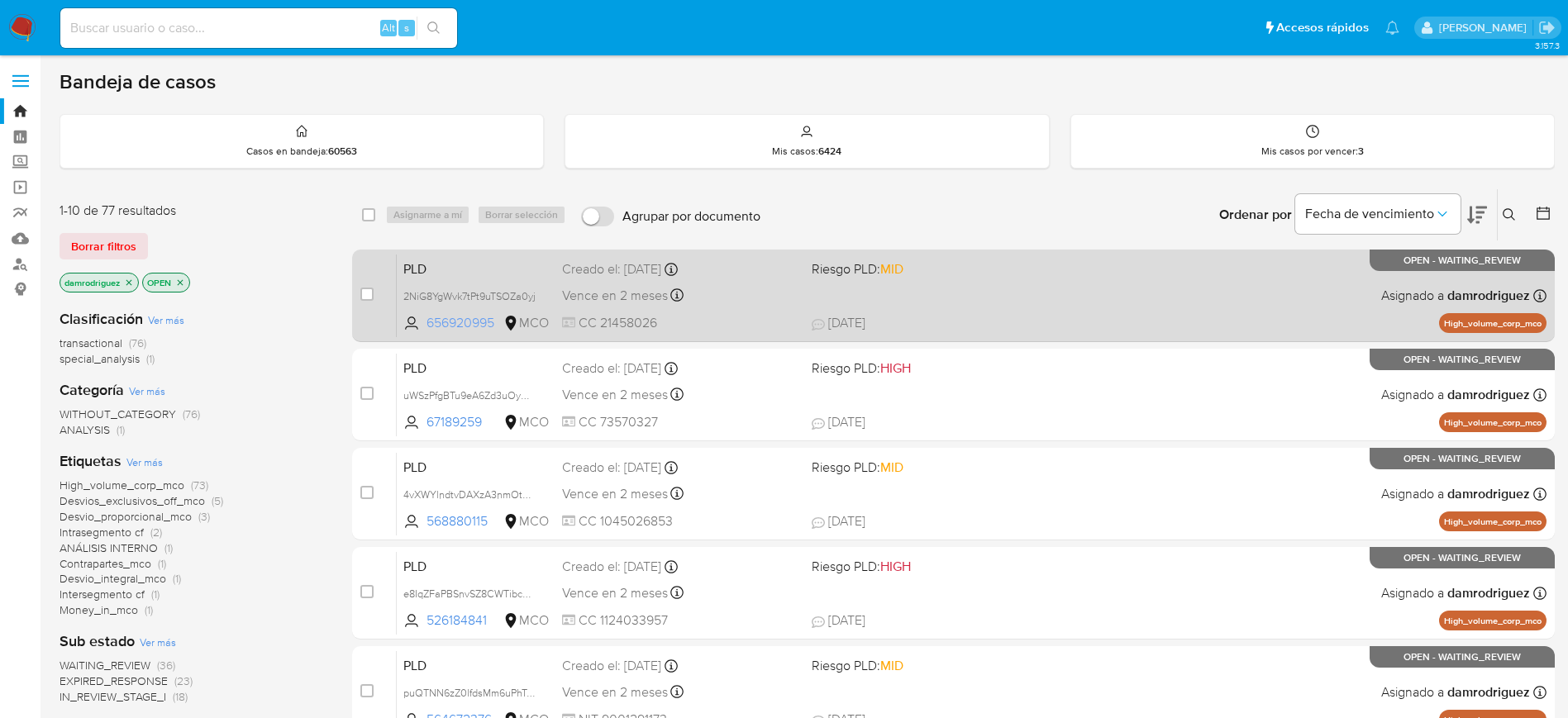
click at [474, 321] on span "656920995" at bounding box center [462, 323] width 73 height 19
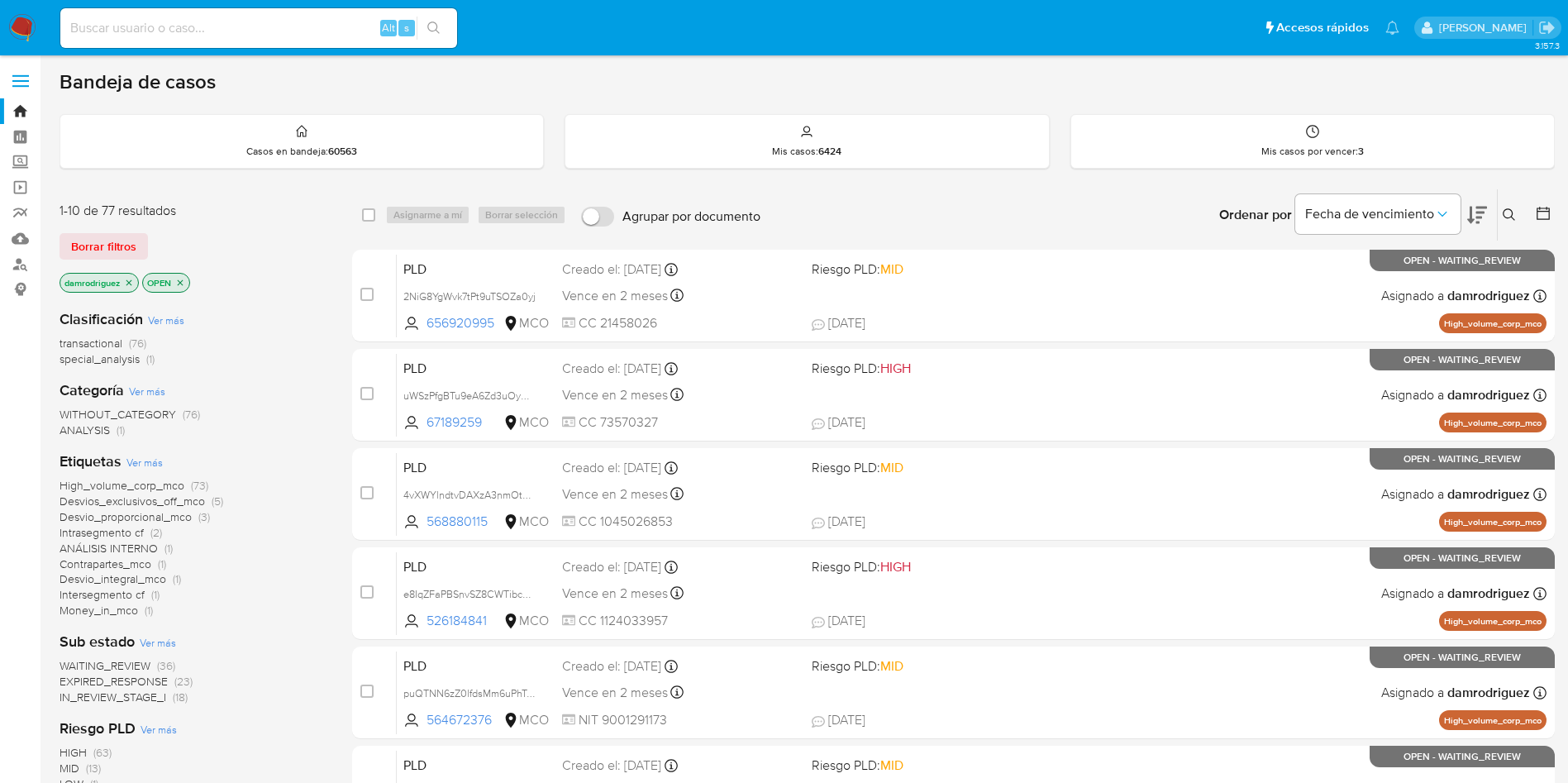
click at [129, 282] on icon "close-filter" at bounding box center [129, 282] width 10 height 10
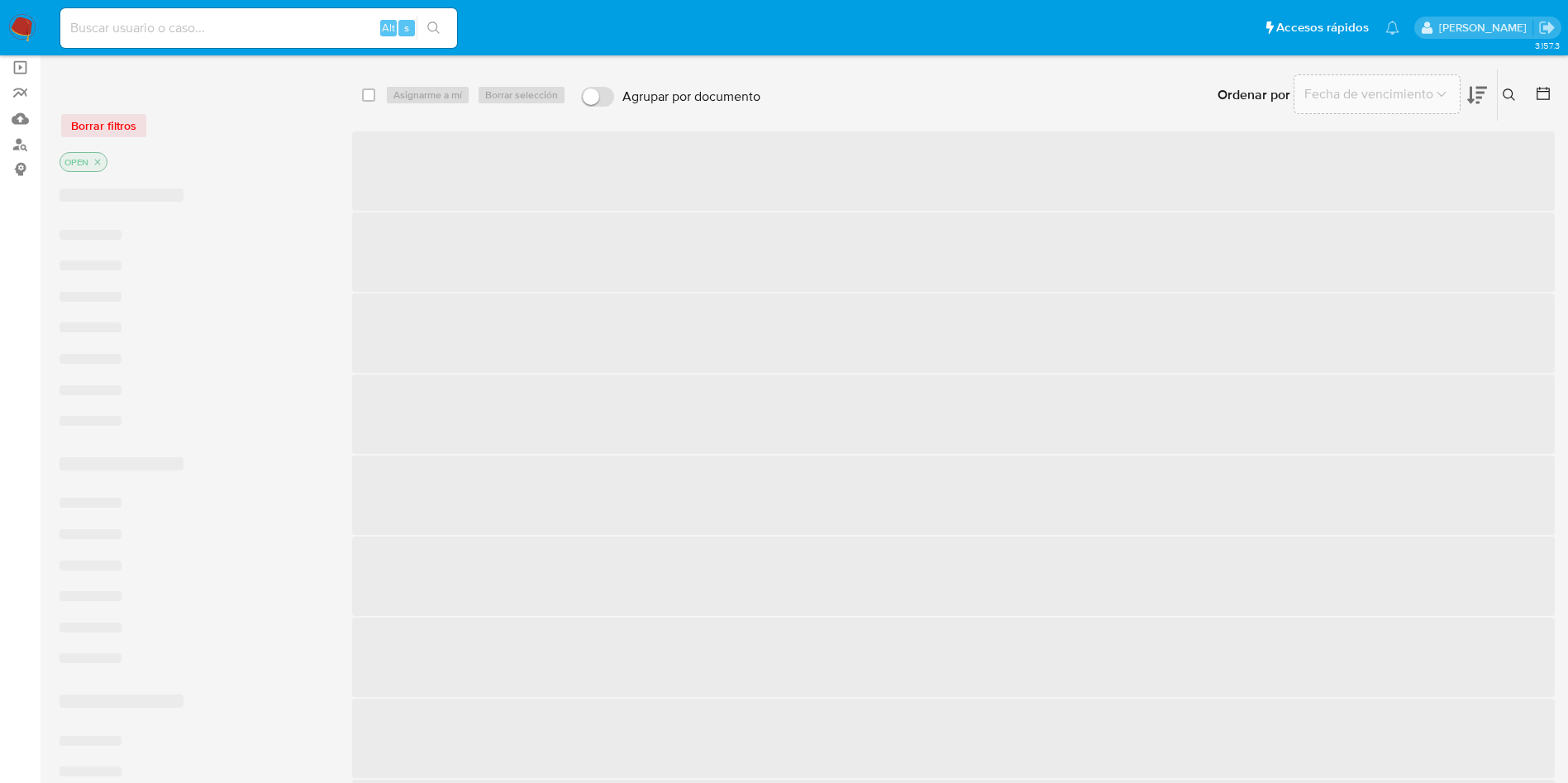
scroll to position [124, 0]
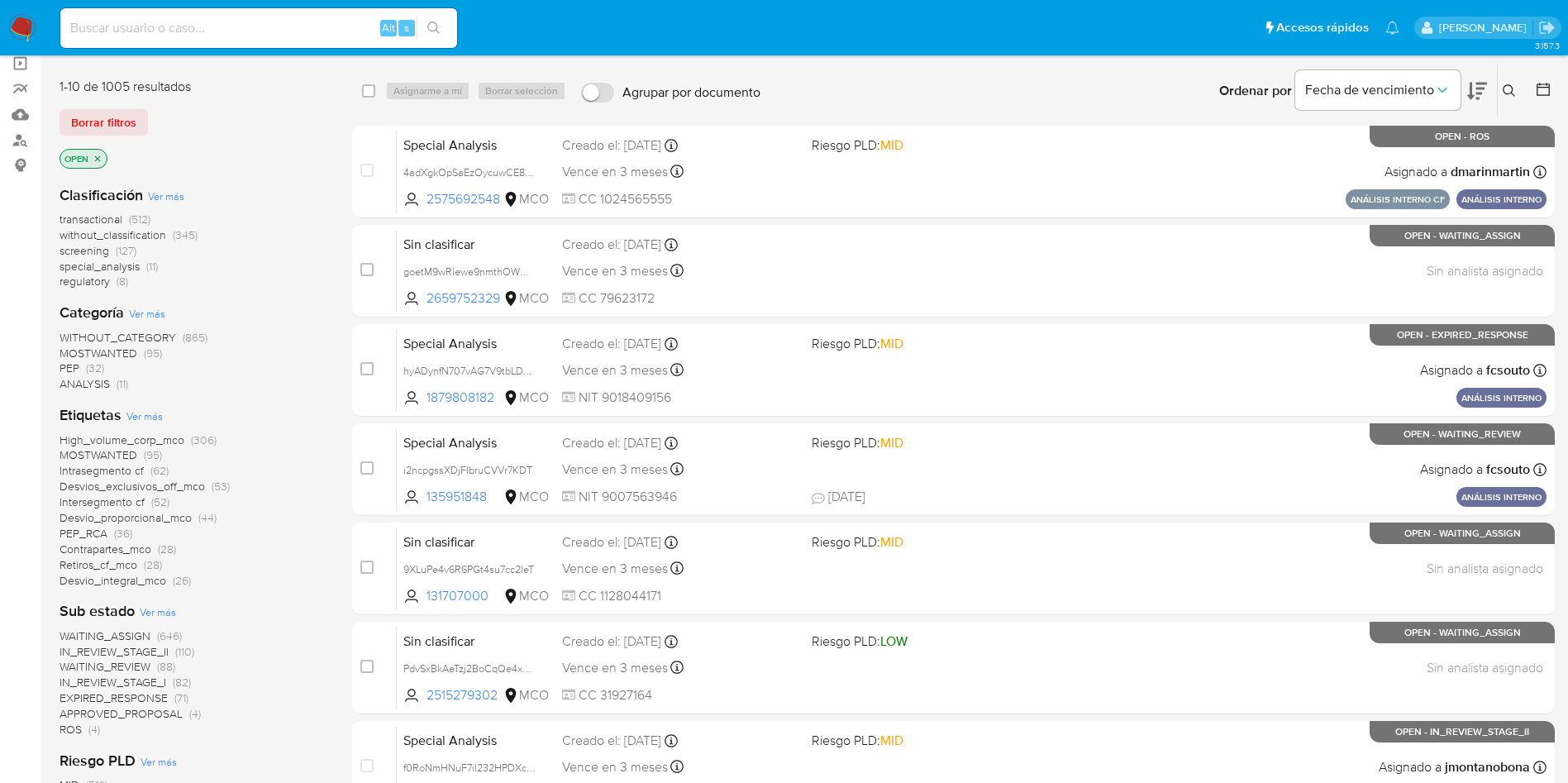
click at [75, 718] on span "ROS" at bounding box center [70, 729] width 22 height 17
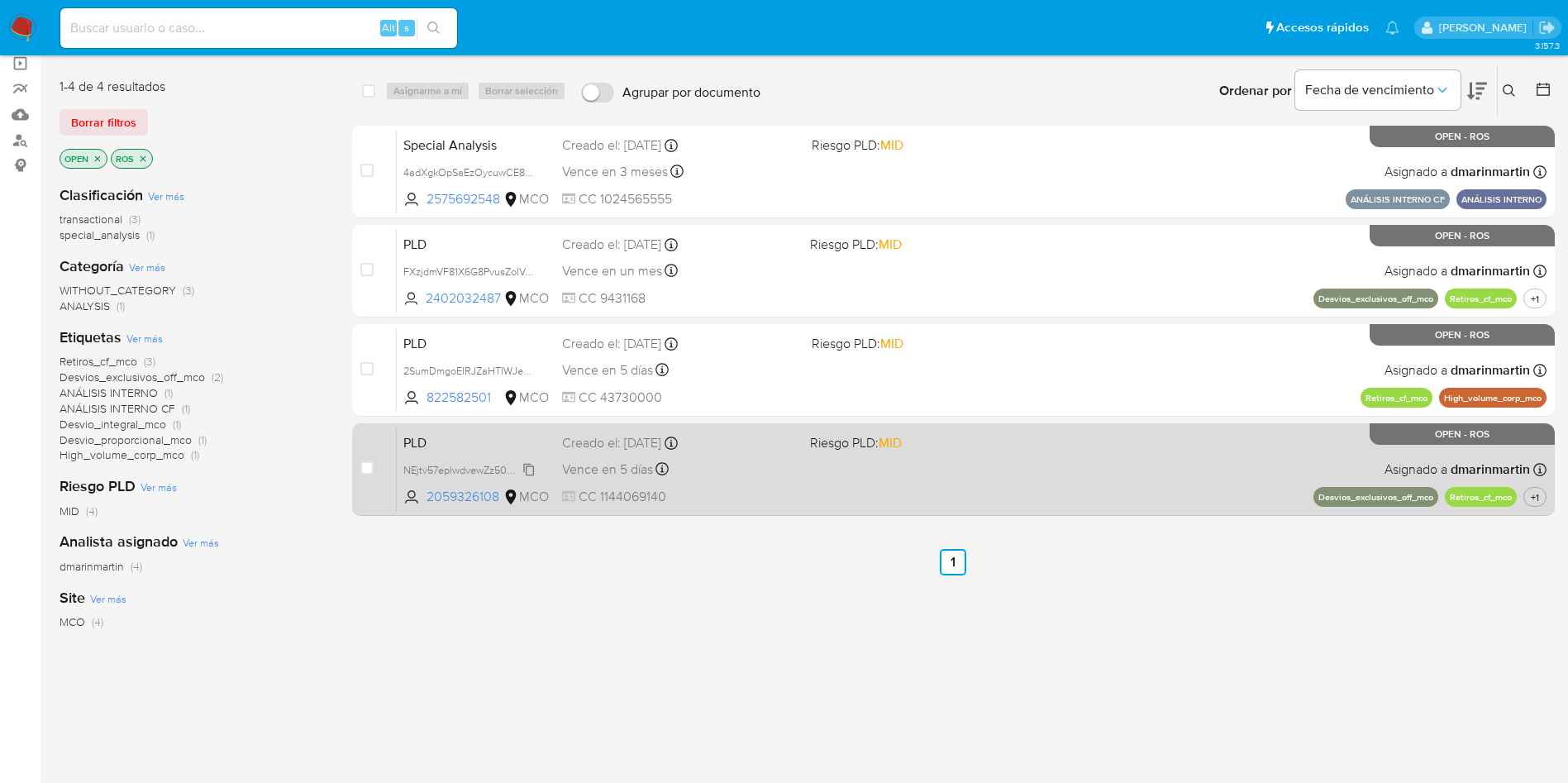
click at [446, 467] on span "NEjtv57eplwdvewZz50DLcoh" at bounding box center [469, 469] width 132 height 19
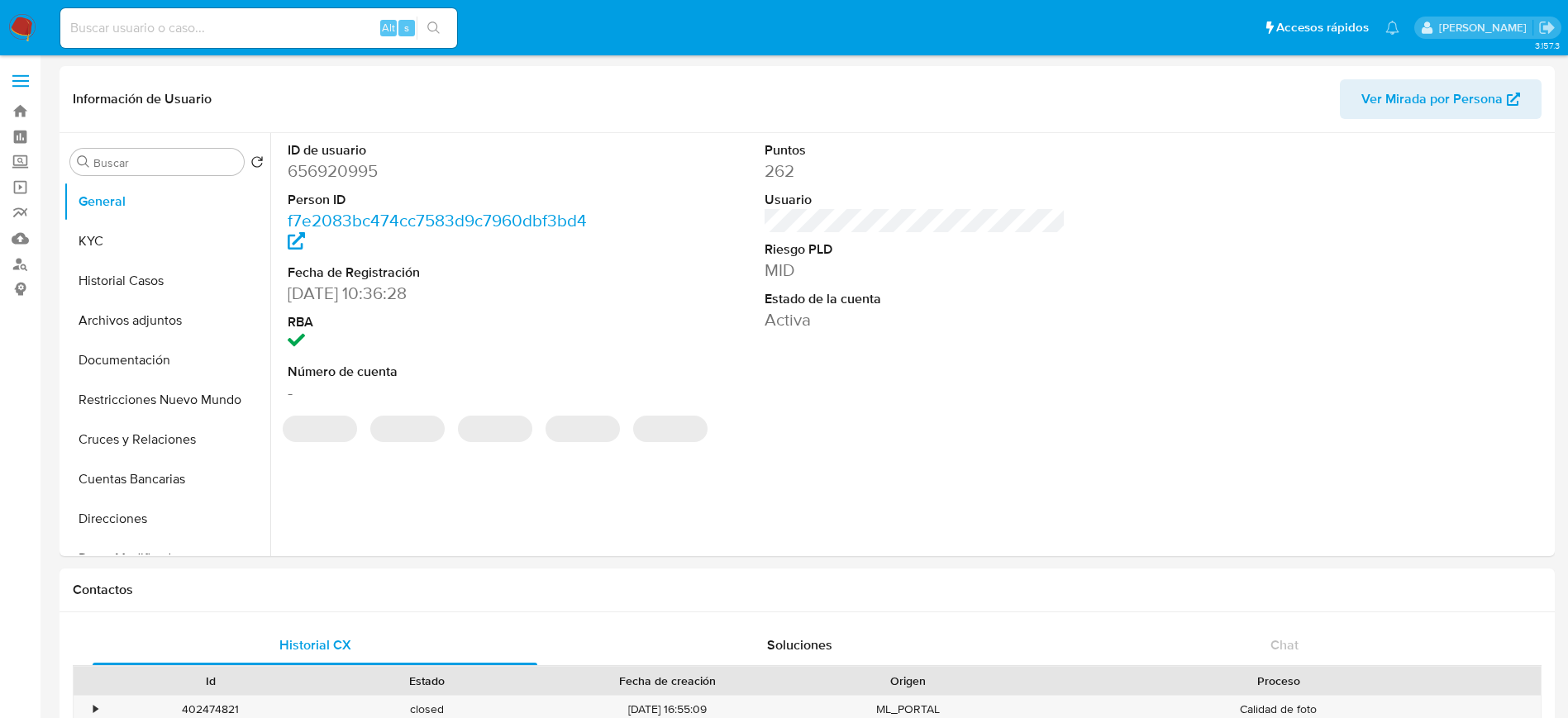
select select "10"
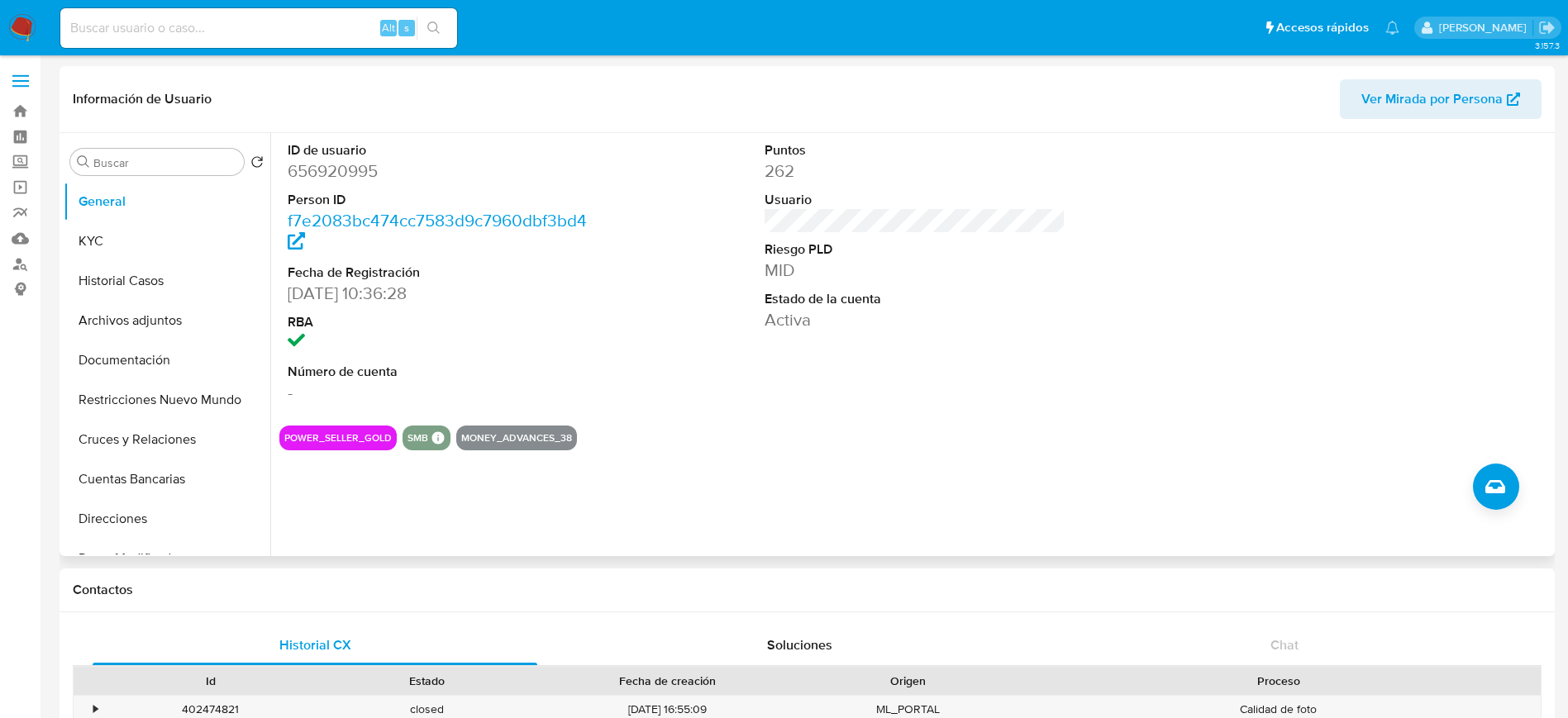
click at [656, 318] on div "ID de usuario 656920995 Person ID f7e2083bc474cc7583d9c7960dbf3bd4 Fecha de Reg…" at bounding box center [915, 273] width 1272 height 280
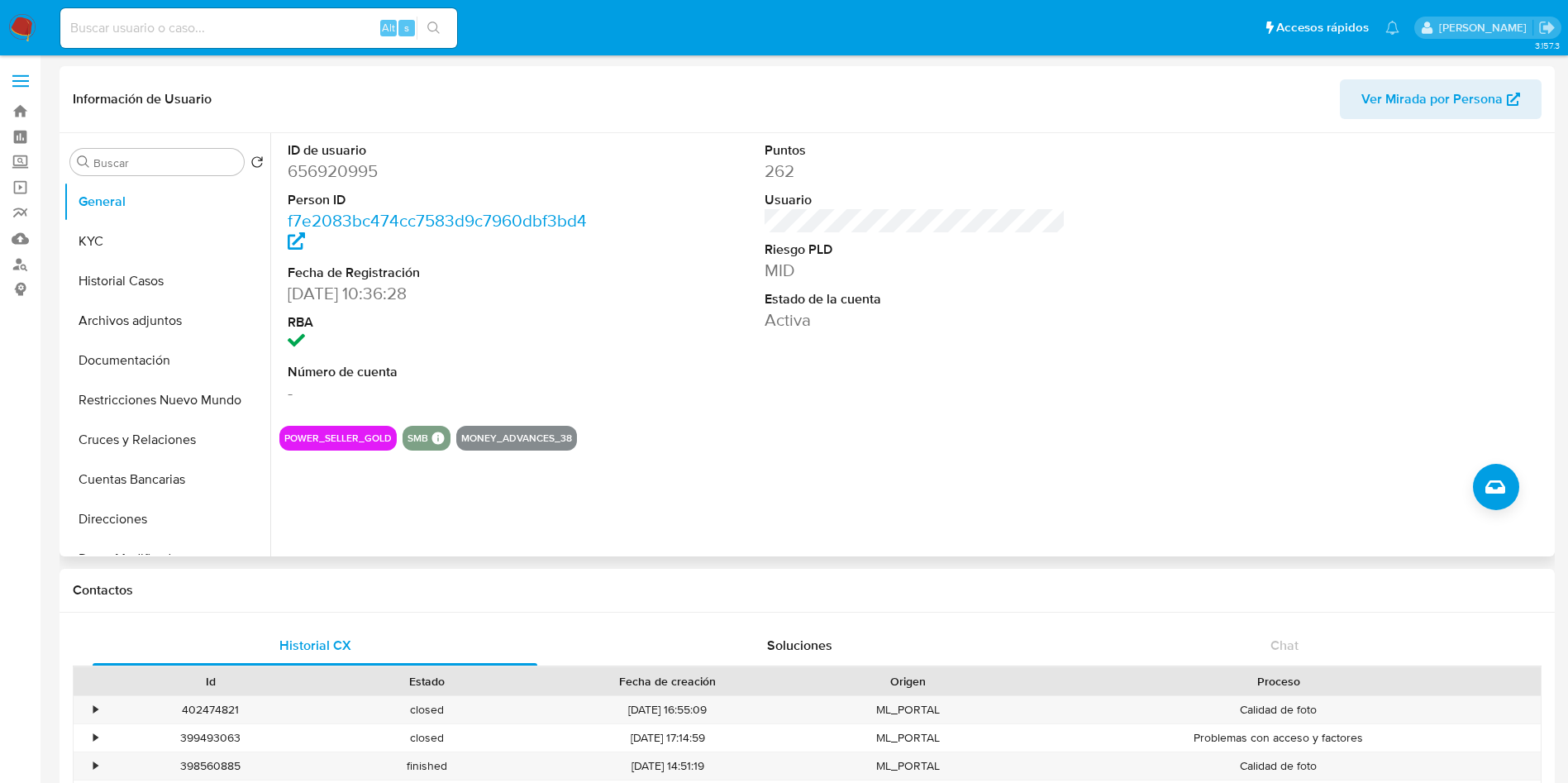
click at [686, 320] on div "ID de usuario 656920995 Person ID f7e2083bc474cc7583d9c7960dbf3bd4 Fecha de Reg…" at bounding box center [915, 273] width 1272 height 280
click at [1494, 478] on icon "Crear caso manual" at bounding box center [1495, 486] width 19 height 19
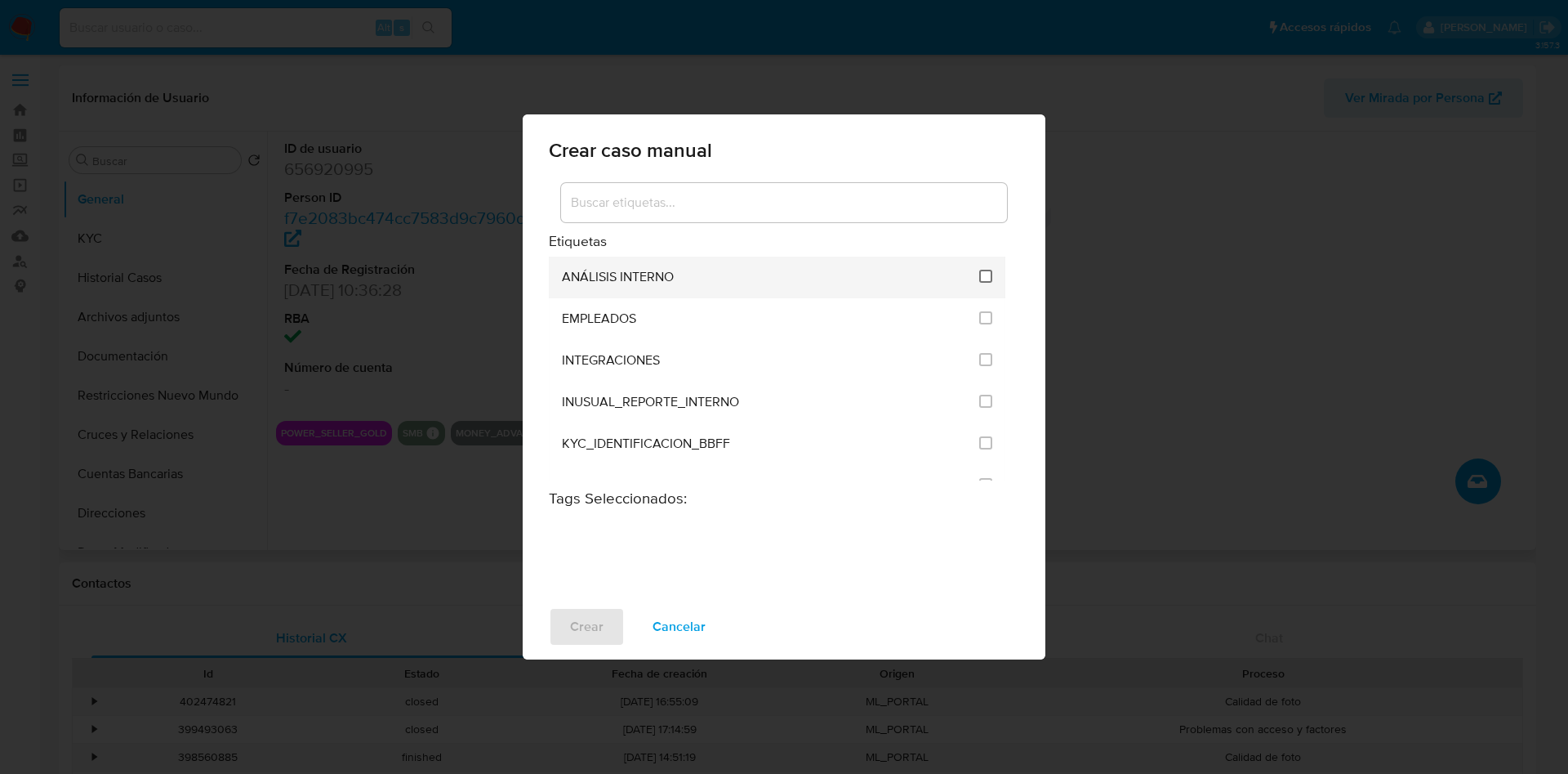
click at [984, 274] on input "1890" at bounding box center [985, 276] width 13 height 13
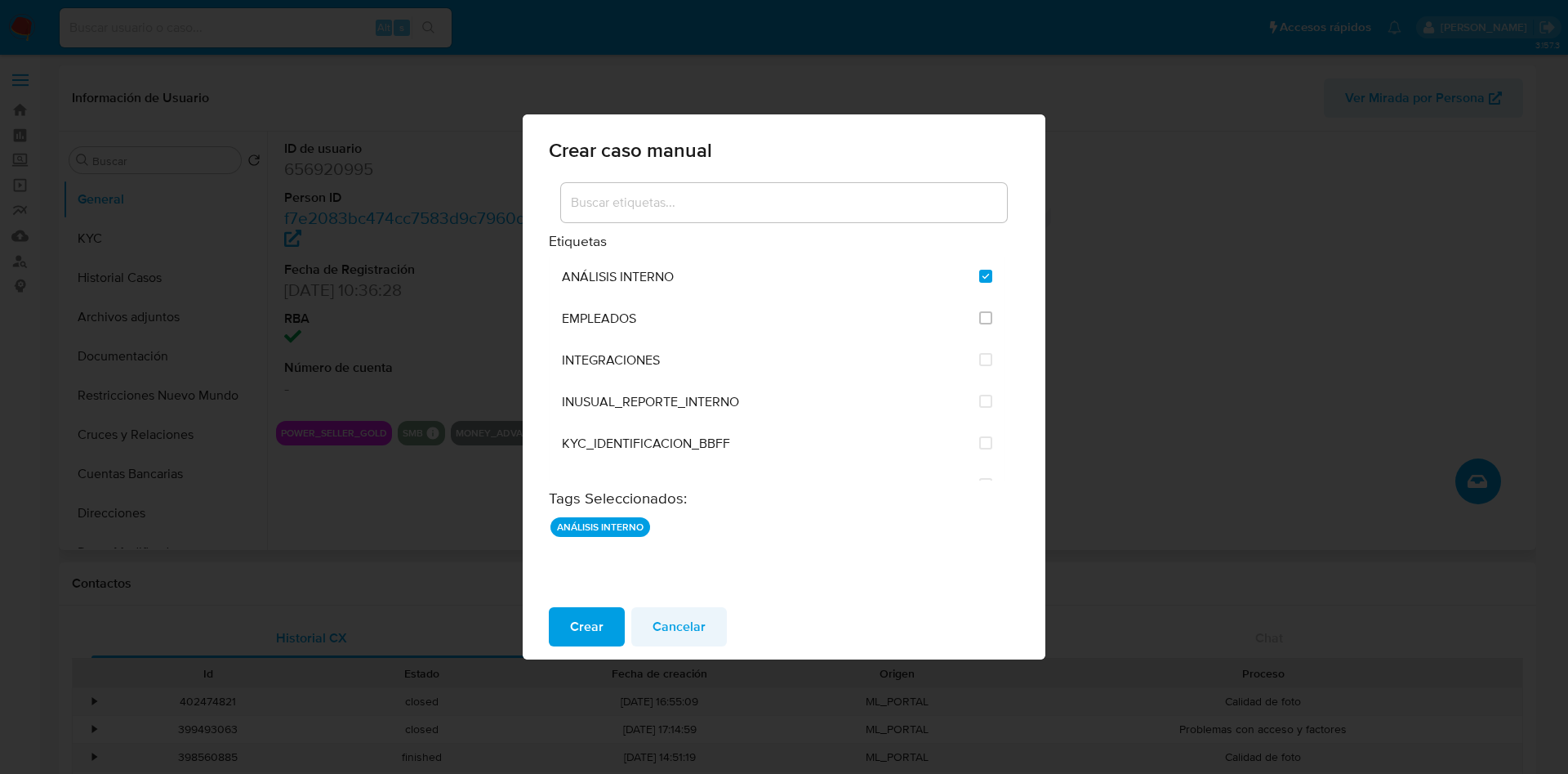
click at [691, 623] on span "Cancelar" at bounding box center [678, 627] width 53 height 36
checkbox input "false"
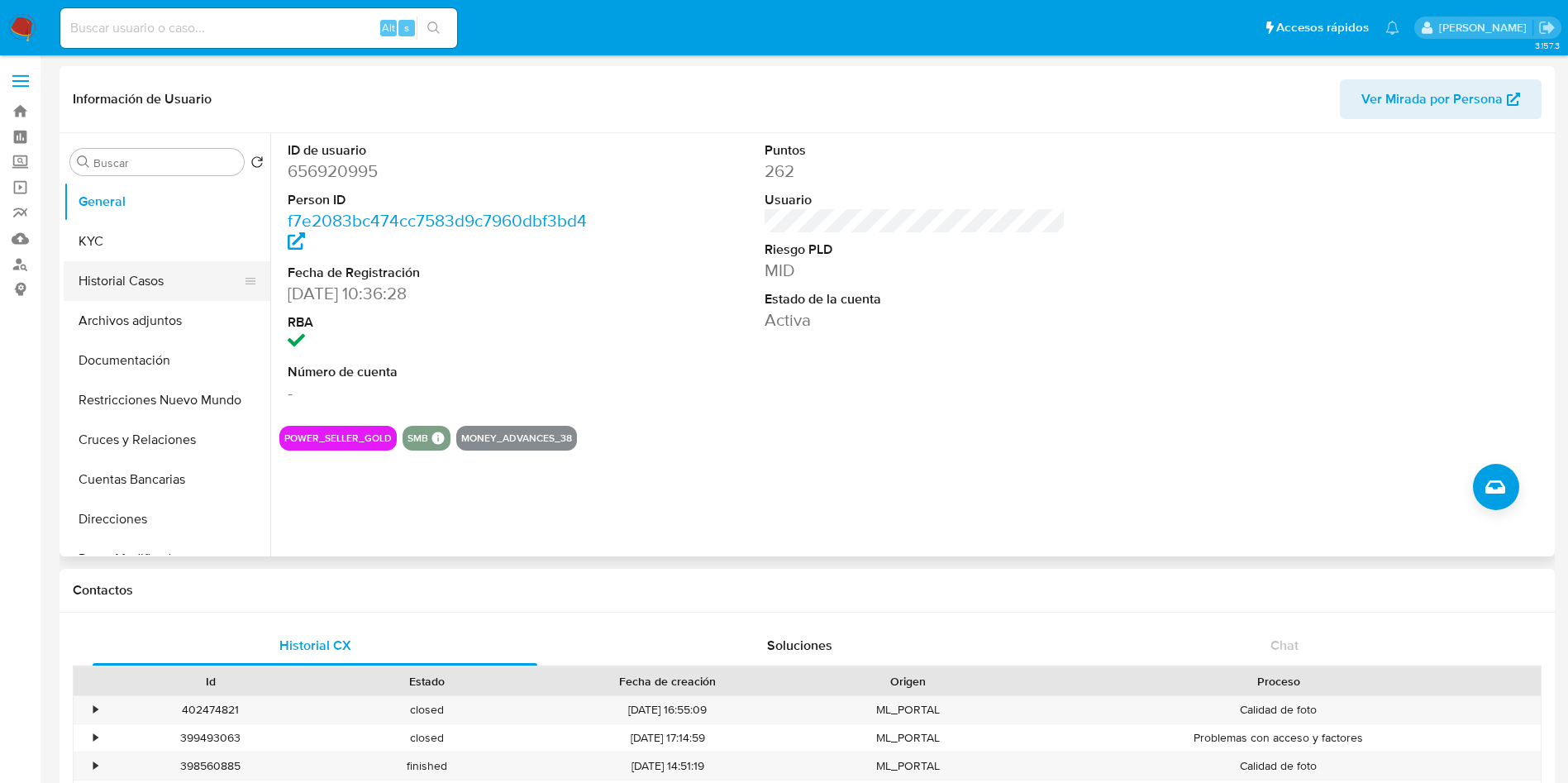
click at [126, 283] on button "Historial Casos" at bounding box center [160, 281] width 193 height 40
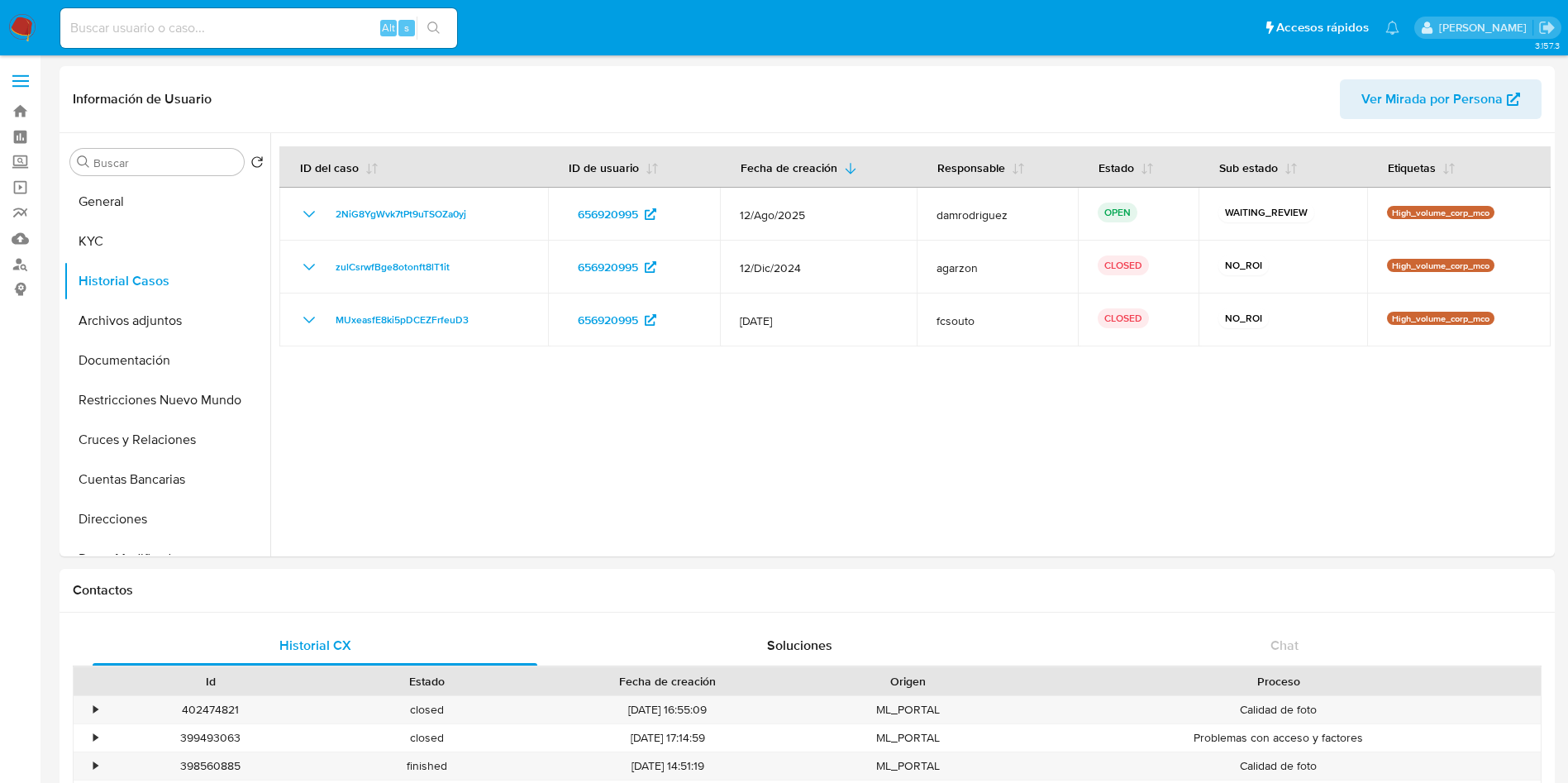
click at [24, 24] on img at bounding box center [22, 28] width 28 height 28
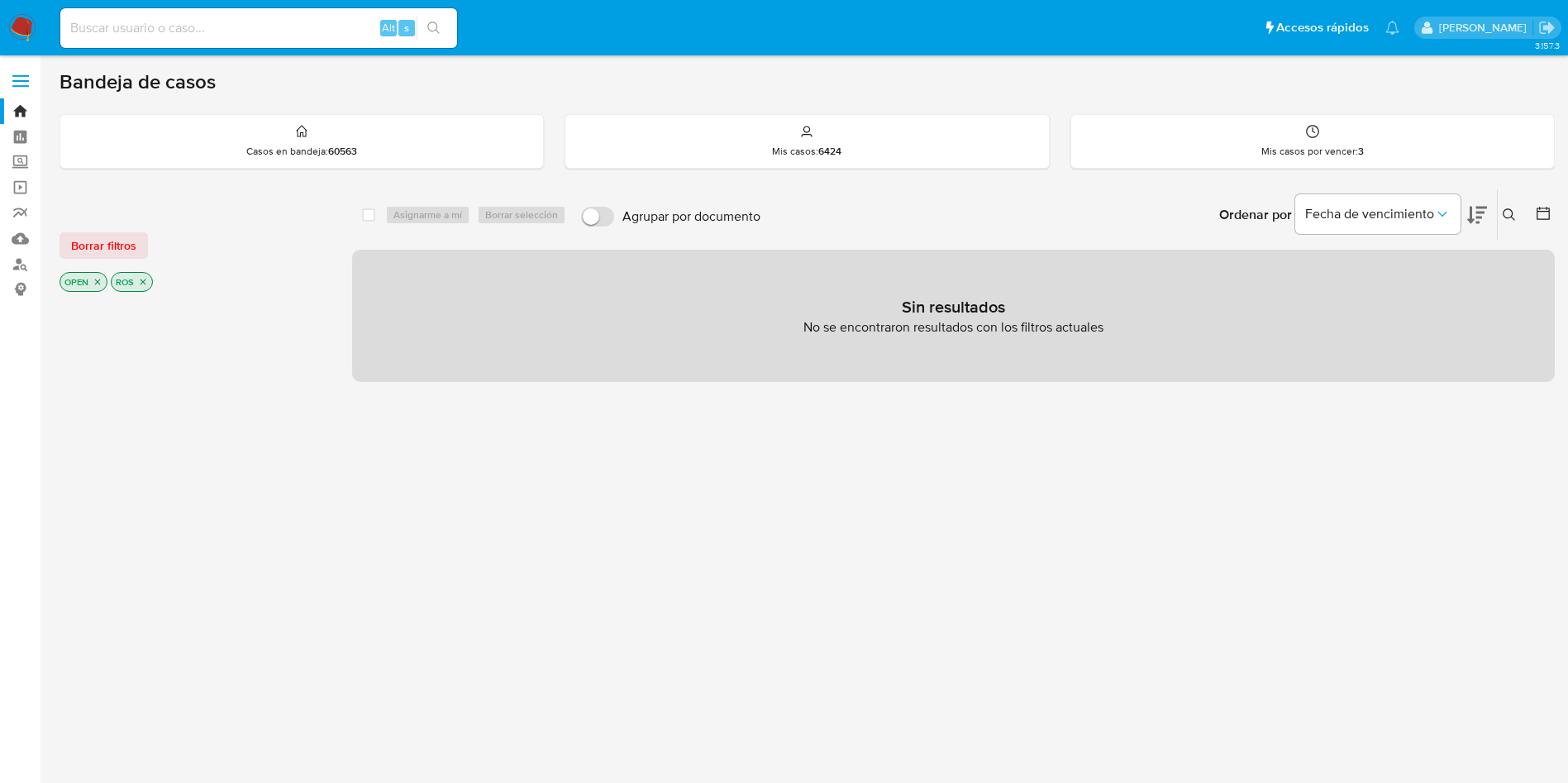
click at [30, 19] on img at bounding box center [22, 28] width 28 height 28
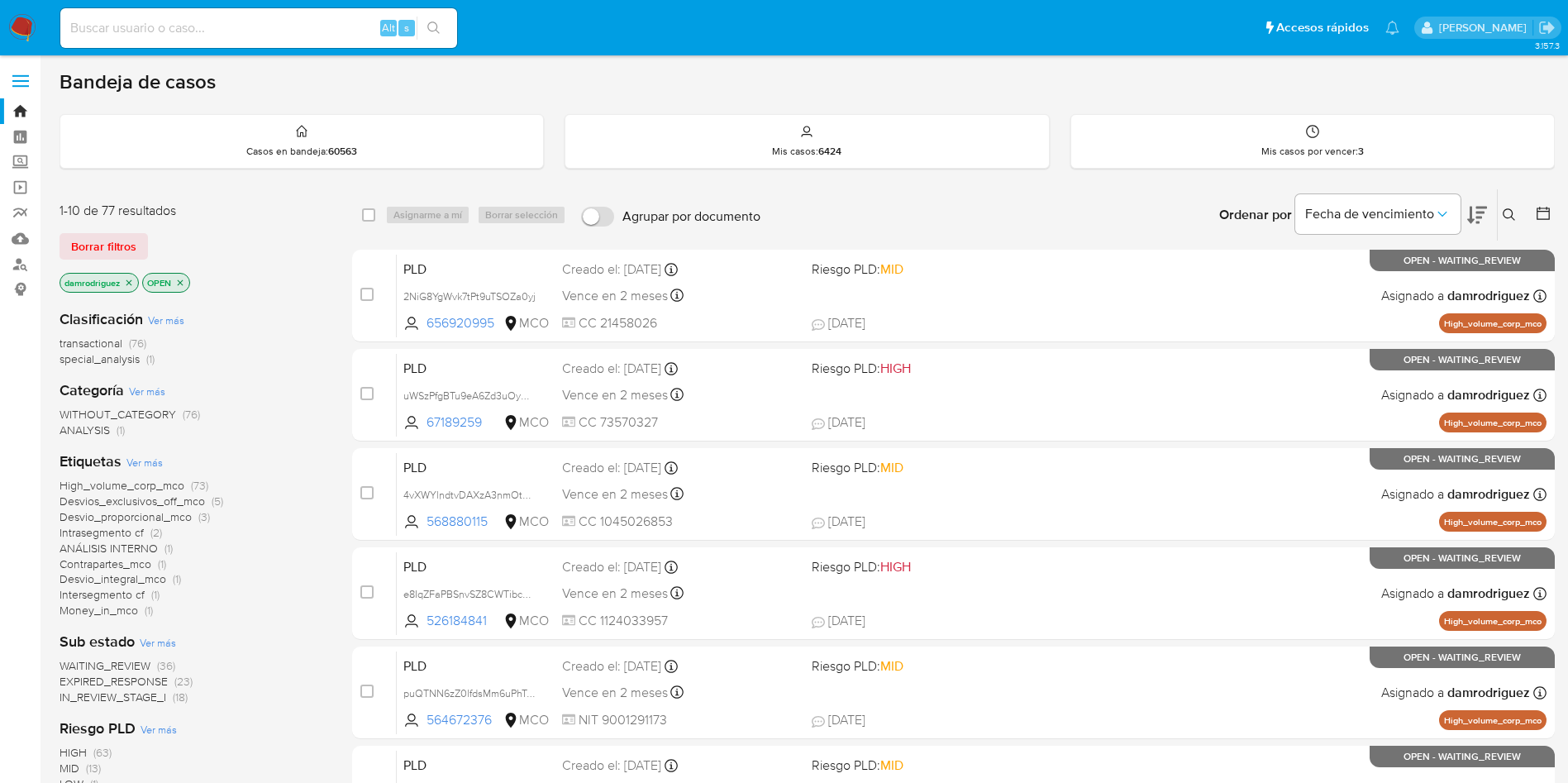
click at [12, 19] on img at bounding box center [22, 28] width 28 height 28
click at [263, 45] on div "Alt s" at bounding box center [259, 27] width 397 height 40
click at [266, 32] on input at bounding box center [259, 28] width 397 height 21
paste input "FXzjdmVF81X6G8PvusZoIVJV"
type input "FXzjdmVF81X6G8PvusZoIVJV"
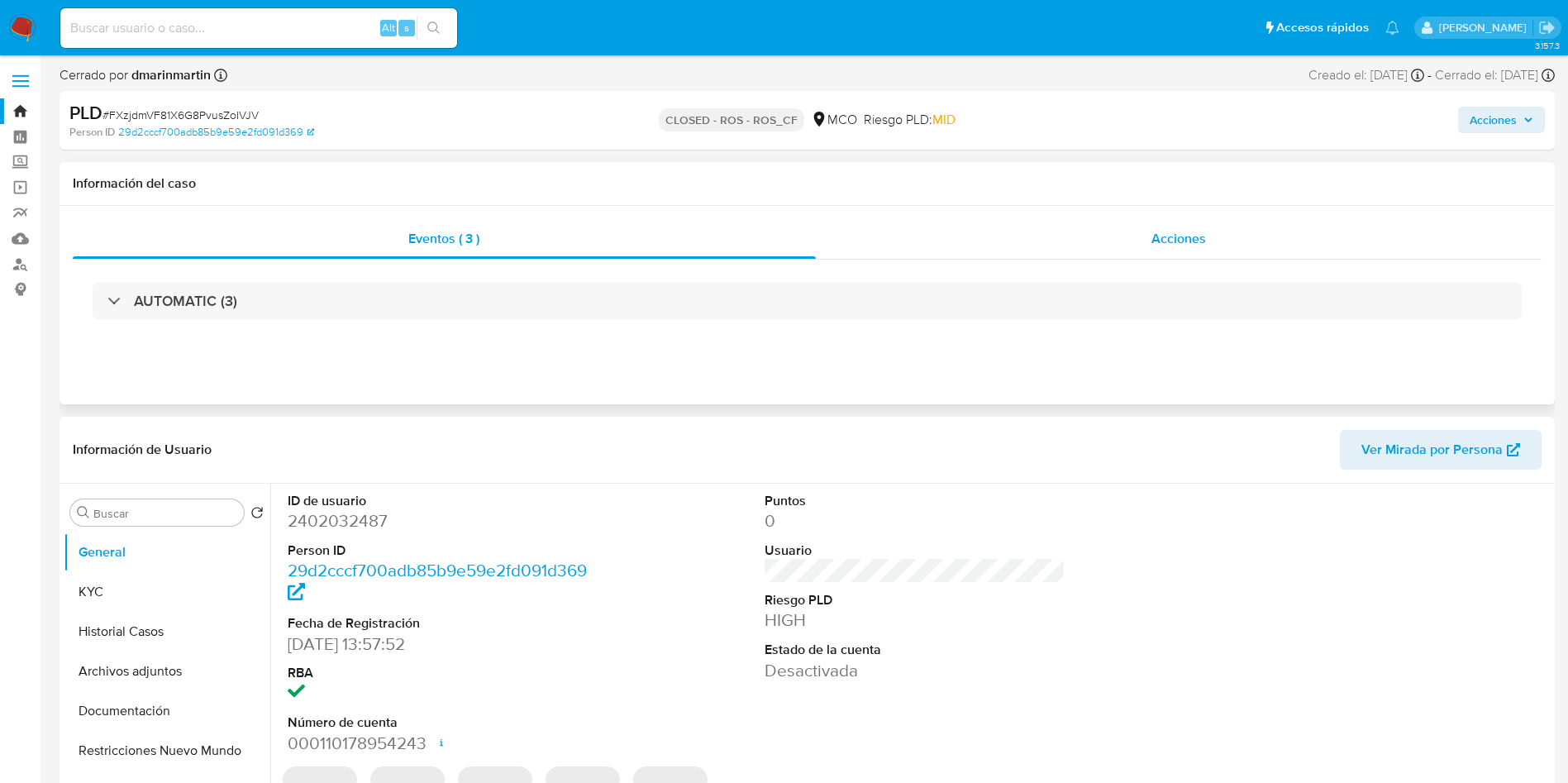
click at [1045, 232] on div "Acciones" at bounding box center [1179, 238] width 726 height 40
select select "10"
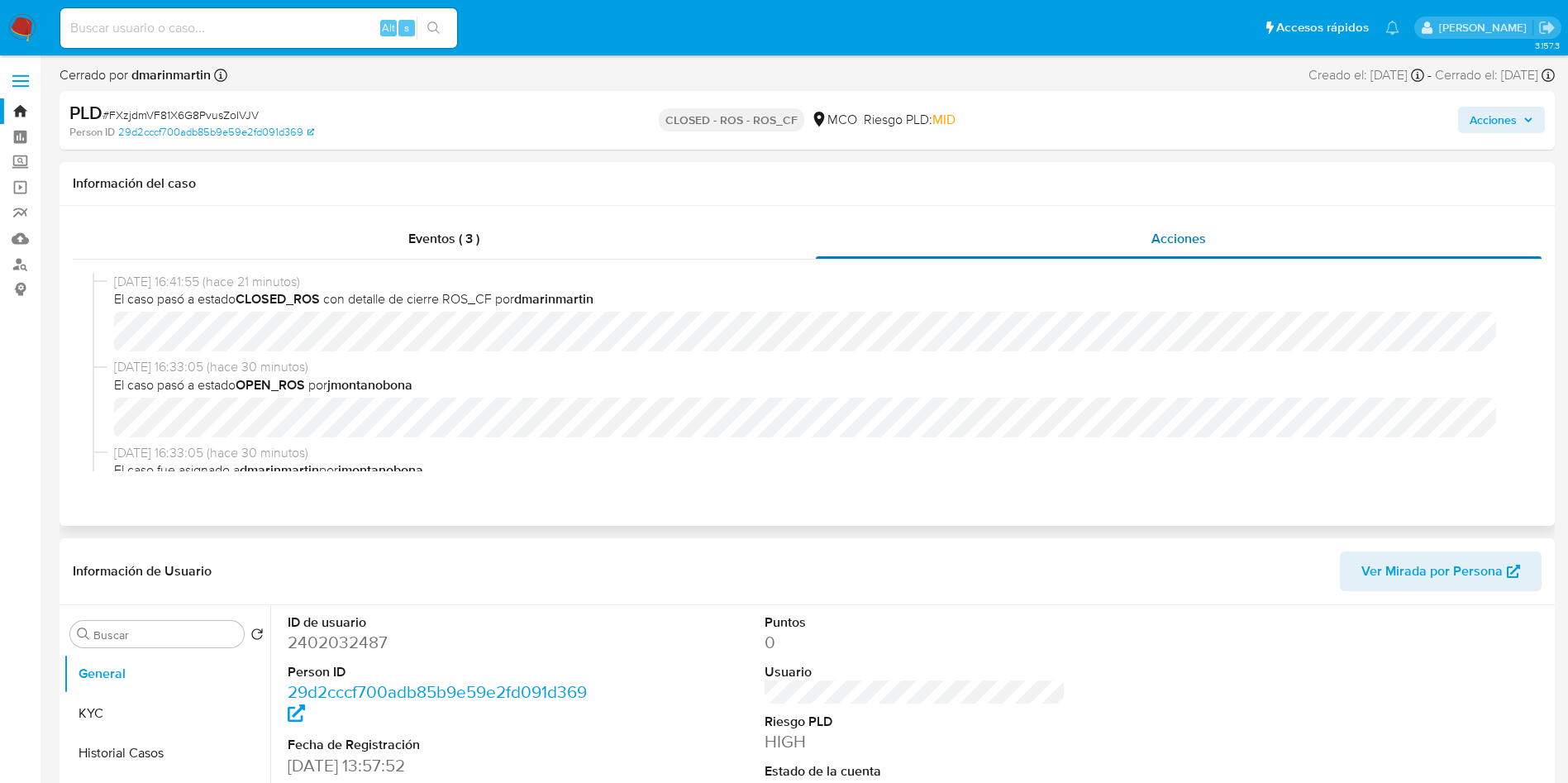
click at [1028, 237] on div "Acciones" at bounding box center [1179, 238] width 726 height 40
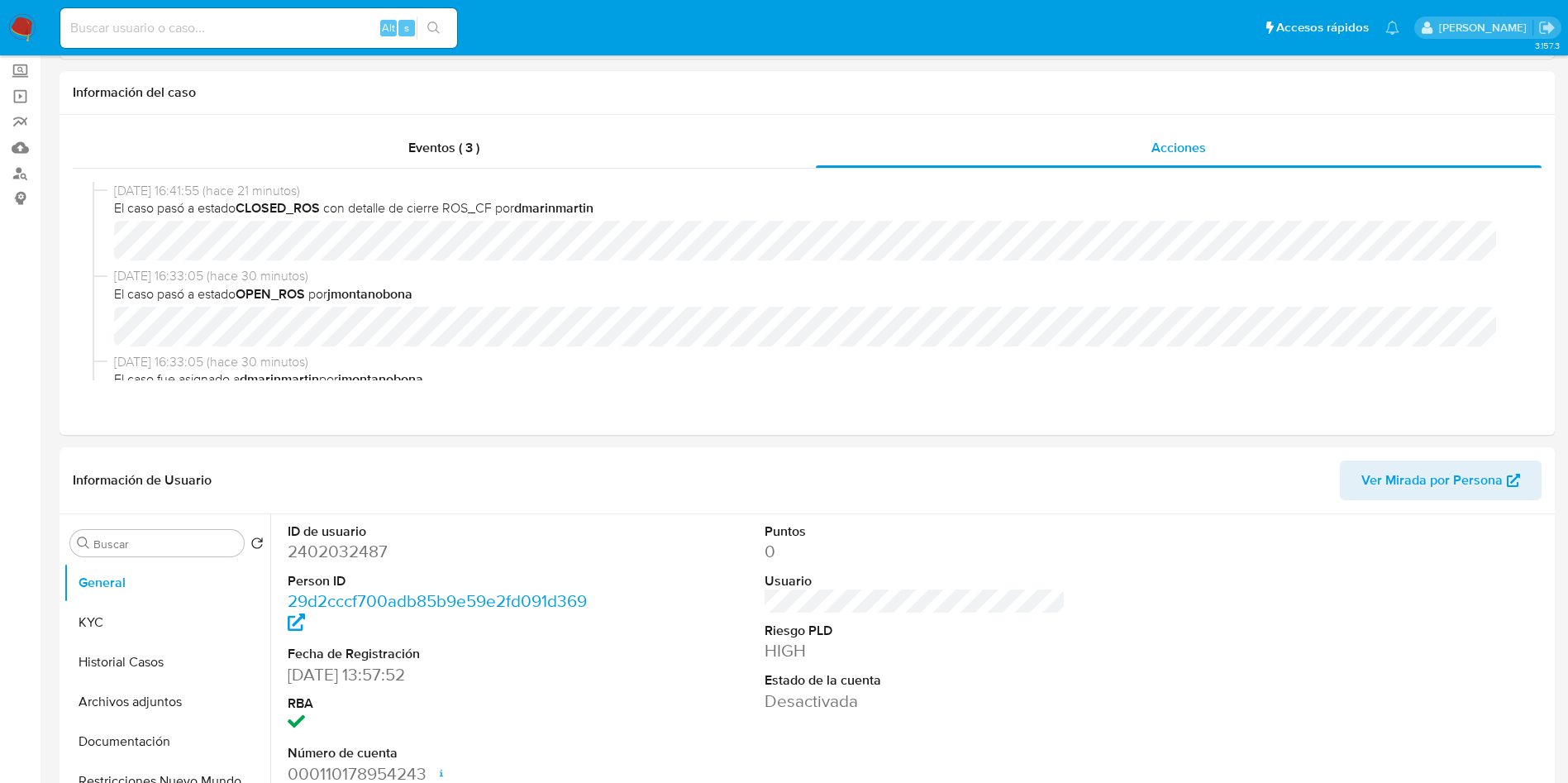
scroll to position [124, 0]
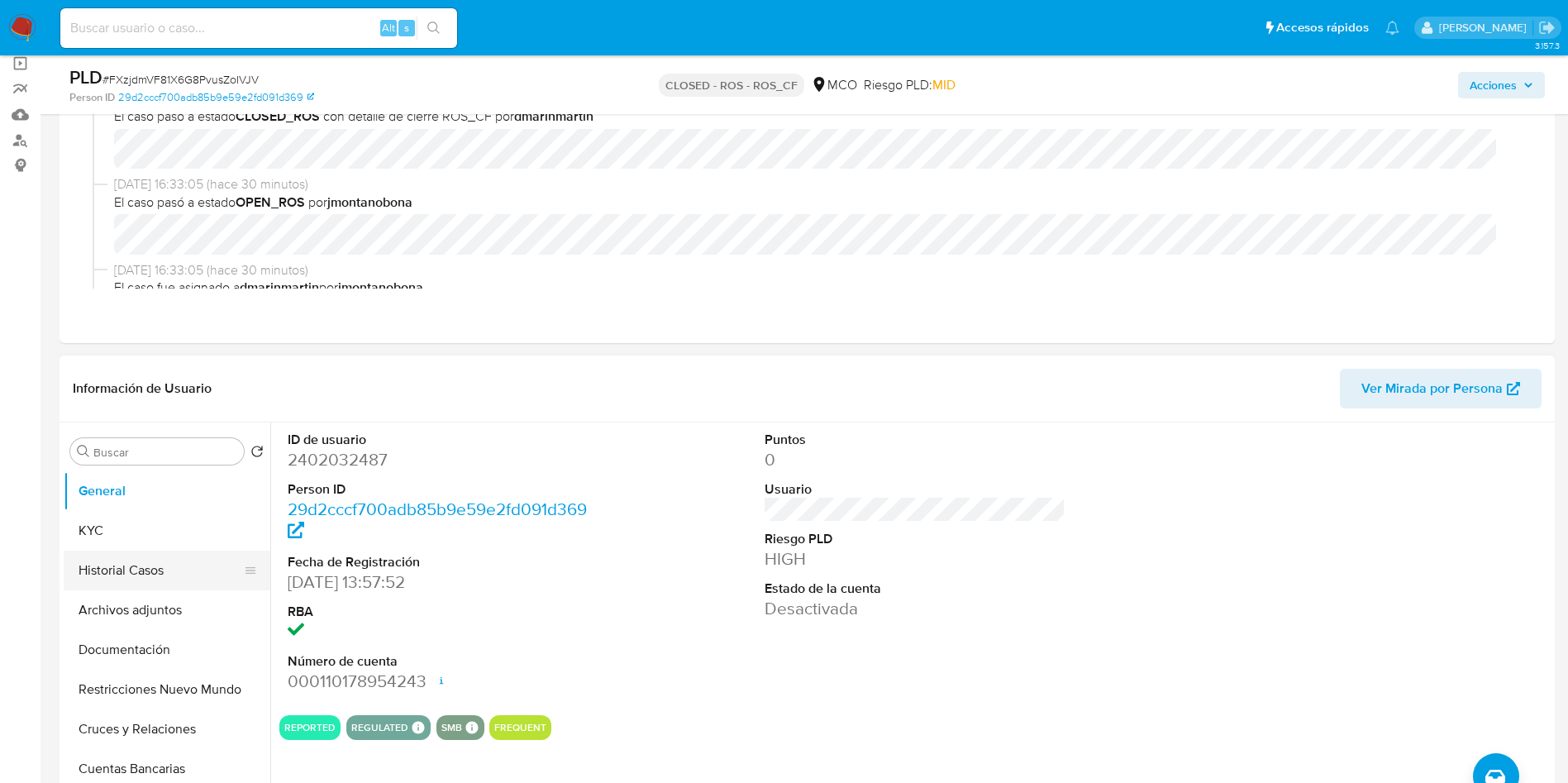
click at [129, 573] on button "Historial Casos" at bounding box center [160, 570] width 193 height 40
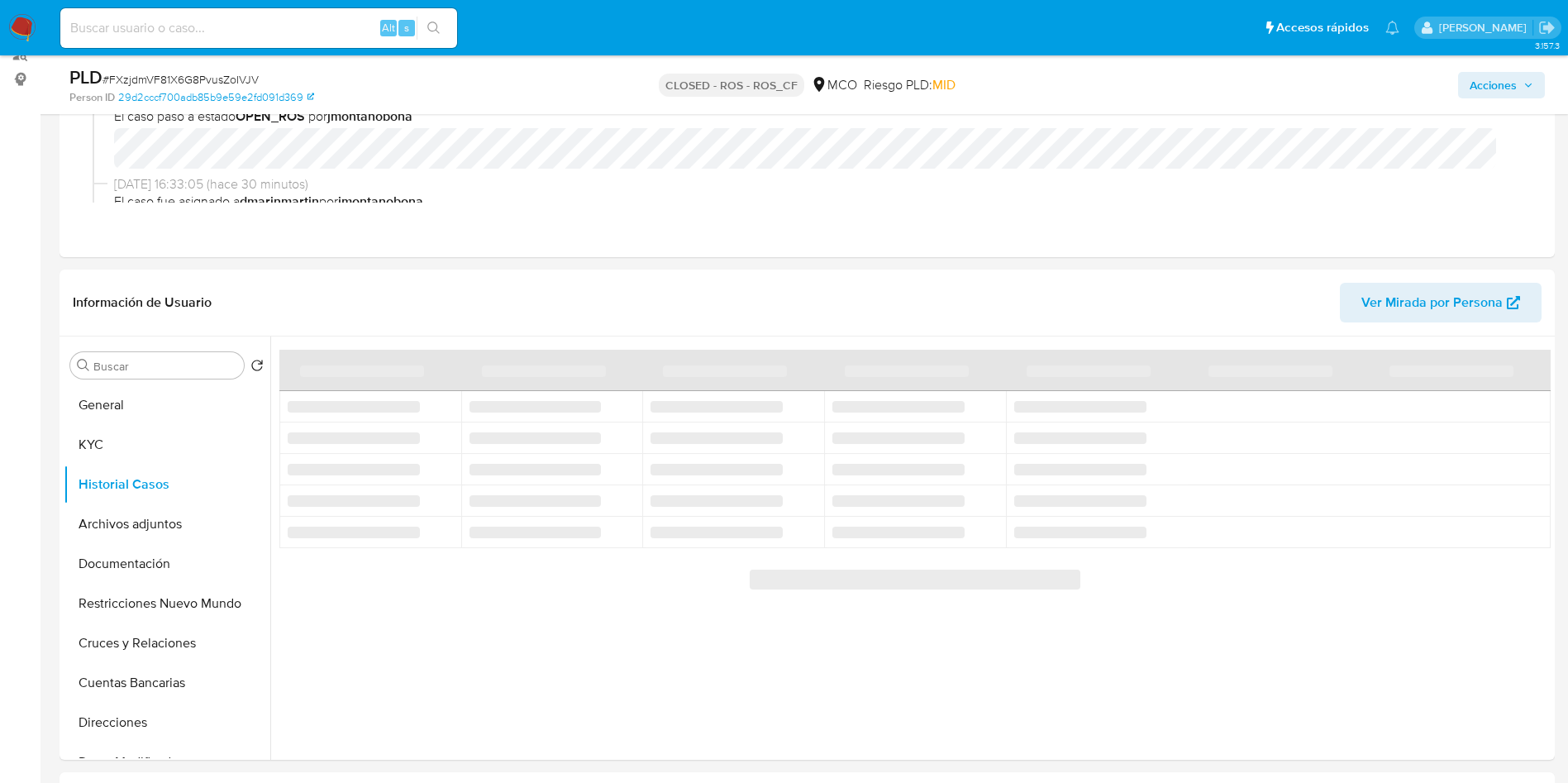
scroll to position [248, 0]
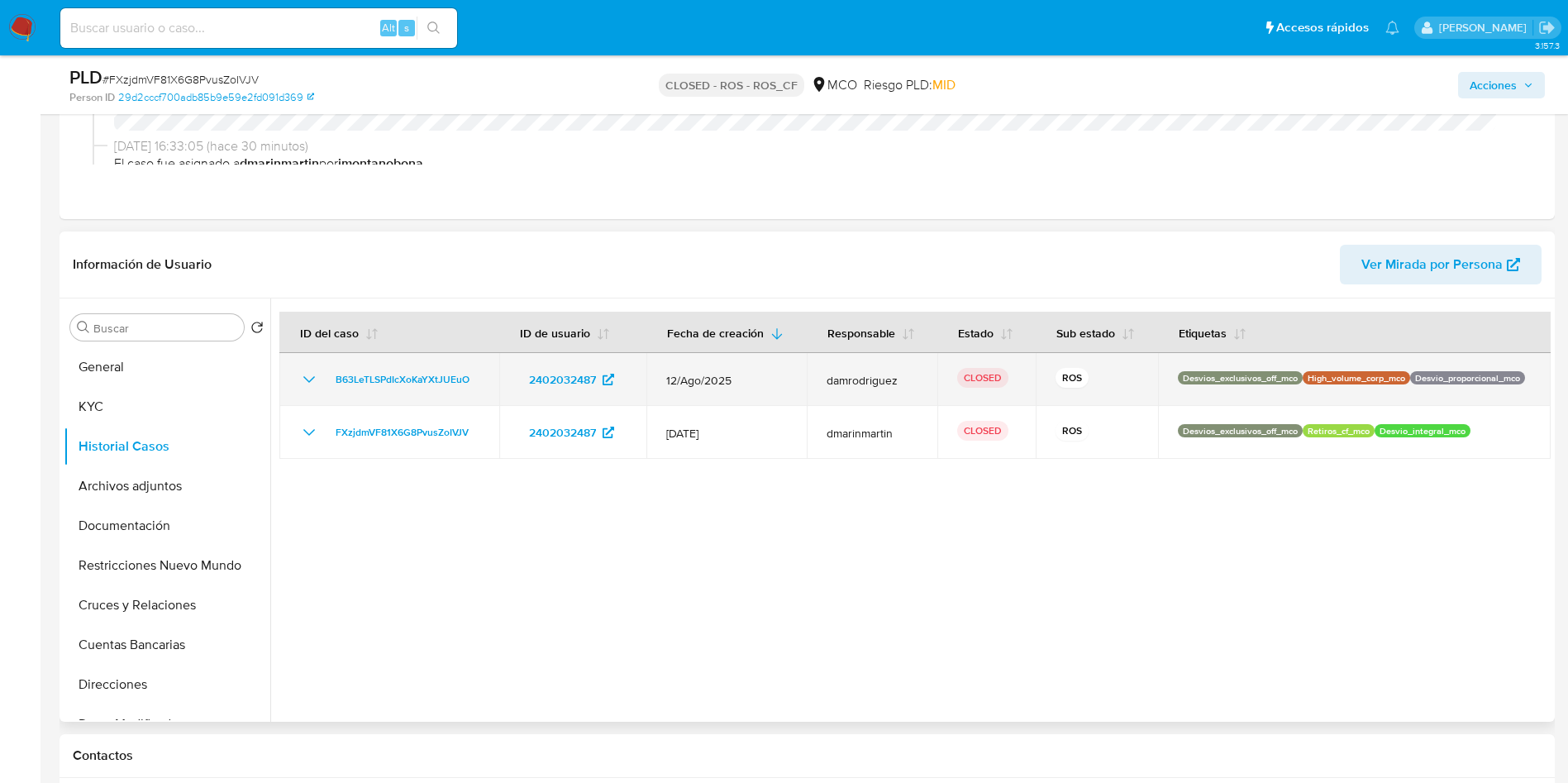
click at [304, 384] on icon "Mostrar/Ocultar" at bounding box center [309, 380] width 19 height 19
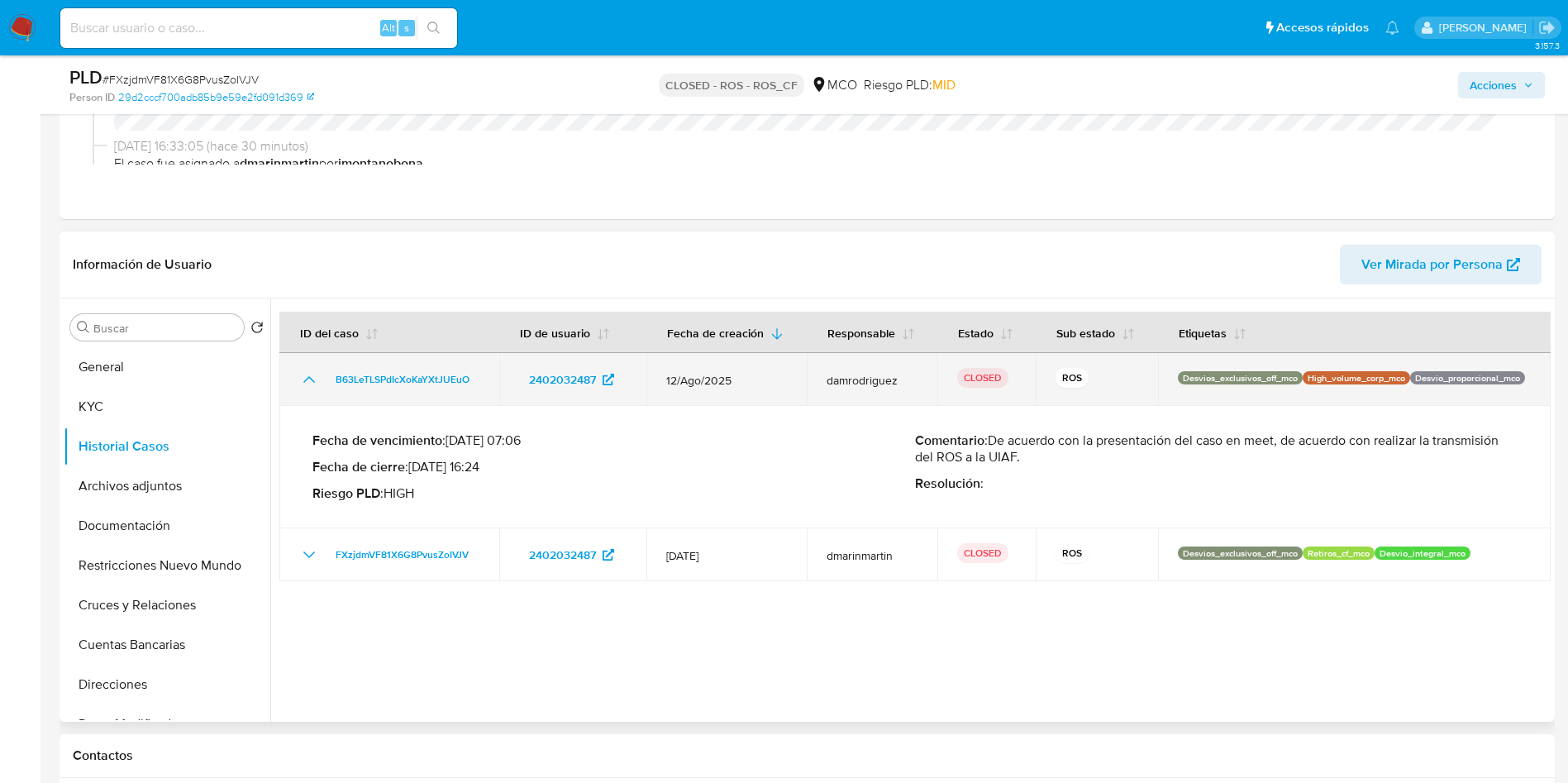
click at [304, 384] on icon "Mostrar/Ocultar" at bounding box center [309, 380] width 19 height 19
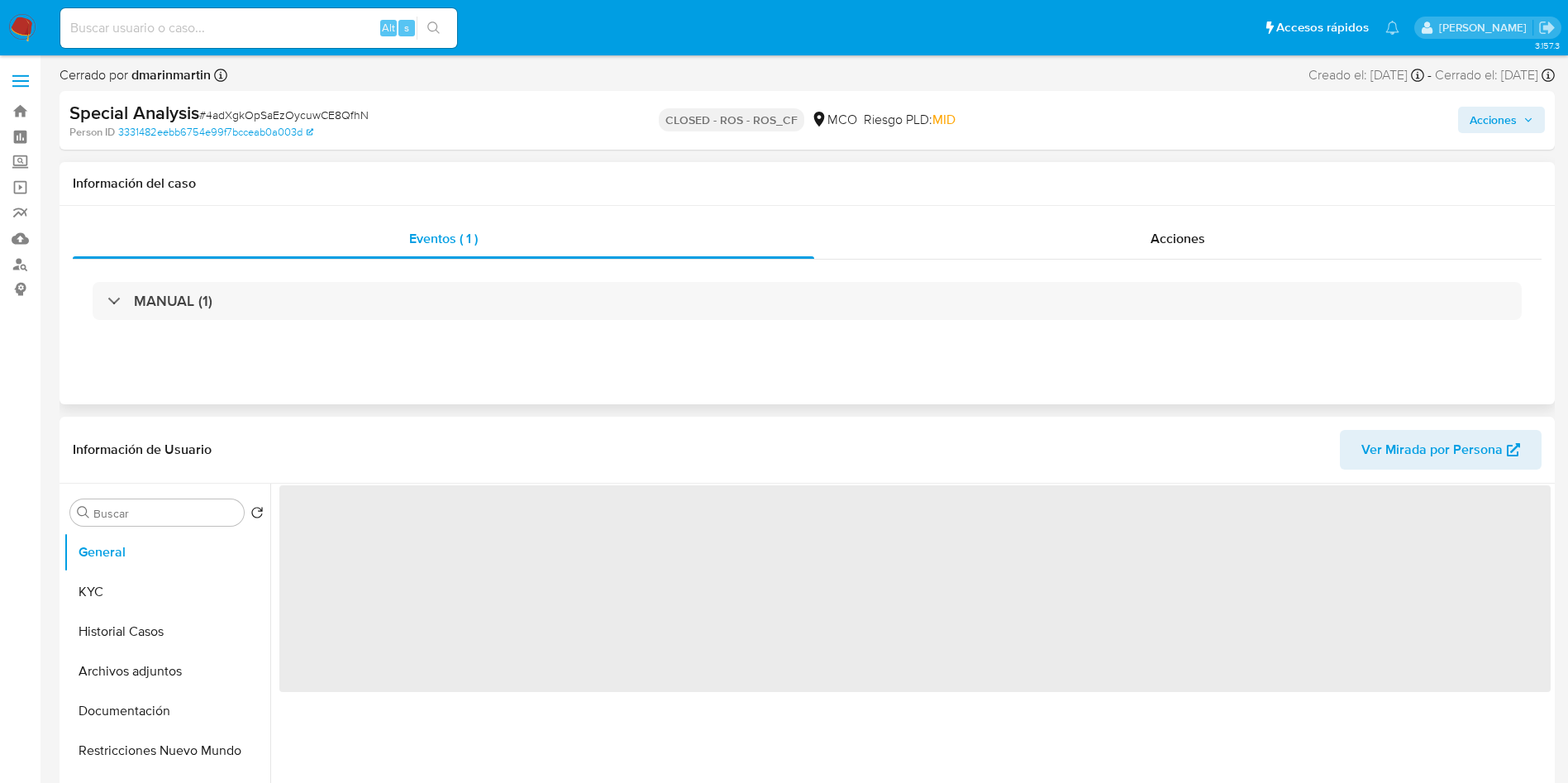
click at [941, 217] on div "Eventos ( 1 ) Acciones MANUAL (1)" at bounding box center [807, 305] width 1495 height 199
click at [955, 241] on div "Acciones" at bounding box center [1178, 238] width 727 height 40
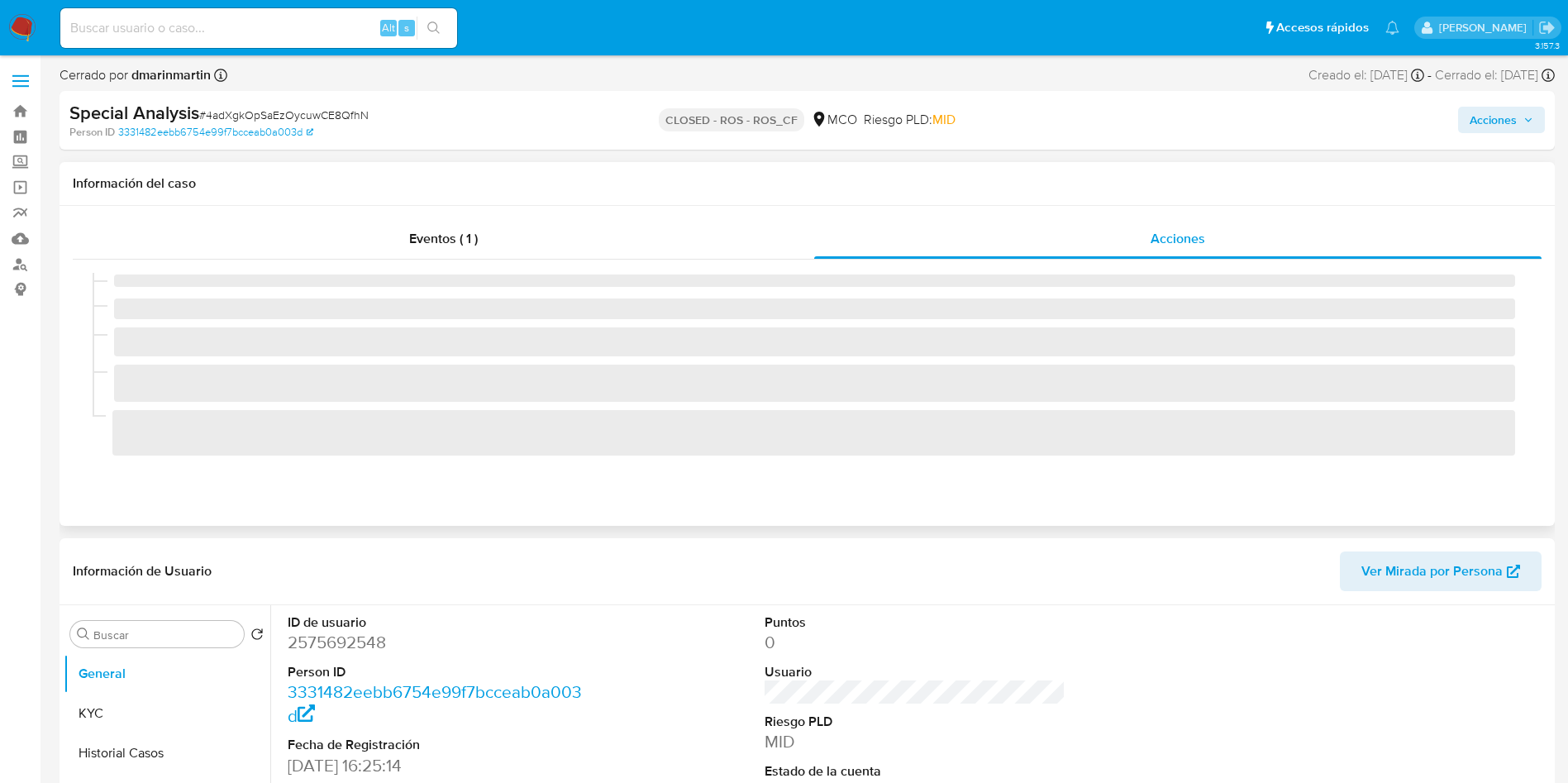
select select "10"
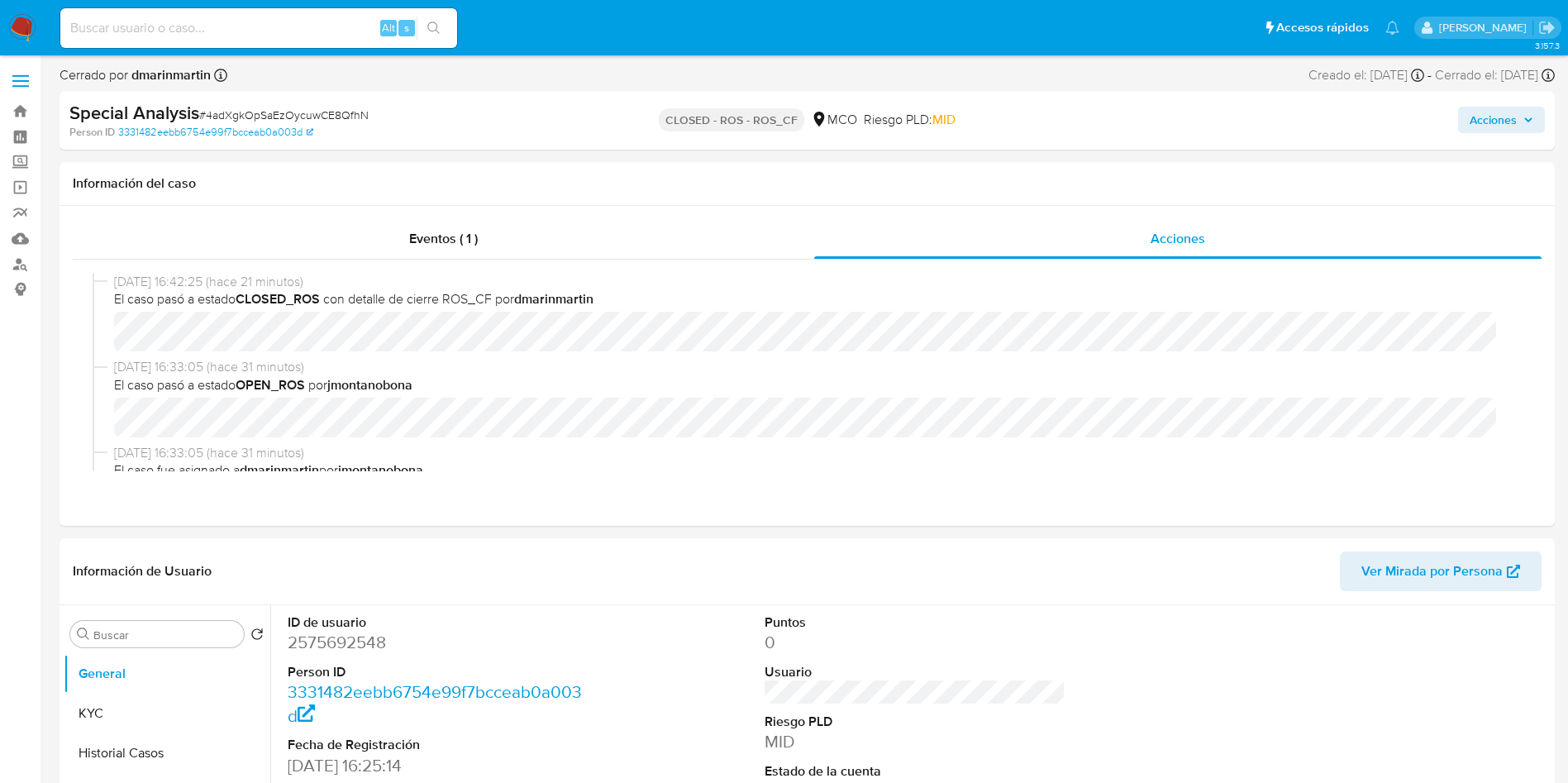
scroll to position [248, 0]
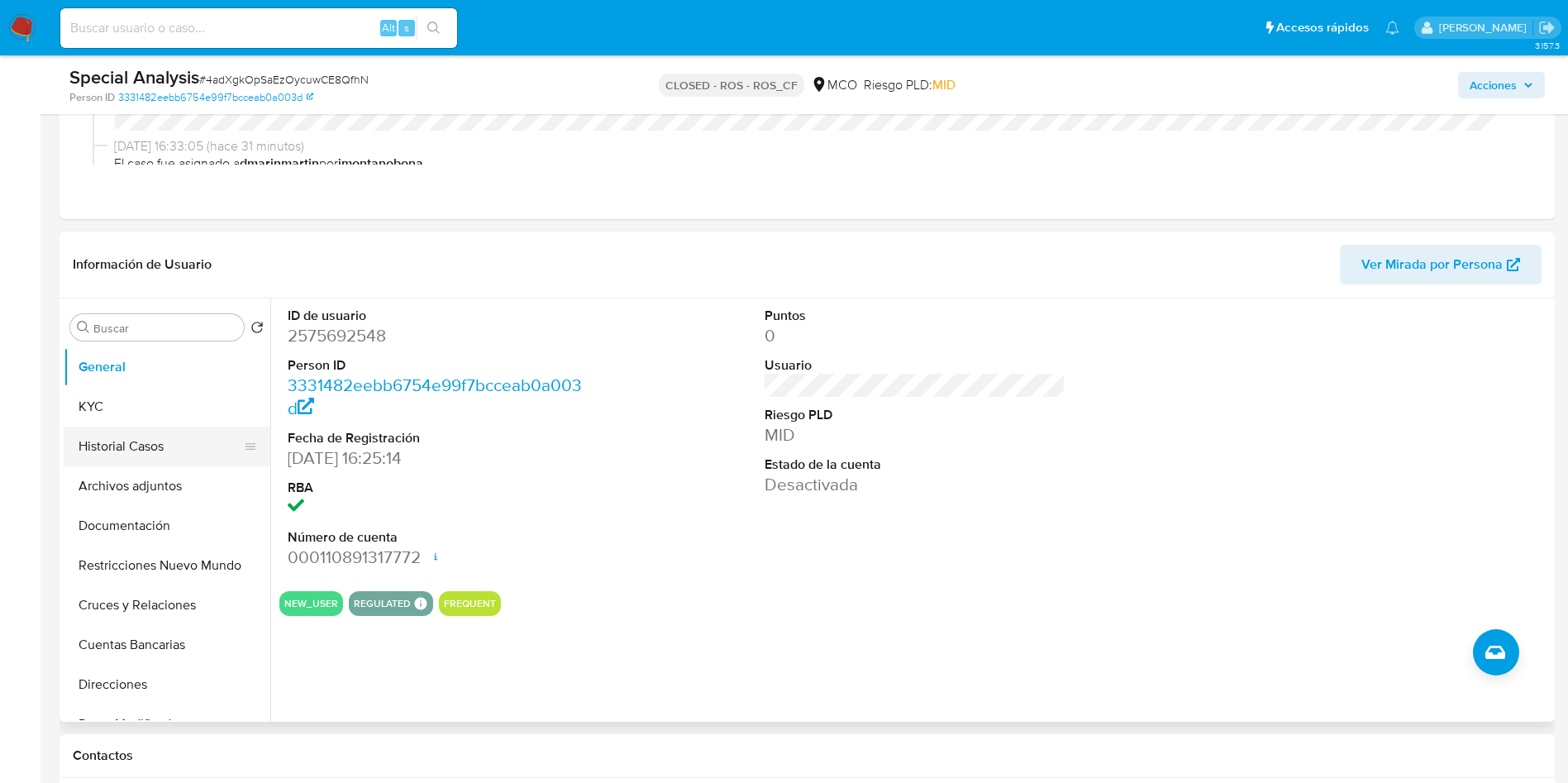
click at [133, 441] on button "Historial Casos" at bounding box center [160, 446] width 193 height 40
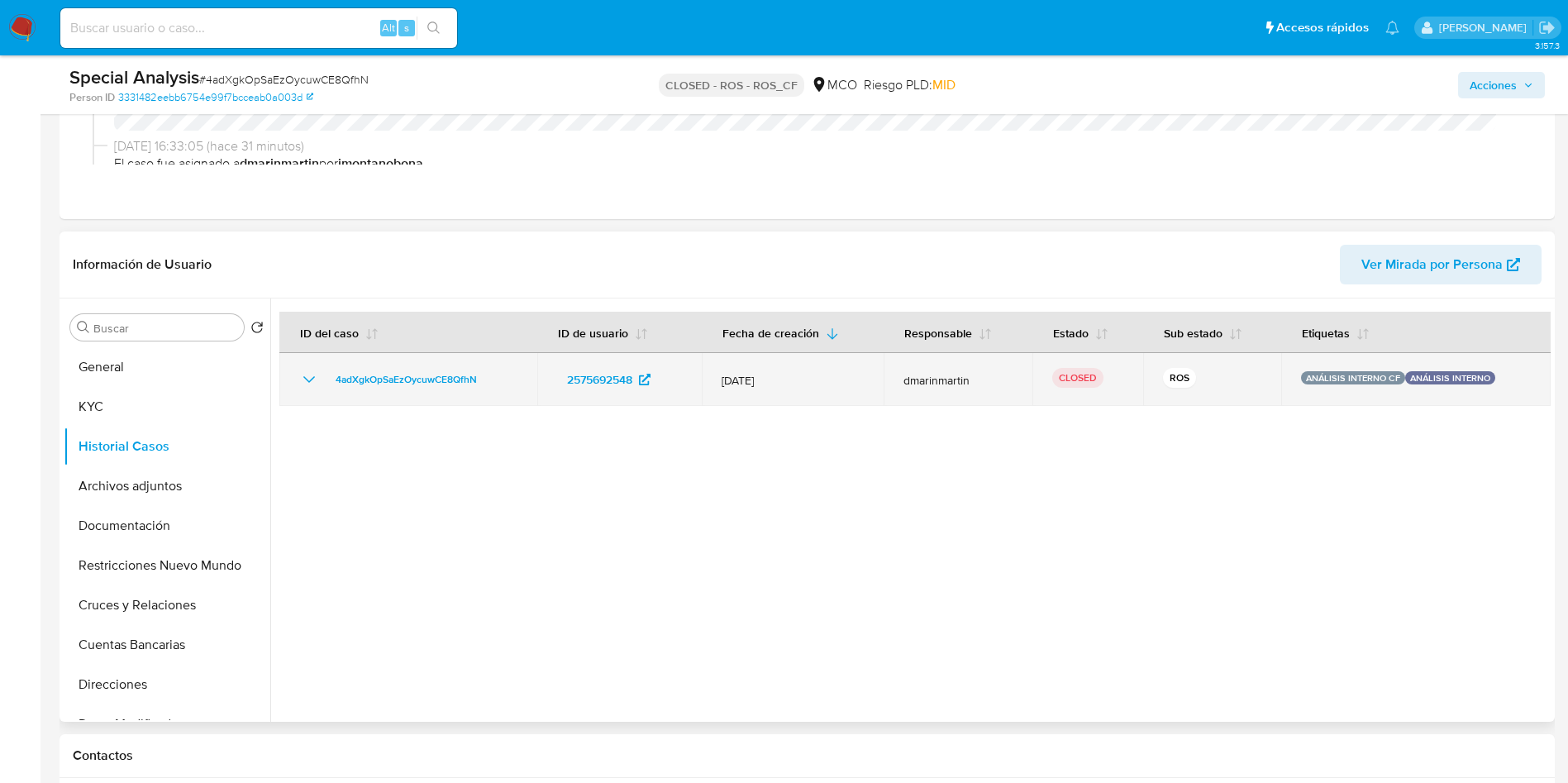
click at [315, 383] on icon "Mostrar/Ocultar" at bounding box center [309, 380] width 19 height 19
click at [309, 381] on icon "Mostrar/Ocultar" at bounding box center [309, 380] width 19 height 19
click at [314, 380] on icon "Mostrar/Ocultar" at bounding box center [309, 380] width 19 height 19
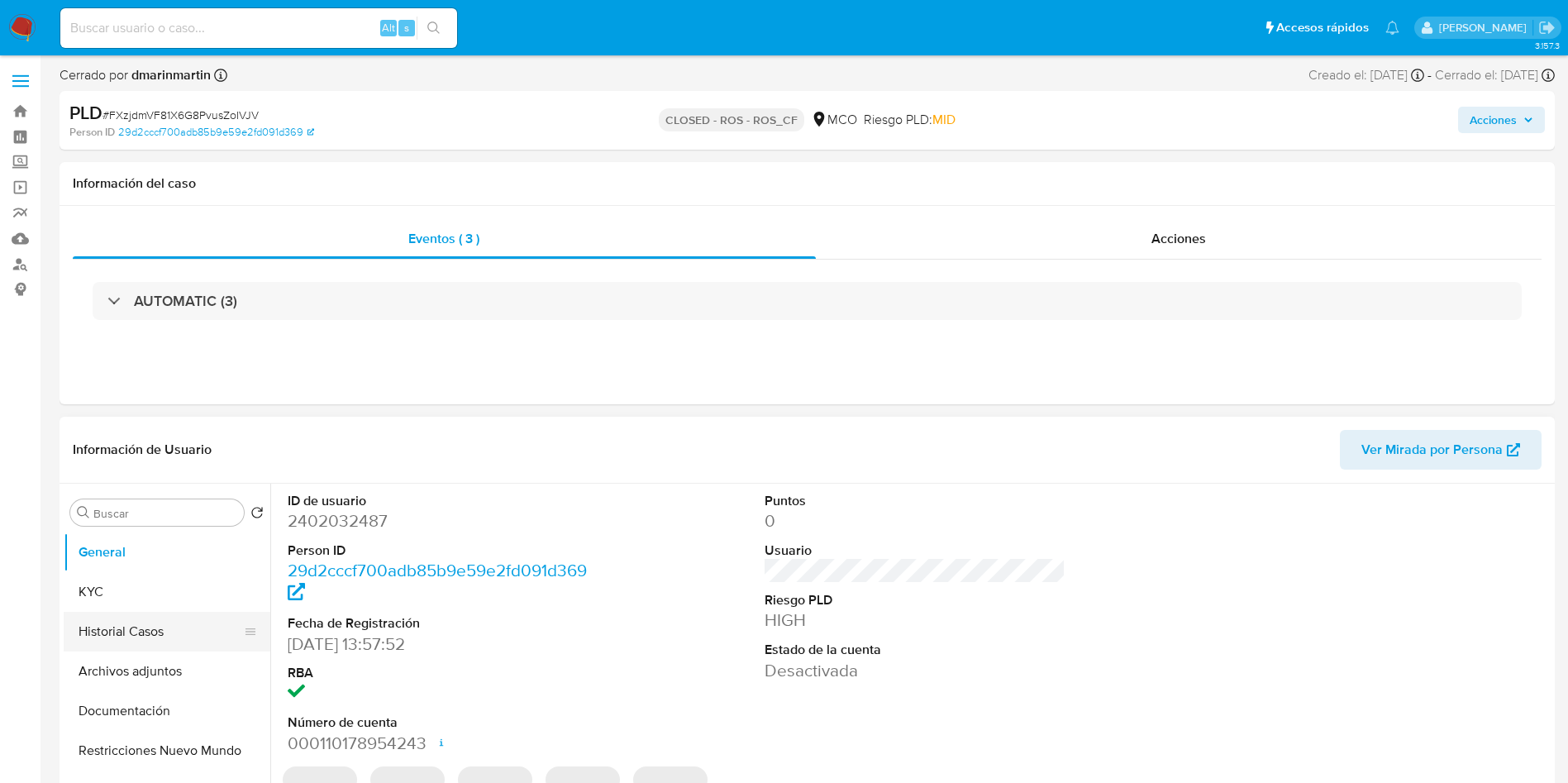
click at [92, 634] on button "Historial Casos" at bounding box center [160, 631] width 193 height 40
select select "10"
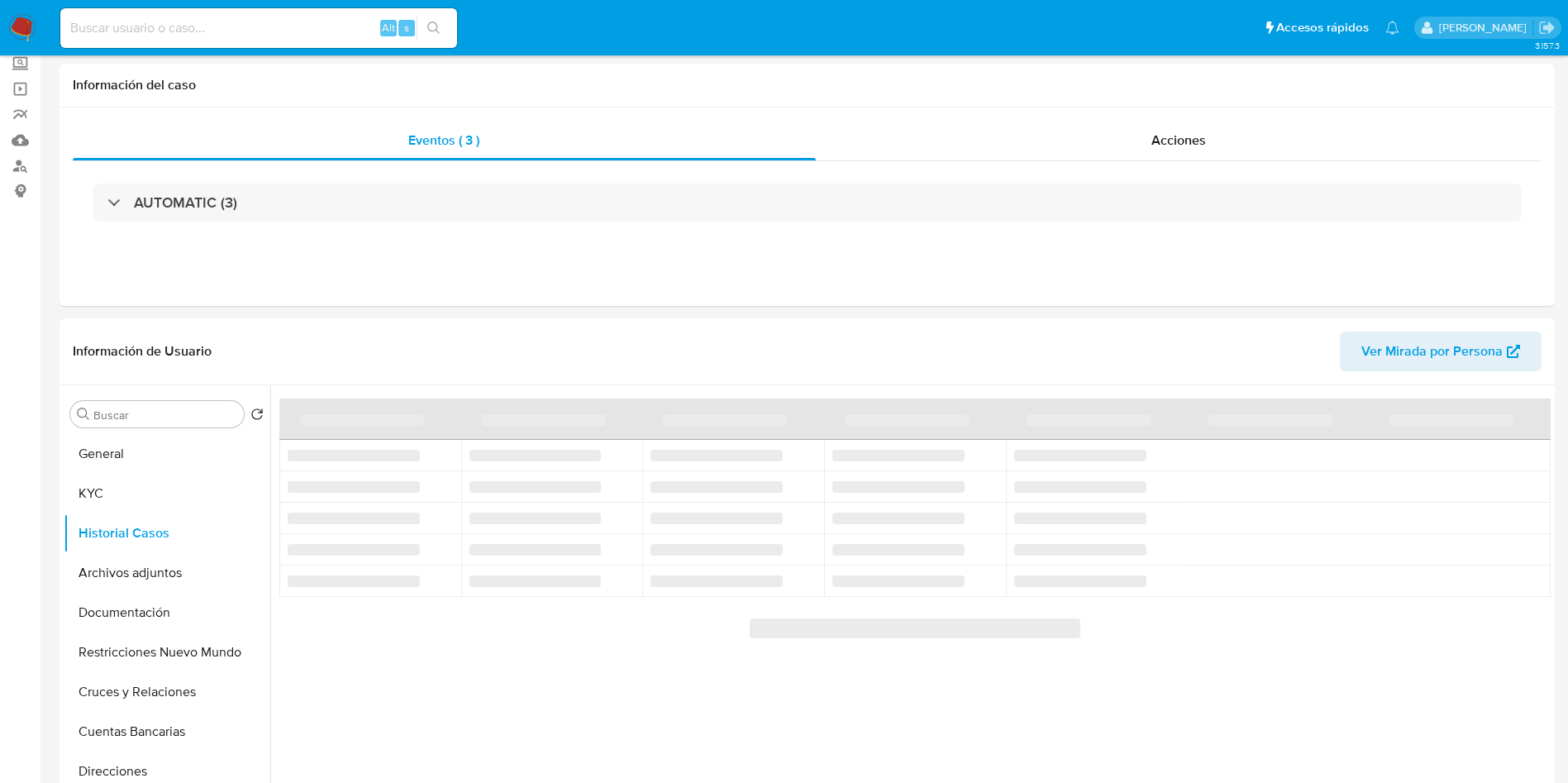
scroll to position [248, 0]
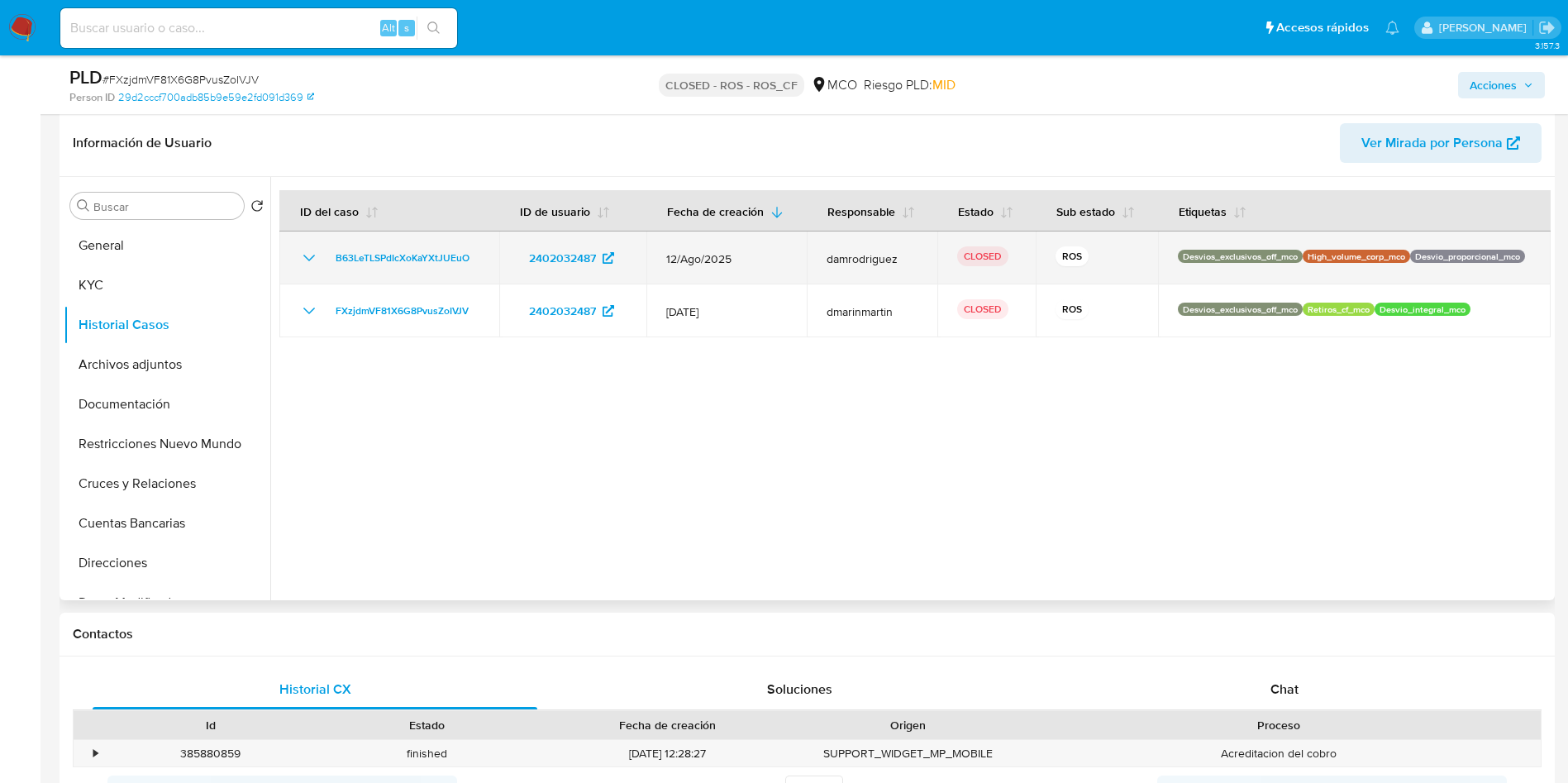
click at [311, 256] on icon "Mostrar/Ocultar" at bounding box center [309, 258] width 19 height 19
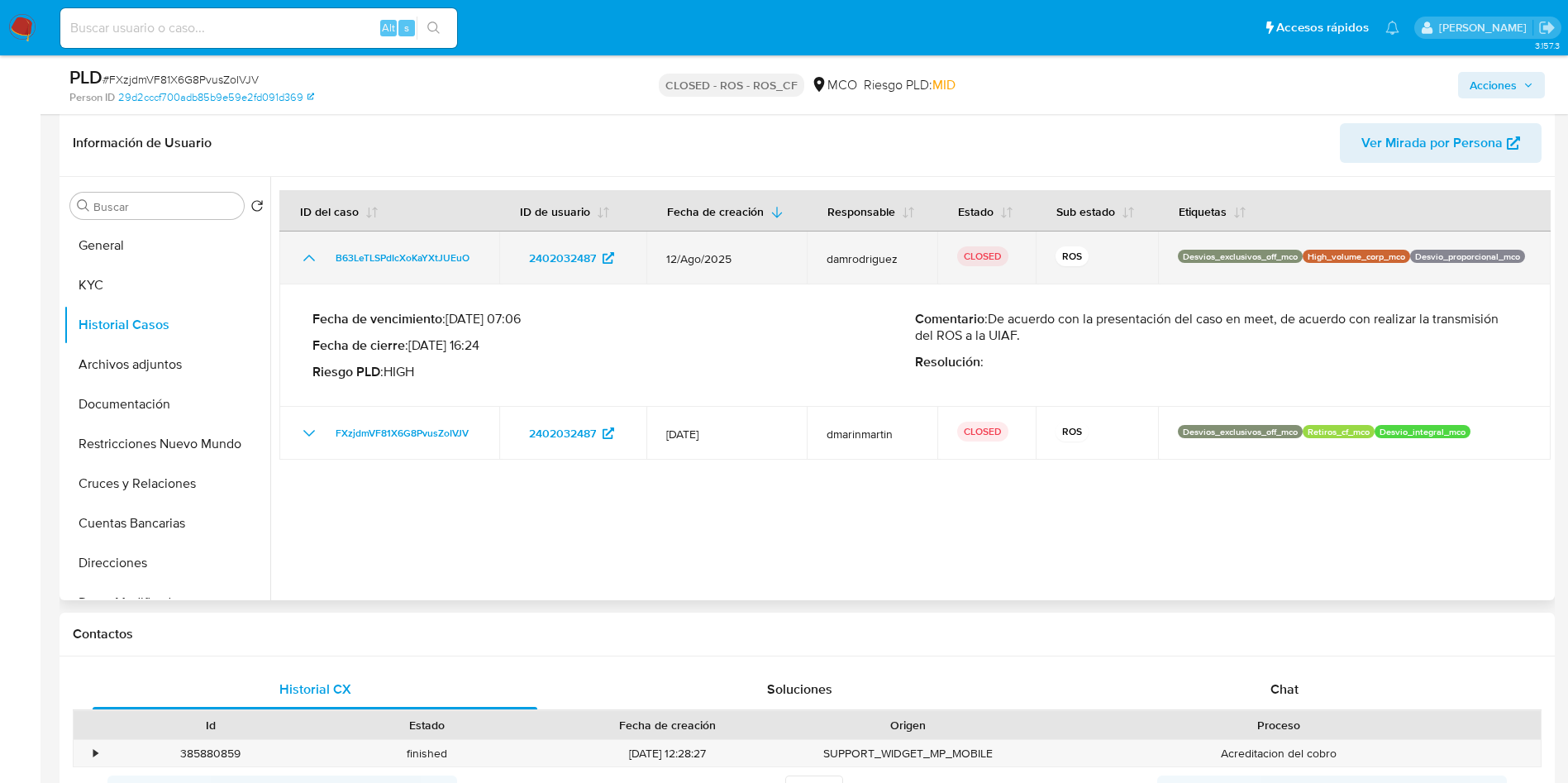
click at [311, 256] on icon "Mostrar/Ocultar" at bounding box center [309, 258] width 19 height 19
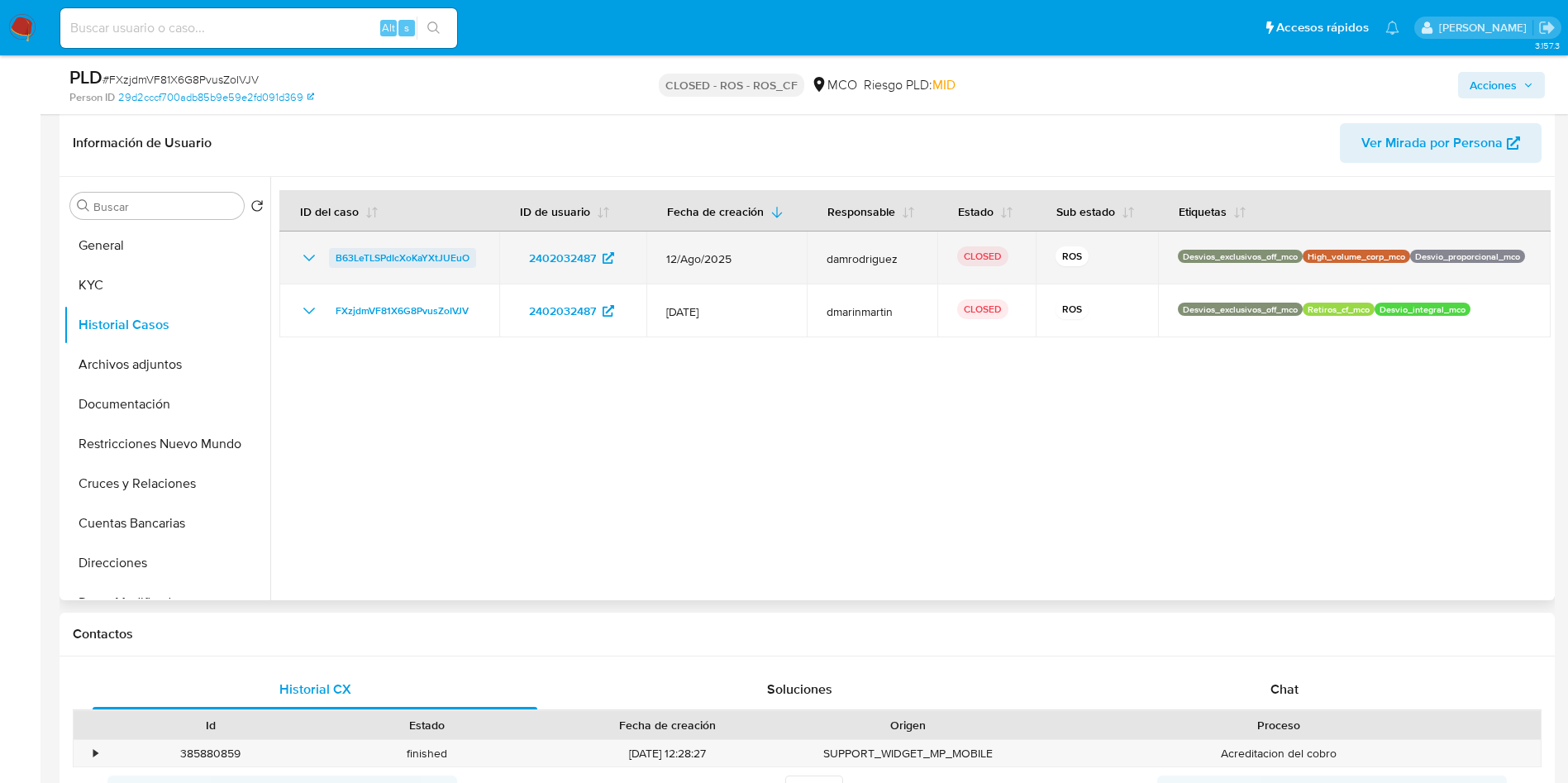
click at [398, 260] on span "B63LeTLSPdIcXoKaYXtJUEuO" at bounding box center [402, 258] width 134 height 19
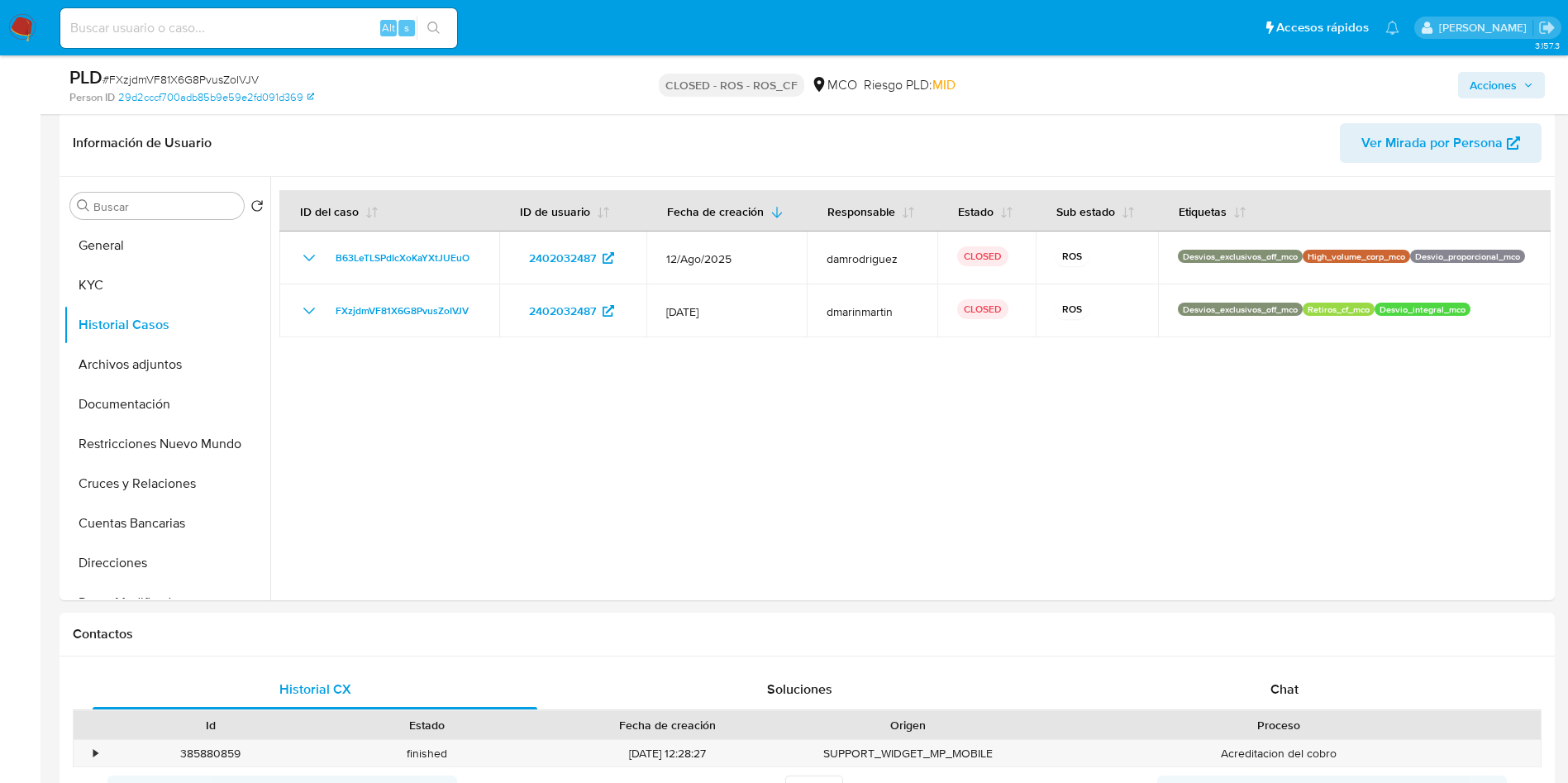
click at [38, 26] on nav "Pausado Ver notificaciones Alt s Accesos rápidos Presiona las siguientes teclas…" at bounding box center [784, 27] width 1568 height 56
click at [19, 29] on img at bounding box center [22, 28] width 28 height 28
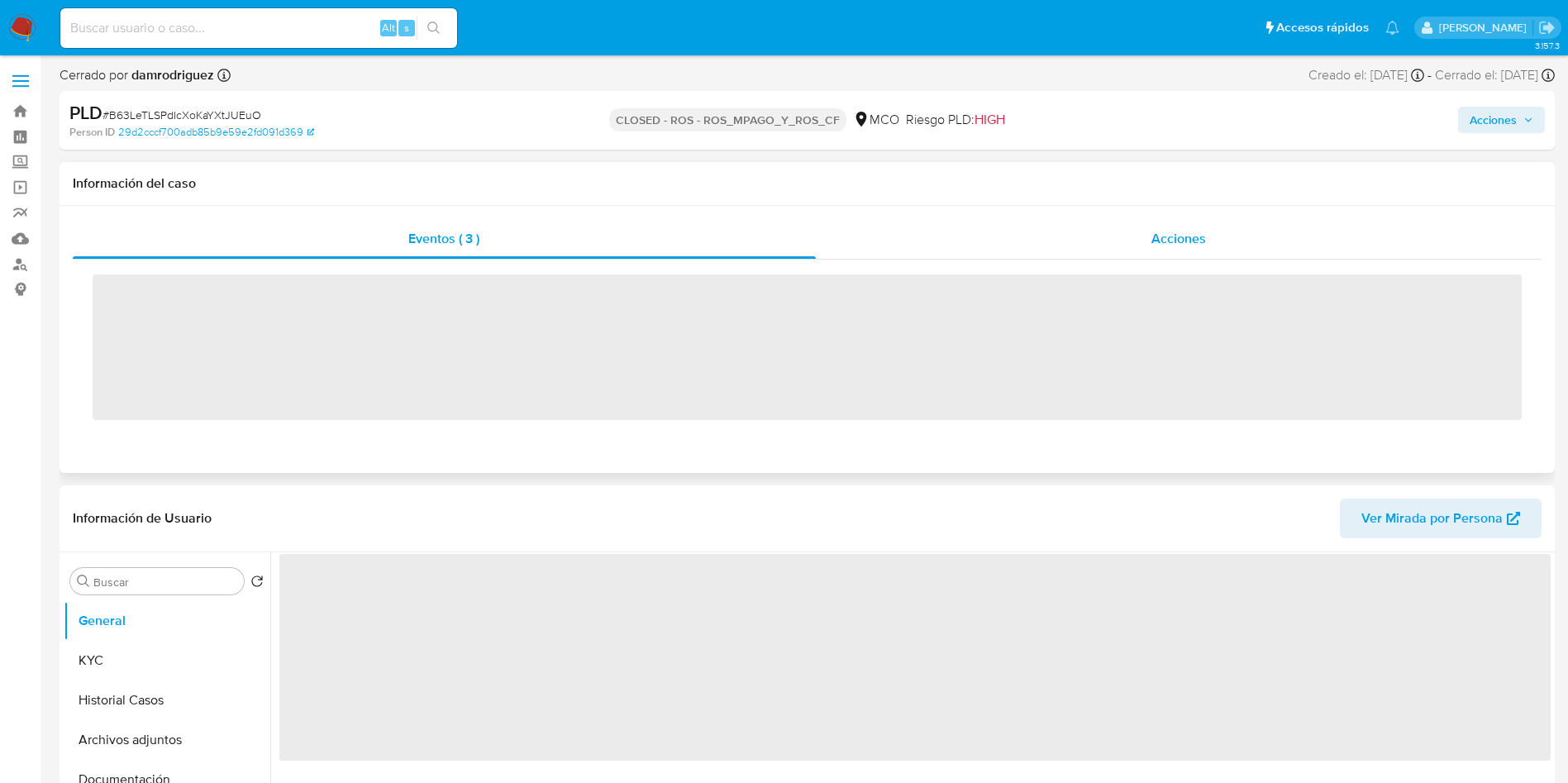
click at [1092, 237] on div "Acciones" at bounding box center [1179, 238] width 726 height 40
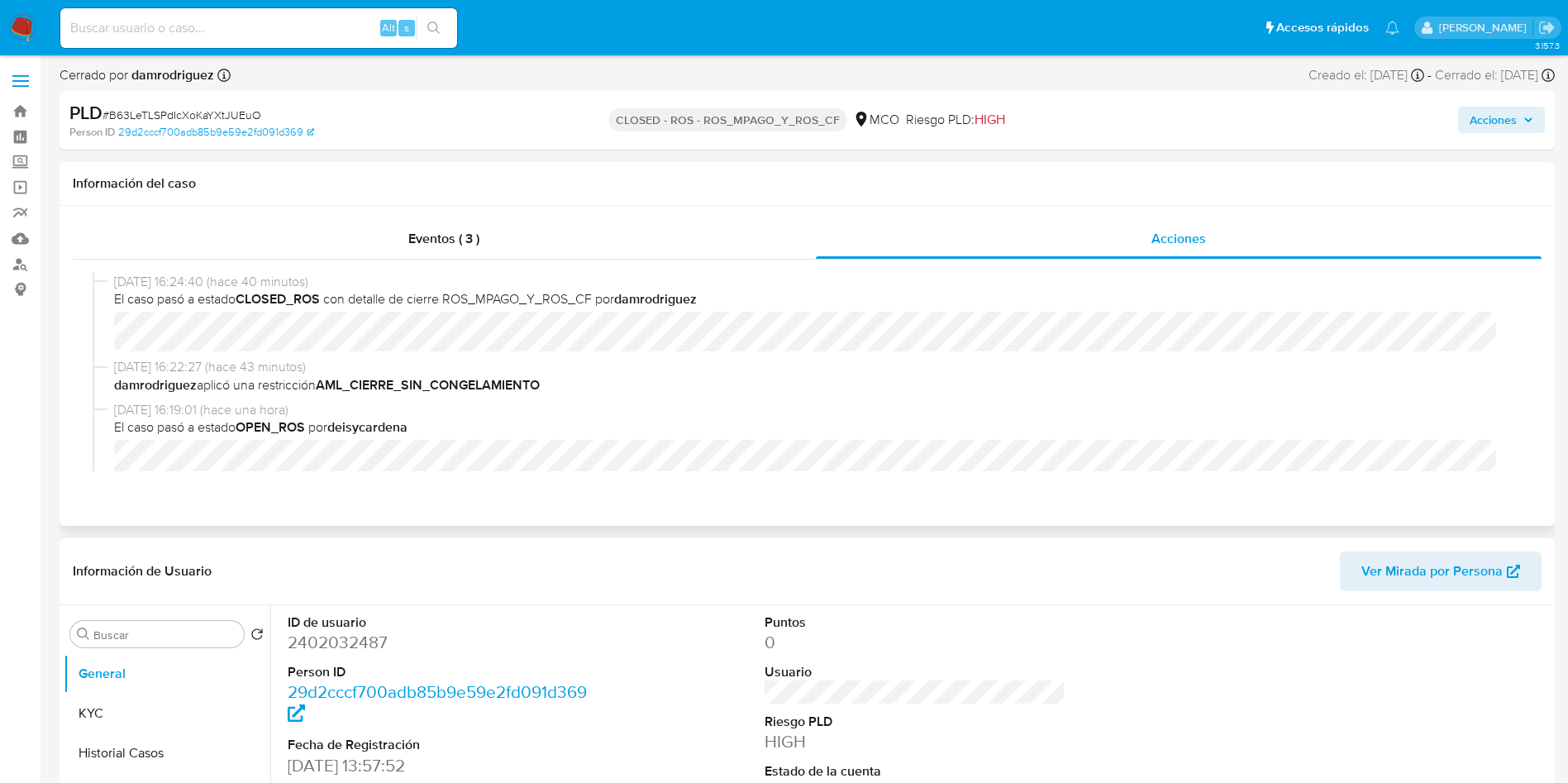
select select "10"
drag, startPoint x: 451, startPoint y: 299, endPoint x: 596, endPoint y: 293, distance: 145.1
click at [596, 293] on span "El caso pasó a estado CLOSED_ROS con detalle de cierre ROS_MPAGO_Y_ROS_CF por d…" at bounding box center [814, 299] width 1401 height 19
click at [597, 298] on span "El caso pasó a estado CLOSED_ROS con detalle de cierre ROS_MPAGO_Y_ROS_CF por d…" at bounding box center [814, 299] width 1401 height 19
copy span "ROS_MPAGO_Y_ROS_CF"
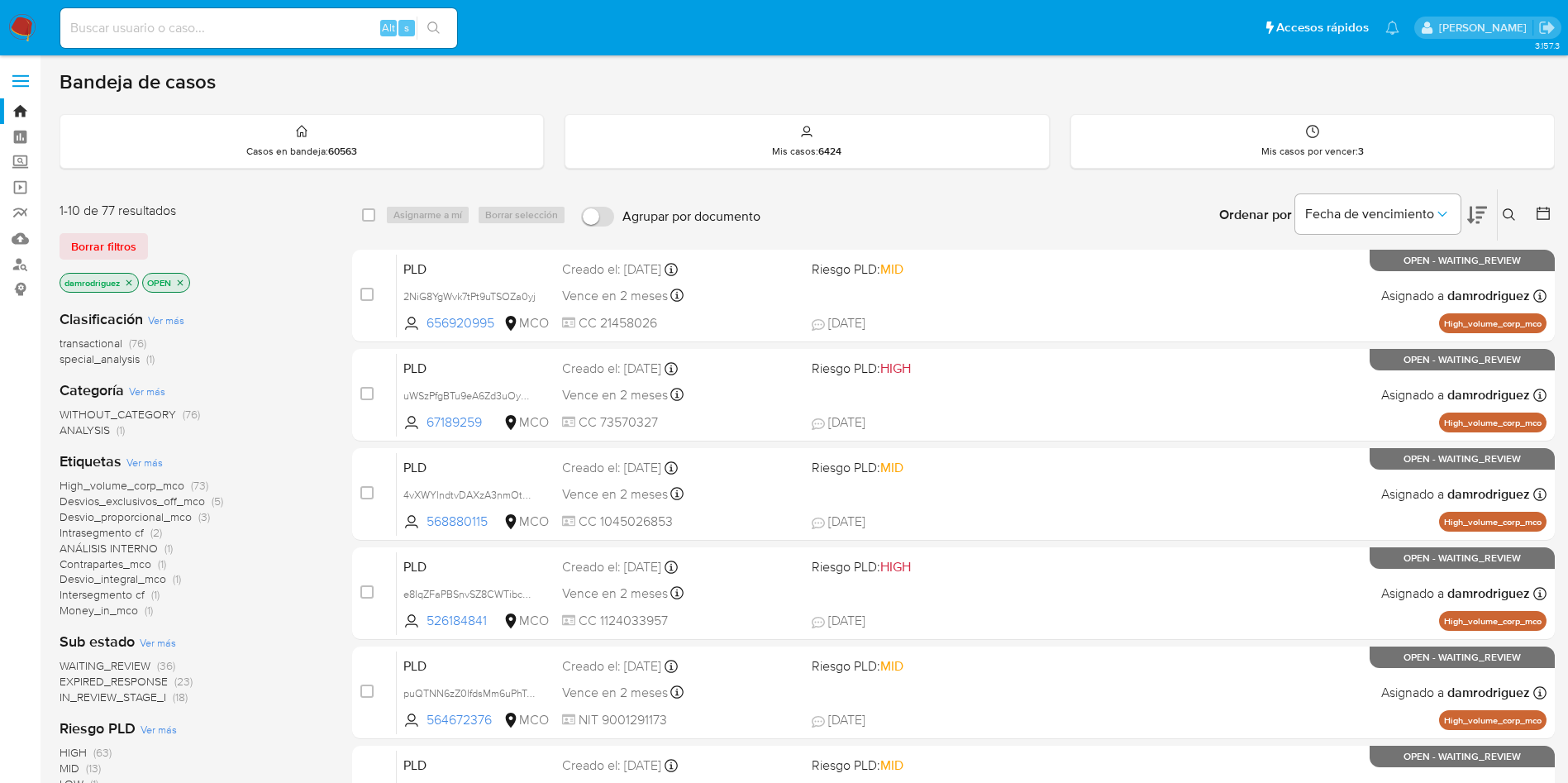
click at [32, 23] on img at bounding box center [22, 28] width 28 height 28
click at [309, 19] on input at bounding box center [259, 28] width 397 height 21
paste input "783790319"
type input "783790319"
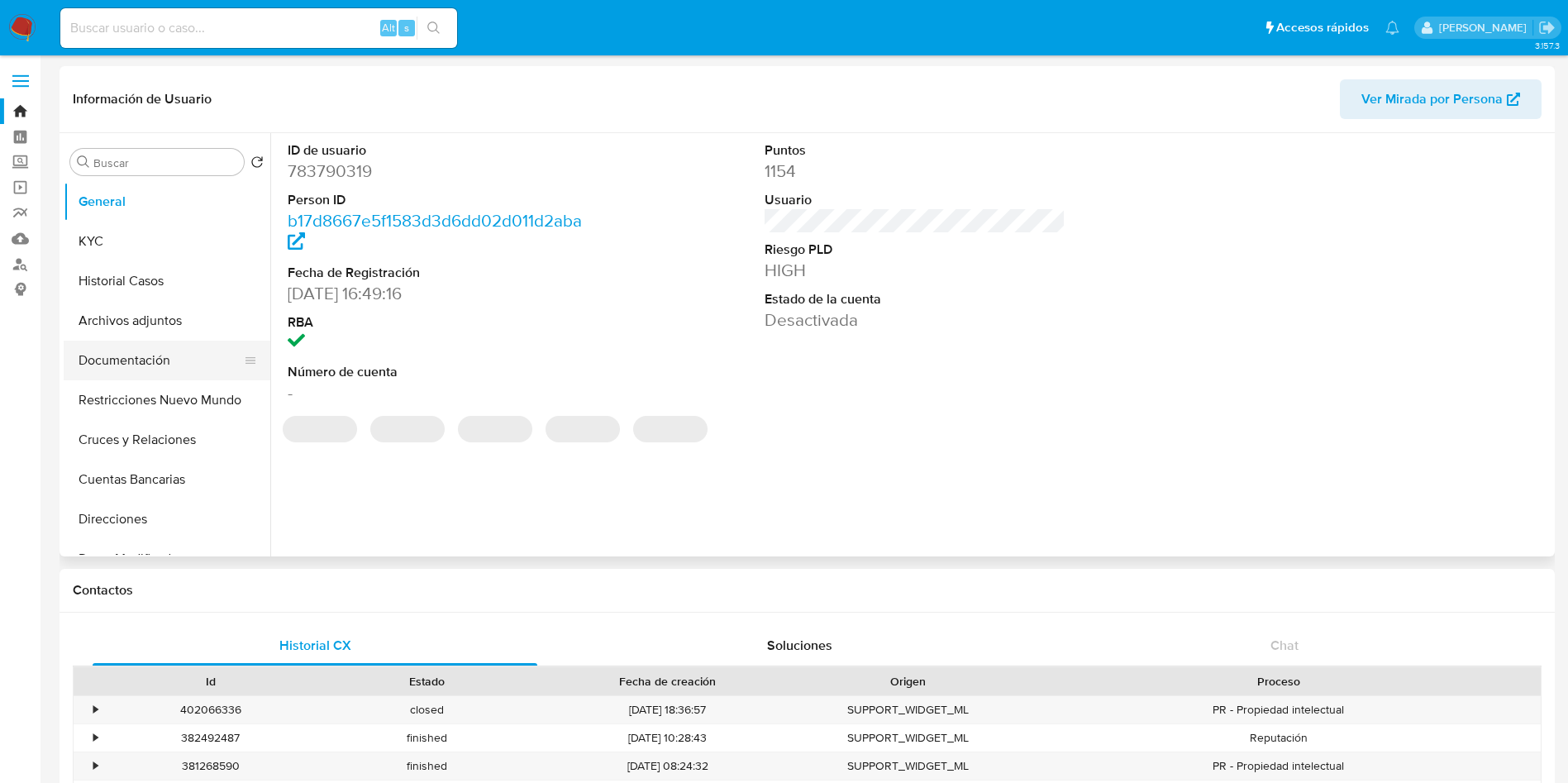
select select "10"
click at [129, 281] on button "Historial Casos" at bounding box center [160, 281] width 193 height 40
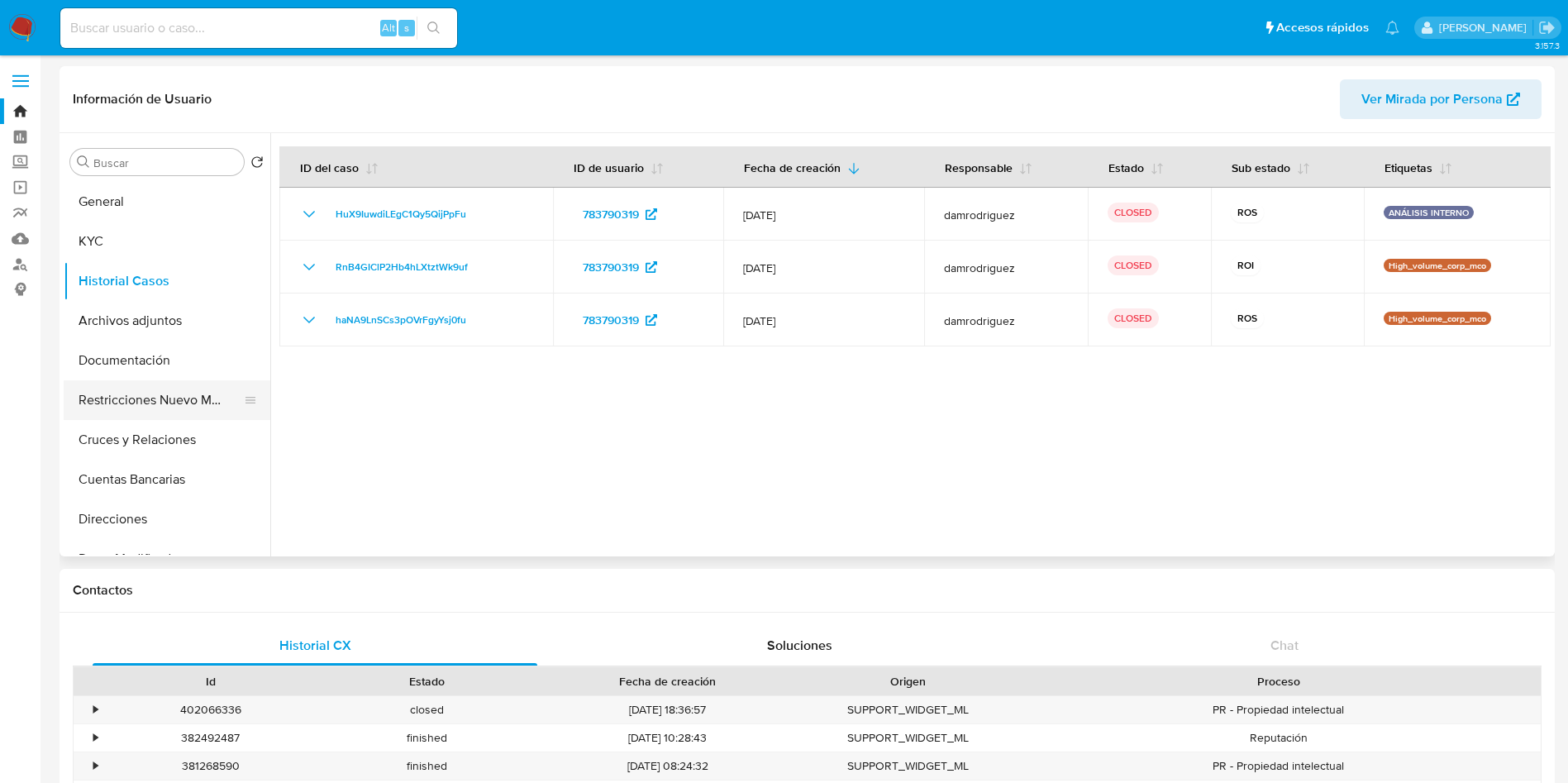
click at [135, 388] on button "Restricciones Nuevo Mundo" at bounding box center [160, 400] width 193 height 40
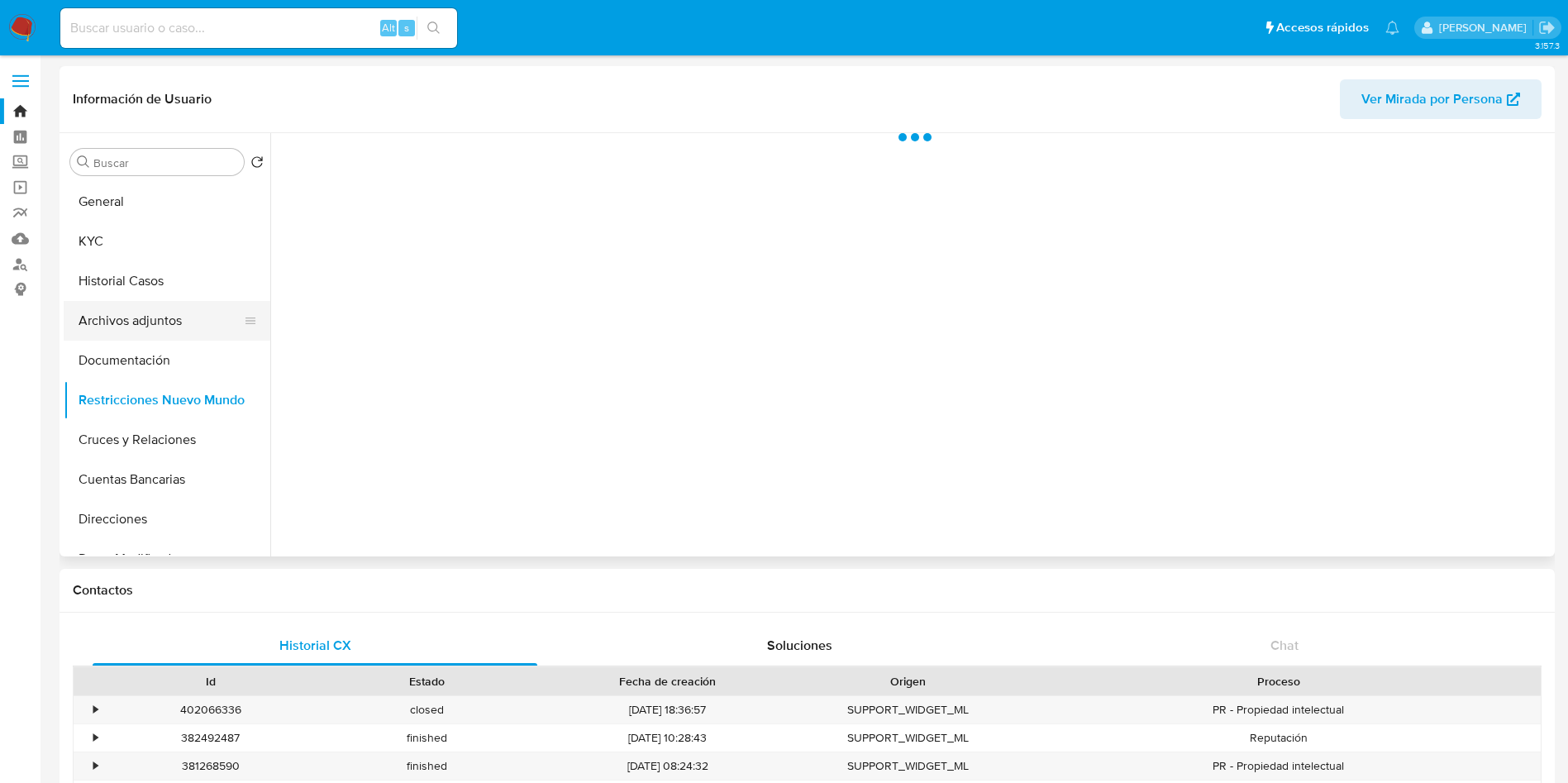
click at [136, 301] on button "Archivos adjuntos" at bounding box center [160, 320] width 193 height 40
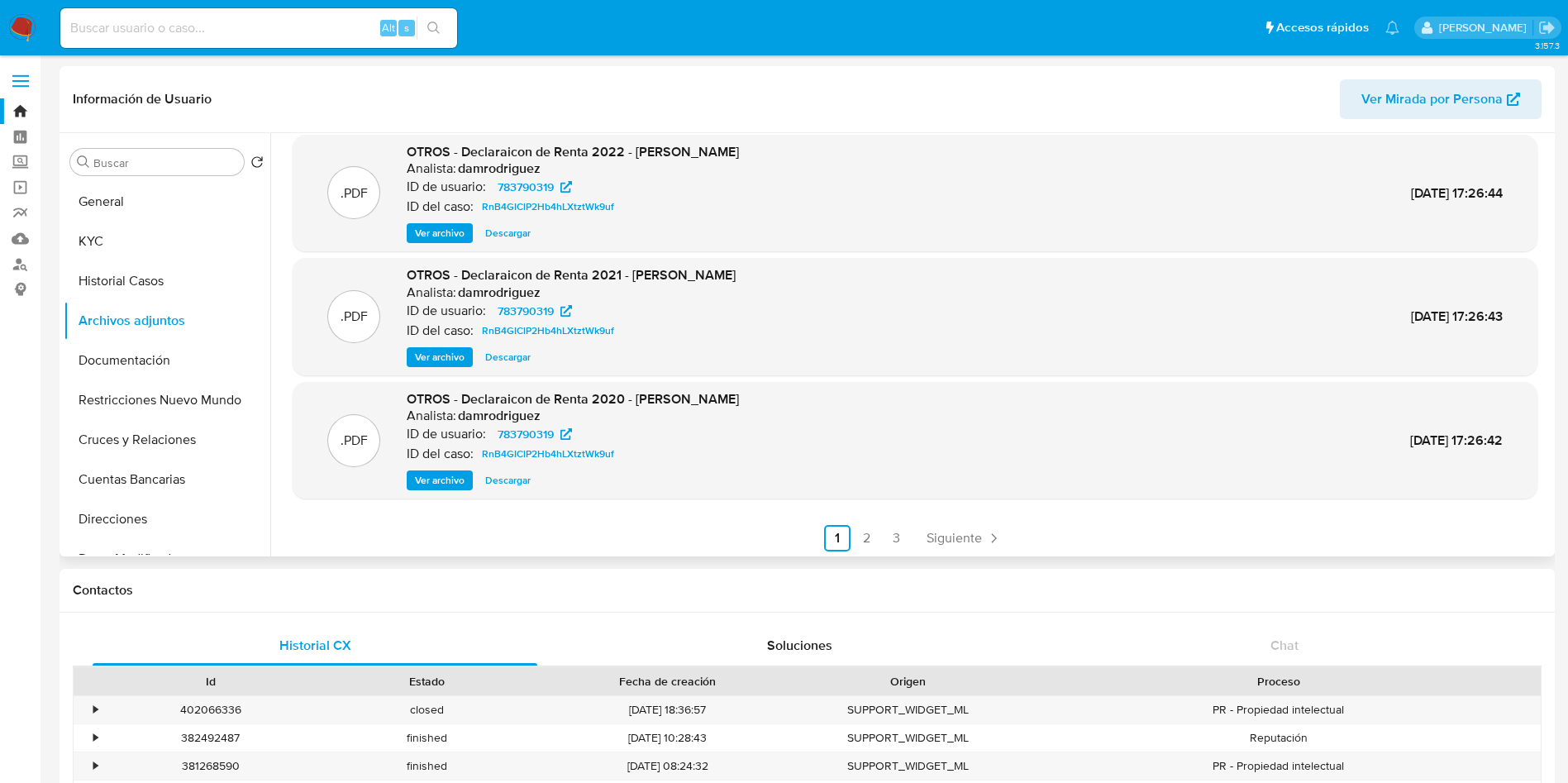
scroll to position [139, 0]
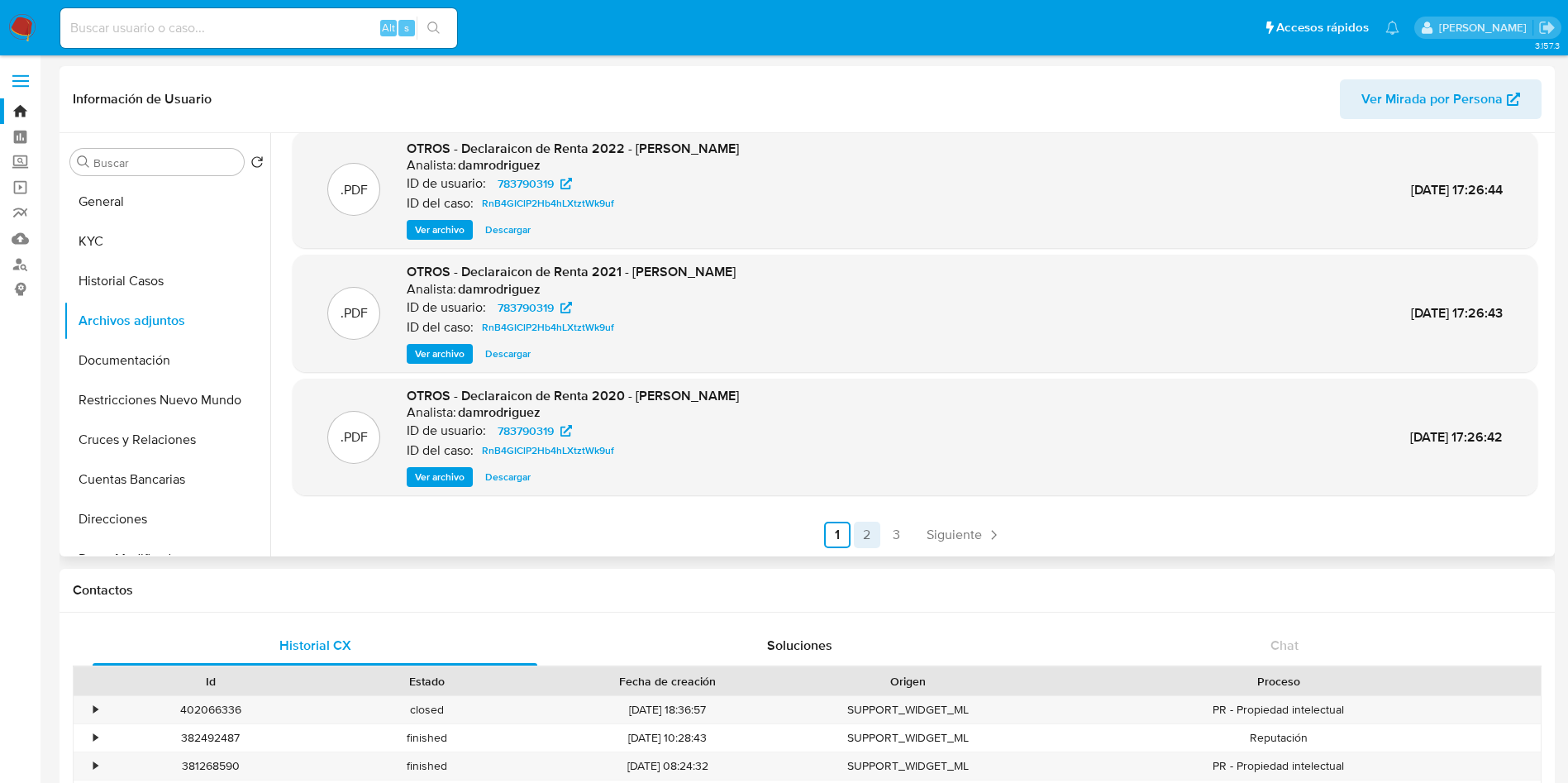
click at [865, 521] on link "2" at bounding box center [867, 535] width 26 height 26
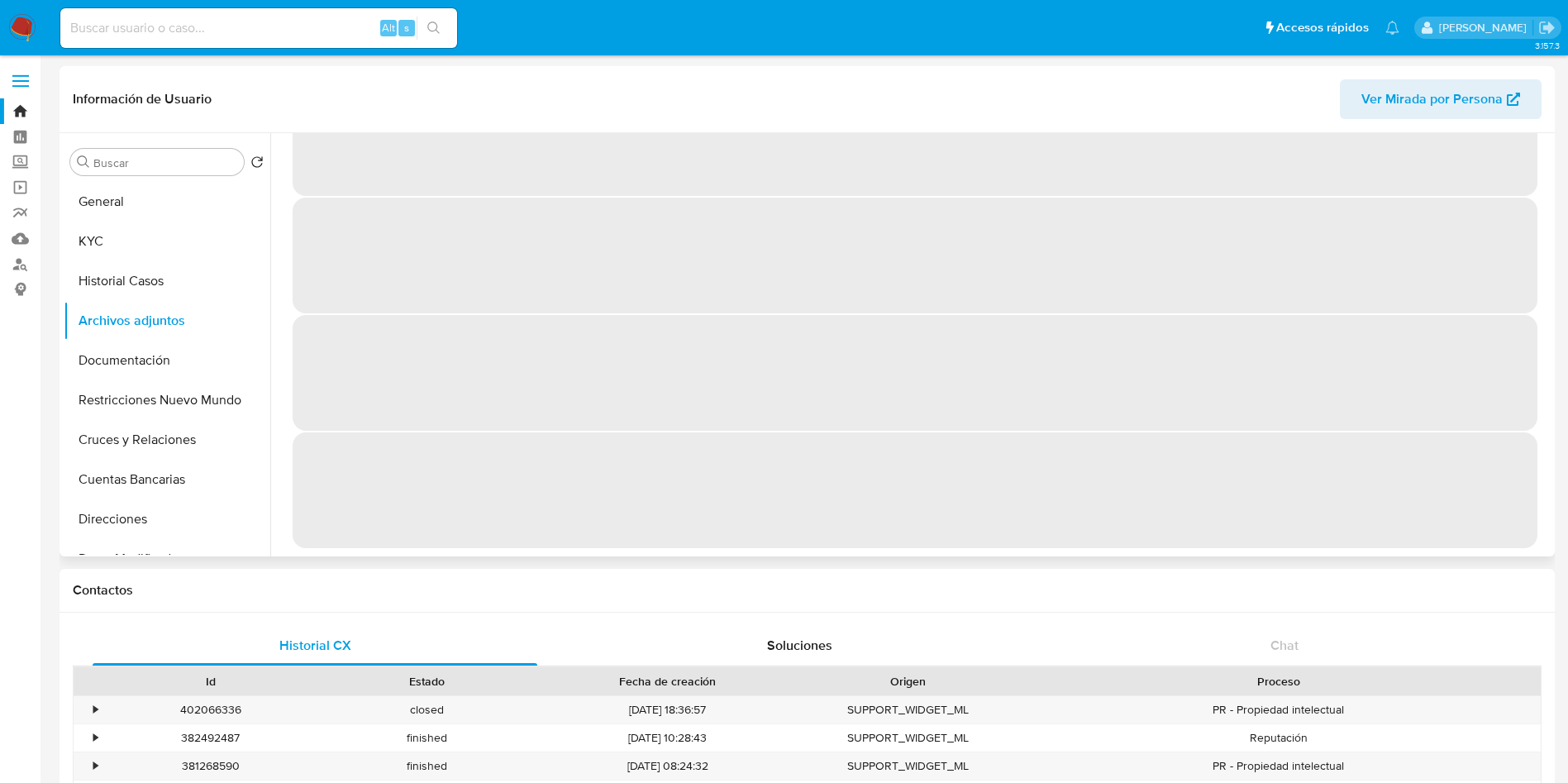
scroll to position [0, 0]
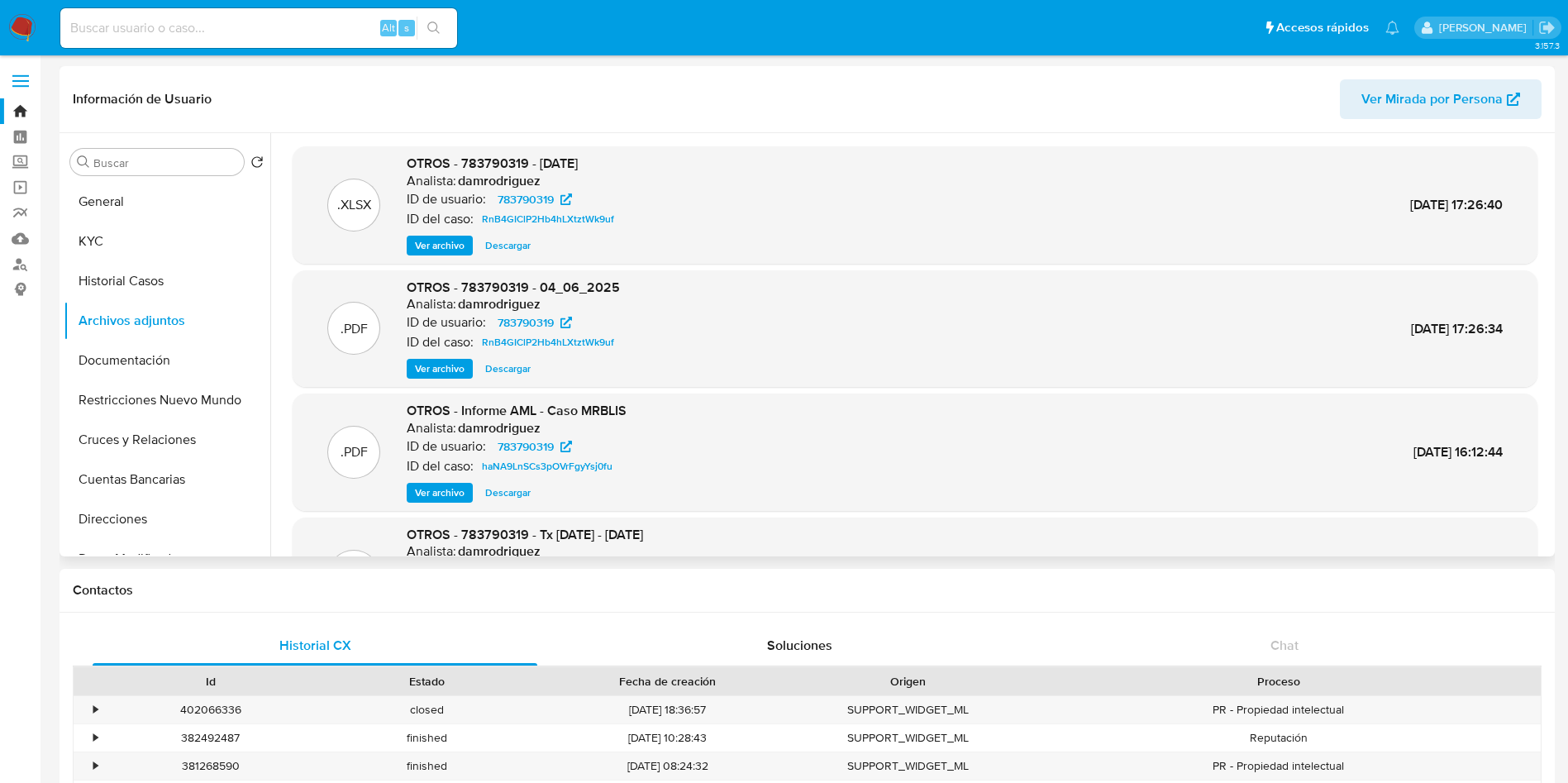
click at [443, 366] on span "Ver archivo" at bounding box center [439, 368] width 49 height 17
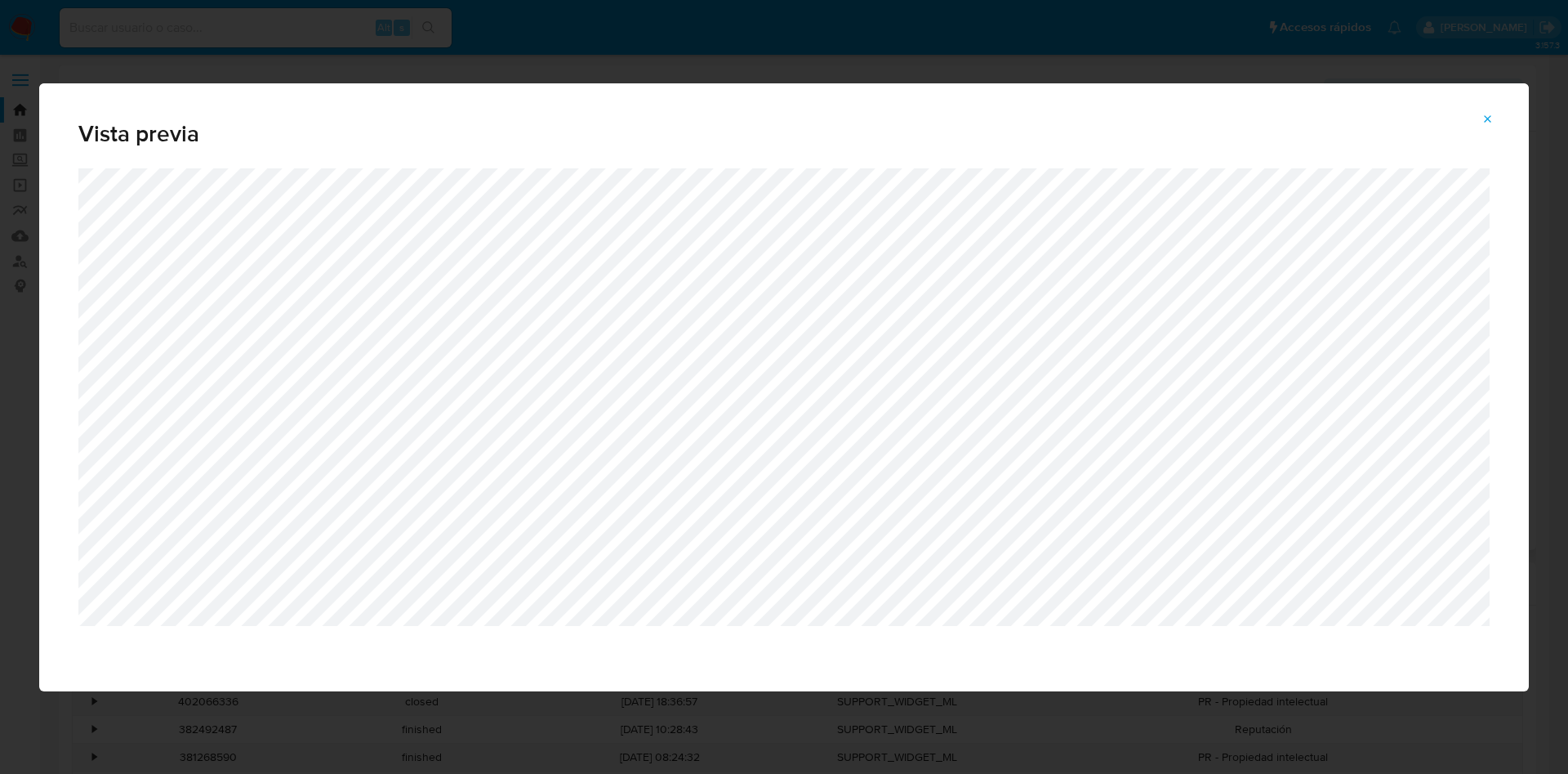
click at [1045, 122] on icon "Attachment preview" at bounding box center [1488, 119] width 13 height 13
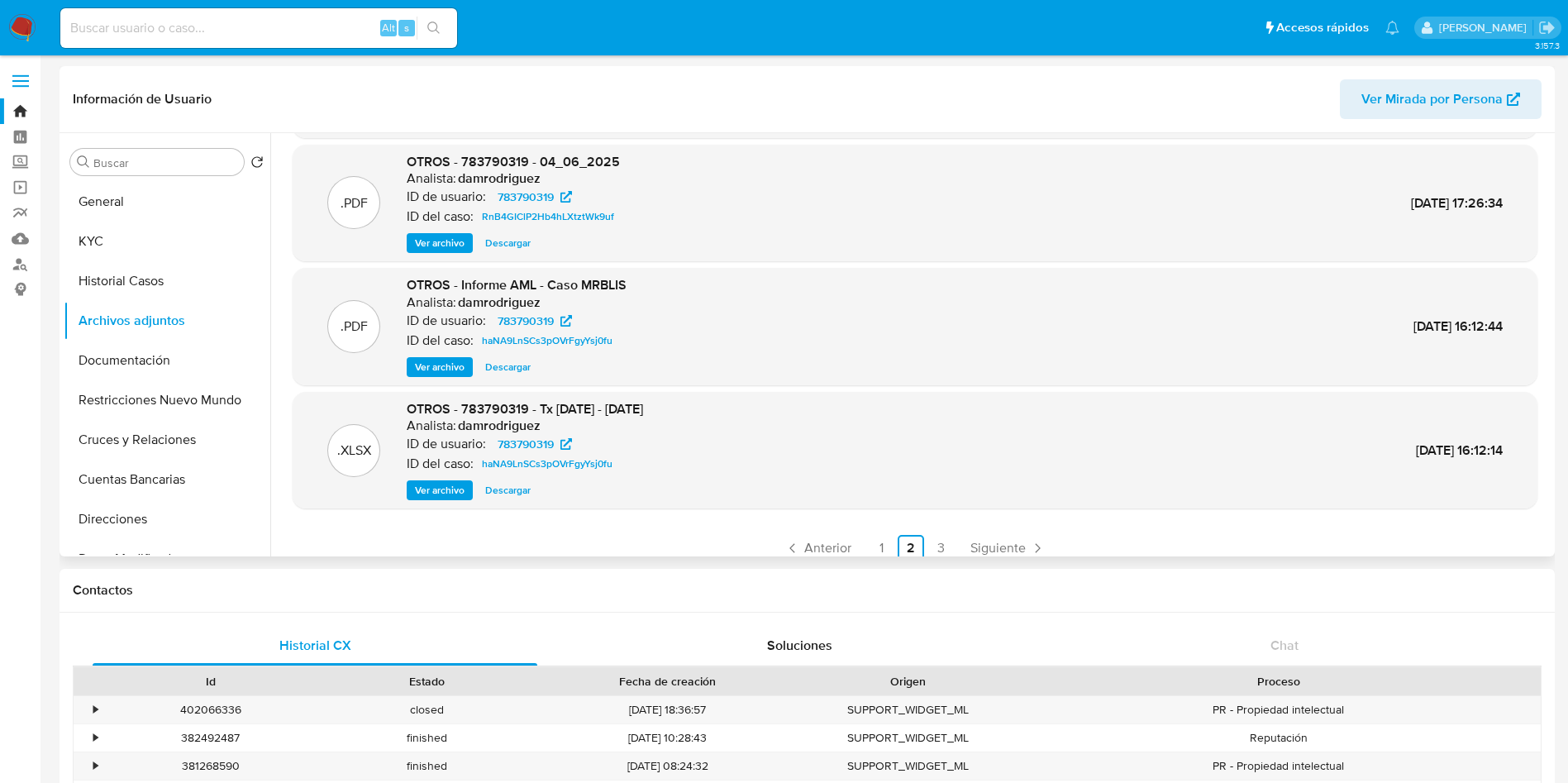
scroll to position [139, 0]
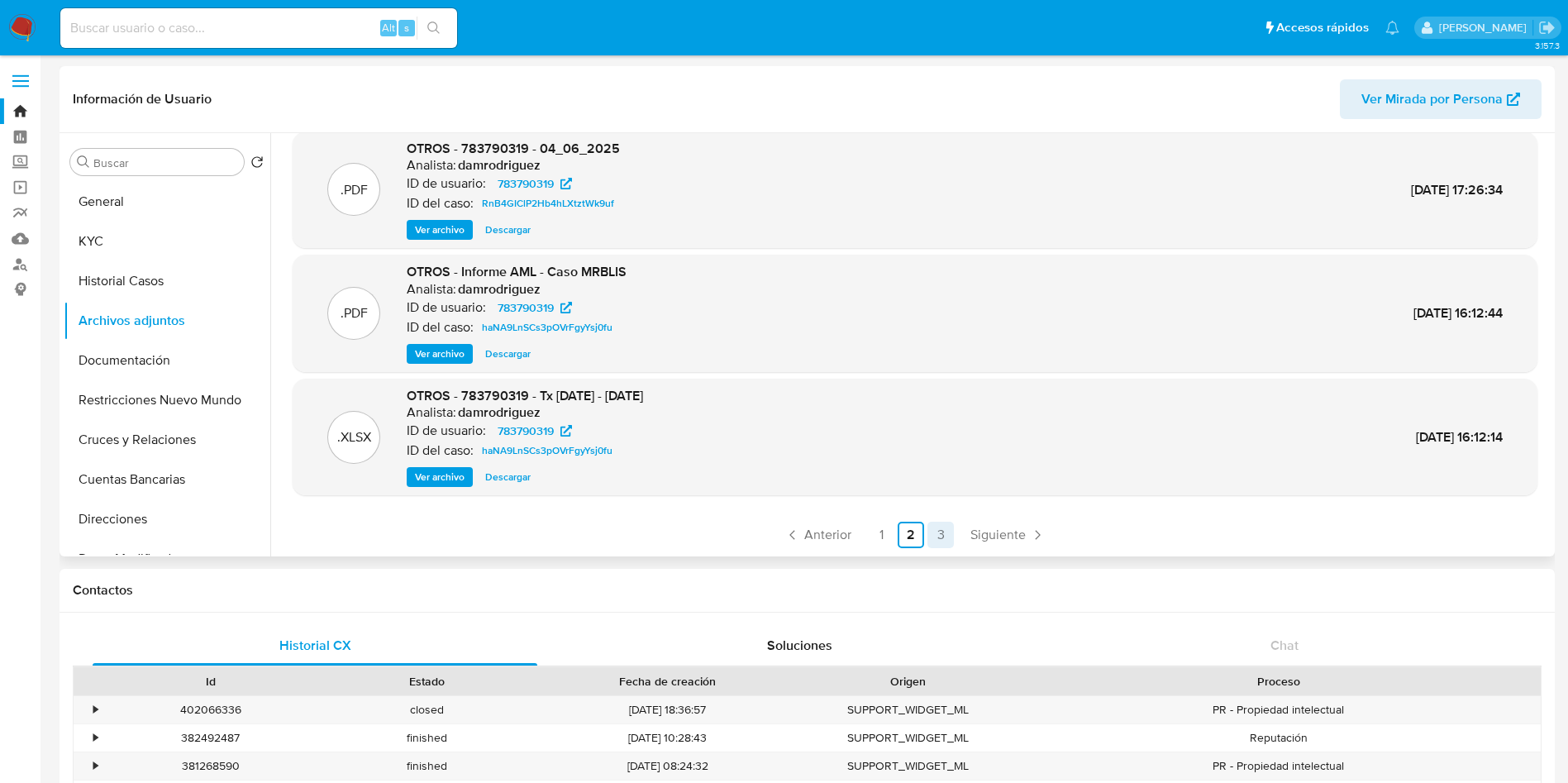
click at [934, 521] on link "3" at bounding box center [941, 535] width 26 height 26
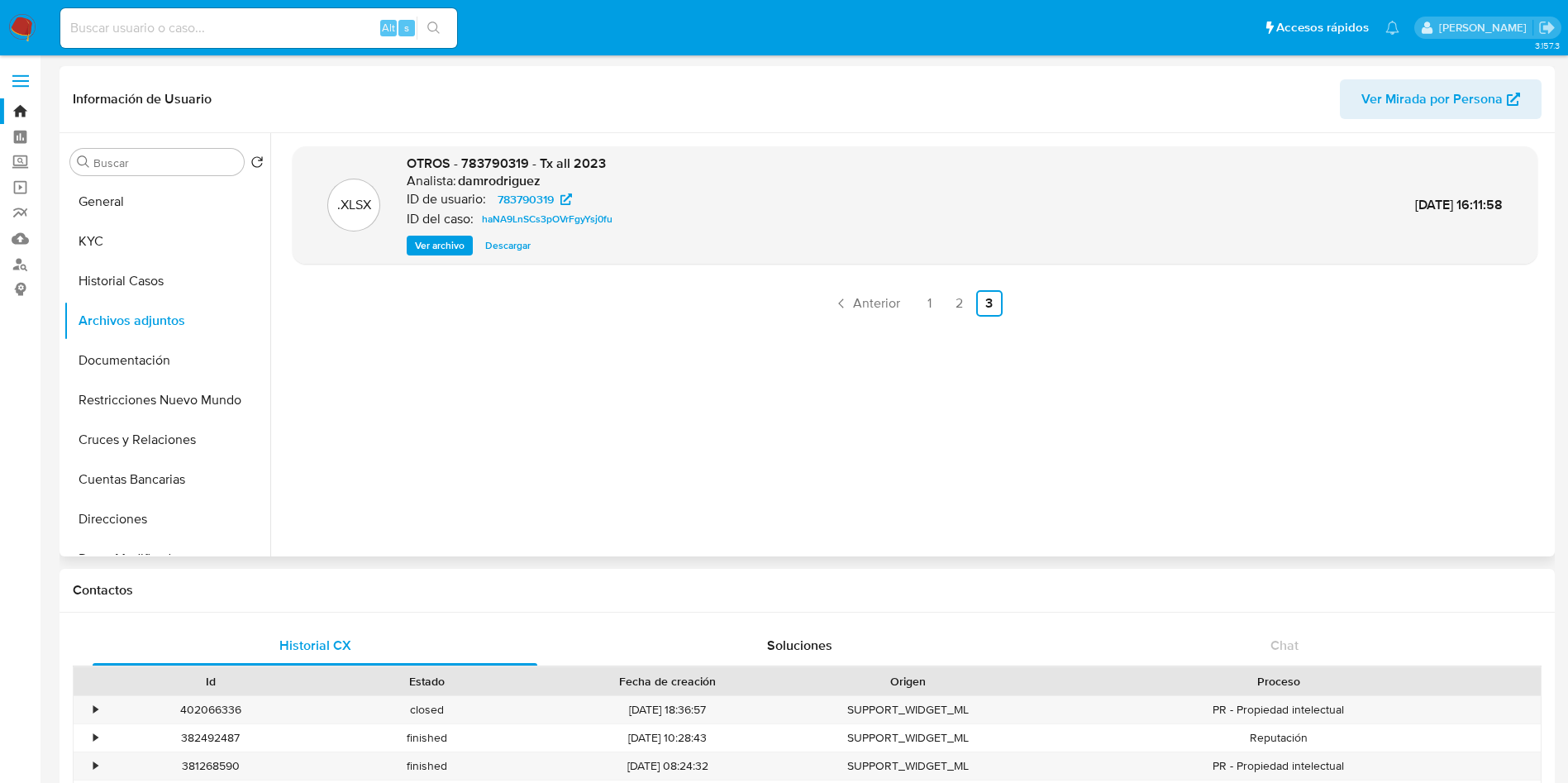
click at [431, 240] on span "Ver archivo" at bounding box center [439, 245] width 49 height 17
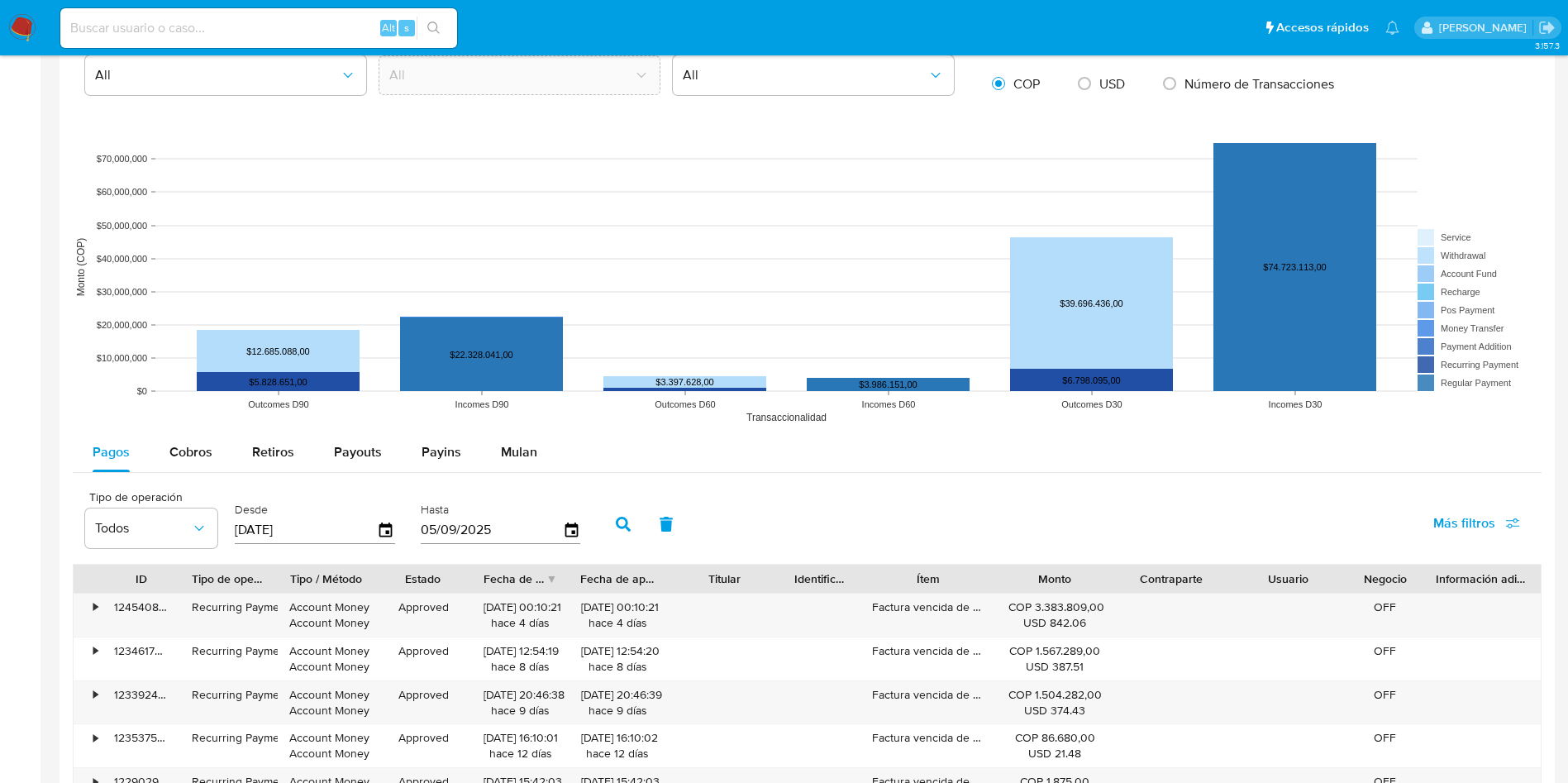
scroll to position [1240, 0]
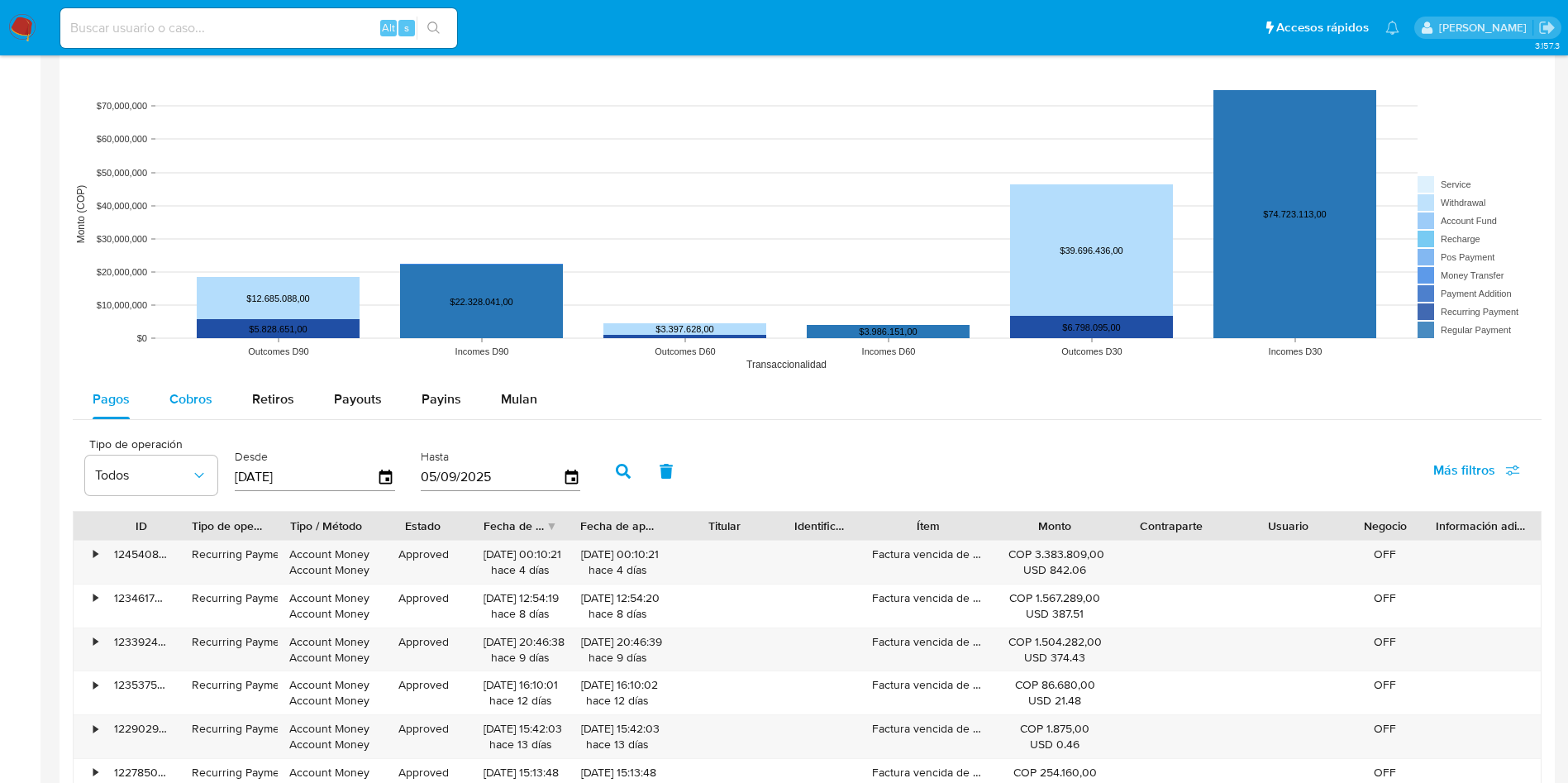
click at [229, 404] on button "Cobros" at bounding box center [191, 399] width 83 height 40
select select "10"
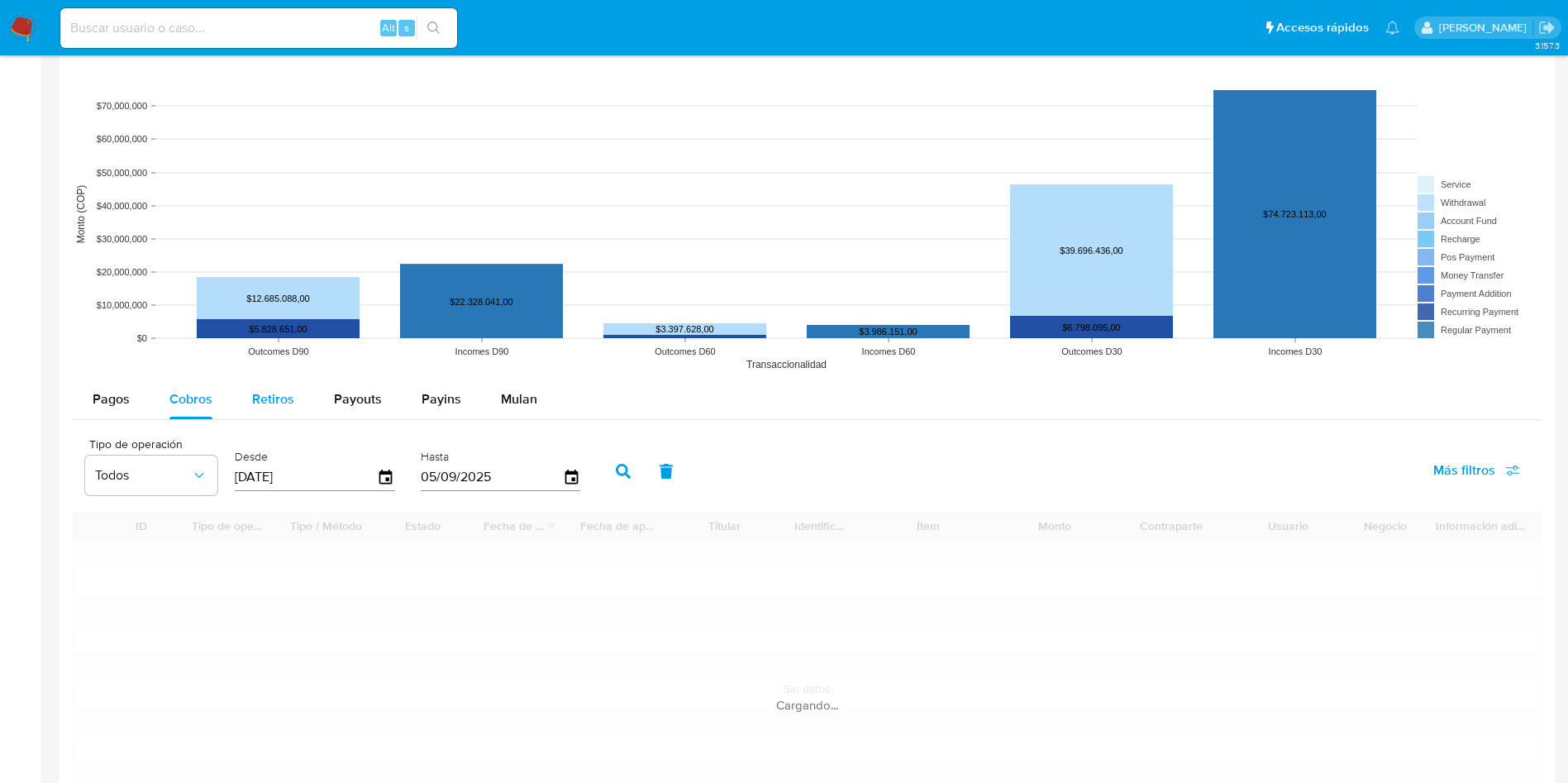
click at [249, 403] on button "Retiros" at bounding box center [273, 399] width 82 height 40
select select "10"
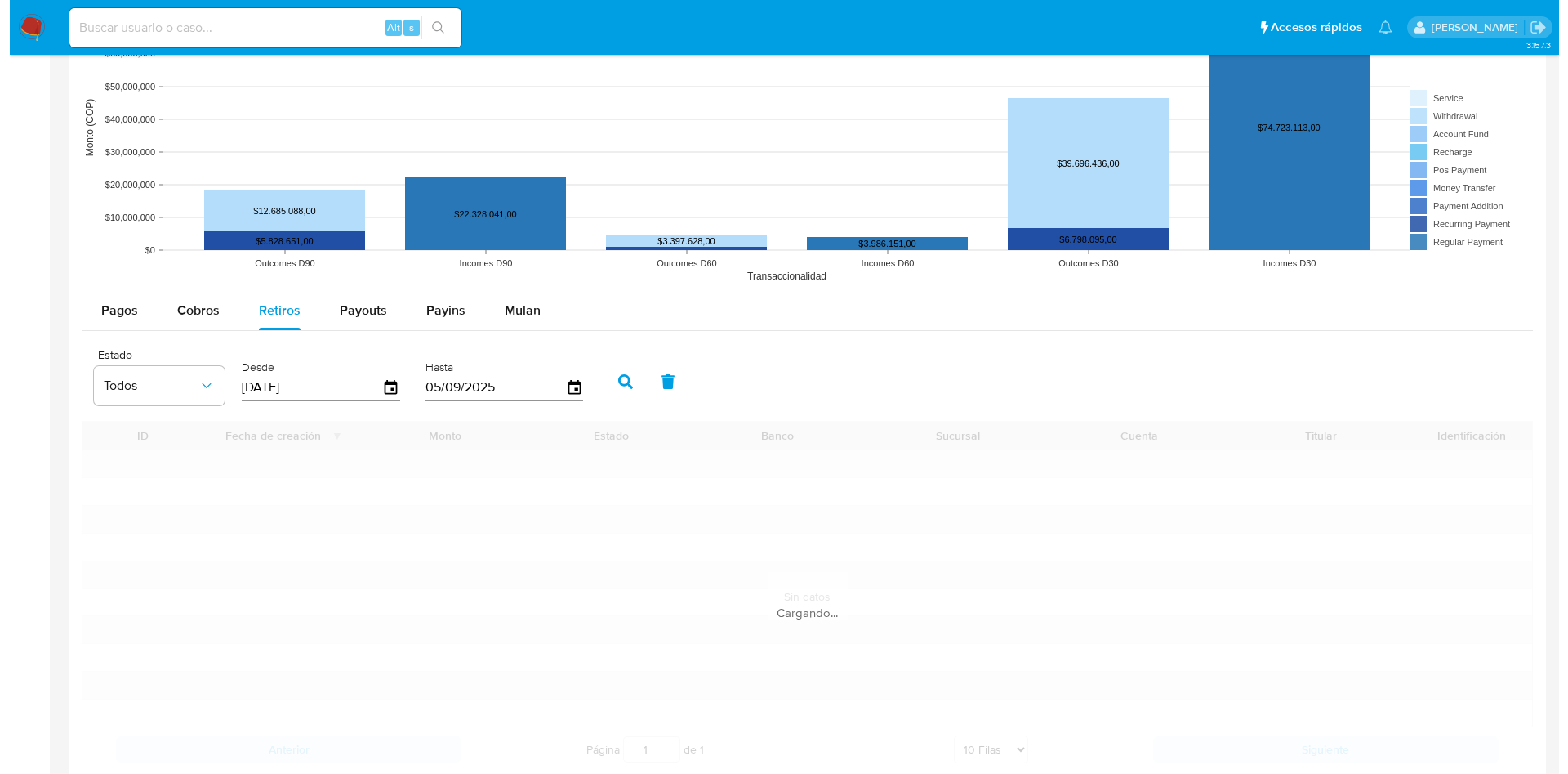
scroll to position [1349, 0]
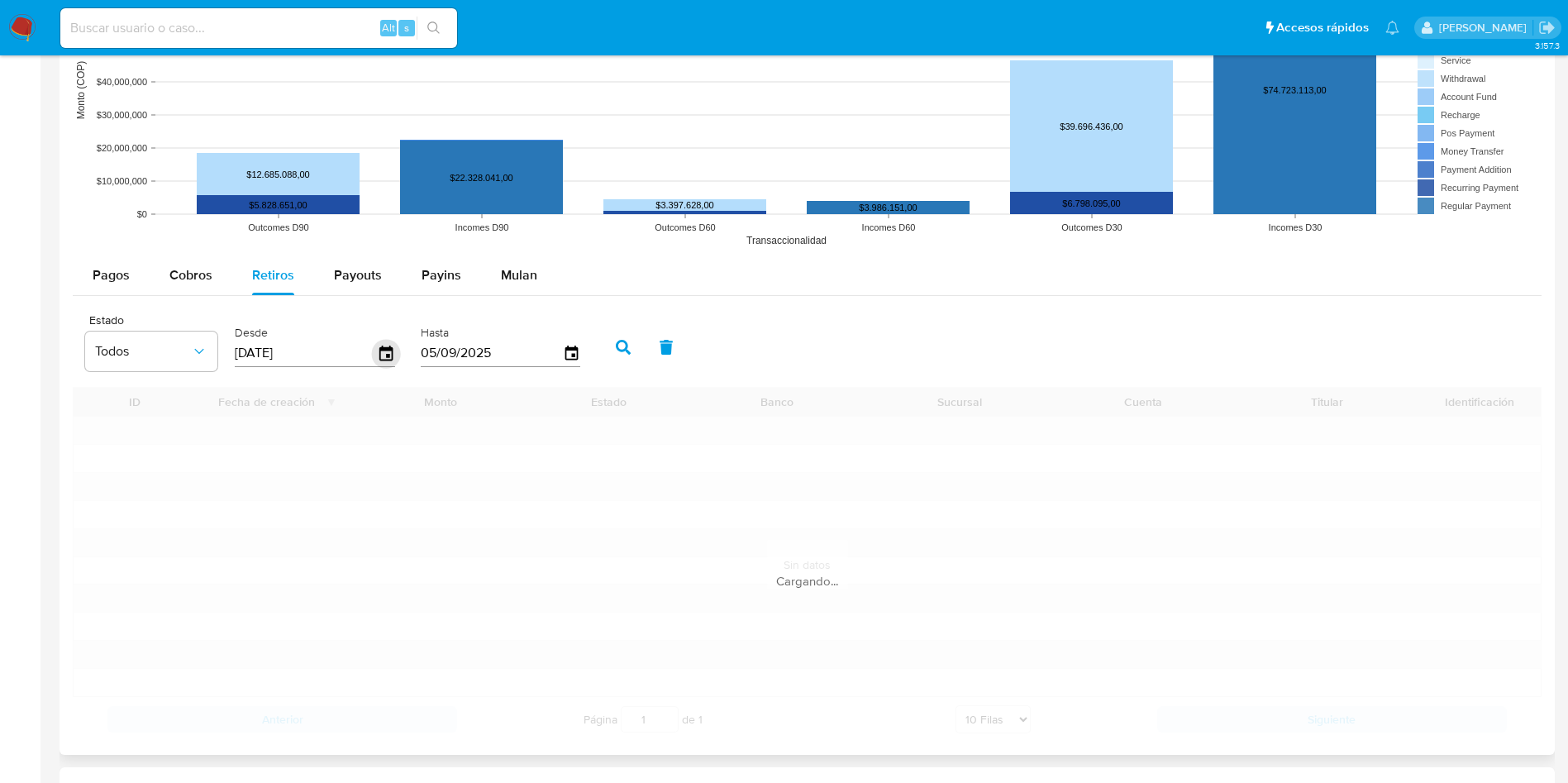
click at [390, 358] on icon "button" at bounding box center [386, 353] width 29 height 29
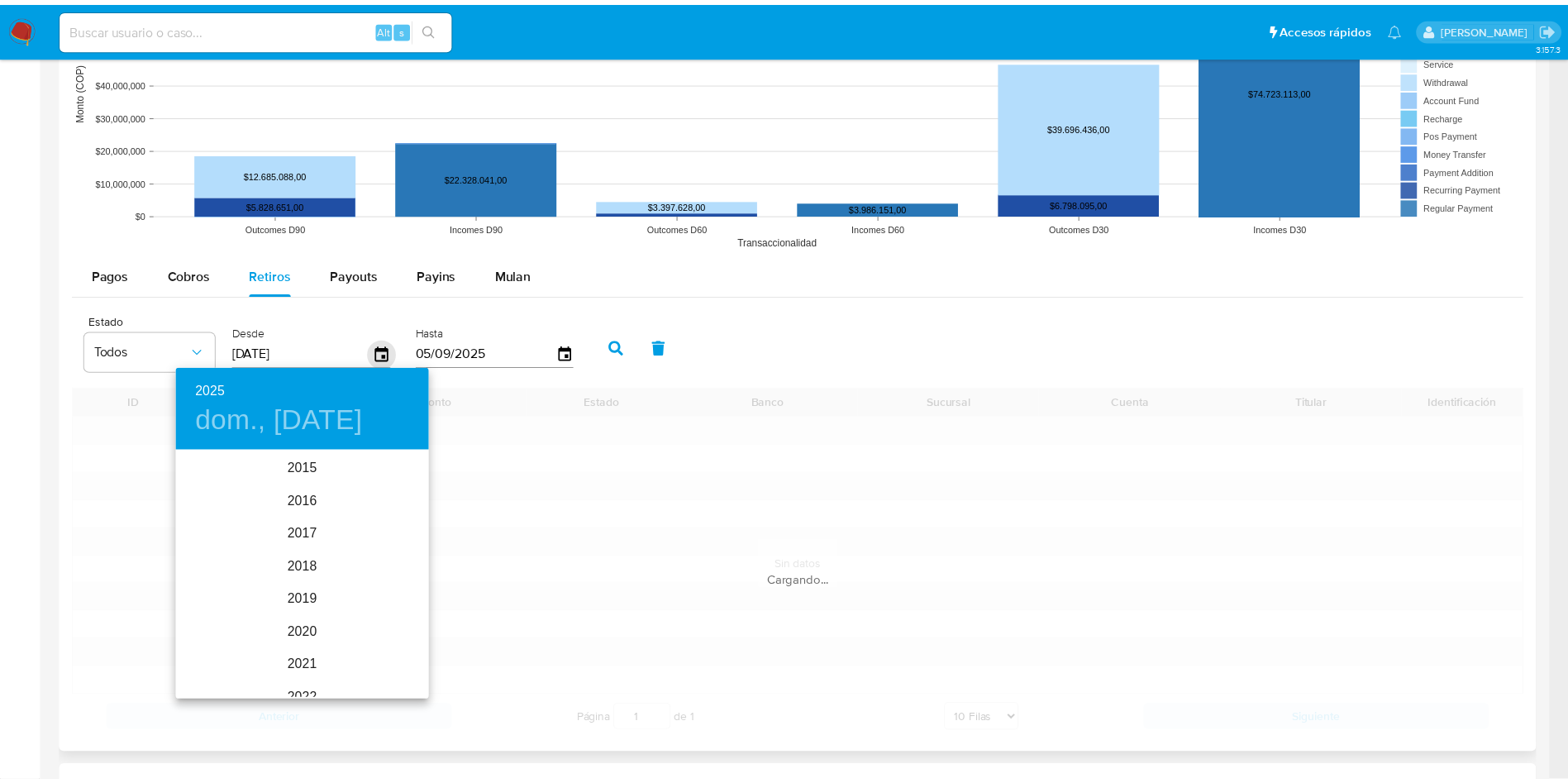
scroll to position [231, 0]
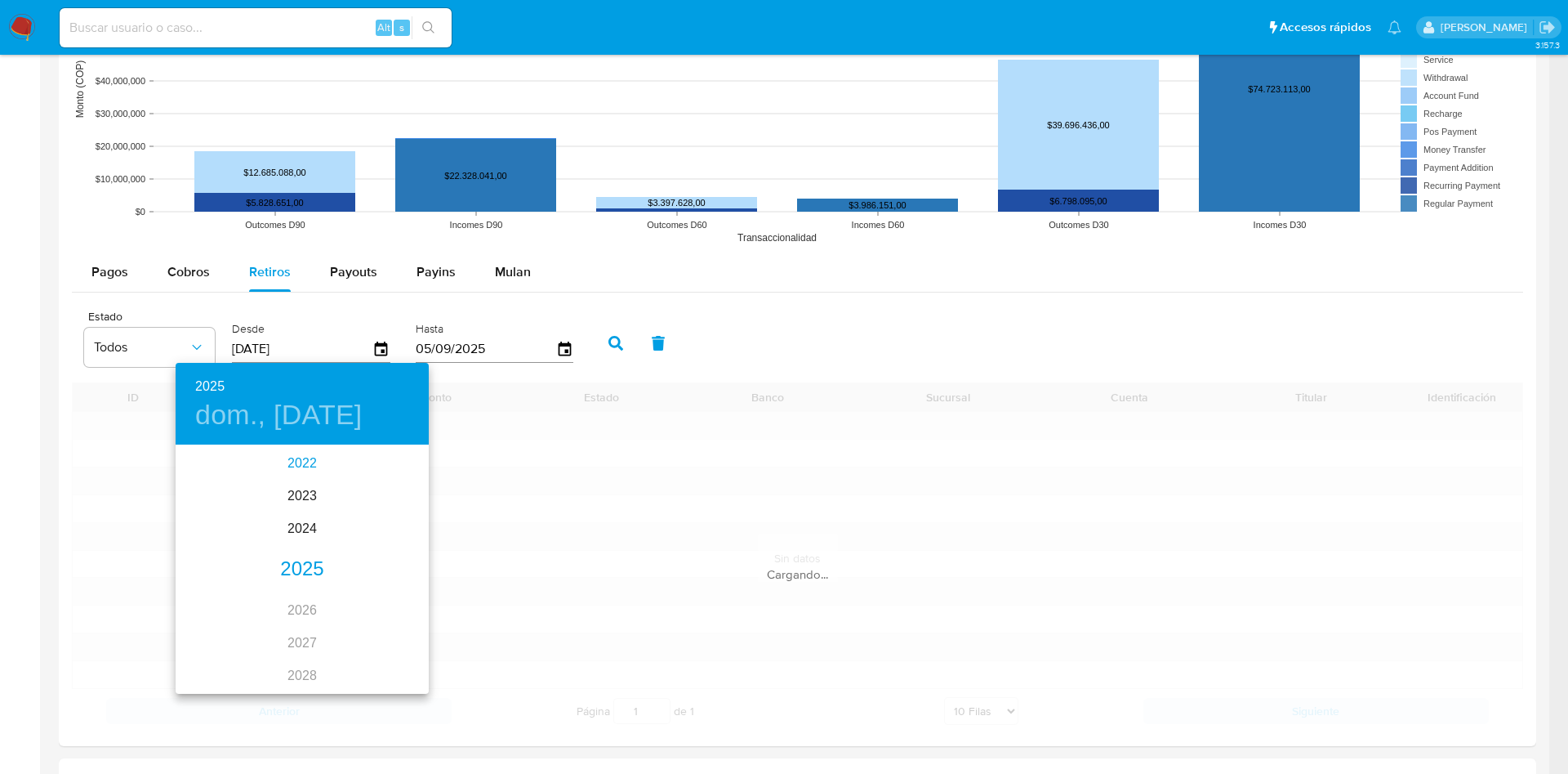
click at [314, 465] on div "2022" at bounding box center [302, 462] width 253 height 32
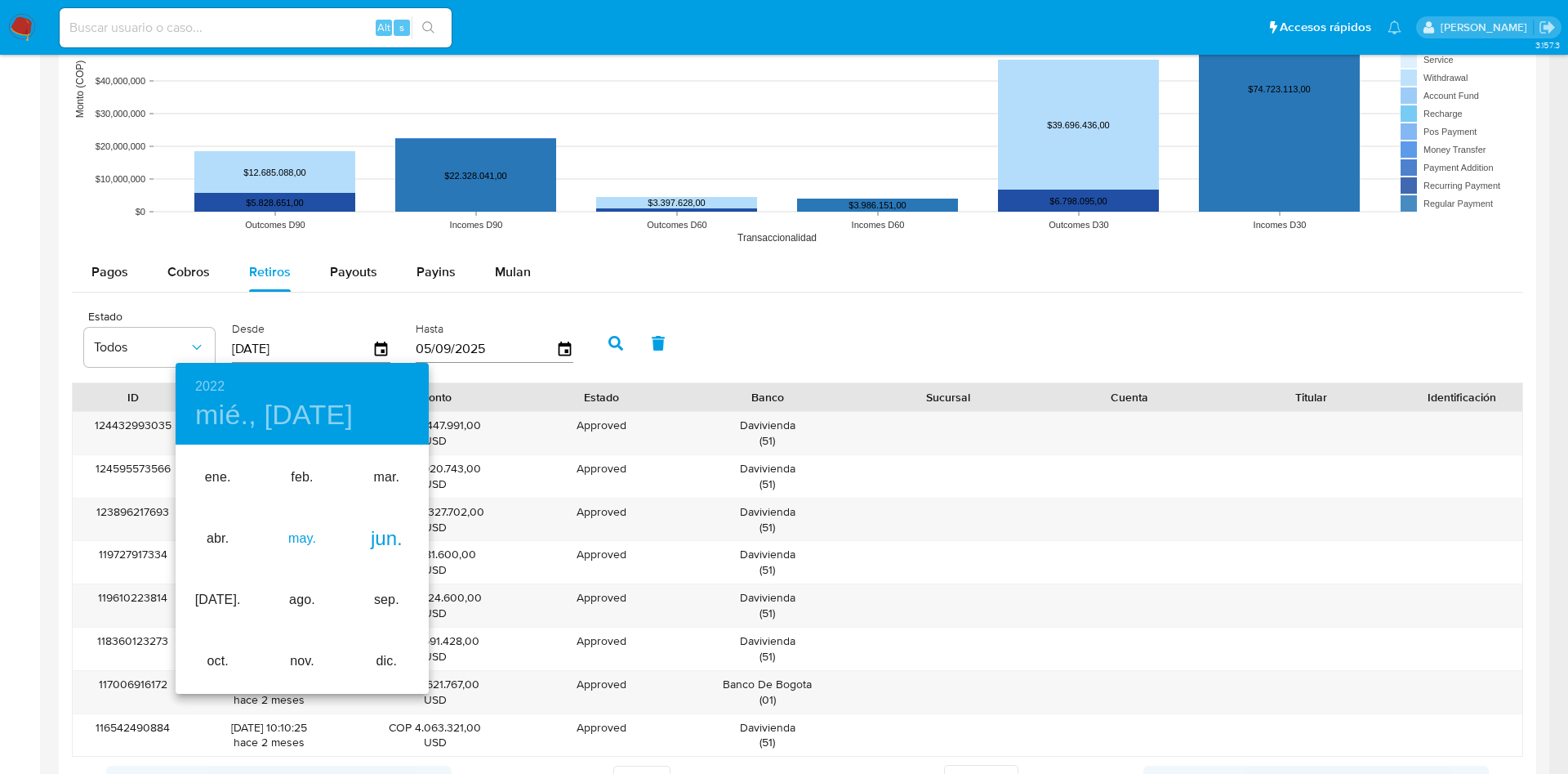
click at [315, 515] on div "may." at bounding box center [302, 539] width 84 height 61
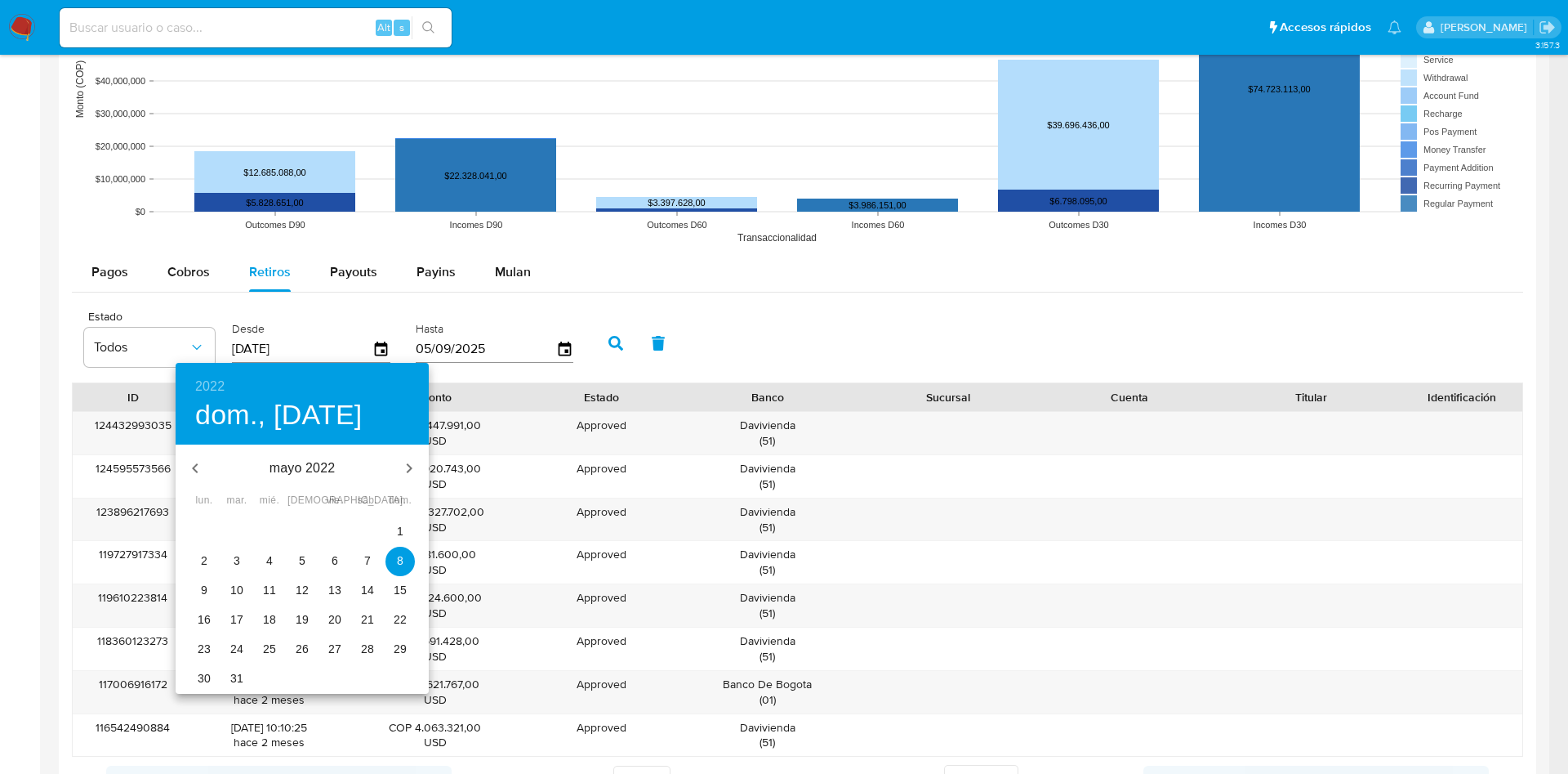
click at [373, 515] on span "7" at bounding box center [368, 560] width 30 height 17
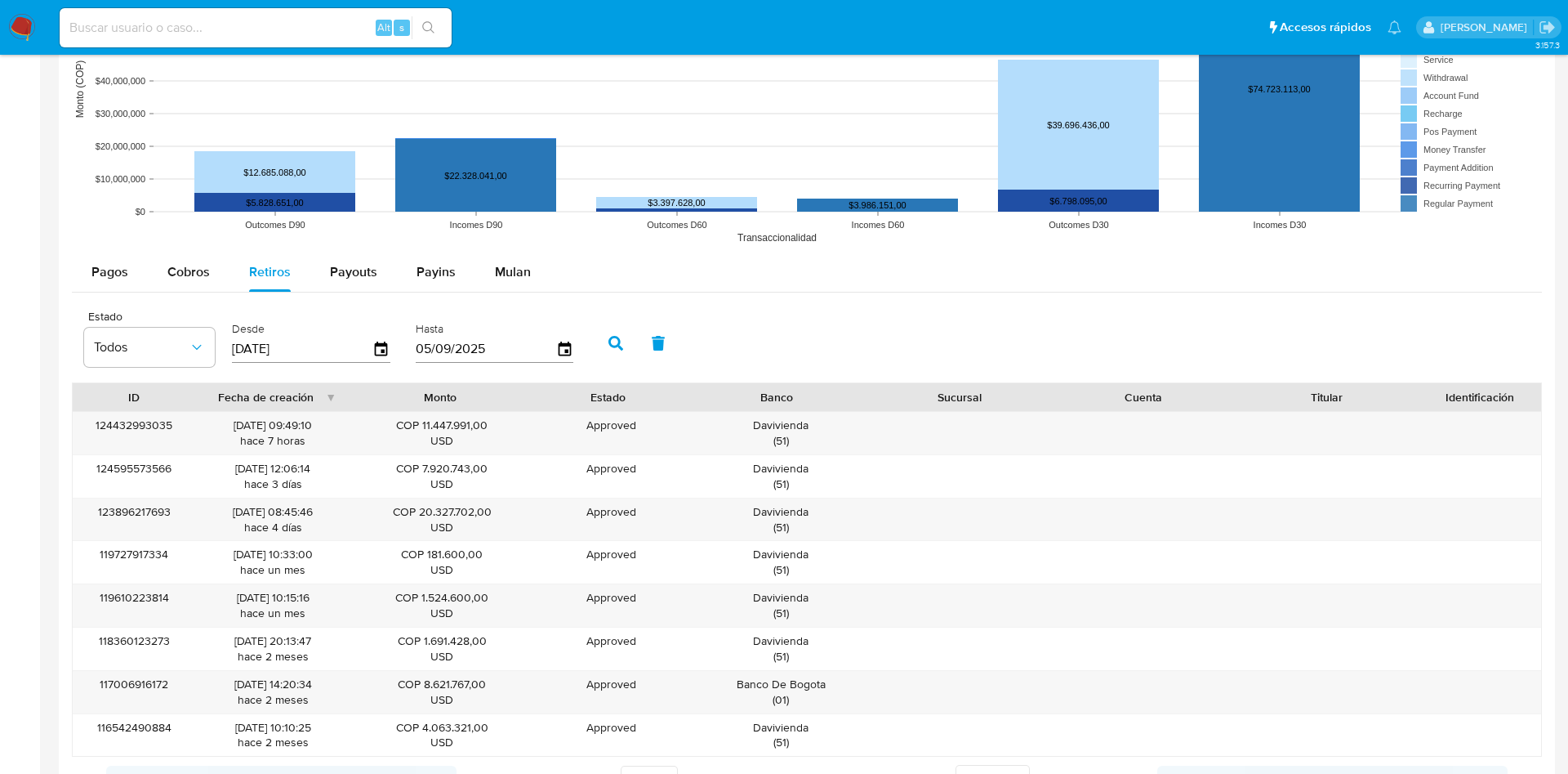
type input "07/05/2022"
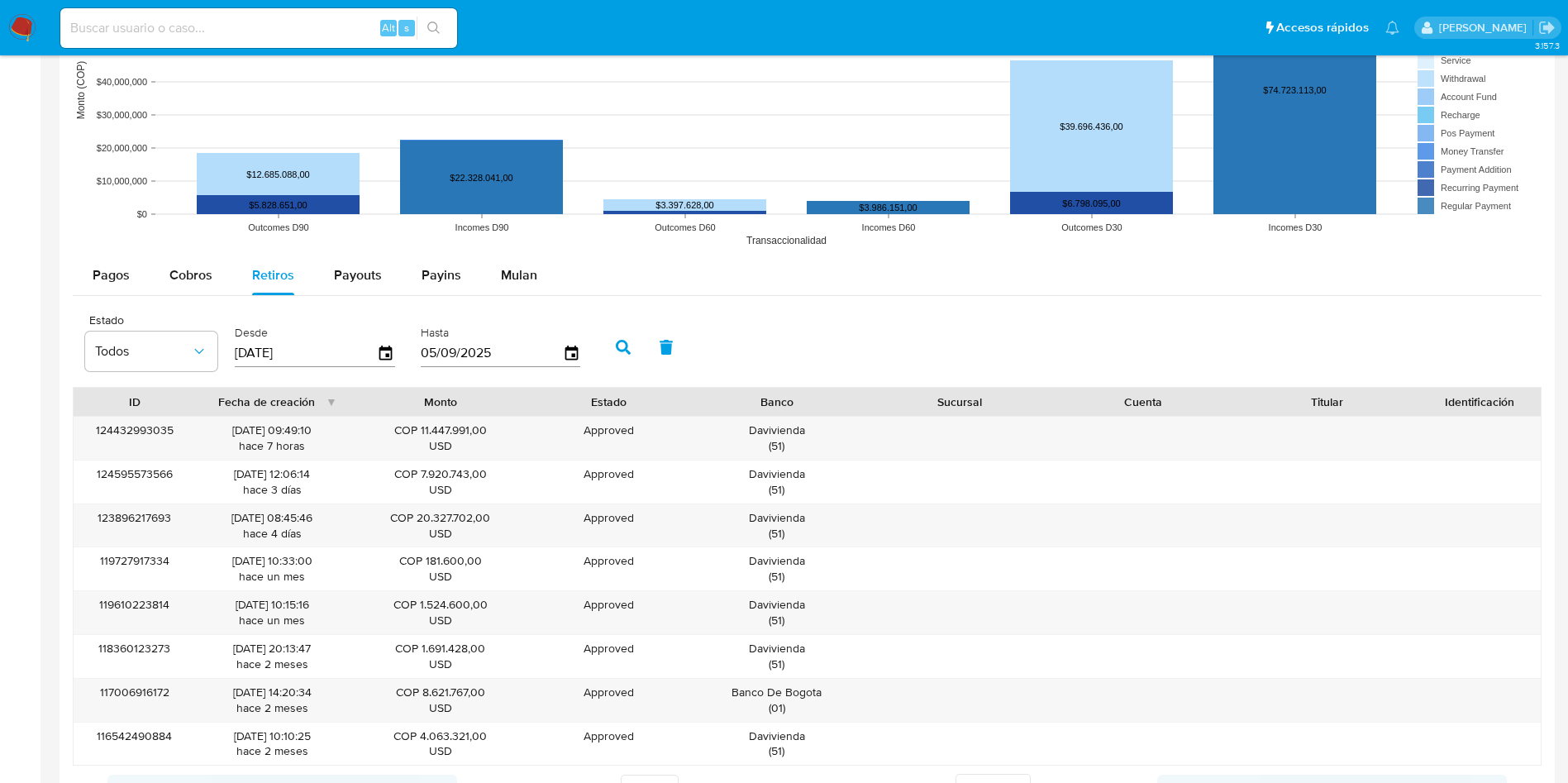
click at [623, 343] on icon "button" at bounding box center [623, 347] width 15 height 15
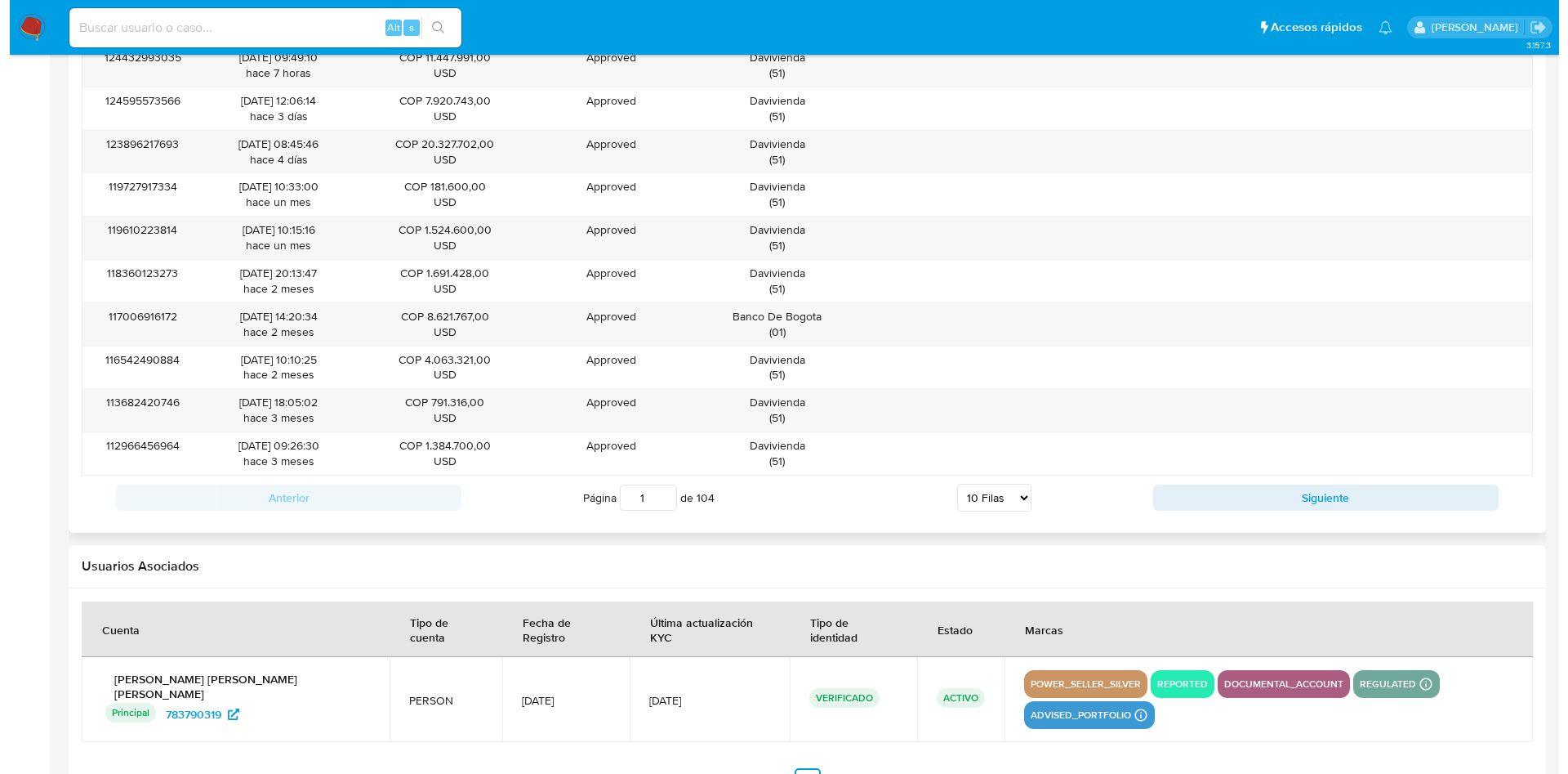
scroll to position [1594, 0]
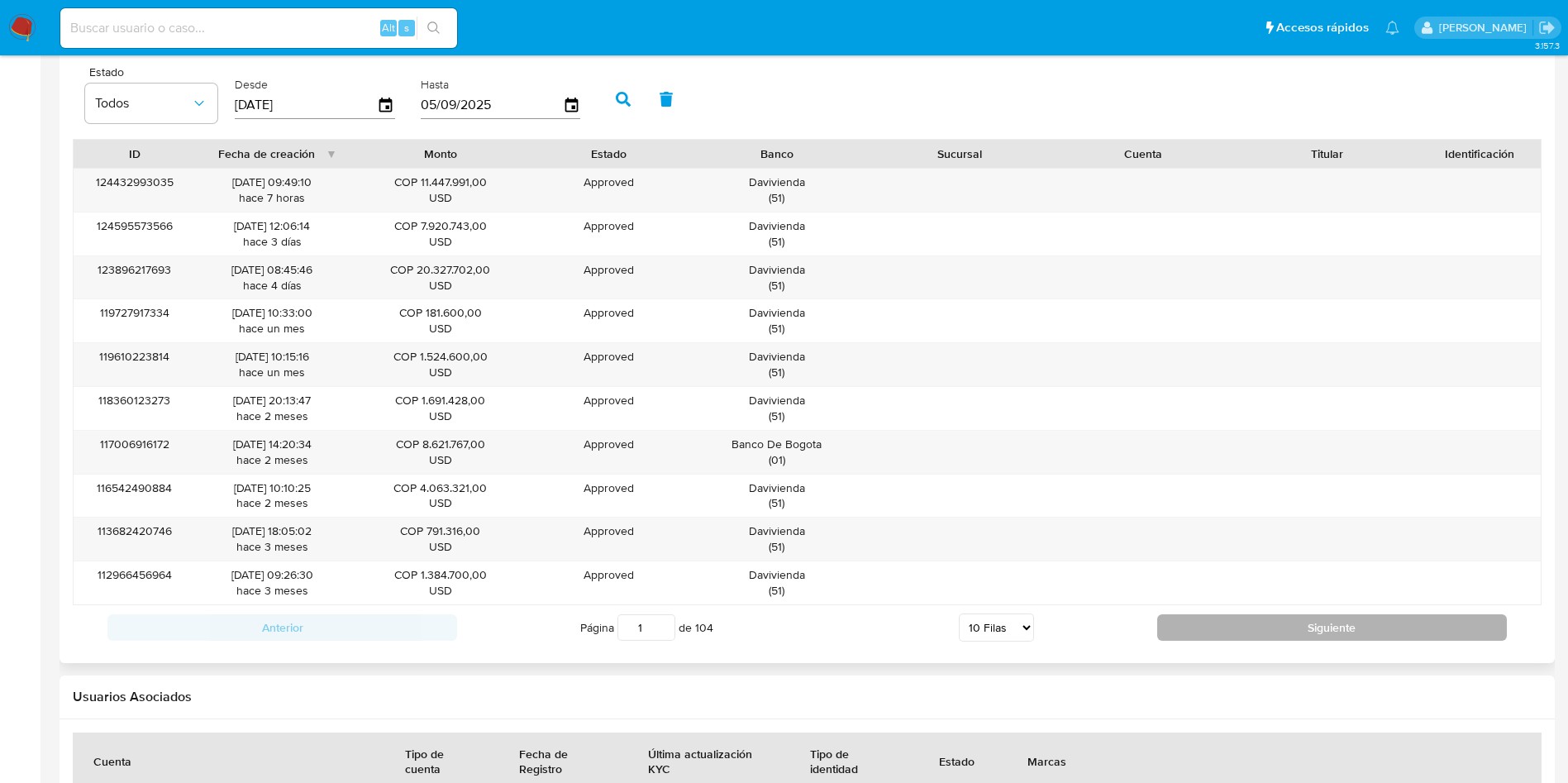
click at [1057, 521] on button "Siguiente" at bounding box center [1332, 628] width 349 height 26
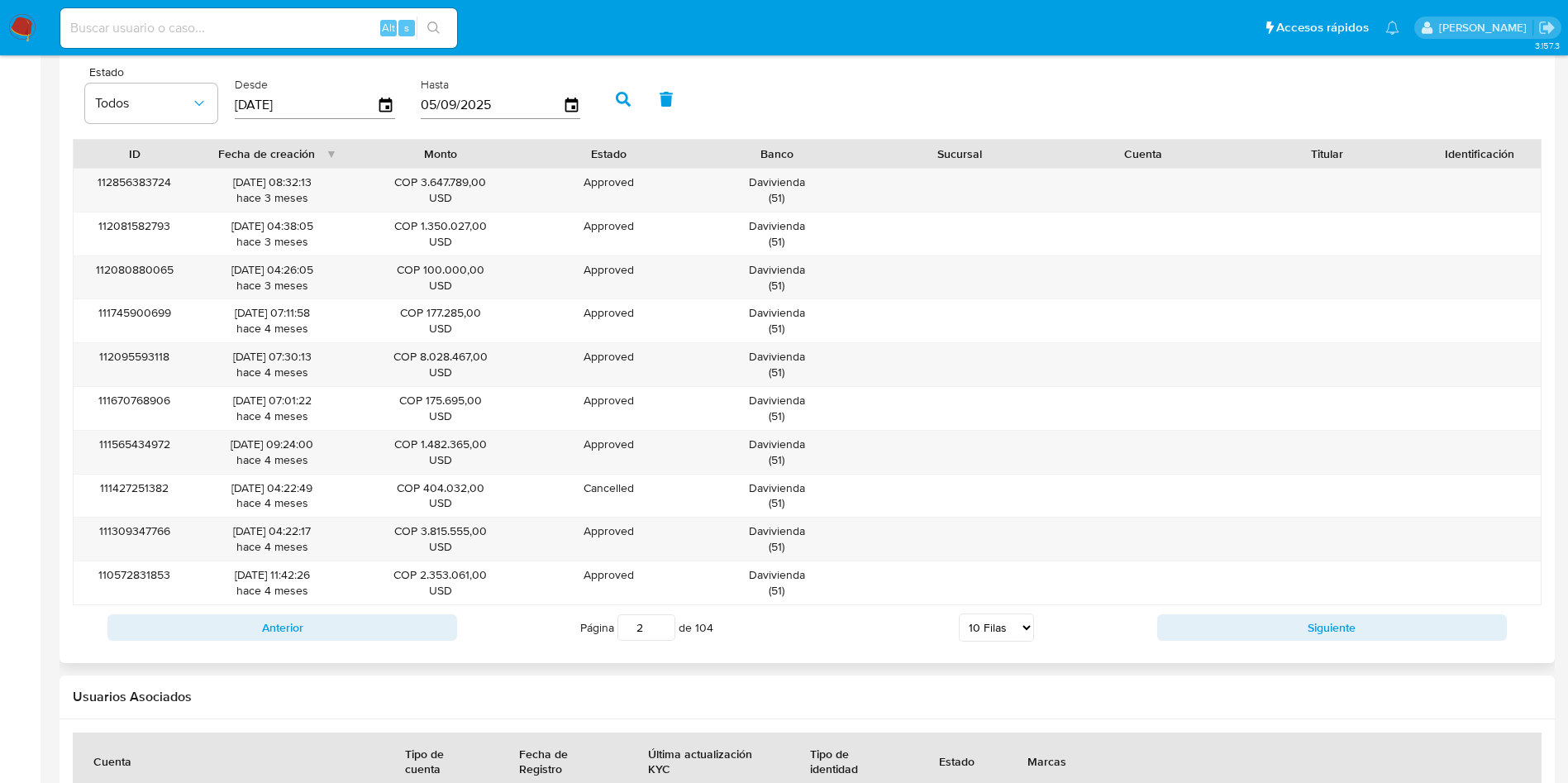
click at [1057, 521] on button "Siguiente" at bounding box center [1332, 628] width 349 height 26
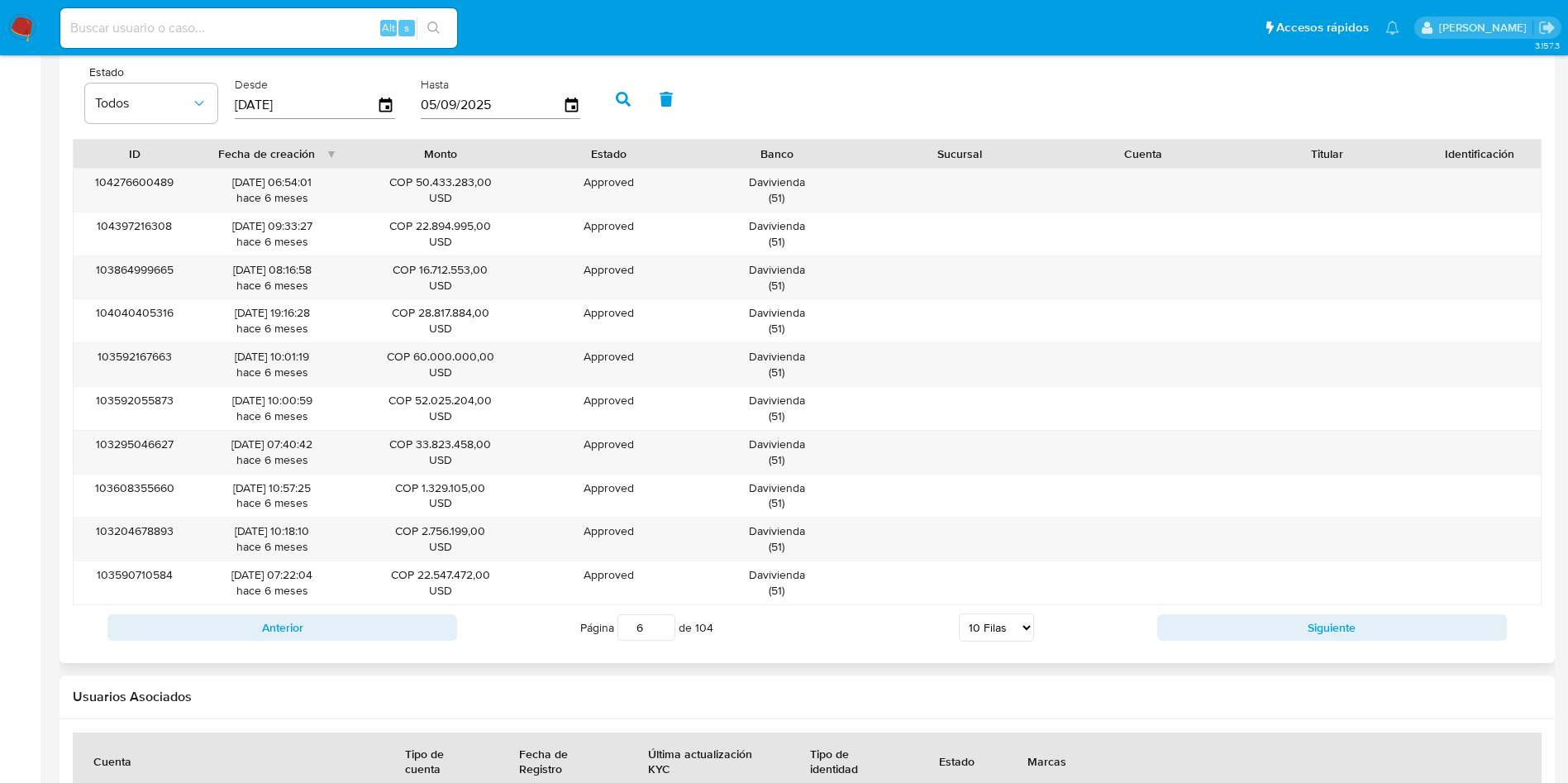
type input "7"
click at [1031, 521] on select "5 Filas 10 Filas 20 Filas 25 Filas 50 Filas 100 Filas" at bounding box center [996, 628] width 75 height 28
select select "100"
click at [959, 521] on select "5 Filas 10 Filas 20 Filas 25 Filas 50 Filas 100 Filas" at bounding box center [996, 628] width 75 height 28
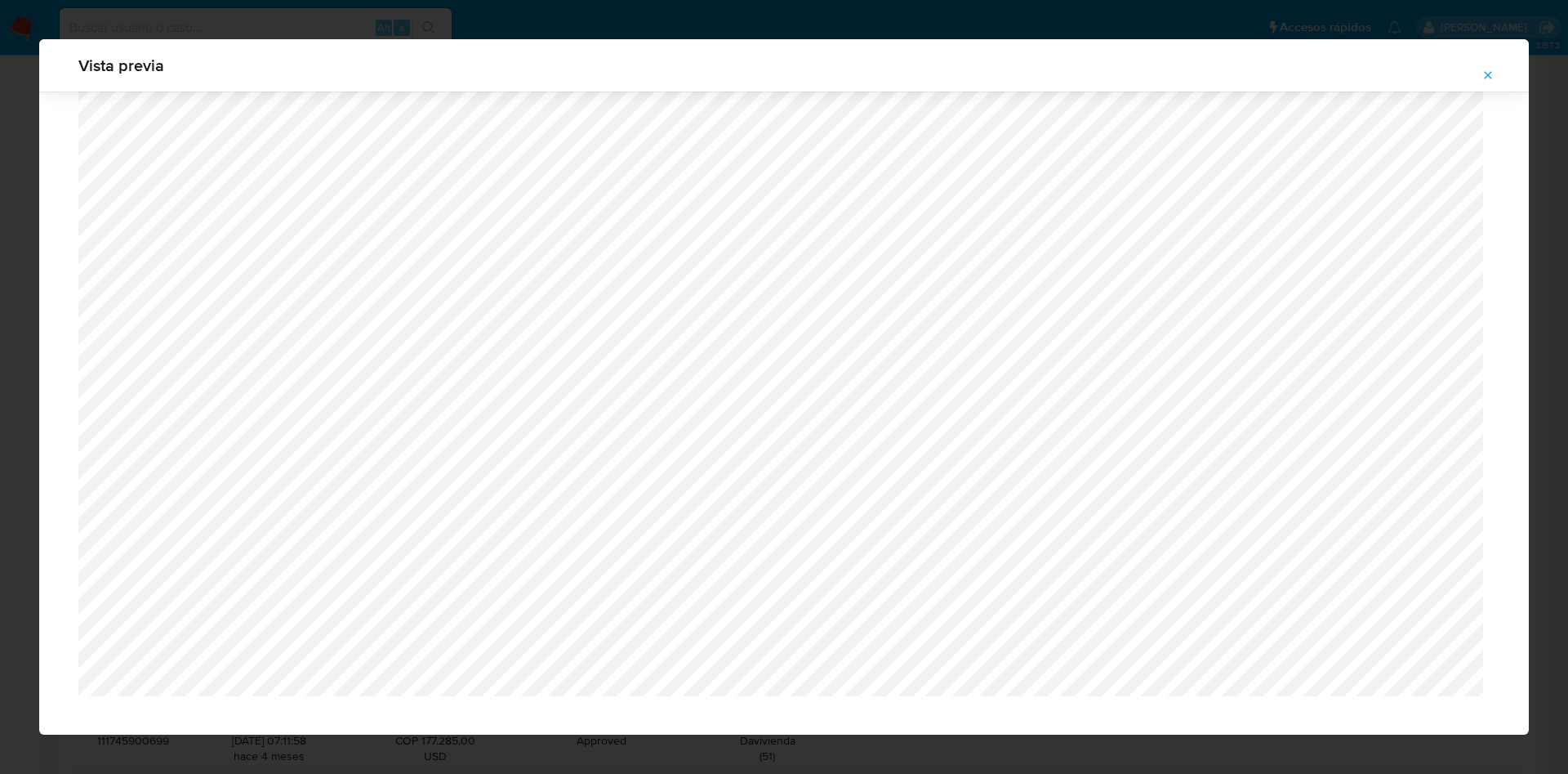
scroll to position [59, 0]
click at [1045, 73] on icon "Attachment preview" at bounding box center [1488, 75] width 13 height 13
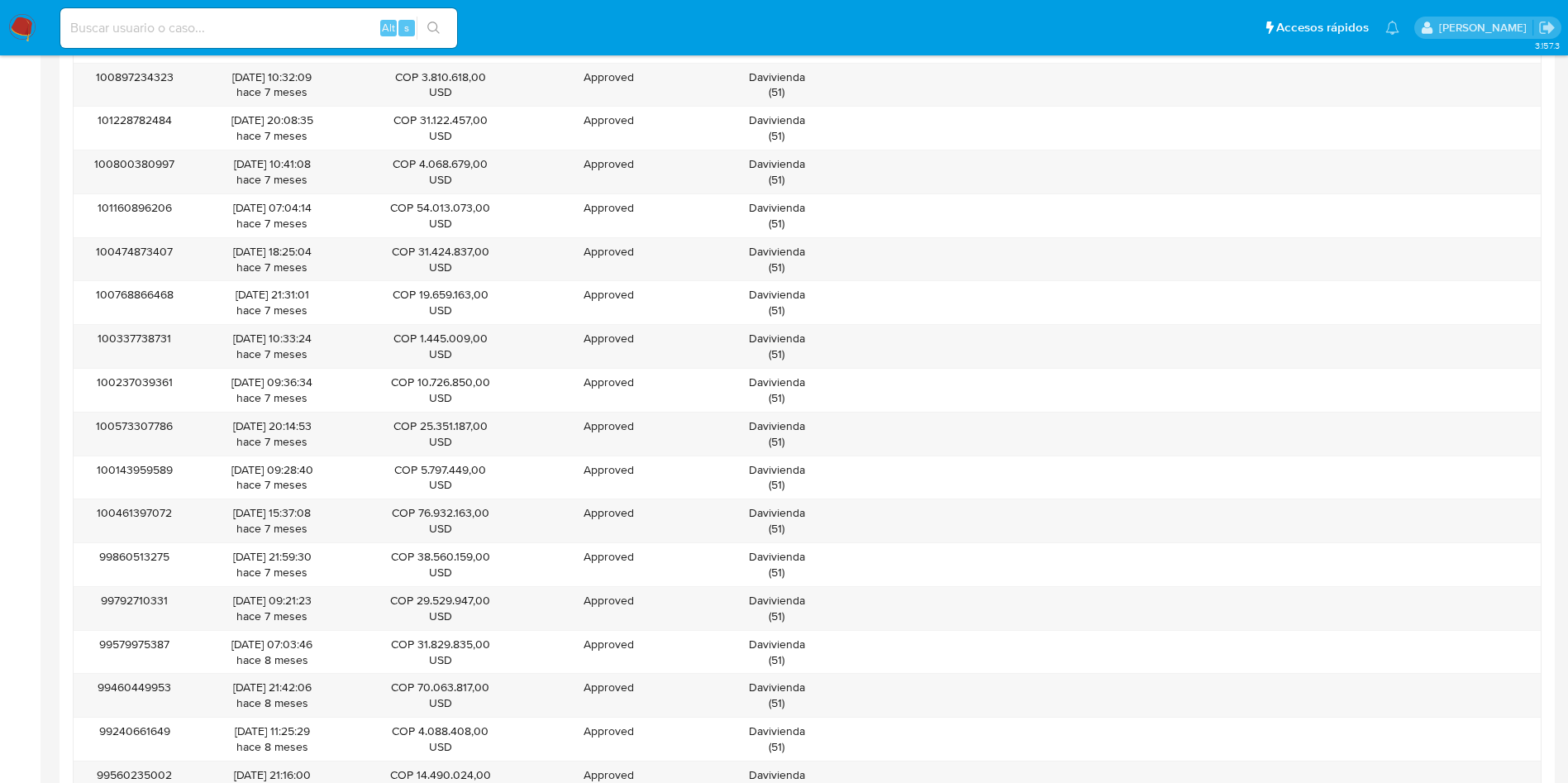
scroll to position [5674, 0]
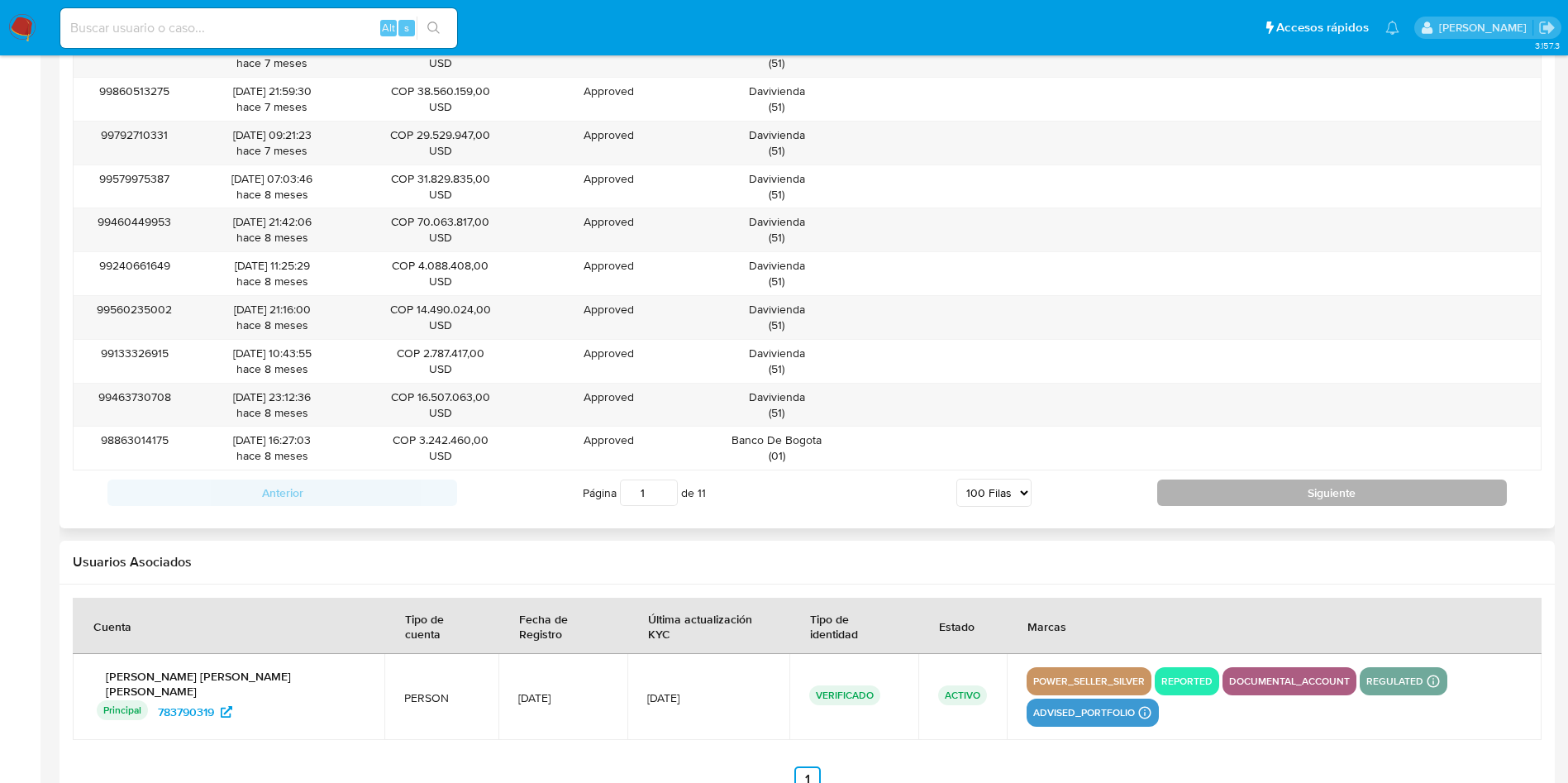
click at [1057, 501] on button "Siguiente" at bounding box center [1332, 493] width 349 height 26
type input "2"
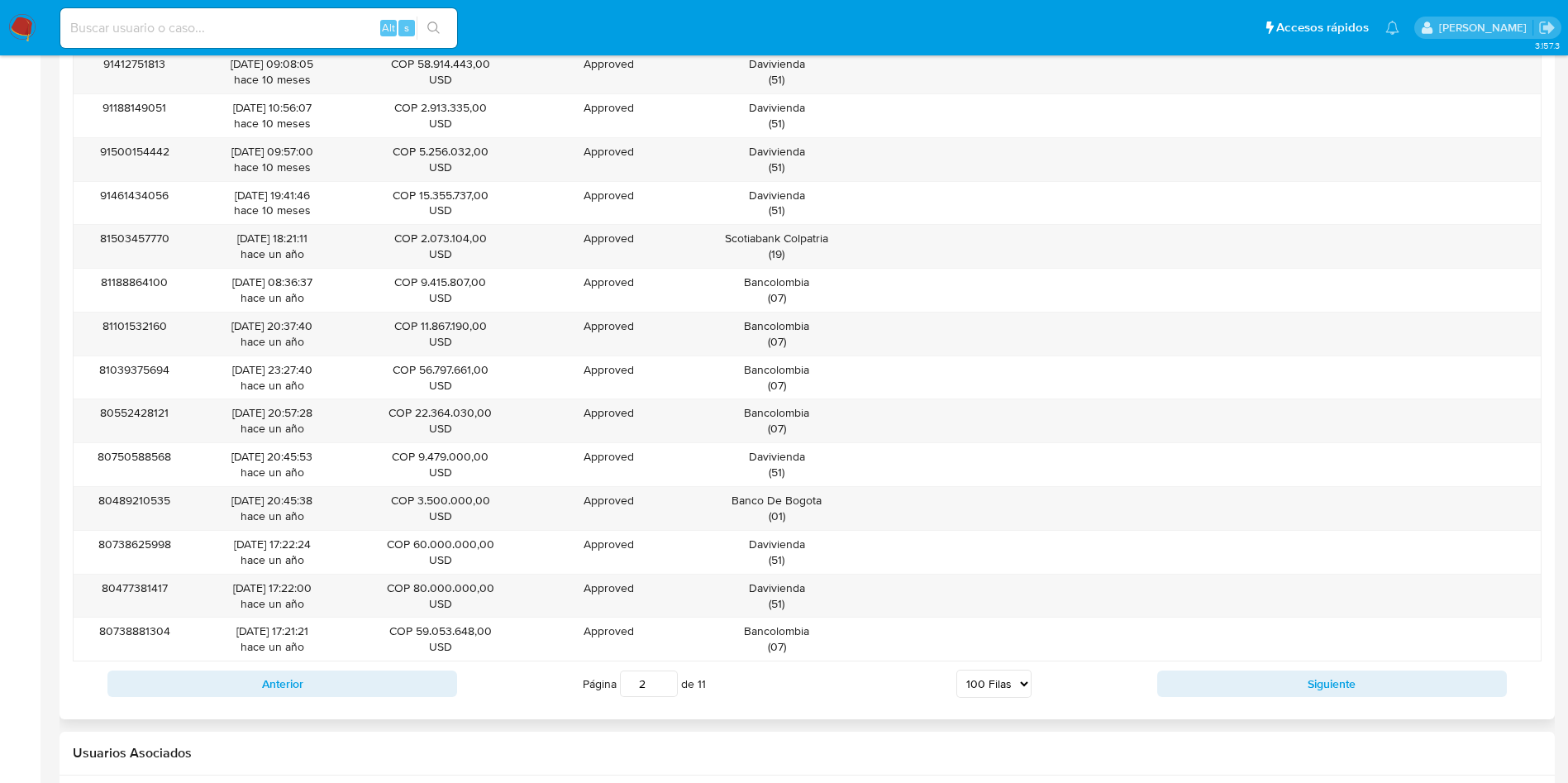
scroll to position [5627, 0]
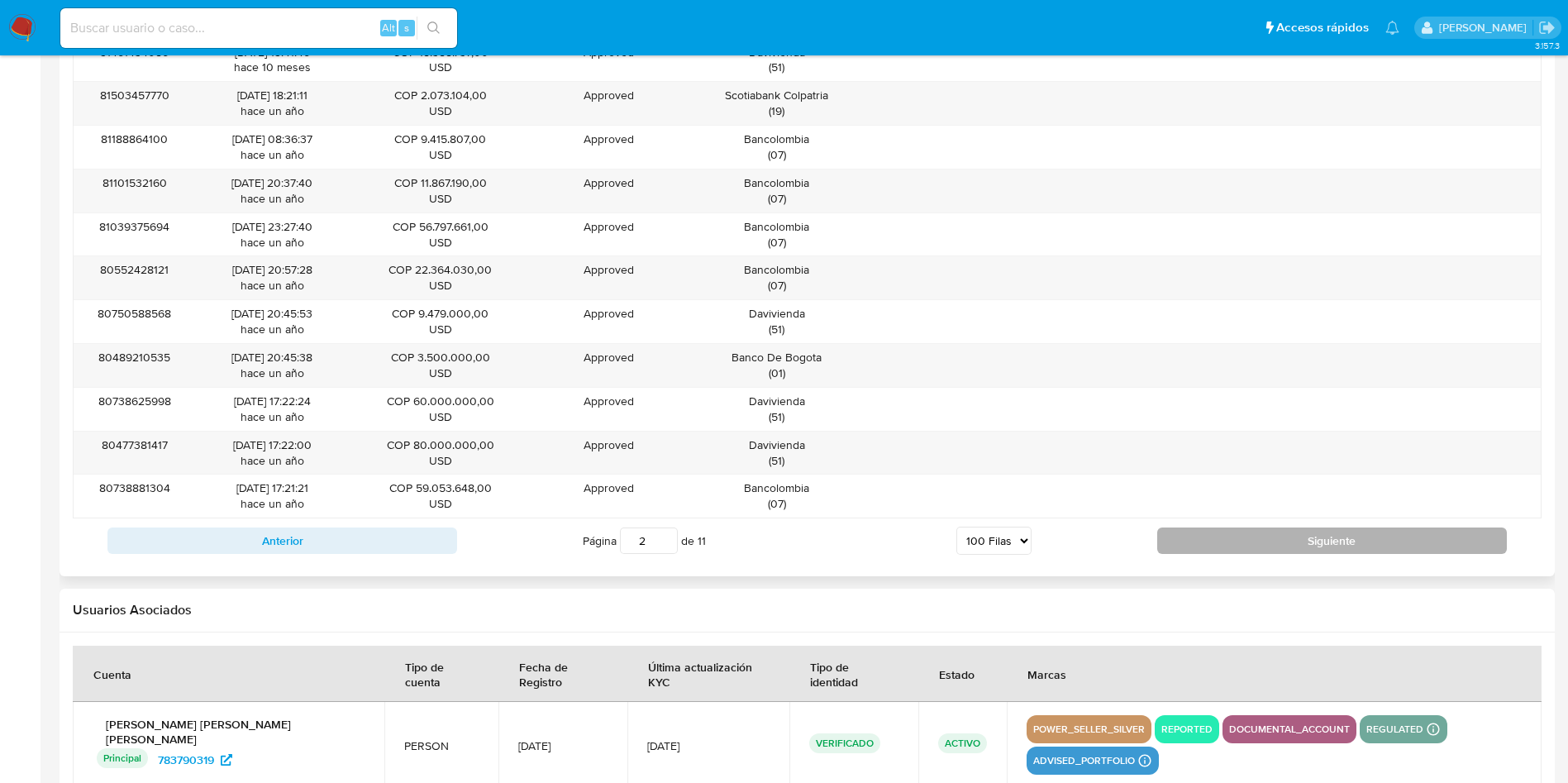
click at [1057, 521] on button "Siguiente" at bounding box center [1332, 541] width 349 height 26
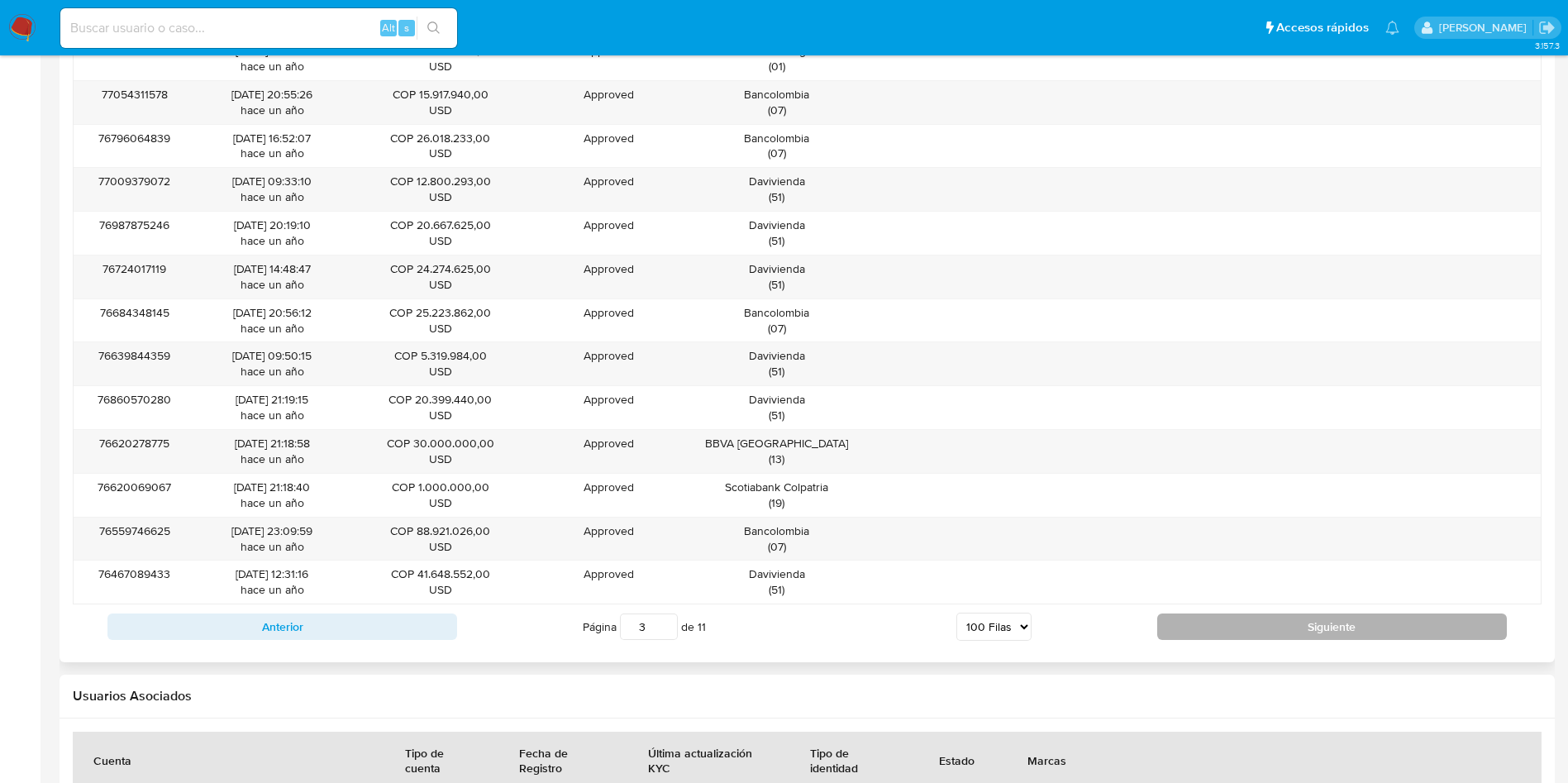
scroll to position [5674, 0]
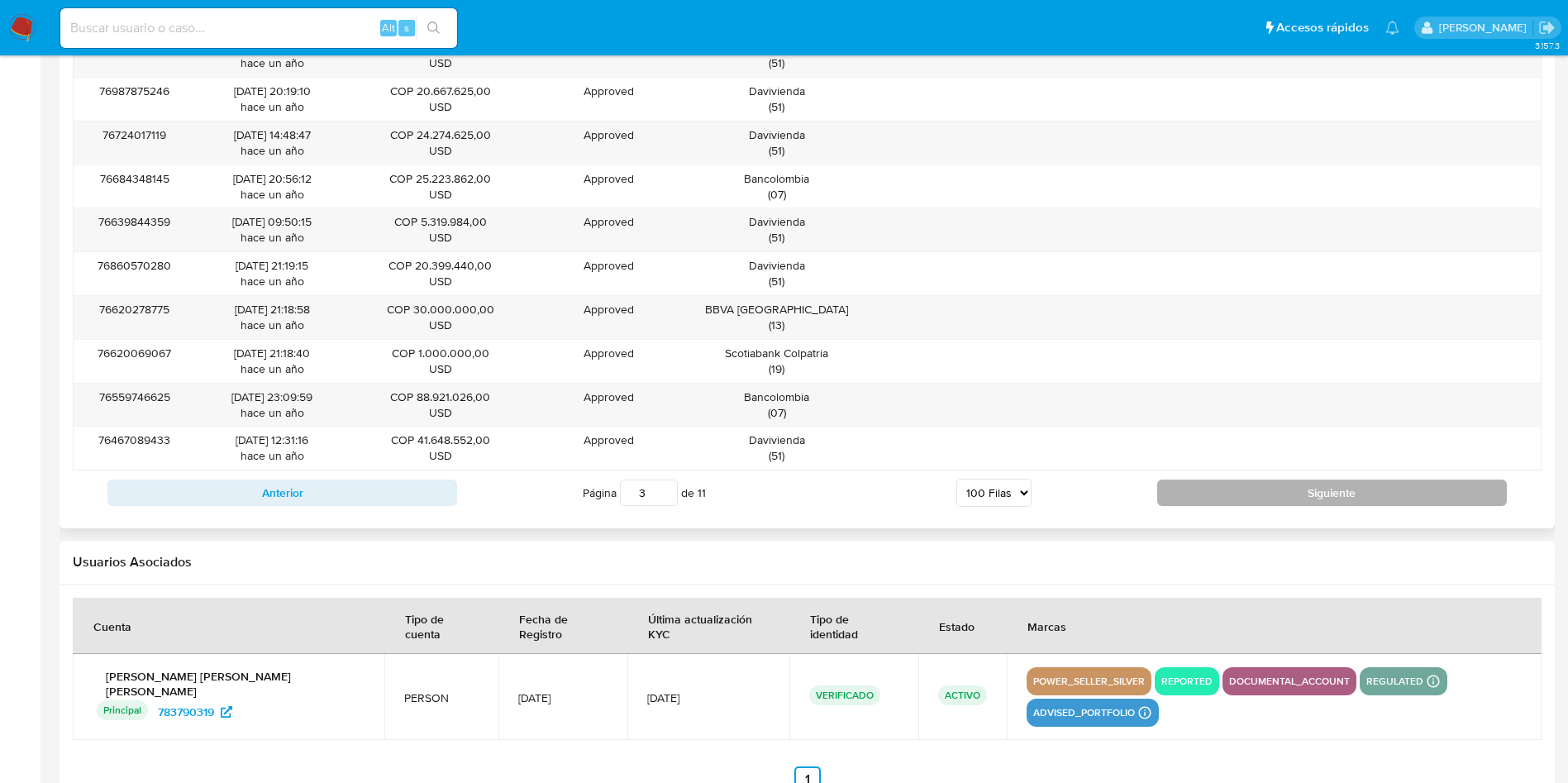
click at [1057, 497] on button "Siguiente" at bounding box center [1332, 493] width 349 height 26
type input "4"
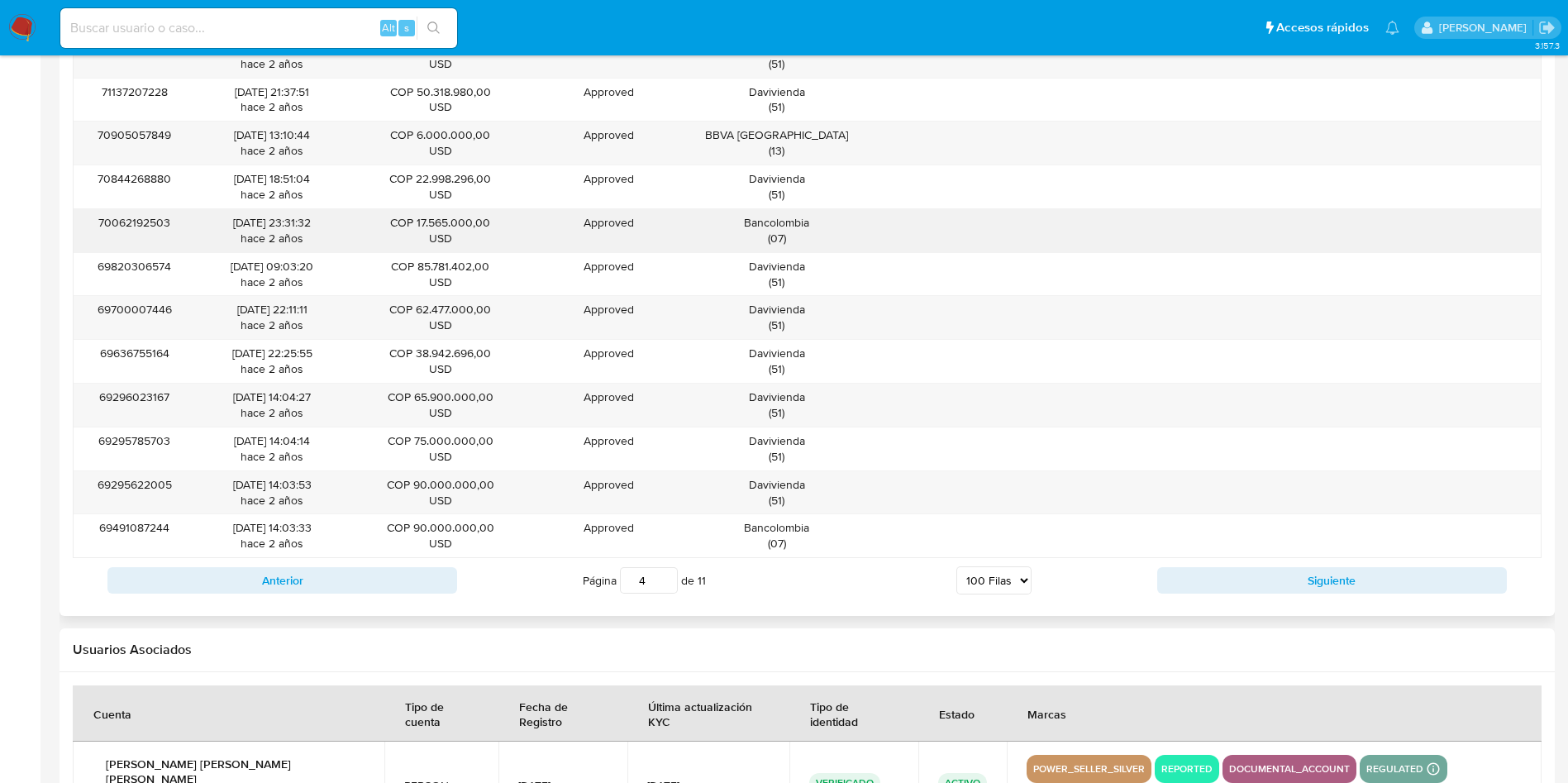
scroll to position [5551, 0]
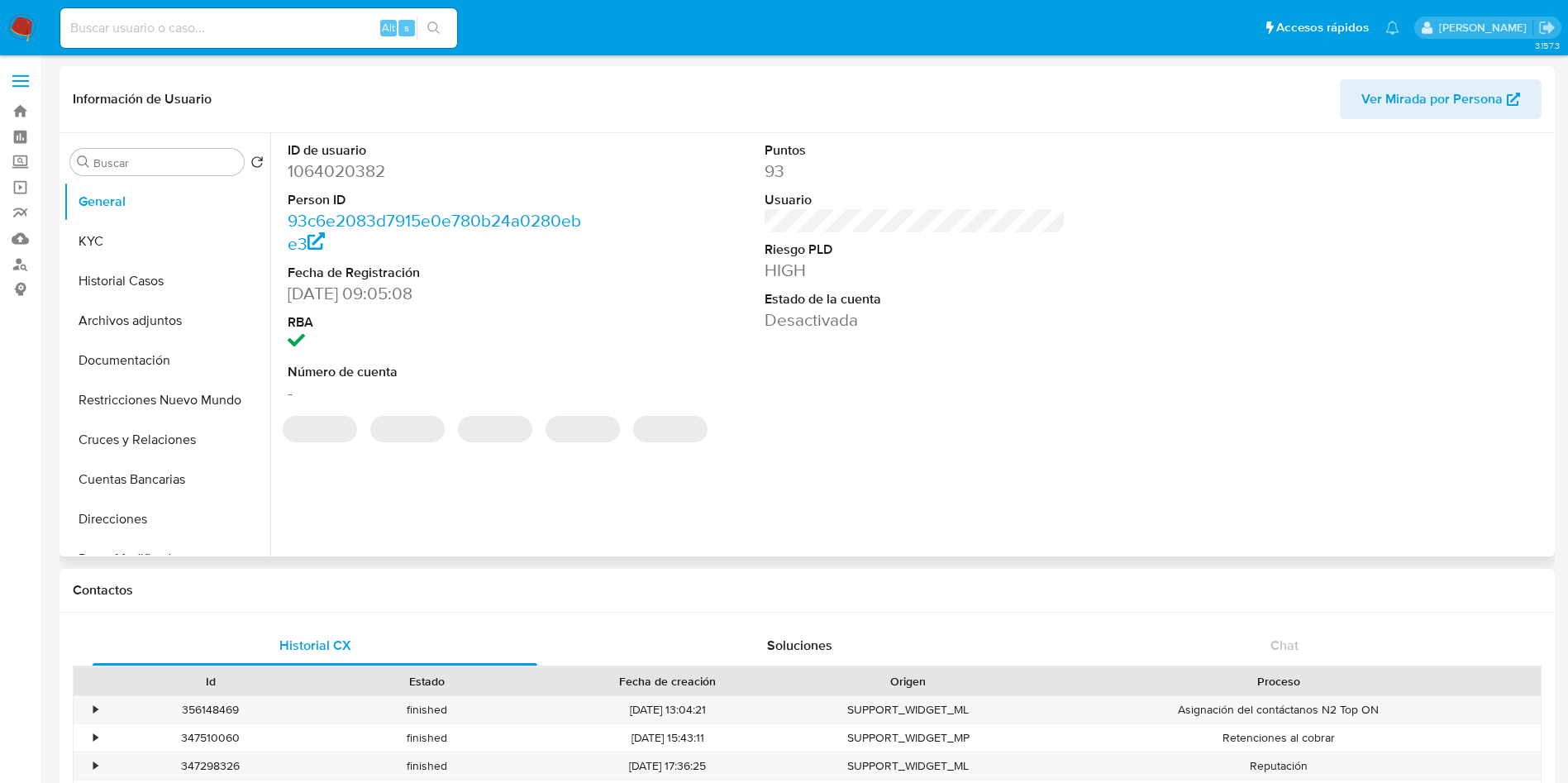
select select "10"
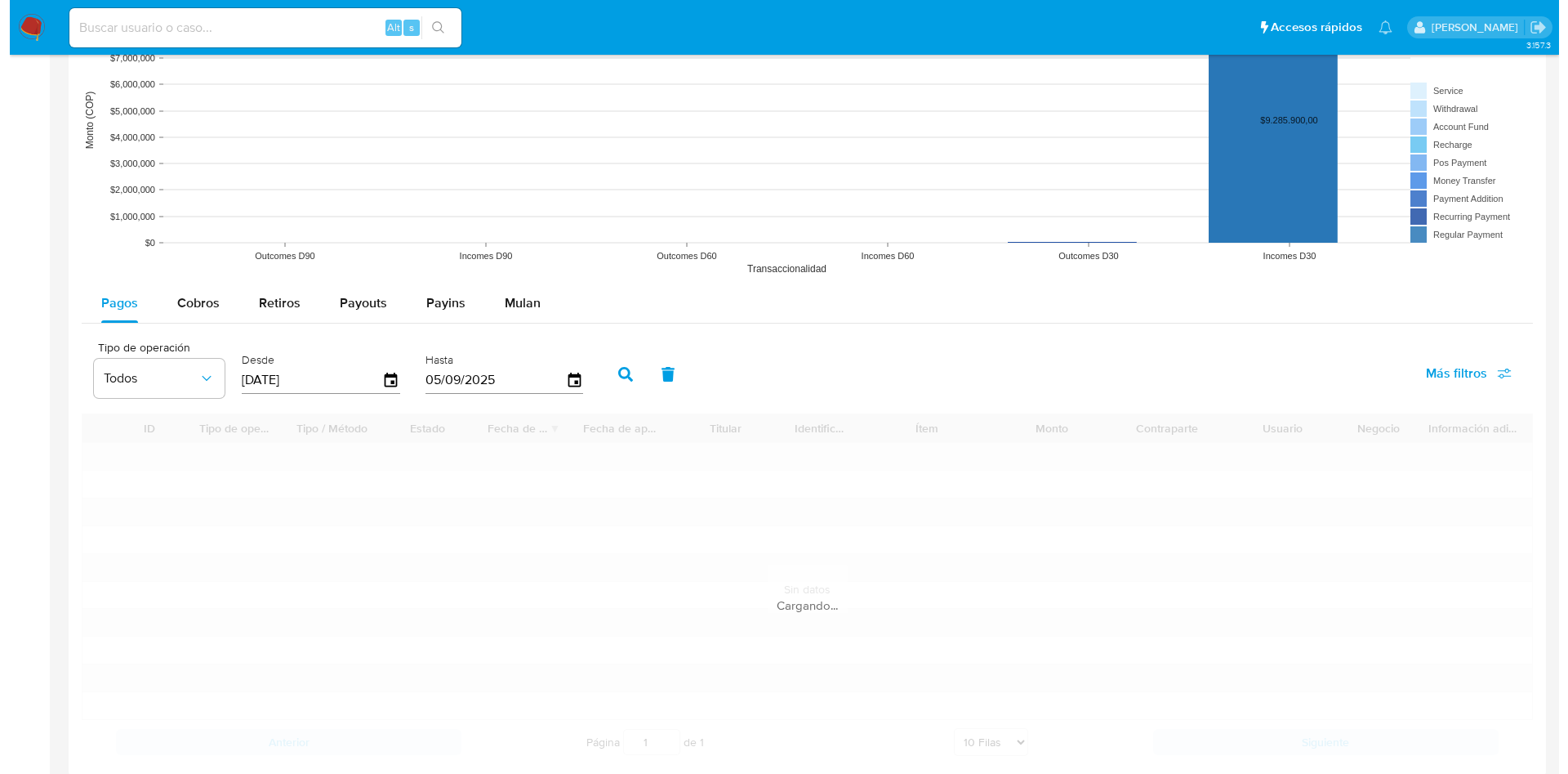
scroll to position [1349, 0]
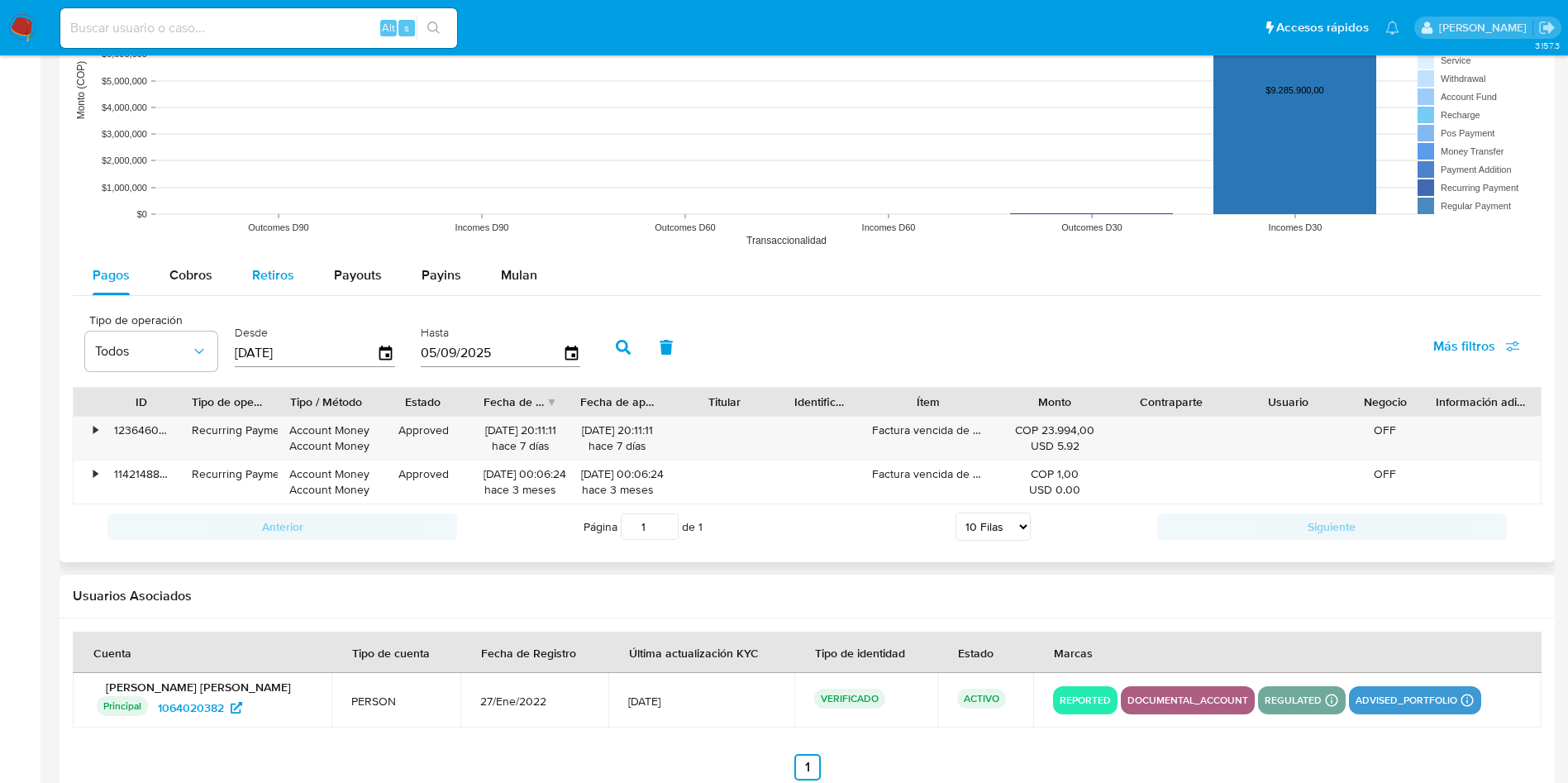
click at [278, 274] on span "Retiros" at bounding box center [274, 275] width 42 height 19
select select "10"
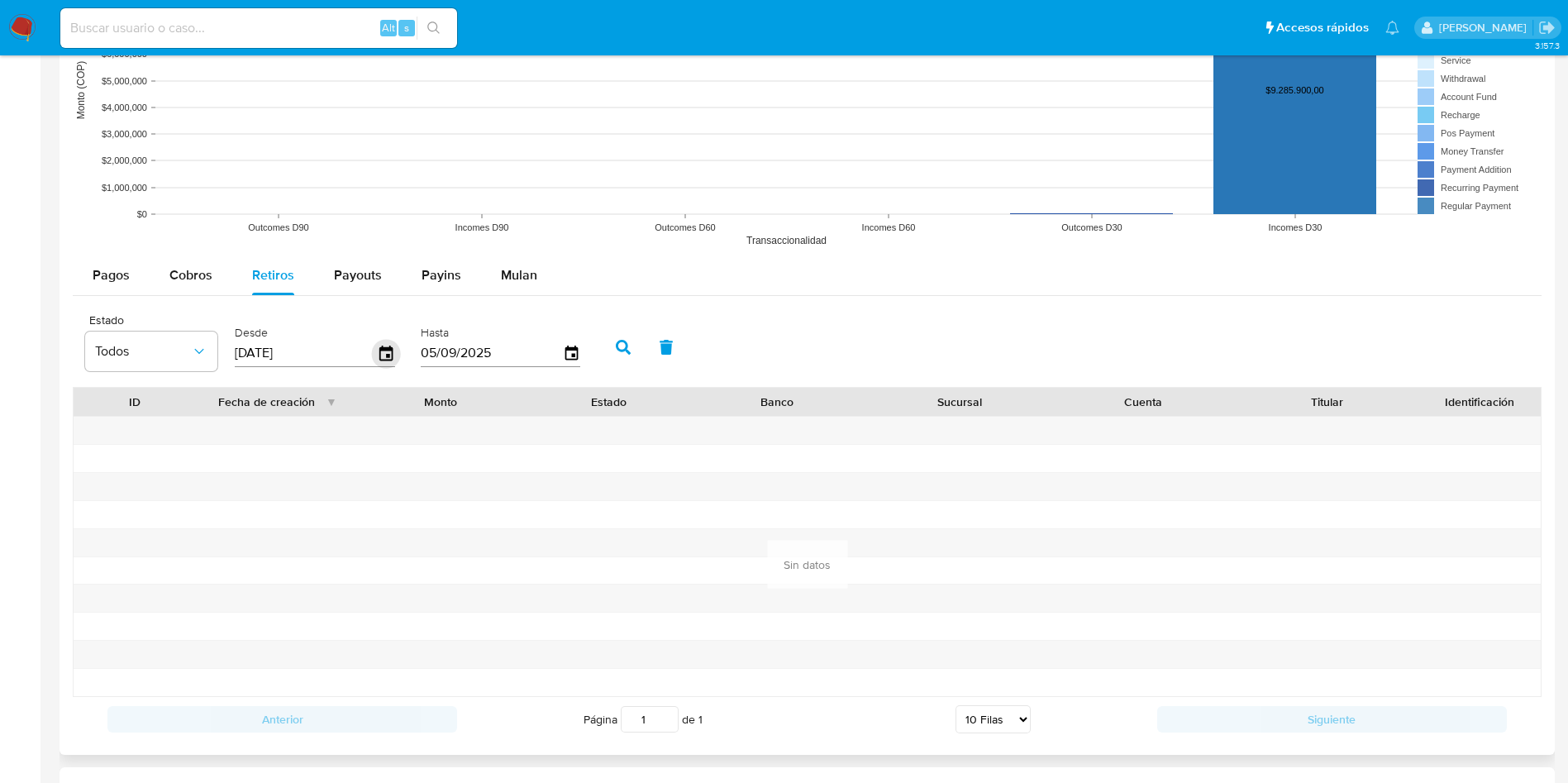
click at [377, 348] on icon "button" at bounding box center [386, 353] width 29 height 29
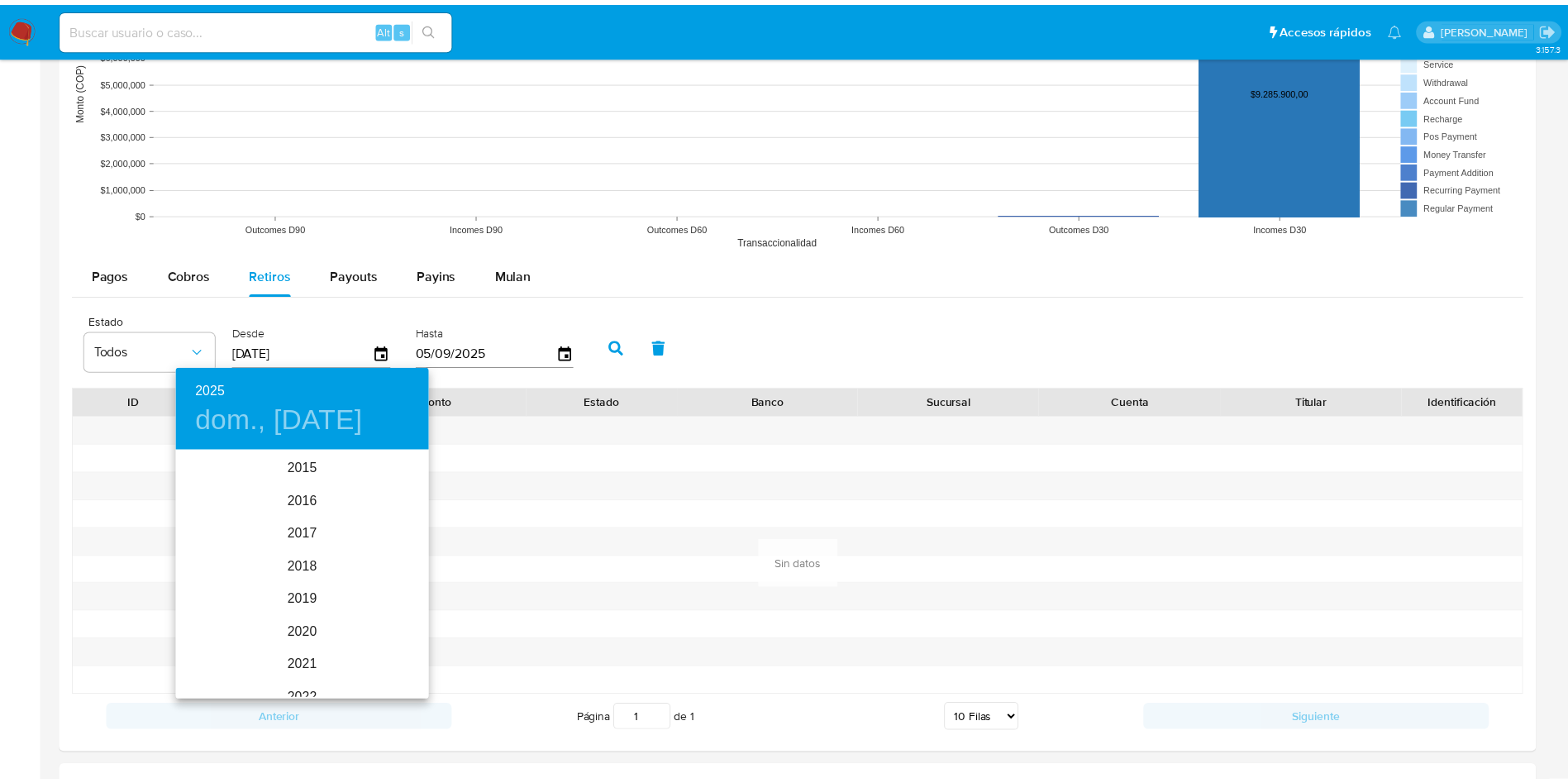
scroll to position [231, 0]
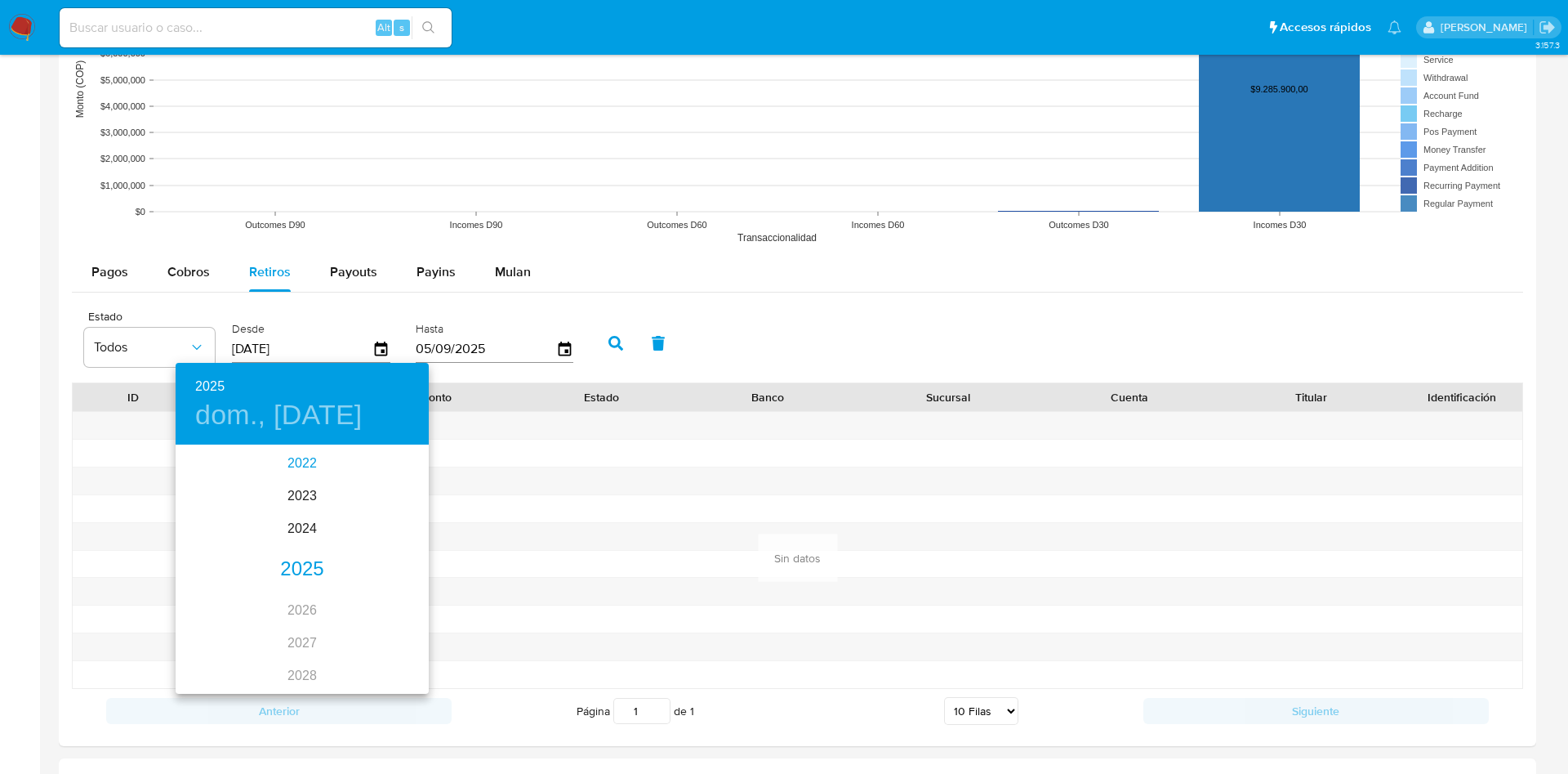
click at [307, 462] on div "2022" at bounding box center [302, 462] width 253 height 32
click at [330, 540] on div "may." at bounding box center [302, 539] width 84 height 61
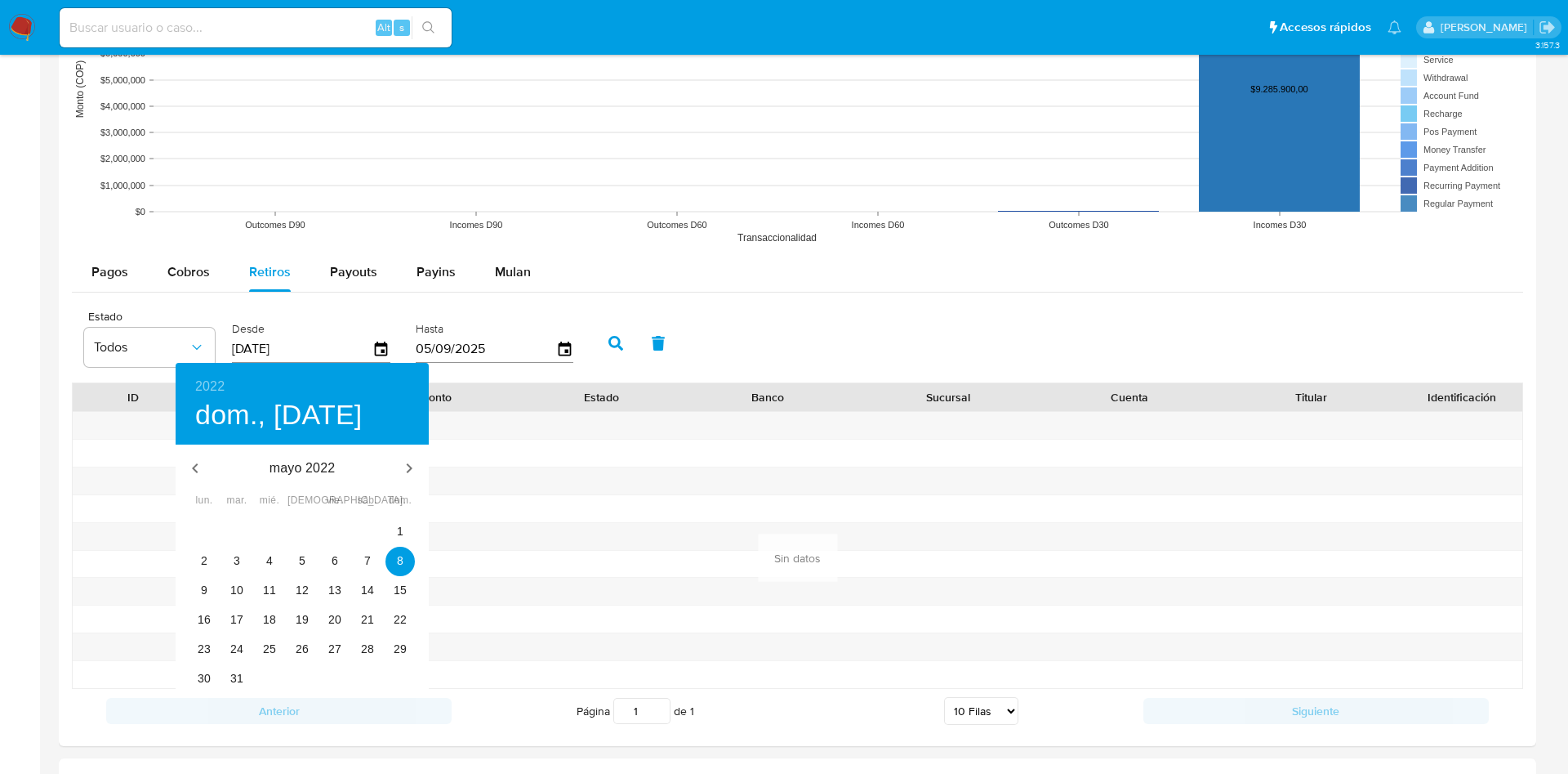
click at [317, 547] on div "5" at bounding box center [302, 562] width 32 height 30
type input "05/05/2022"
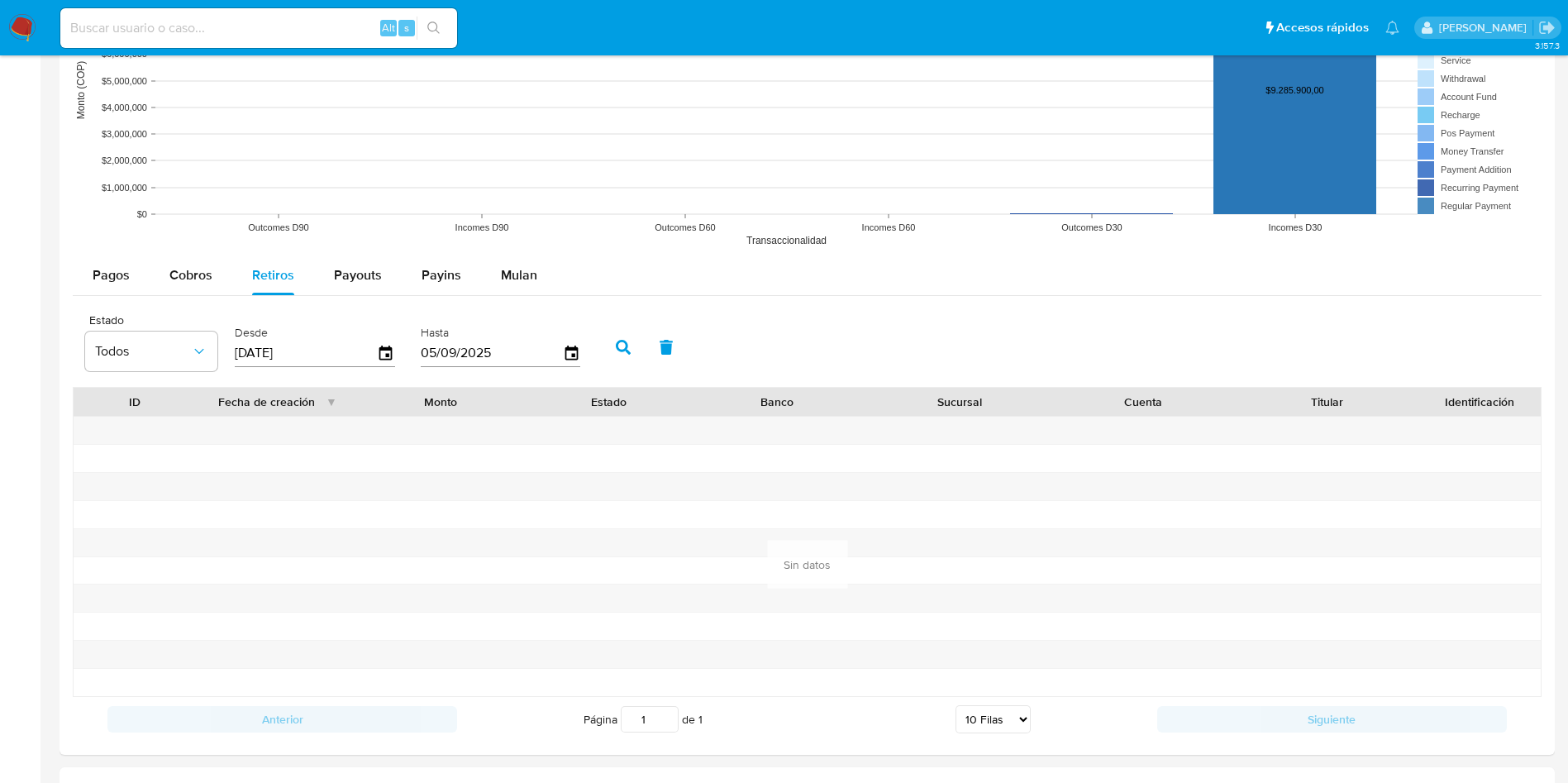
click at [324, 555] on div "25 26 27 28 29 30 1 2 3 4 5 6 7 8 9 10 11 12 13 14 15 16 17 18 19 20 21 22 23 2…" at bounding box center [306, 505] width 192 height 101
click at [625, 338] on button "button" at bounding box center [623, 347] width 43 height 40
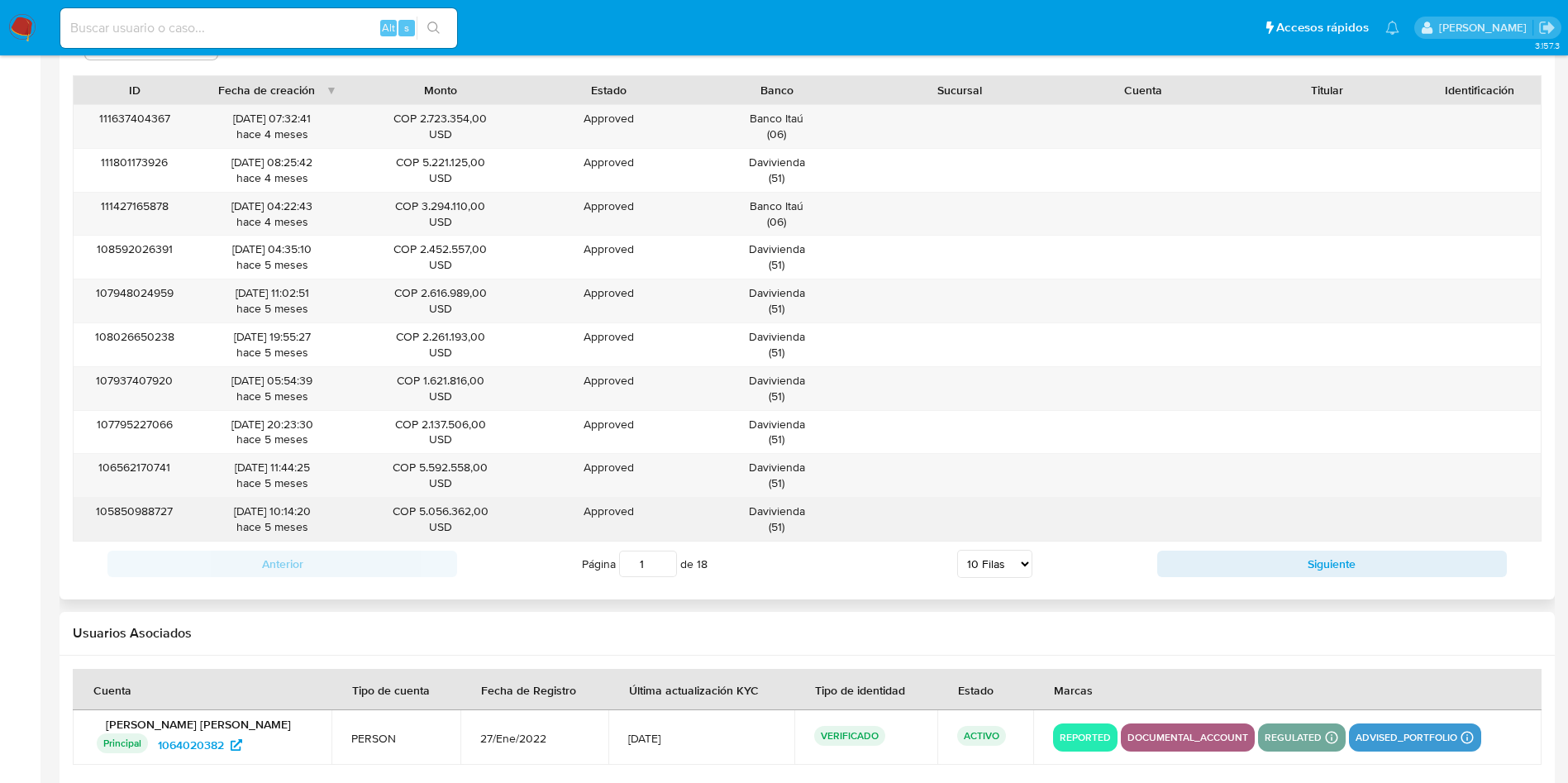
scroll to position [1623, 0]
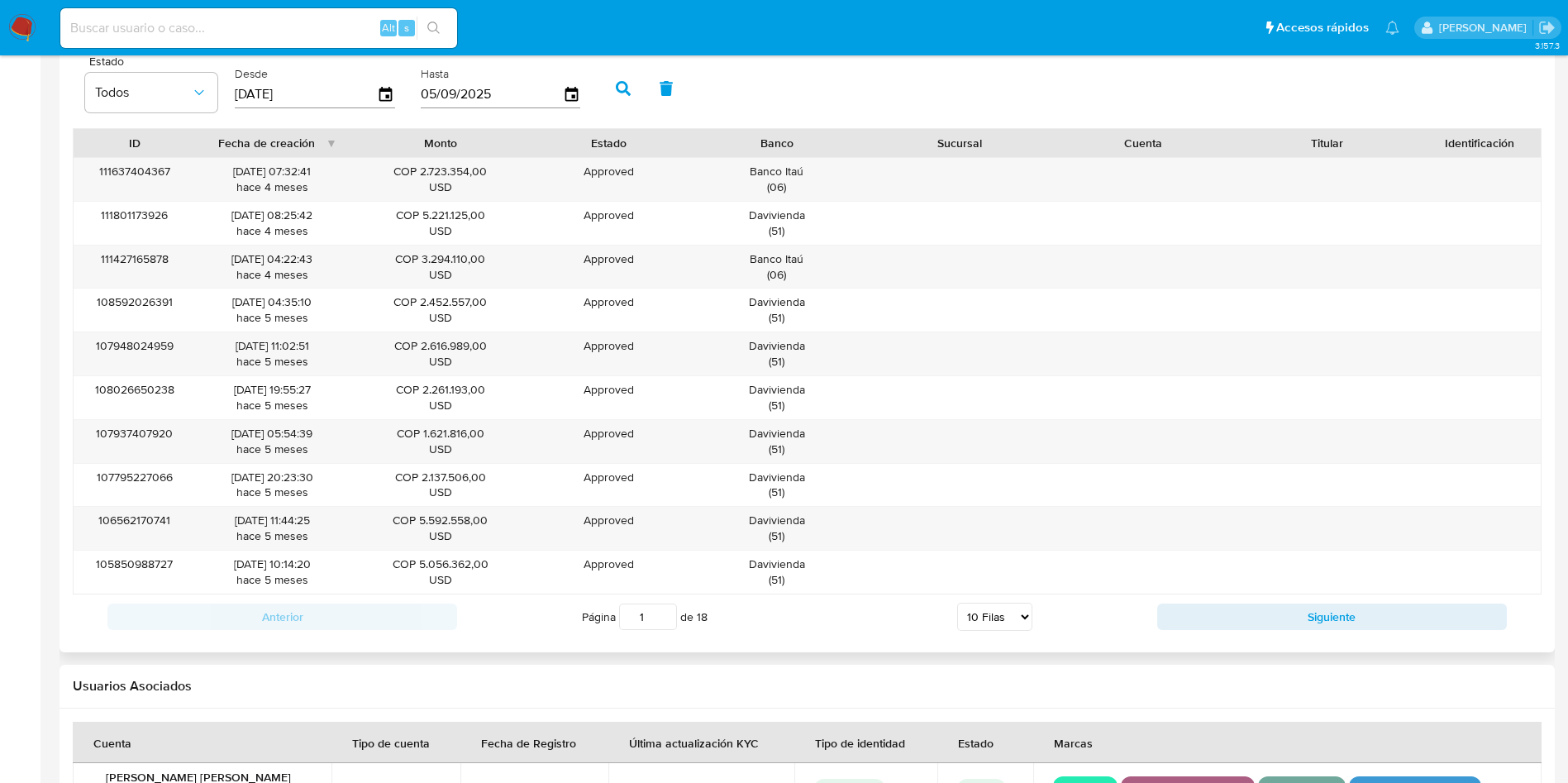
click at [972, 621] on select "5 Filas 10 Filas 20 Filas 25 Filas 50 Filas 100 Filas" at bounding box center [994, 617] width 75 height 28
click at [972, 606] on select "5 Filas 10 Filas 20 Filas 25 Filas 50 Filas 100 Filas" at bounding box center [994, 617] width 75 height 28
select select "100"
click at [957, 603] on select "5 Filas 10 Filas 20 Filas 25 Filas 50 Filas 100 Filas" at bounding box center [994, 617] width 75 height 28
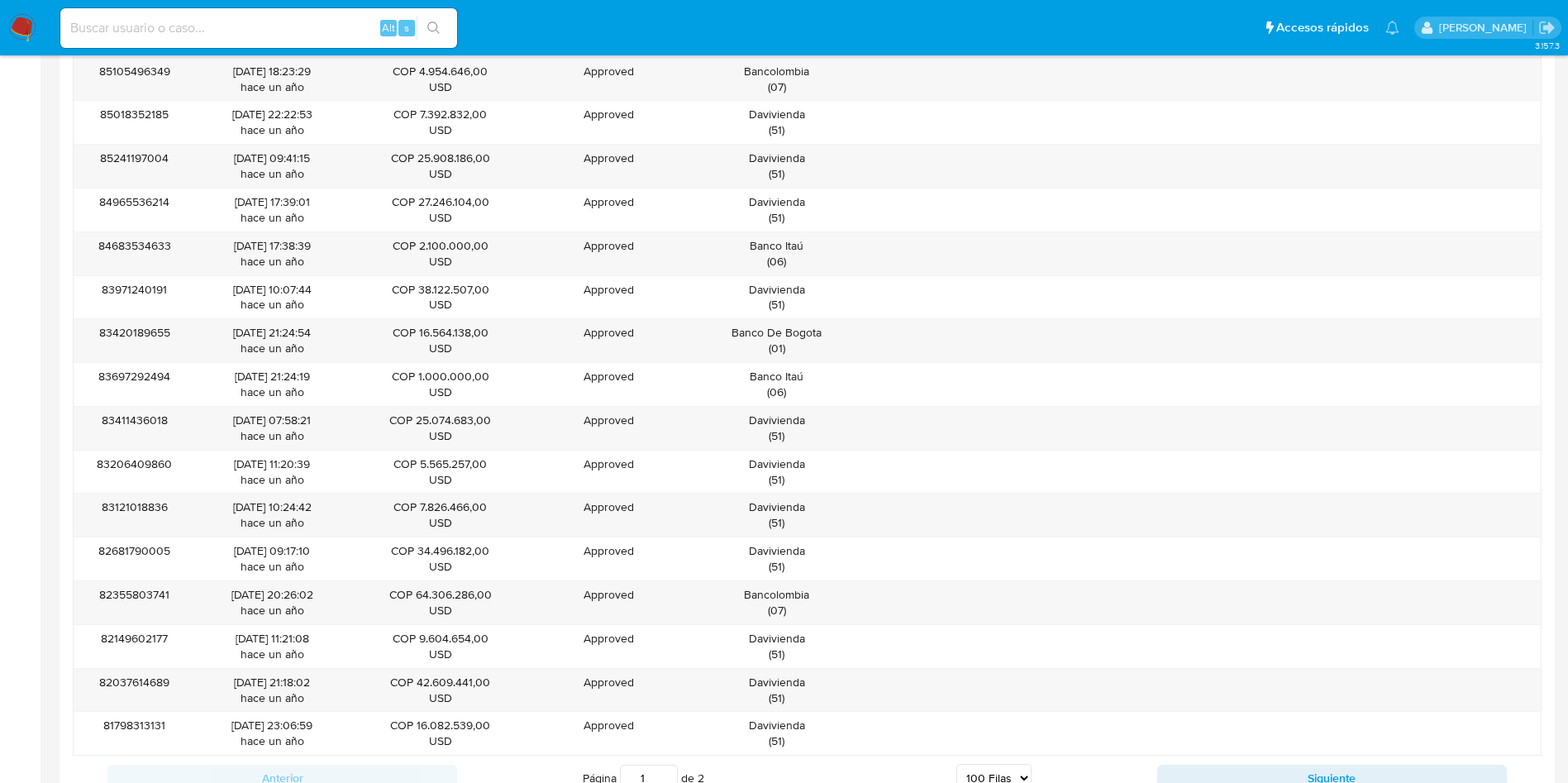
scroll to position [5592, 0]
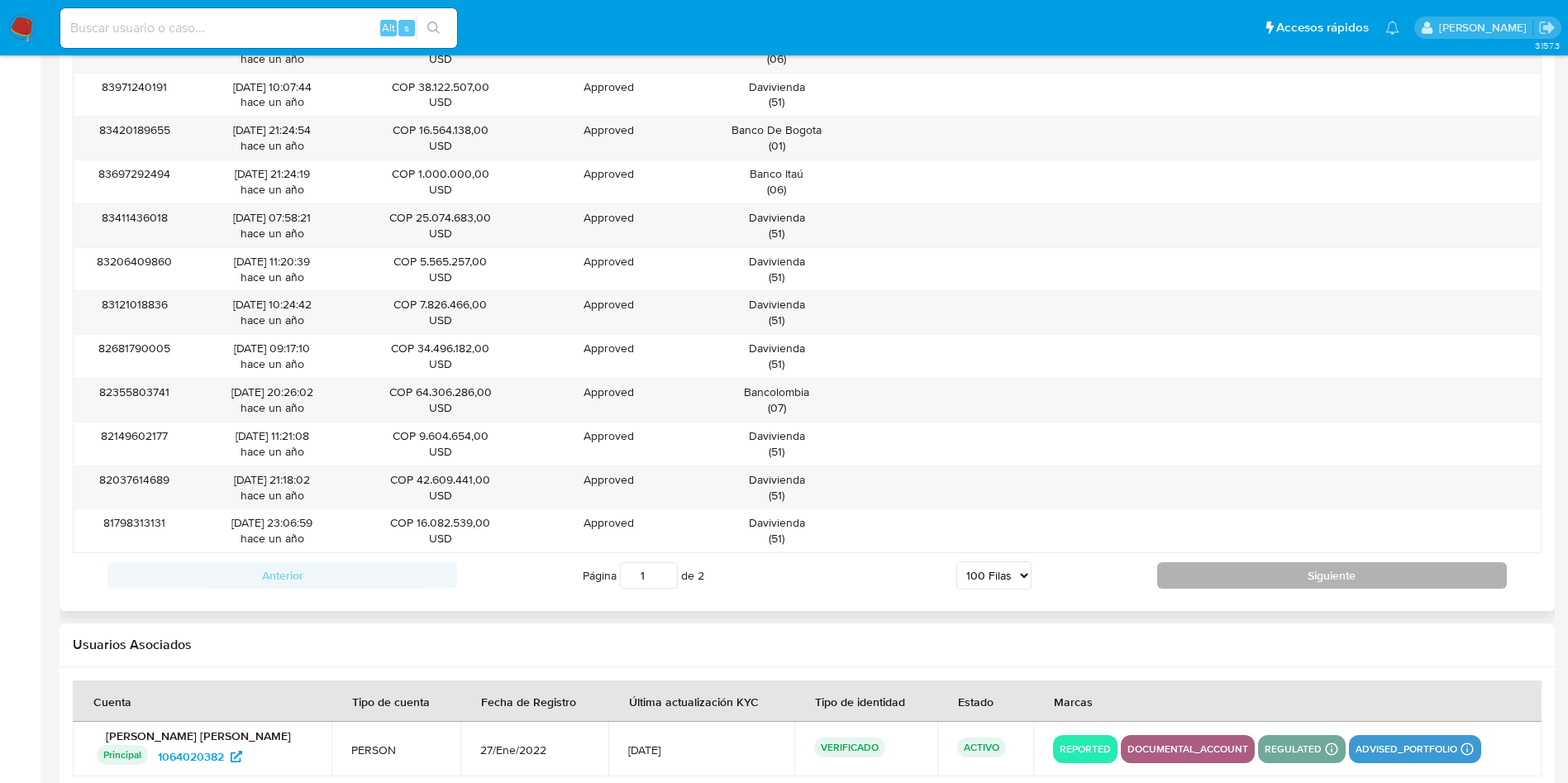
click at [1260, 576] on button "Siguiente" at bounding box center [1332, 576] width 349 height 26
type input "2"
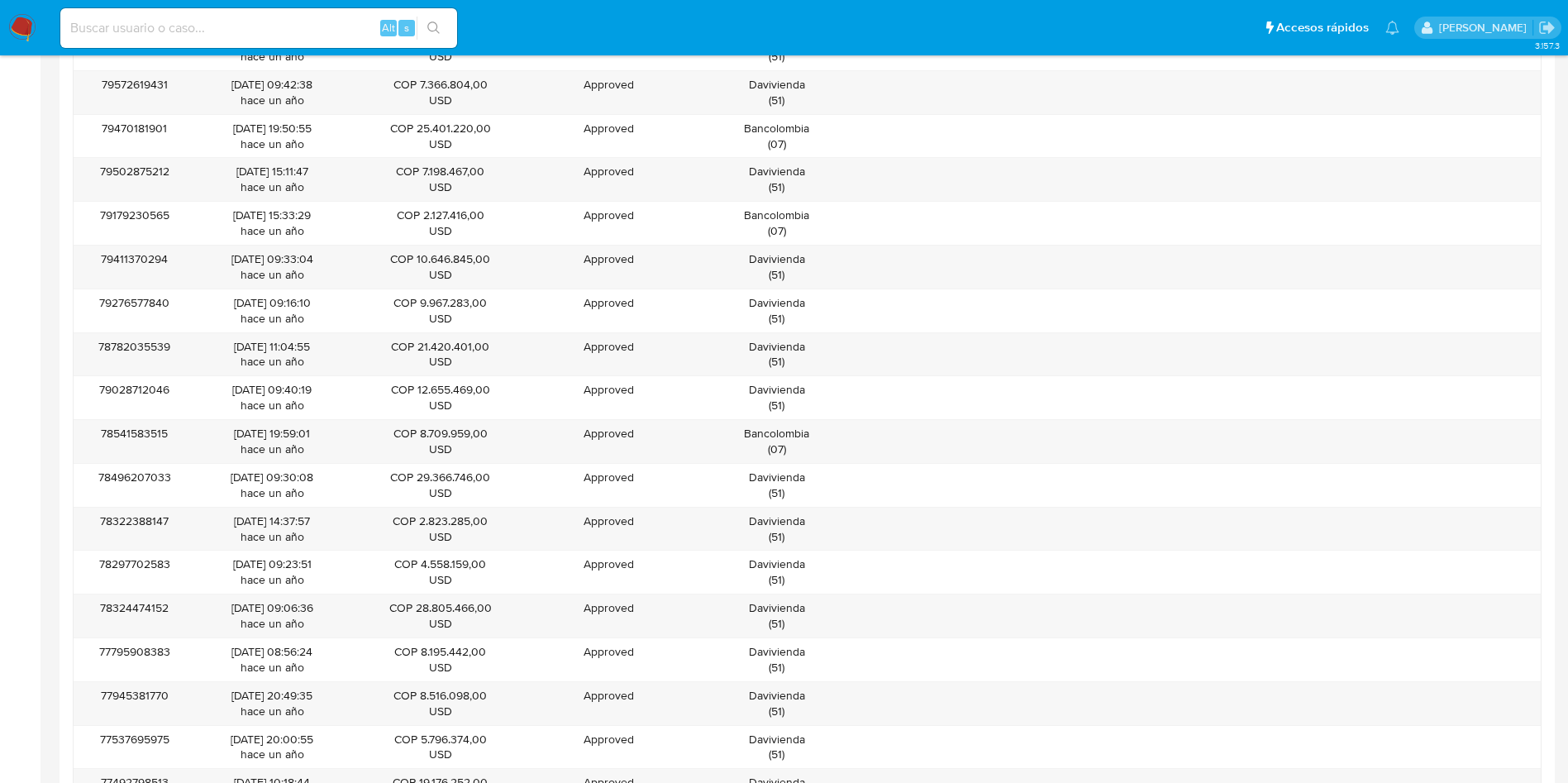
scroll to position [1403, 0]
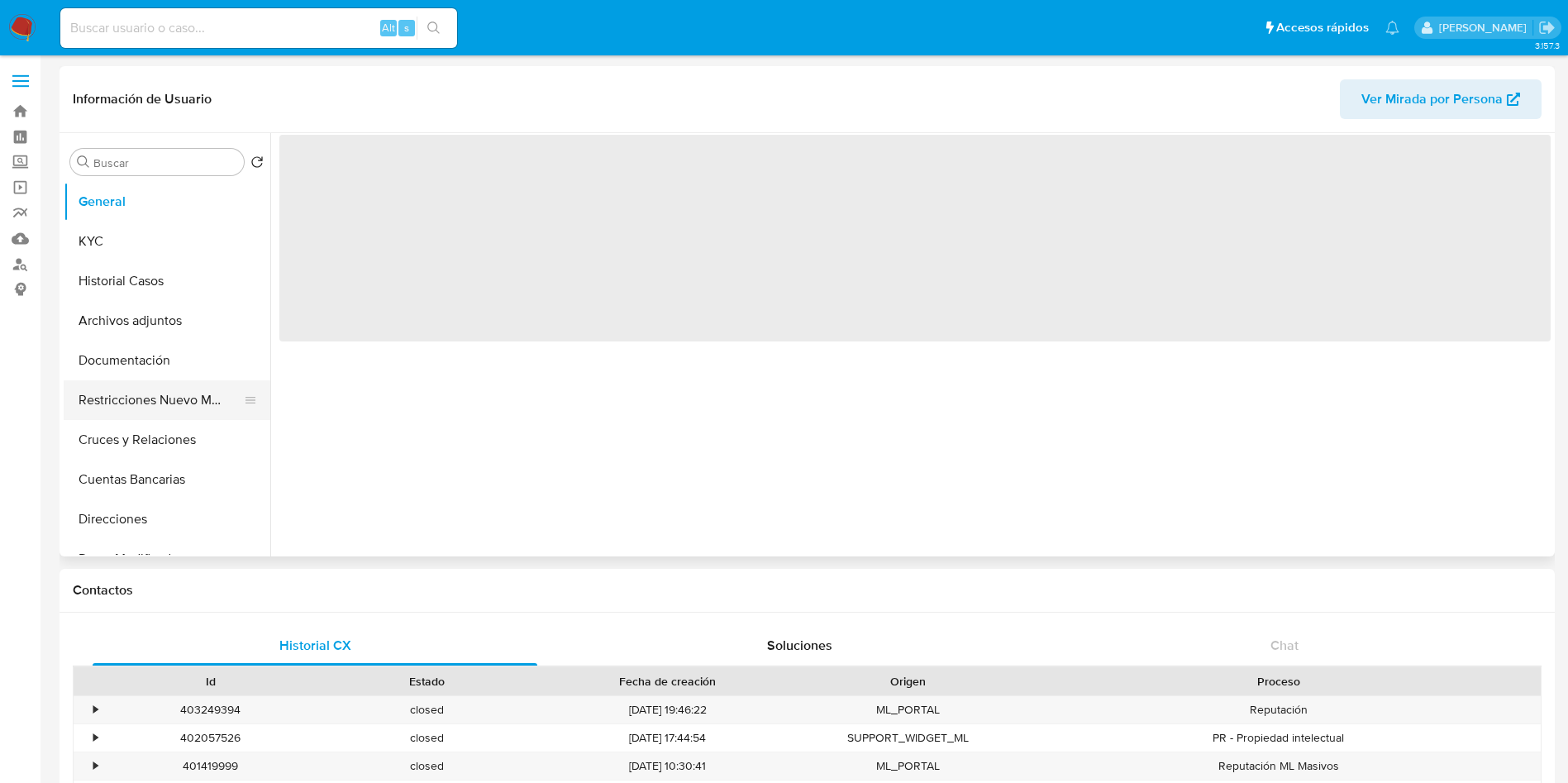
click at [127, 399] on button "Restricciones Nuevo Mundo" at bounding box center [160, 400] width 193 height 40
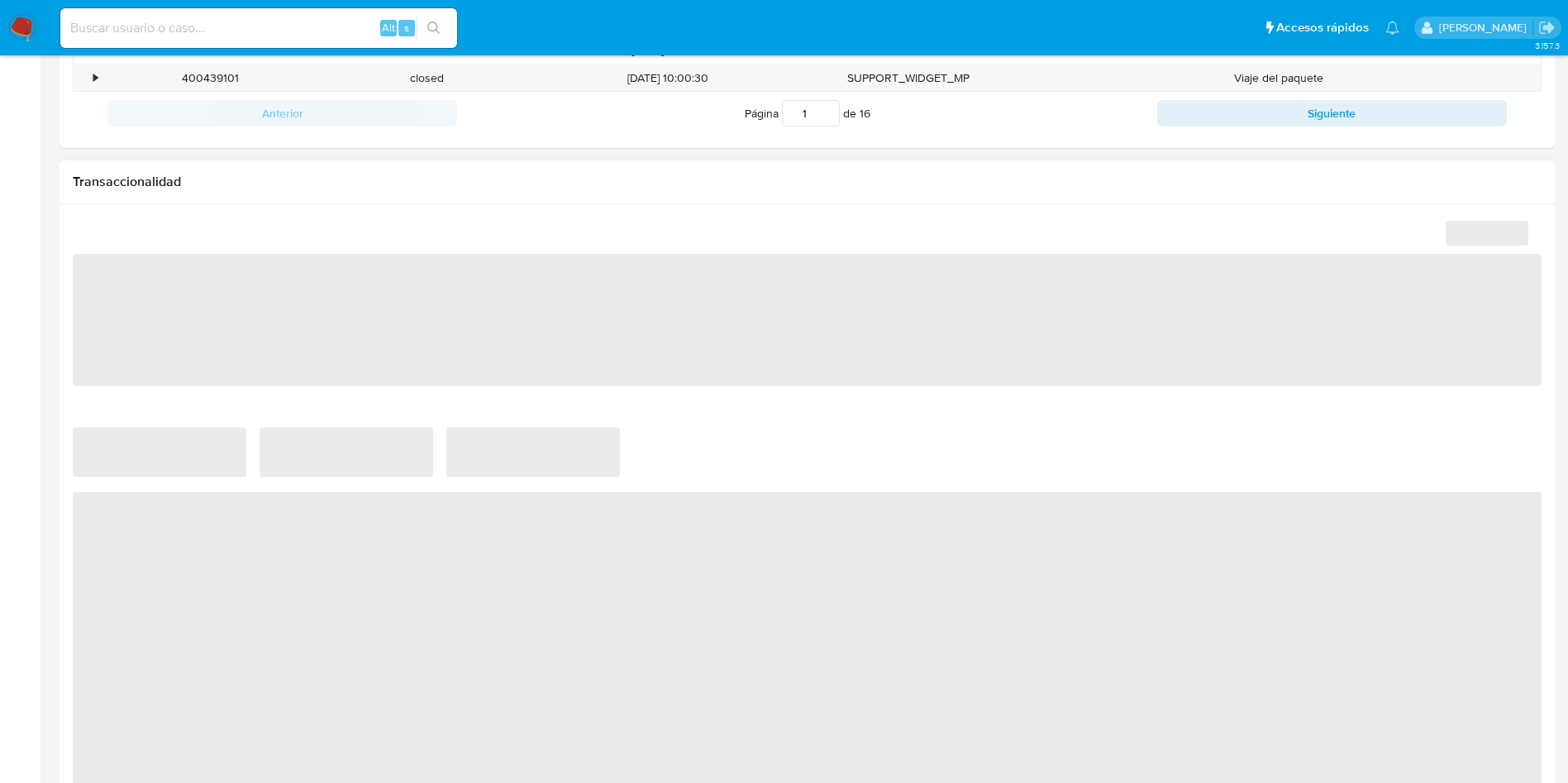
select select "10"
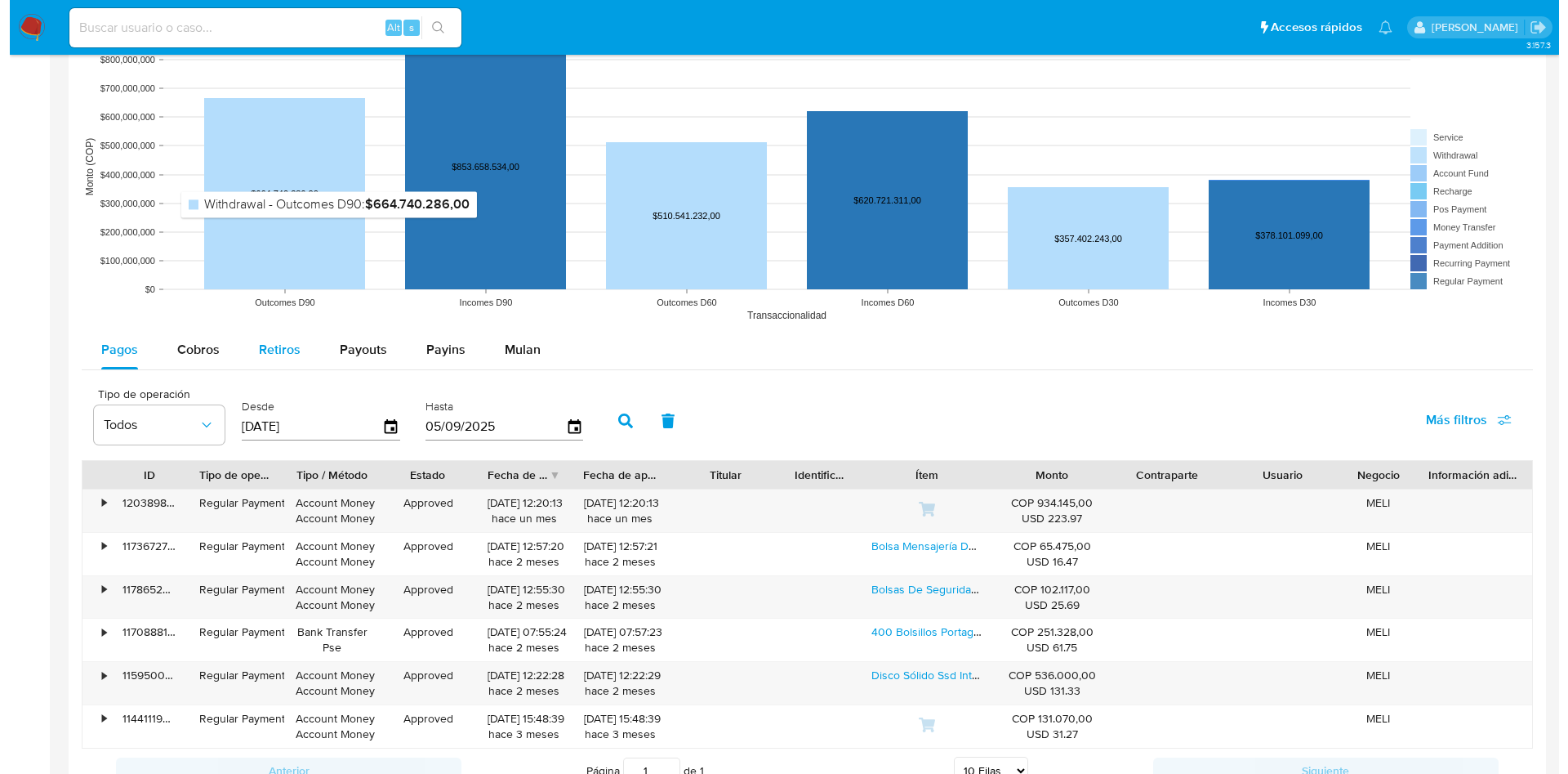
scroll to position [1325, 0]
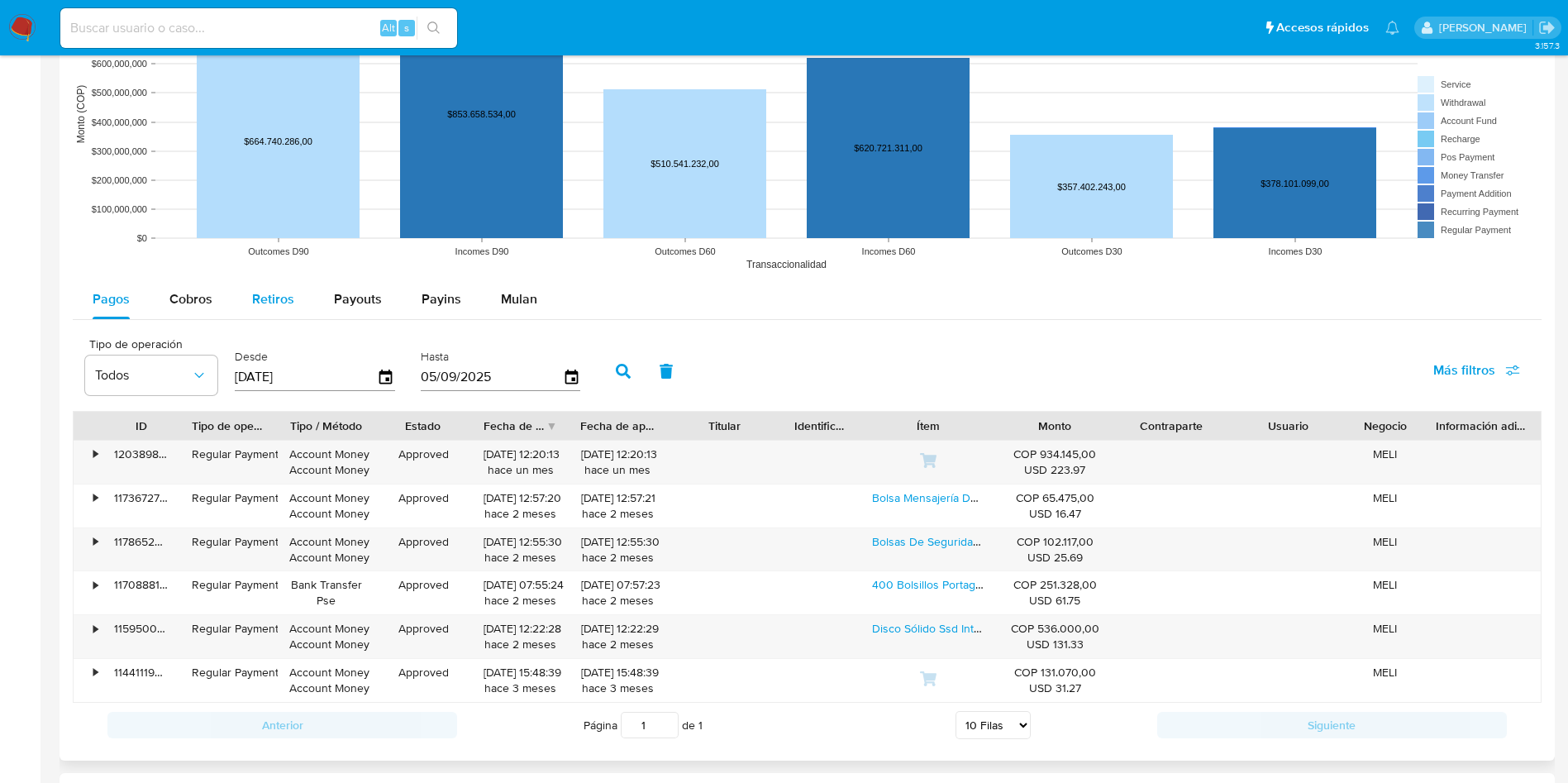
click at [263, 310] on div "Retiros" at bounding box center [274, 299] width 42 height 40
select select "10"
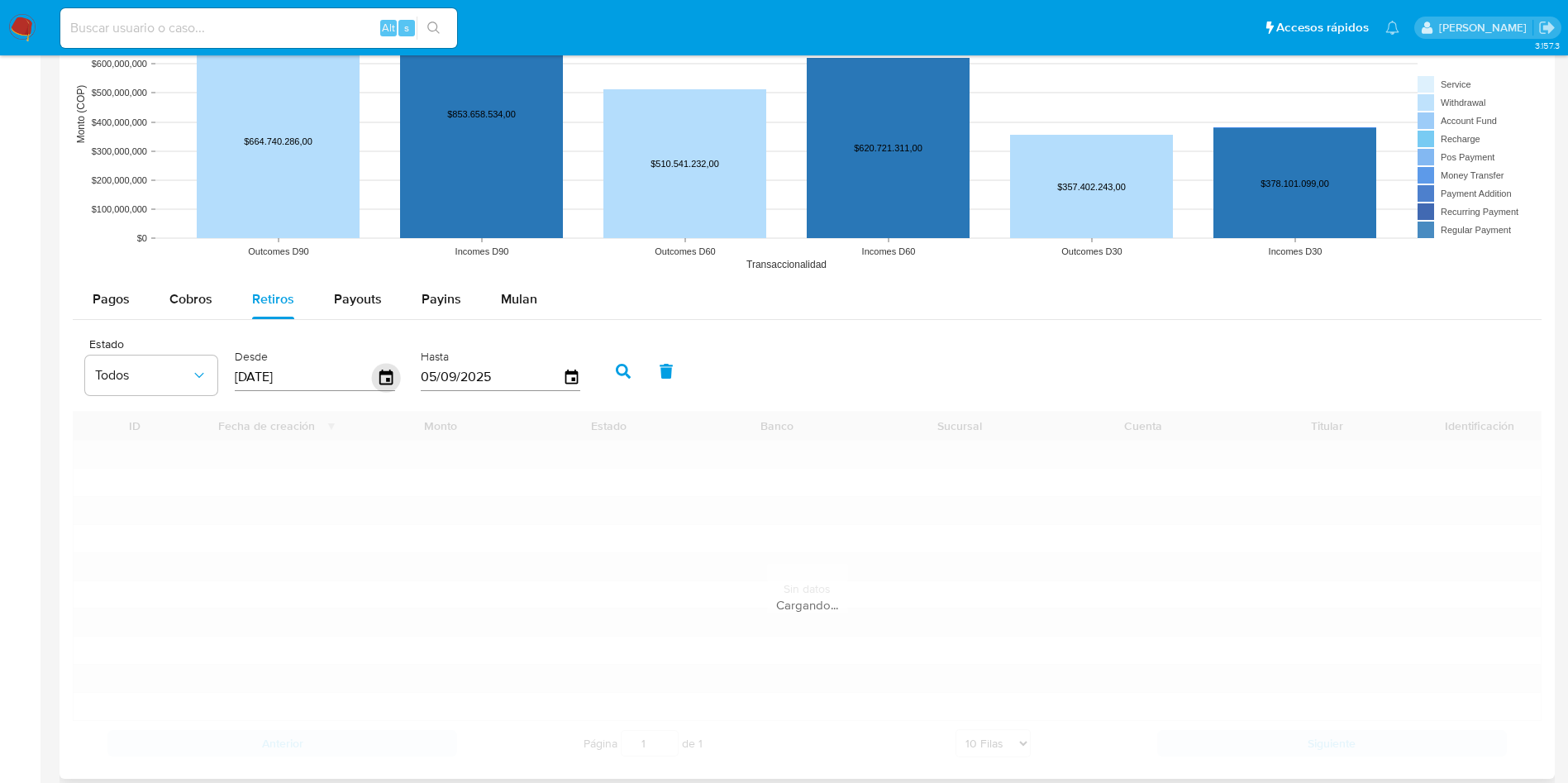
click at [387, 372] on icon "button" at bounding box center [386, 377] width 13 height 15
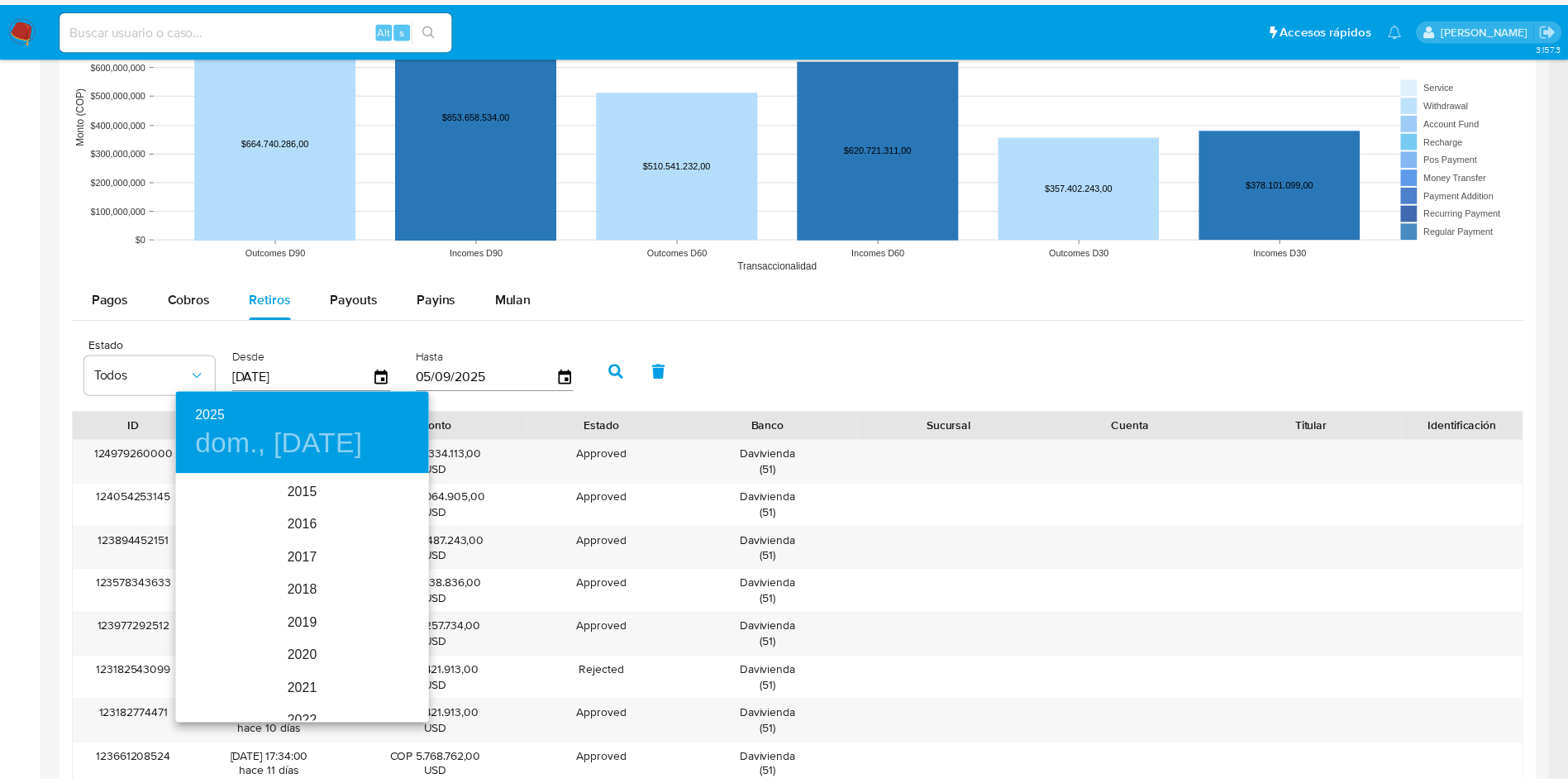
scroll to position [231, 0]
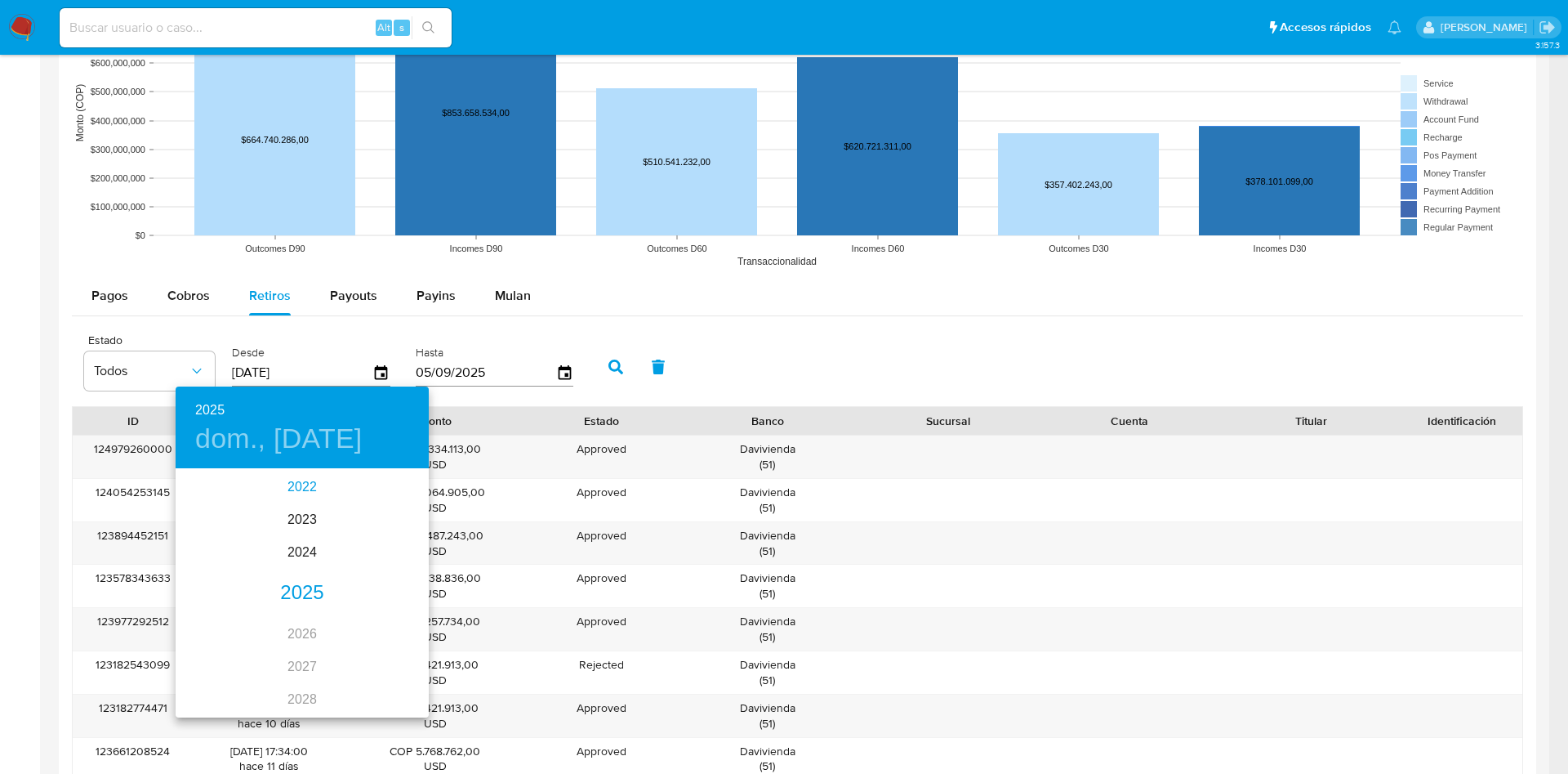
click at [299, 482] on div "2022" at bounding box center [302, 487] width 253 height 32
click at [350, 592] on div "jun." at bounding box center [386, 563] width 84 height 61
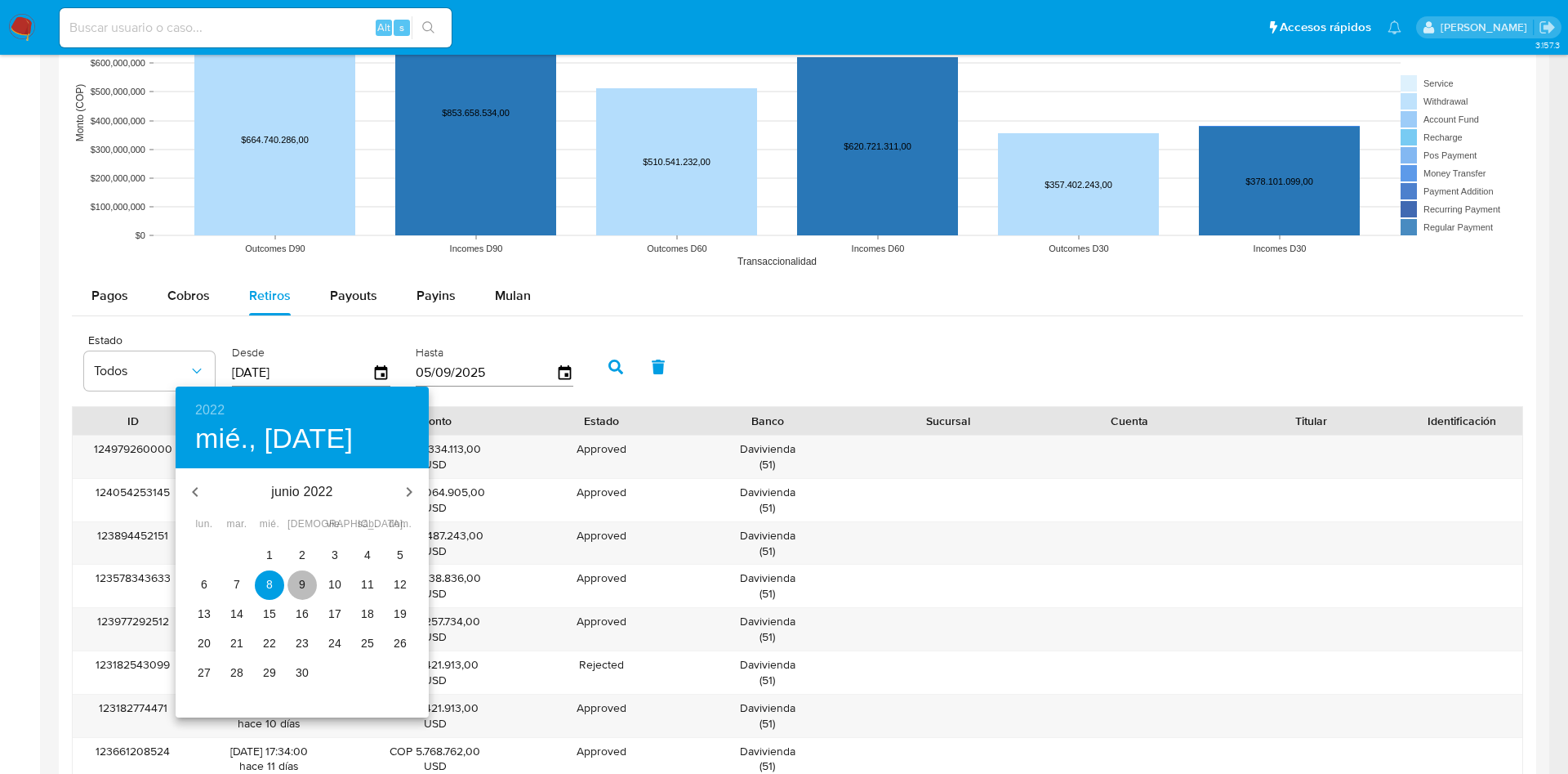
click at [313, 577] on span "9" at bounding box center [303, 584] width 30 height 17
type input "[DATE]"
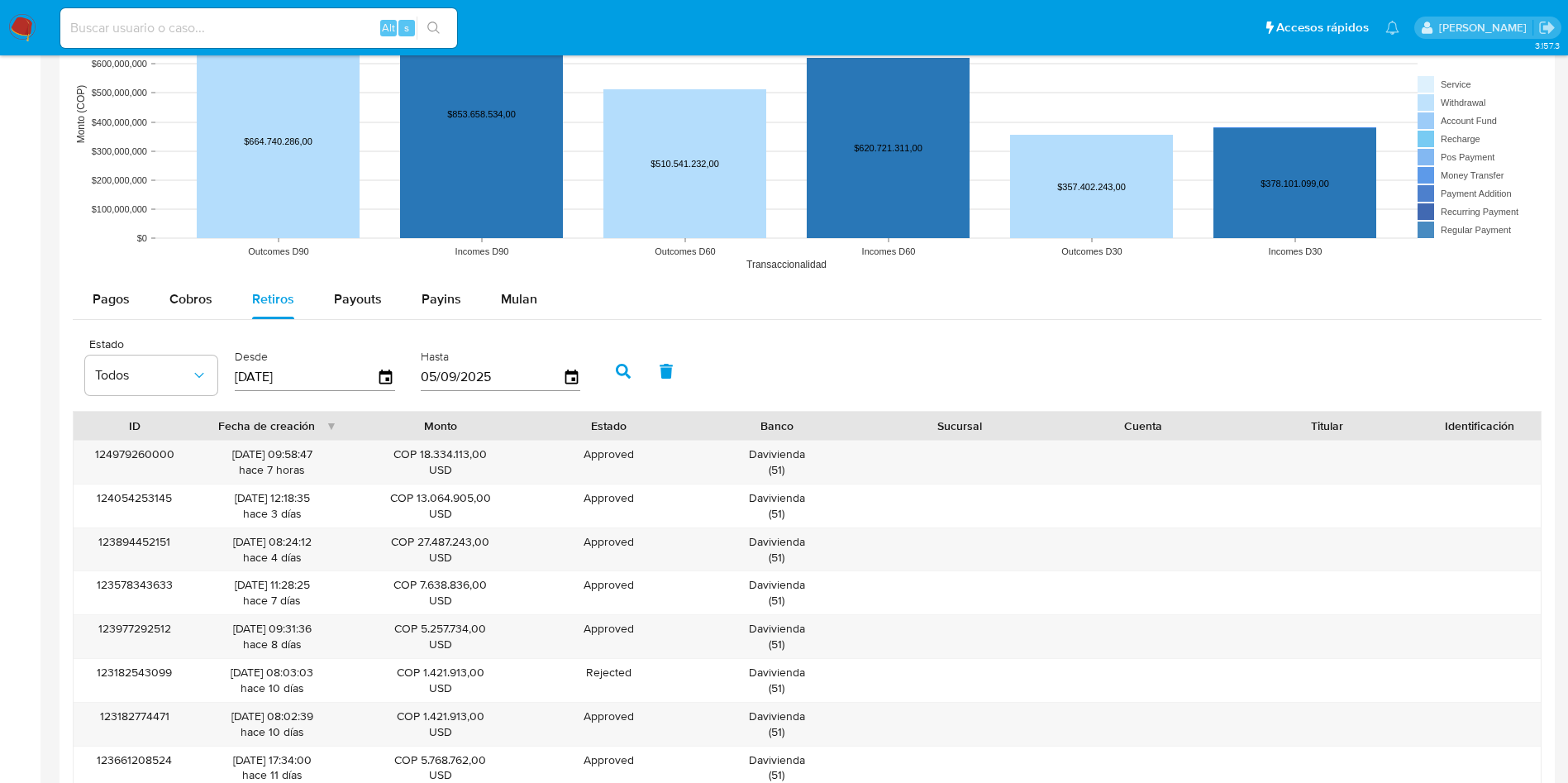
click at [618, 370] on icon "button" at bounding box center [623, 371] width 15 height 15
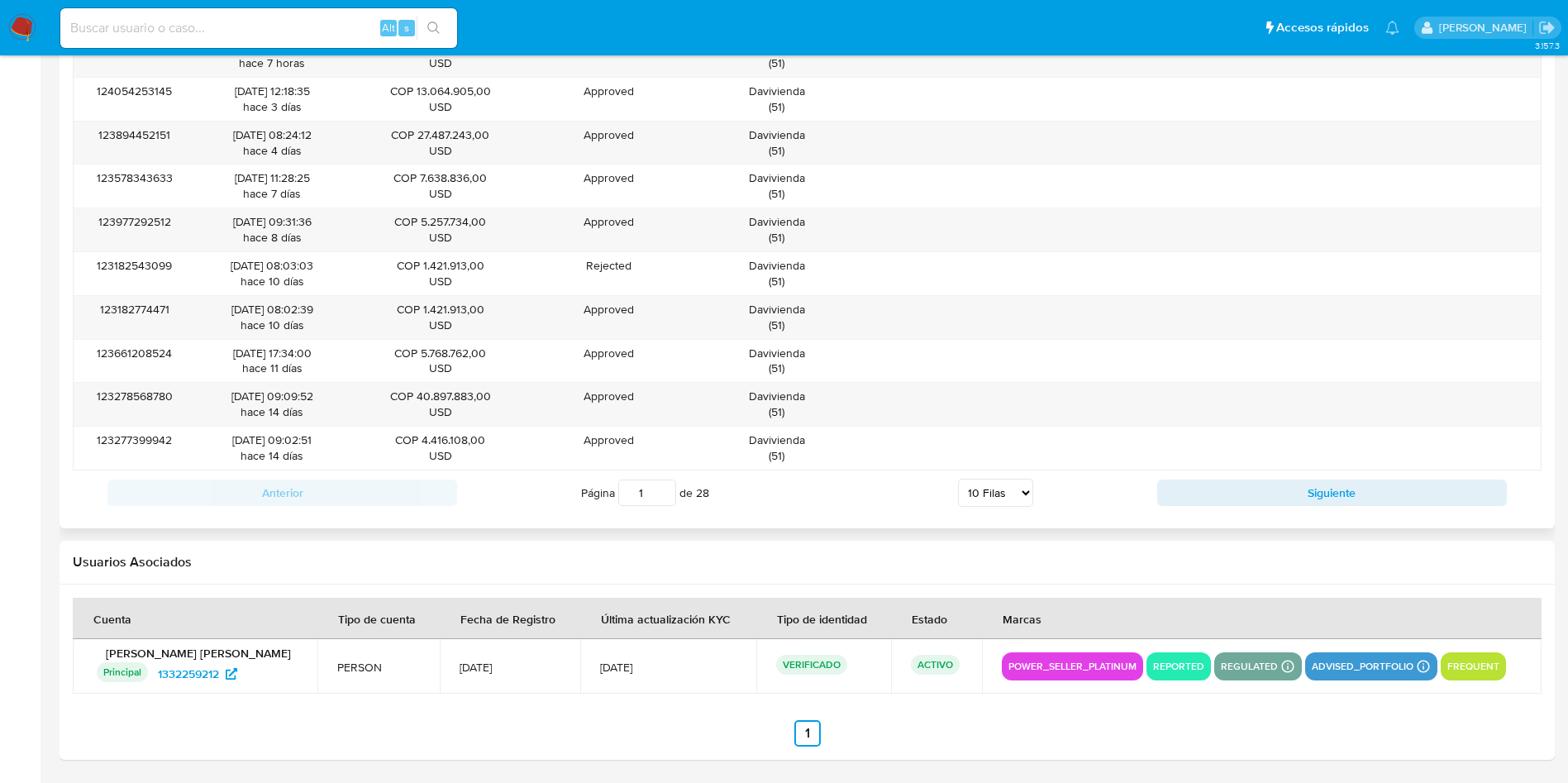
click at [1001, 488] on select "5 Filas 10 Filas 20 Filas 25 Filas 50 Filas 100 Filas" at bounding box center [995, 493] width 75 height 28
select select "100"
click at [958, 478] on select "5 Filas 10 Filas 20 Filas 25 Filas 50 Filas 100 Filas" at bounding box center [995, 493] width 75 height 28
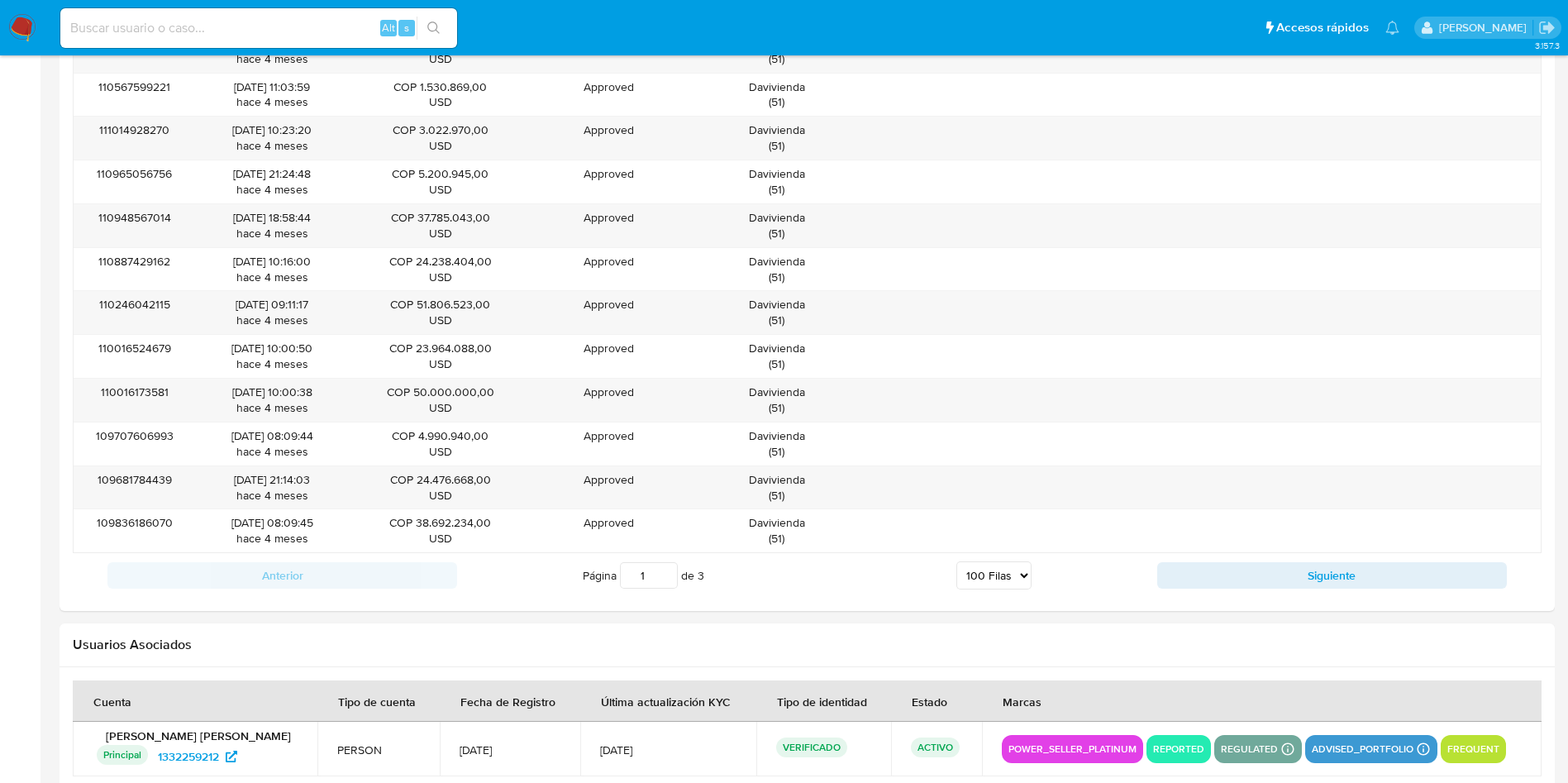
scroll to position [5674, 0]
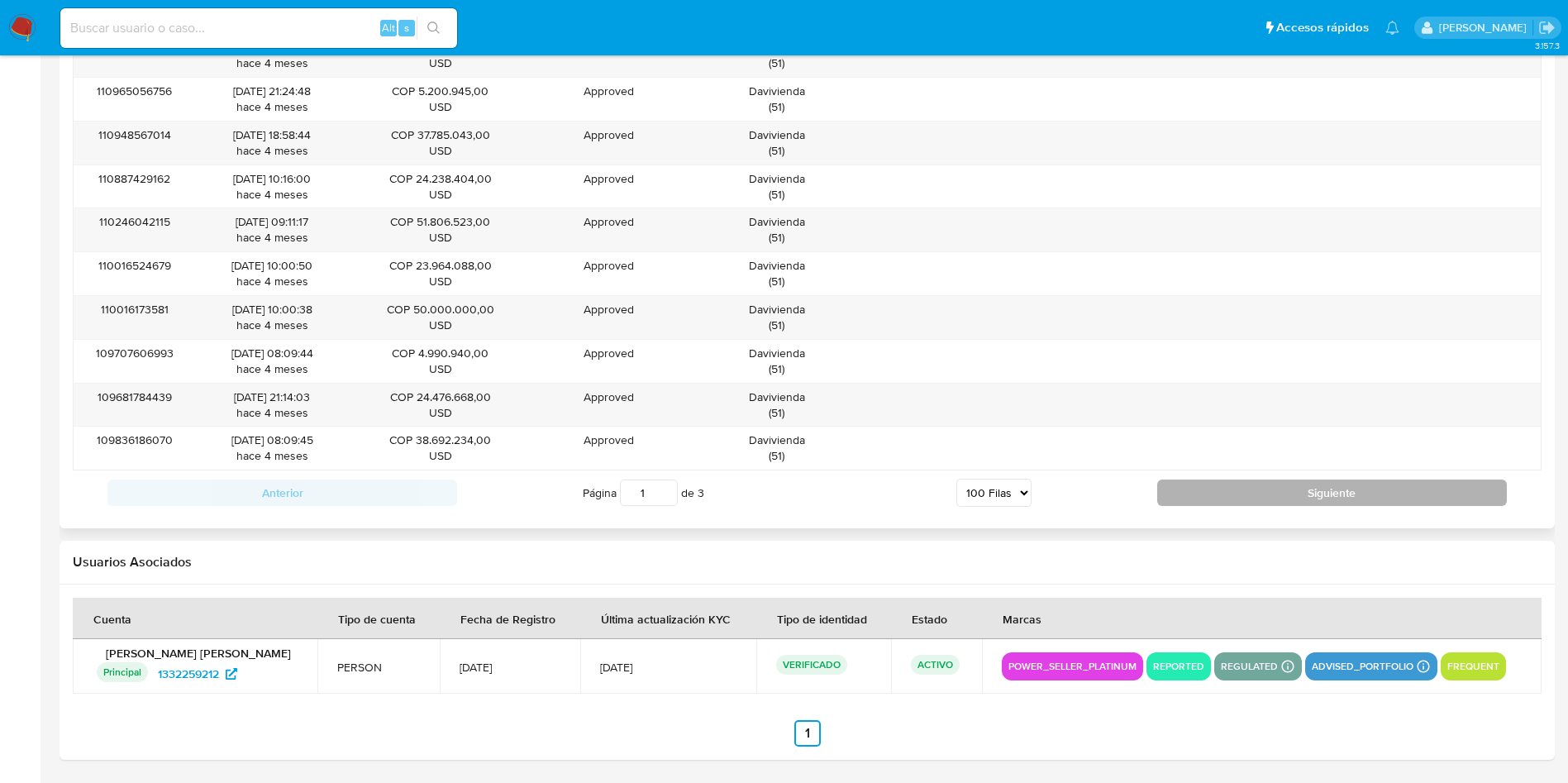
click at [1277, 497] on button "Siguiente" at bounding box center [1332, 493] width 349 height 26
click at [1321, 479] on button "Siguiente" at bounding box center [1332, 493] width 349 height 26
type input "3"
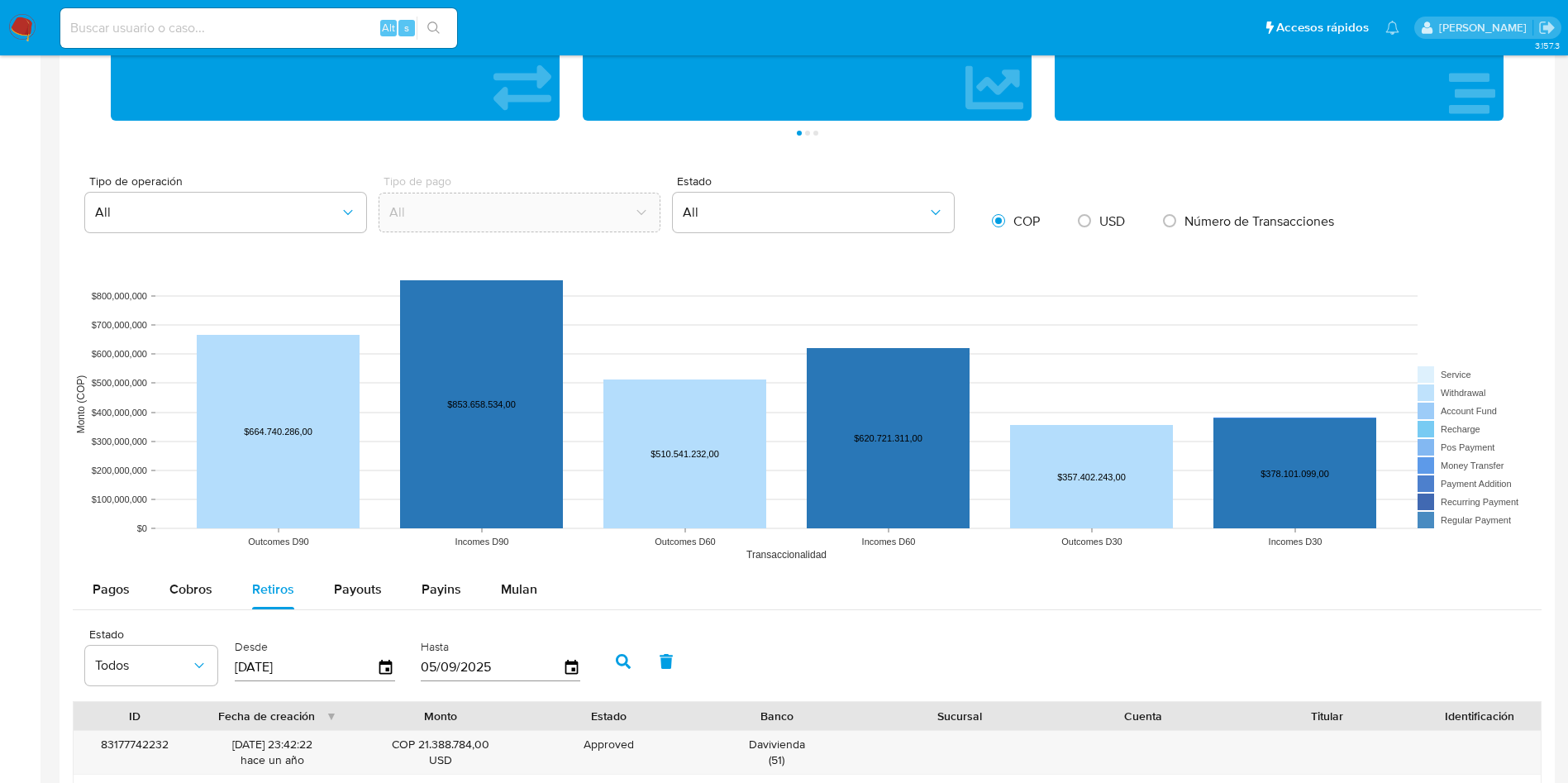
scroll to position [688, 0]
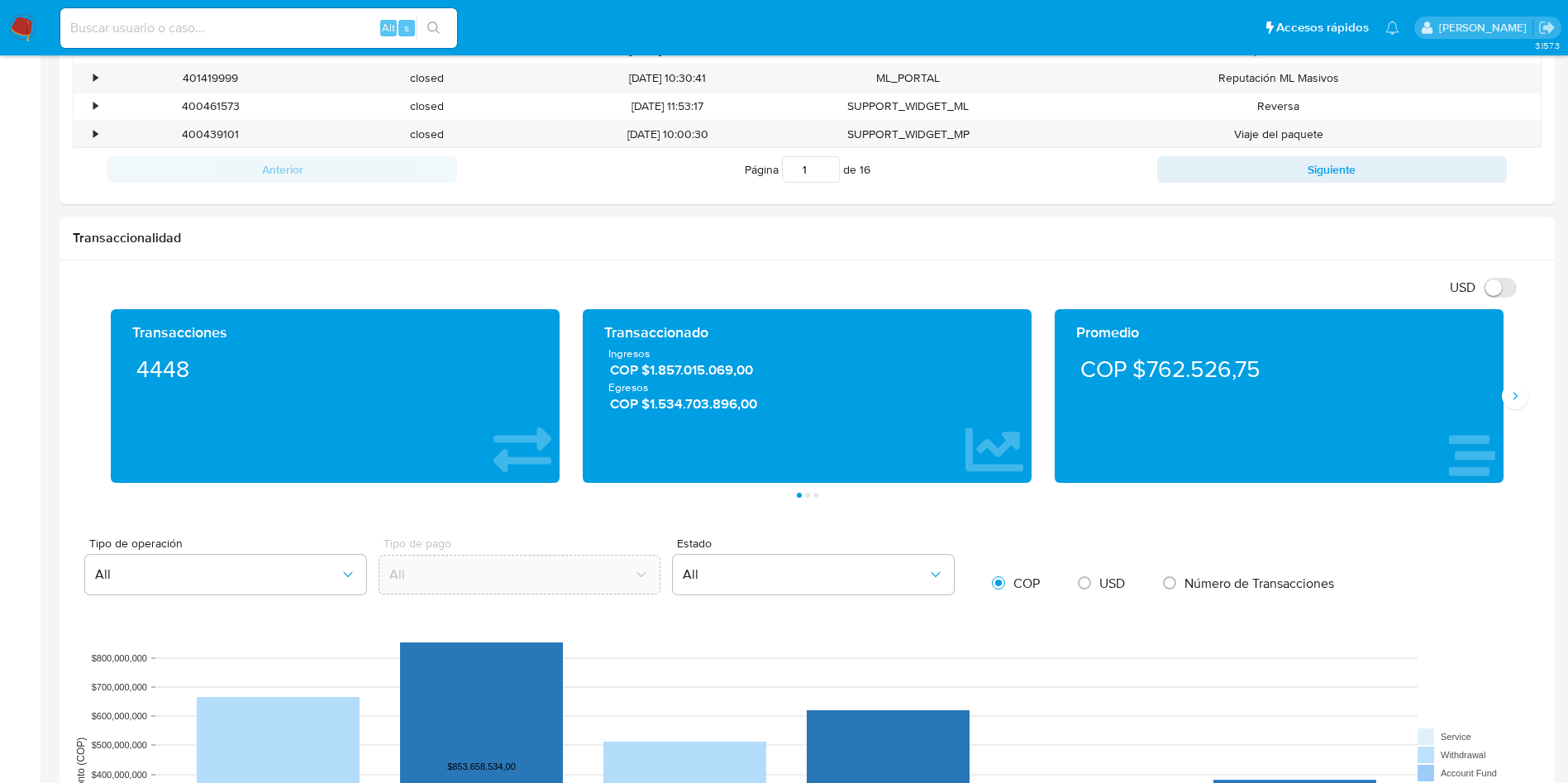
click at [24, 21] on img at bounding box center [22, 28] width 28 height 28
